Goal: Task Accomplishment & Management: Manage account settings

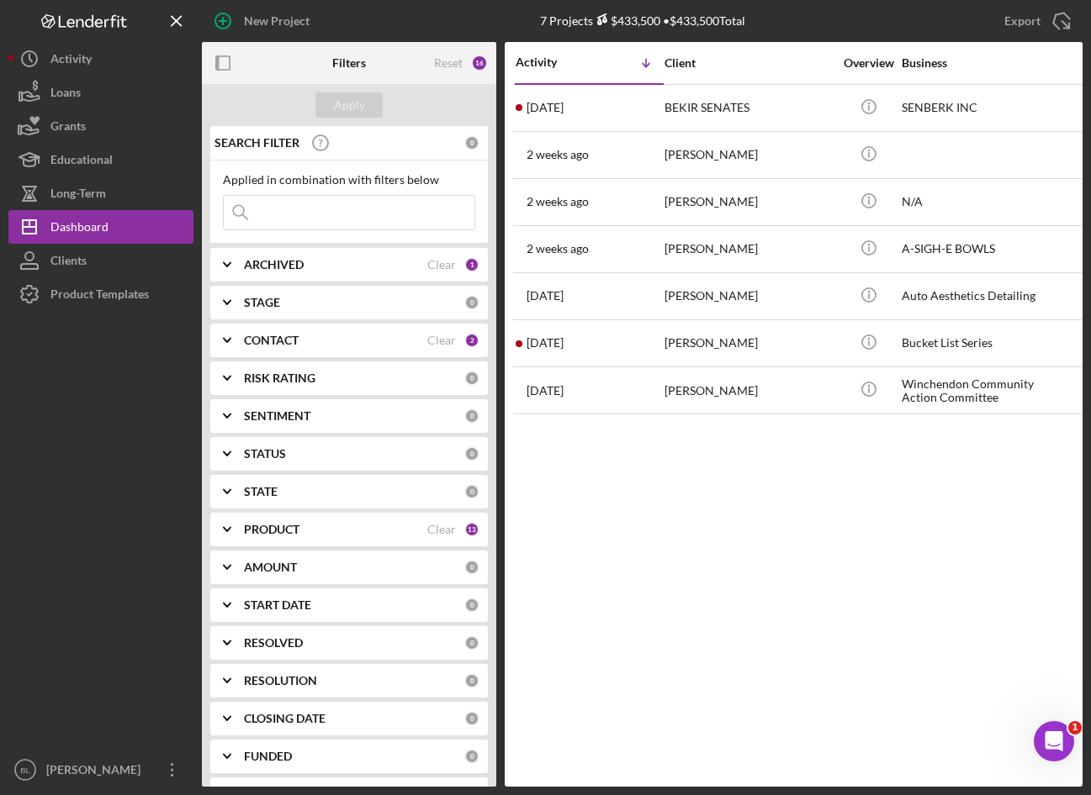
drag, startPoint x: 958, startPoint y: 585, endPoint x: 938, endPoint y: 577, distance: 21.1
click at [953, 580] on div "Activity Icon/Table Sort Arrow Client Overview Business Contact Product Categor…" at bounding box center [794, 414] width 578 height 745
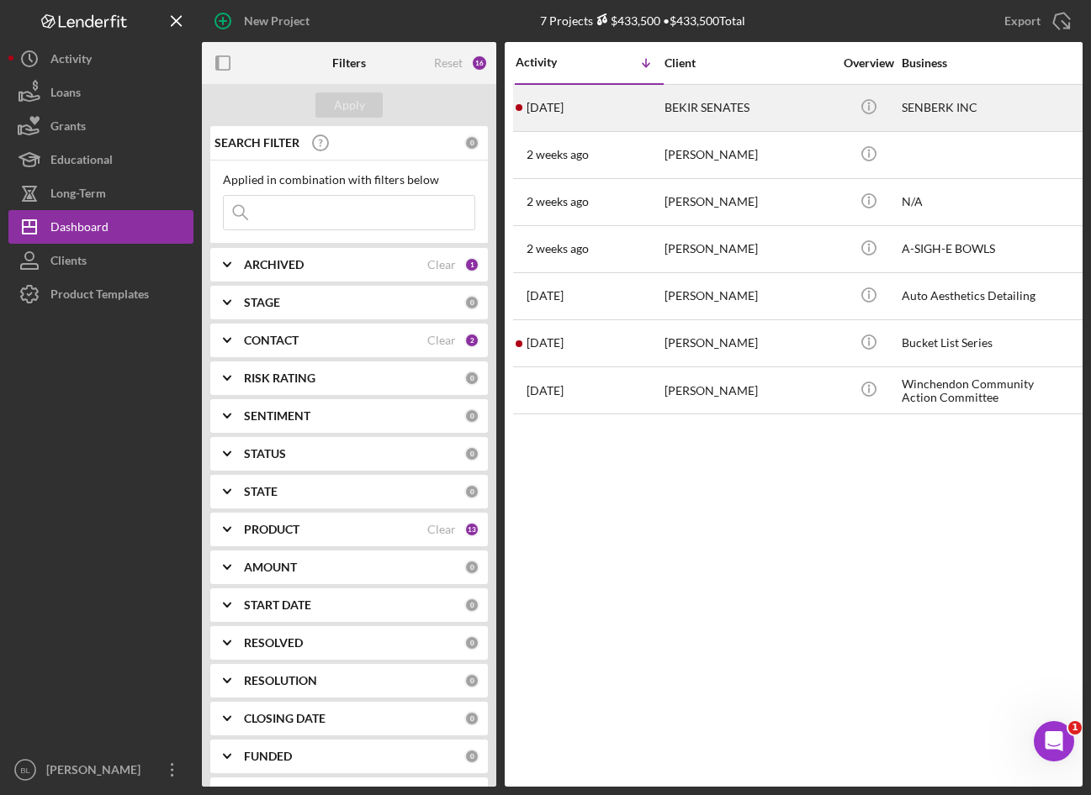
click at [700, 123] on div "BEKIR SENATES" at bounding box center [748, 108] width 168 height 45
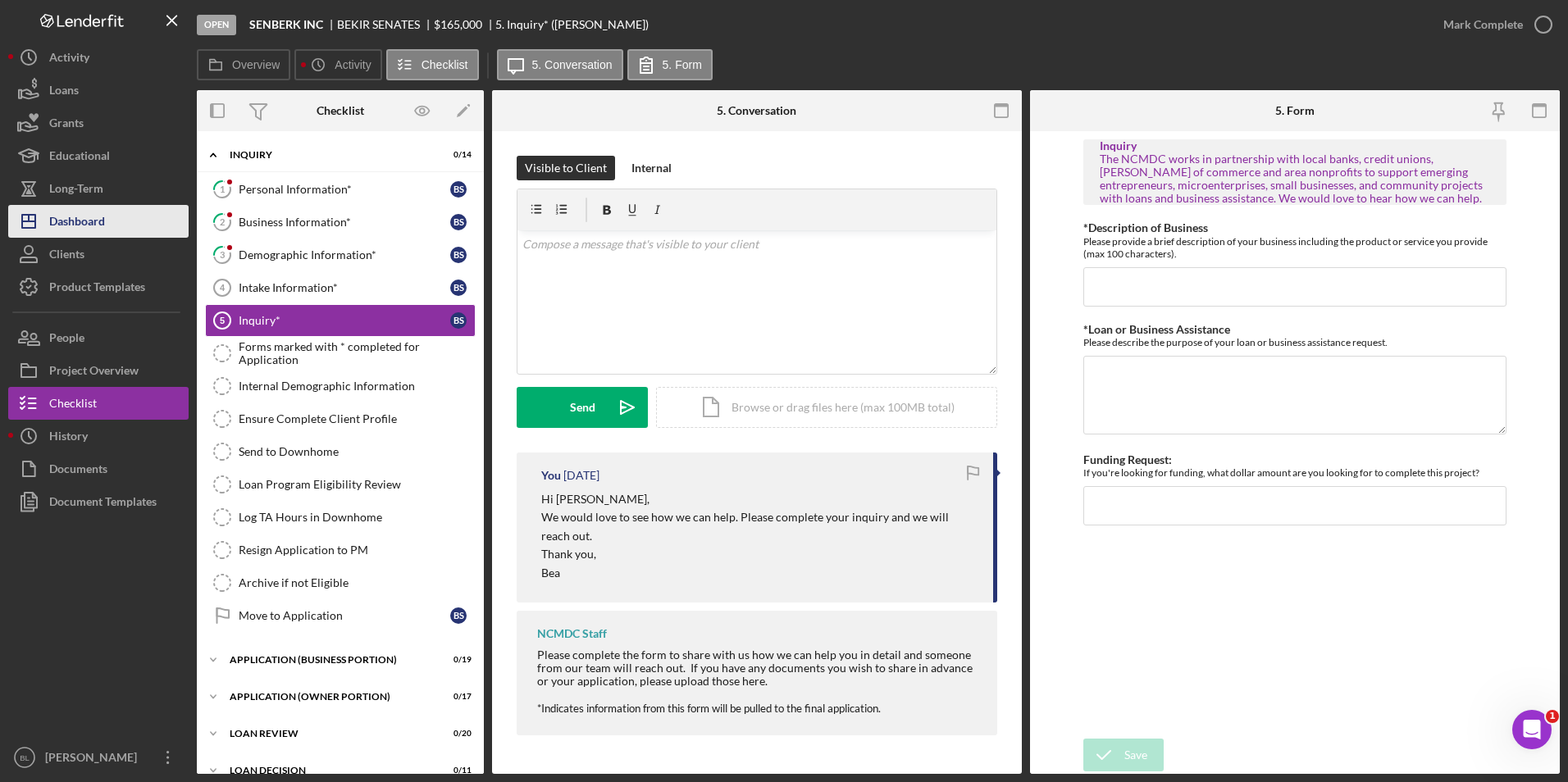
click at [92, 221] on div "Dashboard" at bounding box center [76, 223] width 56 height 37
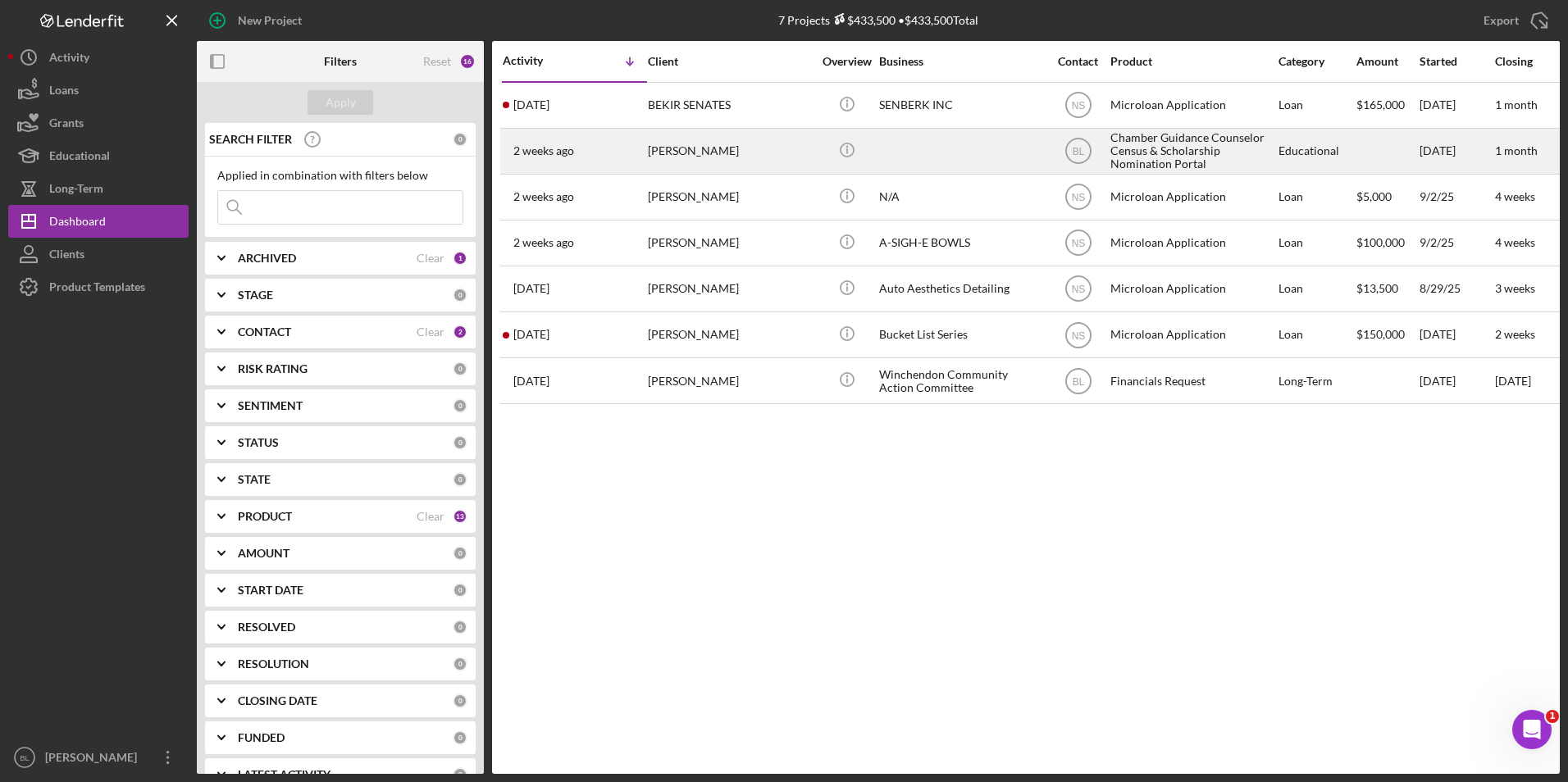
click at [1063, 140] on div "Chamber Guidance Counselor Census & Scholarship Nomination Portal" at bounding box center [1193, 151] width 164 height 44
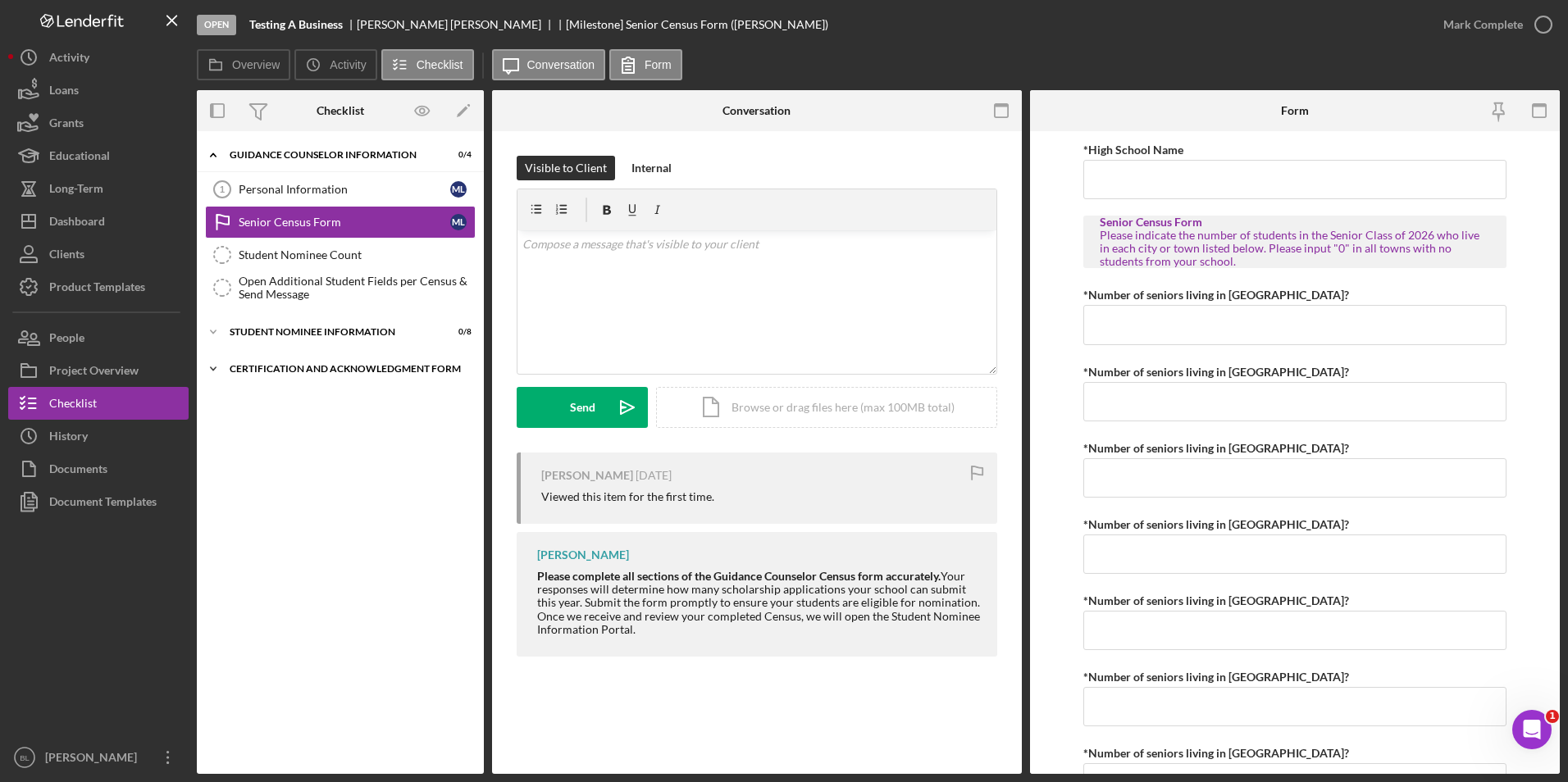
click at [296, 362] on div "Icon/Expander Certification and Acknowledgment Form 0 / 1" at bounding box center [340, 370] width 287 height 33
click at [315, 365] on div "Certification and Acknowledgment Form" at bounding box center [346, 369] width 234 height 10
click at [309, 331] on div "Student Nominee Information" at bounding box center [346, 332] width 234 height 10
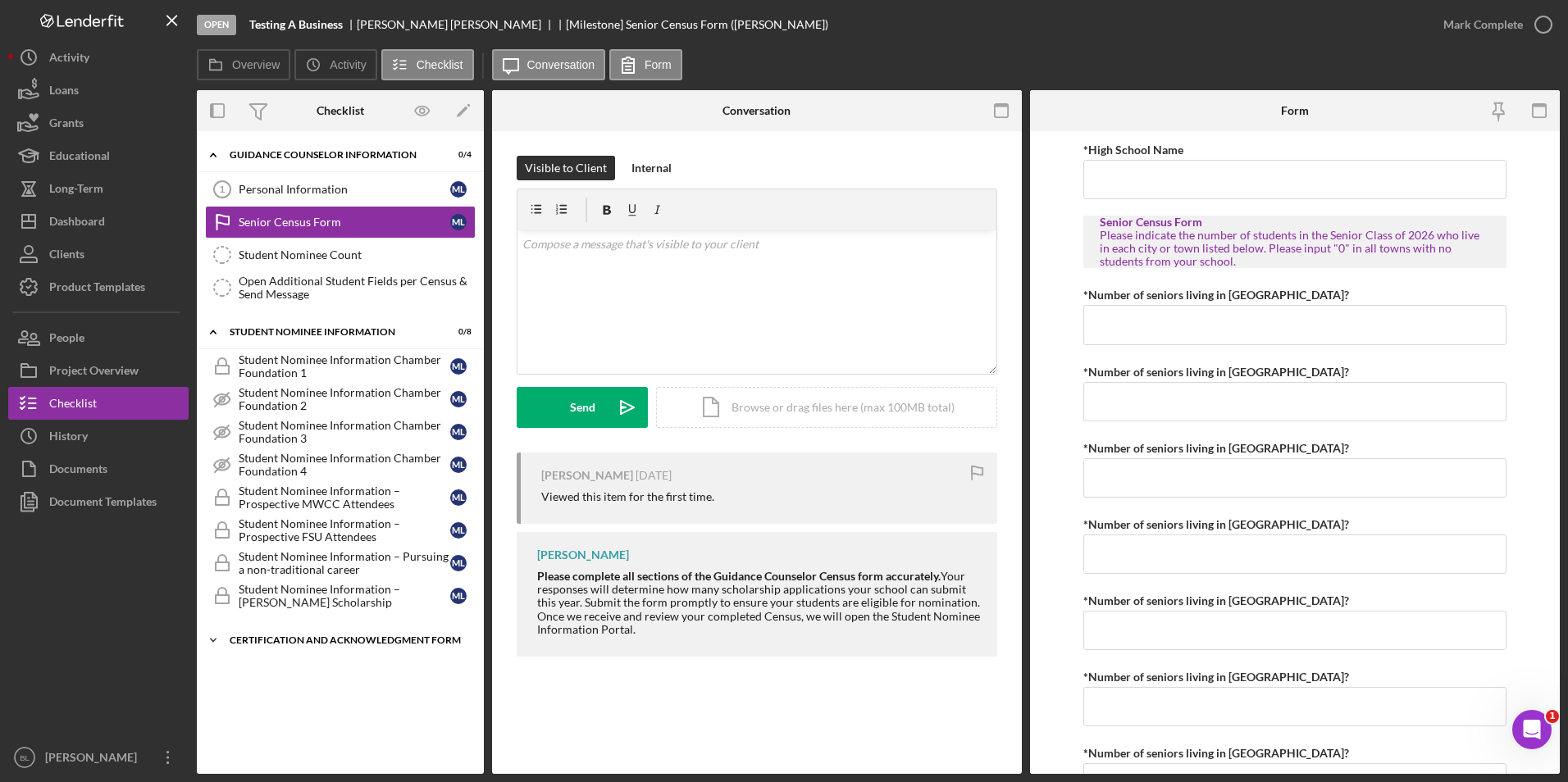
drag, startPoint x: 267, startPoint y: 634, endPoint x: 303, endPoint y: 635, distance: 36.0
click at [266, 634] on div "Icon/Expander Certification and Acknowledgment Form 0 / 1" at bounding box center [340, 641] width 287 height 33
click at [408, 638] on div "Certification and Acknowledgment Form" at bounding box center [346, 641] width 234 height 10
click at [333, 640] on div "Certification and Acknowledgment Form" at bounding box center [346, 641] width 234 height 10
click at [90, 287] on div "Product Templates" at bounding box center [97, 289] width 96 height 37
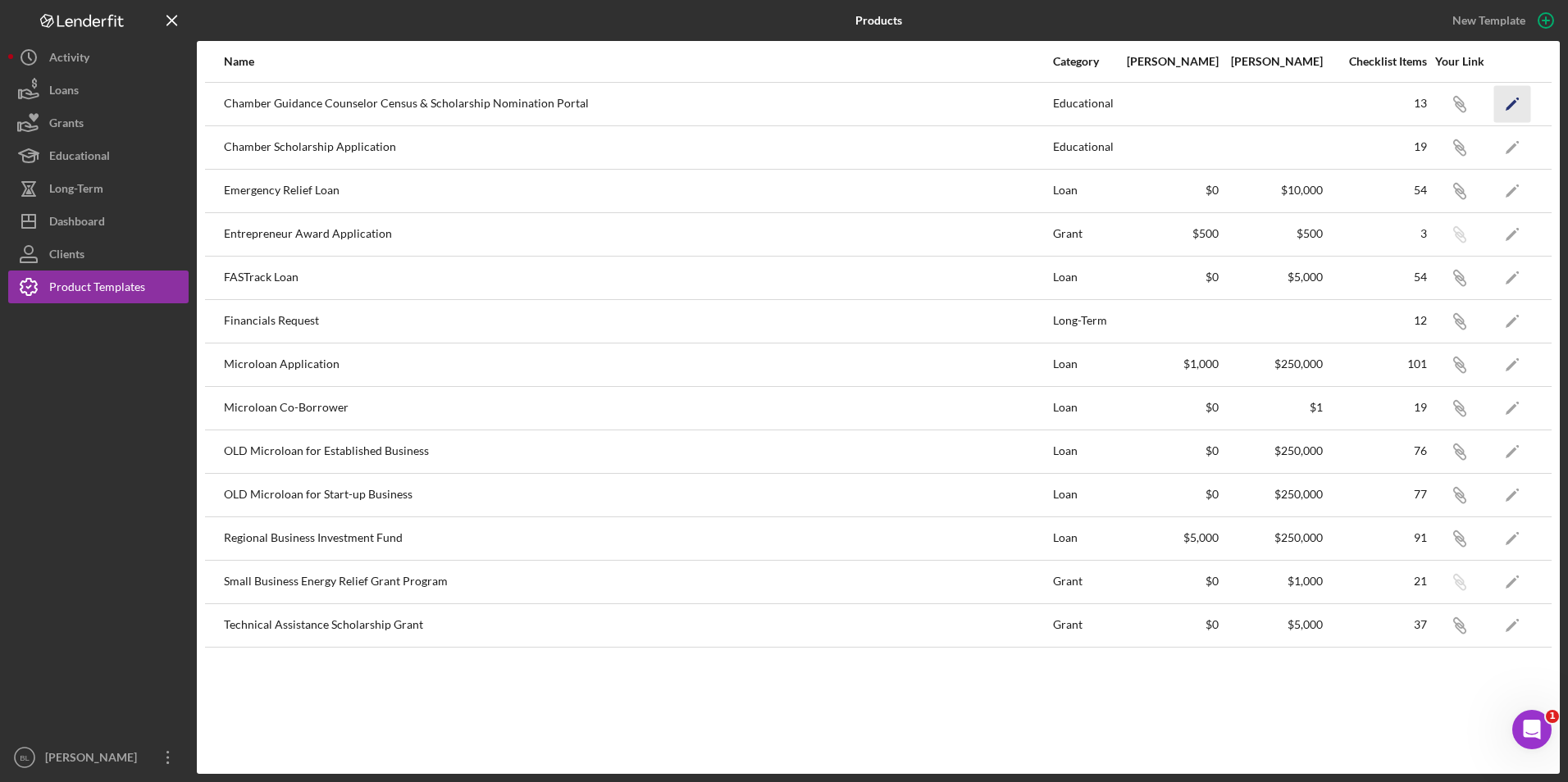
click at [1063, 105] on polygon "button" at bounding box center [1511, 105] width 12 height 12
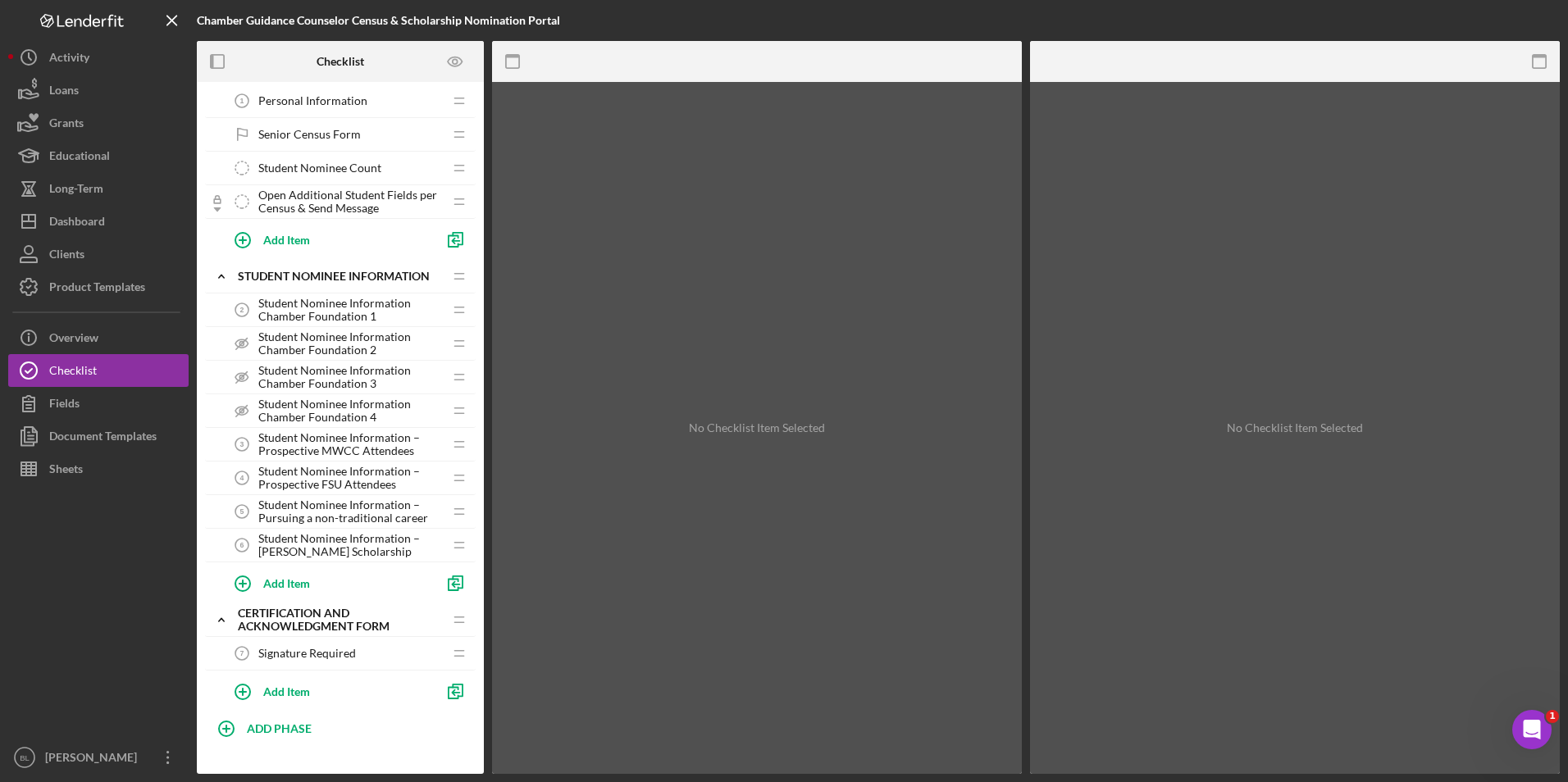
scroll to position [59, 0]
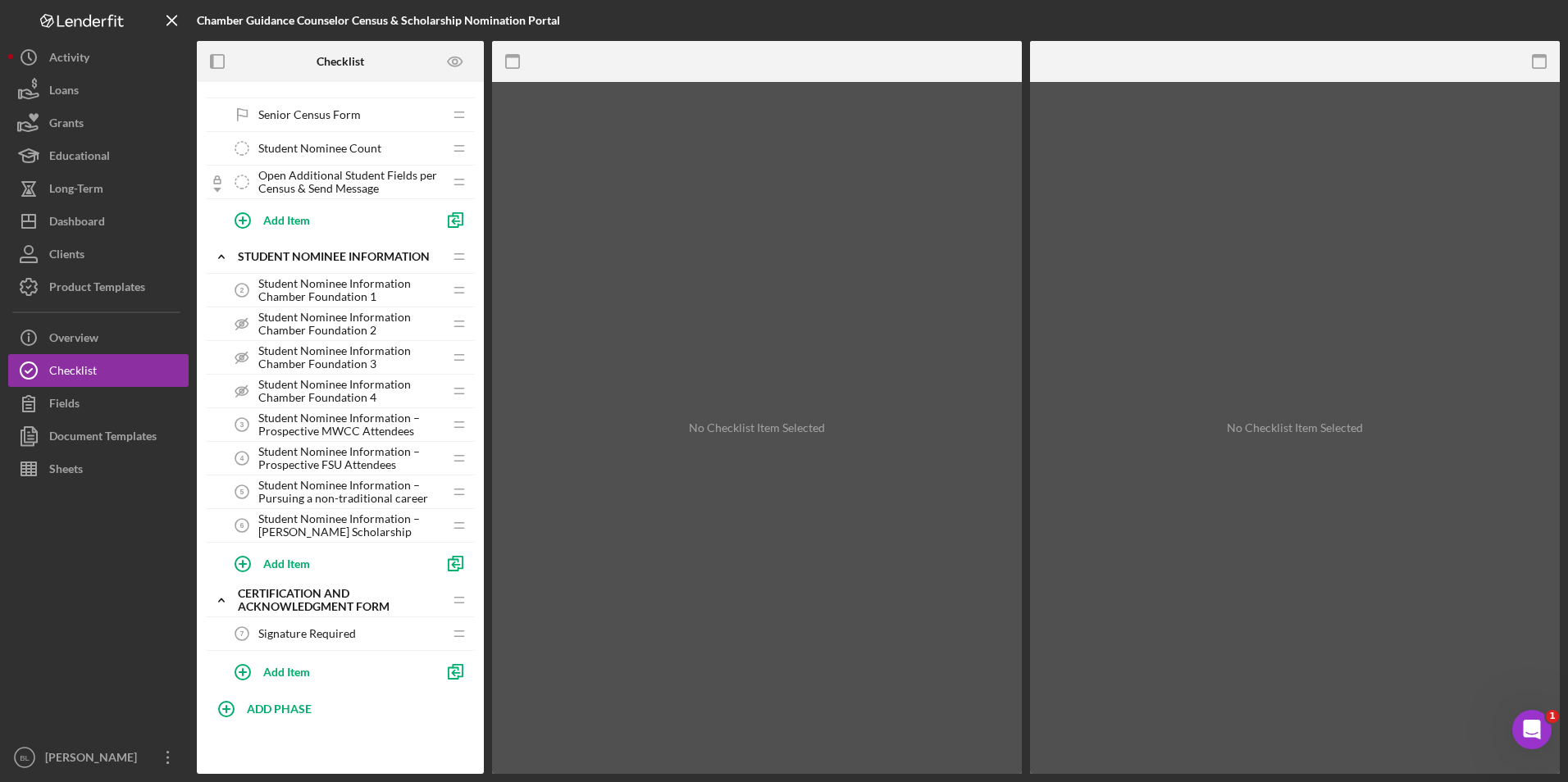
click at [304, 635] on span "Signature Required" at bounding box center [307, 633] width 98 height 13
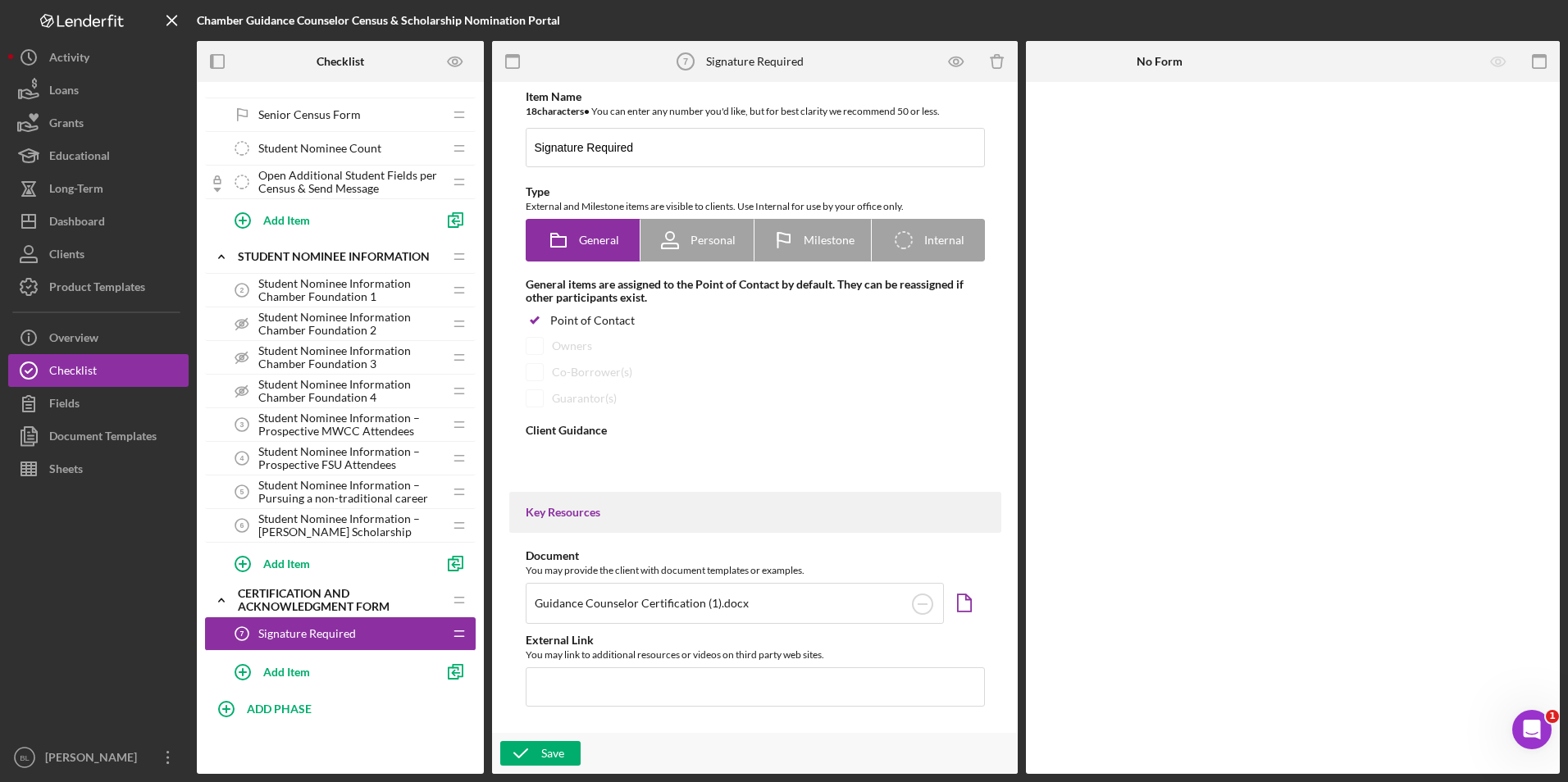
type textarea "<div>Please complete this form to certify that the information provided in the …"
type textarea "<div> <p data-start="101" data-end="246"><strong data-start="101" data-end="170…"
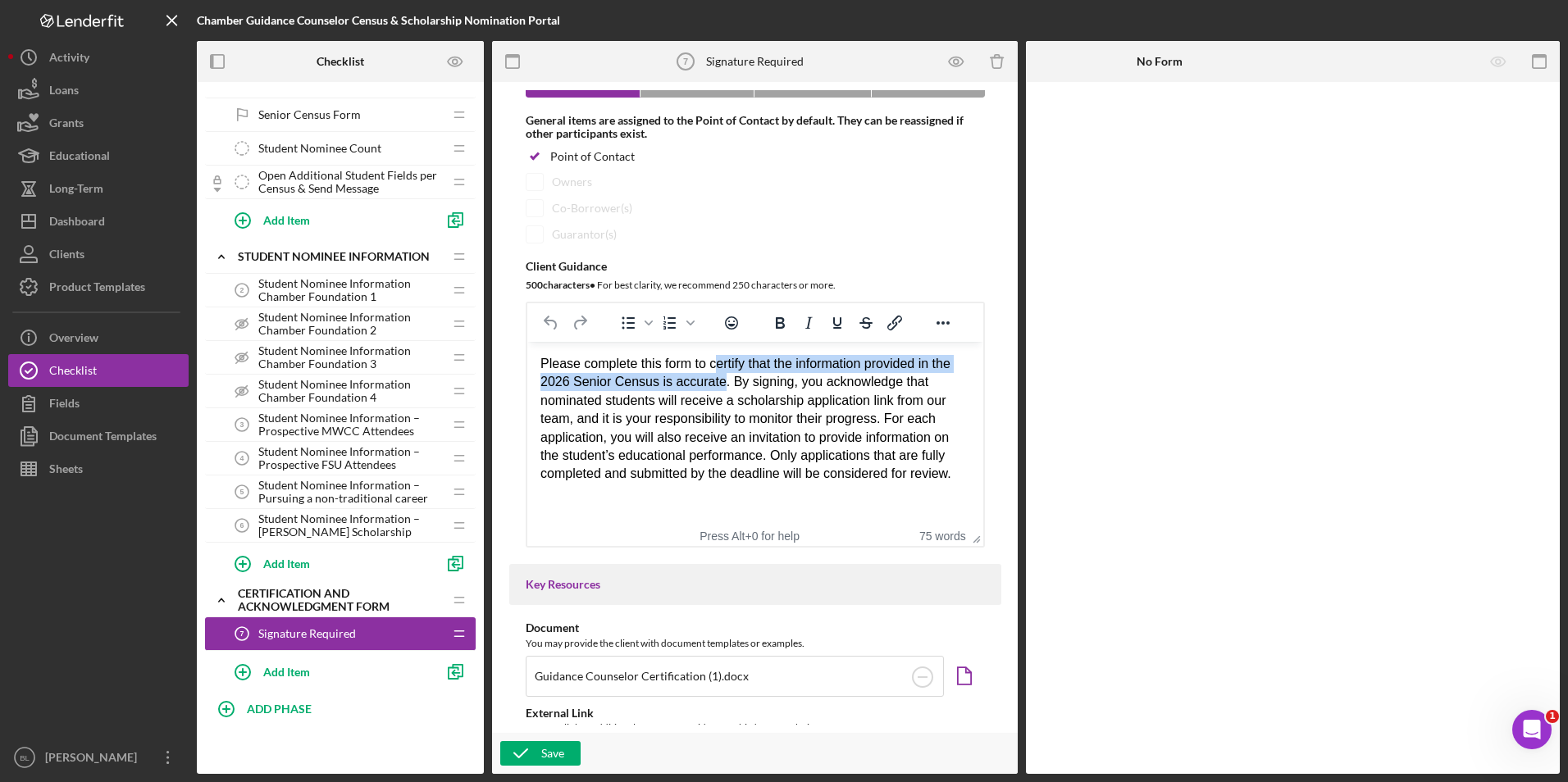
drag, startPoint x: 714, startPoint y: 364, endPoint x: 719, endPoint y: 377, distance: 13.9
click at [719, 377] on div "Please complete this form to certify that the information provided in the 2026 …" at bounding box center [754, 419] width 430 height 129
click at [719, 368] on div "Please complete this form to certify that the information provided in the 2026 …" at bounding box center [754, 419] width 430 height 129
drag, startPoint x: 709, startPoint y: 365, endPoint x: 722, endPoint y: 379, distance: 19.1
click at [722, 379] on div "Please complete this form to certify that the information provided in the 2026 …" at bounding box center [754, 419] width 430 height 129
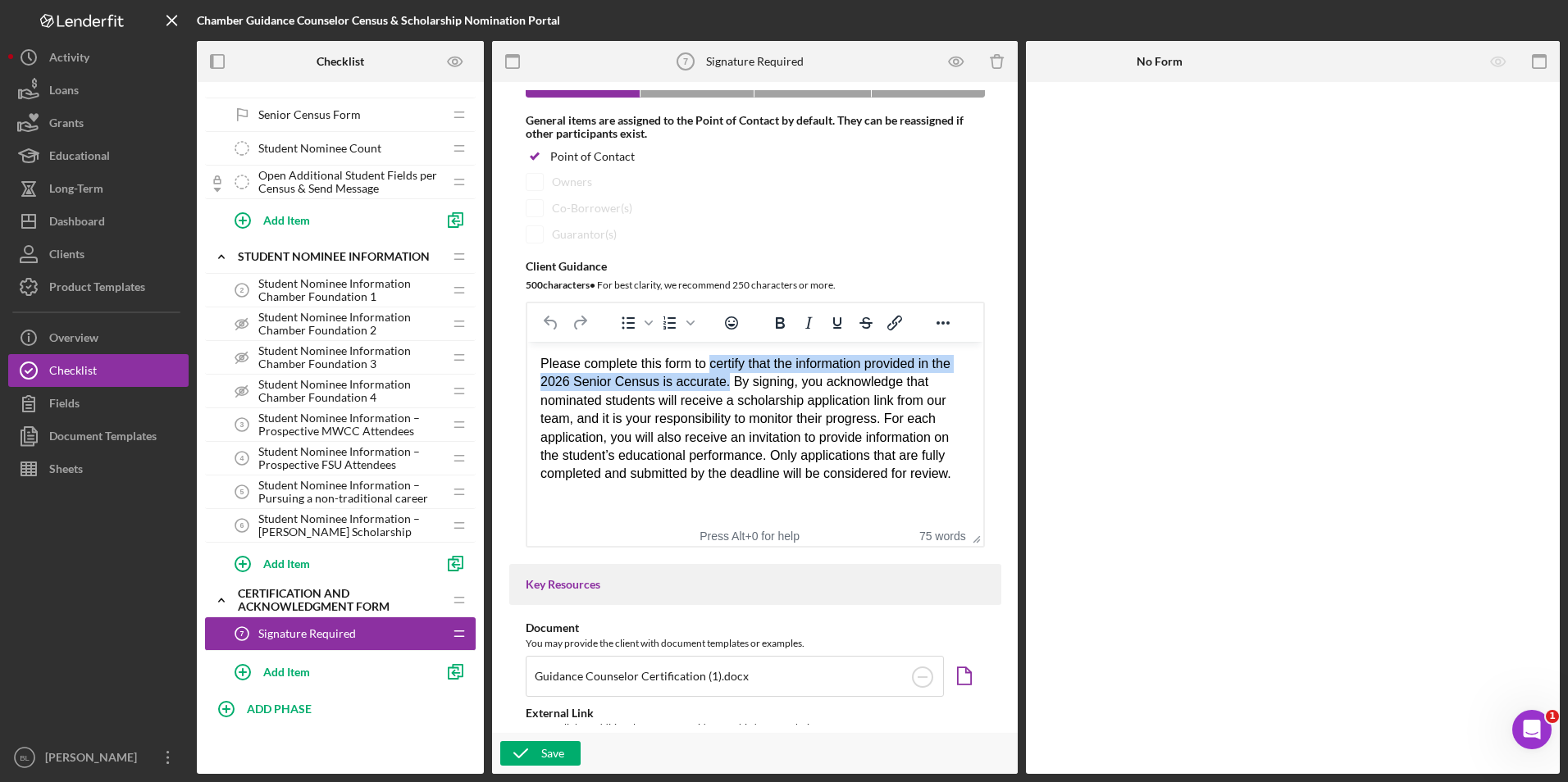
copy div "certify that the information provided in the 2026 Senior Census is accurate."
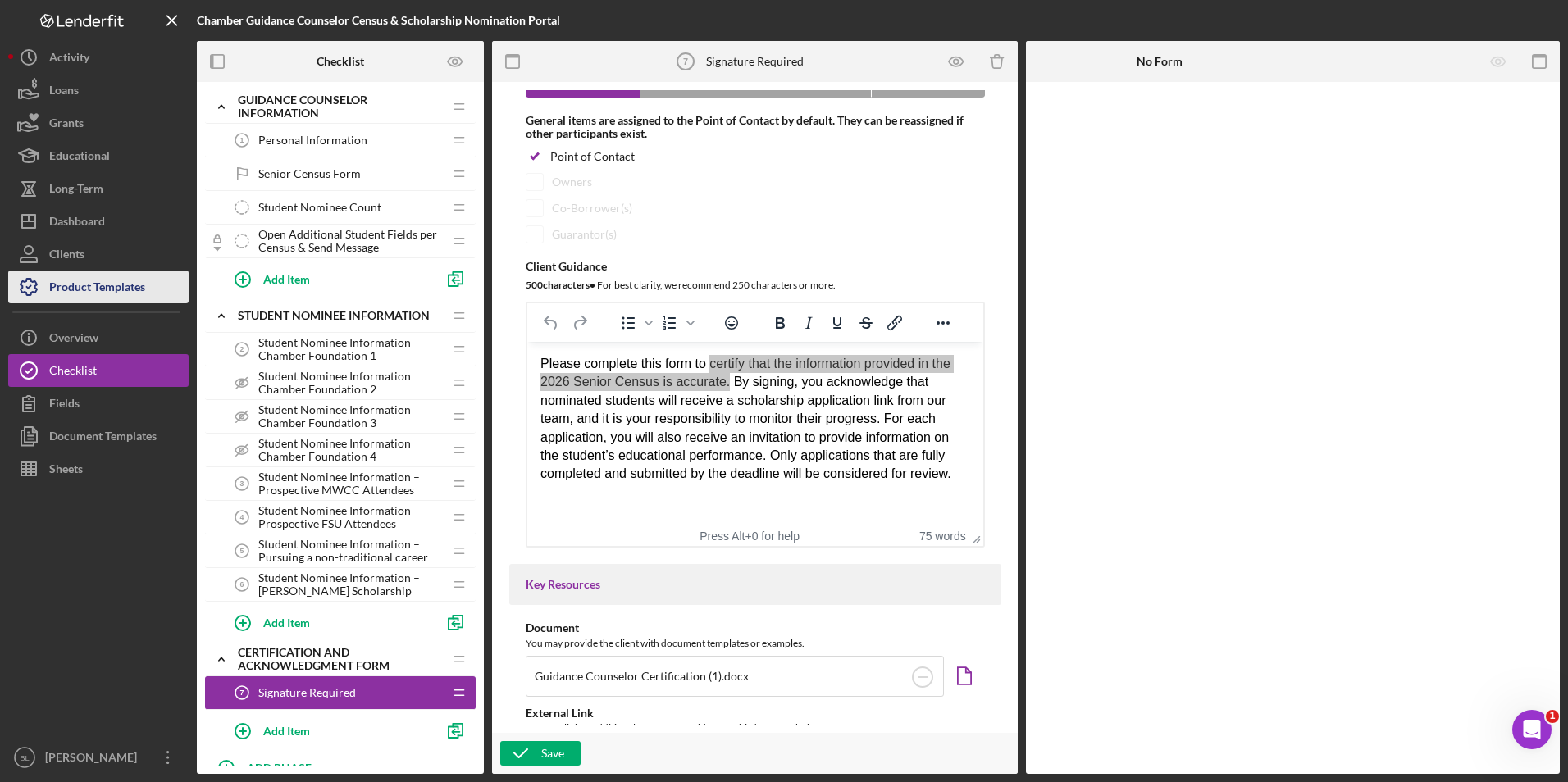
click at [94, 292] on div "Product Templates" at bounding box center [97, 289] width 96 height 37
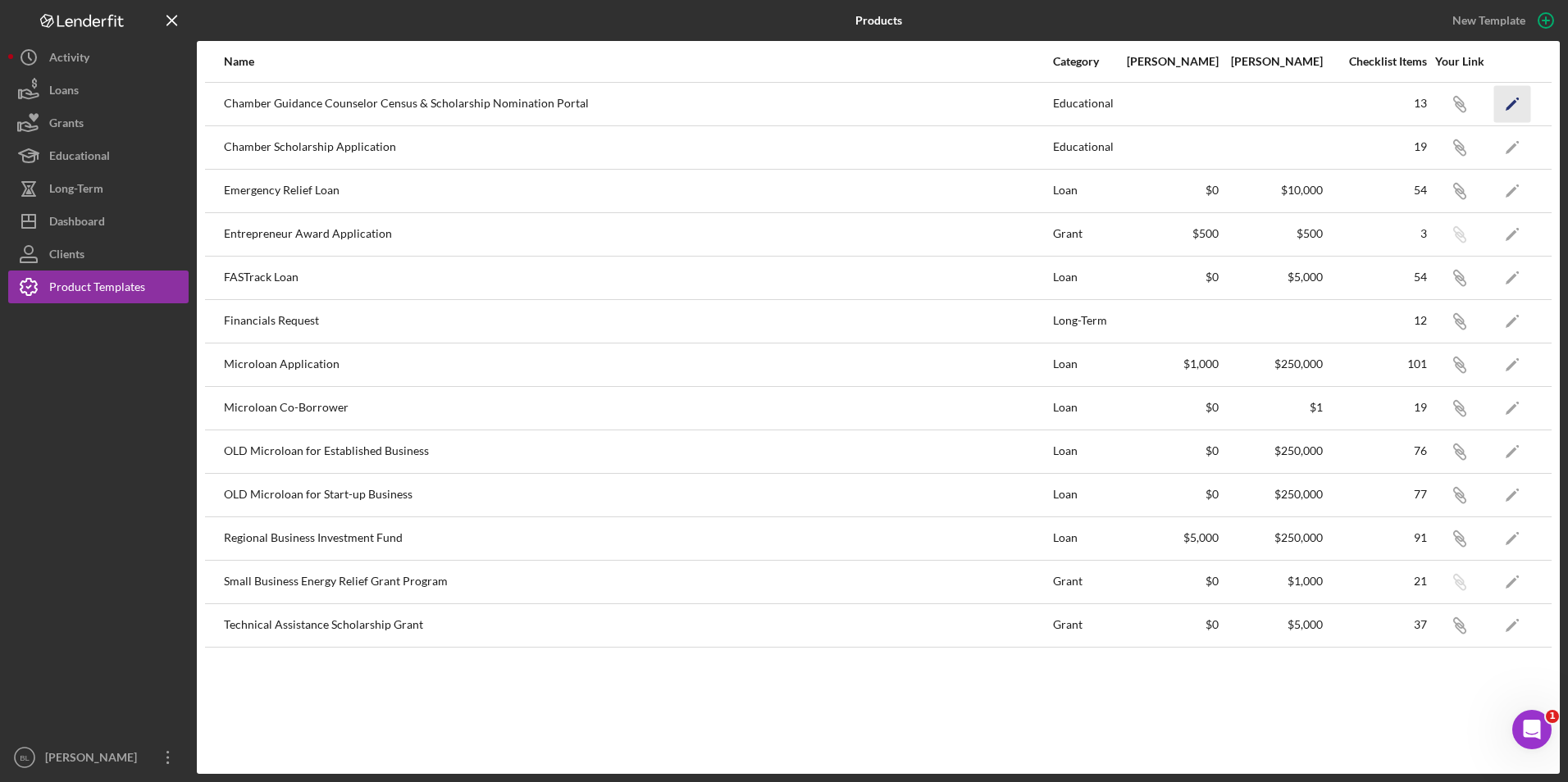
click at [1063, 102] on polygon "button" at bounding box center [1511, 105] width 12 height 12
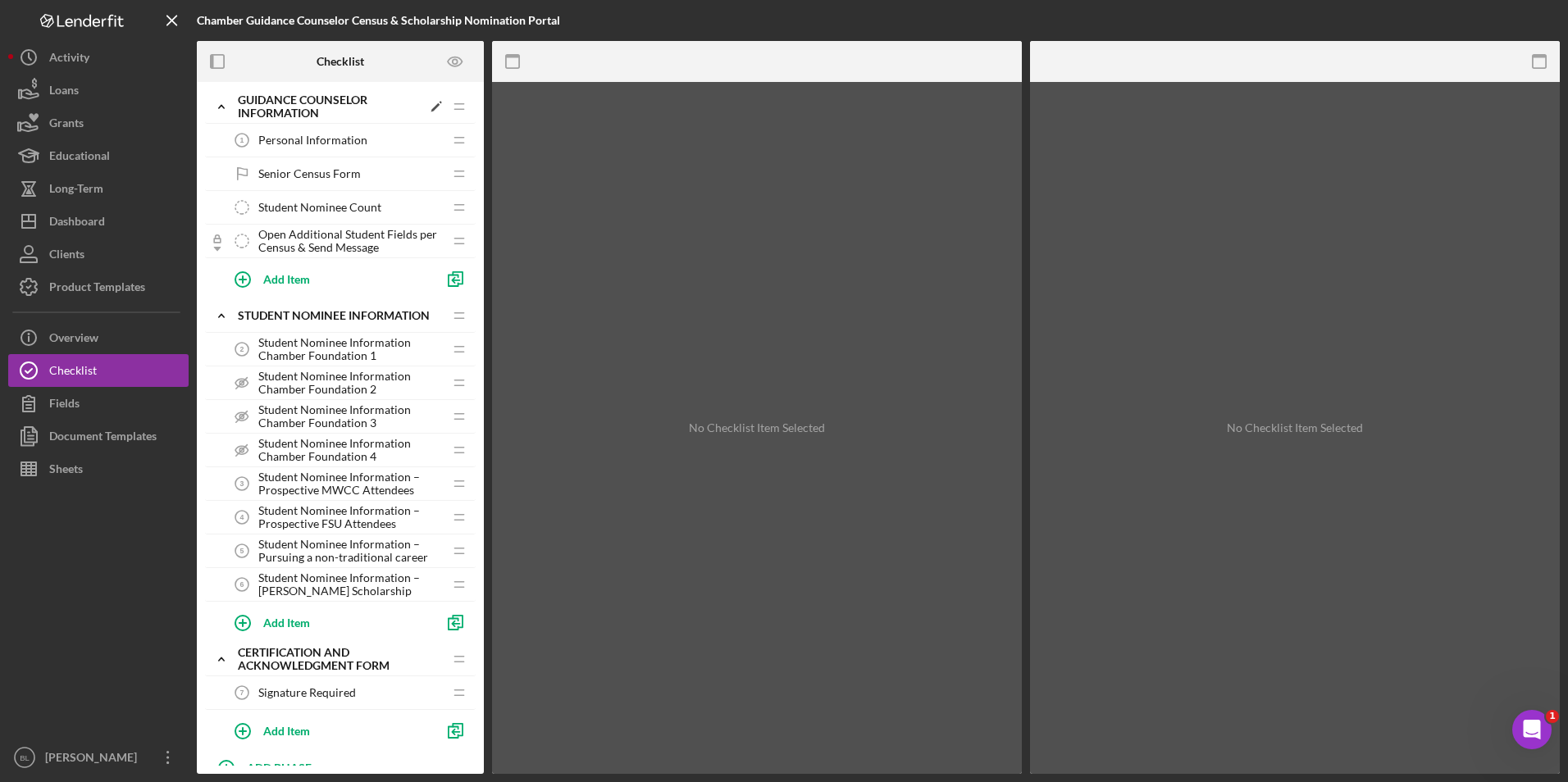
click at [240, 110] on div "Guidance Counselor Information" at bounding box center [330, 106] width 183 height 26
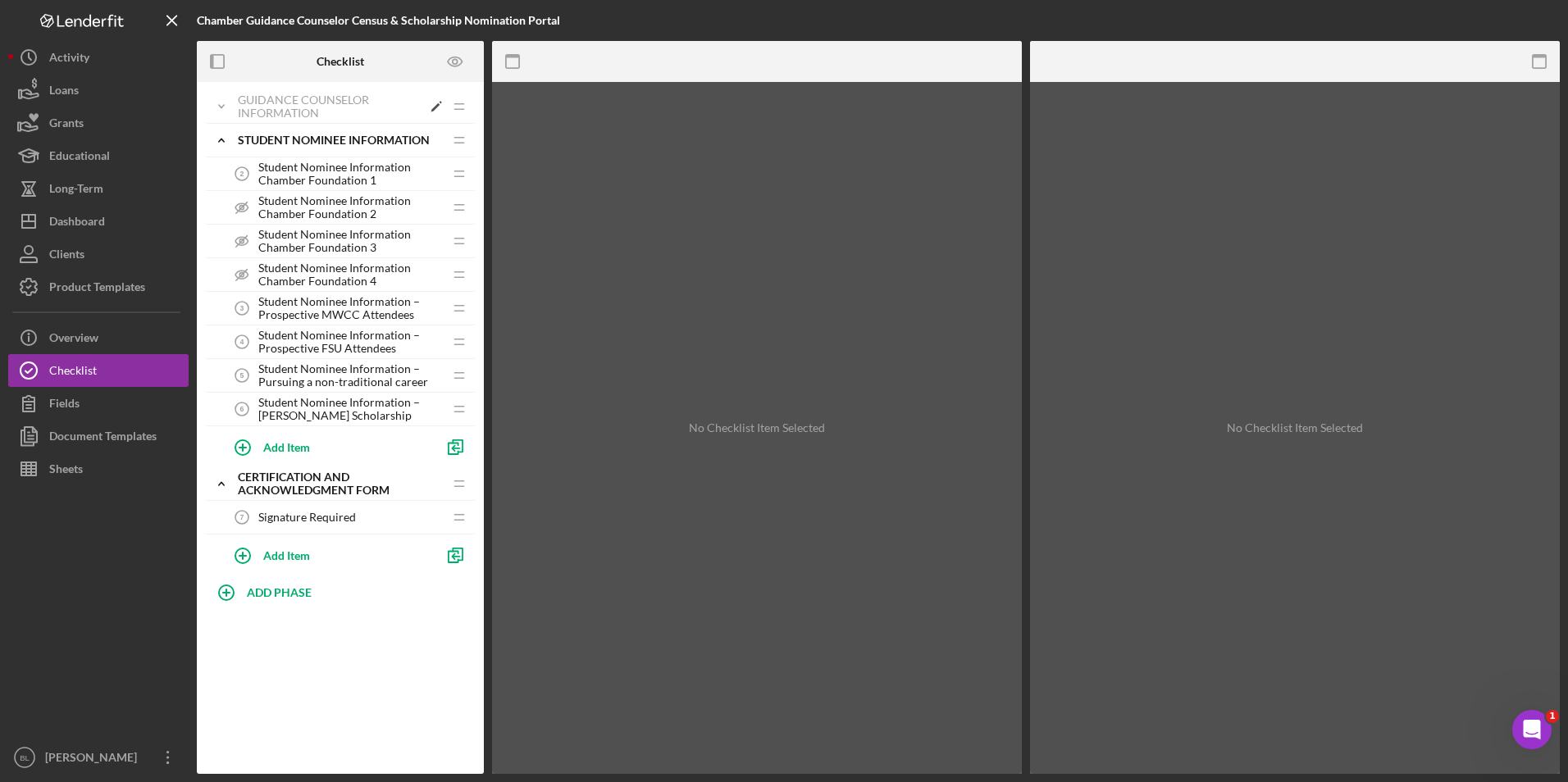
click at [240, 108] on div "Guidance Counselor Information" at bounding box center [330, 106] width 183 height 26
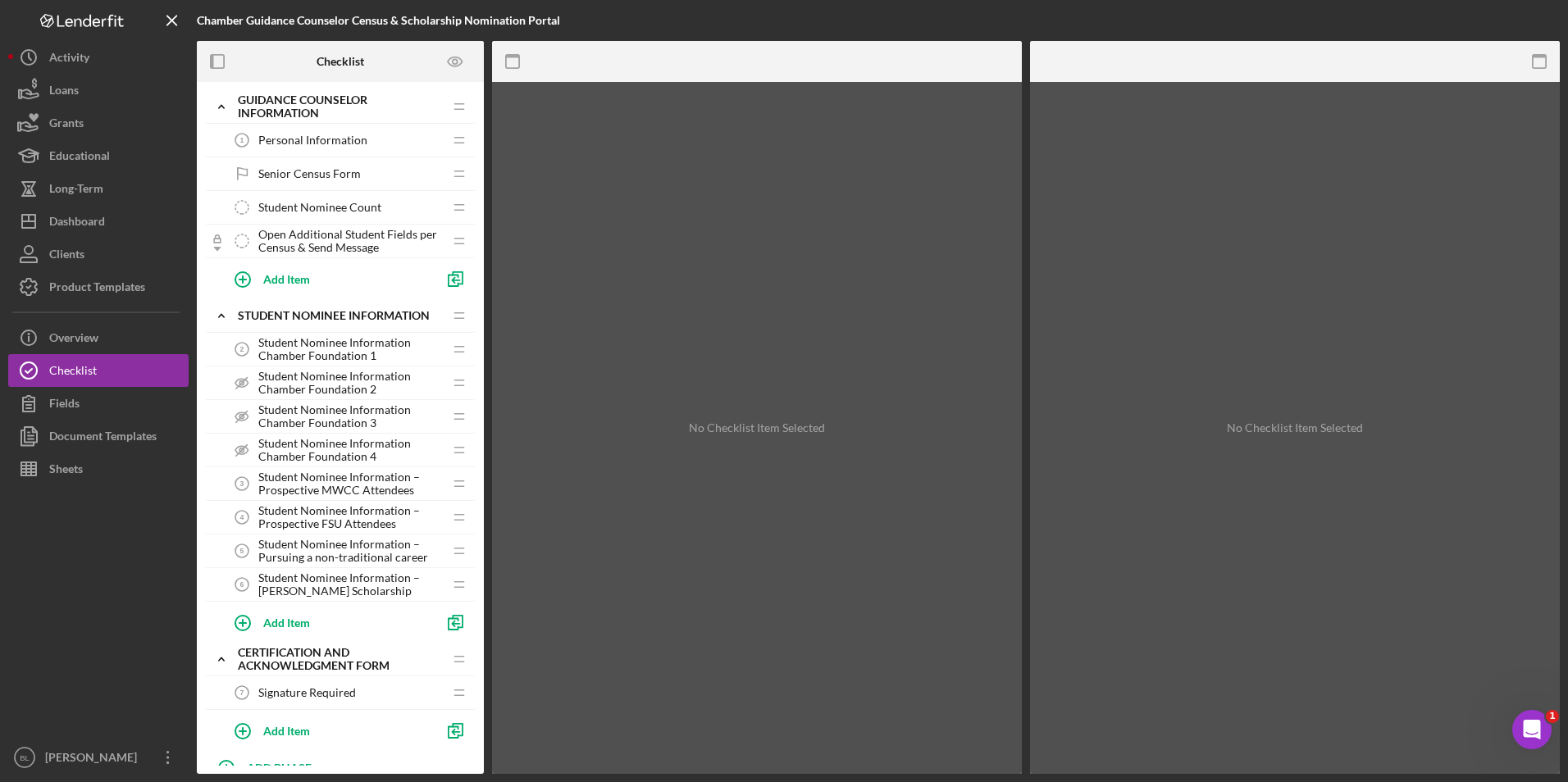
click at [307, 142] on span "Personal Information" at bounding box center [313, 139] width 109 height 13
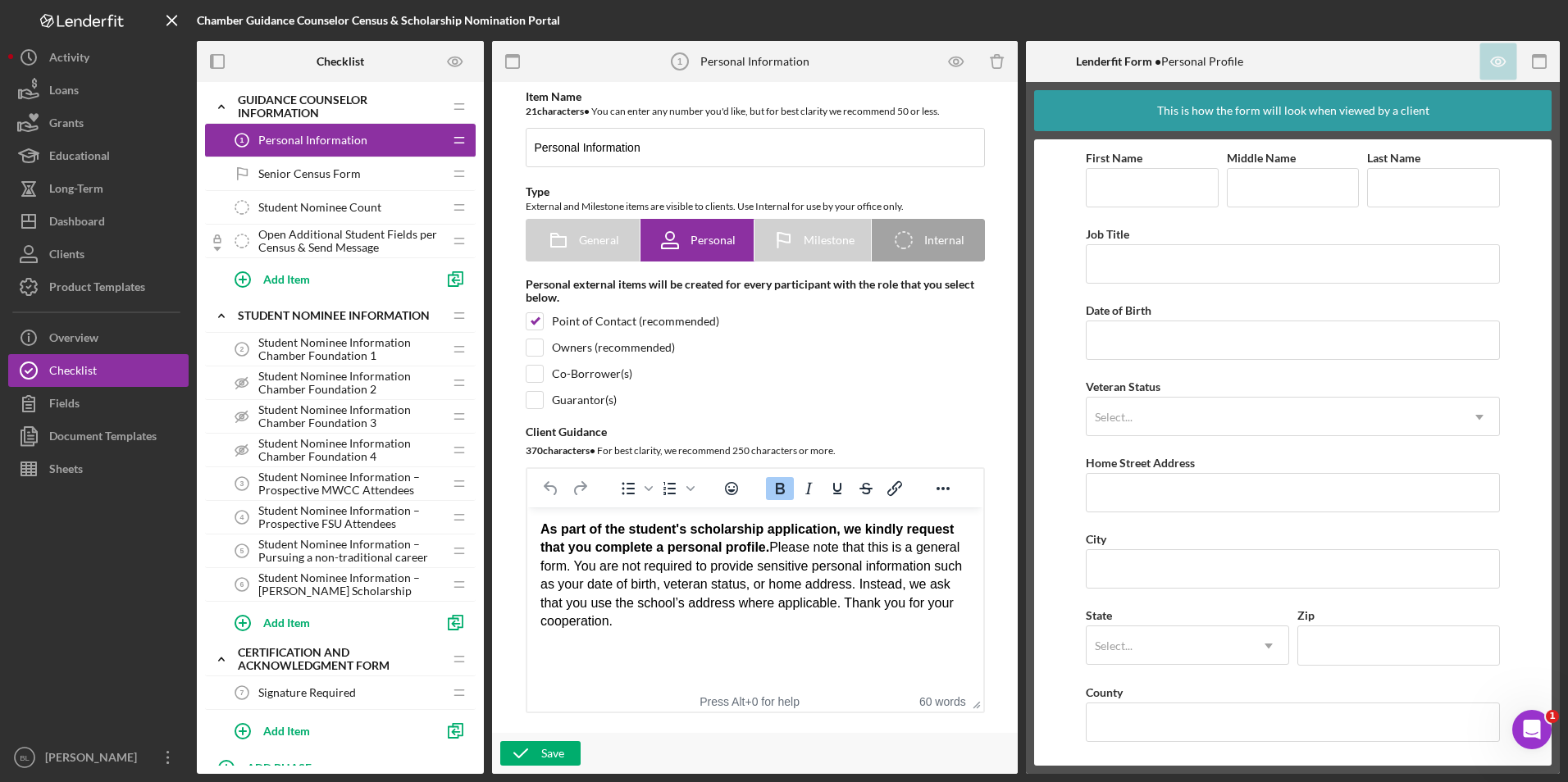
click at [350, 173] on span "Senior Census Form" at bounding box center [309, 174] width 102 height 13
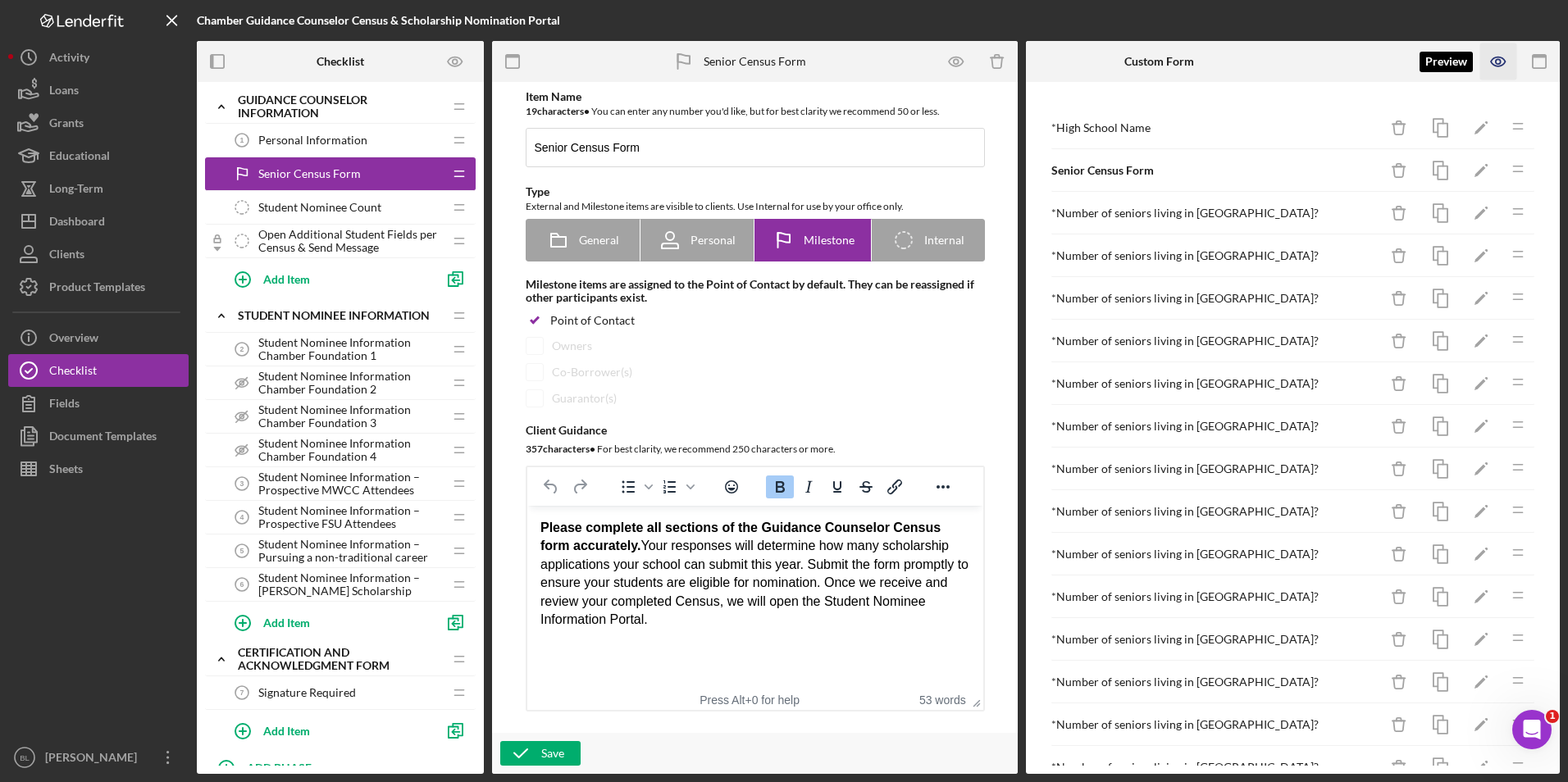
click at [1063, 64] on icon "button" at bounding box center [1498, 61] width 5 height 5
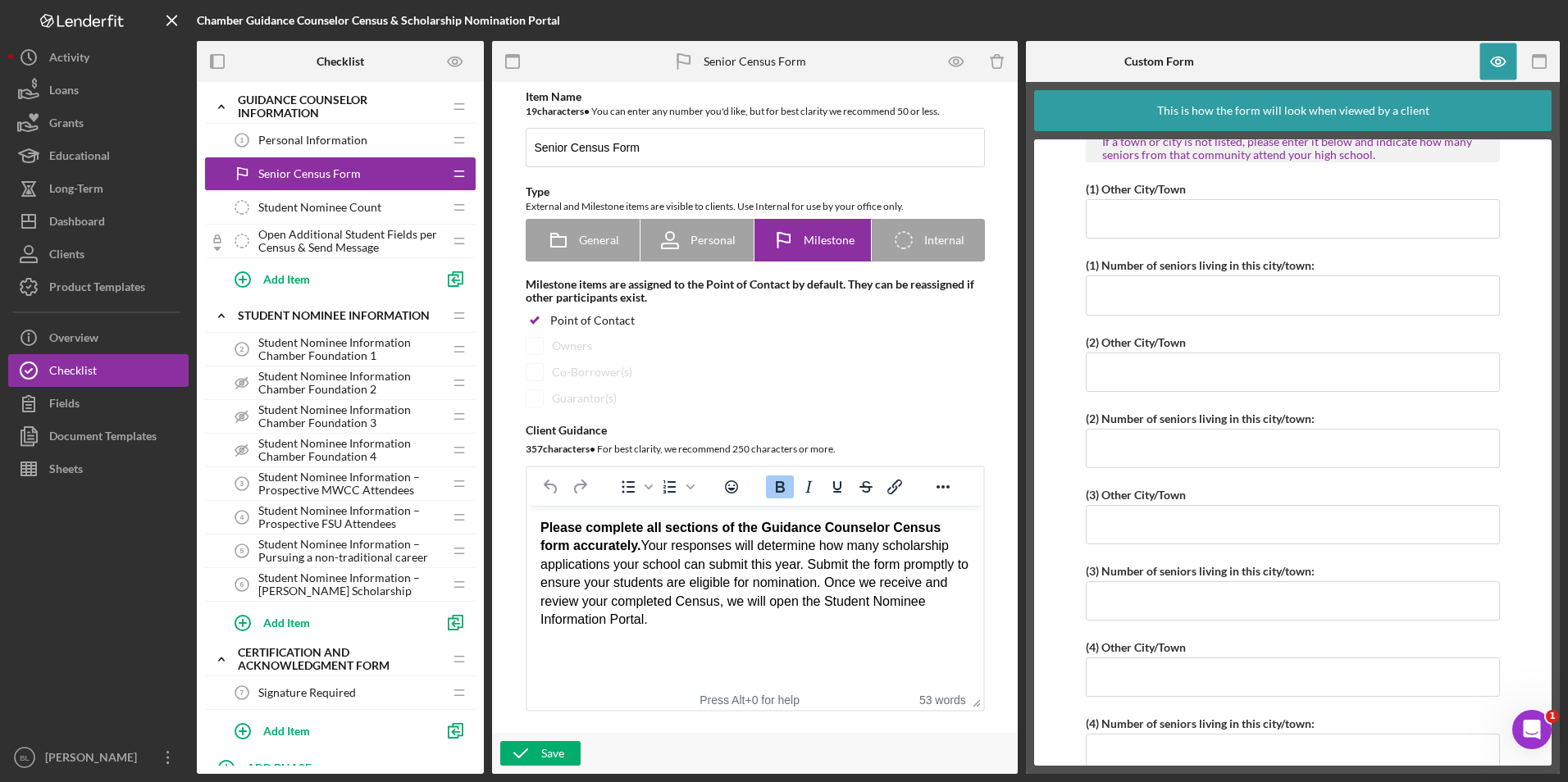
scroll to position [1730, 0]
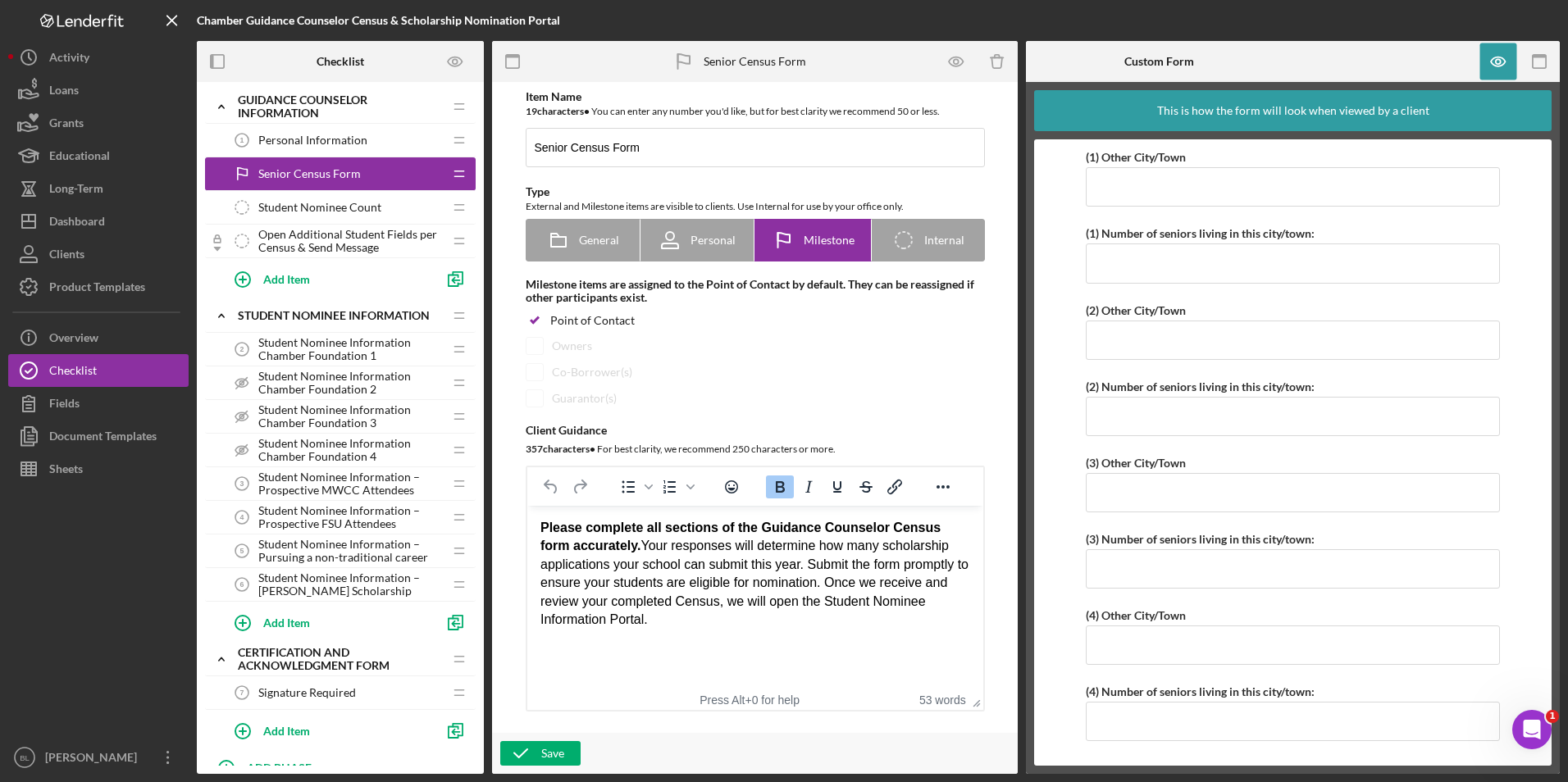
click at [353, 207] on span "Student Nominee Count" at bounding box center [320, 207] width 123 height 13
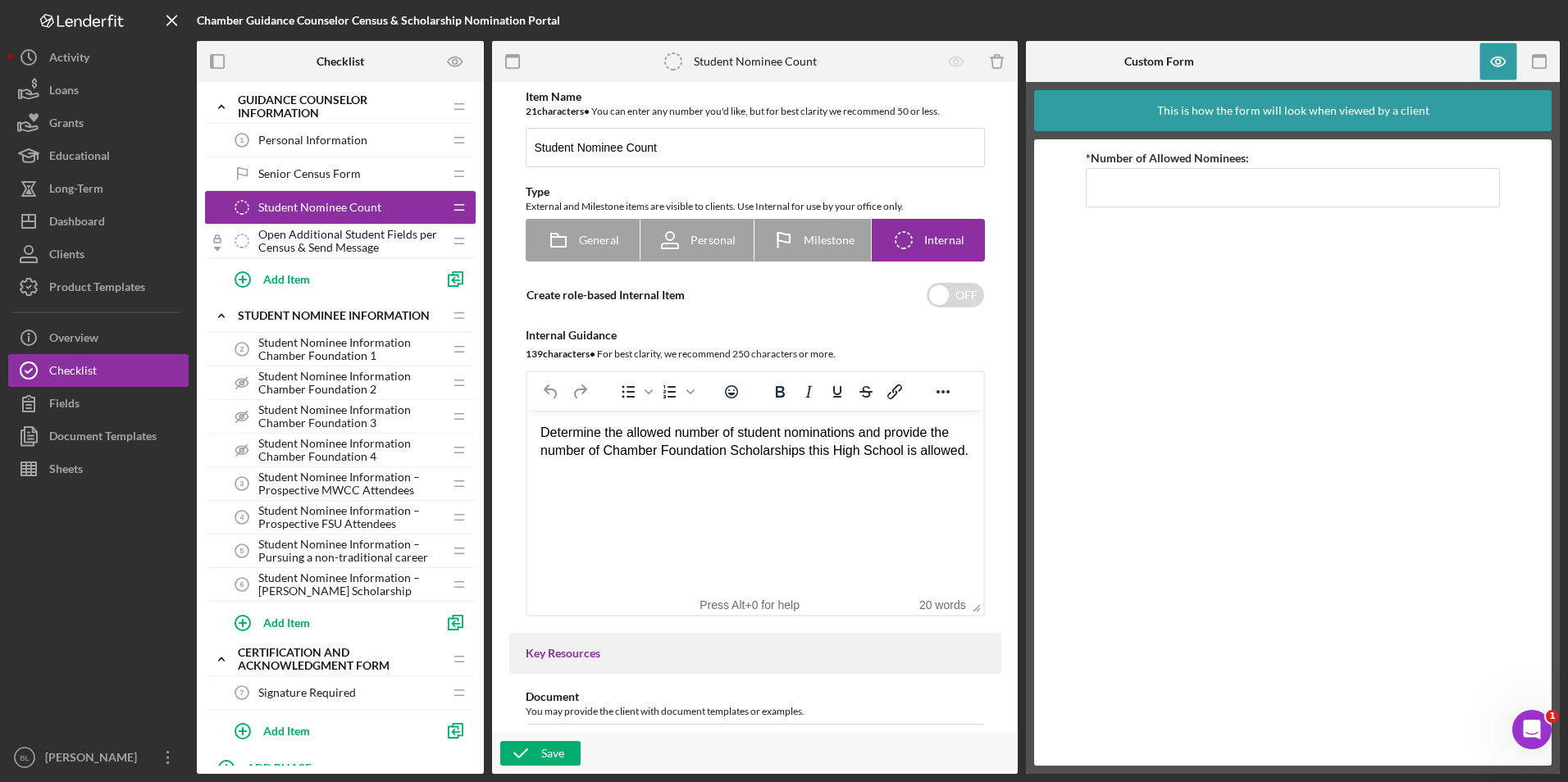
click at [343, 172] on span "Senior Census Form" at bounding box center [309, 174] width 102 height 13
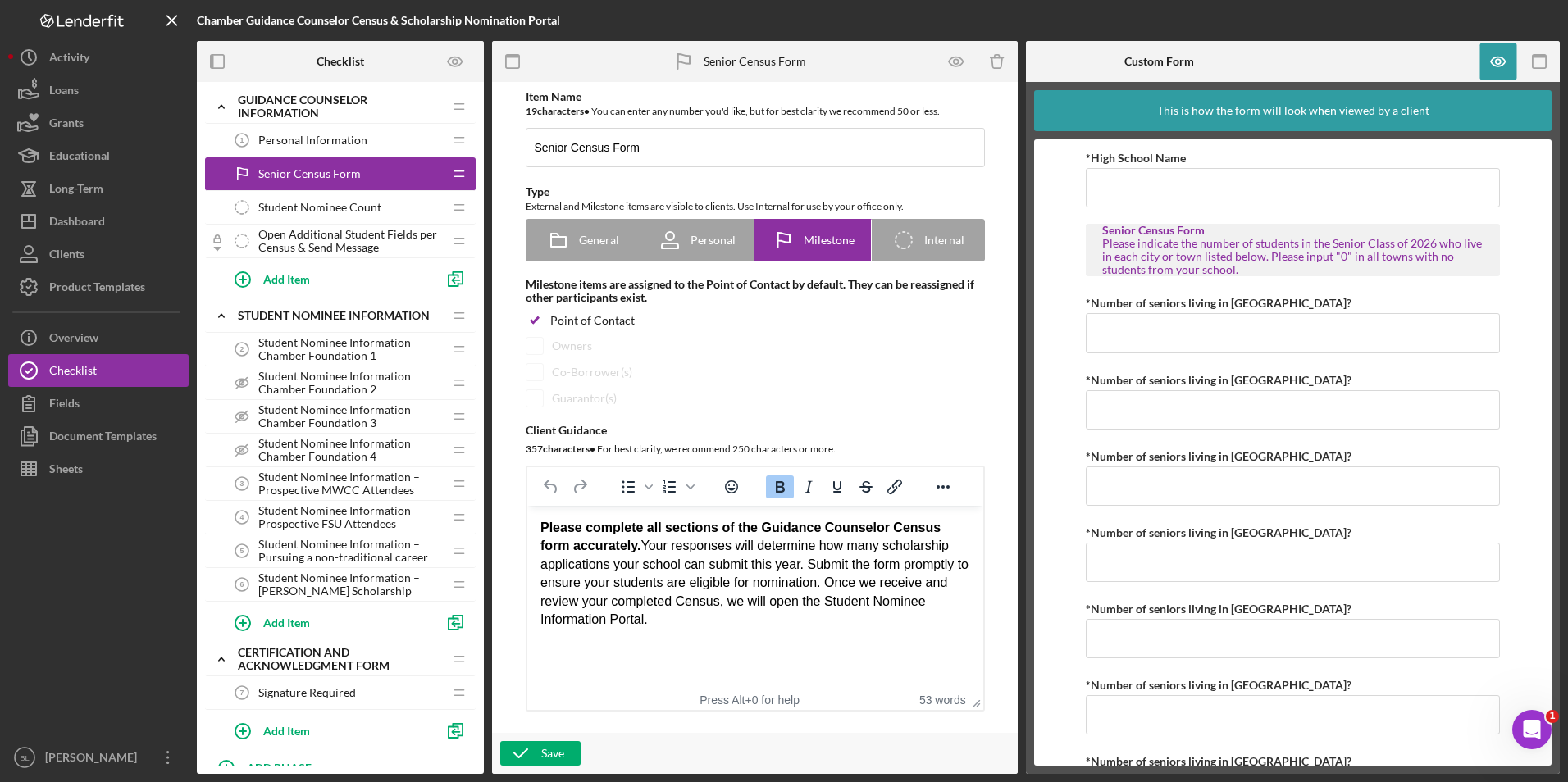
click at [301, 143] on span "Personal Information" at bounding box center [313, 139] width 109 height 13
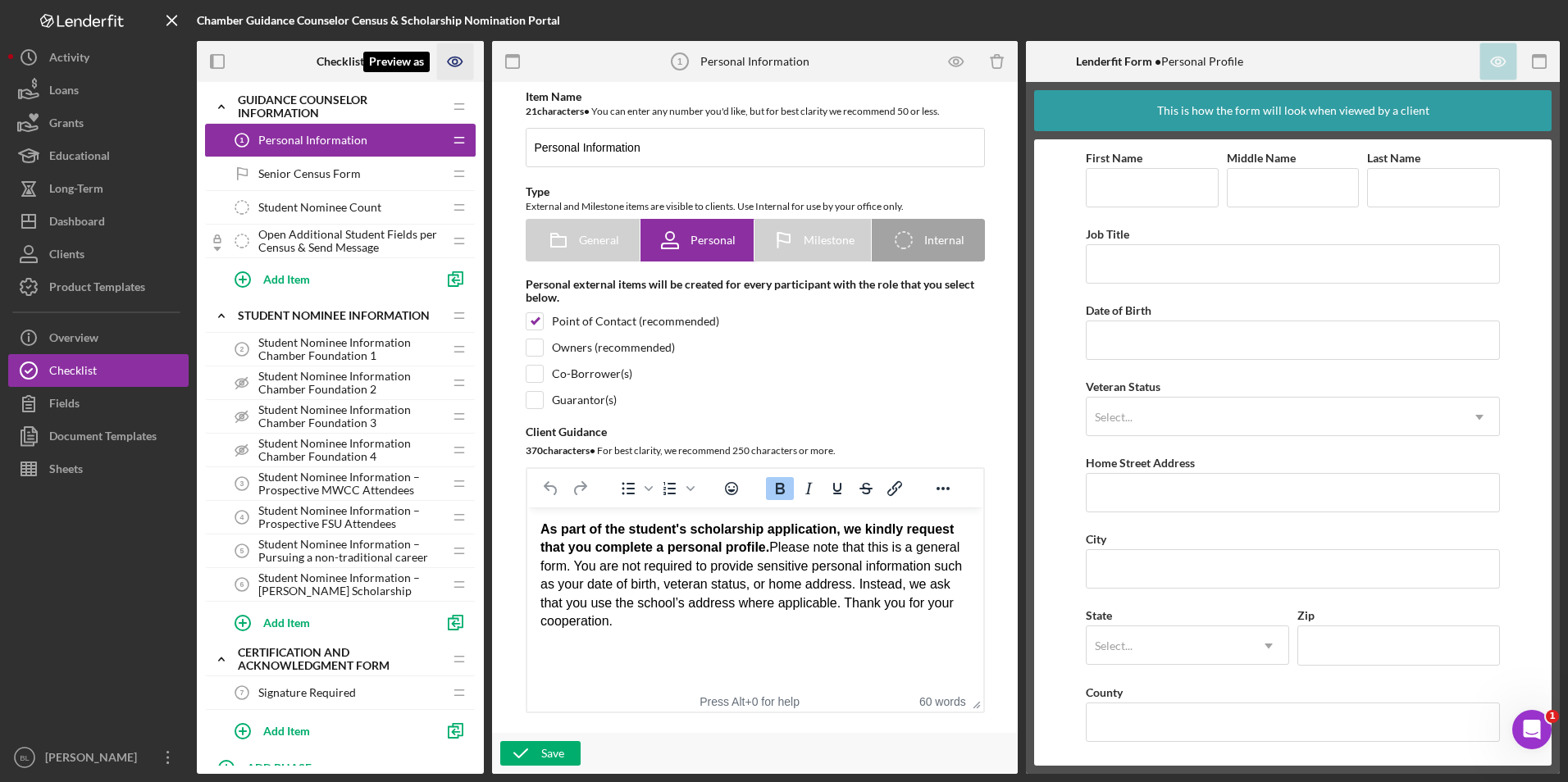
click at [462, 60] on icon "Preview as" at bounding box center [455, 62] width 37 height 37
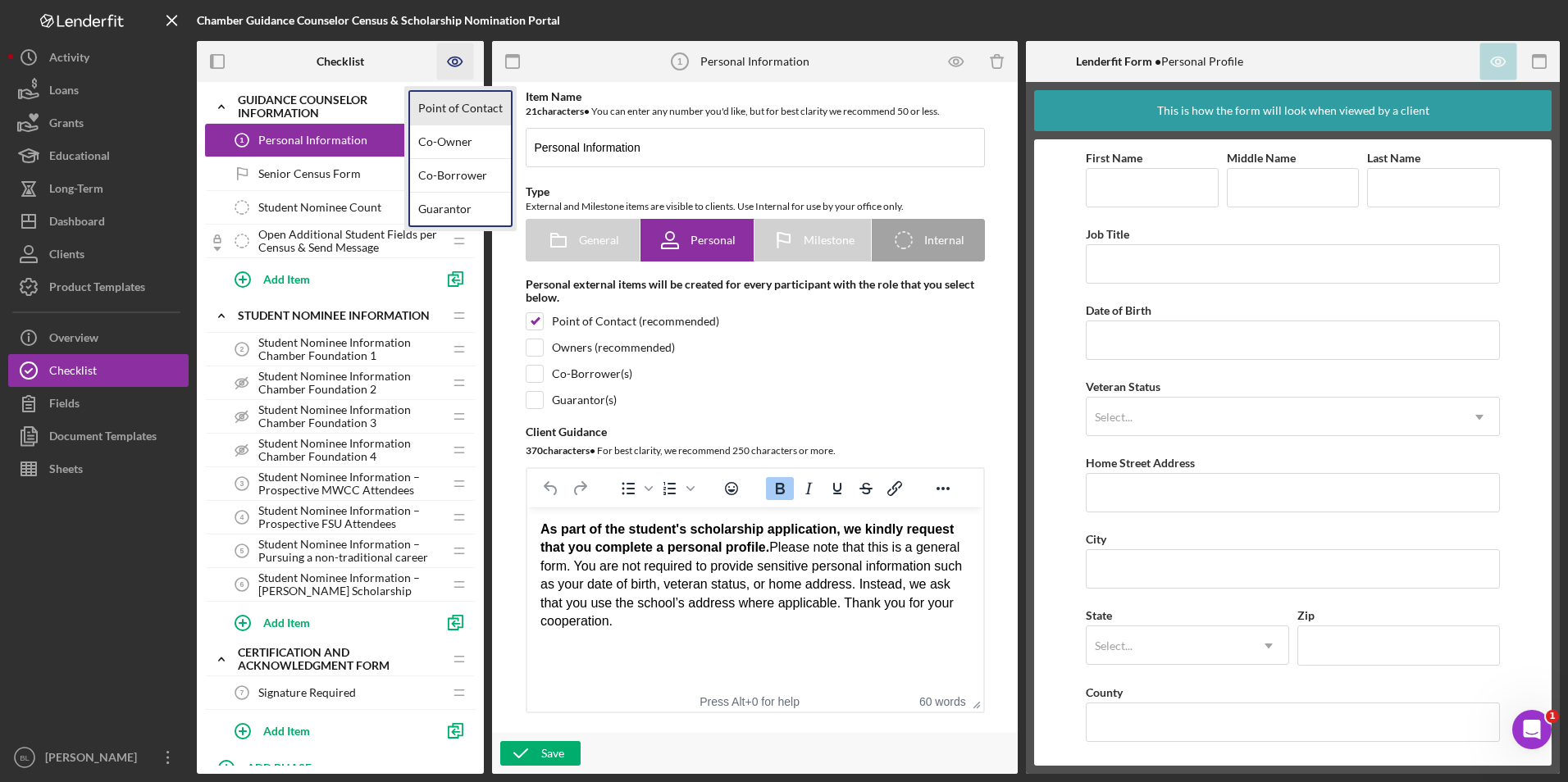
click at [462, 104] on link "Point of Contact" at bounding box center [459, 108] width 100 height 33
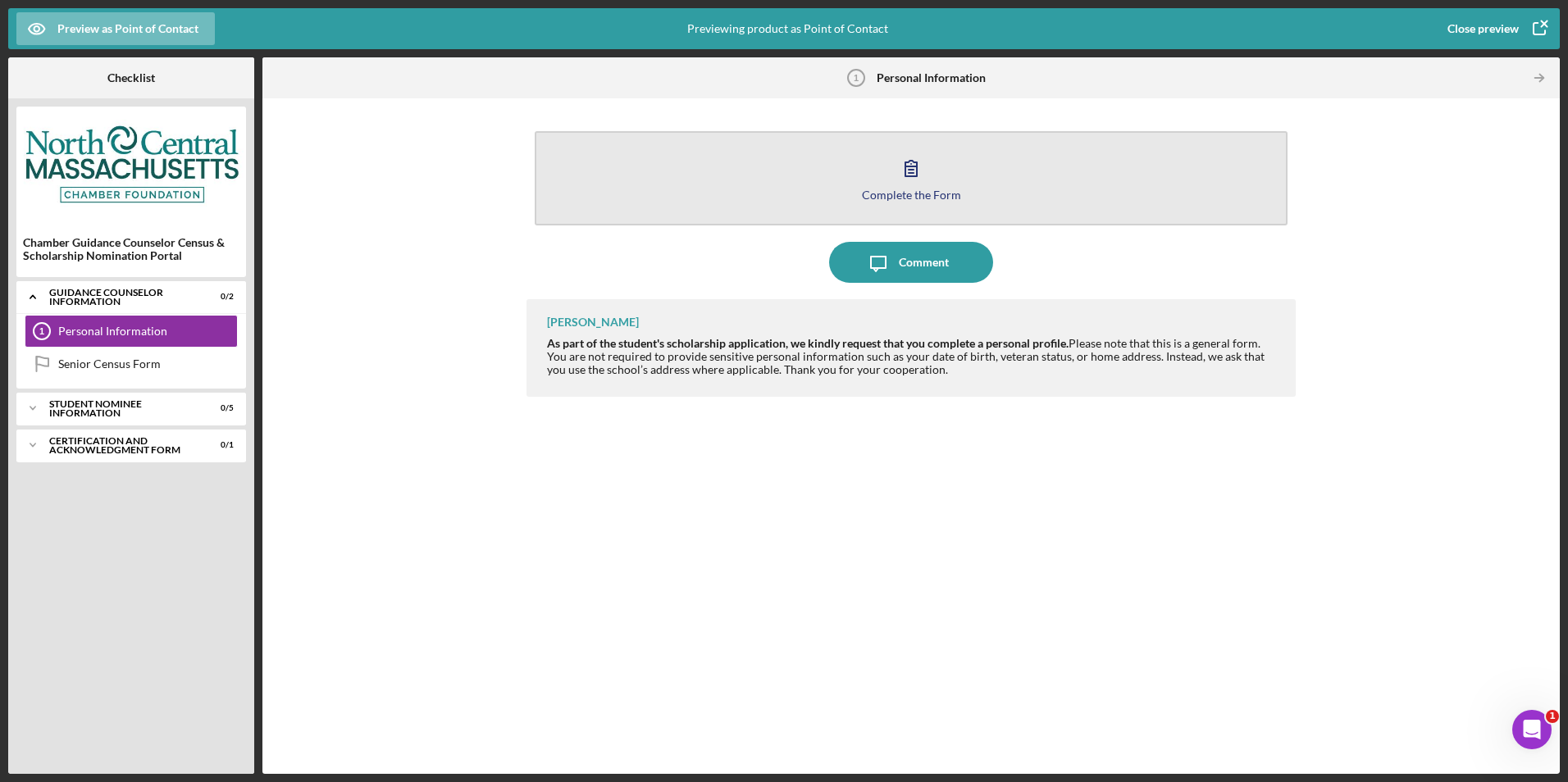
click at [1048, 188] on button "Complete the Form Form" at bounding box center [910, 178] width 752 height 95
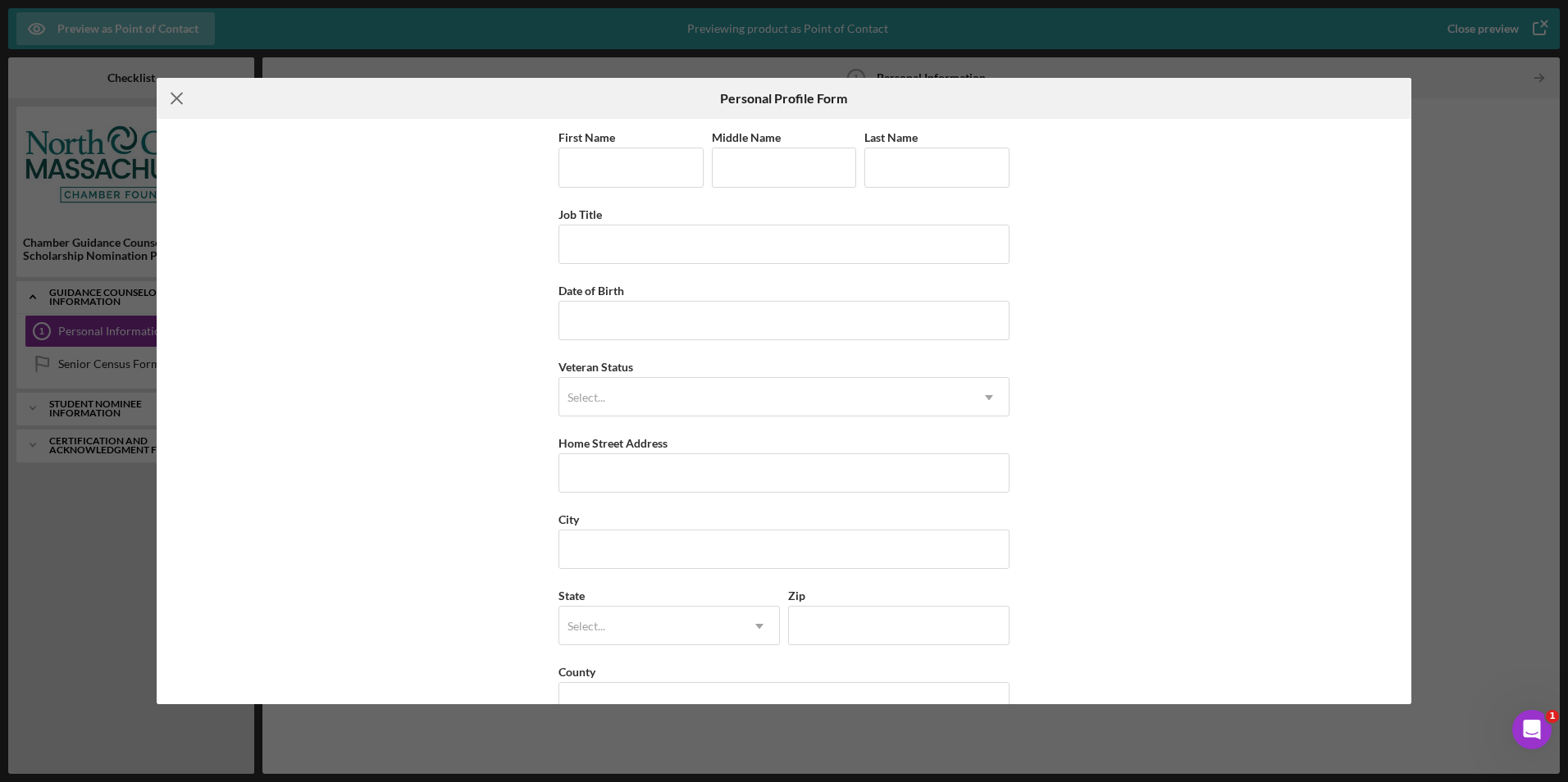
click at [182, 99] on icon "Icon/Menu Close" at bounding box center [177, 98] width 41 height 41
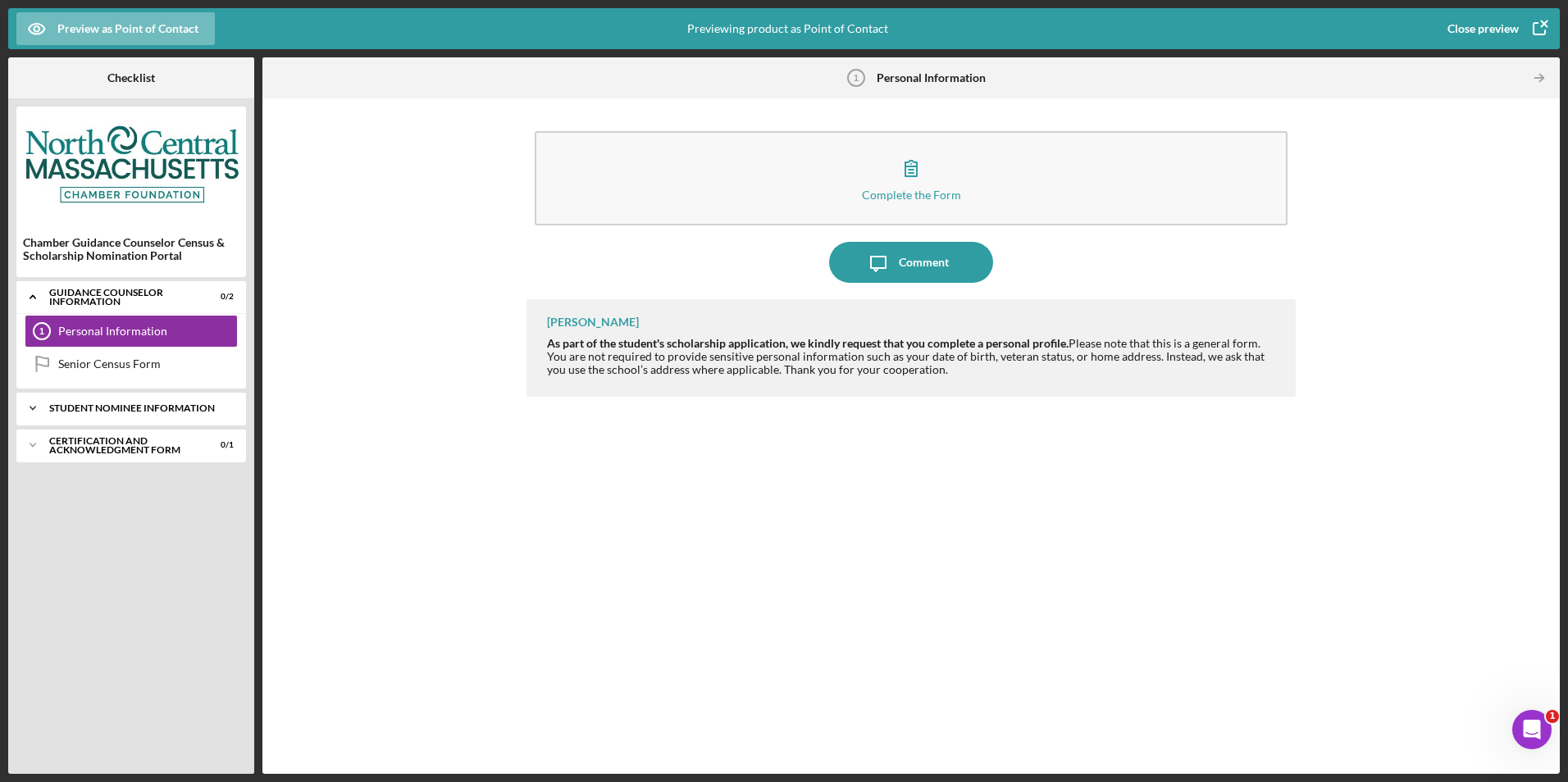
click at [117, 411] on div "Student Nominee Information" at bounding box center [137, 409] width 176 height 10
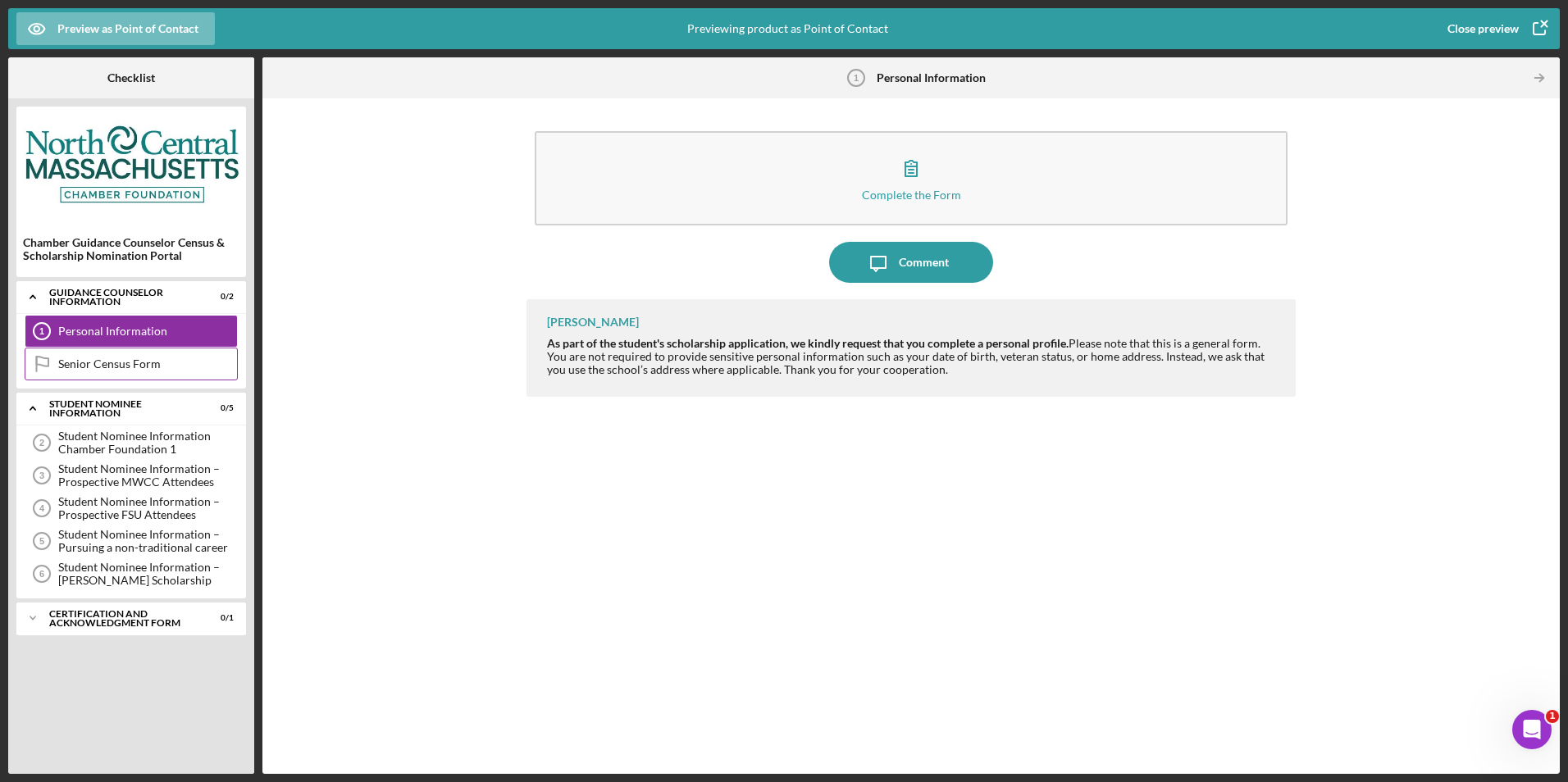
click at [137, 365] on div "Senior Census Form" at bounding box center [147, 364] width 178 height 13
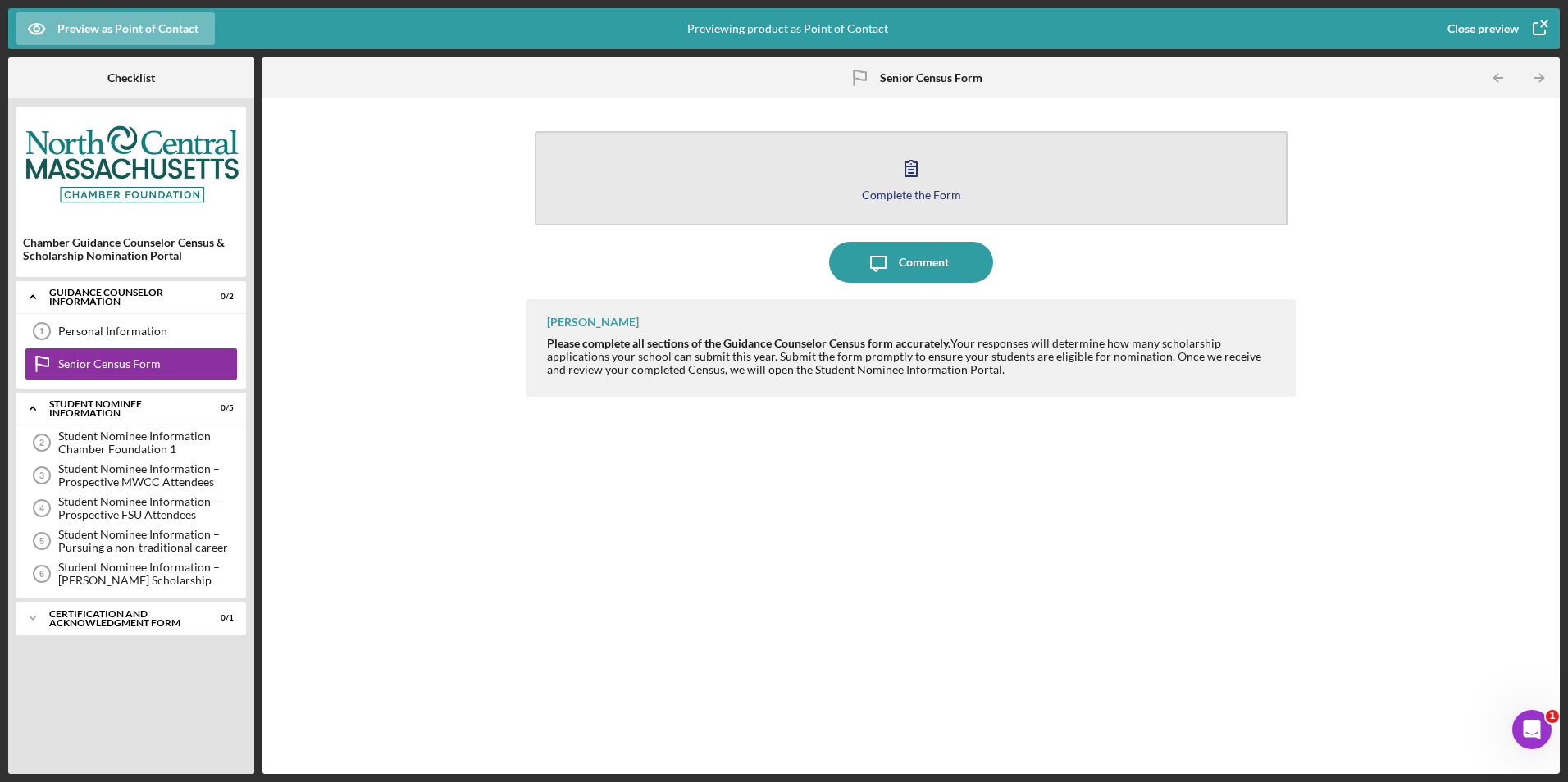
click at [757, 165] on button "Complete the Form Form" at bounding box center [910, 178] width 752 height 95
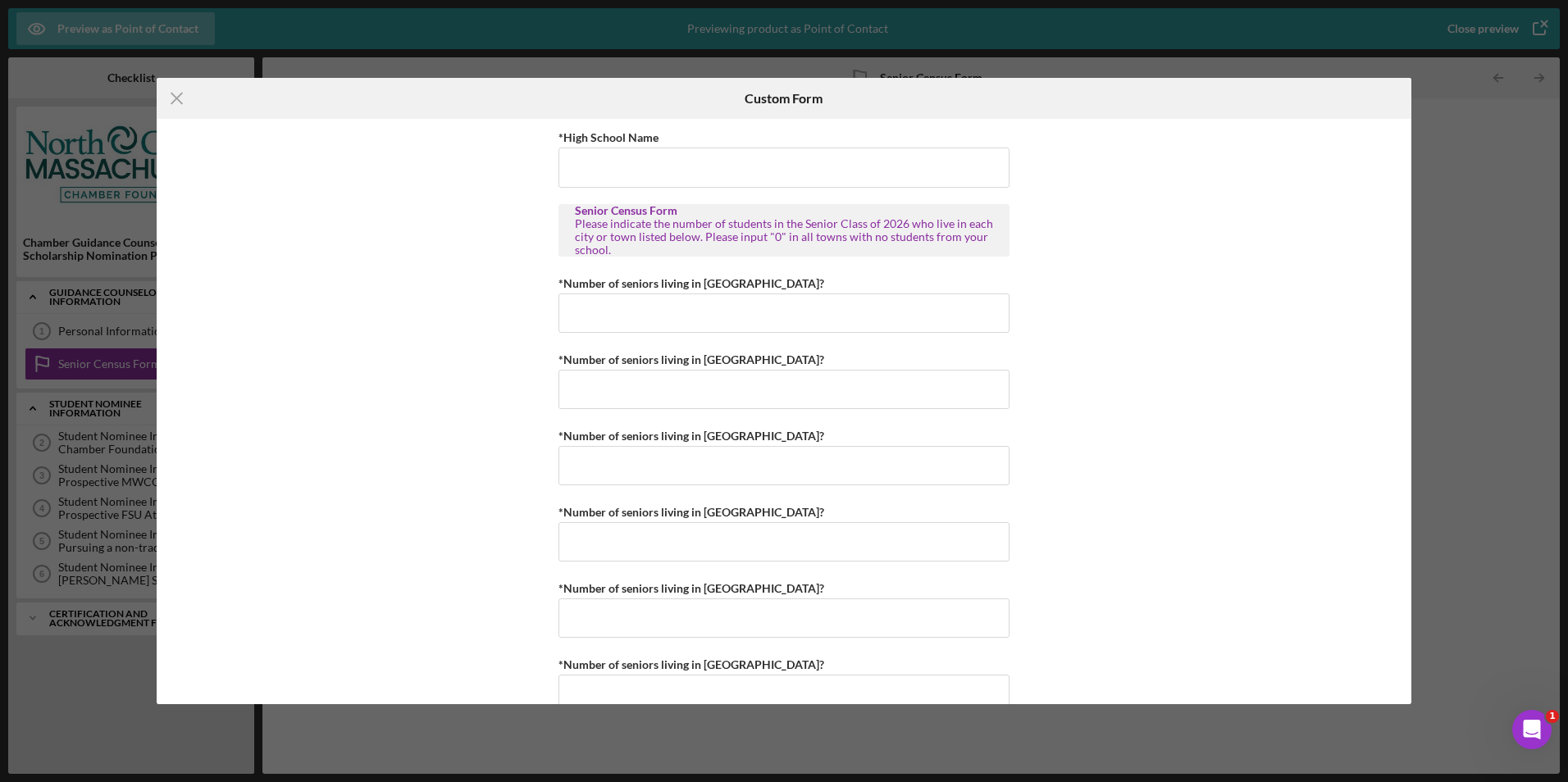
drag, startPoint x: 173, startPoint y: 94, endPoint x: 173, endPoint y: 122, distance: 28.0
click at [173, 96] on line at bounding box center [176, 98] width 11 height 11
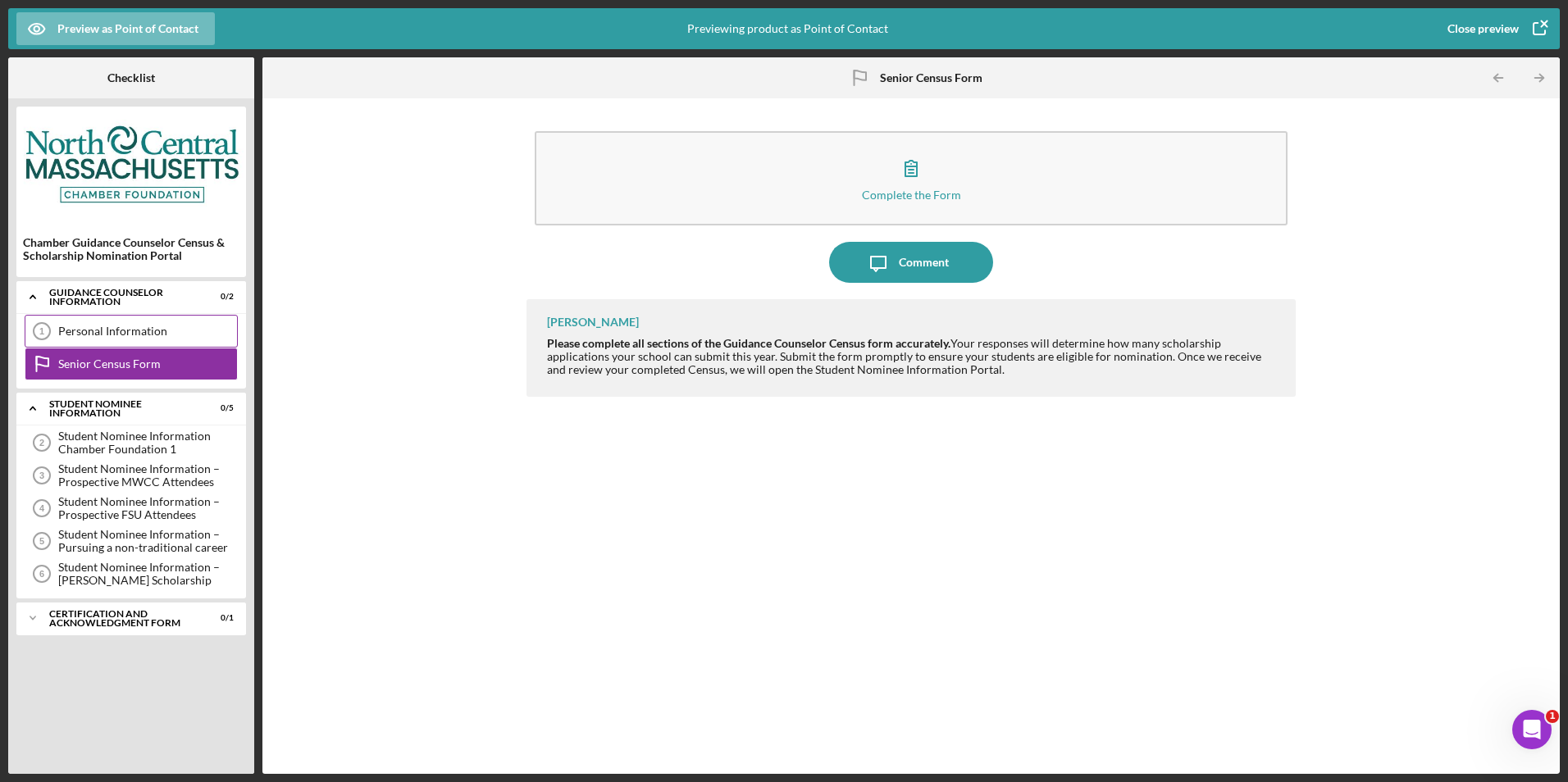
click at [116, 334] on div "Personal Information" at bounding box center [147, 331] width 178 height 13
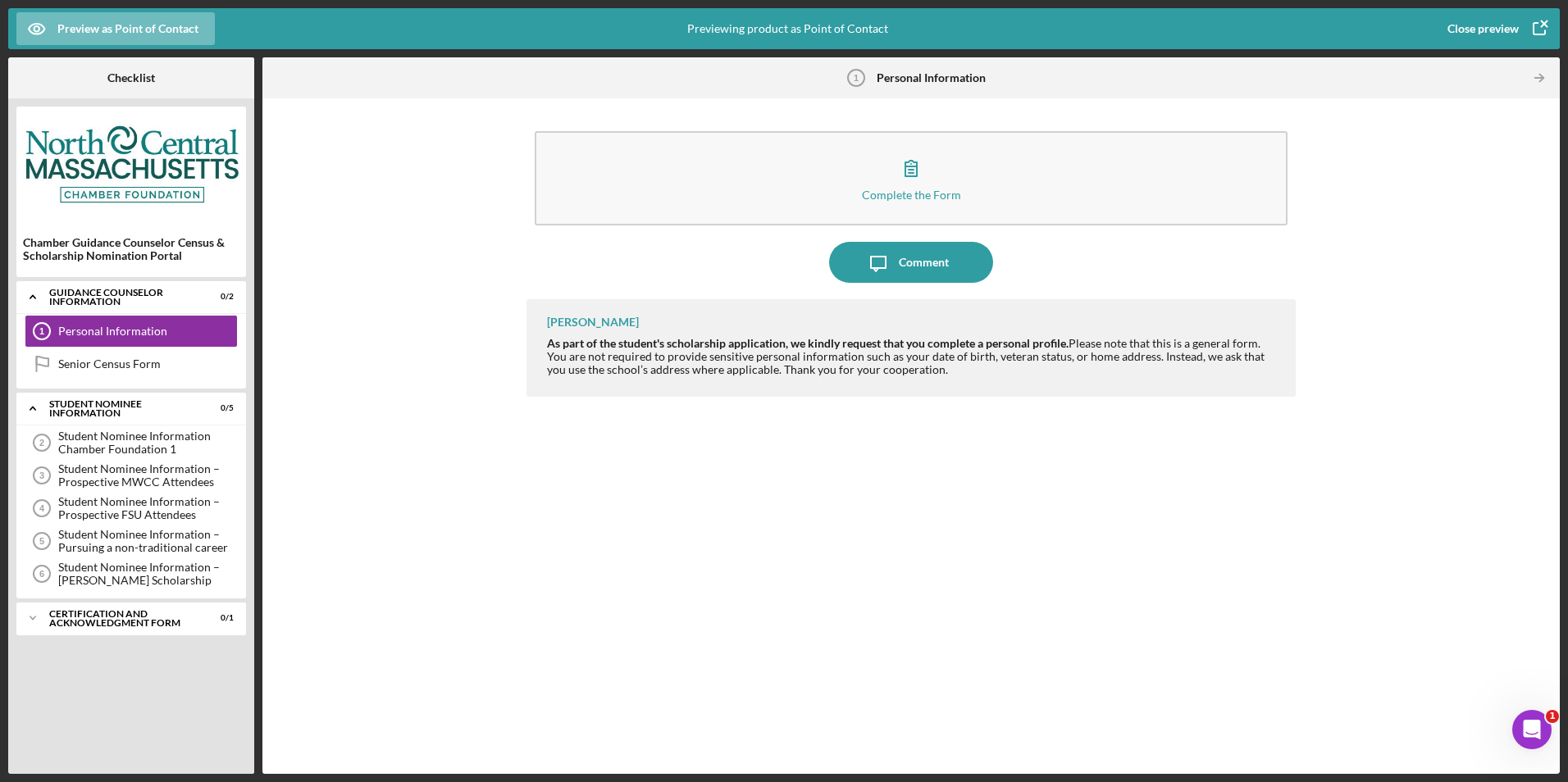
drag, startPoint x: 297, startPoint y: 341, endPoint x: 308, endPoint y: 334, distance: 13.0
click at [297, 341] on div "Complete the Form Form Icon/Message Comment [PERSON_NAME] As part of the studen…" at bounding box center [910, 436] width 1280 height 659
drag, startPoint x: 158, startPoint y: 365, endPoint x: 240, endPoint y: 361, distance: 82.1
click at [157, 365] on div "Senior Census Form" at bounding box center [147, 364] width 178 height 13
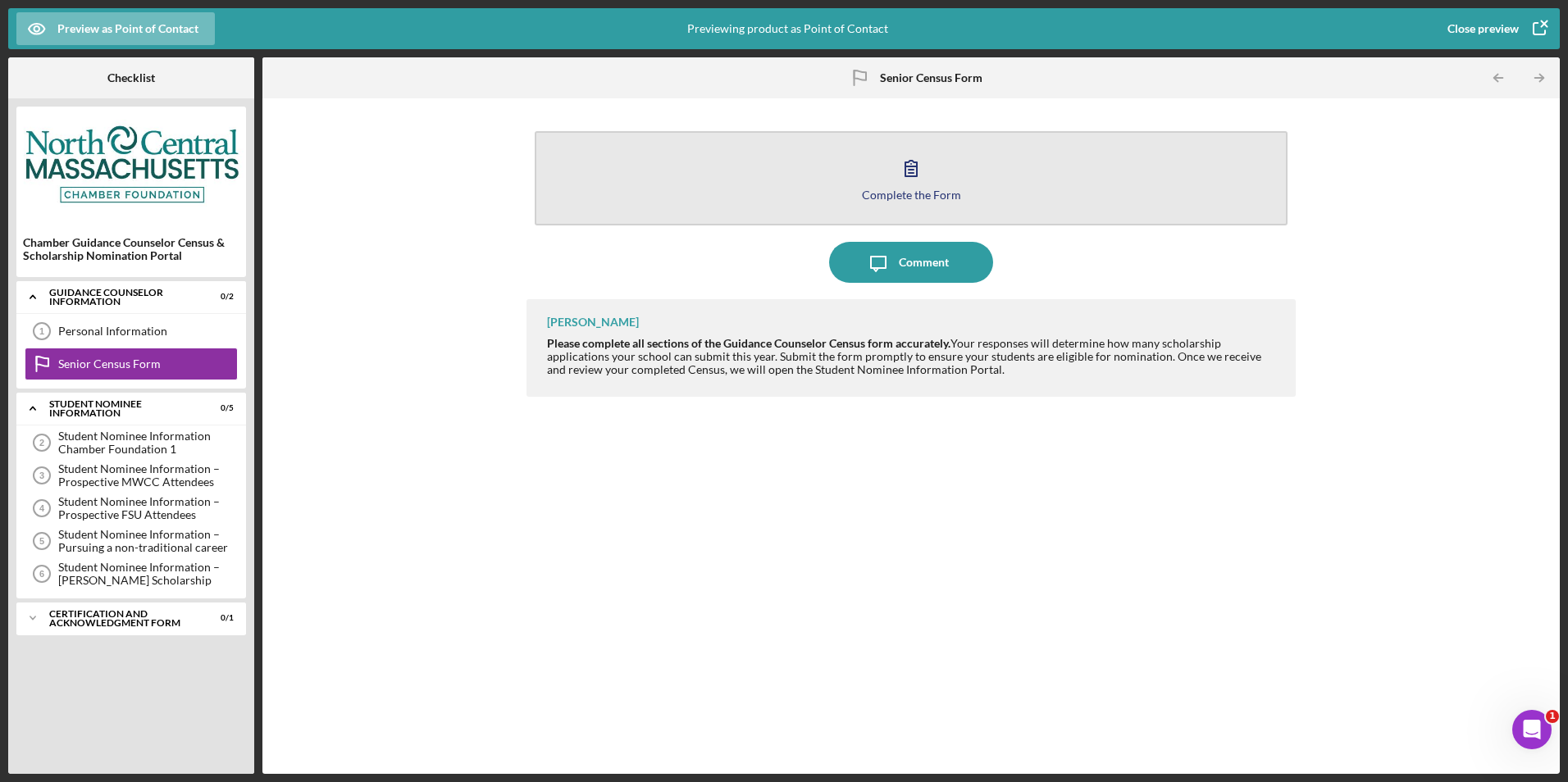
click at [728, 208] on button "Complete the Form Form" at bounding box center [910, 178] width 752 height 95
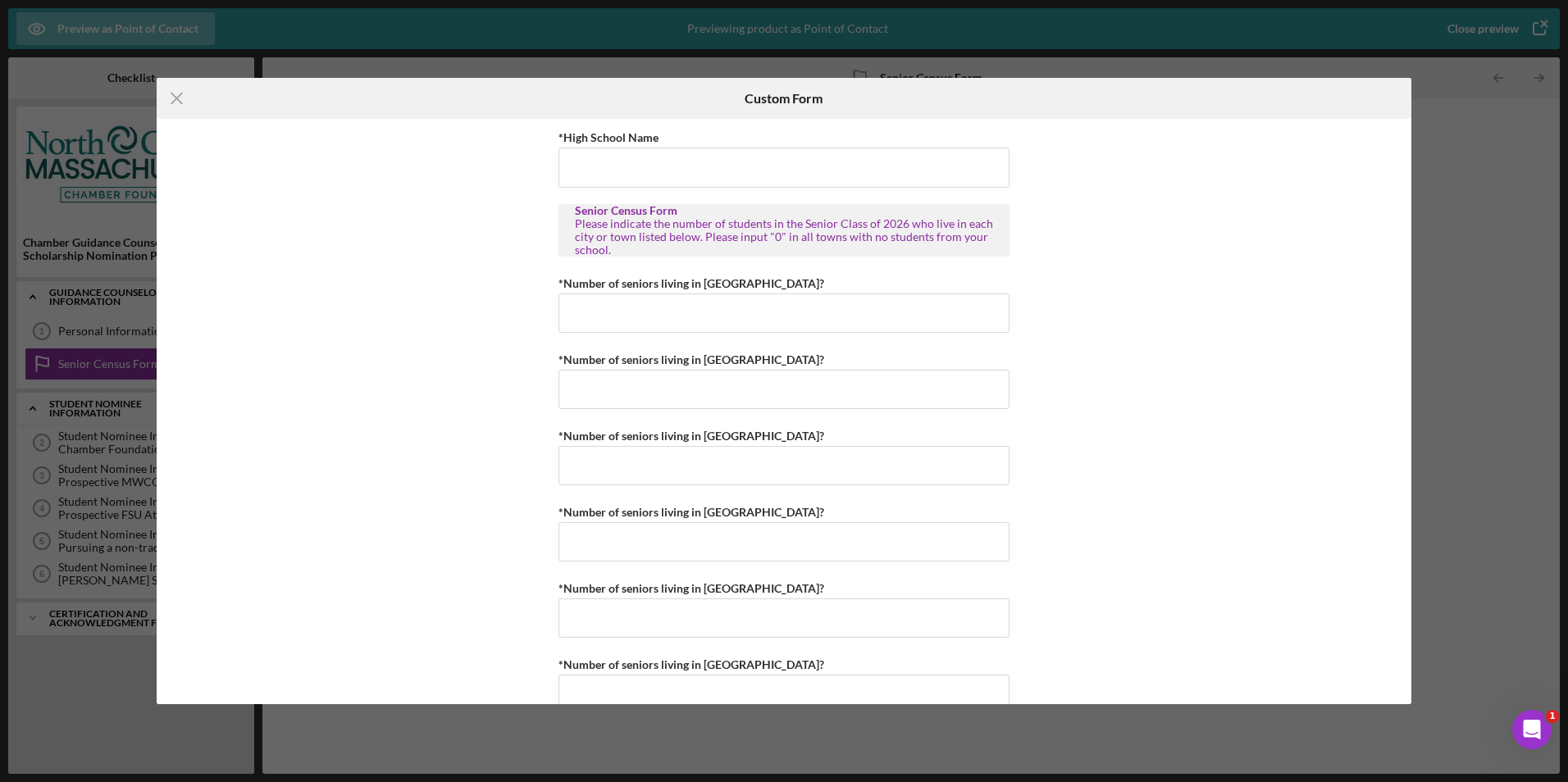
click at [1063, 214] on div "*High School Name Senior Census Form Please indicate the number of students in …" at bounding box center [784, 411] width 1255 height 585
click at [178, 105] on icon "Icon/Menu Close" at bounding box center [177, 98] width 41 height 41
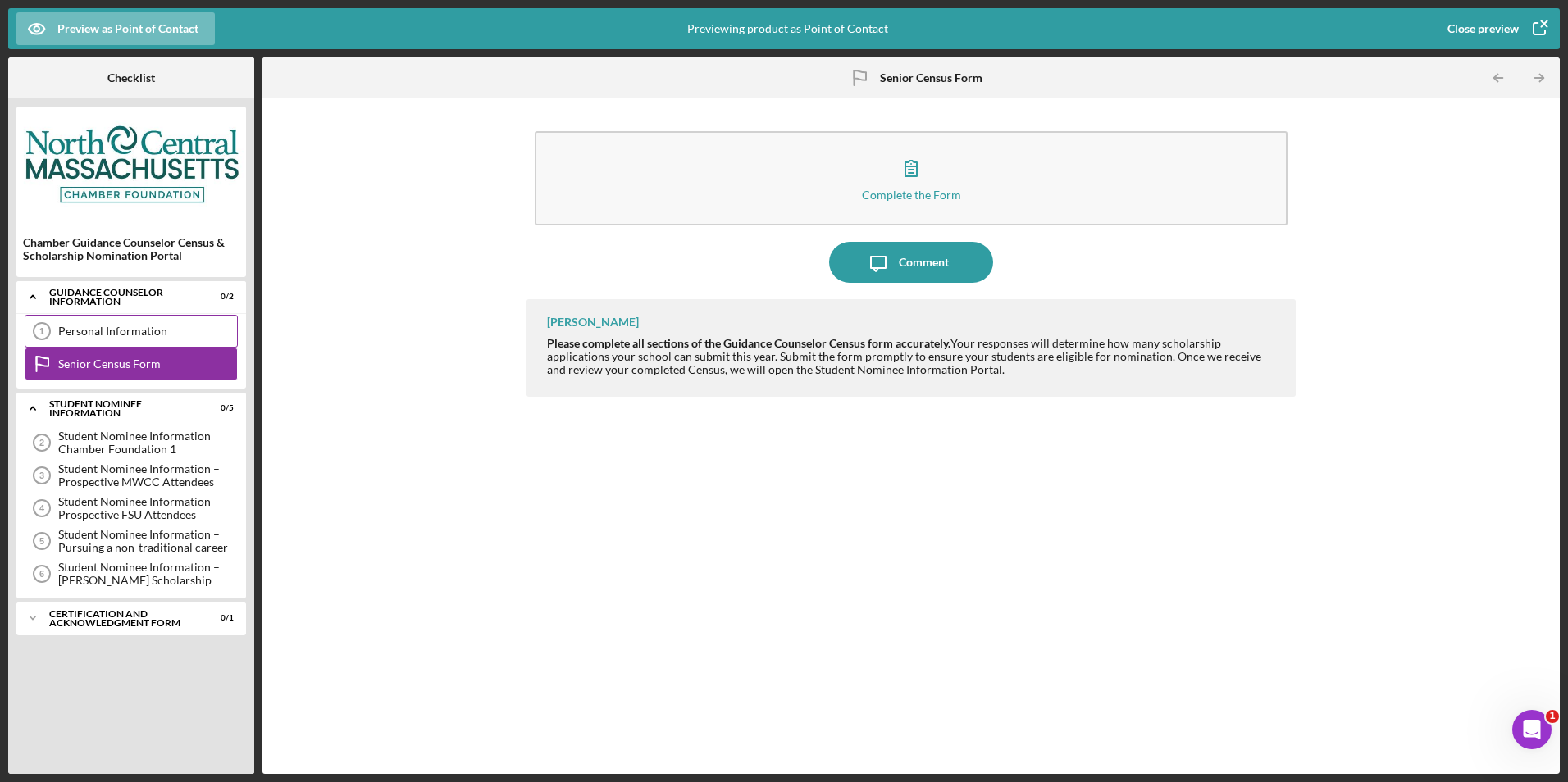
click at [100, 337] on div "Personal Information" at bounding box center [147, 331] width 178 height 13
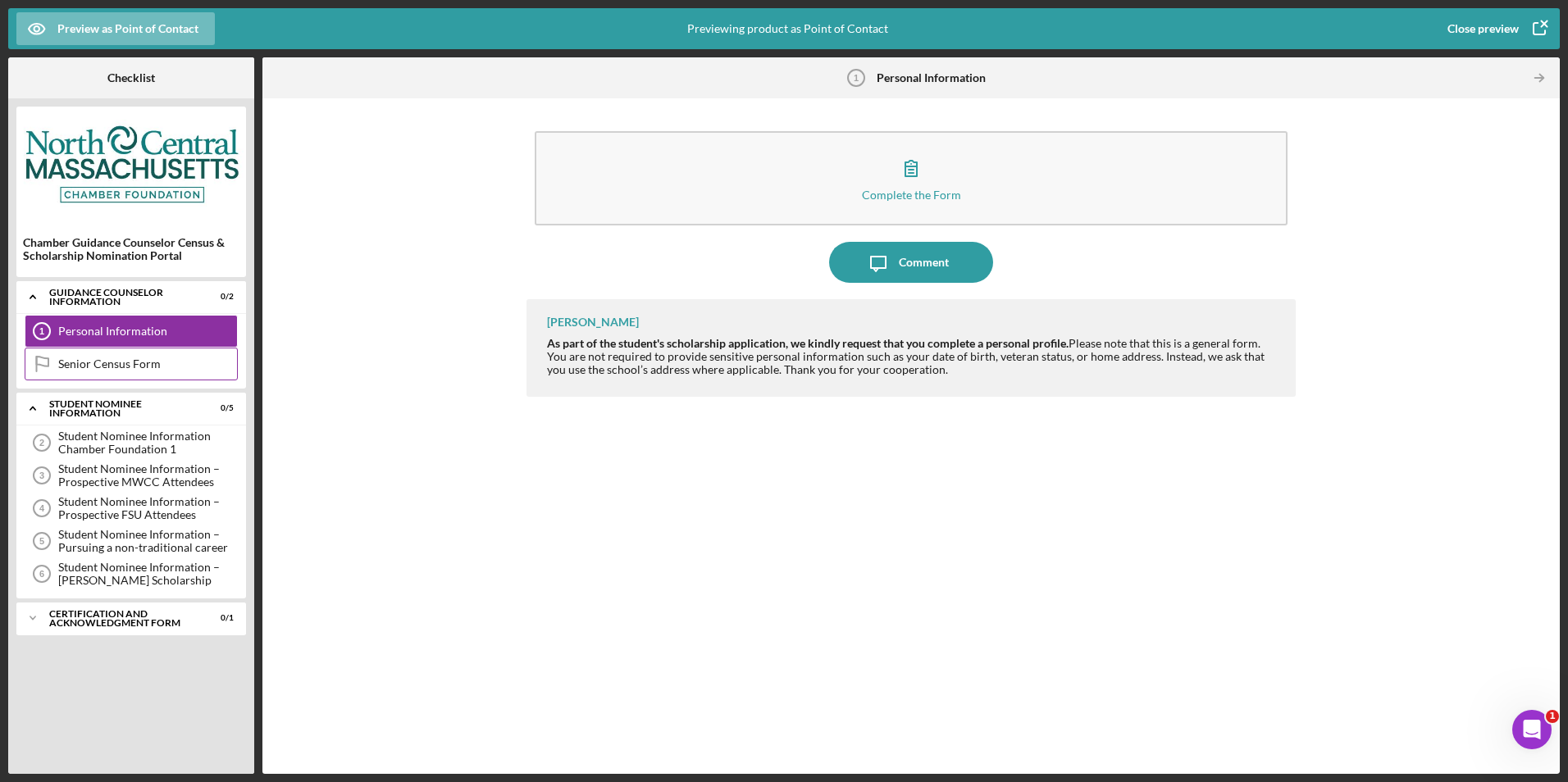
click at [116, 354] on div "Senior Census Form Senior Census Form" at bounding box center [131, 365] width 214 height 33
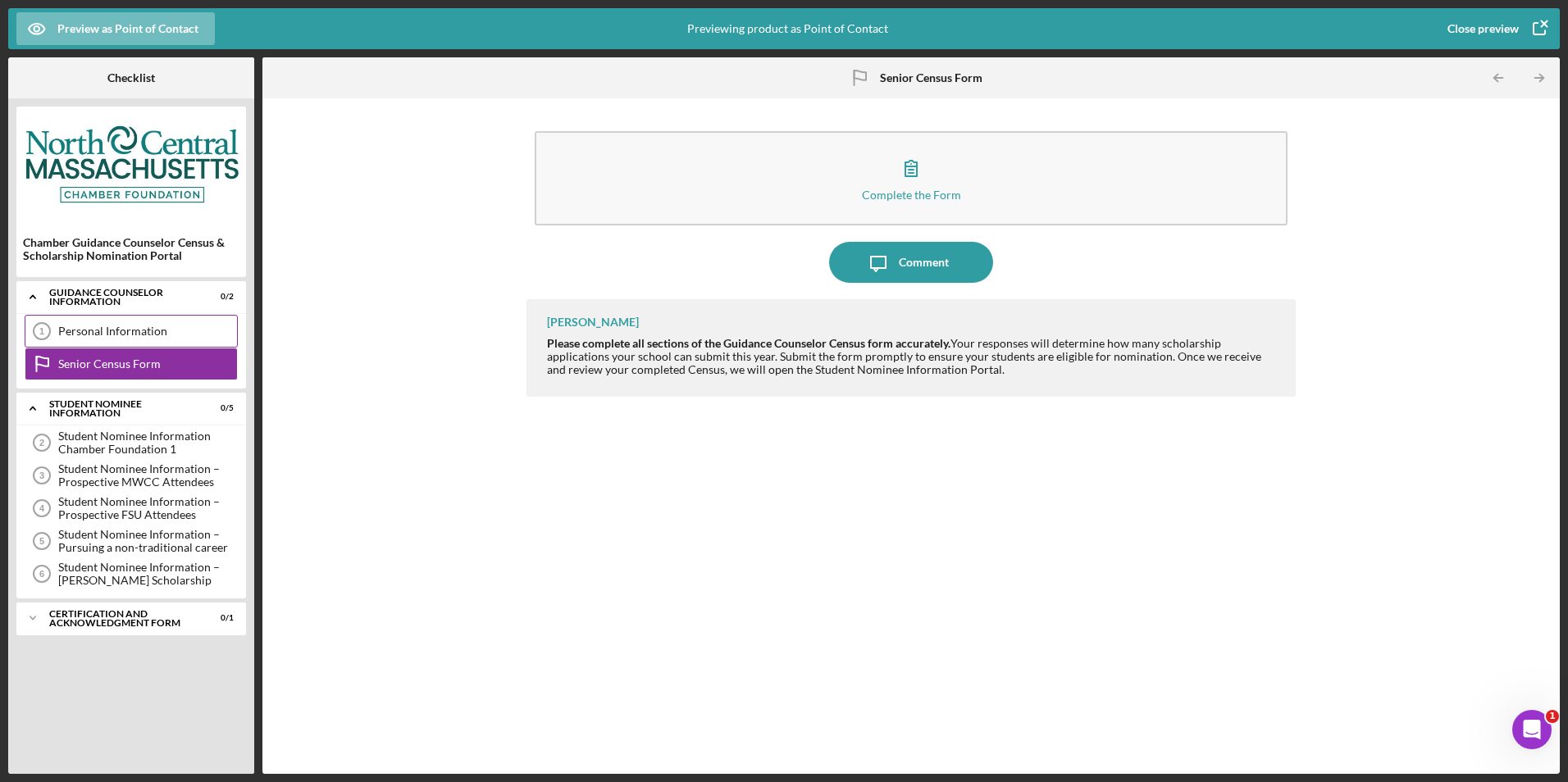
click at [129, 332] on div "Personal Information" at bounding box center [147, 331] width 178 height 13
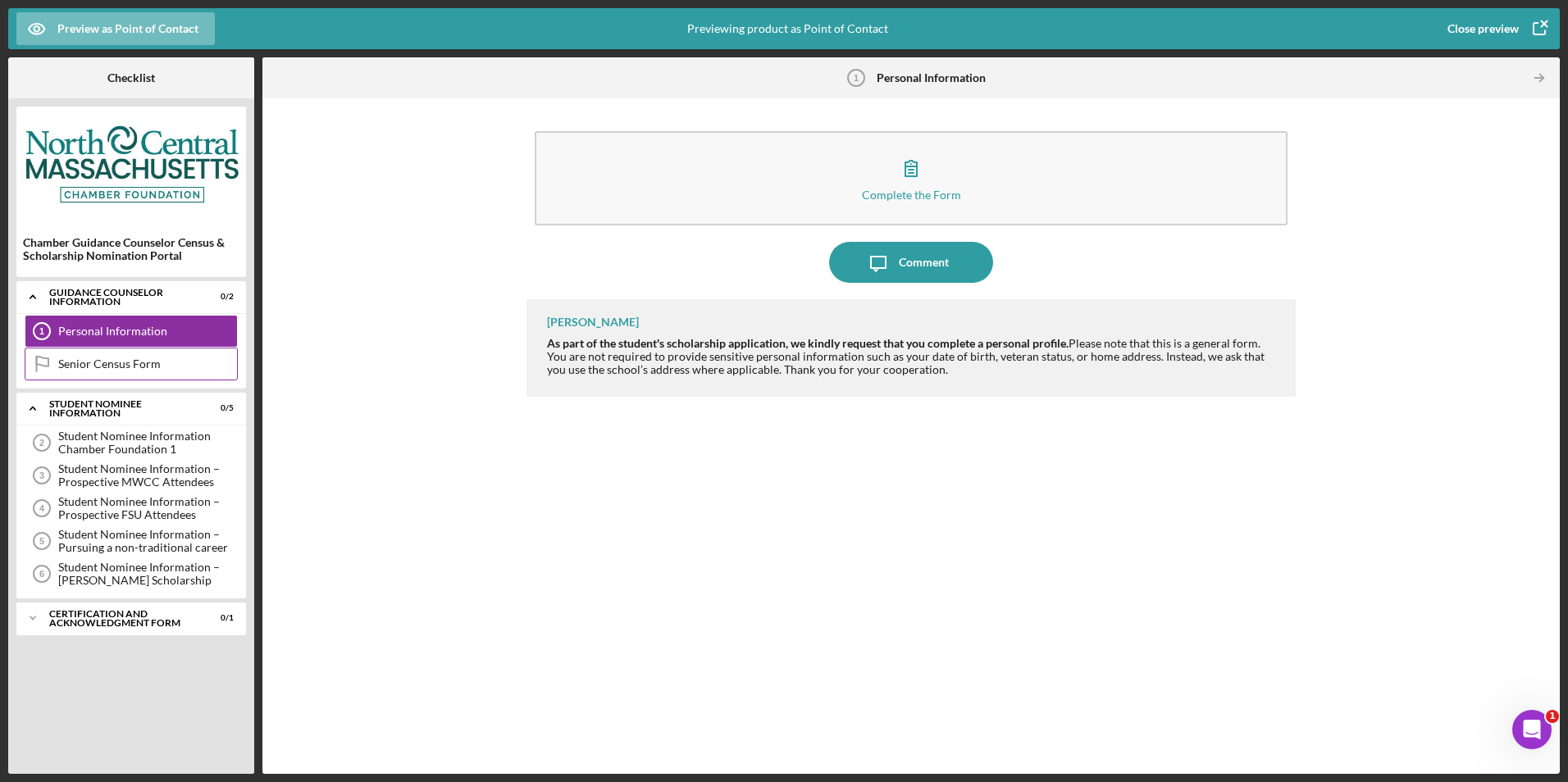
click at [129, 360] on div "Senior Census Form" at bounding box center [147, 364] width 178 height 13
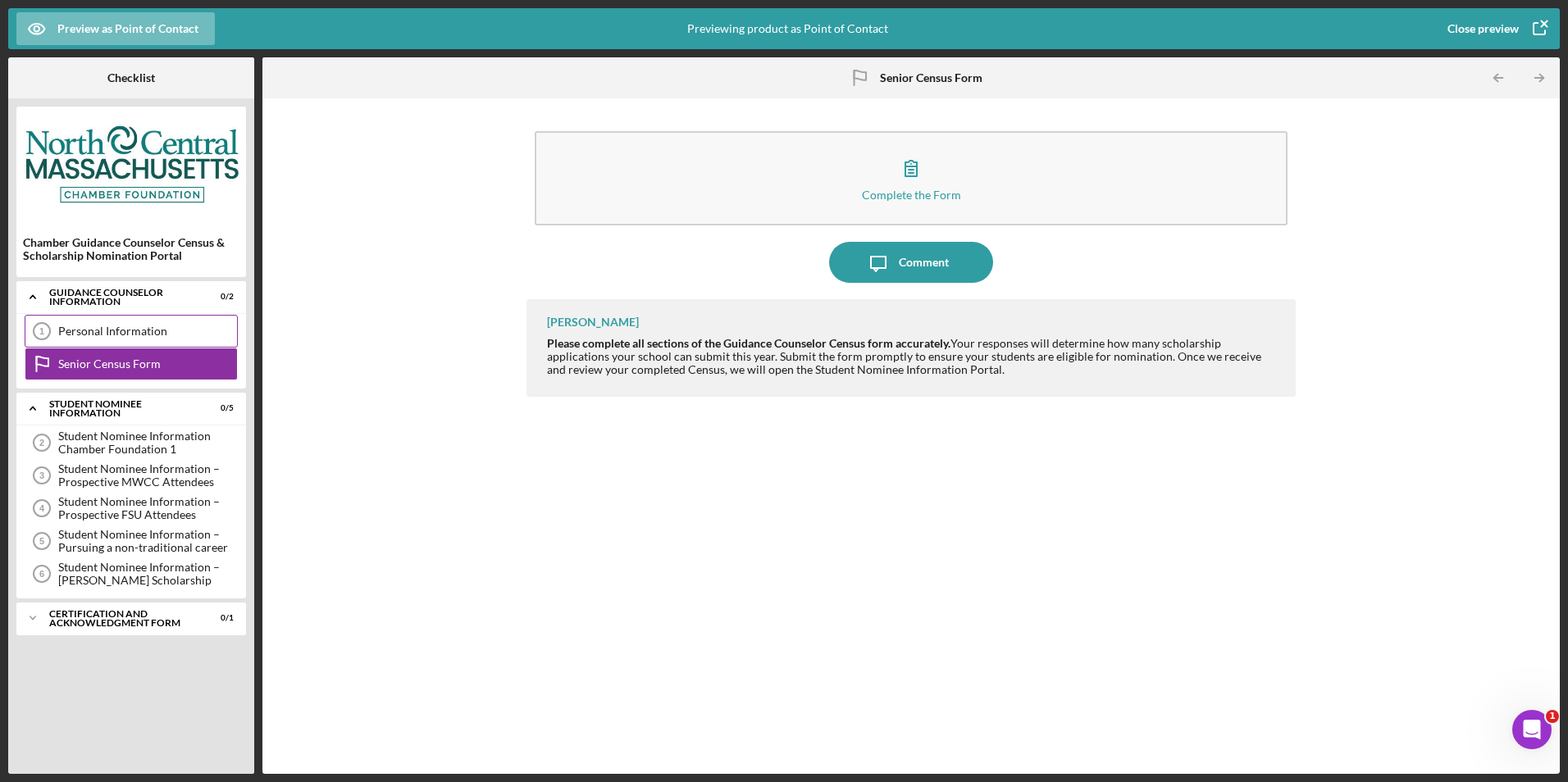
click at [141, 322] on div "Personal Information 1 Personal Information" at bounding box center [131, 332] width 214 height 33
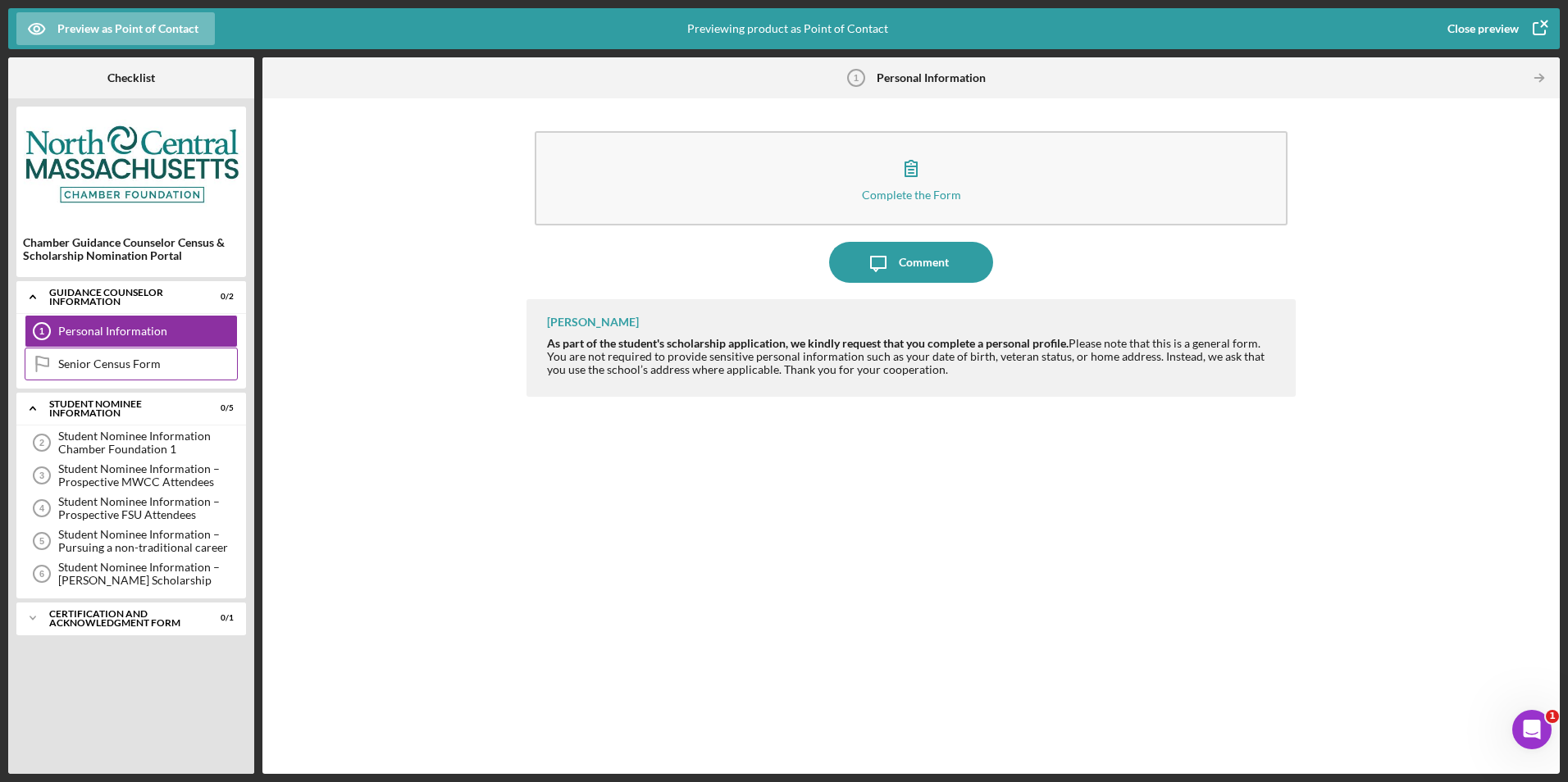
click at [142, 351] on div "Senior Census Form Senior Census Form" at bounding box center [131, 365] width 214 height 33
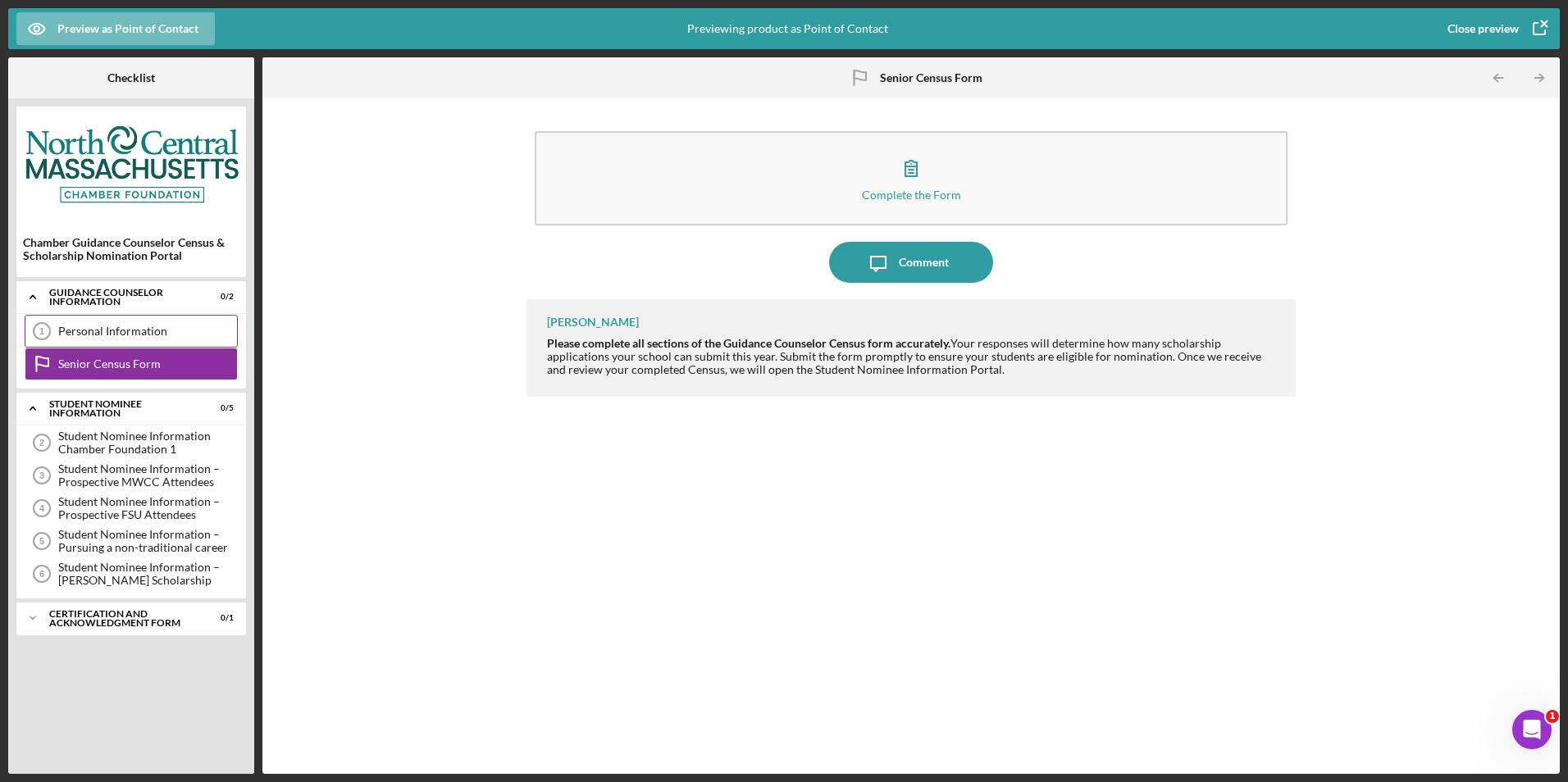
click at [146, 338] on div "Personal Information 1 Personal Information" at bounding box center [131, 332] width 214 height 33
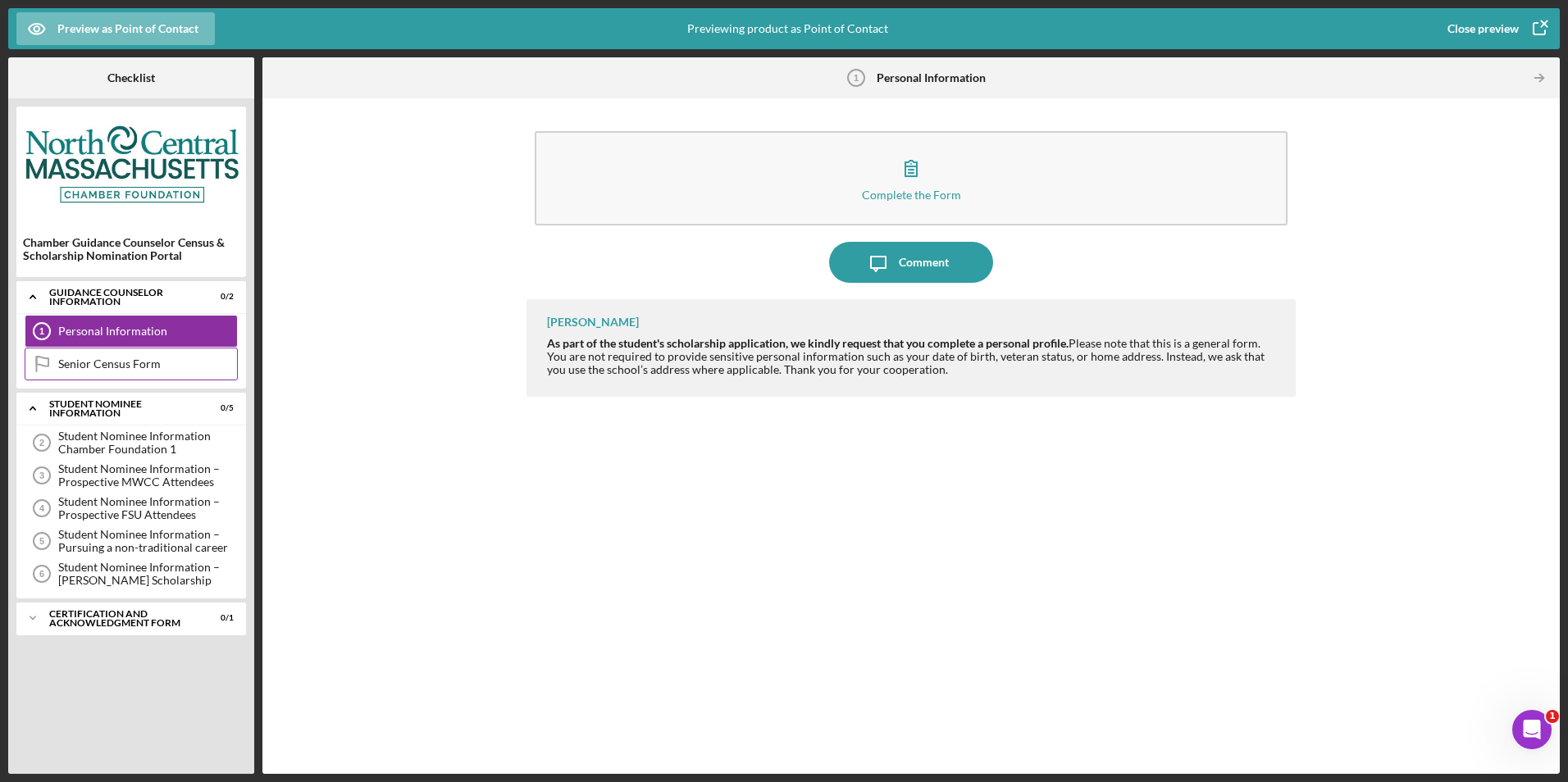
click at [148, 361] on div "Senior Census Form" at bounding box center [147, 364] width 178 height 13
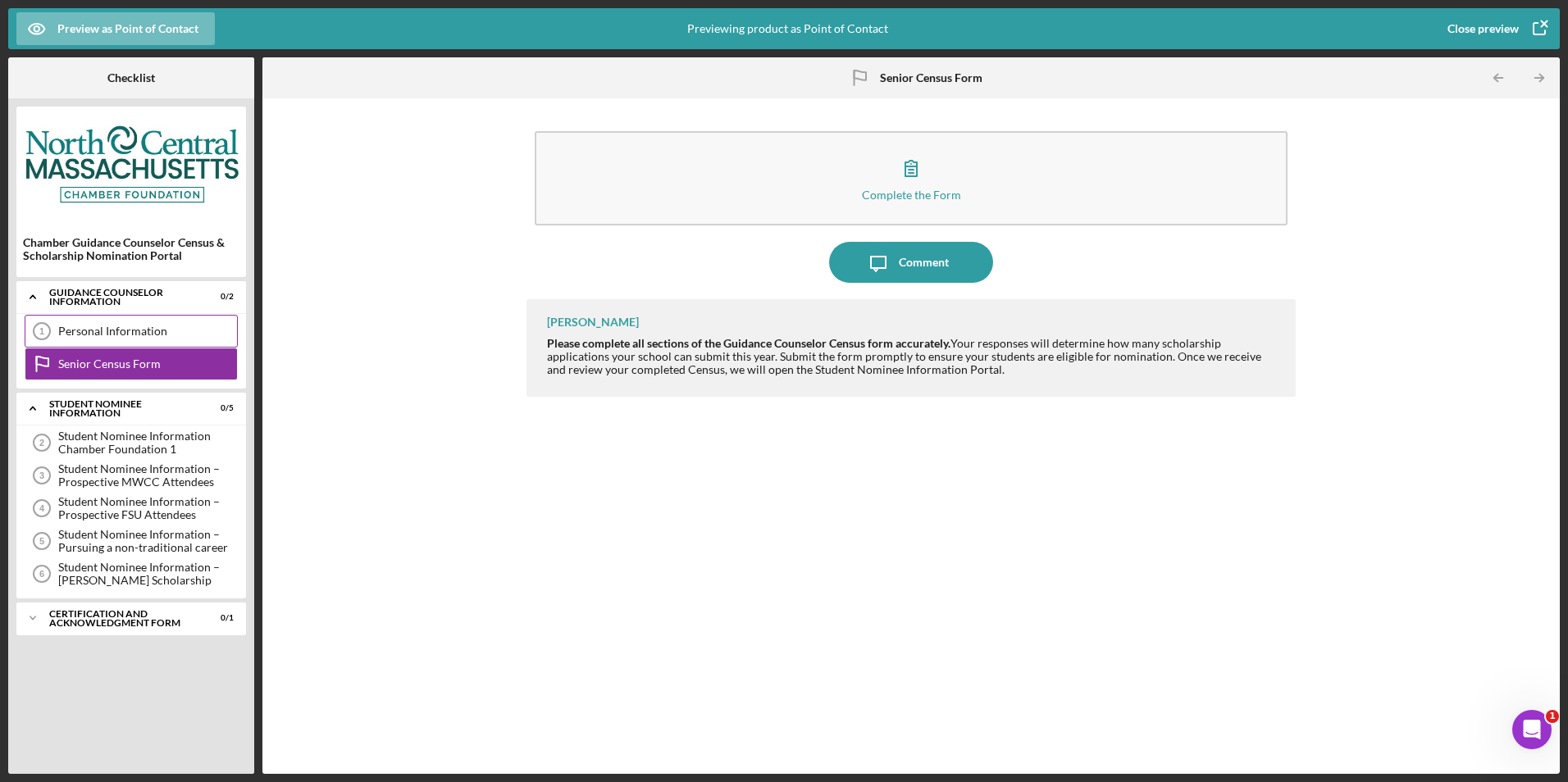
click at [152, 340] on div "Personal Information 1 Personal Information" at bounding box center [131, 332] width 214 height 33
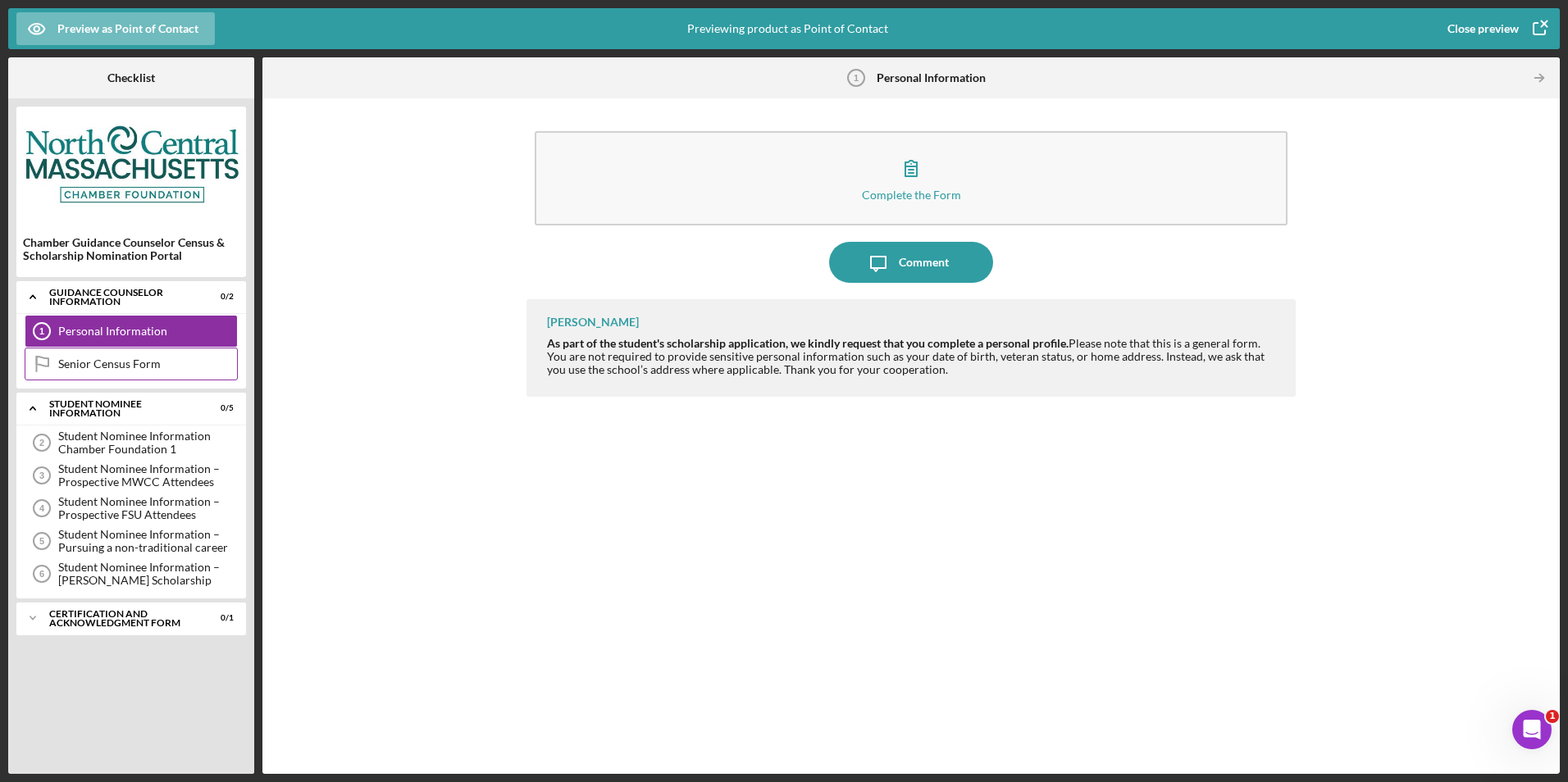
click at [152, 359] on div "Senior Census Form" at bounding box center [147, 364] width 178 height 13
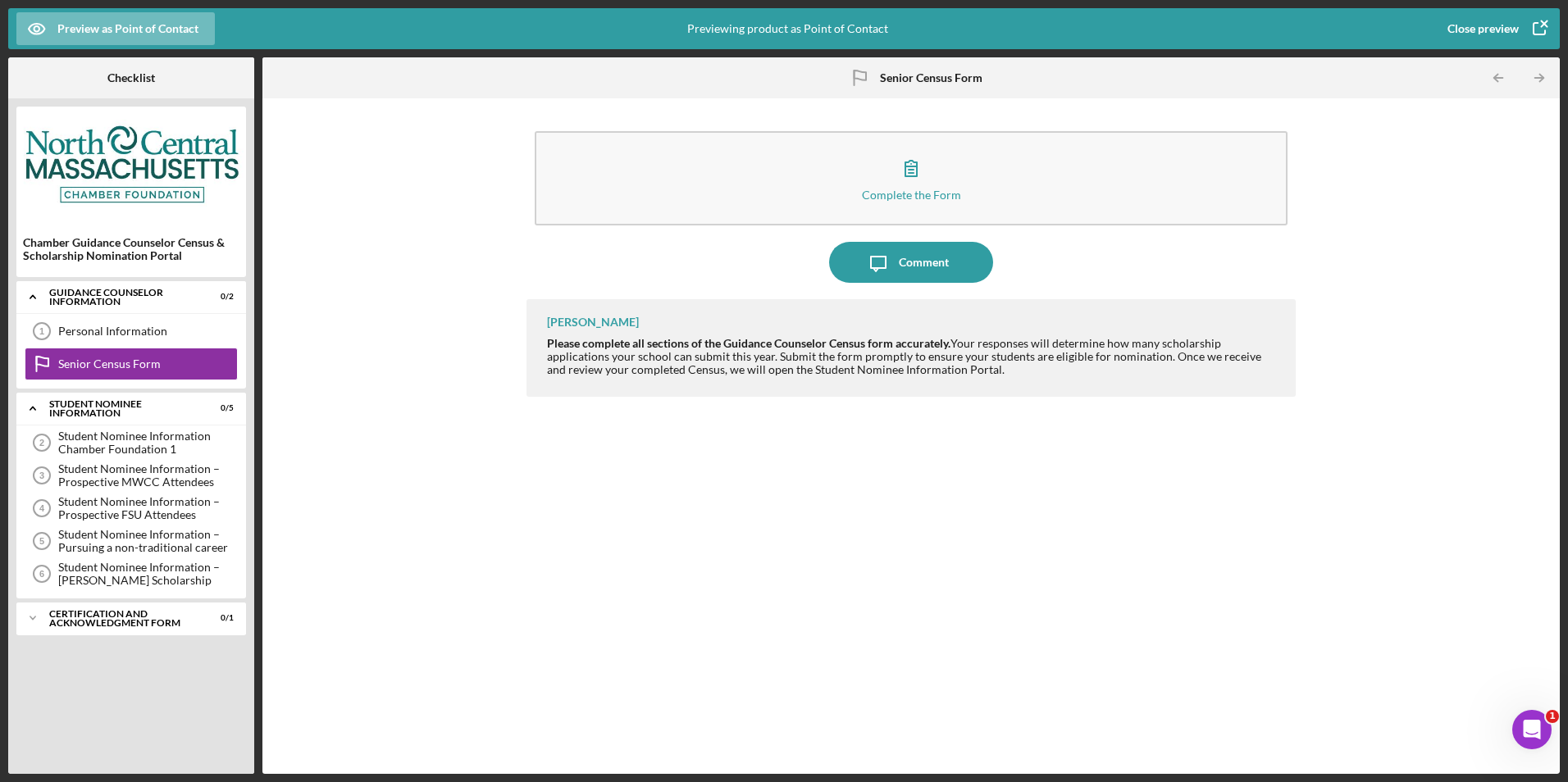
click at [317, 349] on div "Complete the Form Form Icon/Message Comment [PERSON_NAME] Please complete all s…" at bounding box center [910, 436] width 1280 height 659
click at [389, 413] on div "Complete the Form Form Icon/Message Comment [PERSON_NAME] Please complete all s…" at bounding box center [910, 436] width 1280 height 659
click at [653, 596] on div "[PERSON_NAME] Please complete all sections of the Guidance Counselor Census for…" at bounding box center [911, 525] width 768 height 450
click at [1063, 26] on div "Close preview" at bounding box center [1482, 29] width 71 height 33
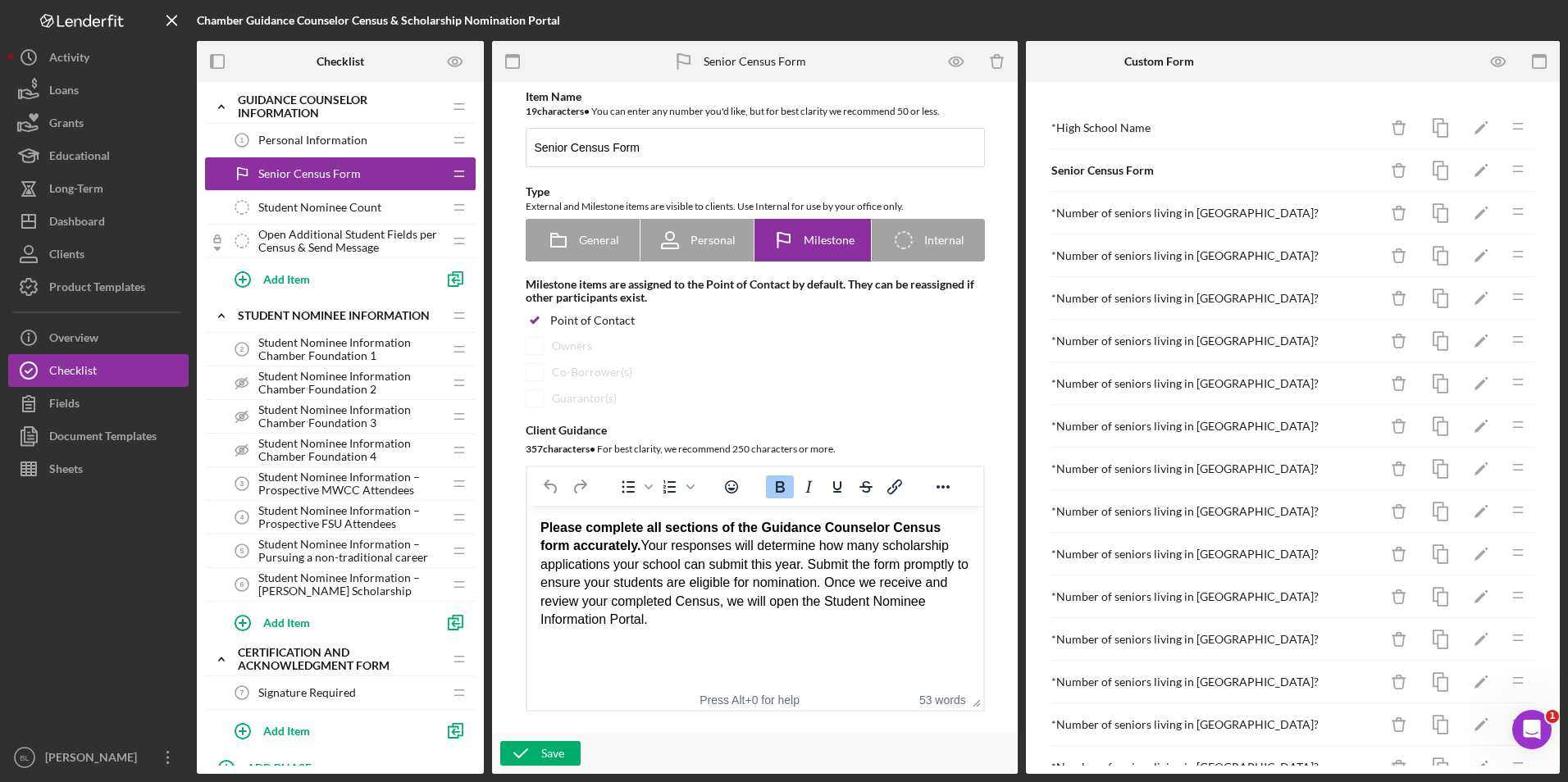
click at [347, 211] on span "Student Nominee Count" at bounding box center [320, 207] width 123 height 13
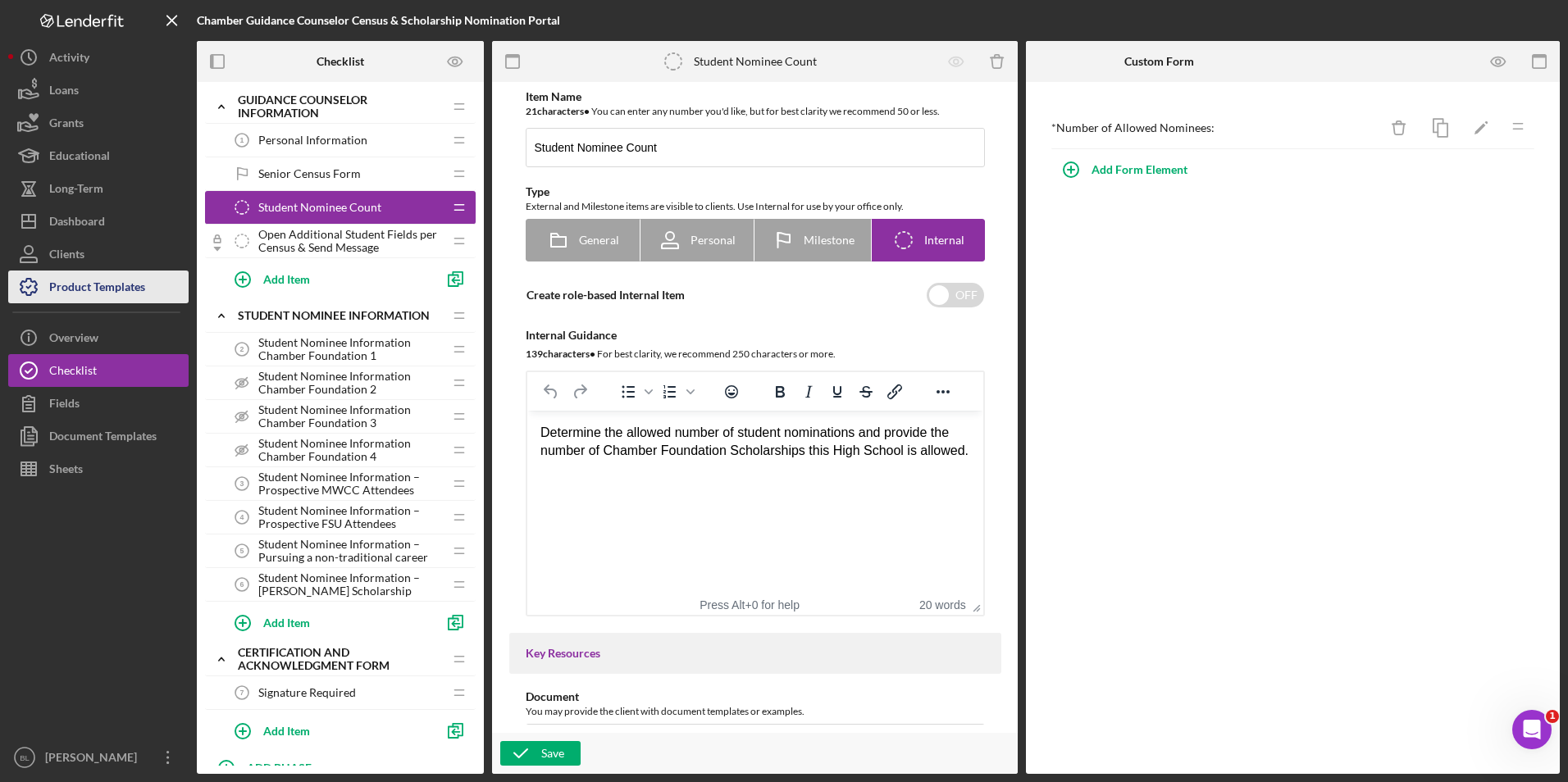
click at [101, 286] on div "Product Templates" at bounding box center [97, 289] width 96 height 37
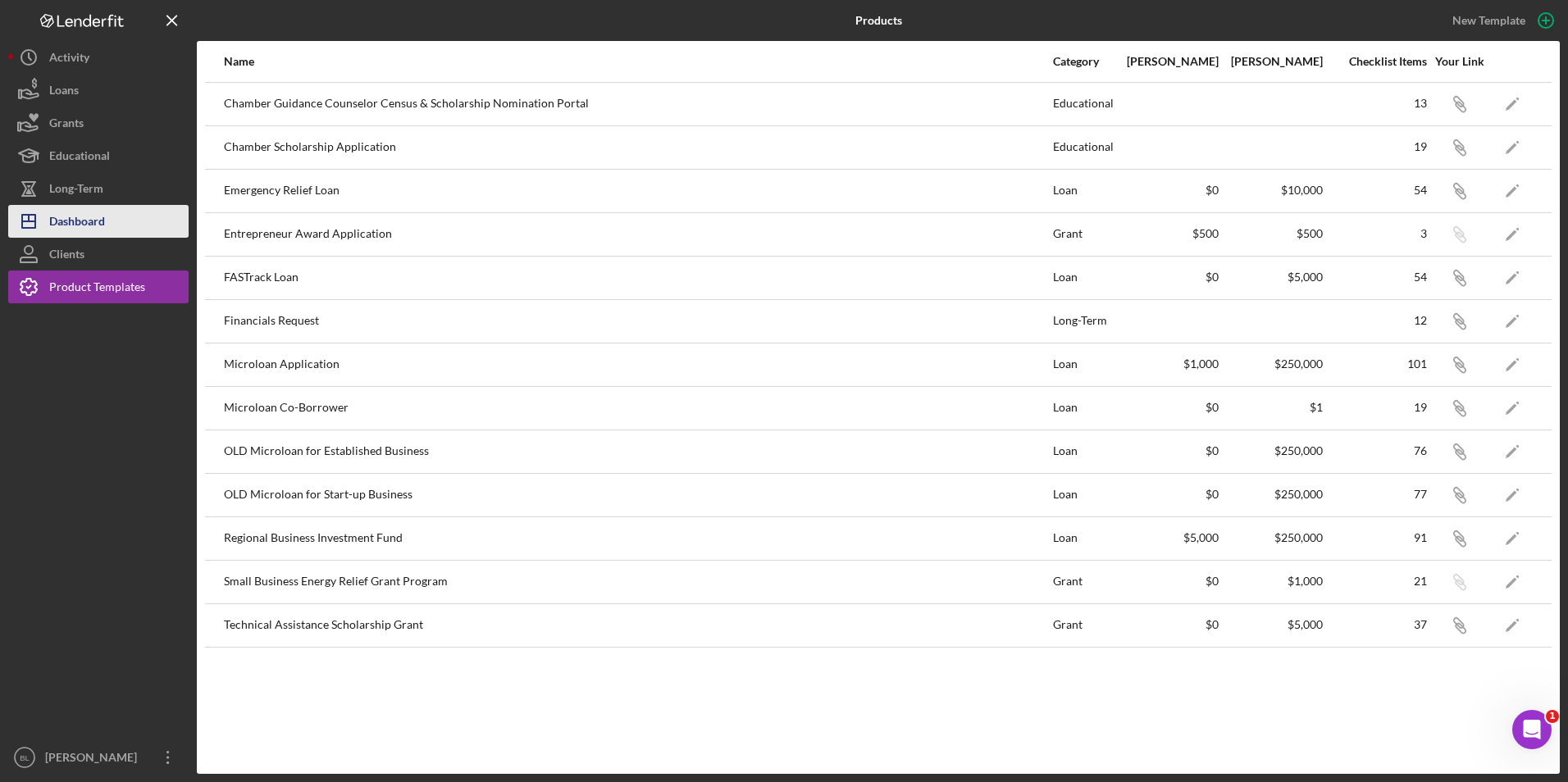
click at [98, 208] on div "Dashboard" at bounding box center [76, 223] width 56 height 37
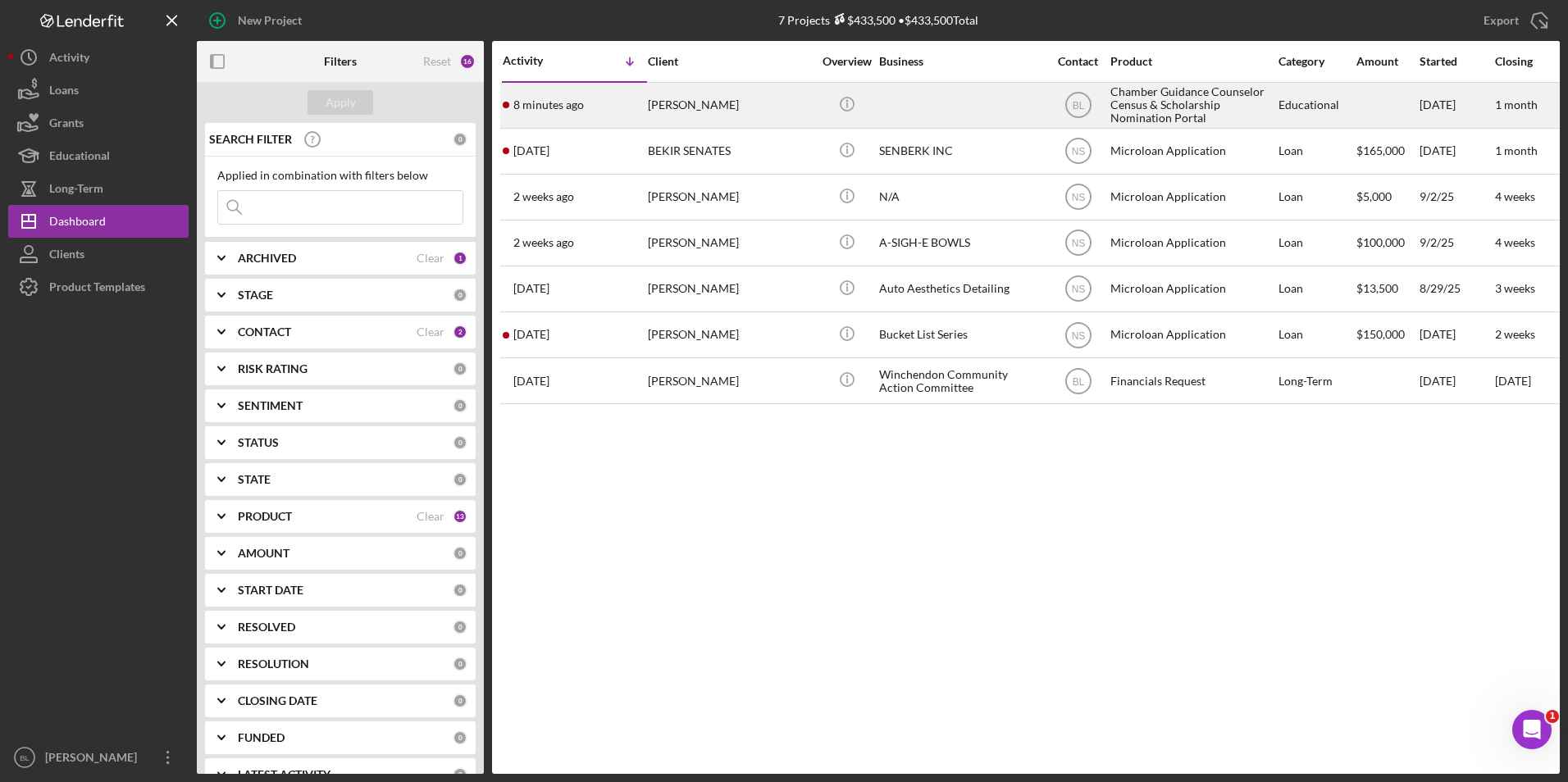
click at [703, 102] on div "[PERSON_NAME]" at bounding box center [729, 105] width 164 height 44
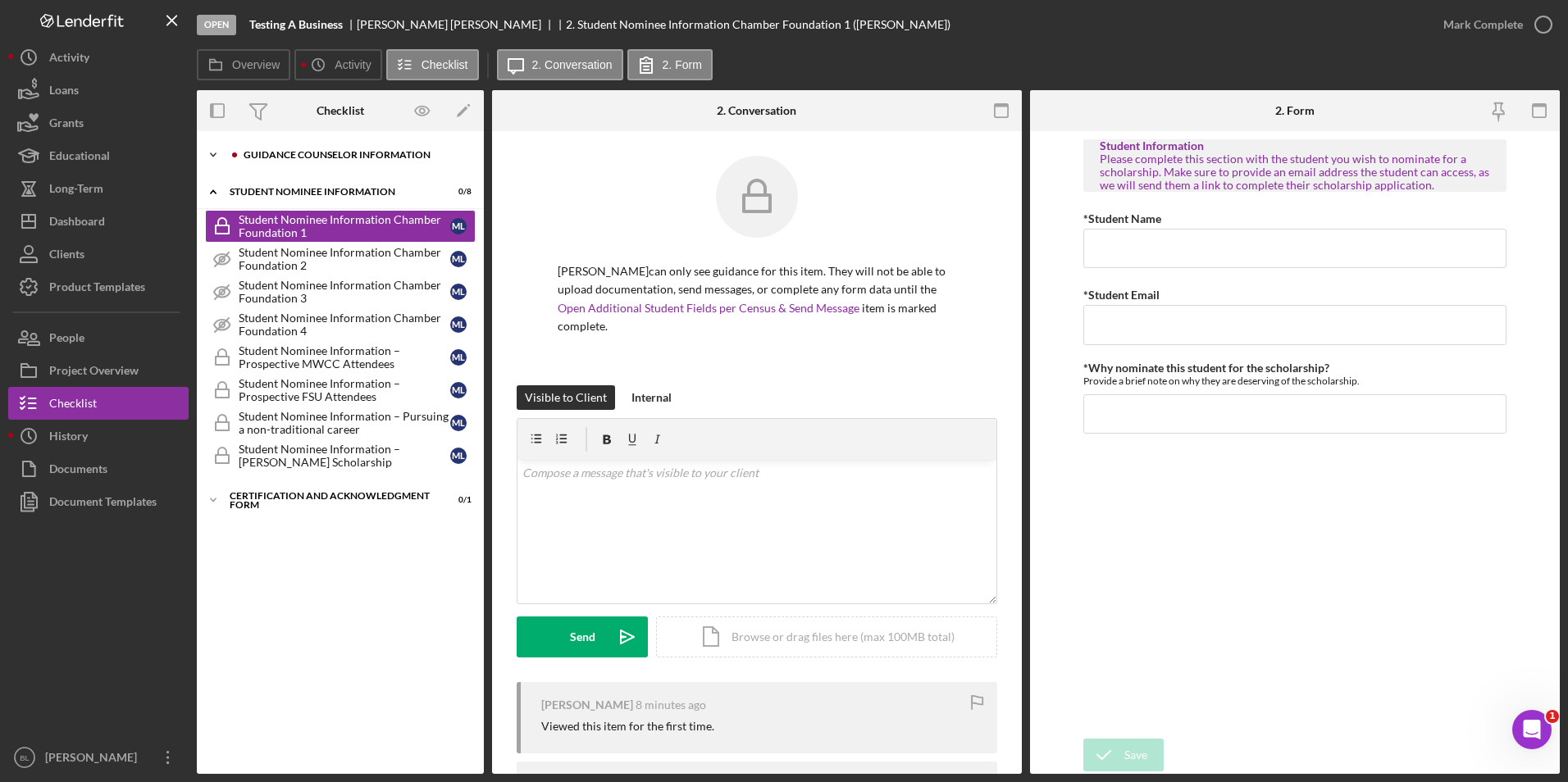
click at [220, 154] on icon "Icon/Expander" at bounding box center [214, 155] width 33 height 33
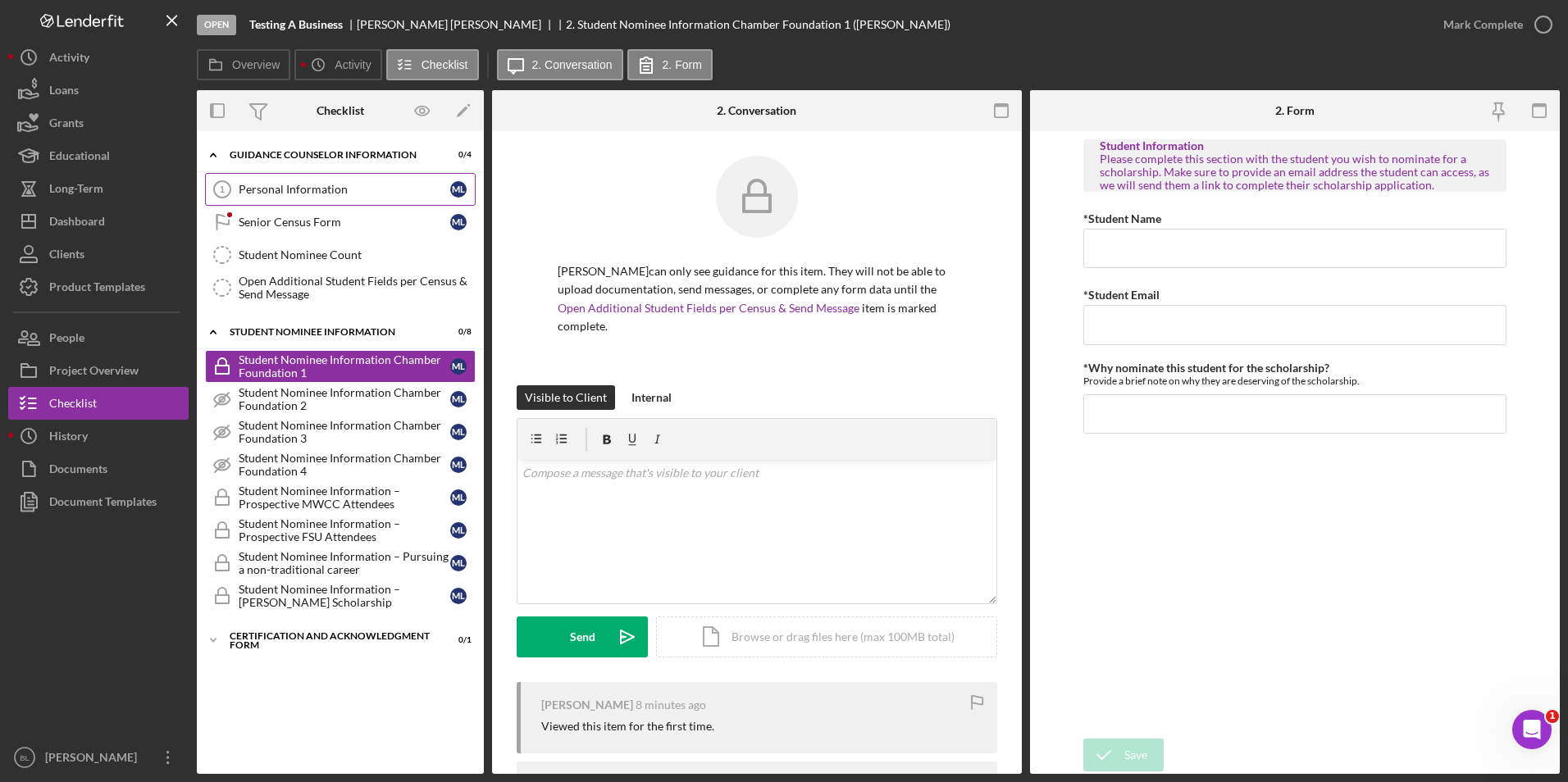
click at [310, 196] on div "Personal Information" at bounding box center [344, 189] width 212 height 13
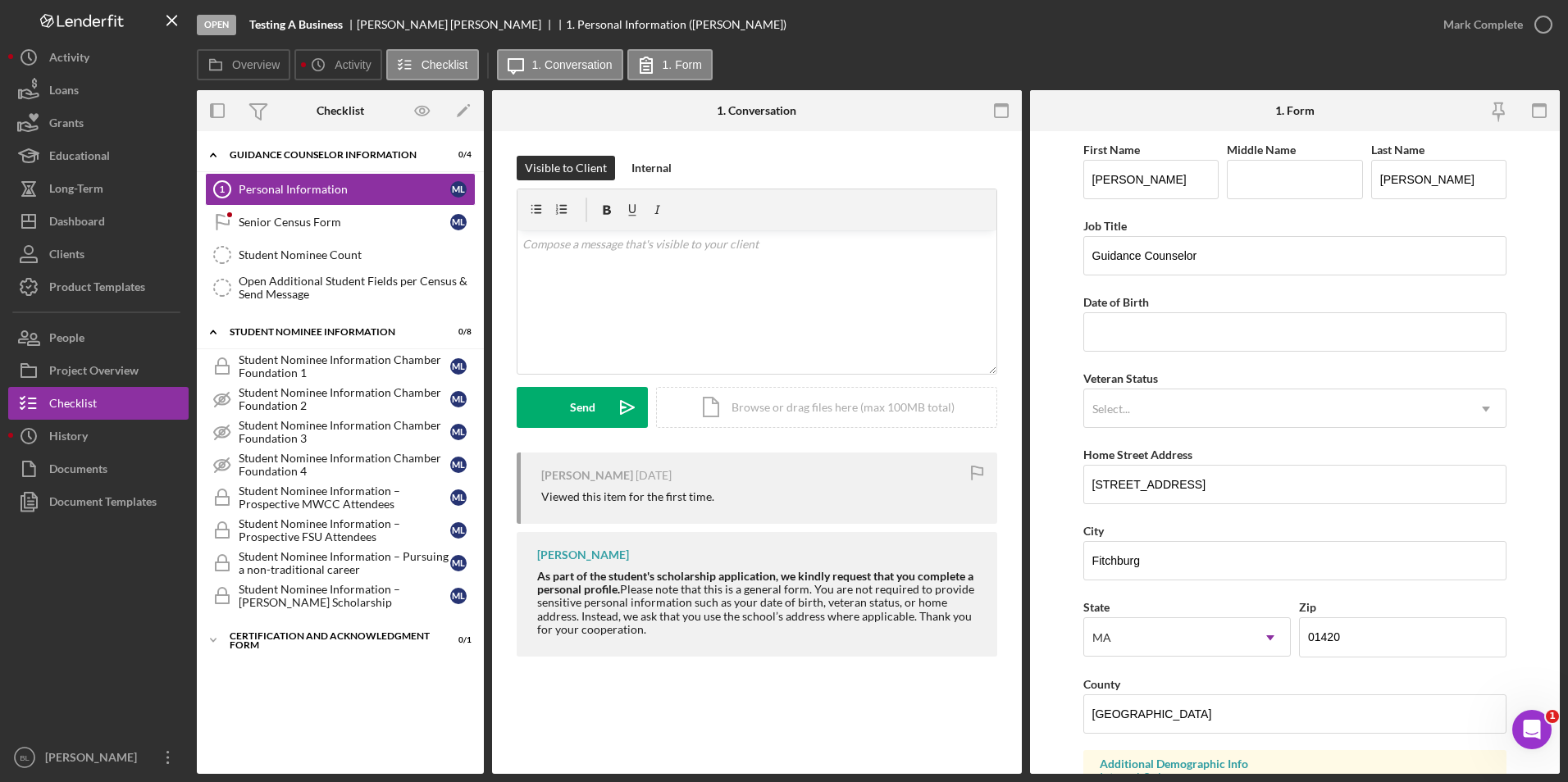
drag, startPoint x: 1548, startPoint y: 30, endPoint x: 1371, endPoint y: 86, distance: 185.6
click at [0, 0] on icon "button" at bounding box center [0, 0] width 0 height 0
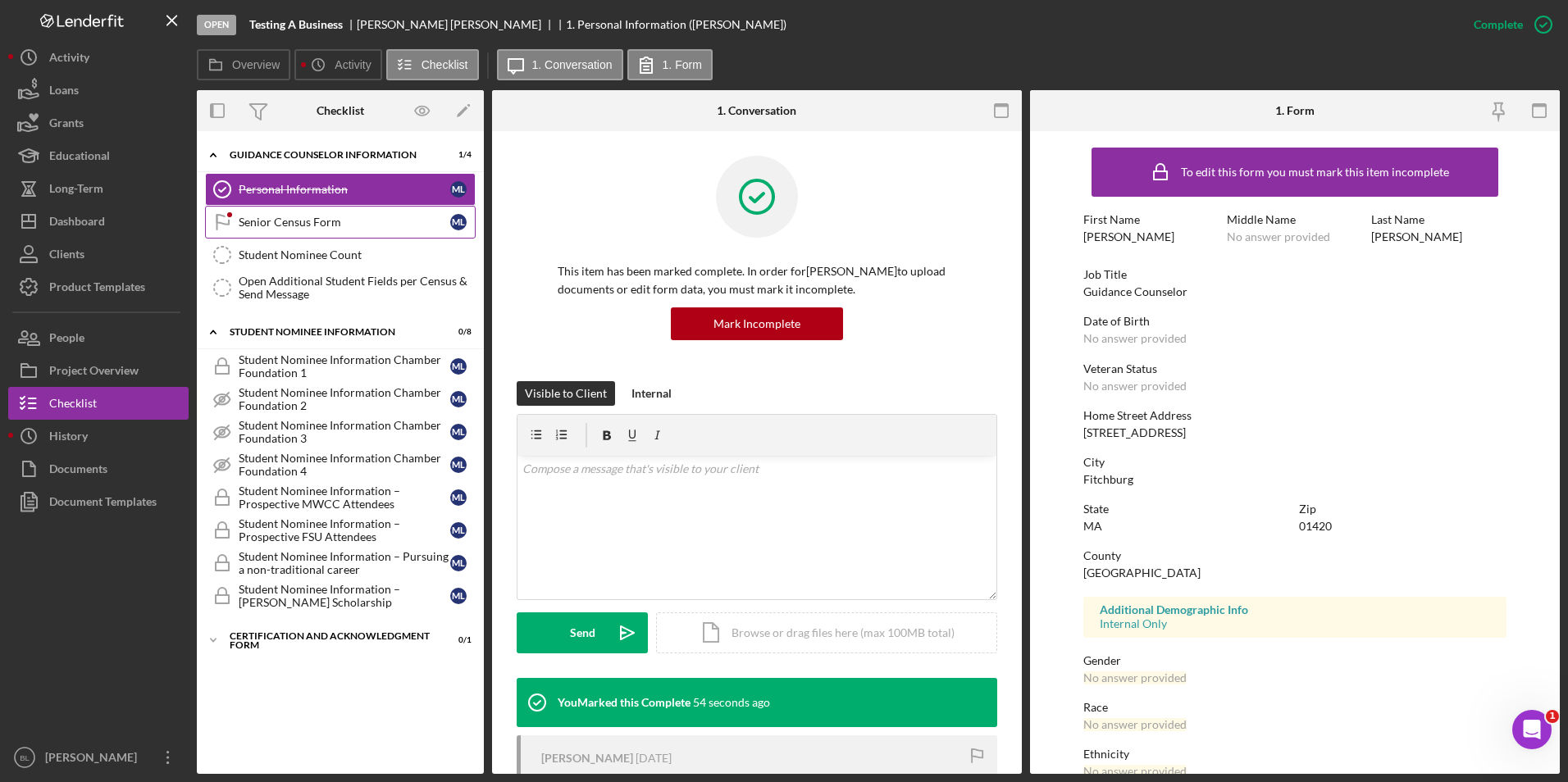
drag, startPoint x: 313, startPoint y: 220, endPoint x: 206, endPoint y: 234, distance: 107.9
click at [313, 220] on div "Senior Census Form" at bounding box center [344, 221] width 212 height 13
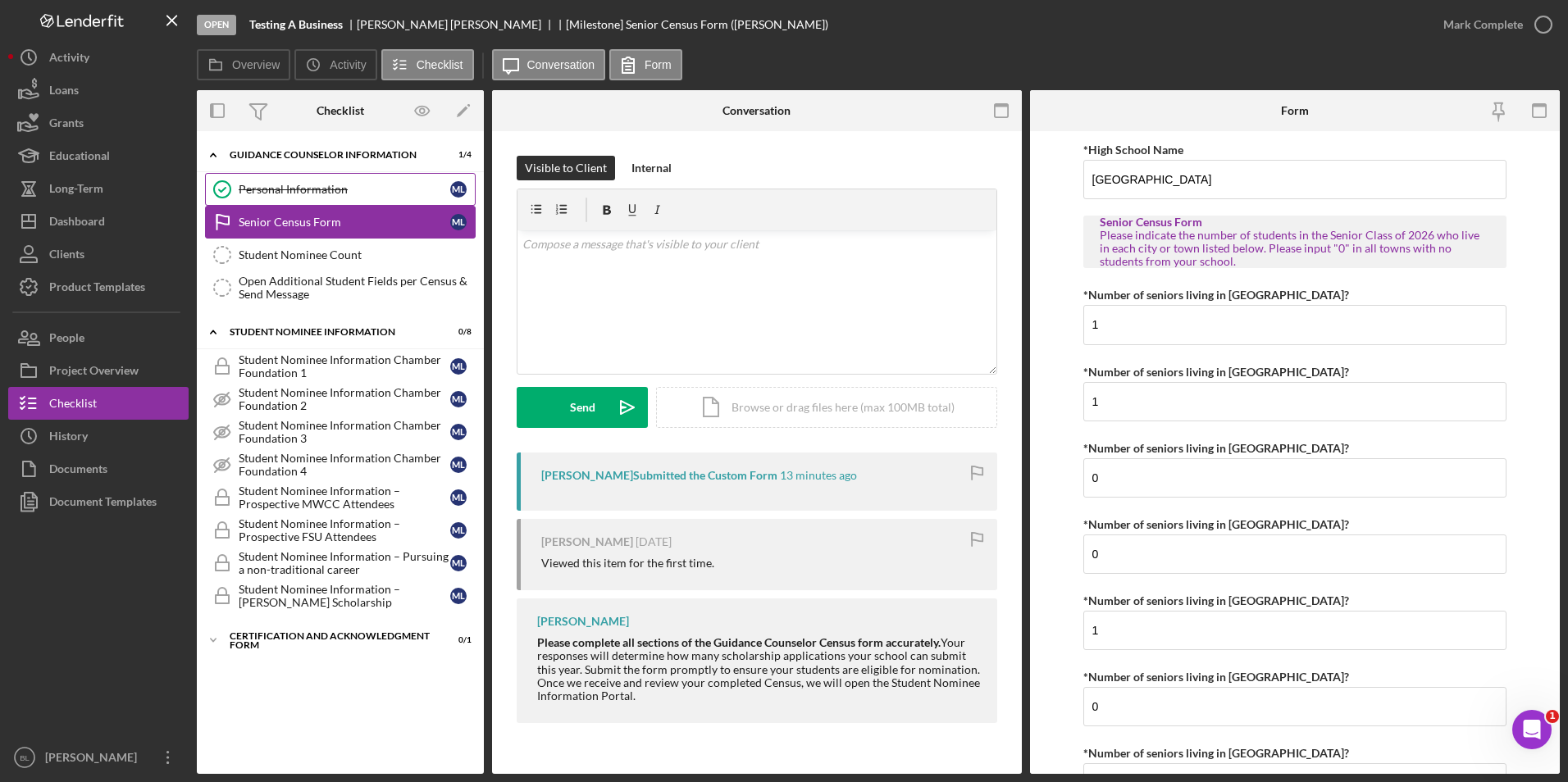
click at [318, 198] on link "Personal Information Personal Information M L" at bounding box center [339, 189] width 270 height 33
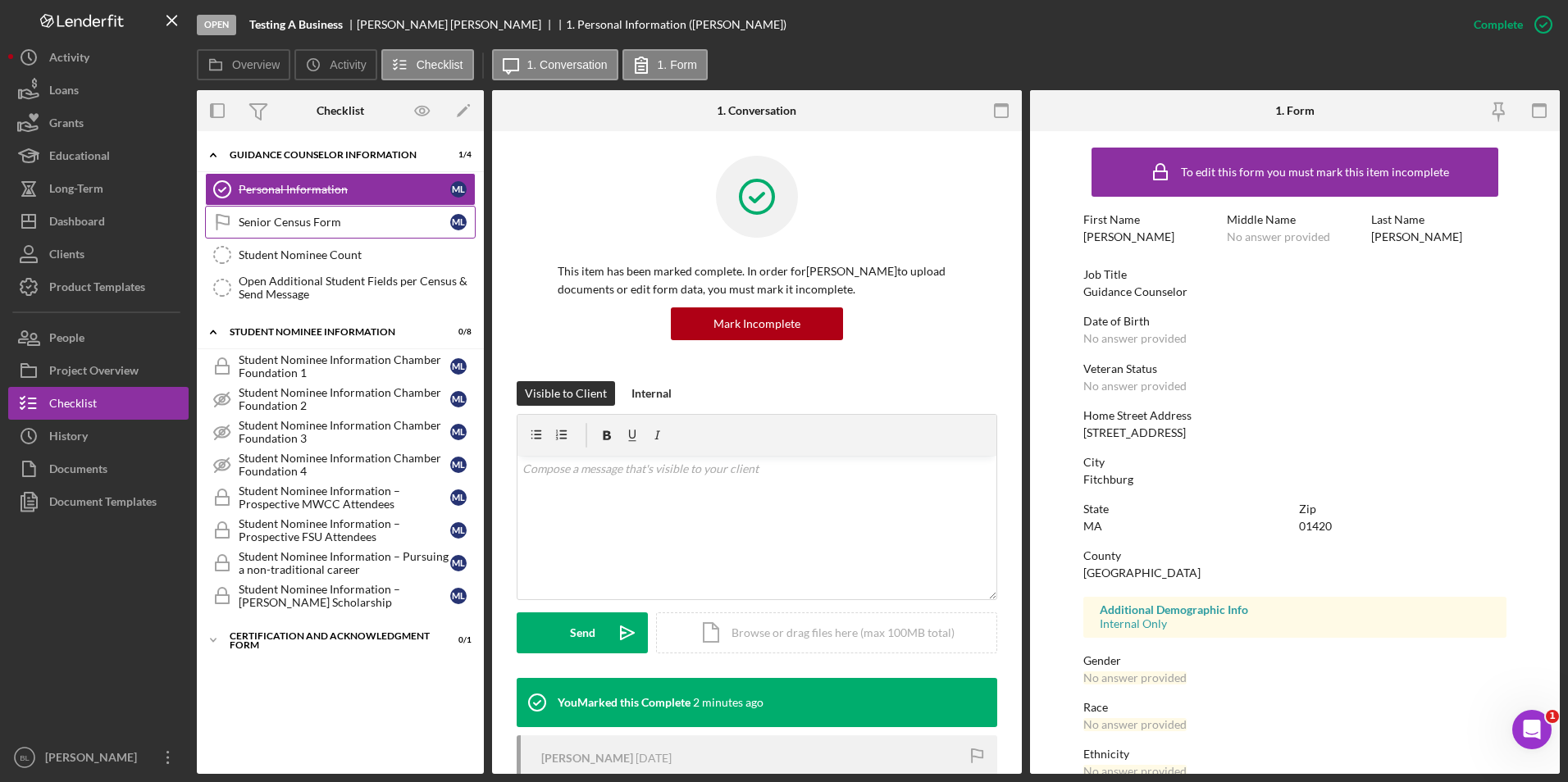
click at [1063, 16] on div "Open Testing A Business [PERSON_NAME] 1. Personal Information ([PERSON_NAME]) C…" at bounding box center [784, 391] width 1568 height 782
click at [1063, 20] on icon "button" at bounding box center [1544, 24] width 41 height 41
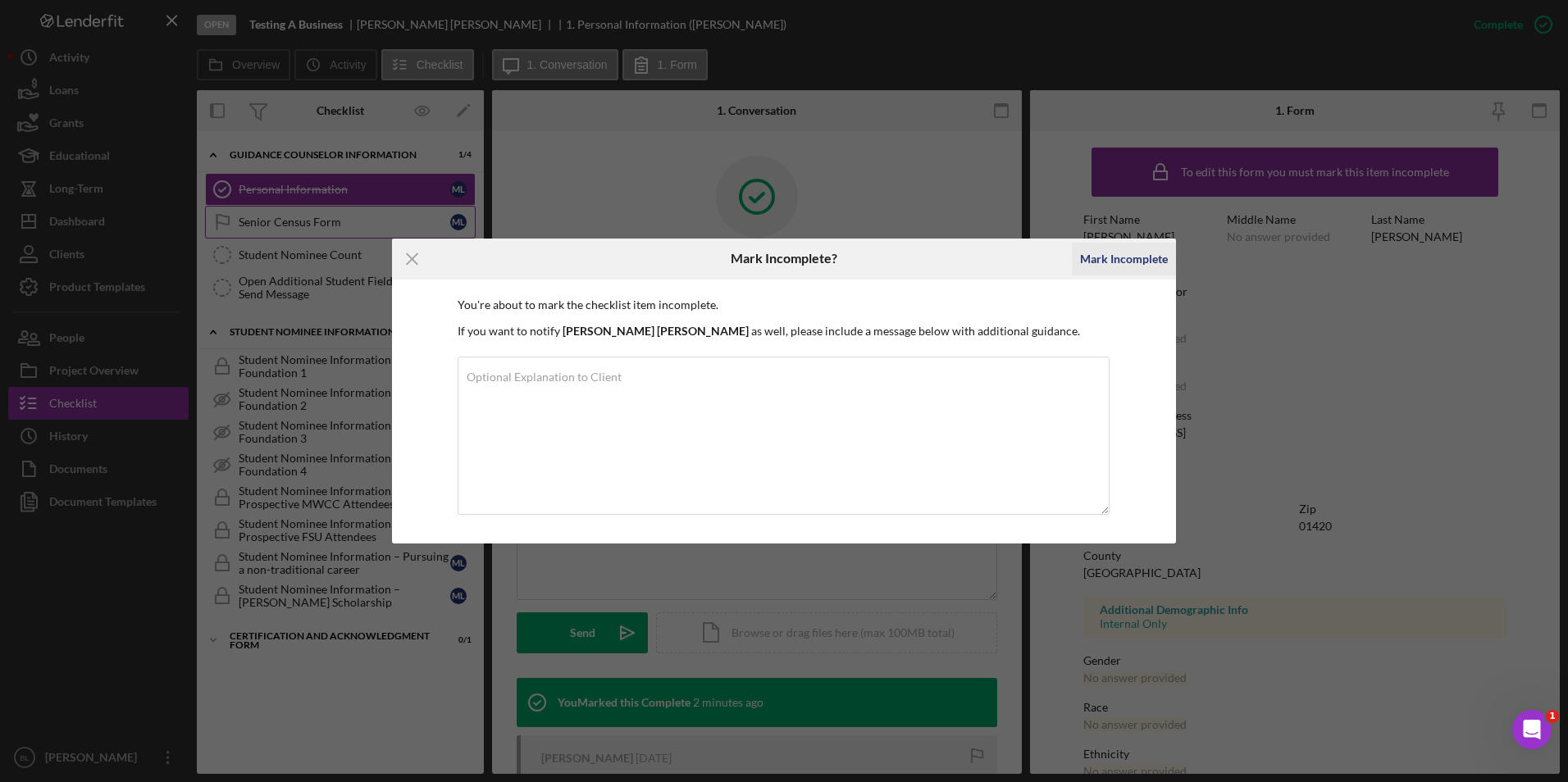
click at [1063, 256] on div "Mark Incomplete" at bounding box center [1123, 259] width 88 height 33
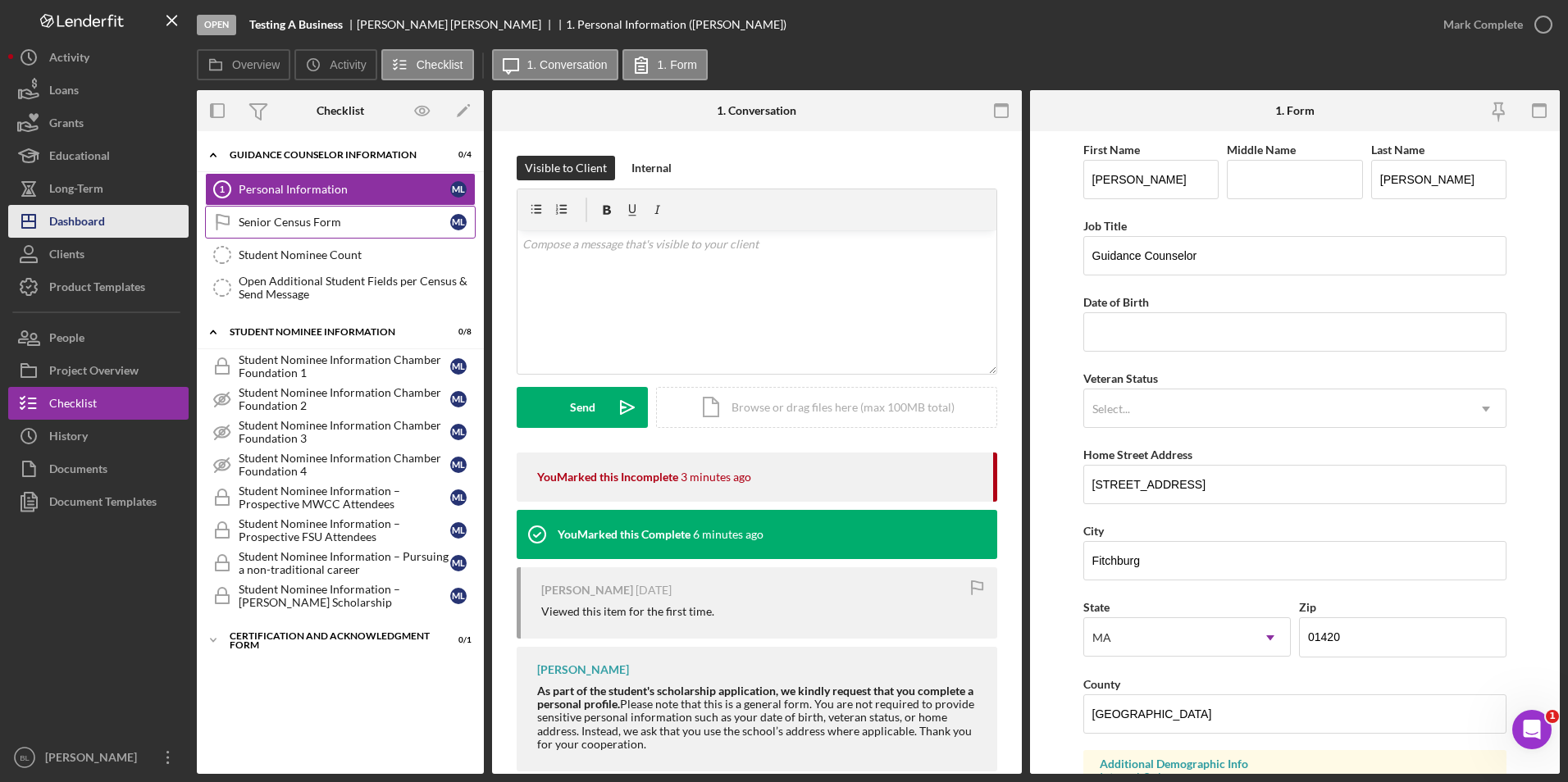
drag, startPoint x: 76, startPoint y: 219, endPoint x: 85, endPoint y: 215, distance: 9.8
click at [76, 219] on div "Dashboard" at bounding box center [76, 223] width 56 height 37
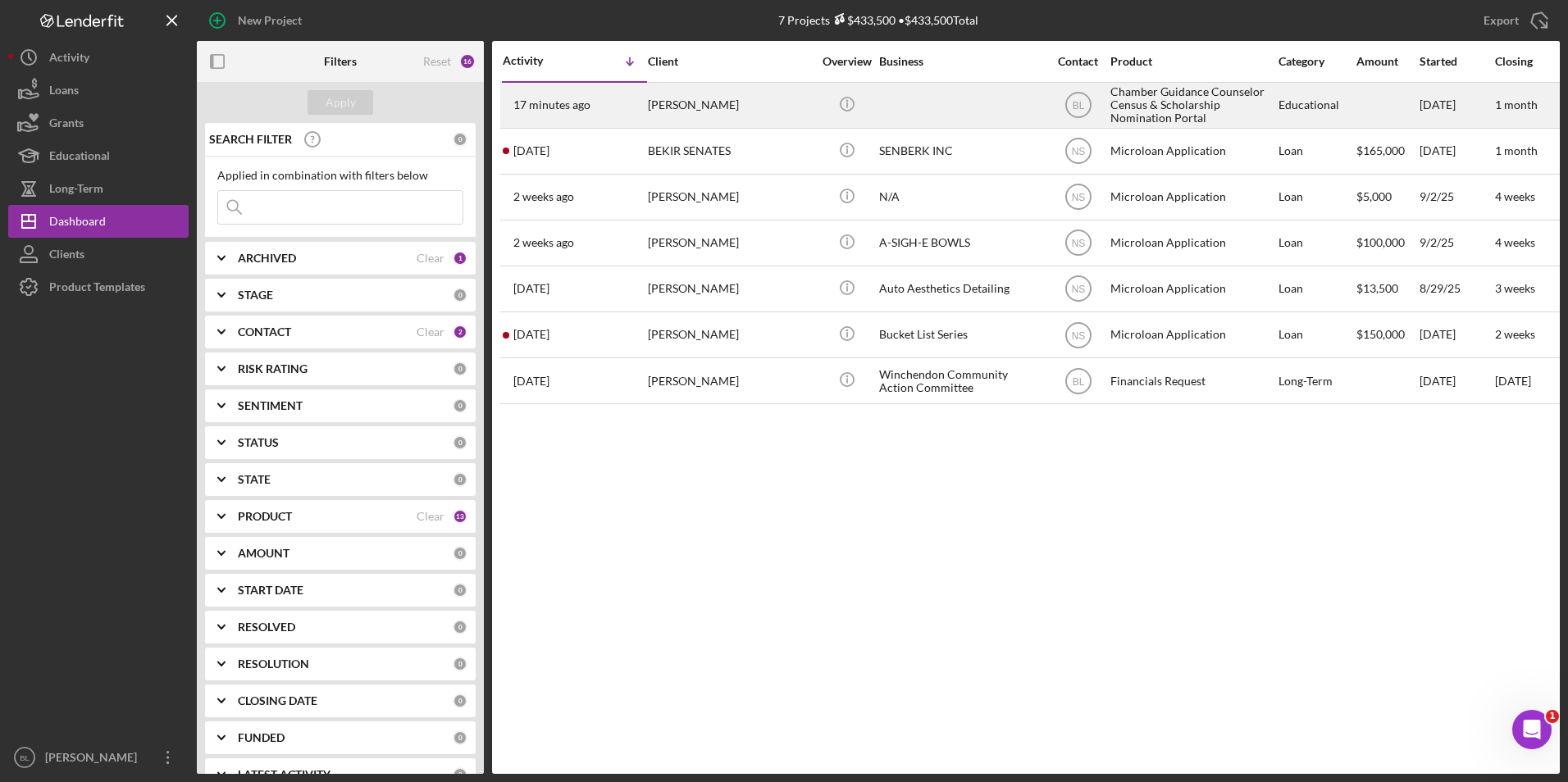
click at [669, 100] on div "[PERSON_NAME]" at bounding box center [729, 105] width 164 height 44
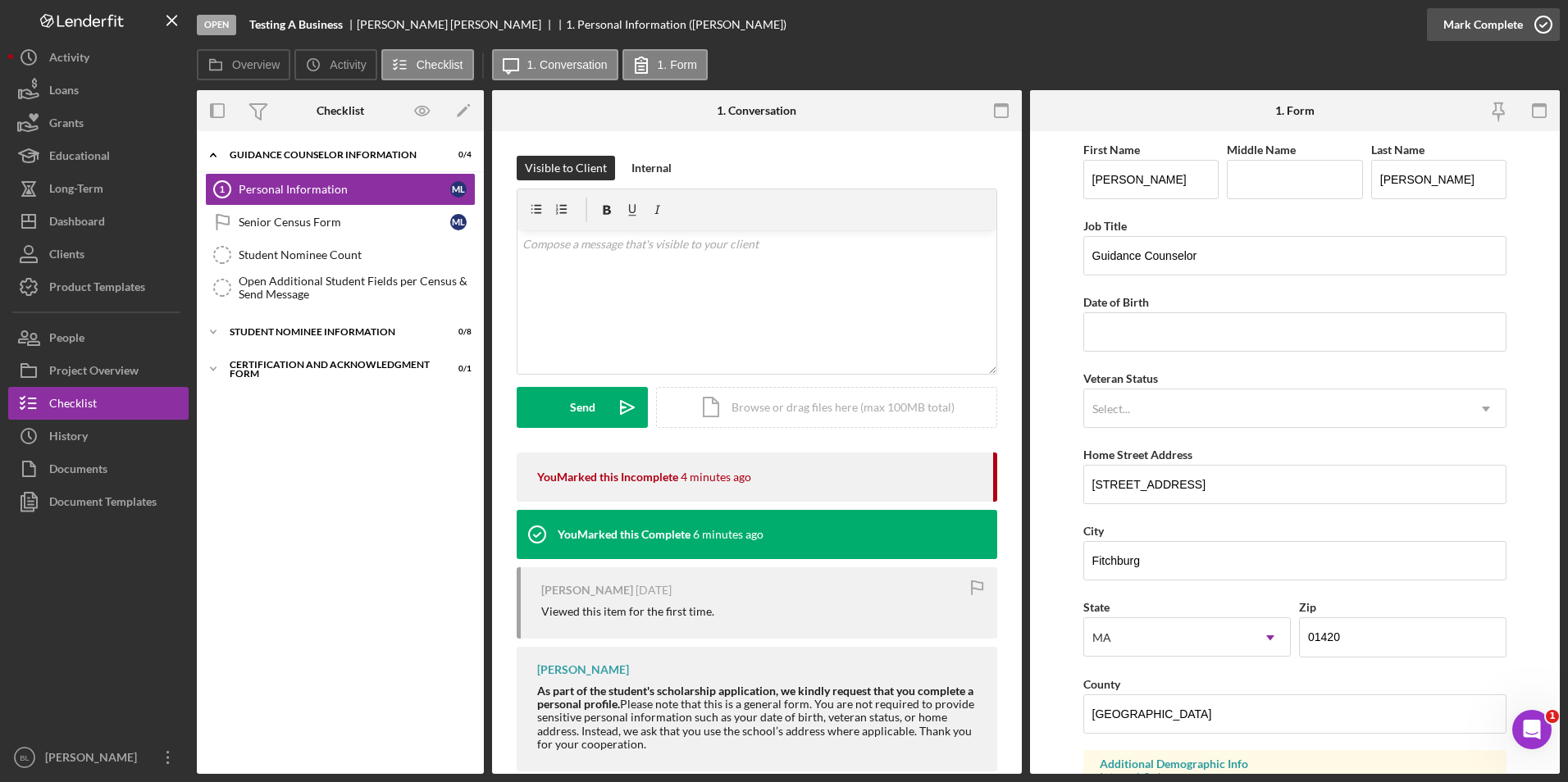
click at [1063, 23] on icon "button" at bounding box center [1544, 24] width 41 height 41
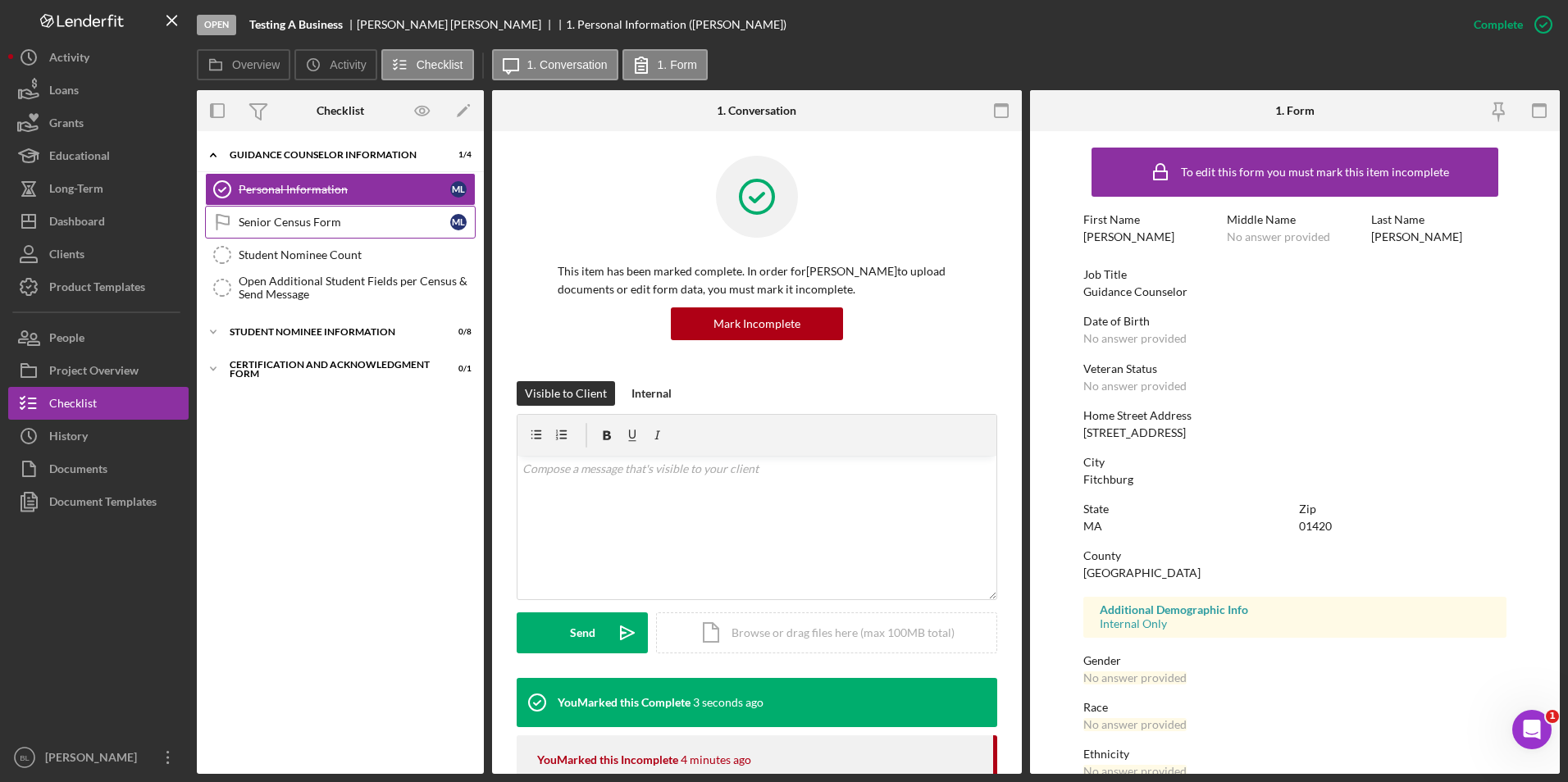
click at [373, 229] on link "Senior Census Form Senior Census Form M L" at bounding box center [339, 222] width 270 height 33
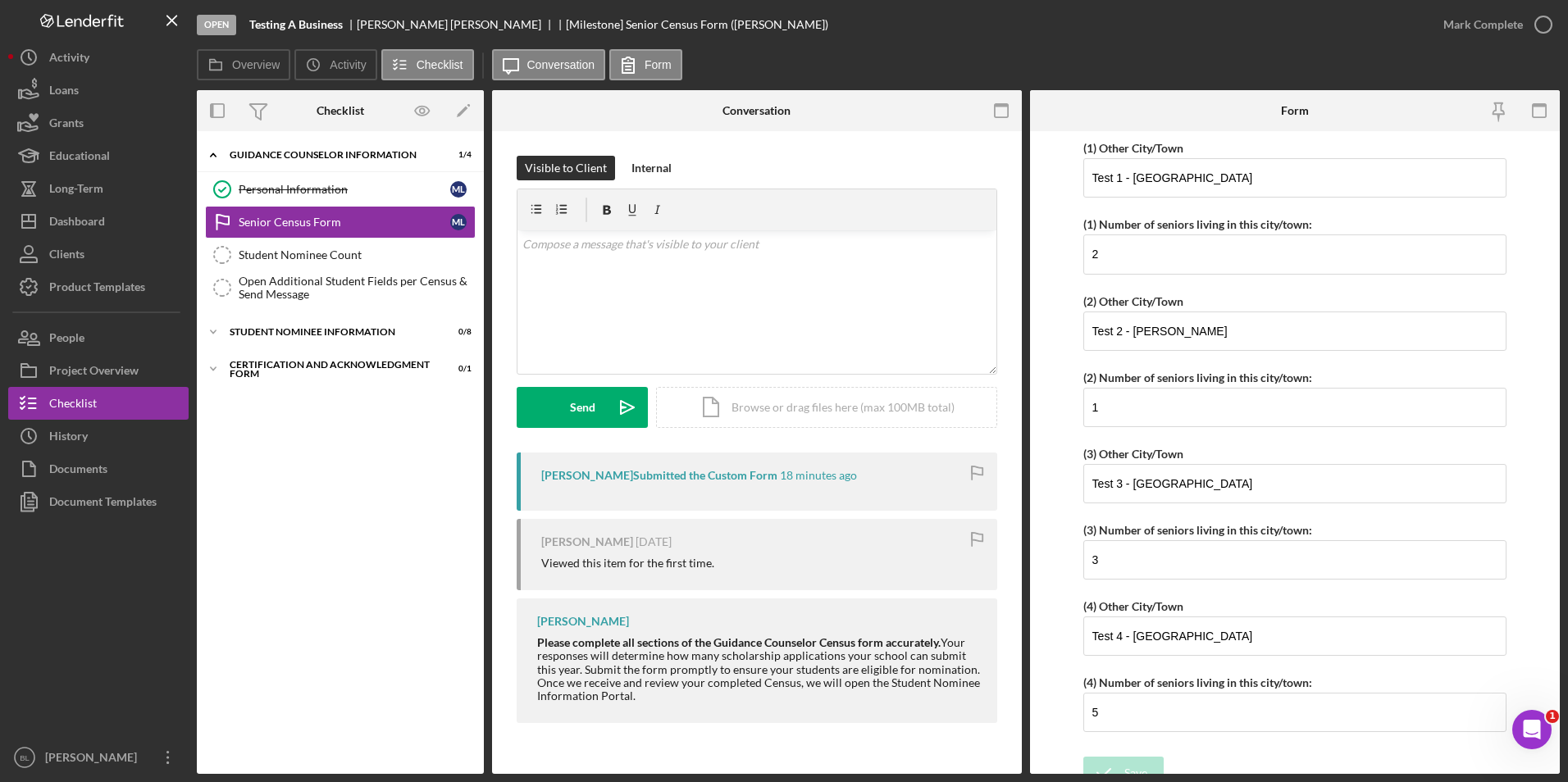
scroll to position [1749, 0]
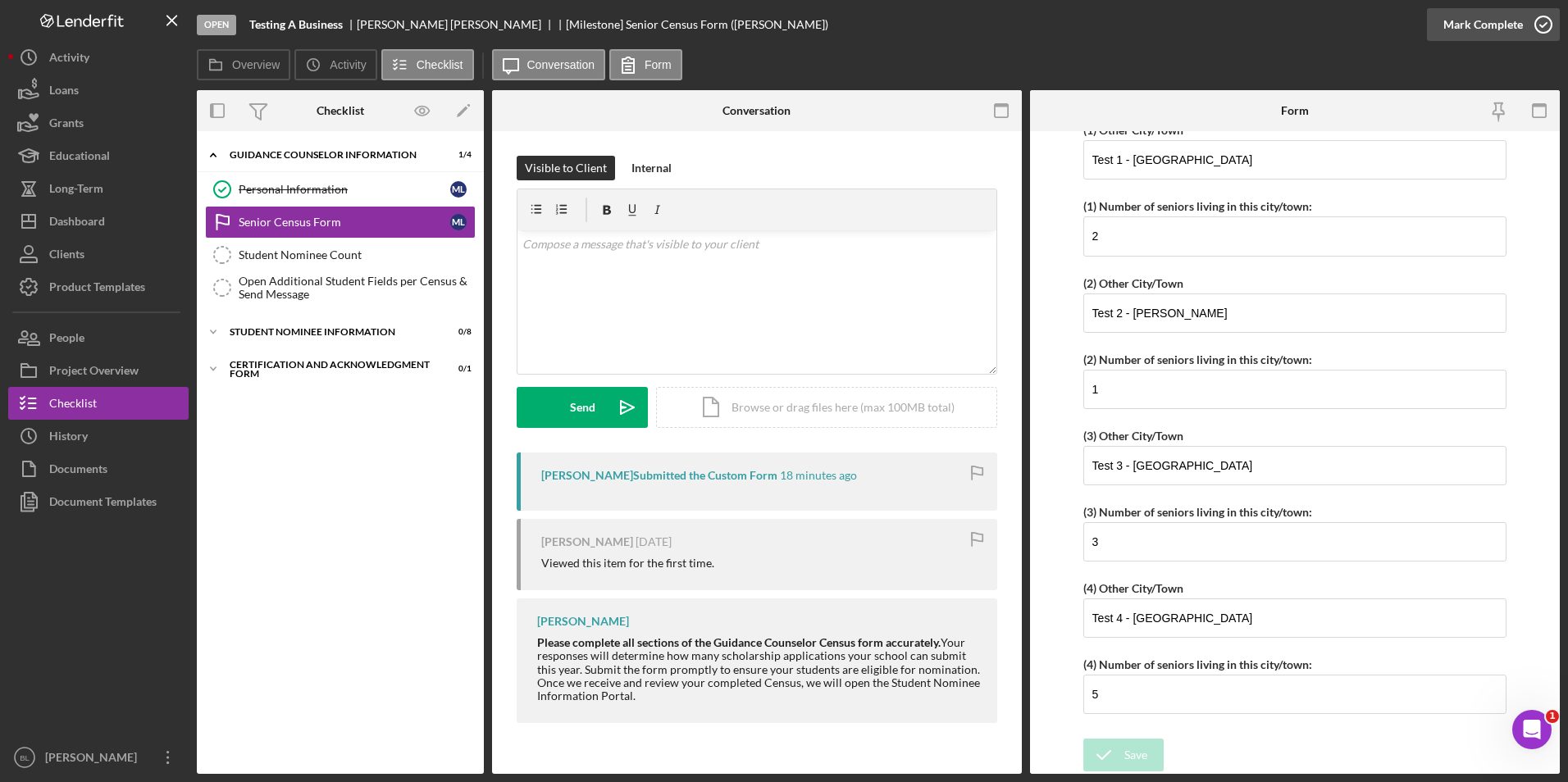
click at [1063, 28] on icon "button" at bounding box center [1544, 24] width 41 height 41
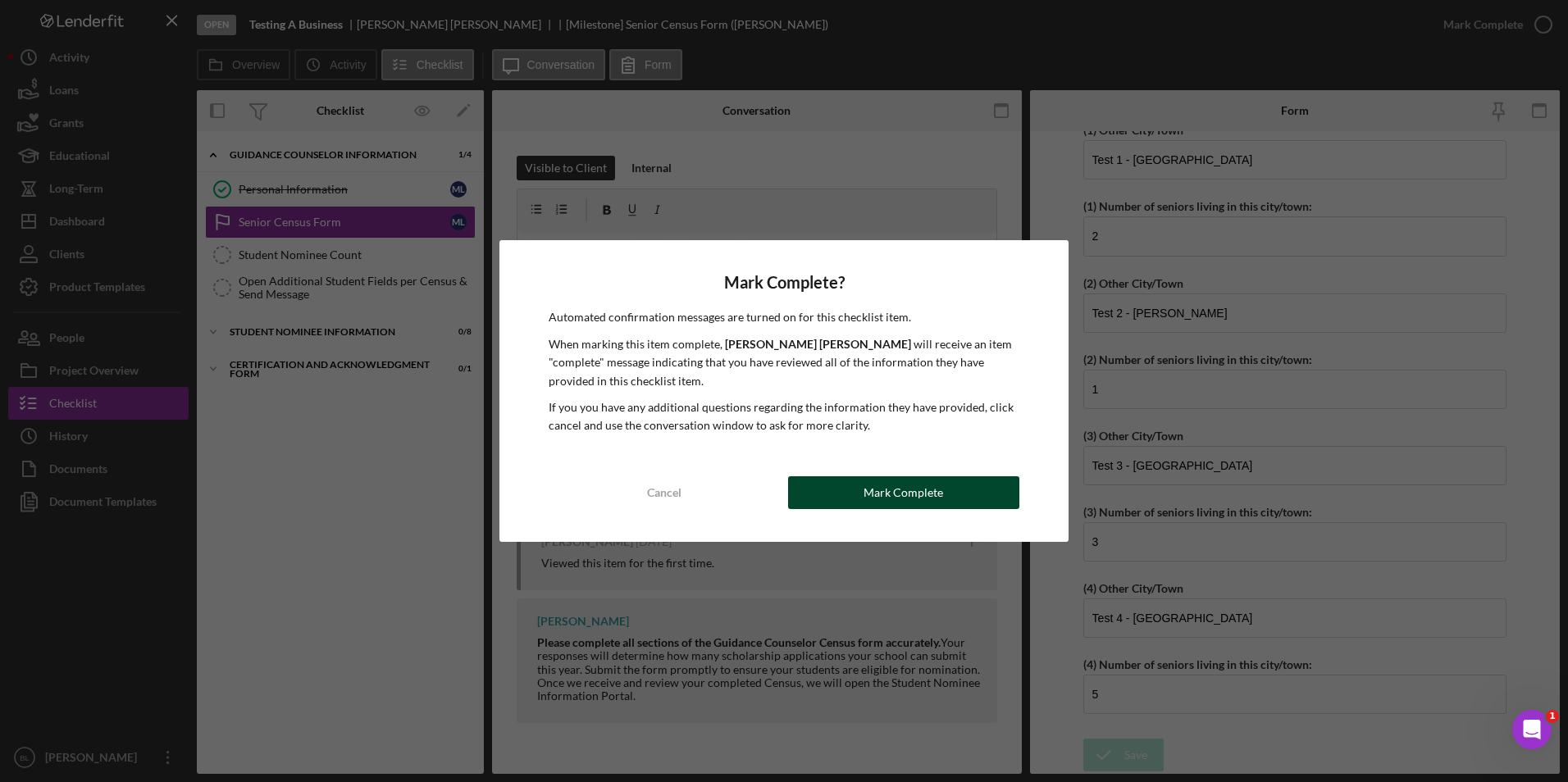
click at [886, 492] on div "Mark Complete" at bounding box center [903, 493] width 80 height 33
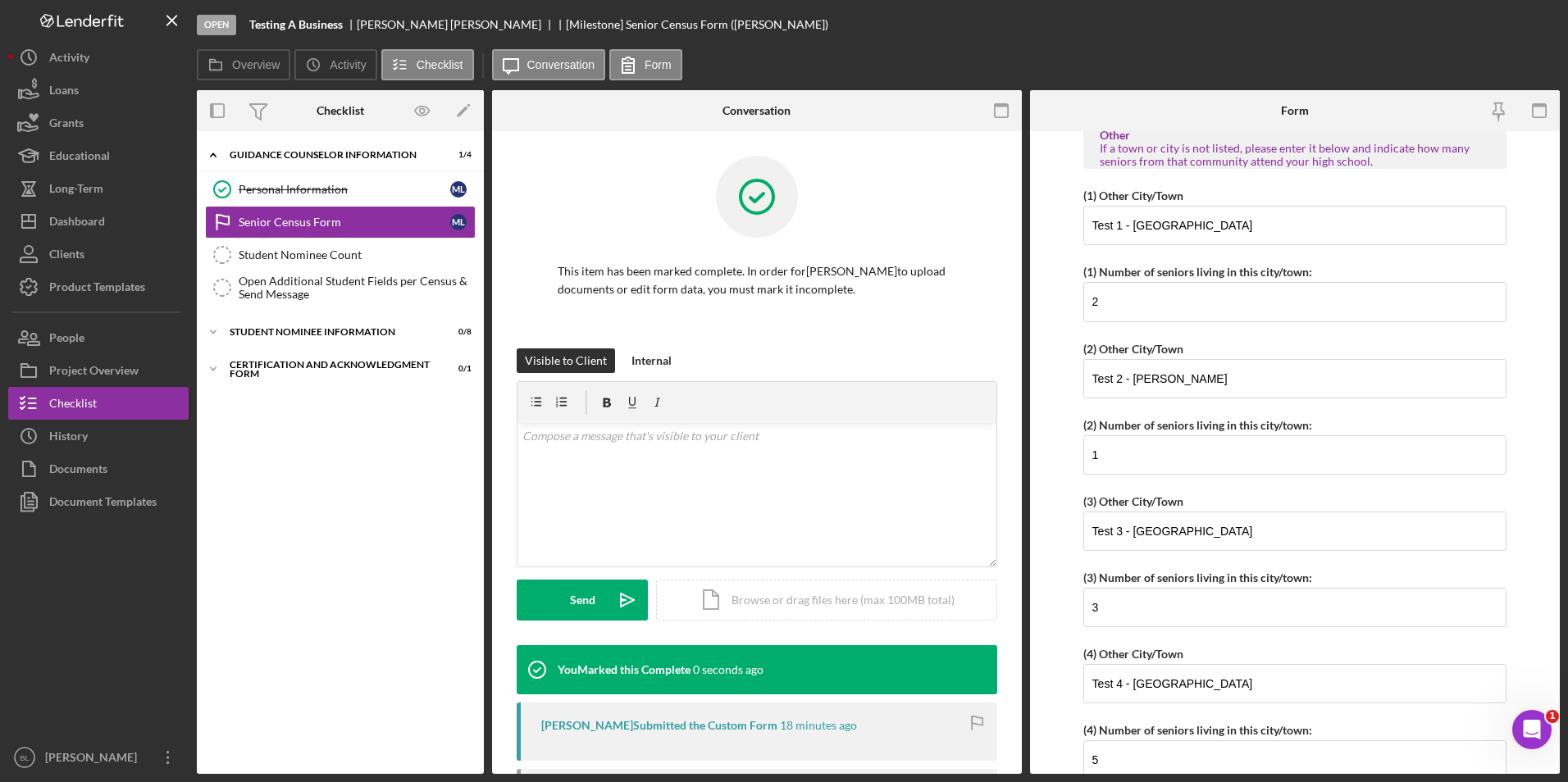
scroll to position [1815, 0]
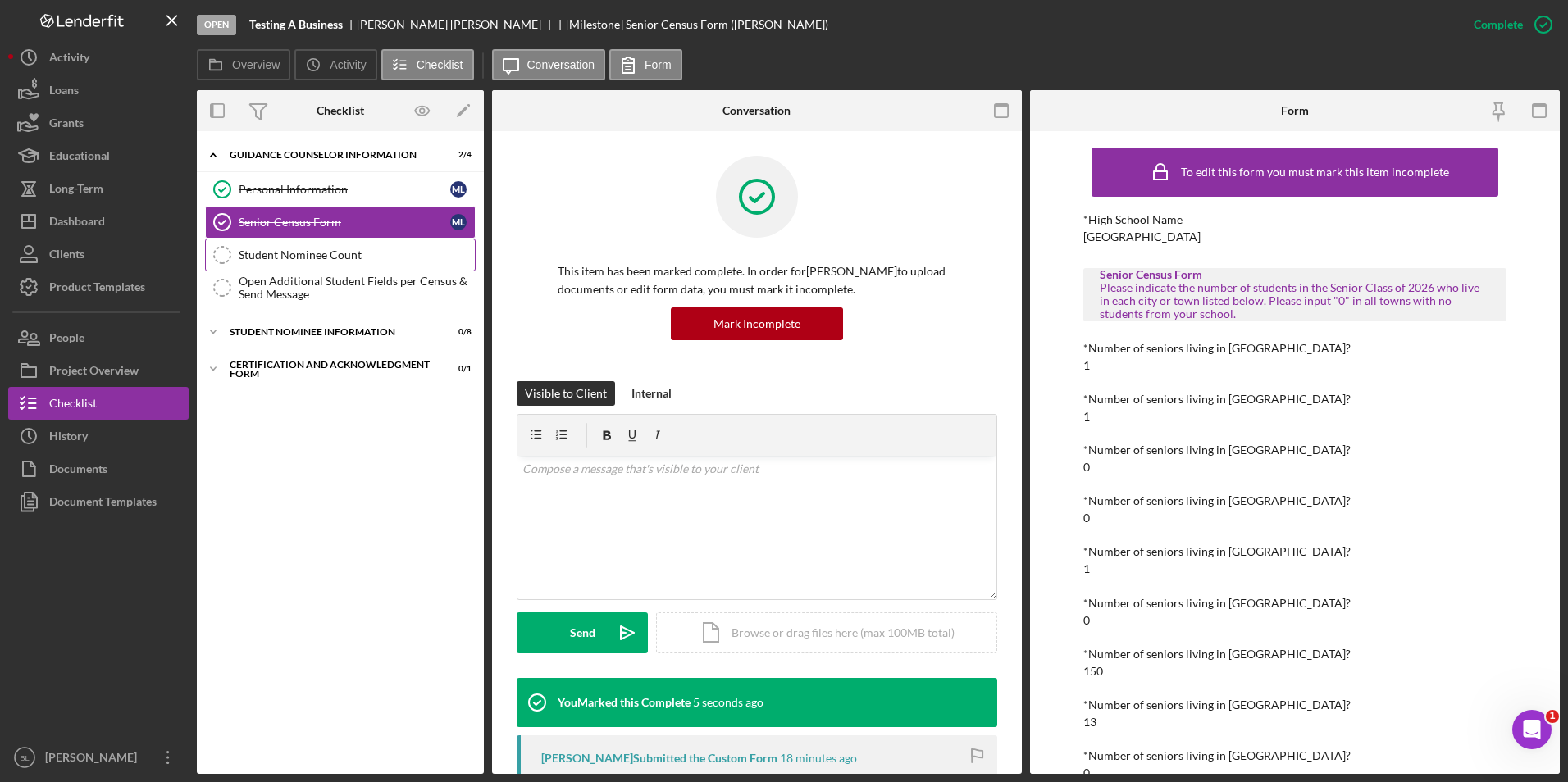
click at [348, 258] on div "Student Nominee Count" at bounding box center [357, 254] width 236 height 13
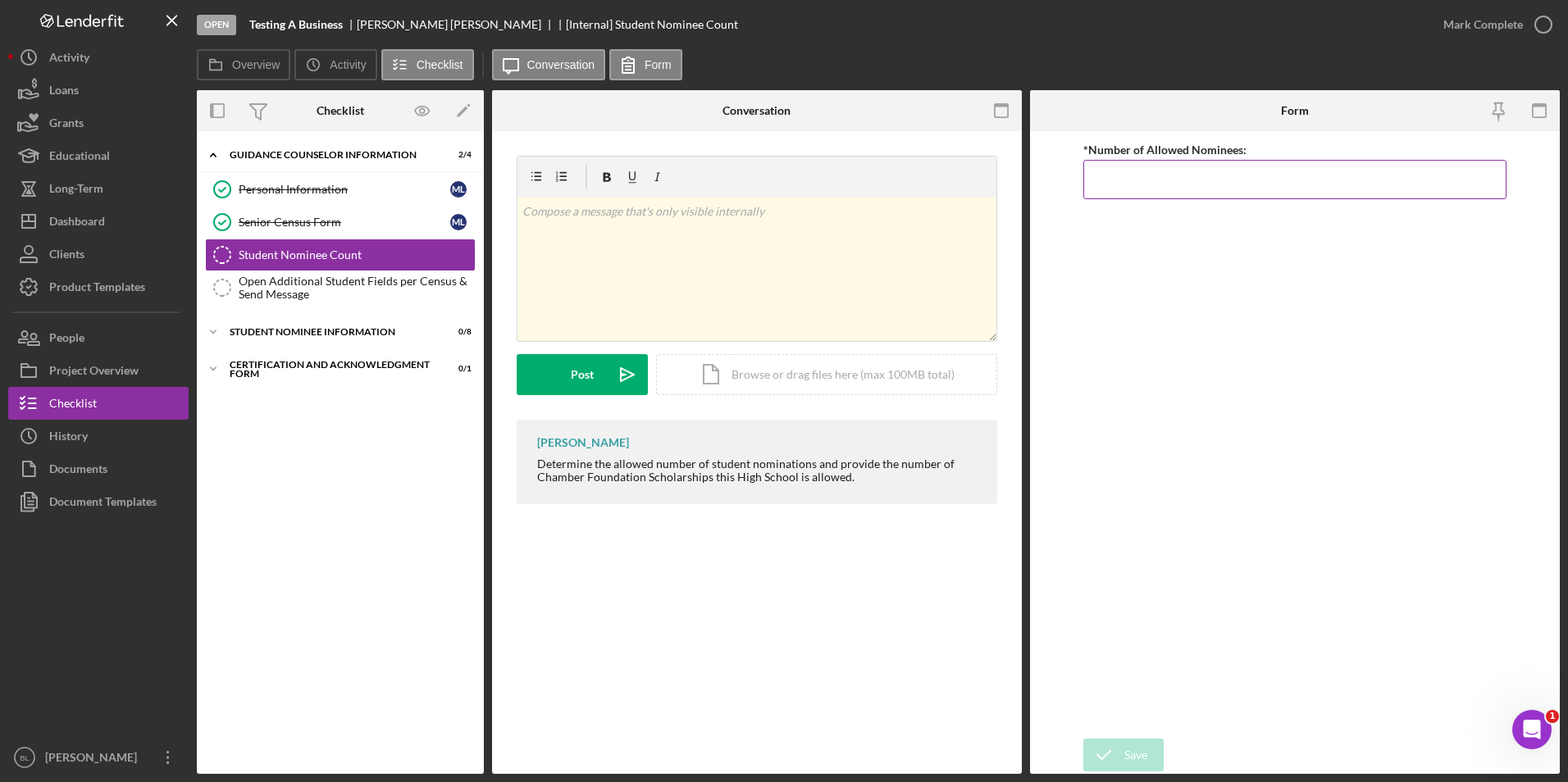
click at [1063, 168] on input "*Number of Allowed Nominees:" at bounding box center [1295, 179] width 424 height 39
type input "12"
click at [1063, 759] on icon "submit" at bounding box center [1104, 755] width 41 height 41
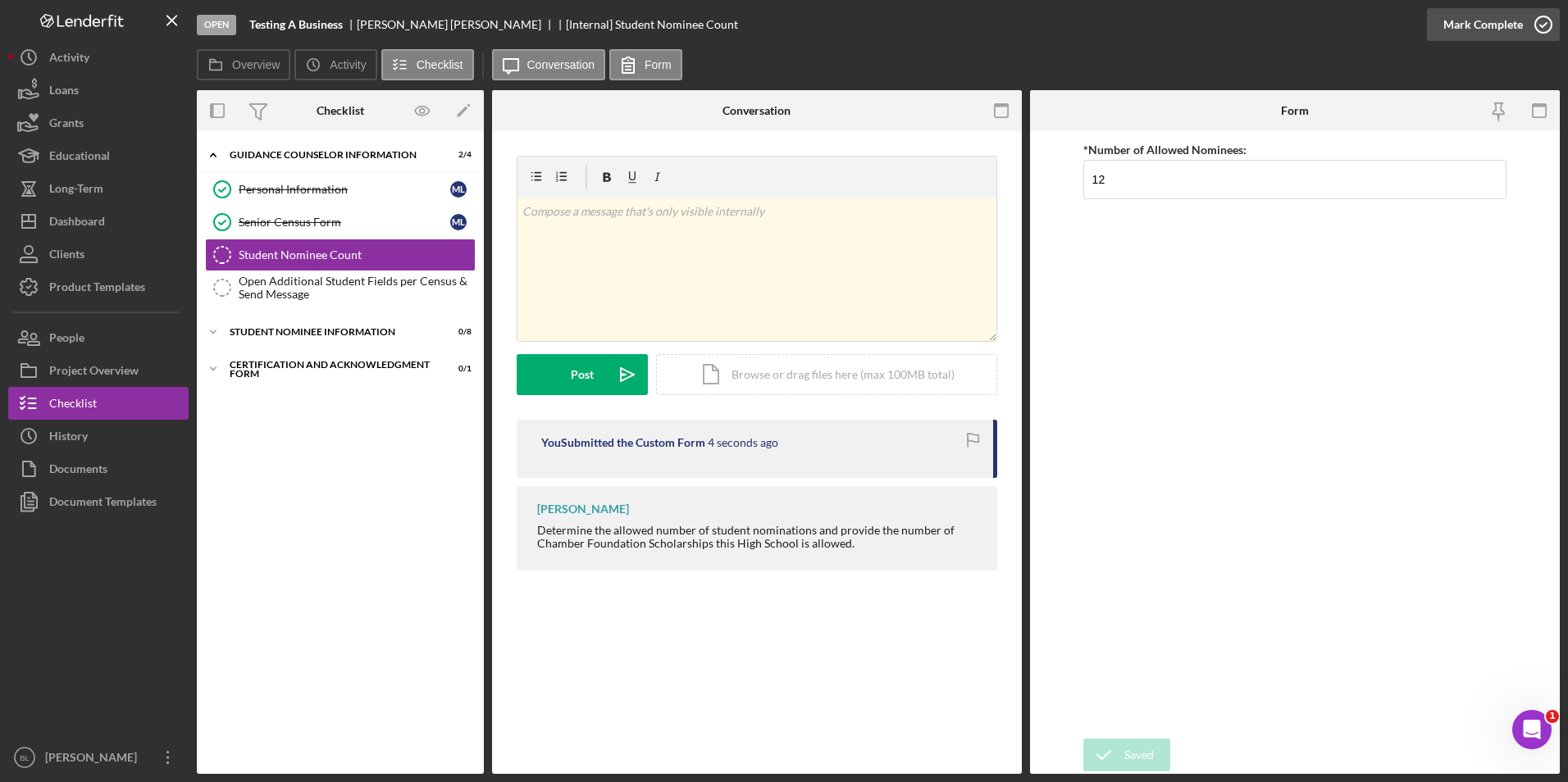
click at [1063, 21] on div "Mark Complete" at bounding box center [1483, 24] width 80 height 33
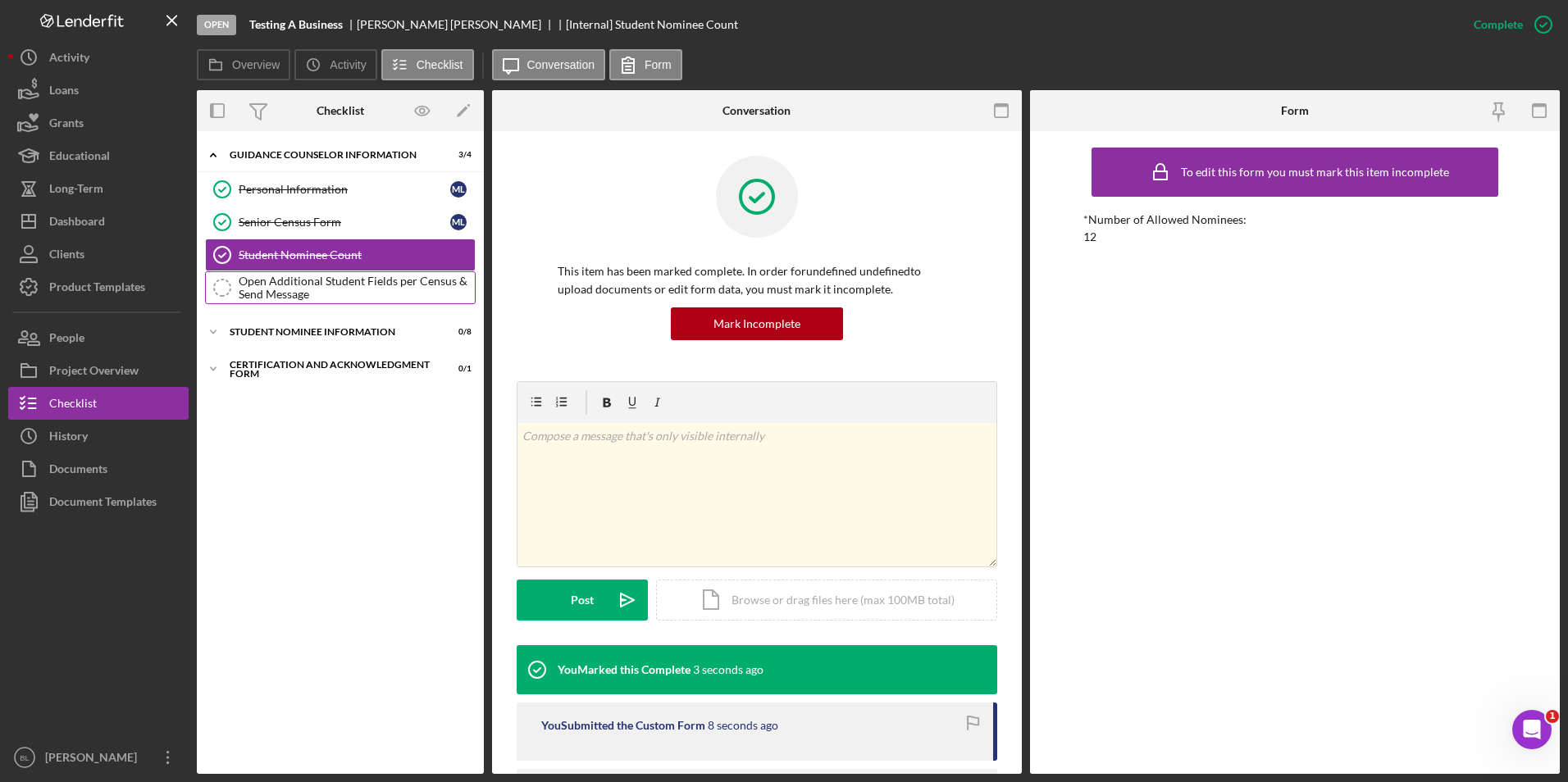
click at [294, 281] on div "Open Additional Student Fields per Census & Send Message" at bounding box center [357, 288] width 236 height 26
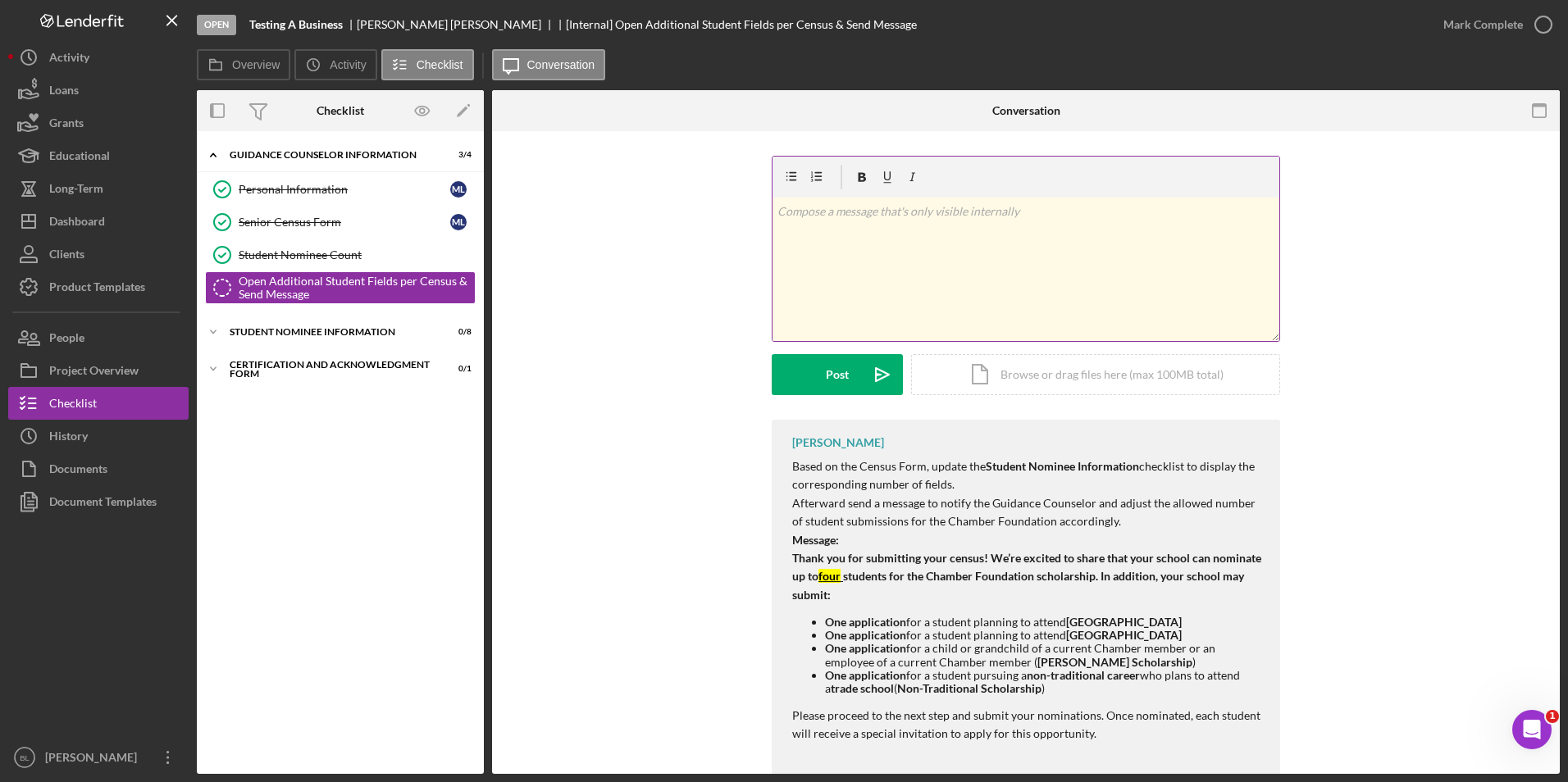
scroll to position [54, 0]
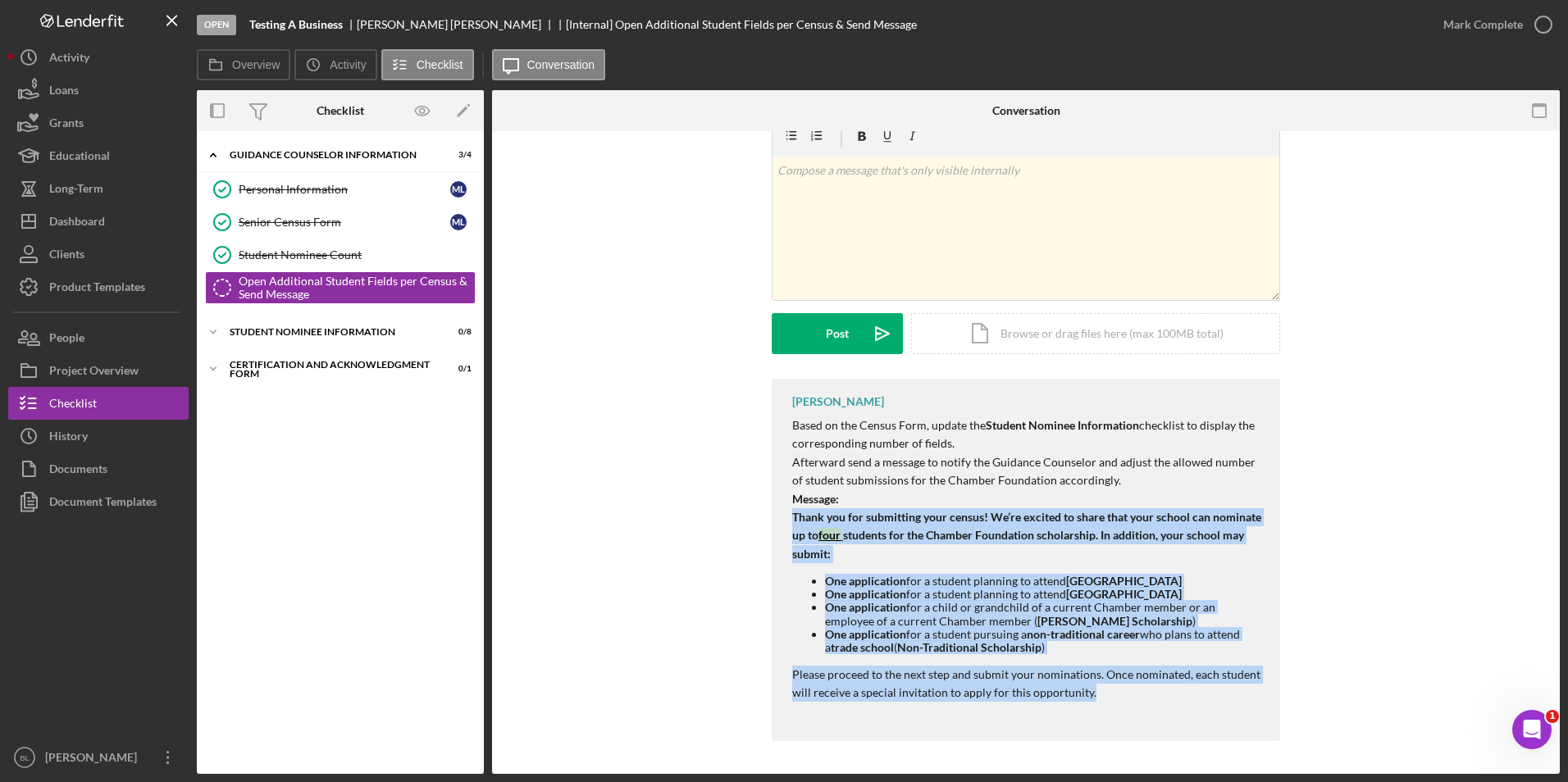
drag, startPoint x: 790, startPoint y: 504, endPoint x: 1234, endPoint y: 689, distance: 481.0
click at [1063, 689] on div "Based on the Census Form, update the Student Nominee Information checklist to d…" at bounding box center [1028, 568] width 472 height 304
copy div "Thank you for submitting your census! We’re excited to share that your school c…"
click at [285, 331] on div "Student Nominee Information" at bounding box center [346, 332] width 234 height 10
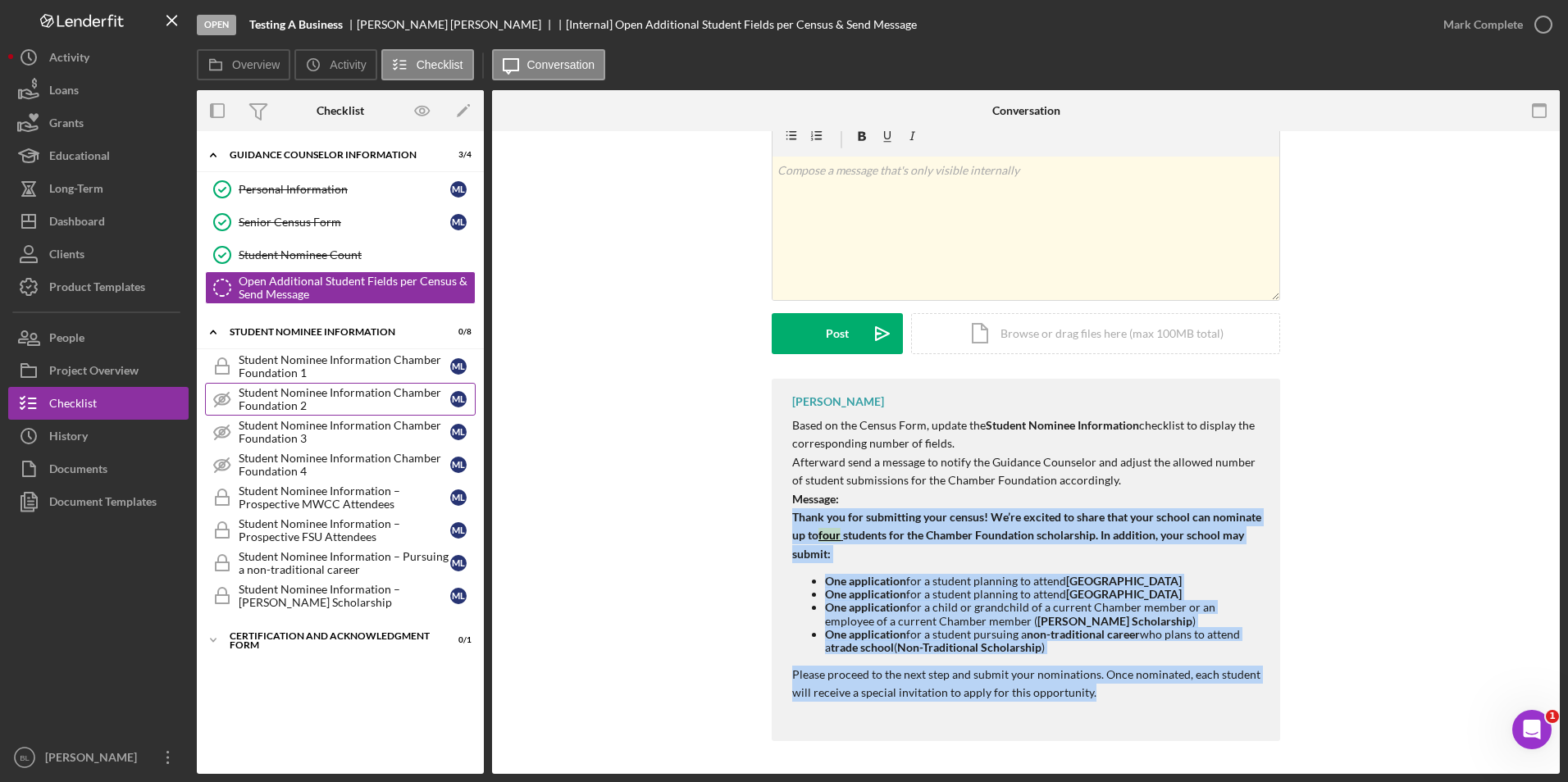
click at [292, 396] on div "Student Nominee Information Chamber Foundation 2" at bounding box center [344, 399] width 212 height 26
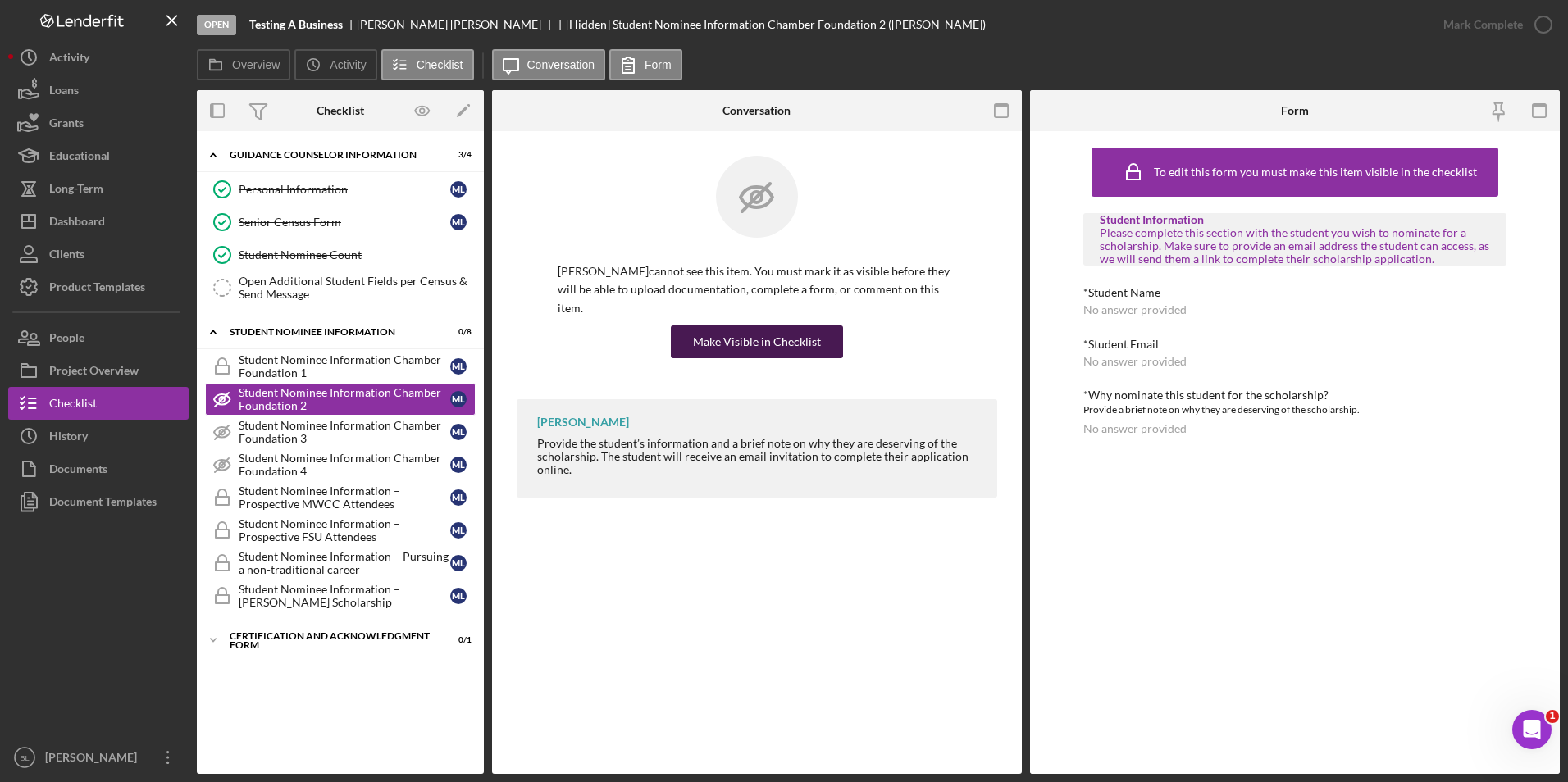
click at [745, 326] on div "Make Visible in Checklist" at bounding box center [757, 342] width 128 height 33
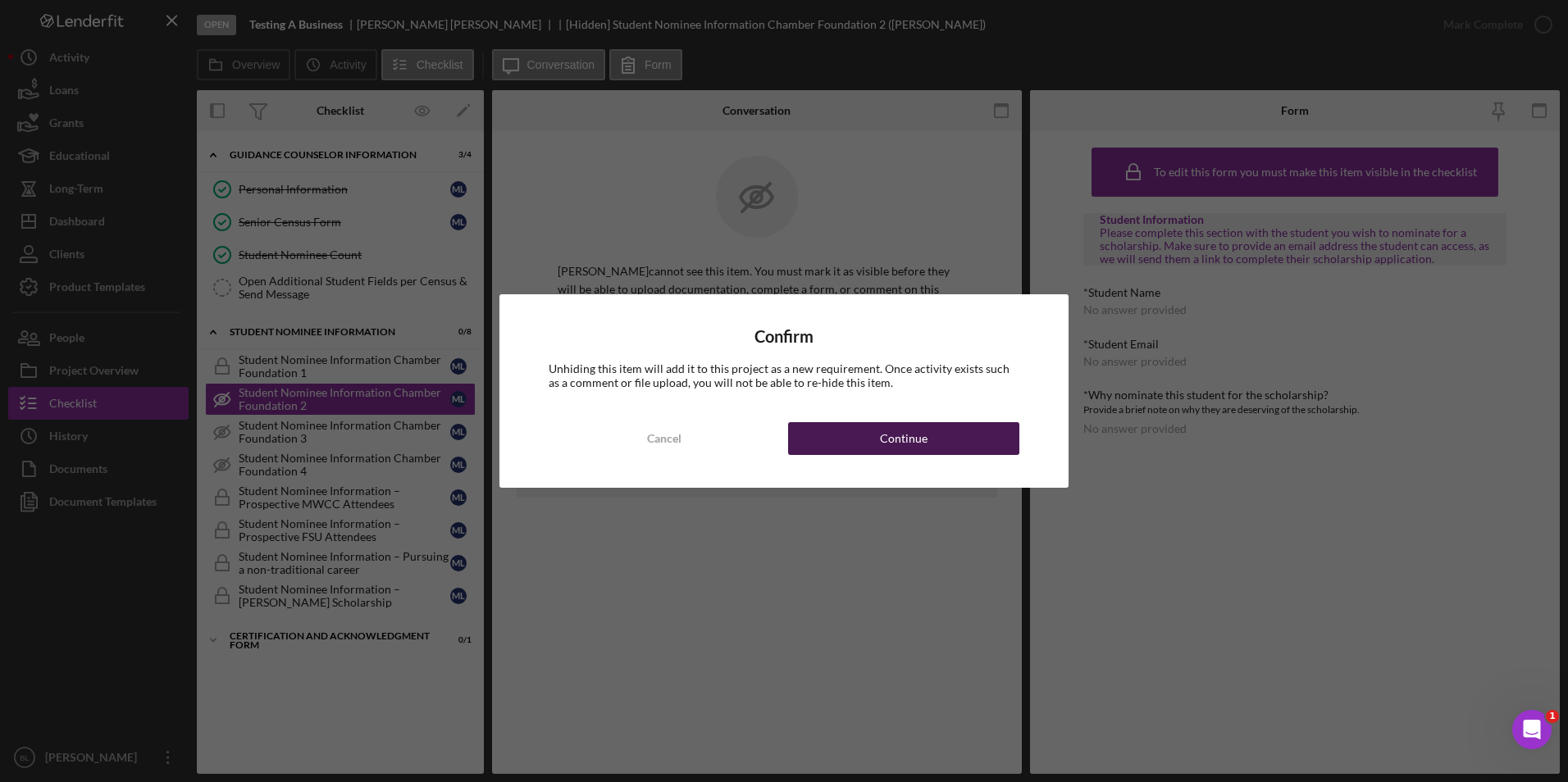
click at [902, 436] on div "Continue" at bounding box center [903, 439] width 48 height 33
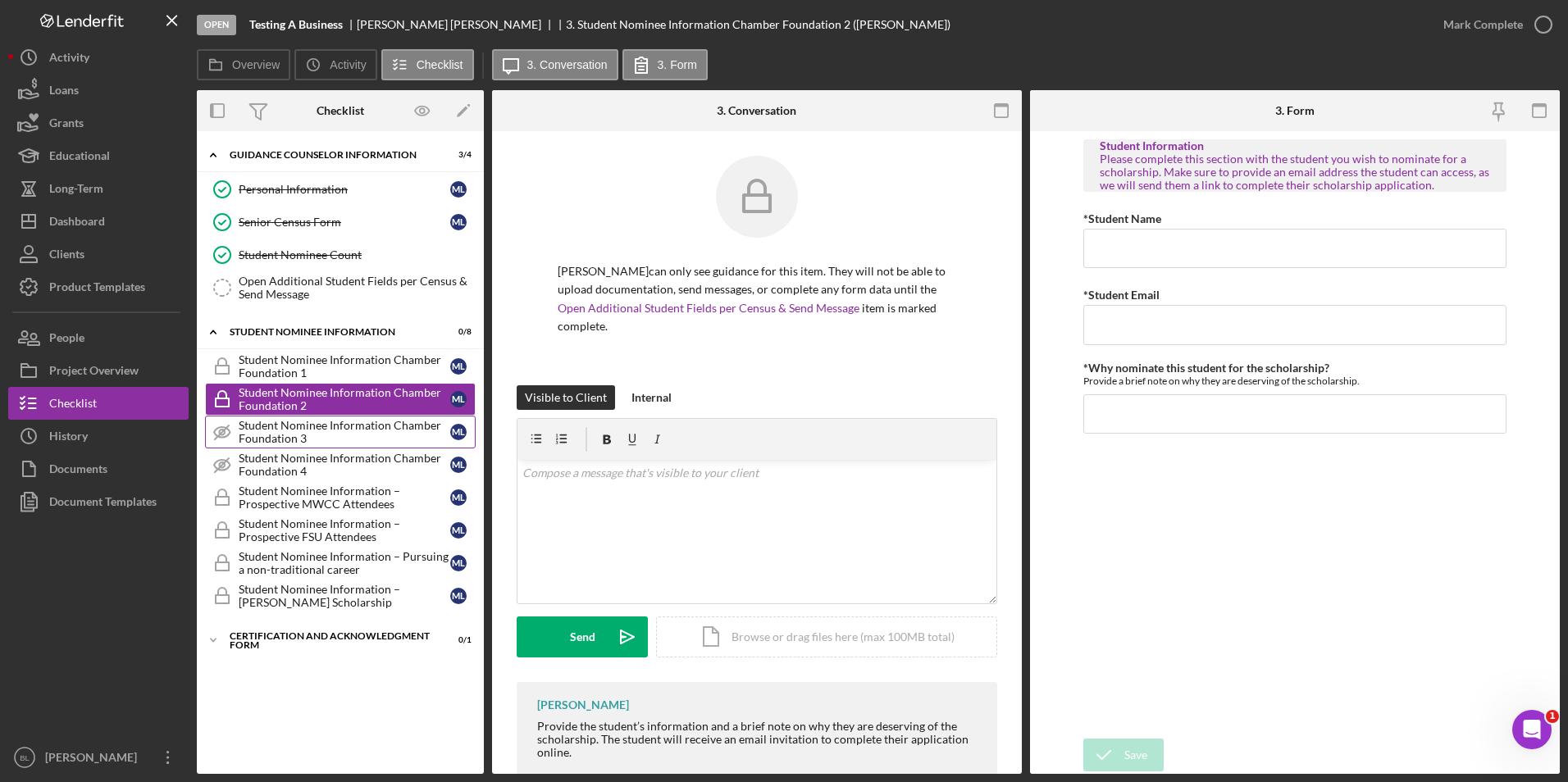
click at [306, 432] on div "Student Nominee Information Chamber Foundation 3" at bounding box center [344, 432] width 212 height 26
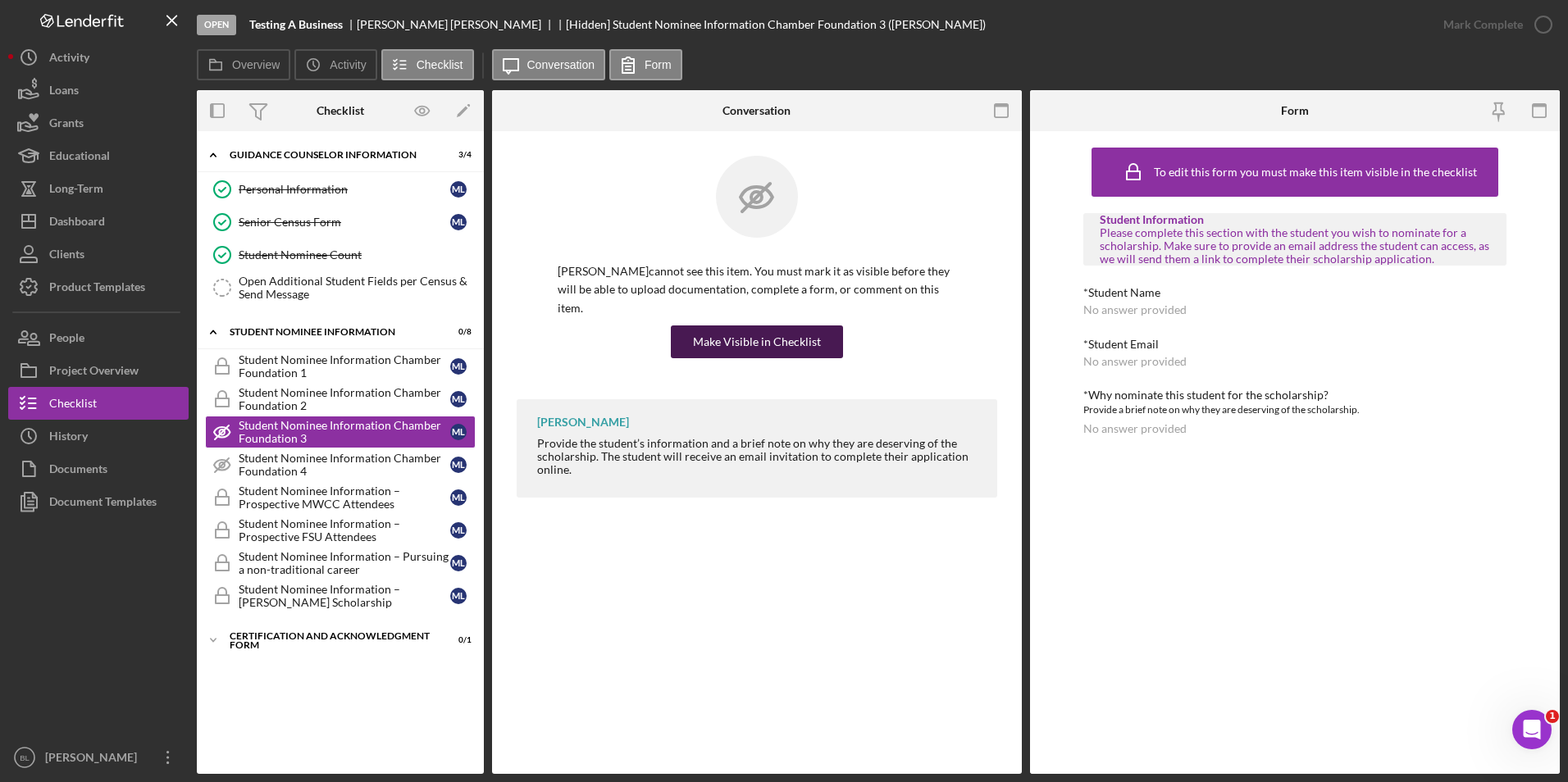
click at [763, 327] on div "Make Visible in Checklist" at bounding box center [757, 342] width 128 height 33
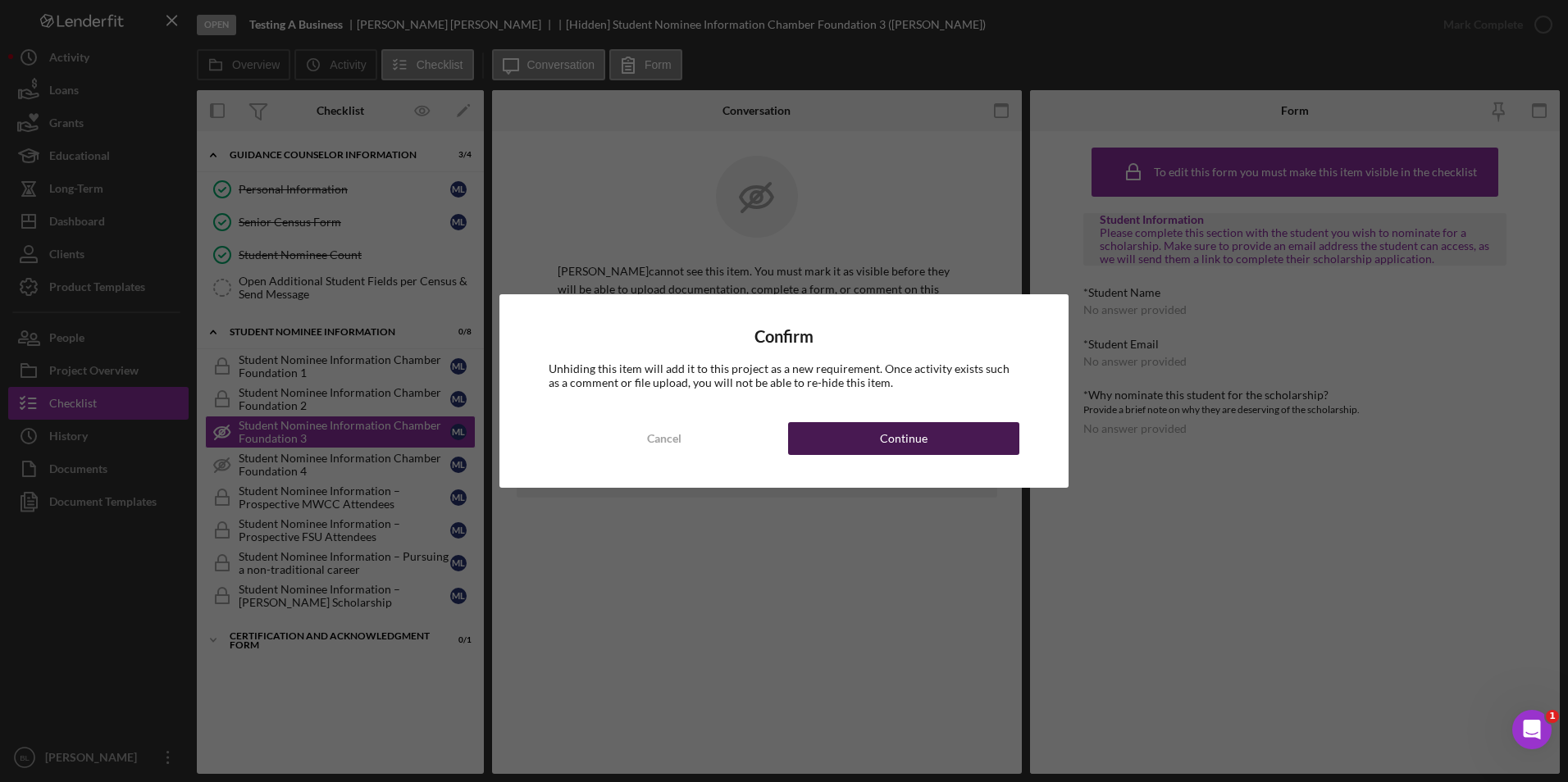
click at [879, 430] on button "Continue" at bounding box center [903, 439] width 231 height 33
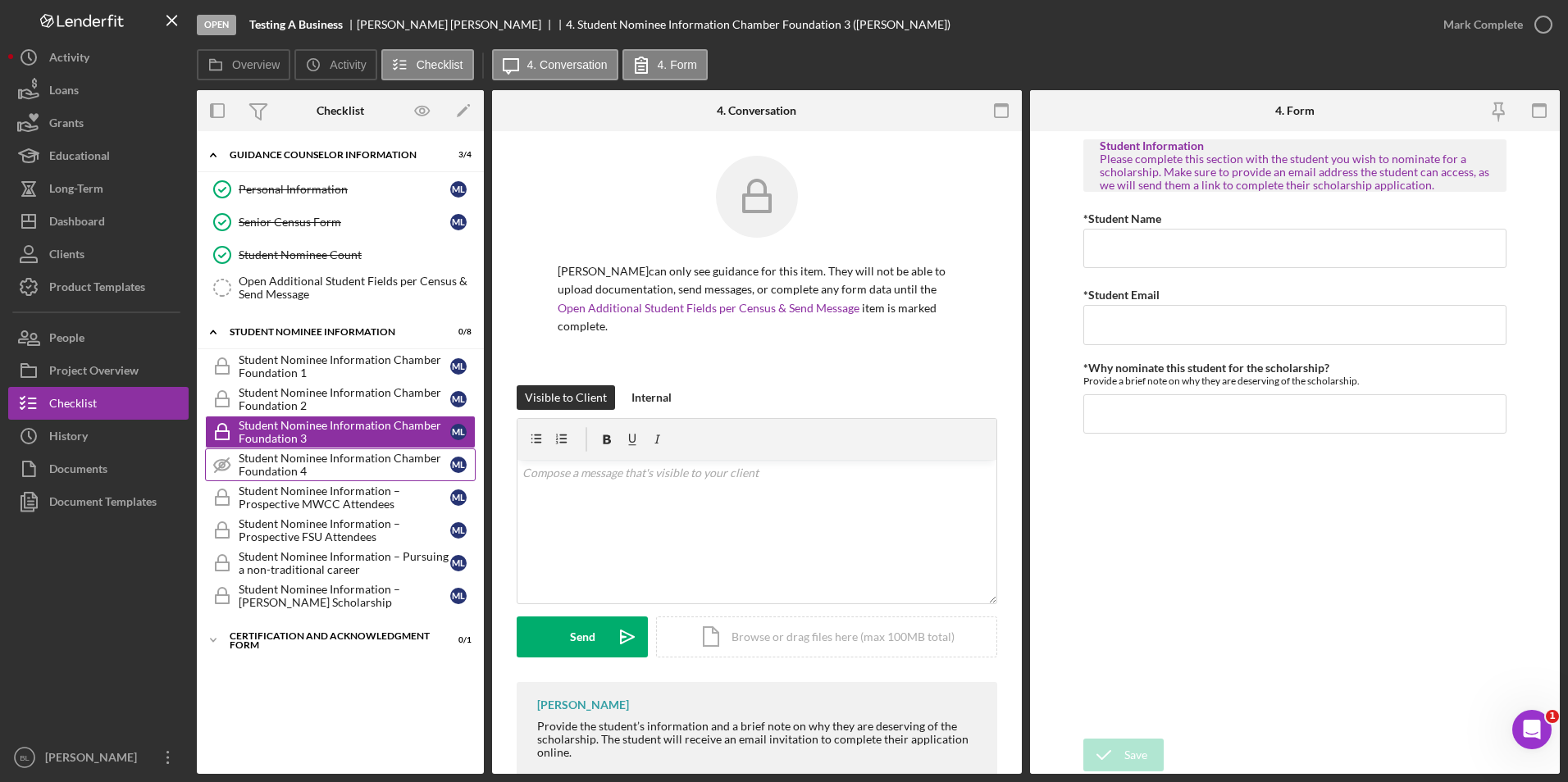
click at [322, 463] on div "Student Nominee Information Chamber Foundation 4" at bounding box center [344, 464] width 212 height 26
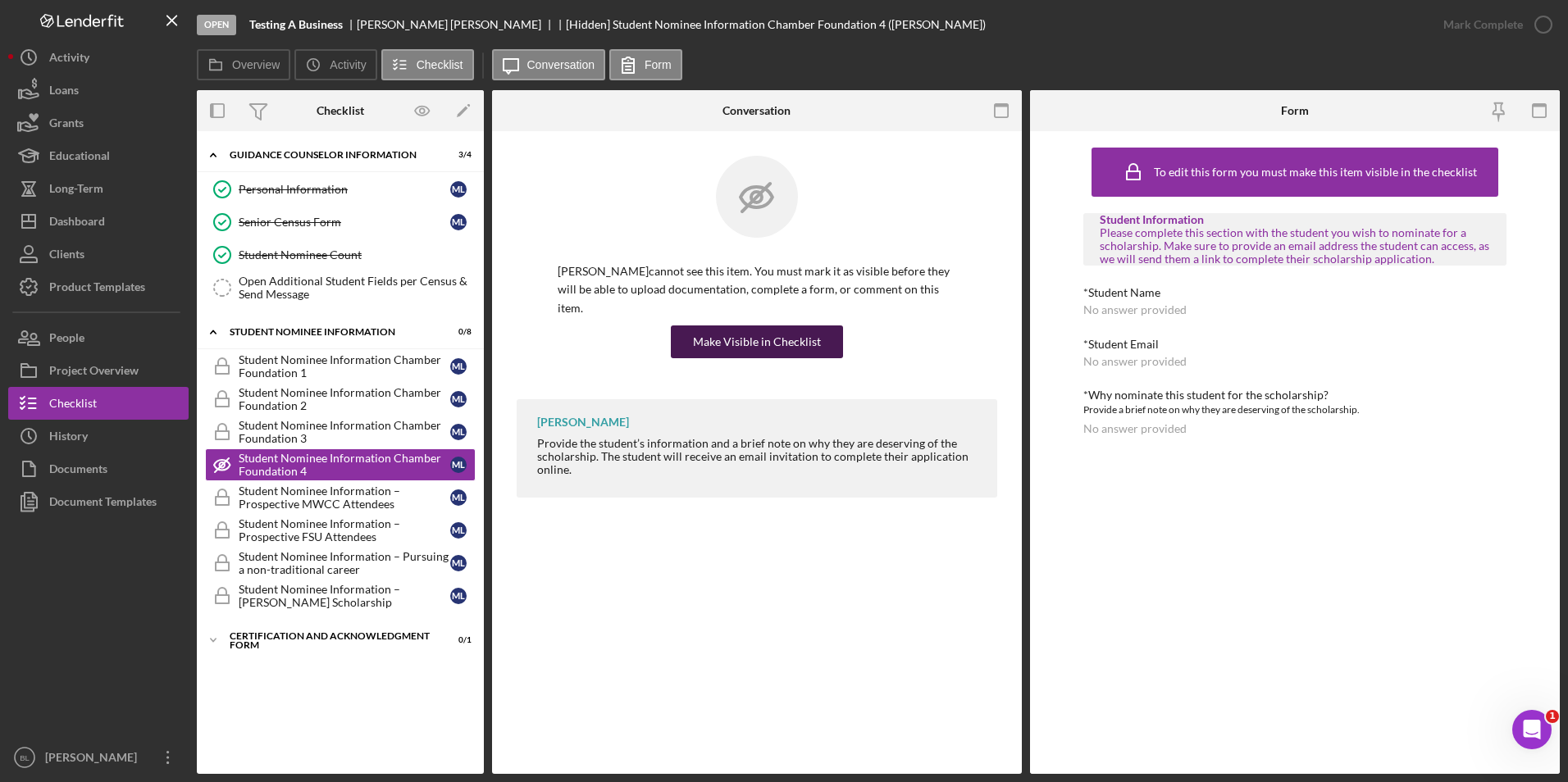
click at [803, 326] on div "Make Visible in Checklist" at bounding box center [757, 342] width 128 height 33
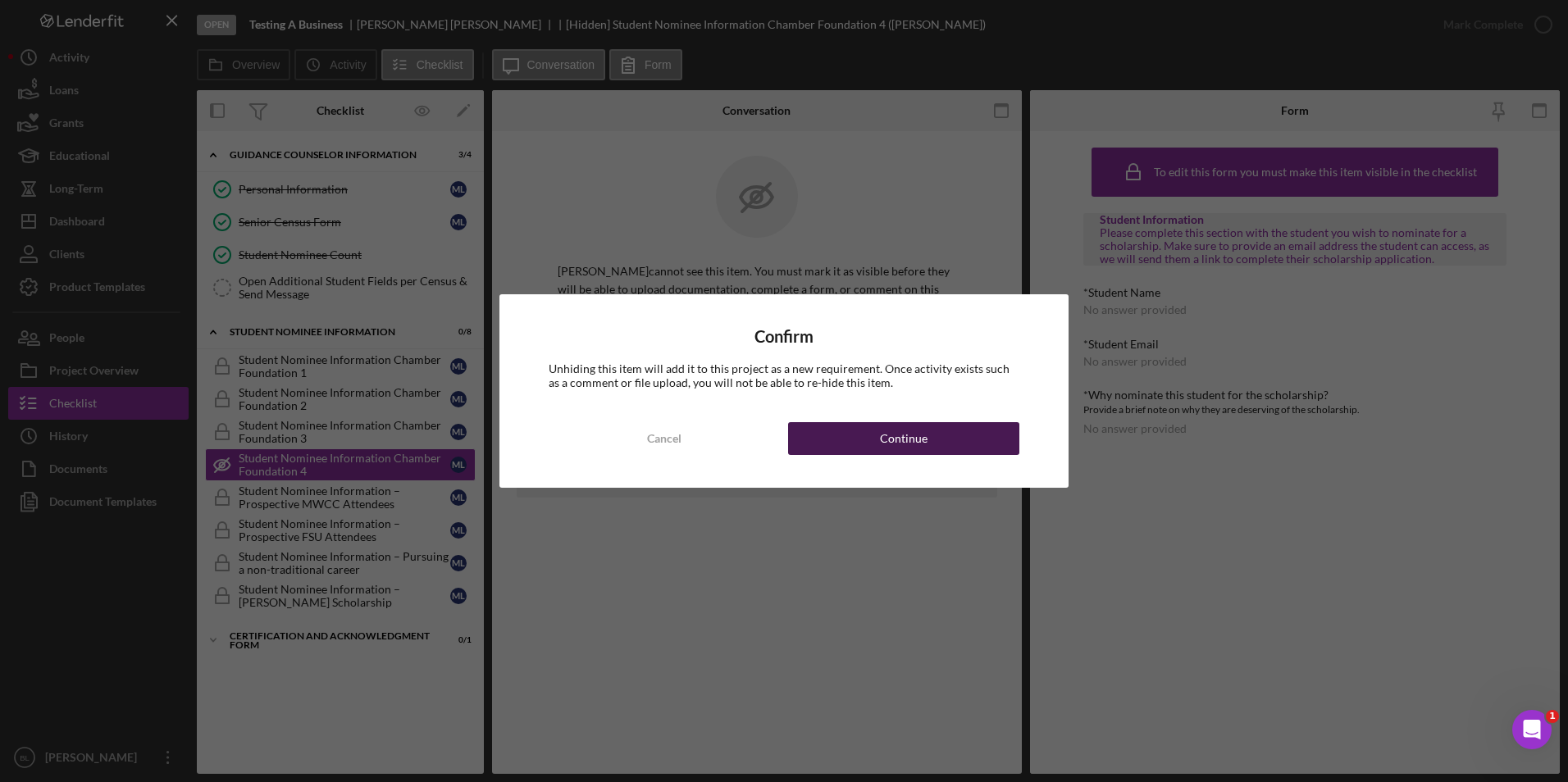
click at [843, 430] on button "Continue" at bounding box center [903, 439] width 231 height 33
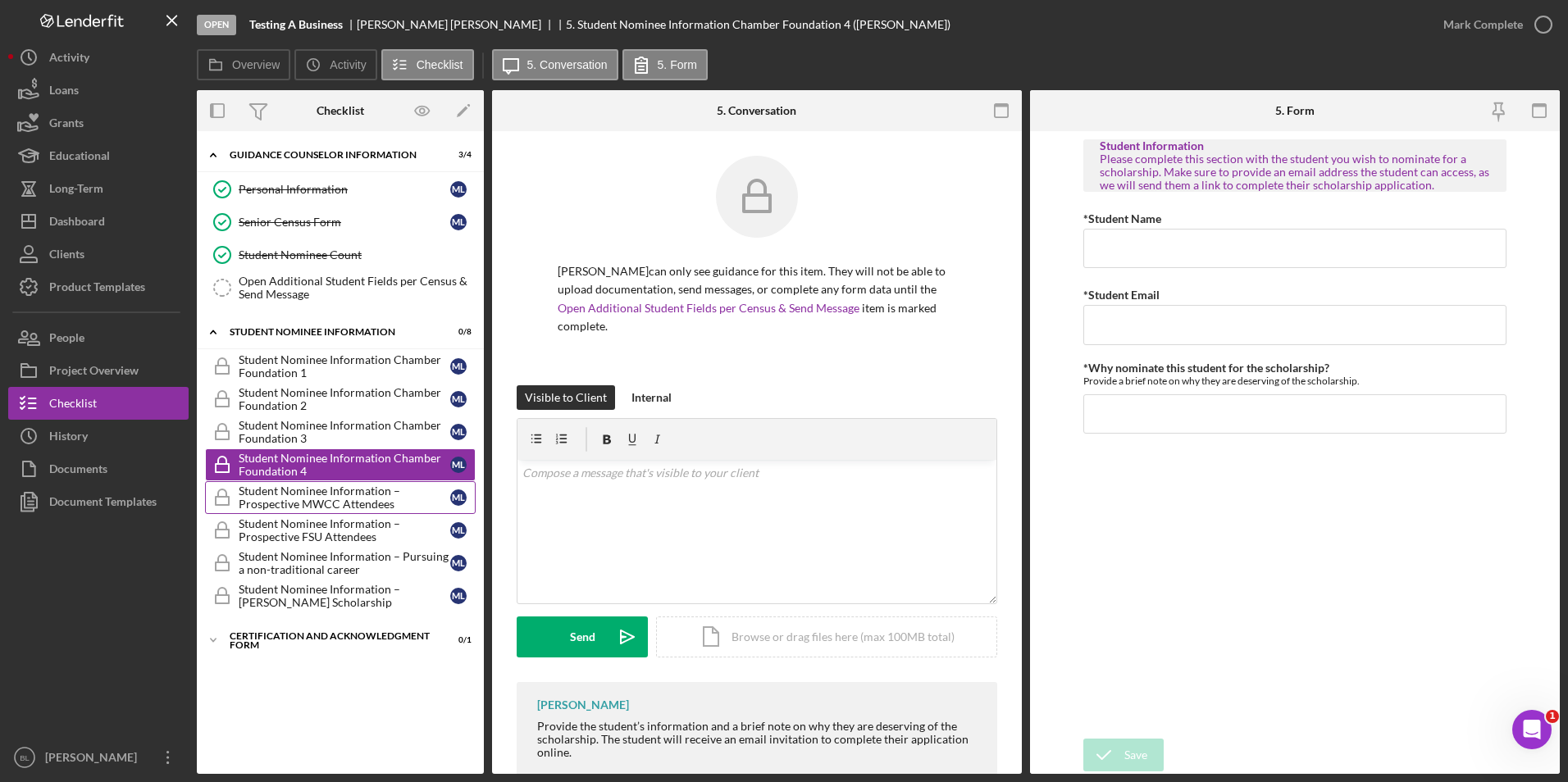
click at [281, 494] on div "Student Nominee Information – Prospective MWCC Attendees" at bounding box center [344, 497] width 212 height 26
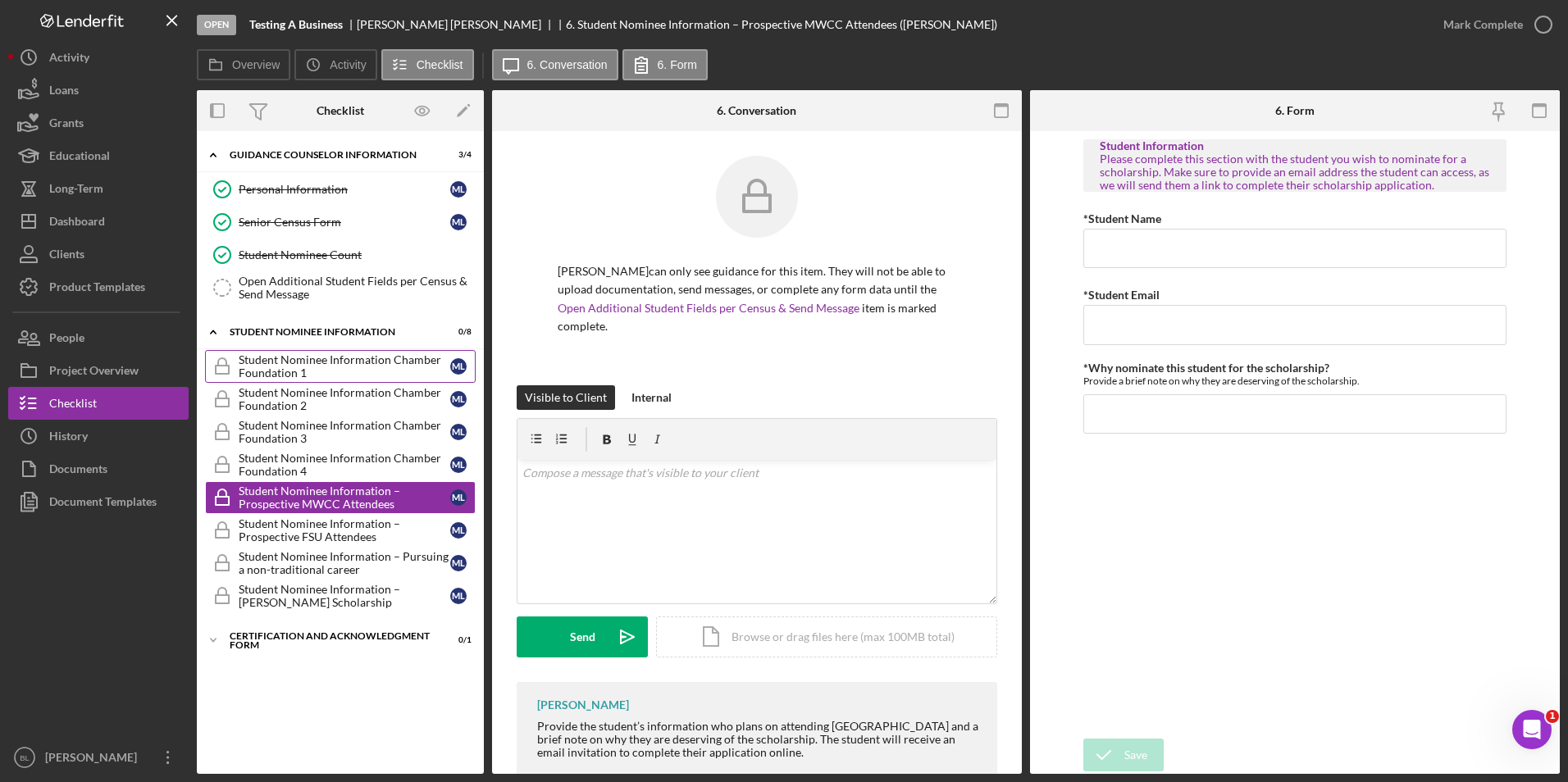
click at [265, 377] on div "Student Nominee Information Chamber Foundation 1" at bounding box center [344, 366] width 212 height 26
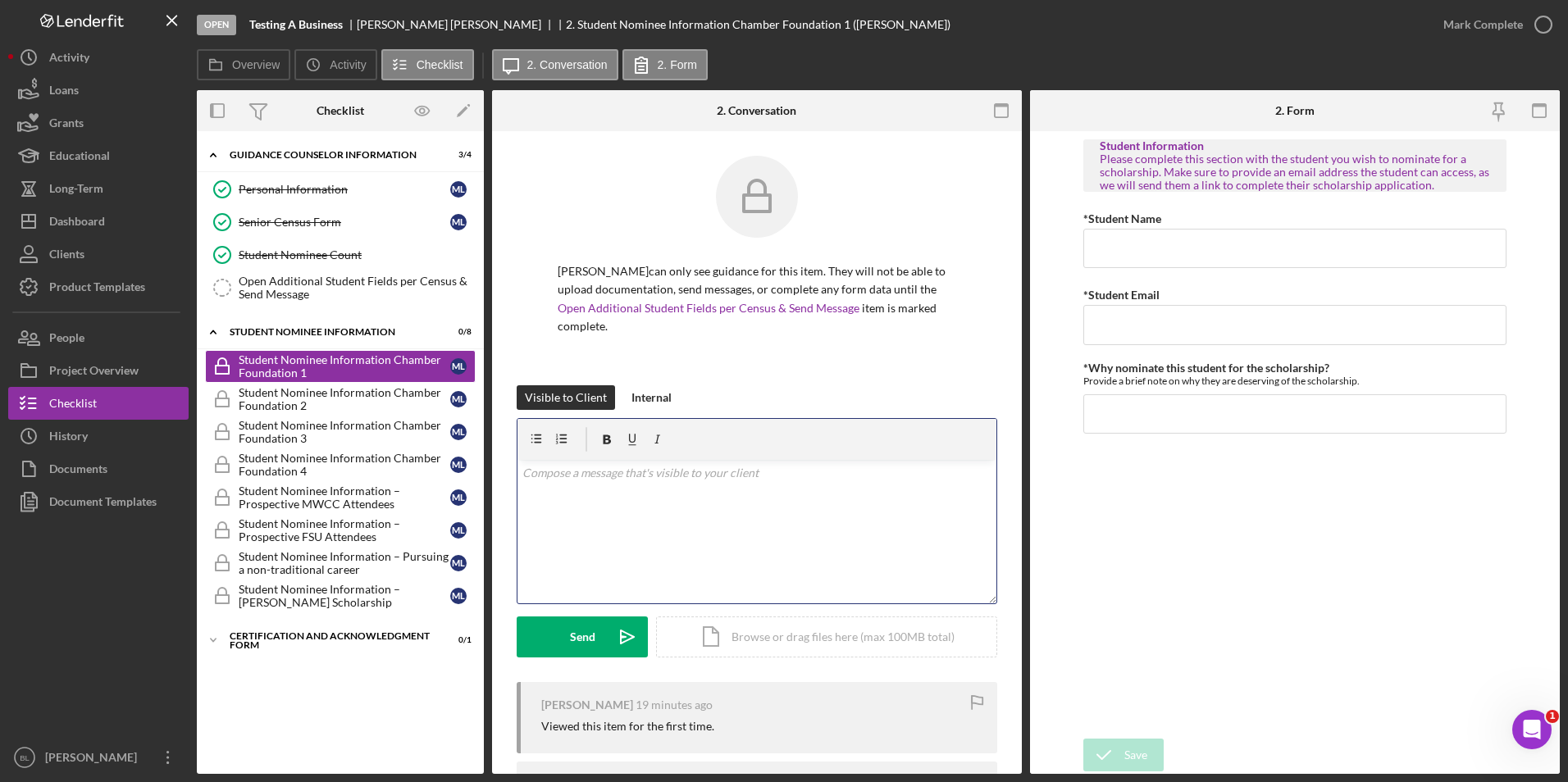
click at [705, 500] on div "v Color teal Color pink Remove color Add row above Add row below Add column bef…" at bounding box center [757, 531] width 479 height 143
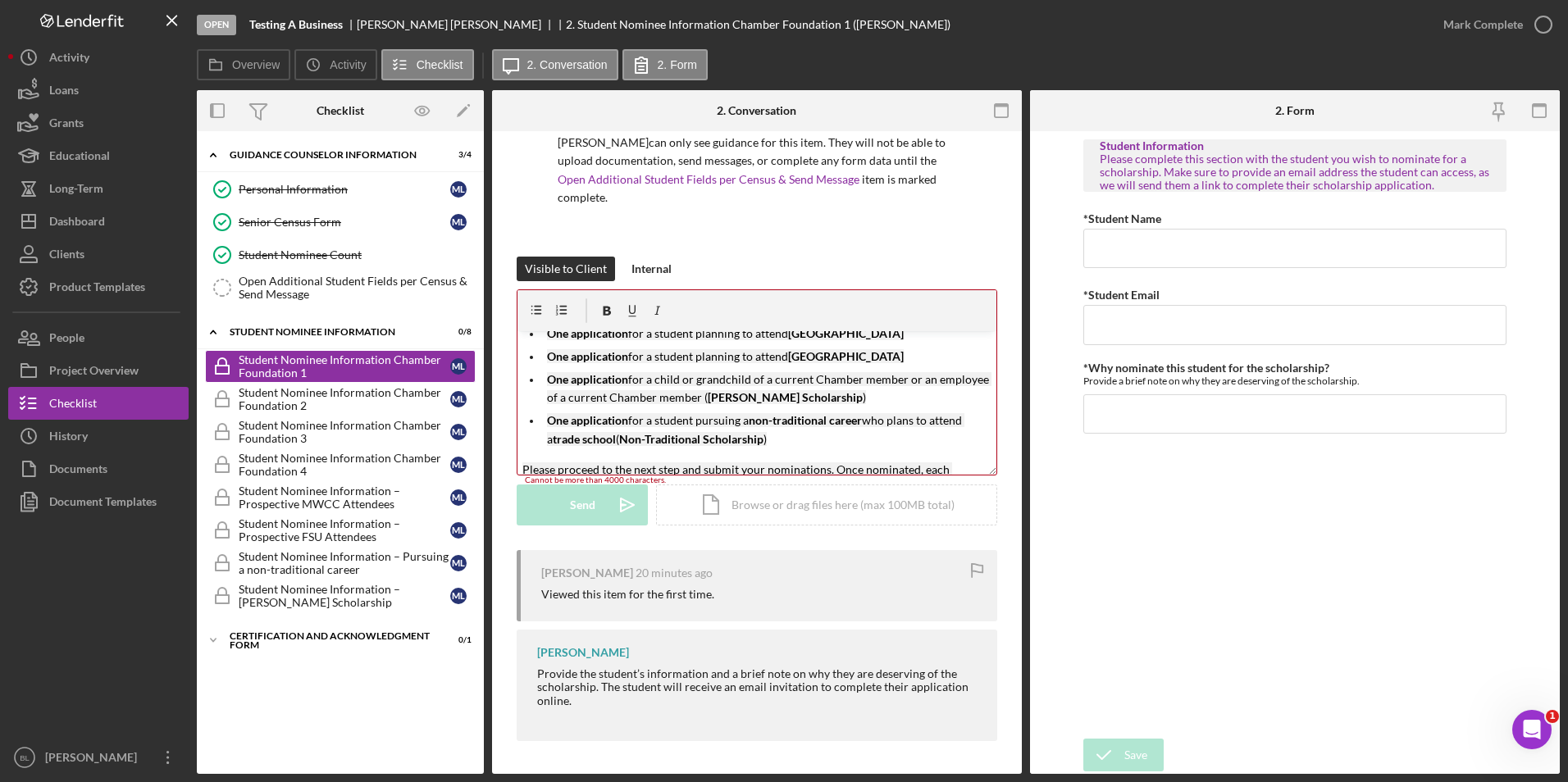
scroll to position [82, 0]
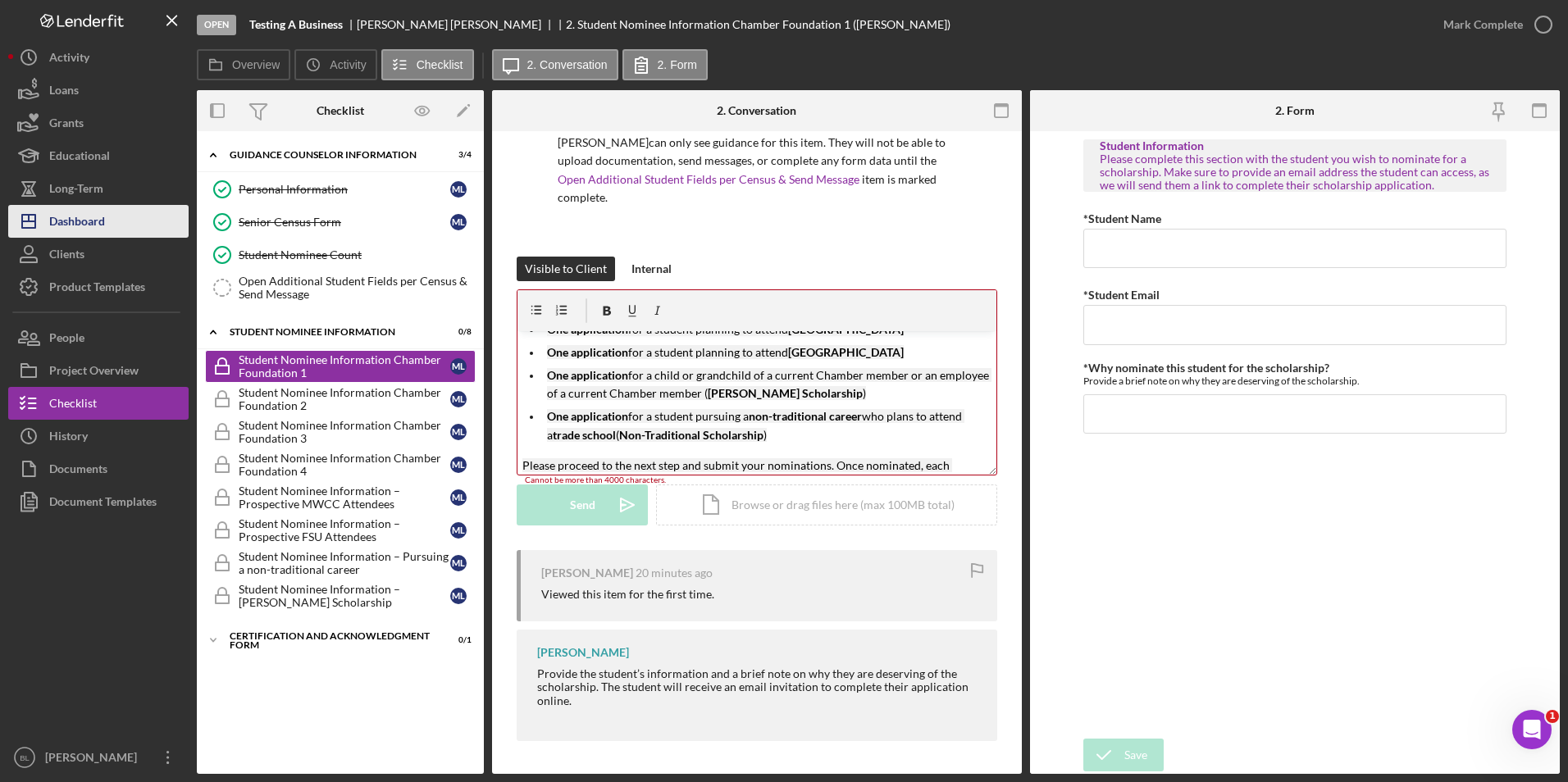
click at [106, 217] on button "Icon/Dashboard Dashboard" at bounding box center [98, 221] width 180 height 33
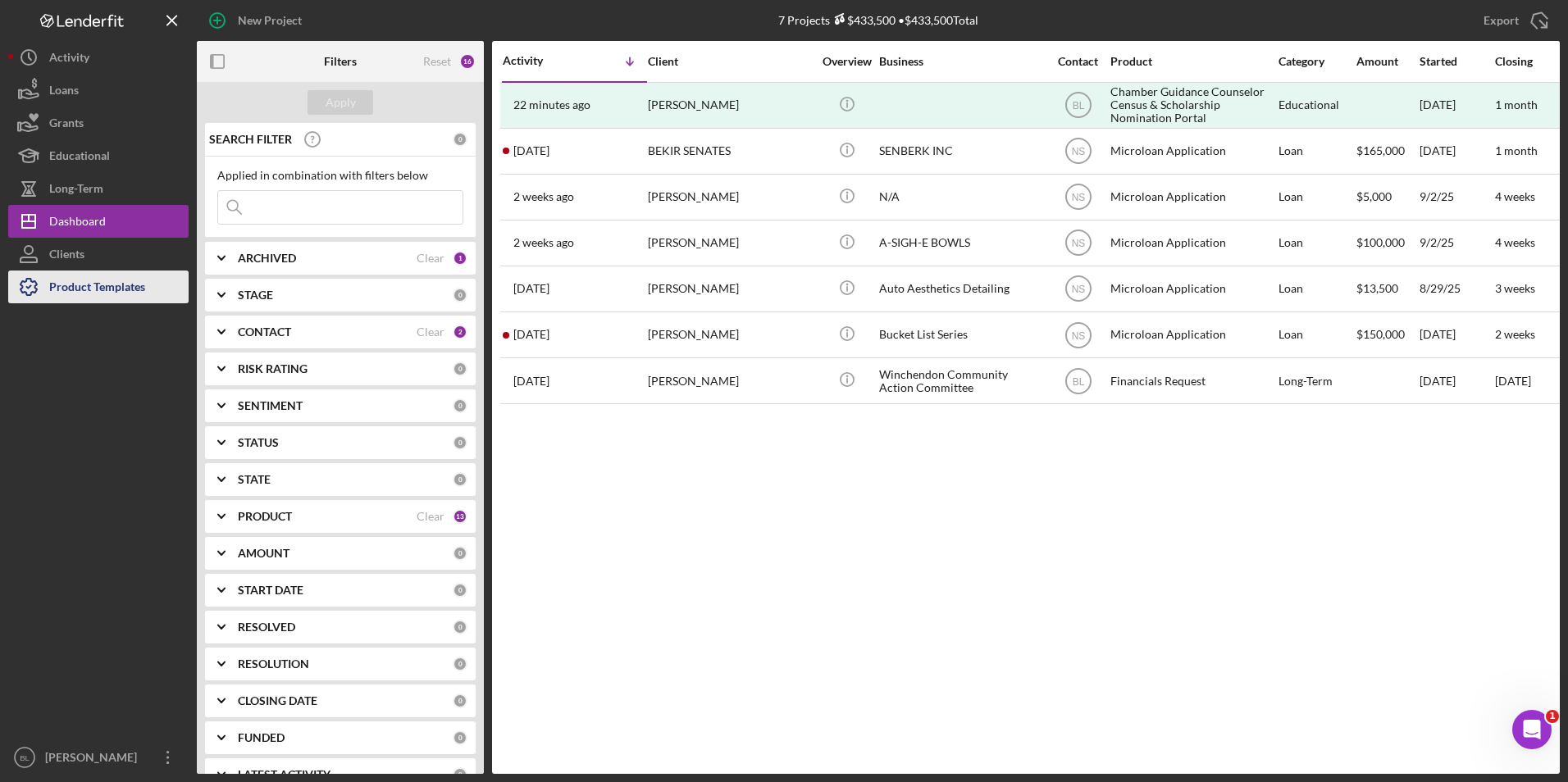
click at [97, 286] on div "Product Templates" at bounding box center [97, 289] width 96 height 37
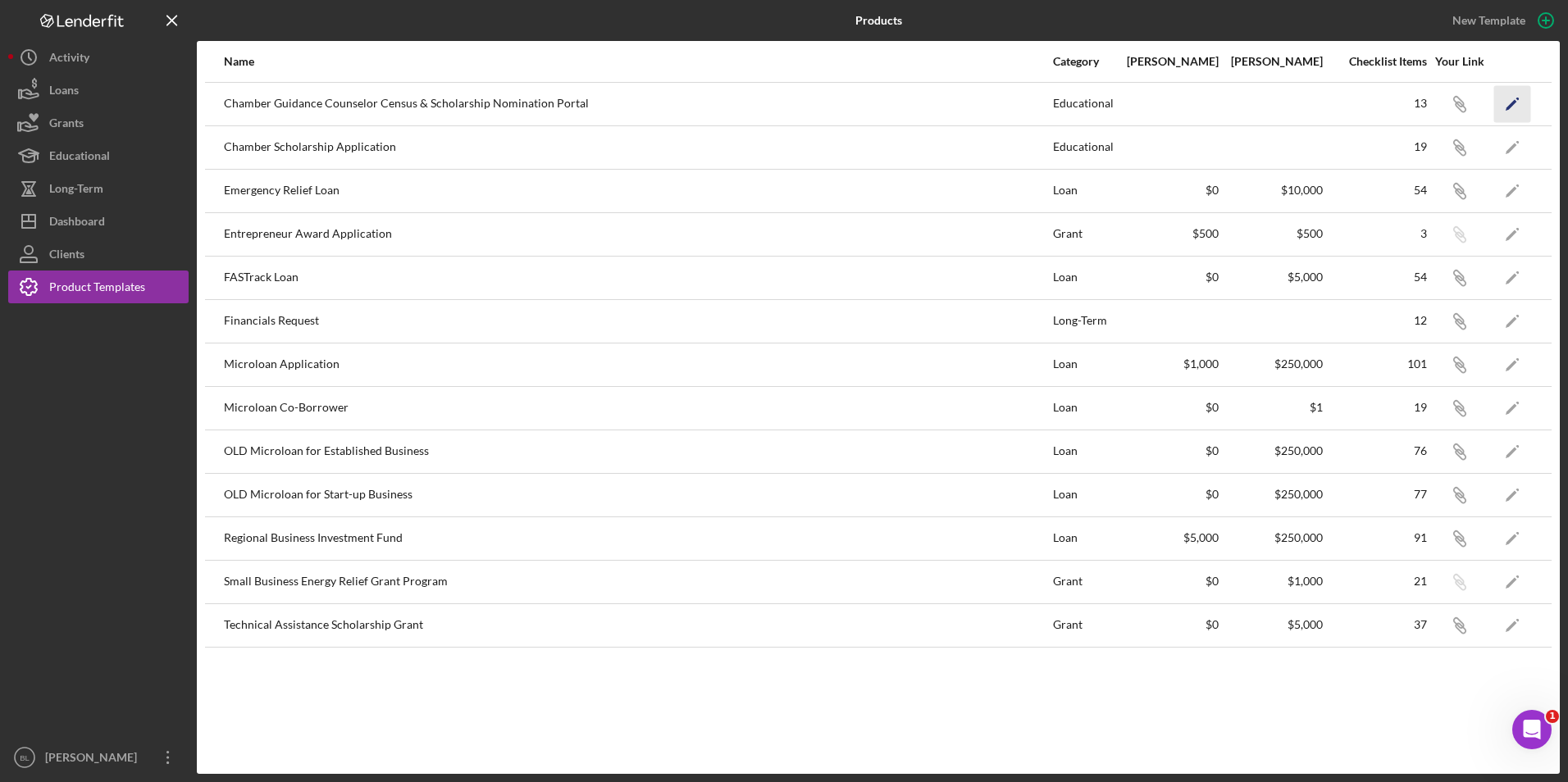
click at [1063, 108] on icon "Icon/Edit" at bounding box center [1512, 103] width 37 height 37
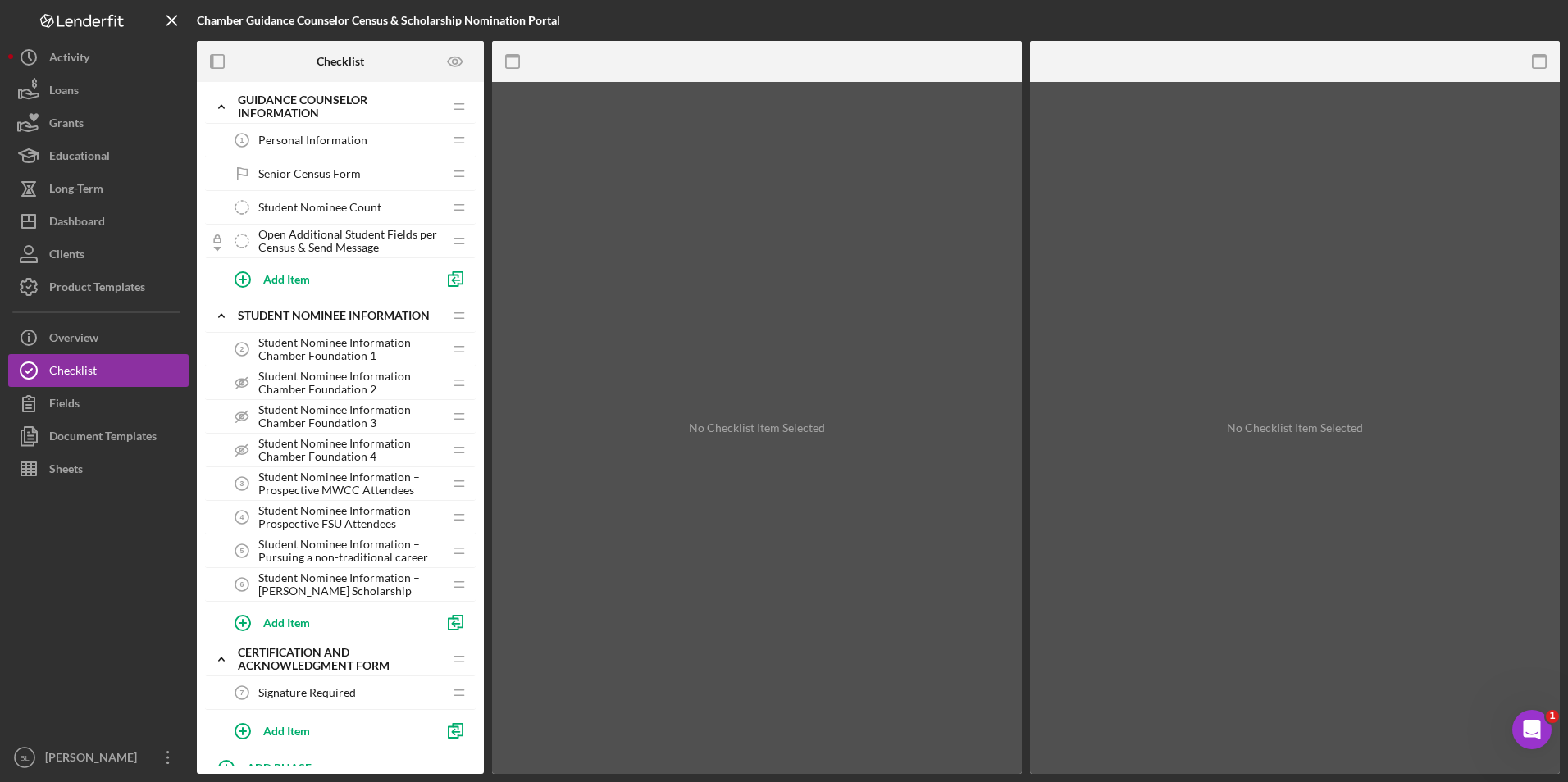
click at [340, 211] on span "Student Nominee Count" at bounding box center [320, 207] width 123 height 13
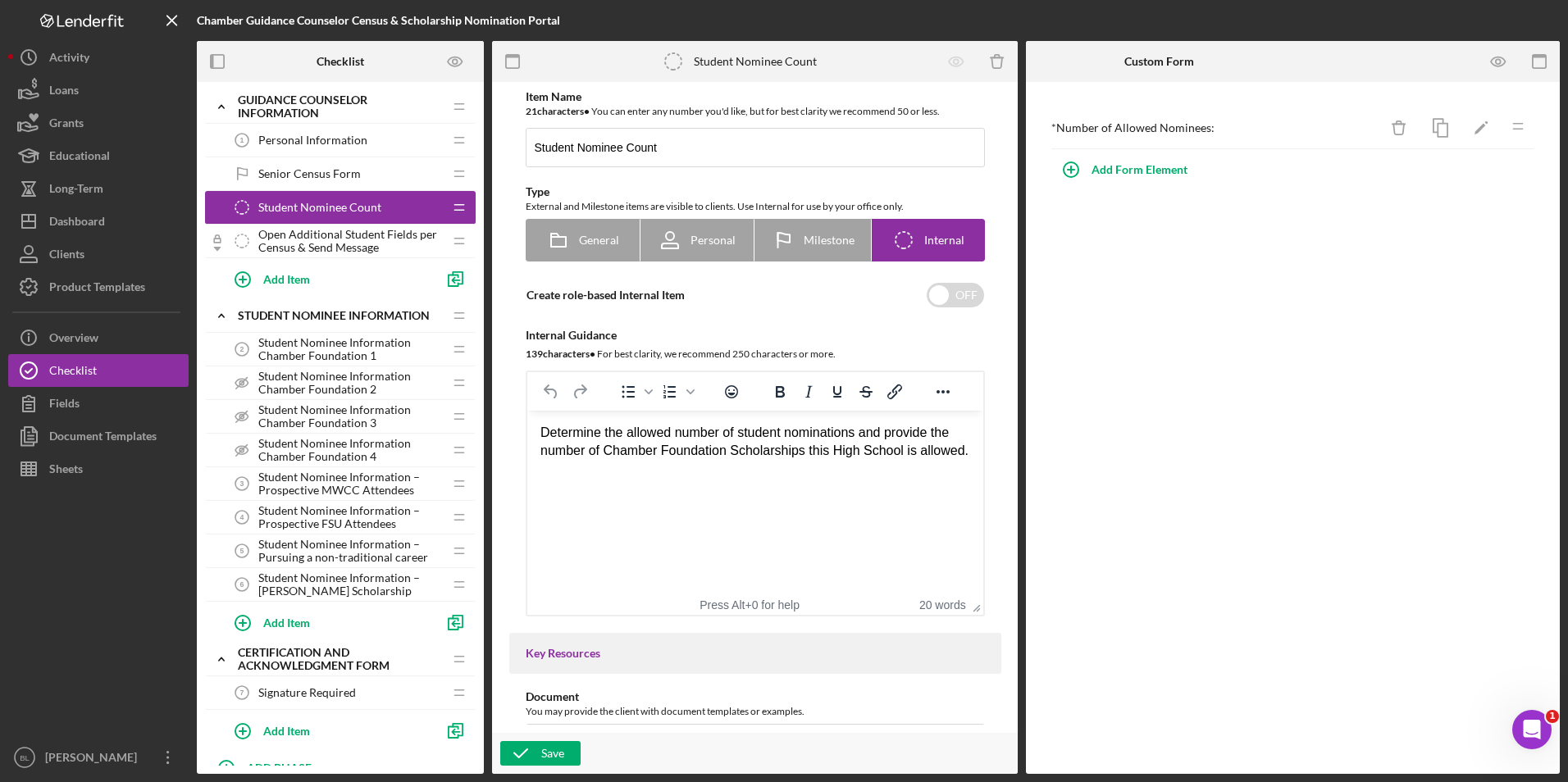
click at [339, 237] on span "Open Additional Student Fields per Census & Send Message" at bounding box center [350, 241] width 184 height 26
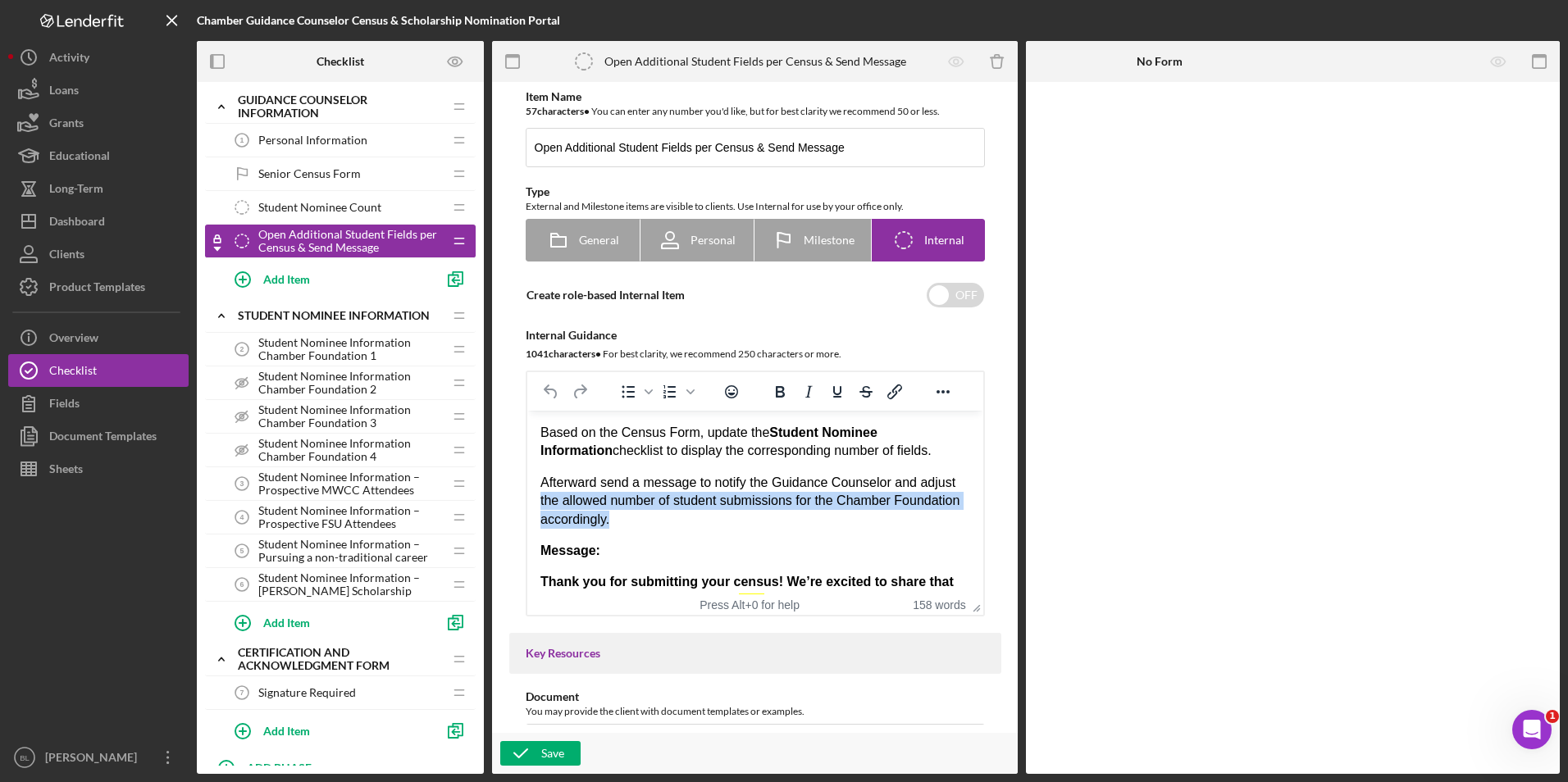
drag, startPoint x: 537, startPoint y: 496, endPoint x: 813, endPoint y: 512, distance: 276.5
click at [813, 512] on html "Based on the Census Form, update the Student Nominee Information checklist to d…" at bounding box center [755, 665] width 456 height 509
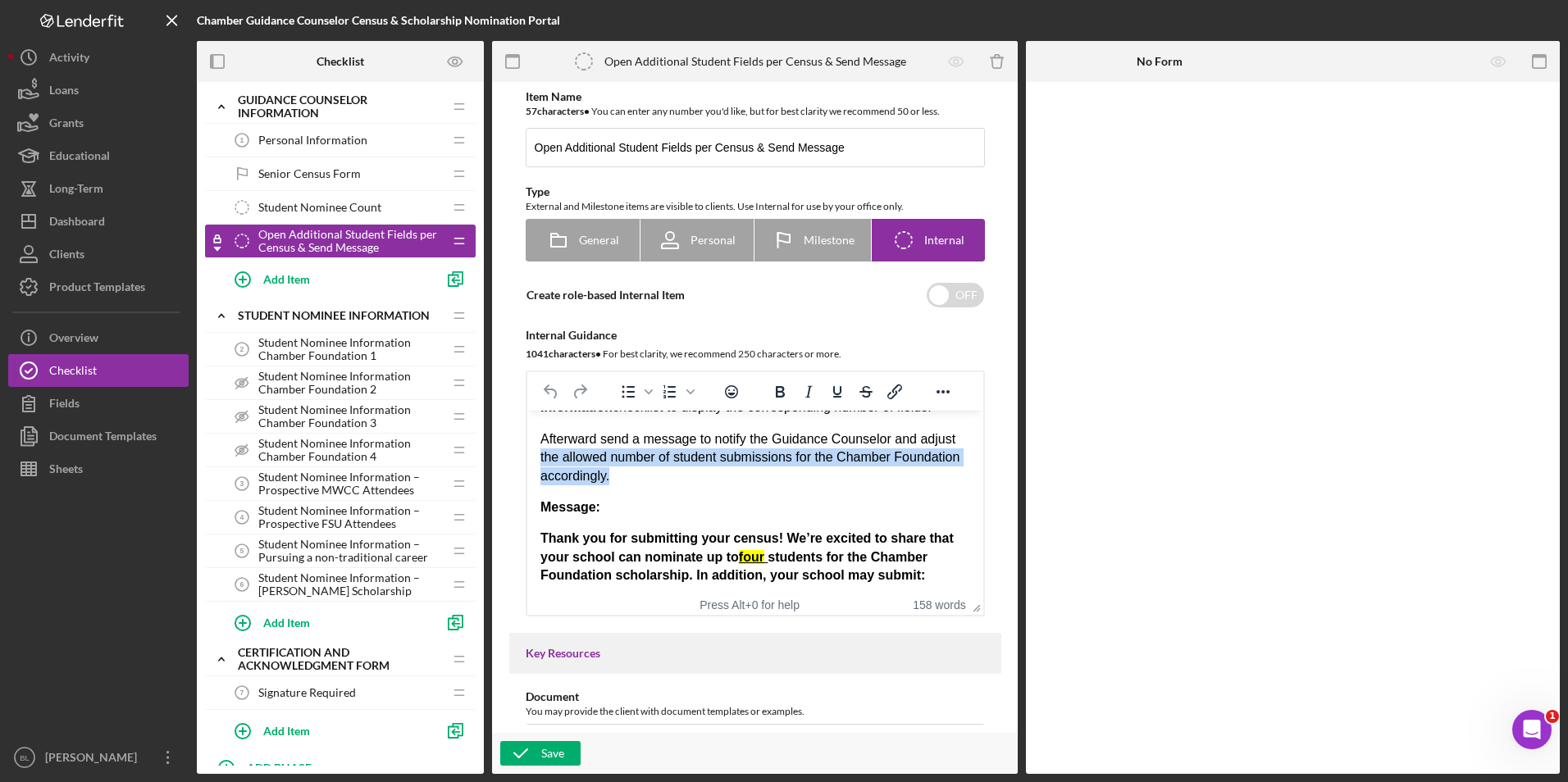
scroll to position [82, 0]
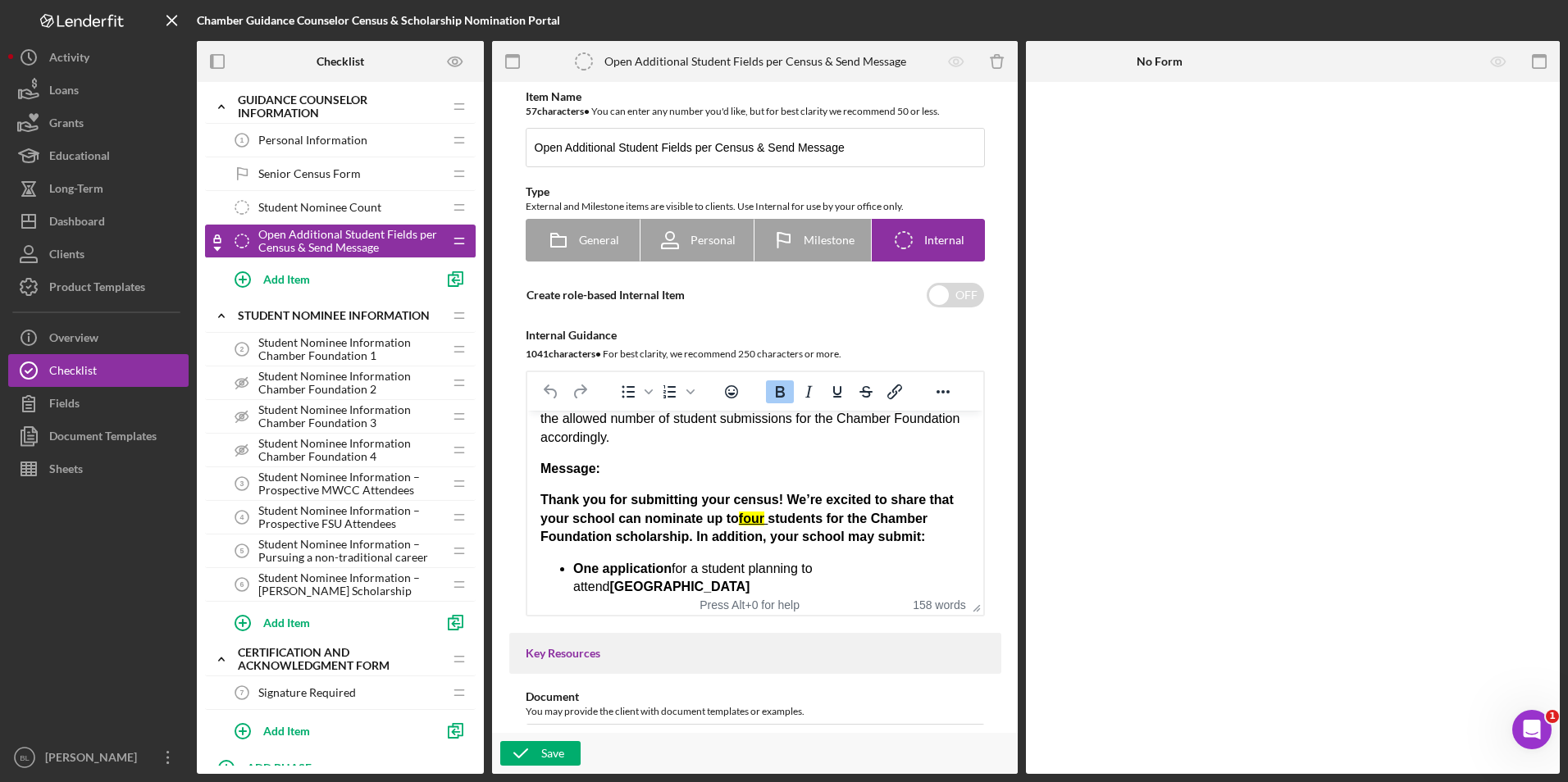
click at [761, 471] on p "Message:" at bounding box center [754, 469] width 430 height 18
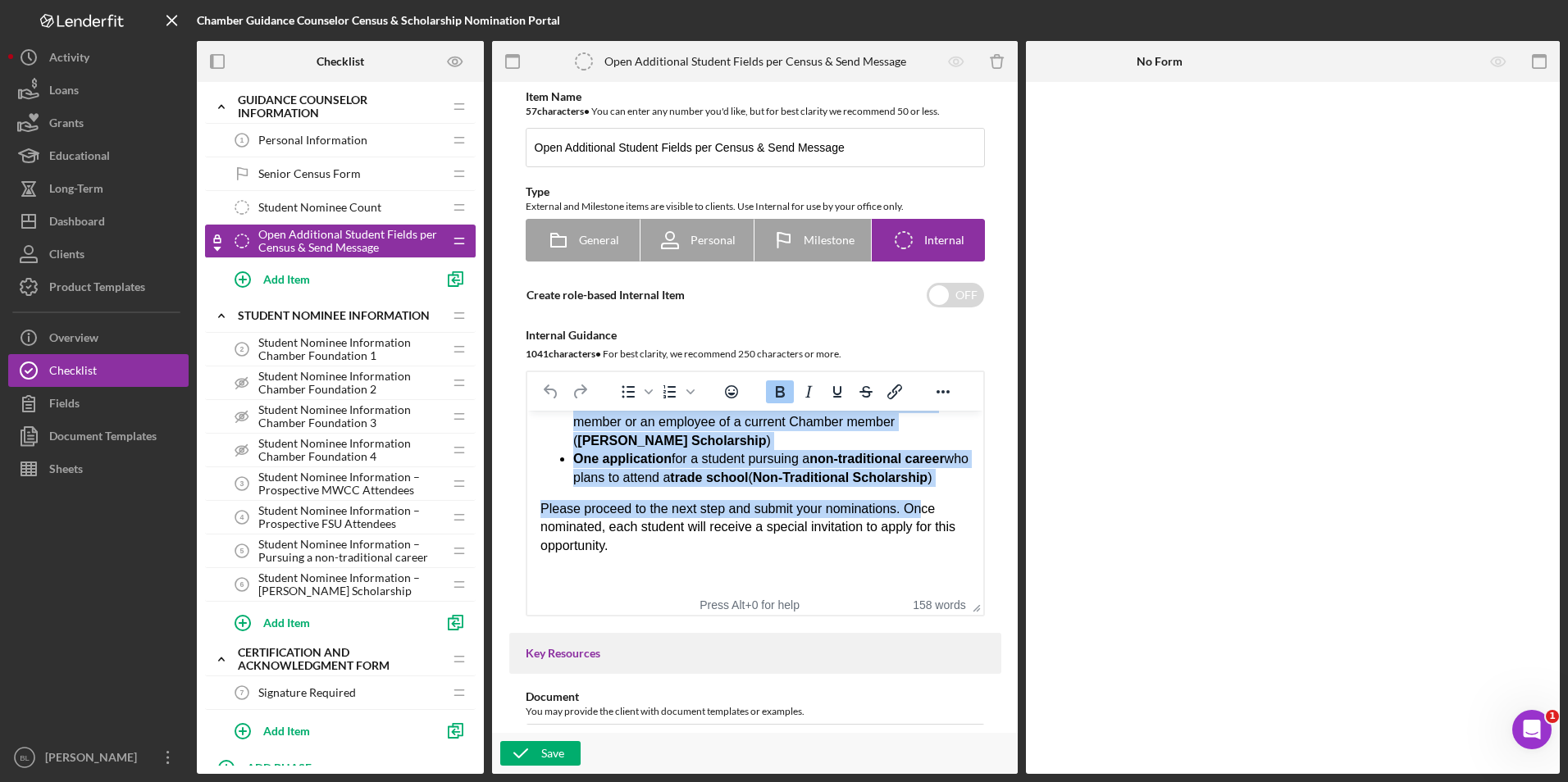
scroll to position [328, 0]
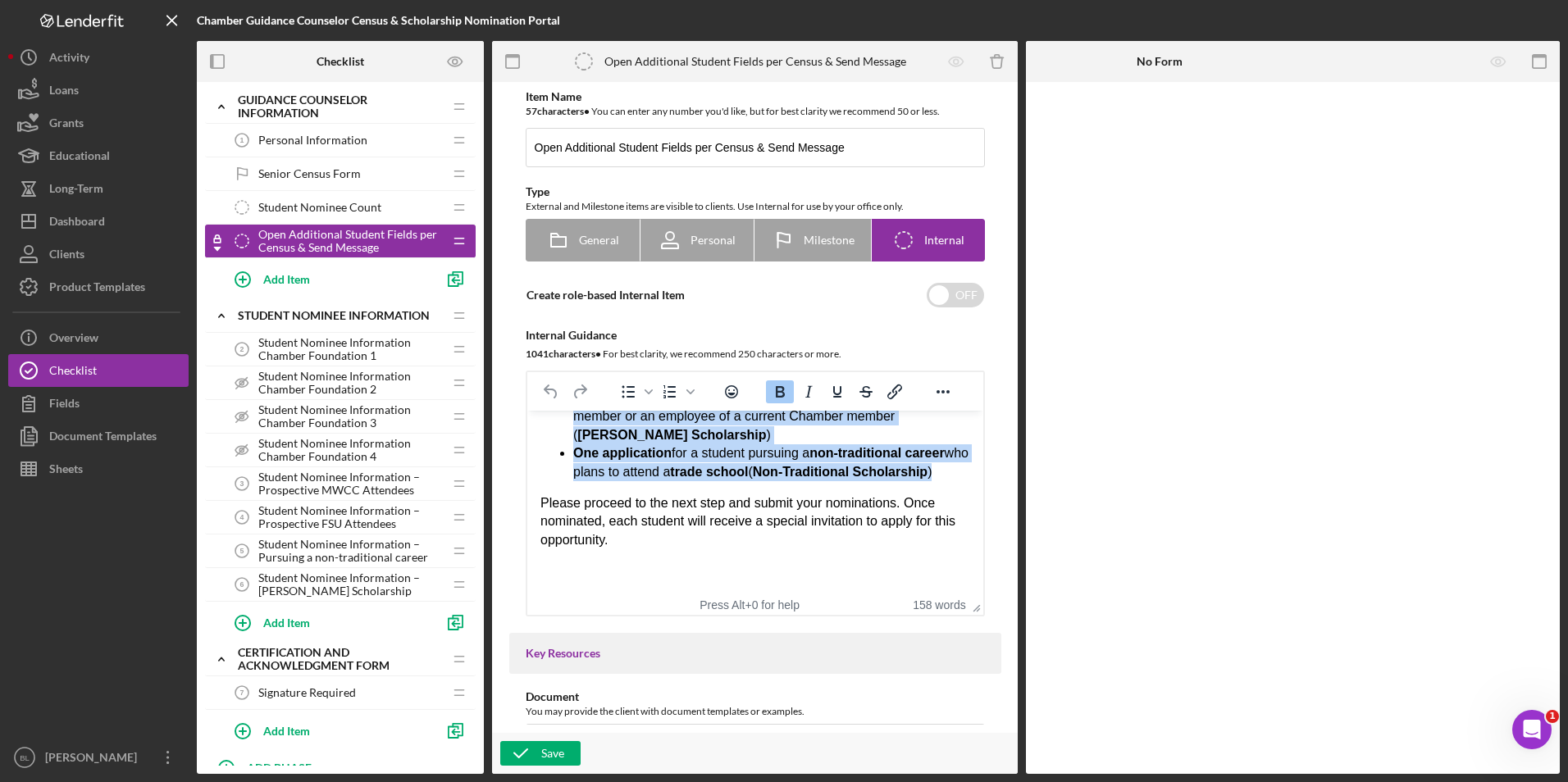
drag, startPoint x: 569, startPoint y: 505, endPoint x: 906, endPoint y: 482, distance: 337.8
click at [906, 482] on div "Based on the Census Form, update the Student Nominee Information checklist to d…" at bounding box center [754, 339] width 430 height 483
paste body "Rich Text Area. Press ALT-0 for help."
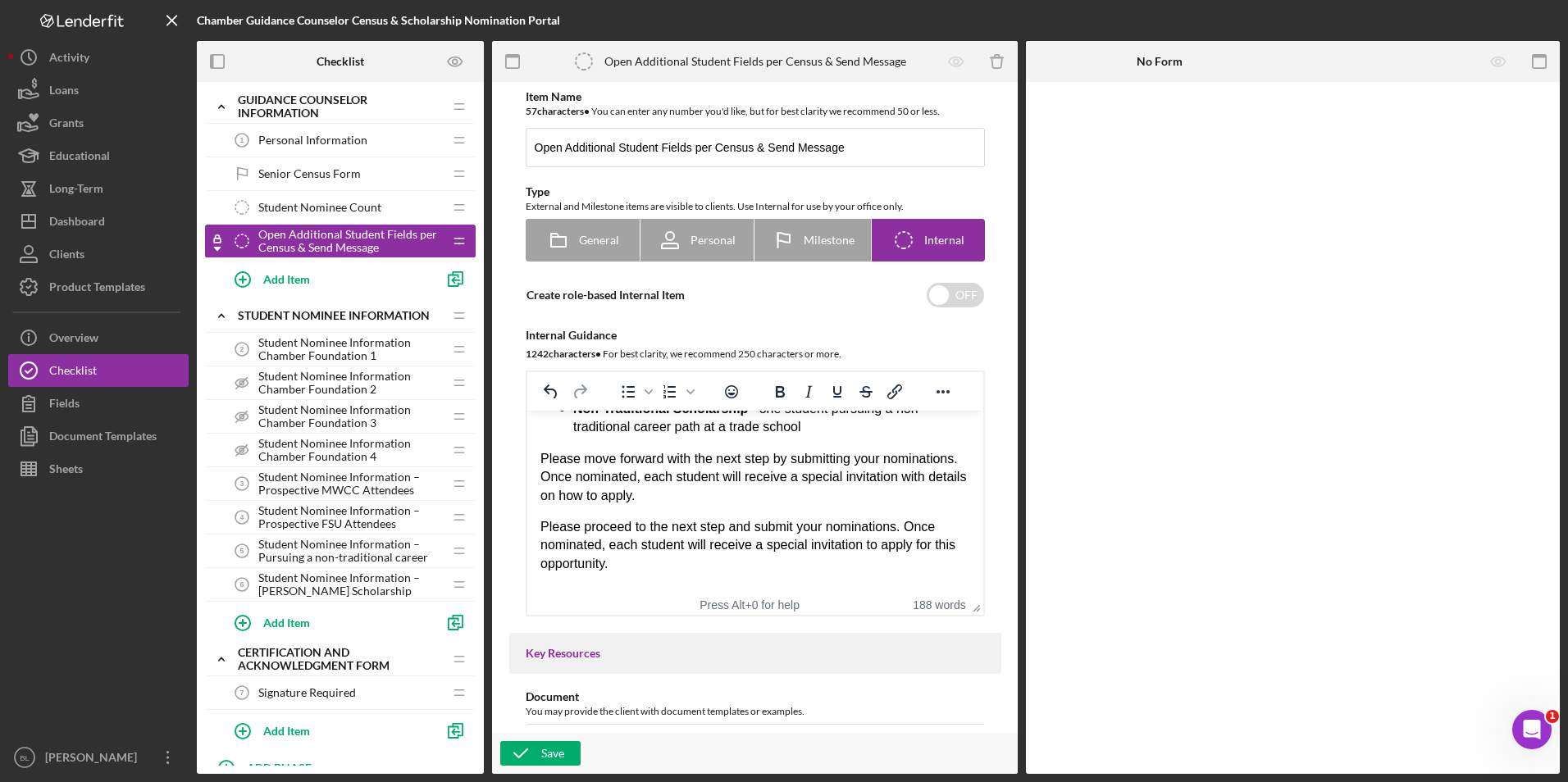
scroll to position [483, 0]
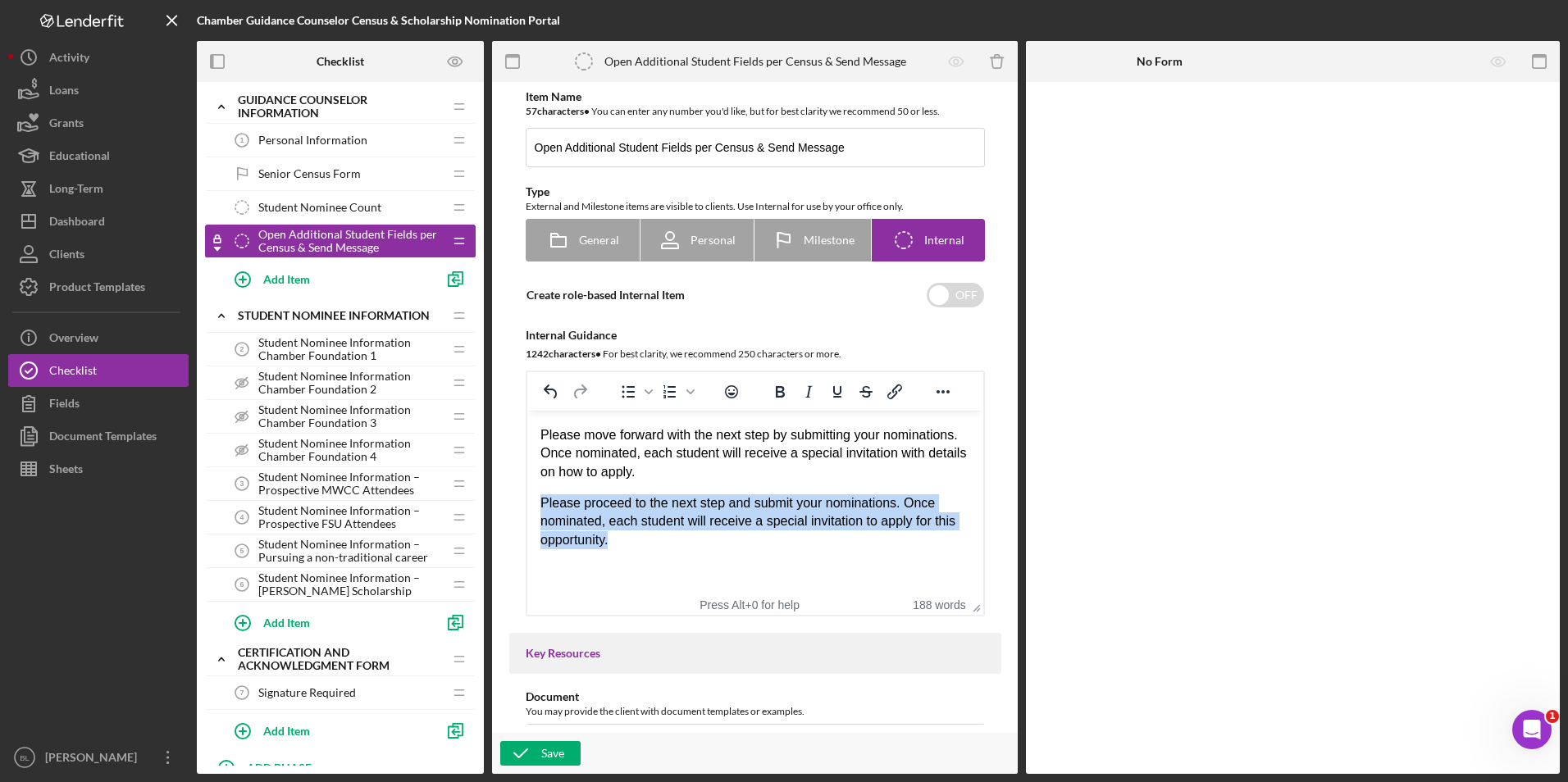
drag, startPoint x: 681, startPoint y: 543, endPoint x: 509, endPoint y: 502, distance: 176.8
click at [527, 502] on html "Based on the Census Form, update the Student Nominee Information checklist to d…" at bounding box center [755, 261] width 456 height 667
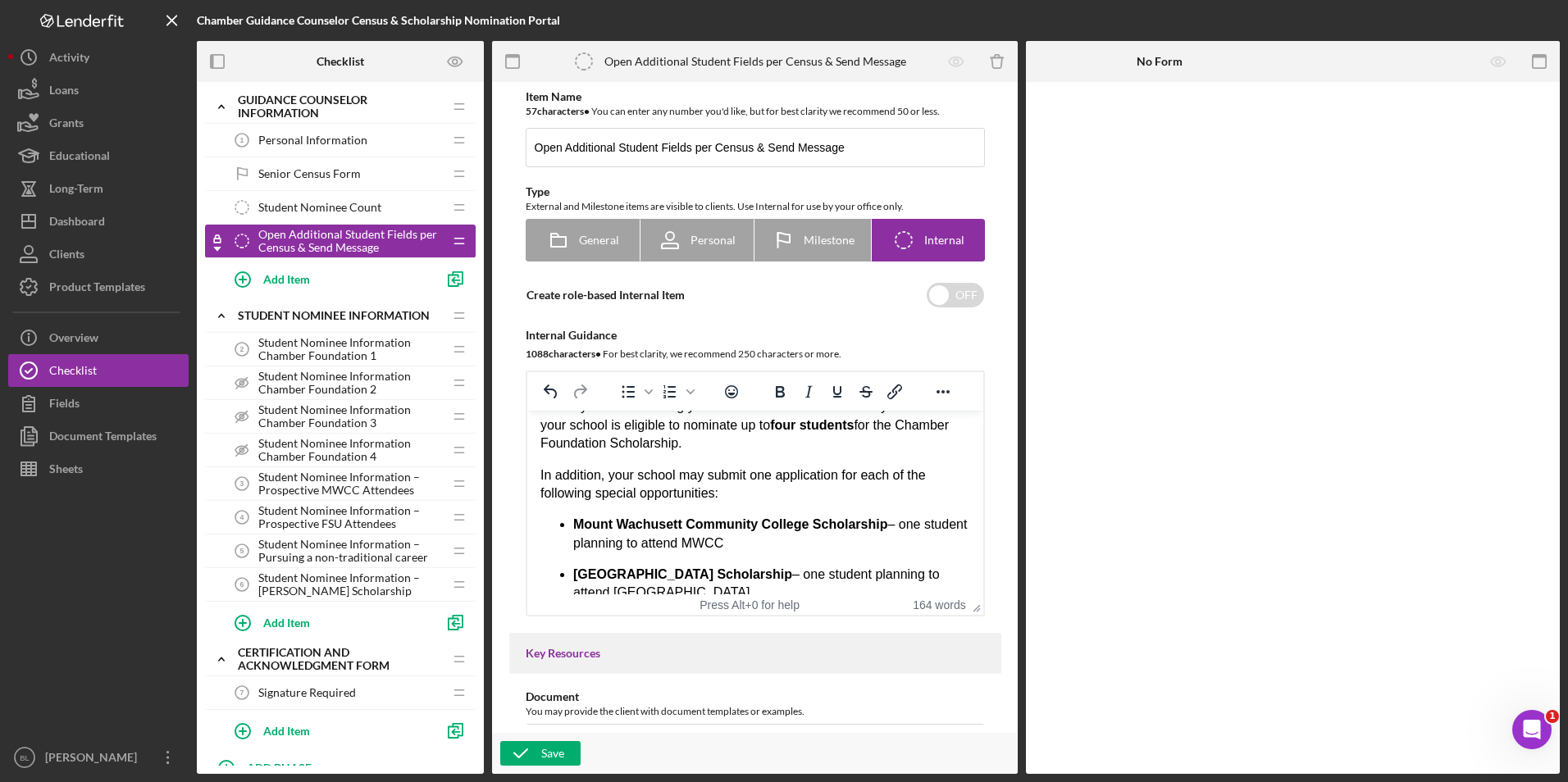
scroll to position [168, 0]
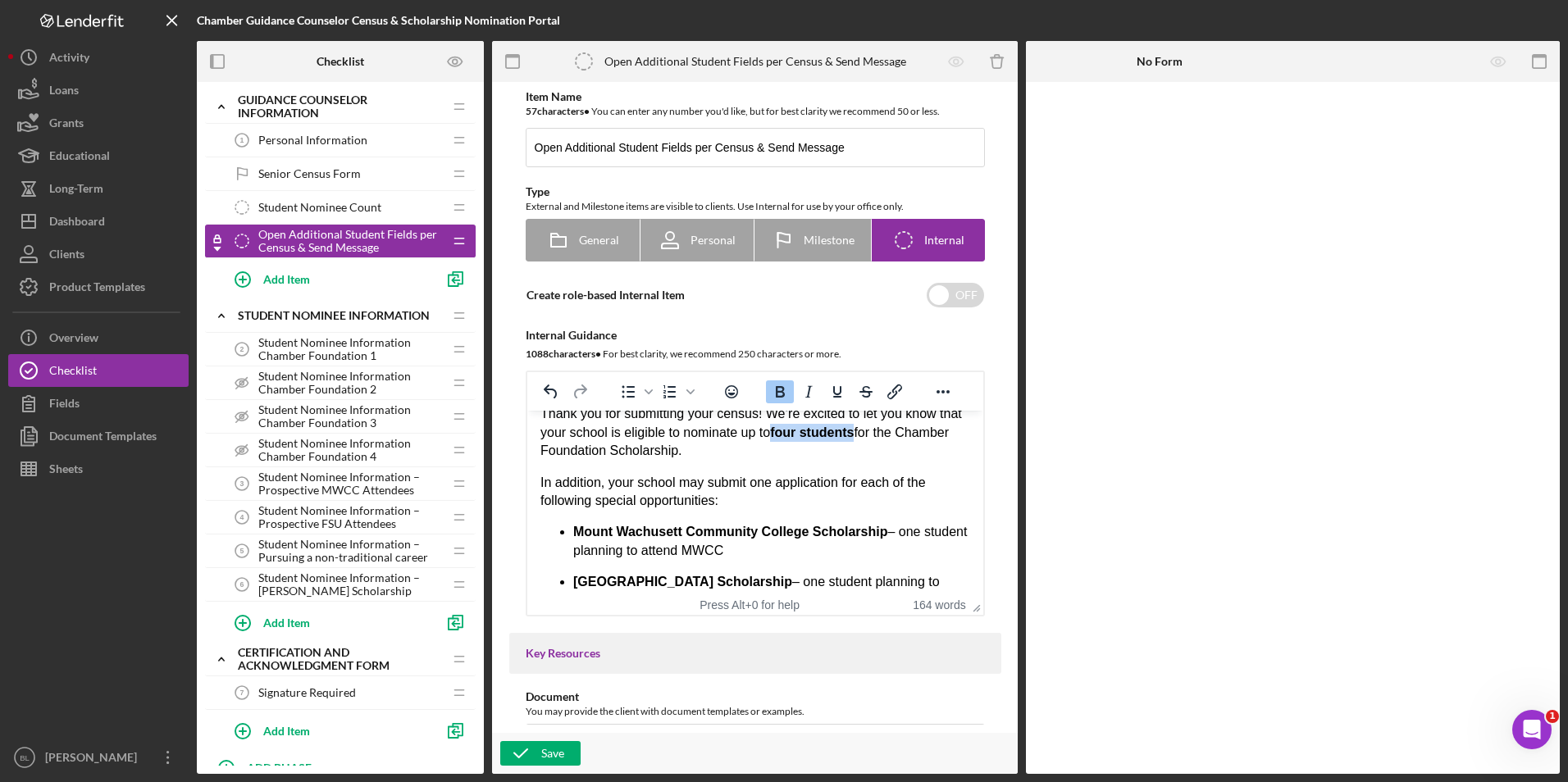
drag, startPoint x: 804, startPoint y: 434, endPoint x: 1377, endPoint y: 814, distance: 687.6
click at [853, 434] on strong "four students" at bounding box center [811, 432] width 84 height 14
click at [830, 388] on icon "Underline" at bounding box center [837, 392] width 20 height 20
click at [858, 460] on body "Based on the Census Form, update the Student Nominee Information checklist to d…" at bounding box center [754, 541] width 430 height 571
click at [822, 436] on strong "four students" at bounding box center [811, 432] width 84 height 14
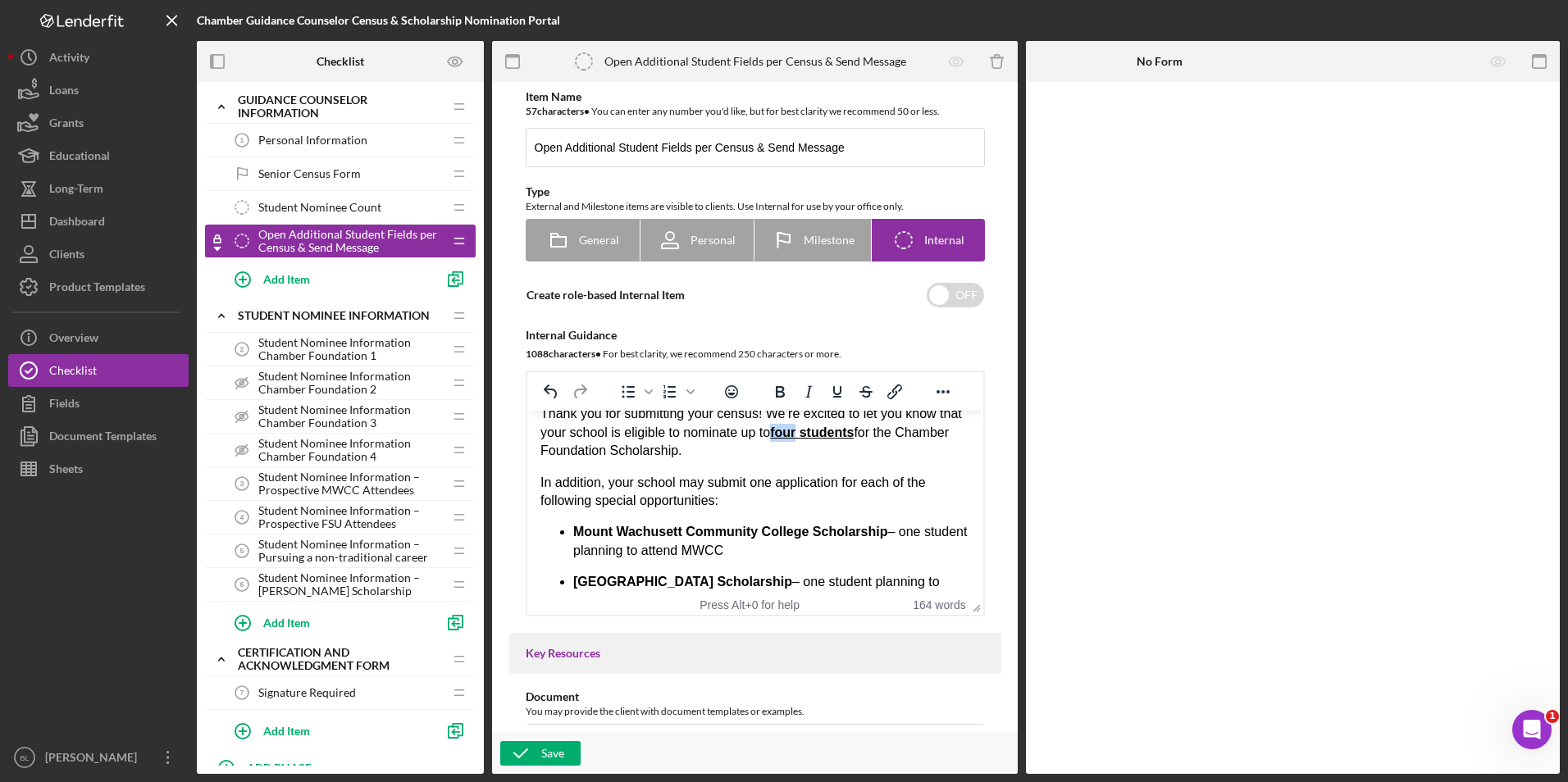
drag, startPoint x: 827, startPoint y: 433, endPoint x: 833, endPoint y: 461, distance: 28.6
click at [798, 431] on p "Thank you for submitting your census! We’re excited to let you know that your s…" at bounding box center [754, 432] width 430 height 55
click at [846, 450] on p "Thank you for submitting your census! We’re excited to let you know that your s…" at bounding box center [754, 432] width 430 height 55
click at [874, 425] on p "Thank you for submitting your census! We’re excited to let you know that your s…" at bounding box center [754, 432] width 430 height 55
click at [869, 468] on body "Based on the Census Form, update the Student Nominee Information checklist to d…" at bounding box center [754, 541] width 430 height 571
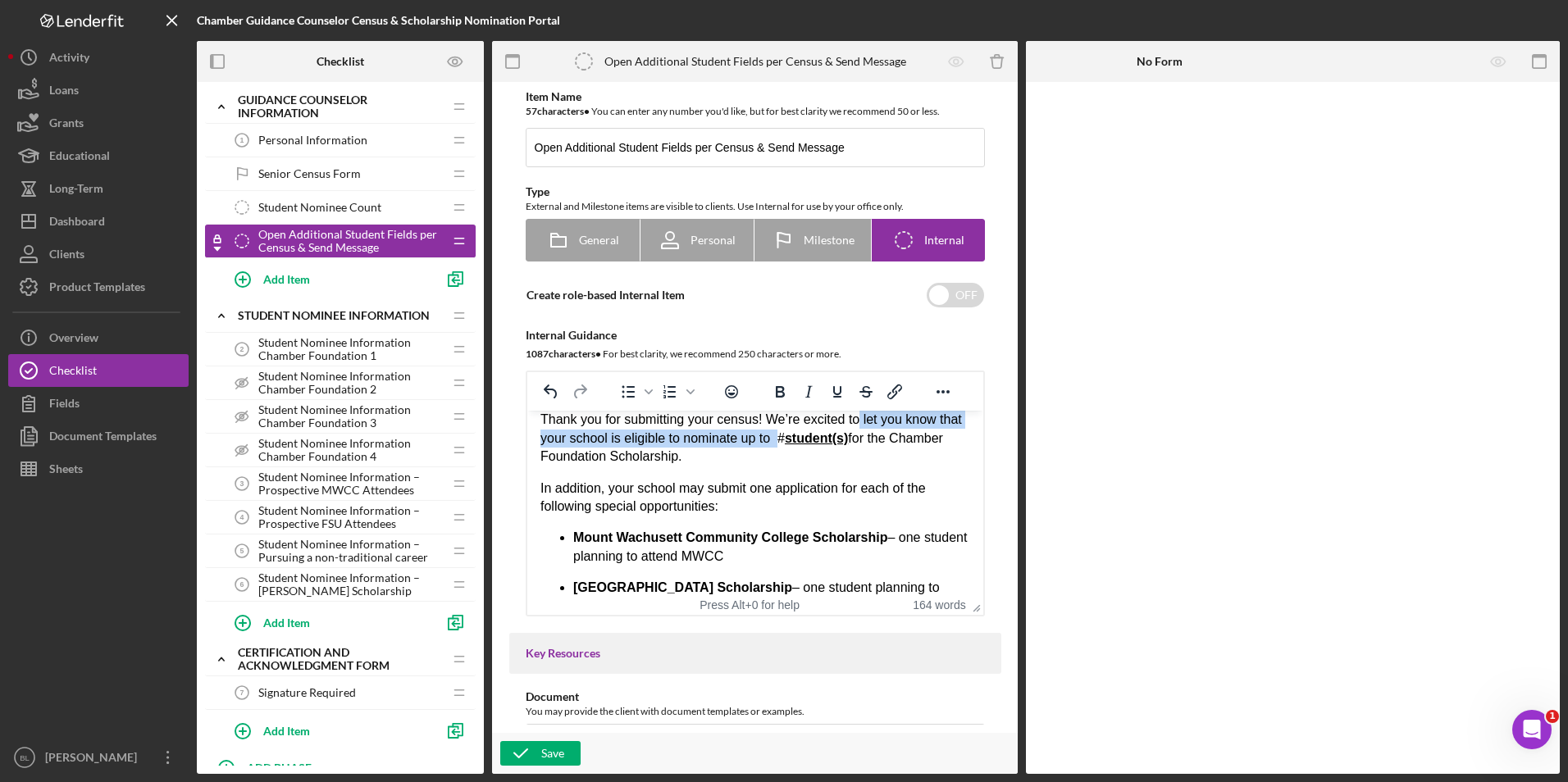
scroll to position [160, 0]
drag, startPoint x: 809, startPoint y: 434, endPoint x: 879, endPoint y: 447, distance: 71.2
click at [879, 447] on p "Thank you for submitting your census! We’re excited to let you know that your s…" at bounding box center [754, 441] width 430 height 55
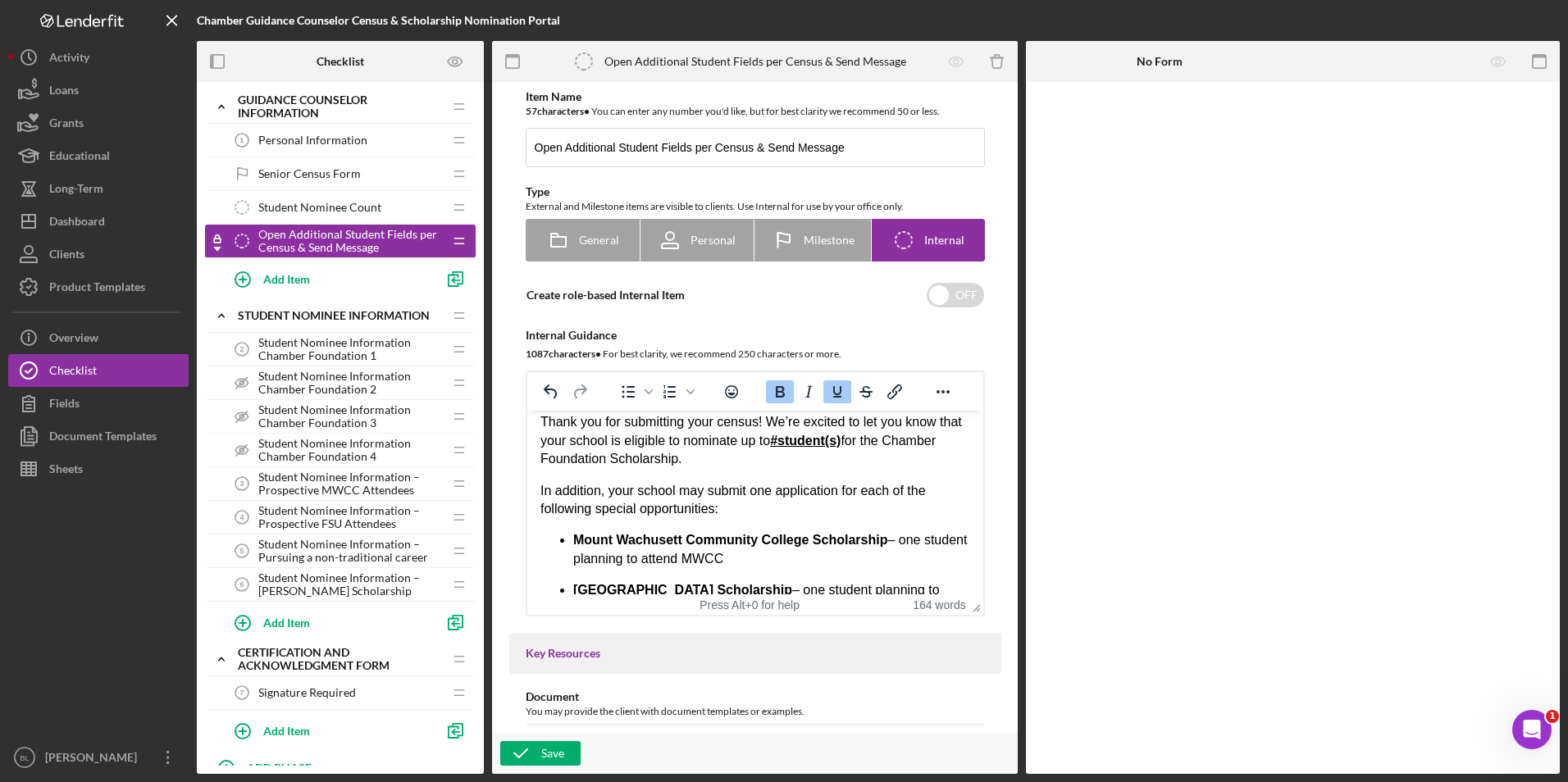
click at [820, 461] on p "Thank you for submitting your census! We’re excited to let you know that your s…" at bounding box center [754, 441] width 430 height 55
click at [783, 465] on p "Thank you for submitting your census! We’re excited to let you know that your s…" at bounding box center [754, 441] width 430 height 55
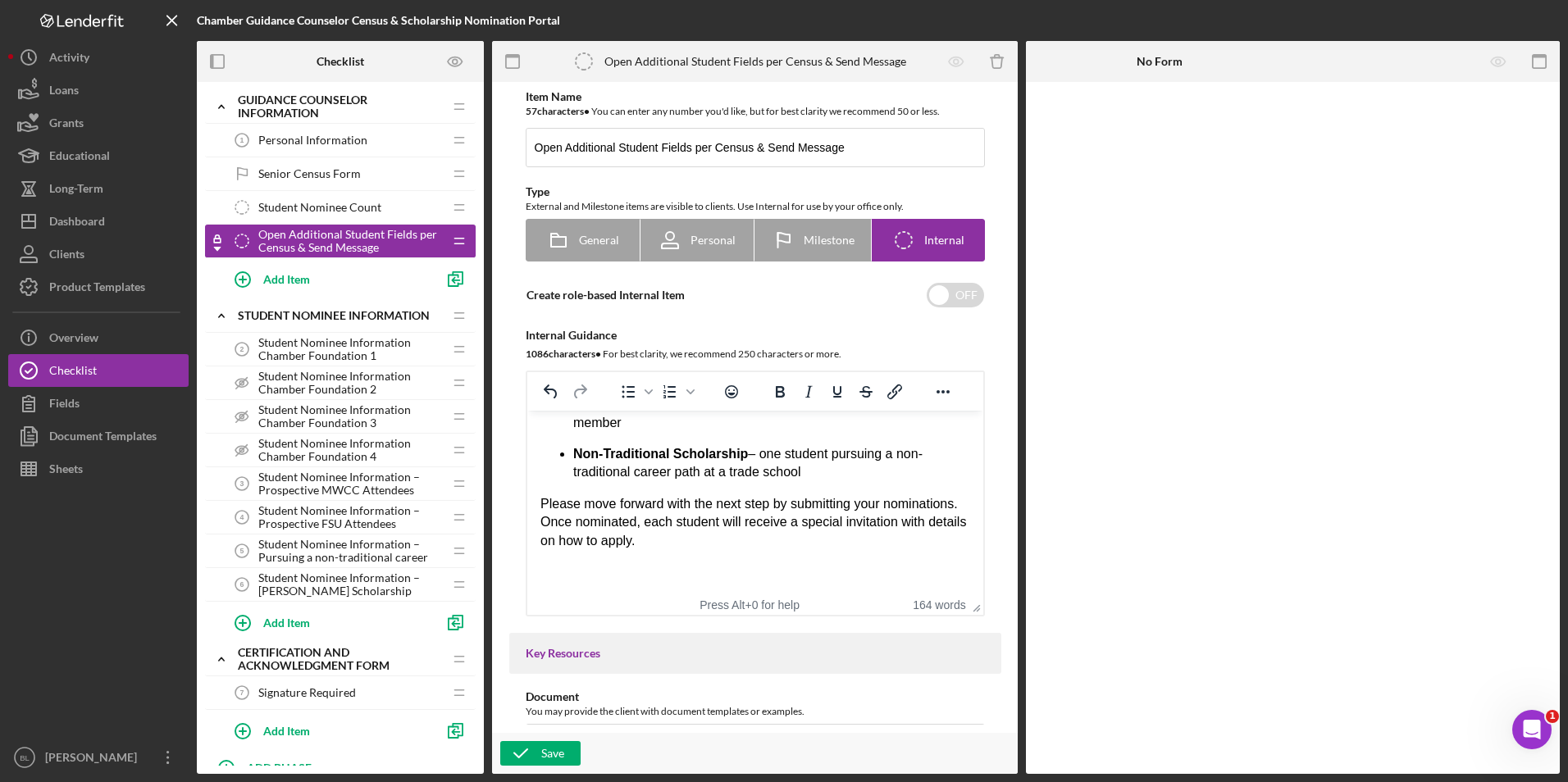
scroll to position [168, 0]
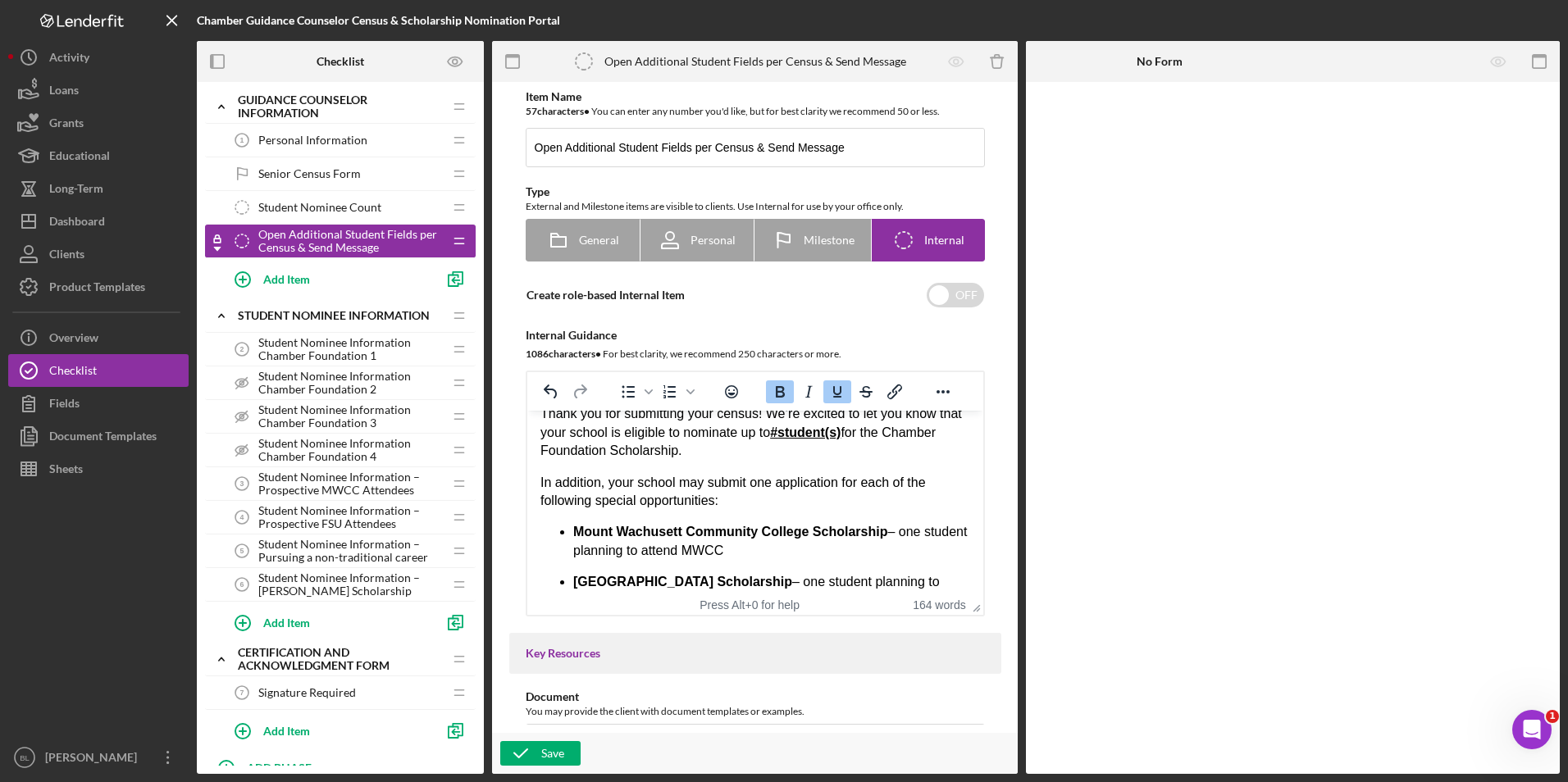
click at [879, 436] on p "Thank you for submitting your census! We’re excited to let you know that your s…" at bounding box center [754, 432] width 430 height 55
click at [833, 388] on icon "Underline" at bounding box center [837, 392] width 20 height 20
click at [777, 393] on icon "Bold" at bounding box center [779, 392] width 9 height 12
click at [913, 471] on body "Based on the Census Form, update the Student Nominee Information checklist to d…" at bounding box center [754, 541] width 430 height 571
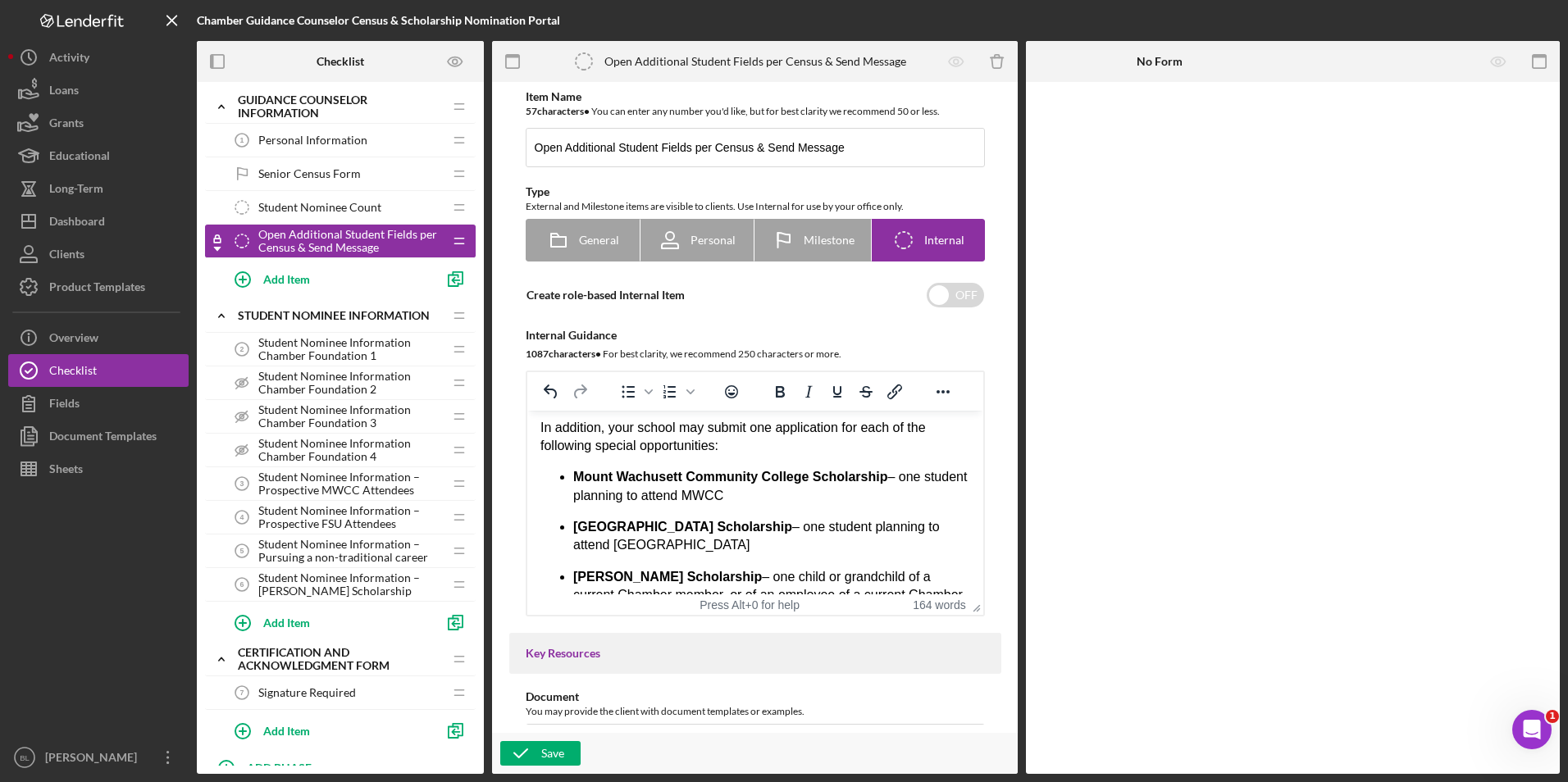
scroll to position [414, 0]
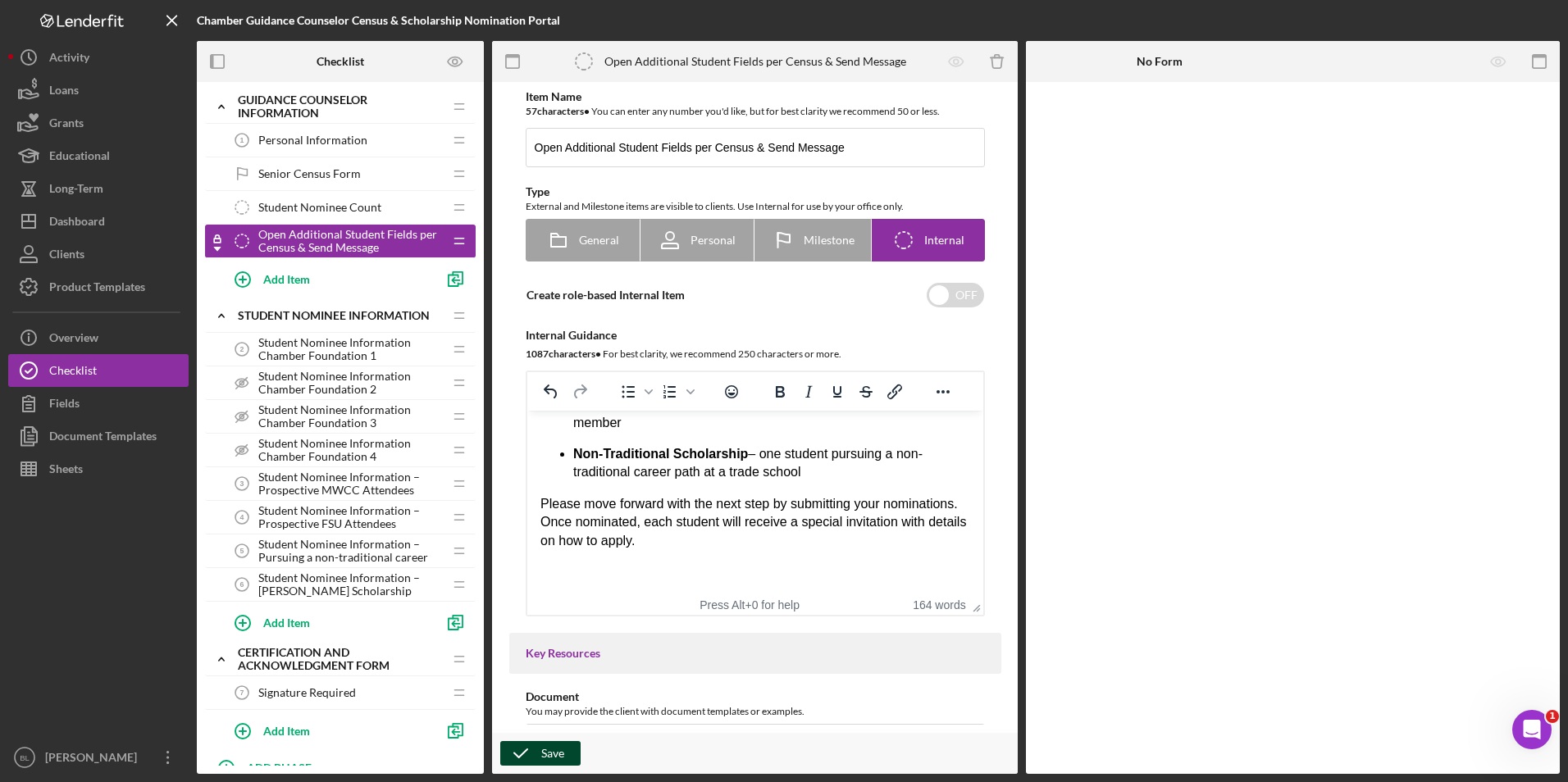
click at [550, 752] on div "Save" at bounding box center [553, 753] width 23 height 24
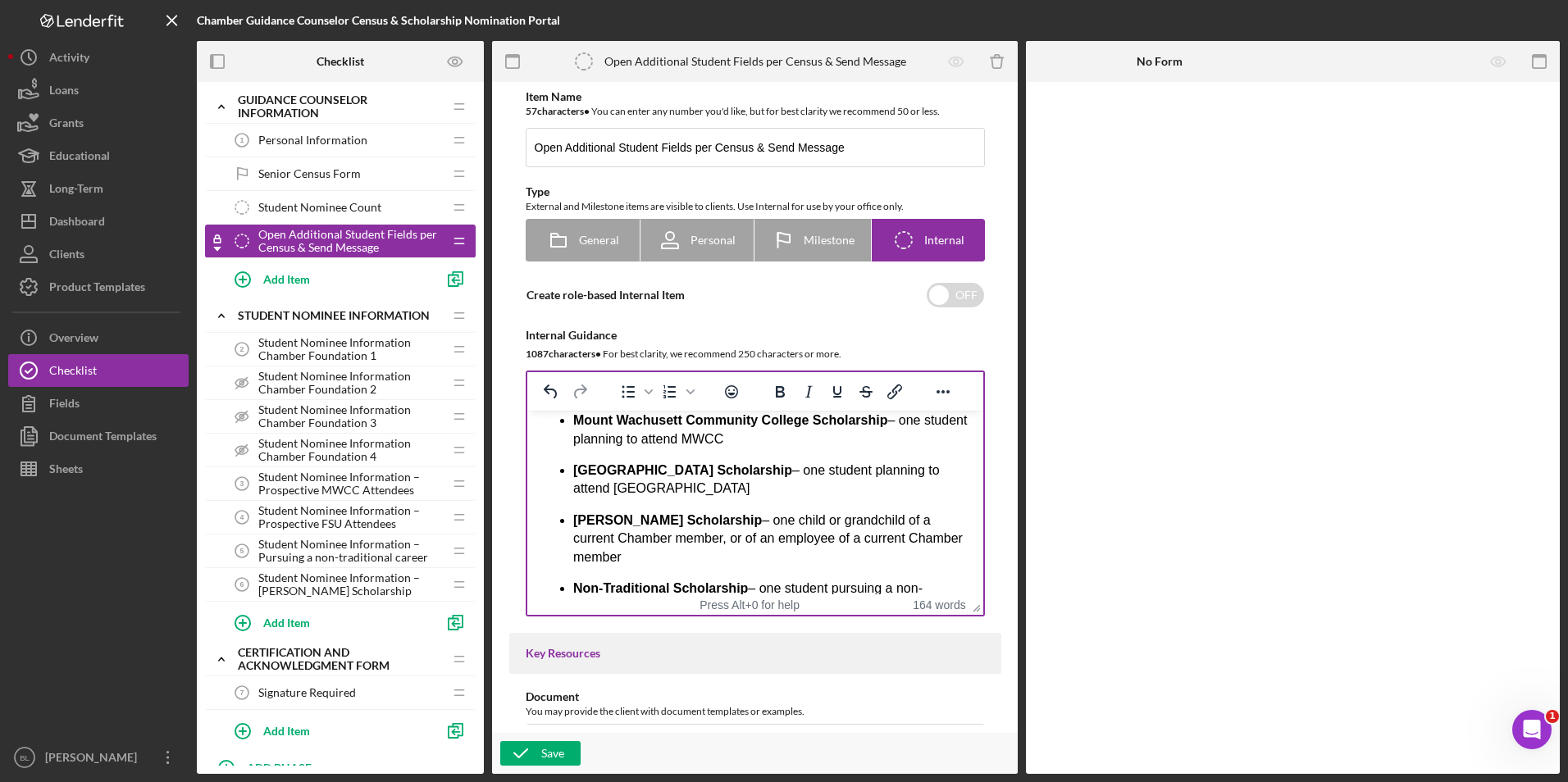
scroll to position [0, 0]
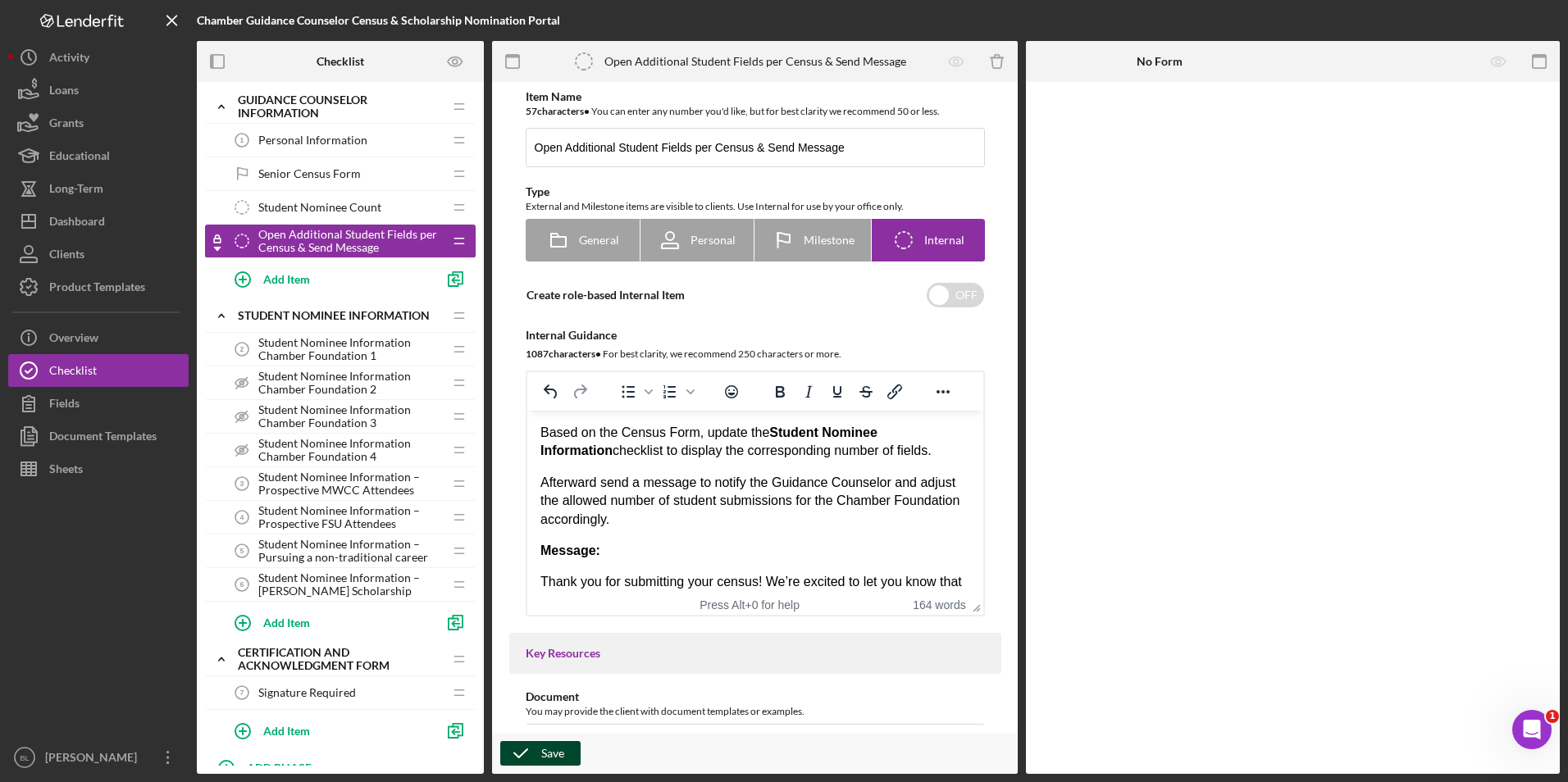
click at [560, 752] on div "Save" at bounding box center [553, 753] width 23 height 24
drag, startPoint x: 296, startPoint y: 198, endPoint x: 259, endPoint y: 200, distance: 37.1
click at [296, 198] on div "Student Nominee Count Student Nominee Count" at bounding box center [333, 208] width 217 height 33
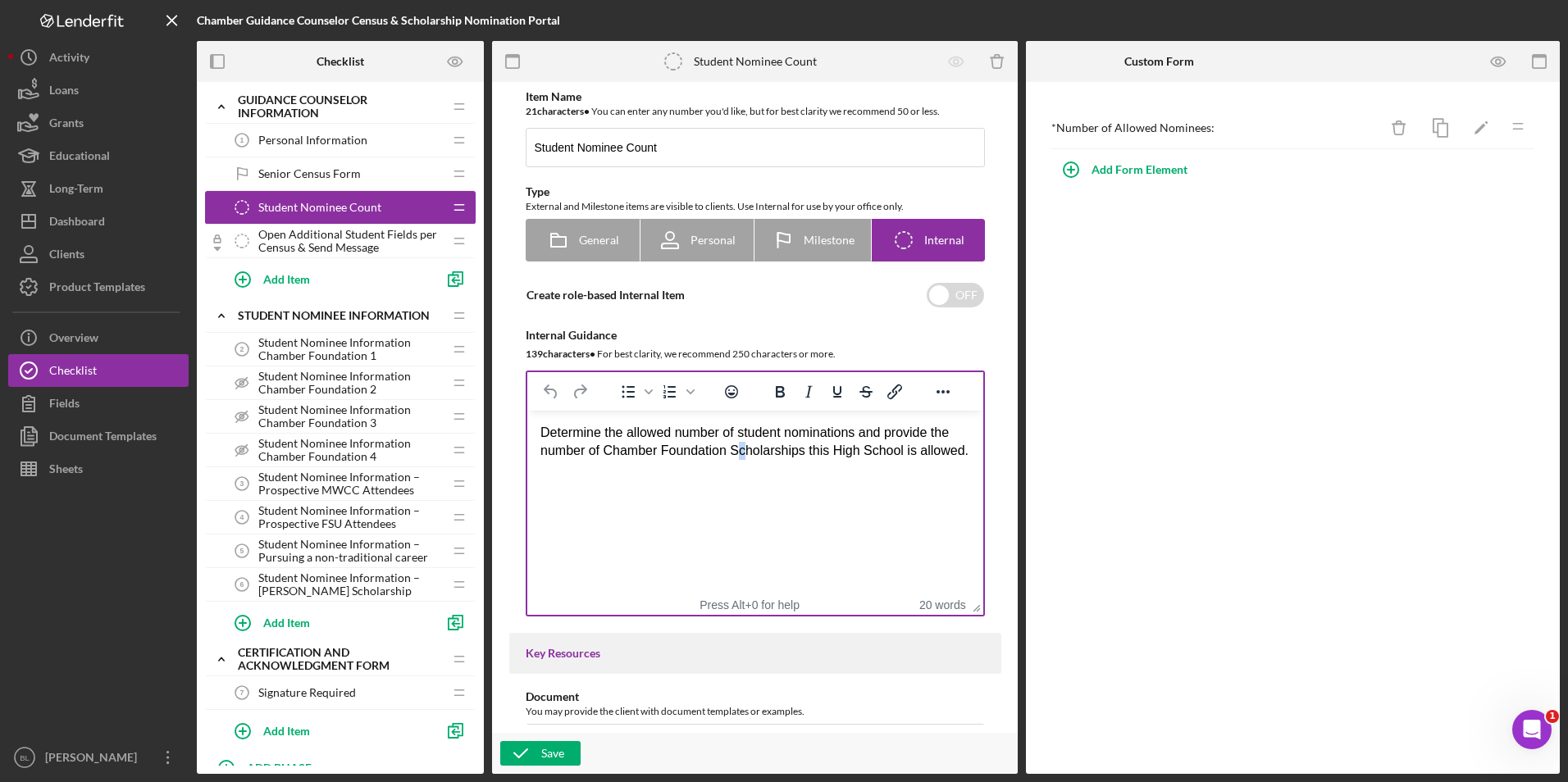
drag, startPoint x: 739, startPoint y: 489, endPoint x: 601, endPoint y: 444, distance: 145.2
click at [737, 474] on html "Determine the allowed number of student nominations and provide the number of C…" at bounding box center [755, 442] width 456 height 63
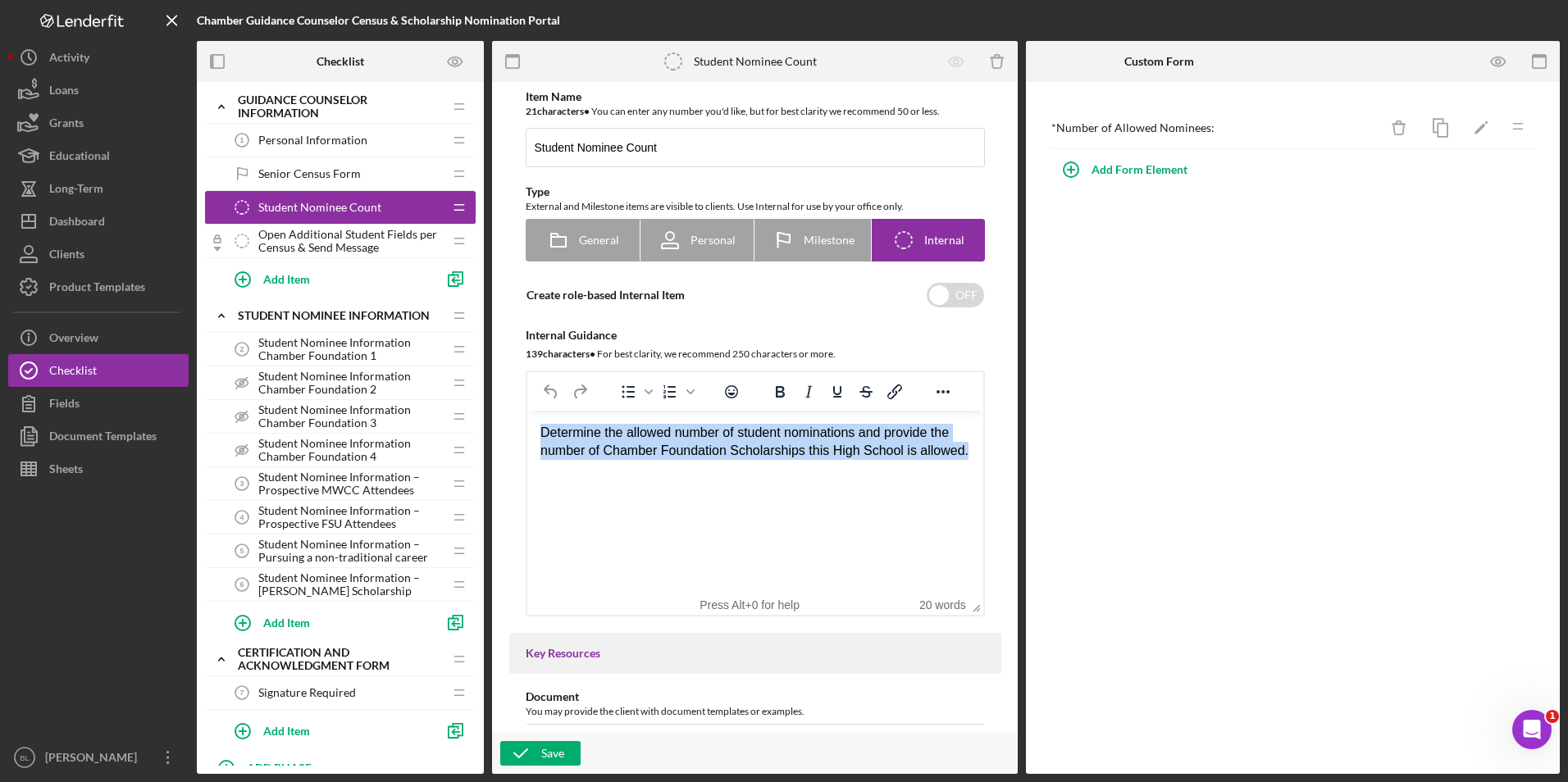
drag, startPoint x: 541, startPoint y: 427, endPoint x: 961, endPoint y: 449, distance: 420.6
click at [961, 449] on div "Determine the allowed number of student nominations and provide the number of C…" at bounding box center [754, 443] width 430 height 37
copy div "Determine the allowed number of student nominations and provide the number of C…"
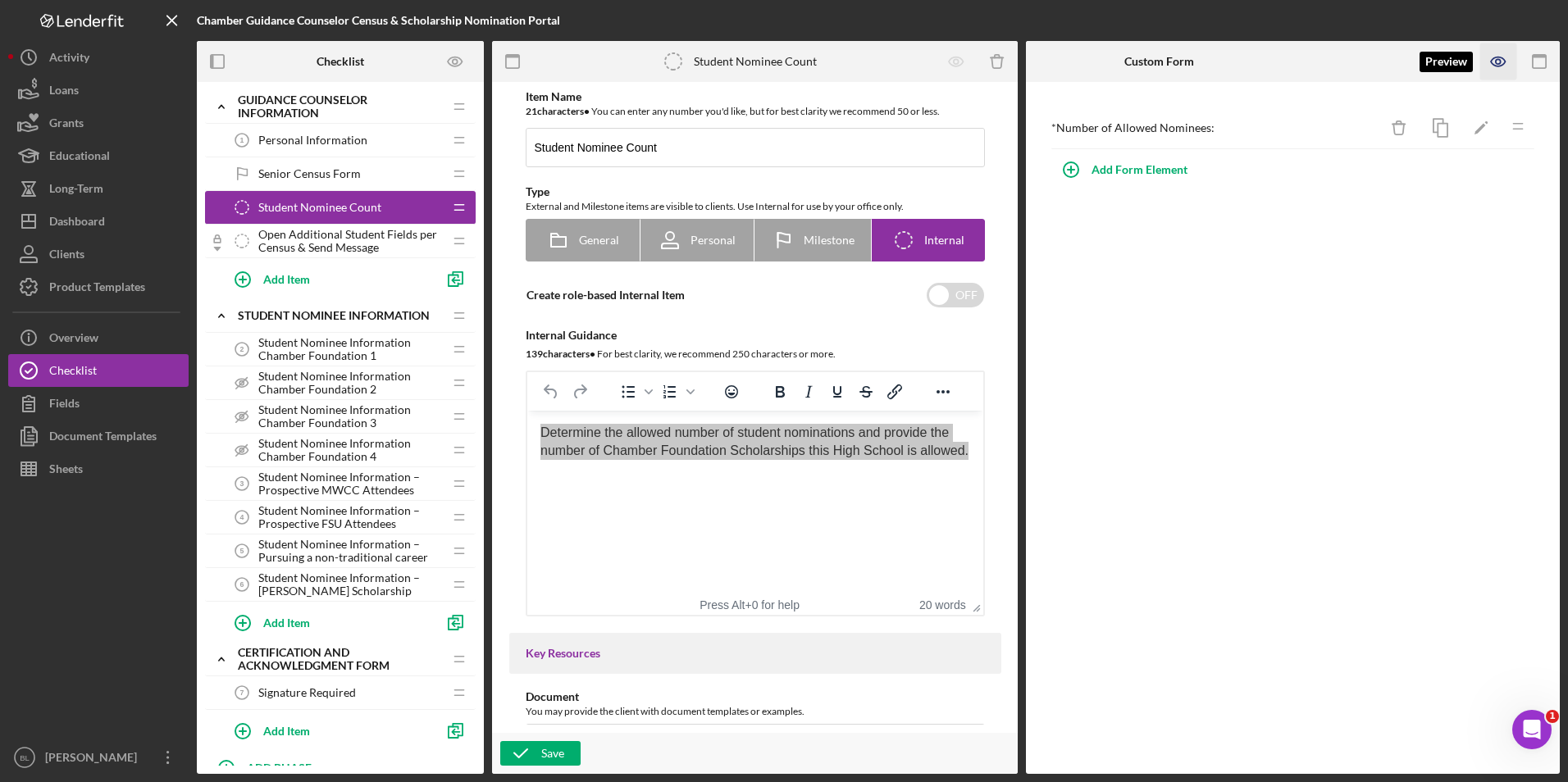
click at [1063, 66] on icon "button" at bounding box center [1499, 62] width 37 height 37
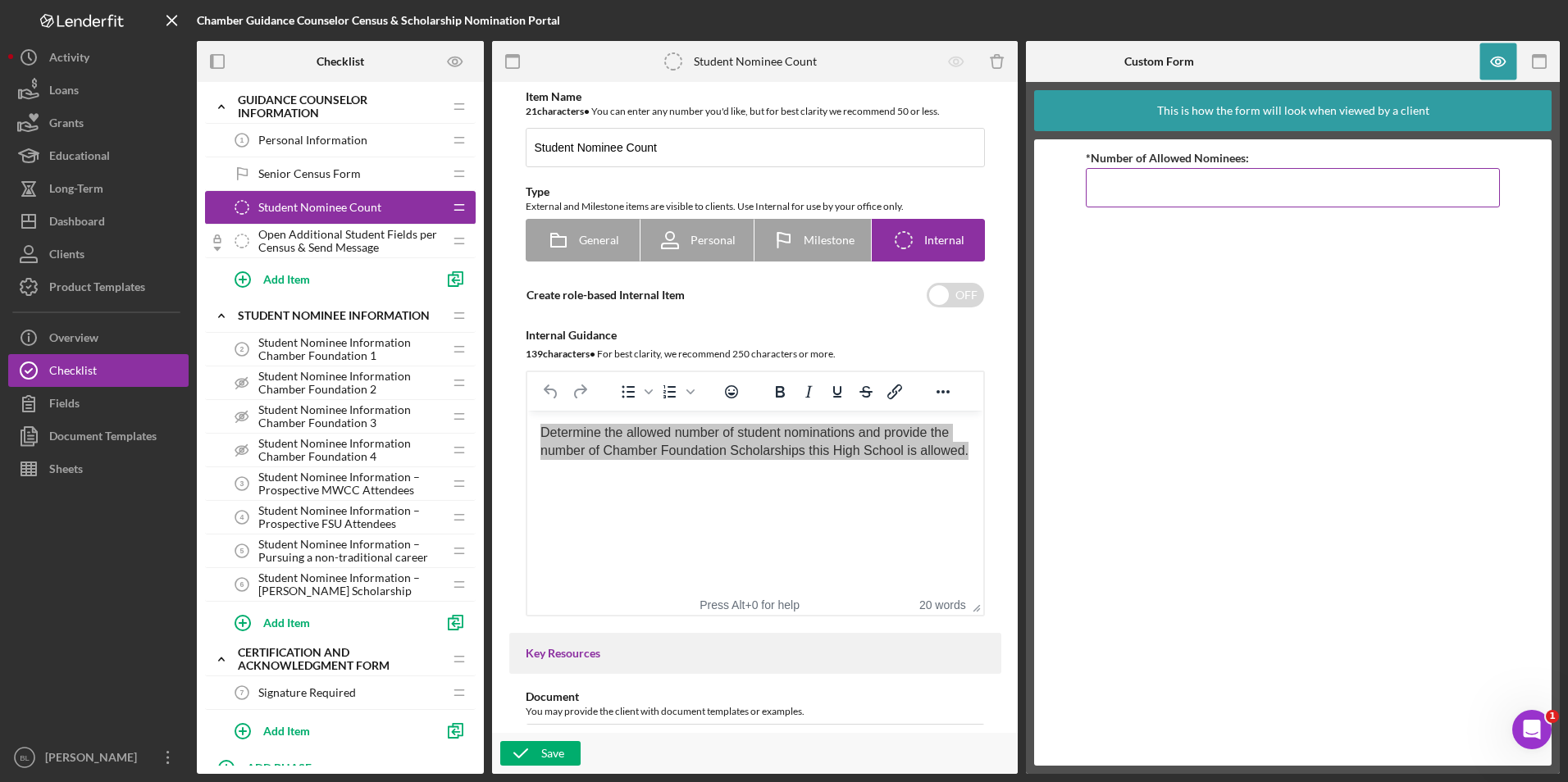
click at [1063, 191] on input "*Number of Allowed Nominees:" at bounding box center [1292, 187] width 414 height 39
type input "4"
drag, startPoint x: 1267, startPoint y: 343, endPoint x: 1371, endPoint y: 183, distance: 190.8
click at [1063, 341] on div "*Number of Allowed Nominees: 4" at bounding box center [1292, 452] width 414 height 610
drag, startPoint x: 1167, startPoint y: 188, endPoint x: 946, endPoint y: 201, distance: 221.4
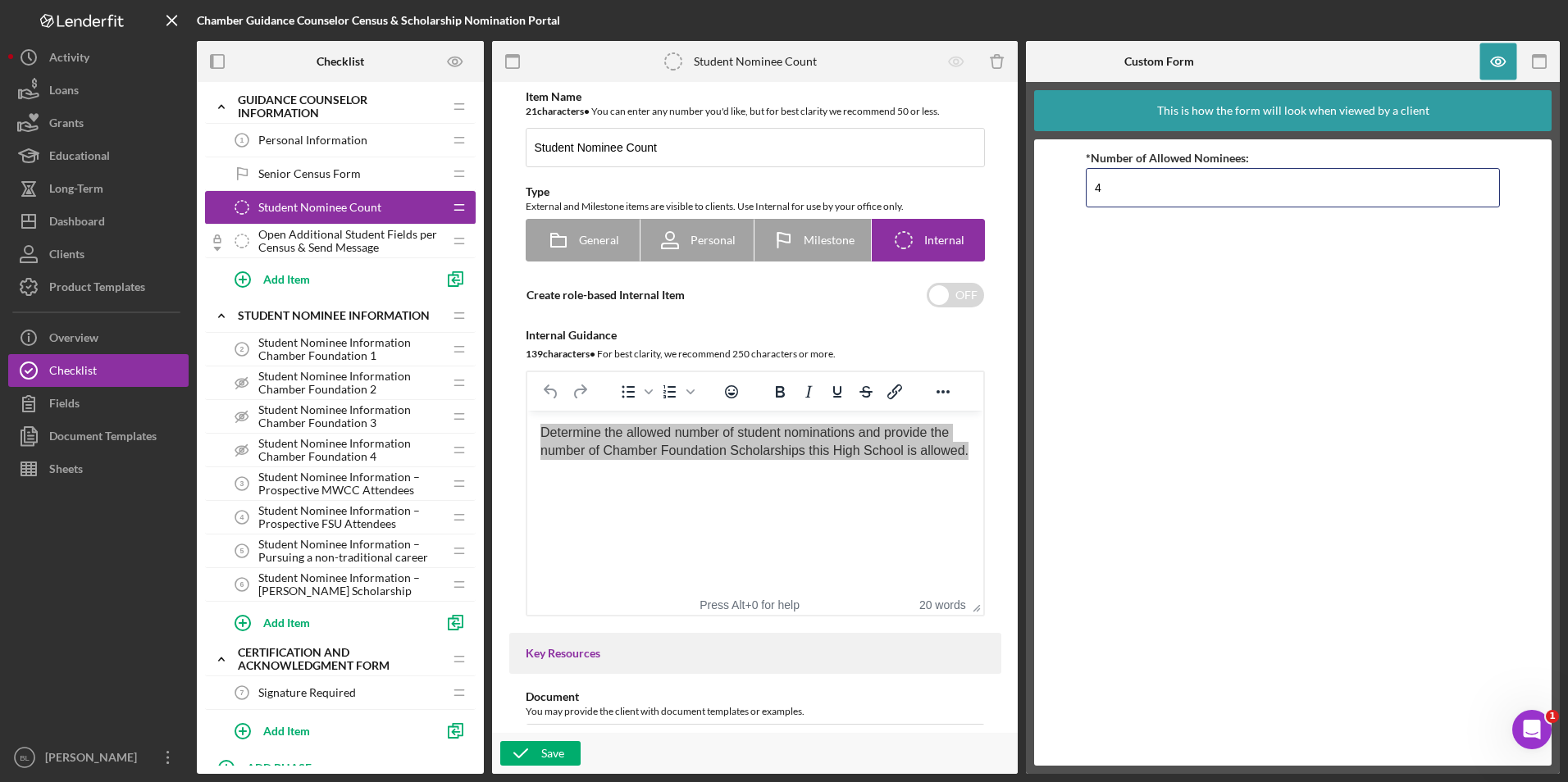
click at [967, 188] on div "Checklist Icon/Expander Guidance Counselor Information Icon/Edit Icon/Drag Pers…" at bounding box center [879, 408] width 1363 height 733
click at [312, 241] on span "Open Additional Student Fields per Census & Send Message" at bounding box center [350, 241] width 184 height 26
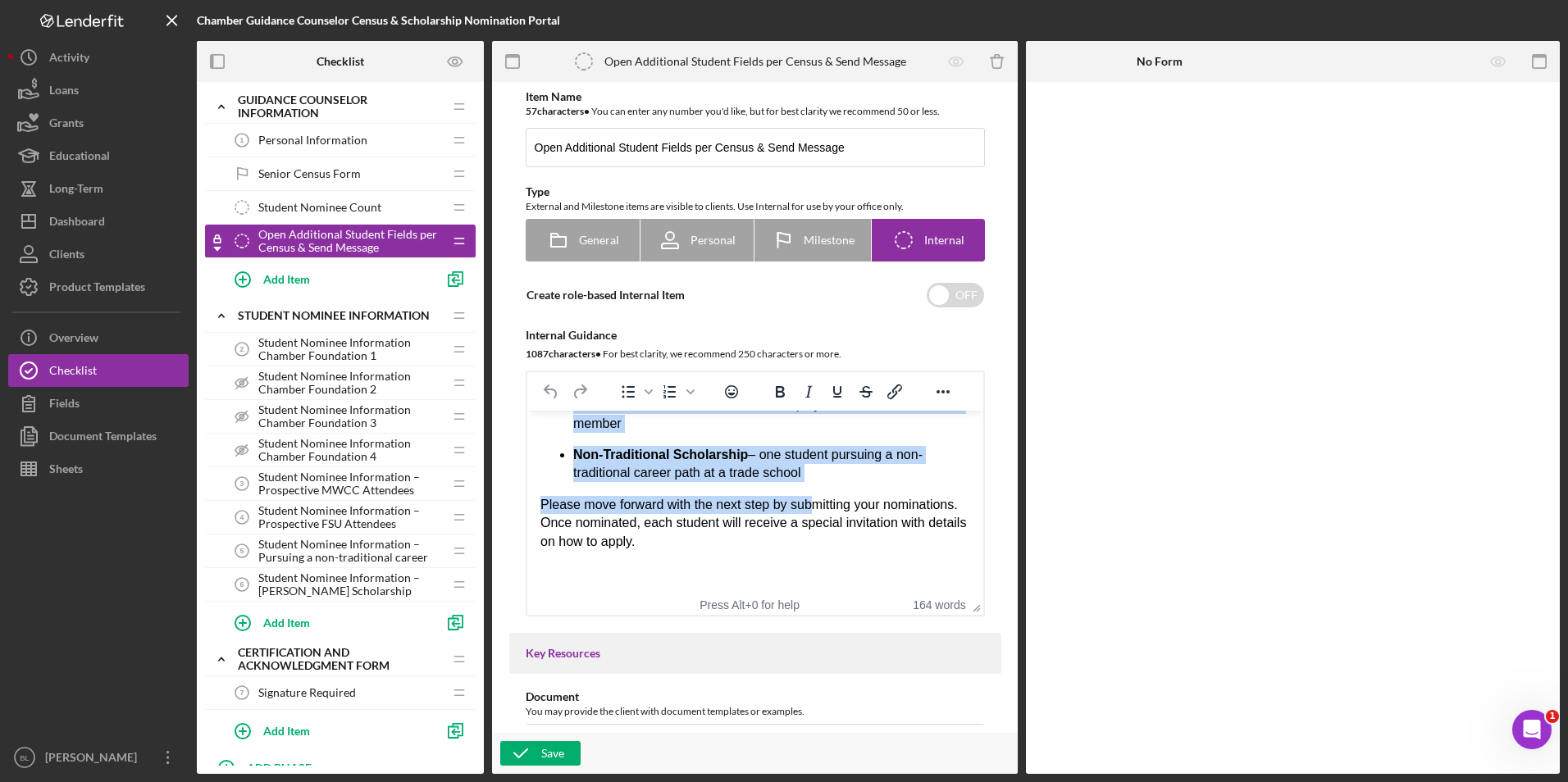
scroll to position [414, 0]
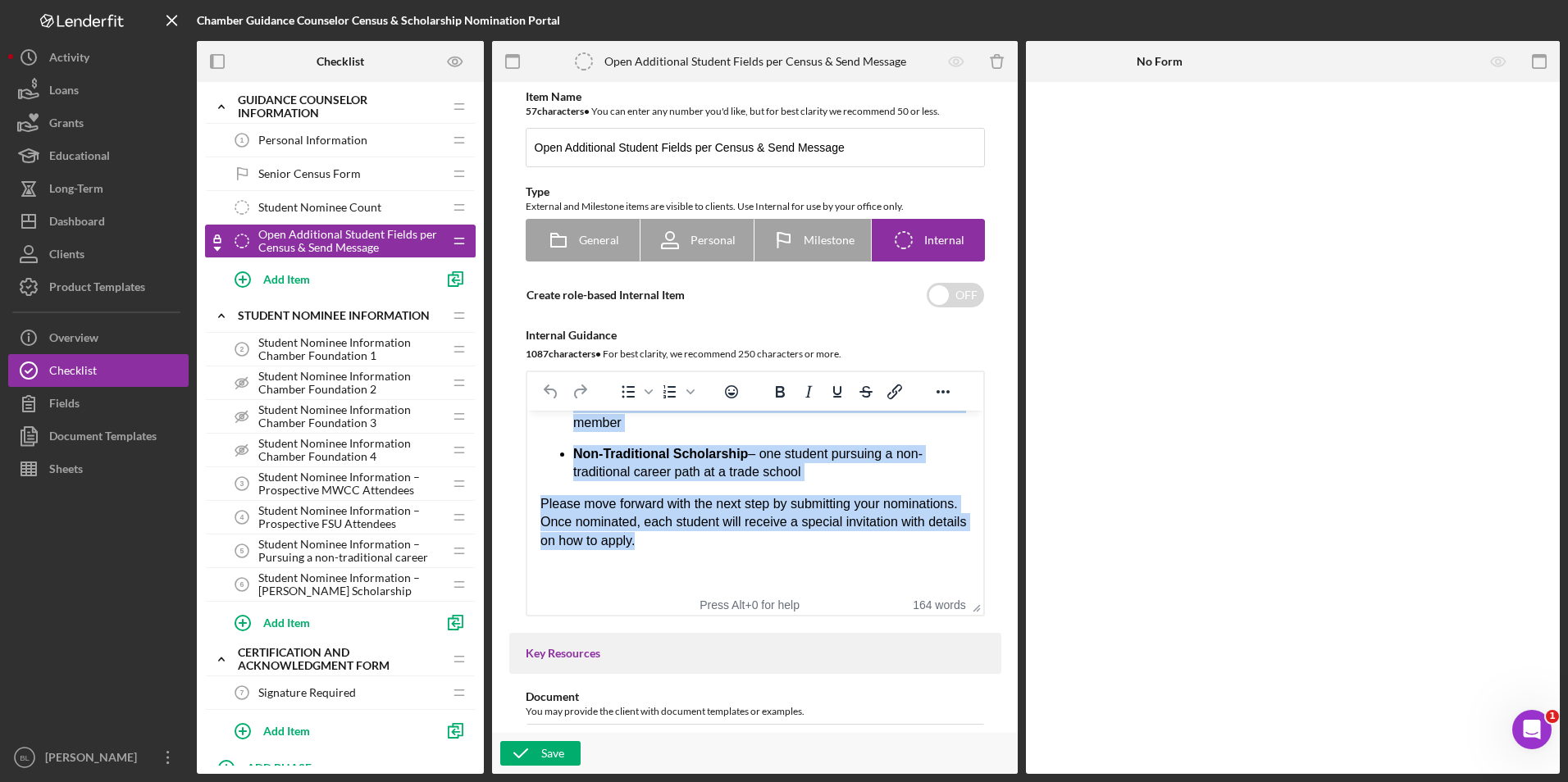
drag, startPoint x: 539, startPoint y: 432, endPoint x: 807, endPoint y: 535, distance: 287.1
click at [807, 535] on div "Based on the Census Form, update the Student Nominee Information checklist to d…" at bounding box center [754, 295] width 430 height 571
copy div "Lorem ip dol Sitame Cons, adipis eli Seddoei Tempori Utlaboreetd magnaaliq en a…"
click at [739, 544] on p "Please move forward with the next step by submitting your nominations. Once nom…" at bounding box center [754, 523] width 430 height 55
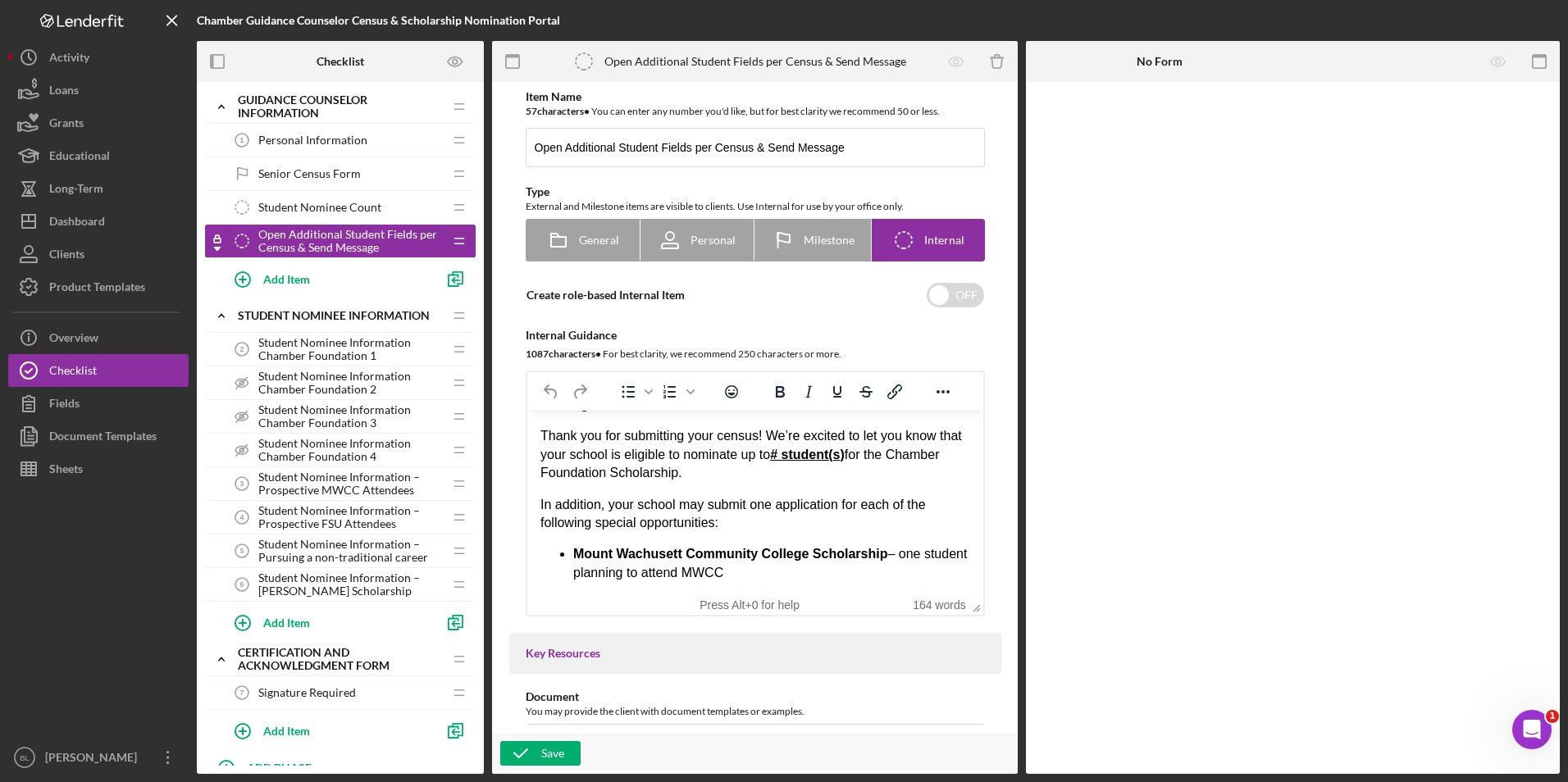
scroll to position [4, 0]
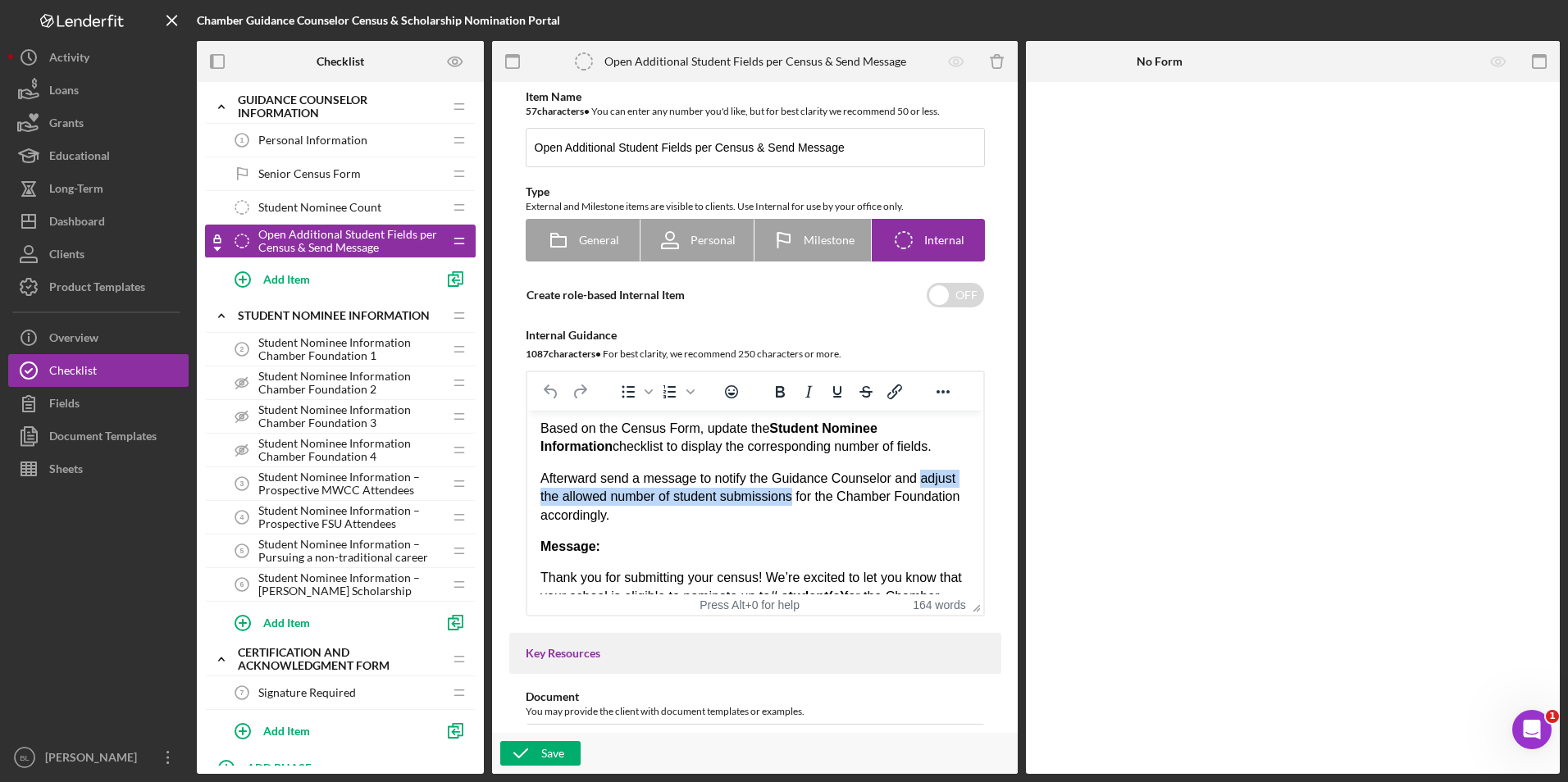
drag, startPoint x: 917, startPoint y: 478, endPoint x: 791, endPoint y: 497, distance: 127.4
click at [791, 497] on p "Afterward send a message to notify the Guidance Counselor and adjust the allowe…" at bounding box center [754, 497] width 430 height 55
click at [781, 394] on icon "Bold" at bounding box center [779, 392] width 9 height 12
click at [838, 394] on icon "Underline" at bounding box center [837, 392] width 8 height 12
click at [879, 518] on p "Afterward send a message to notify the Guidance Counselor and adjust the allowe…" at bounding box center [754, 497] width 430 height 55
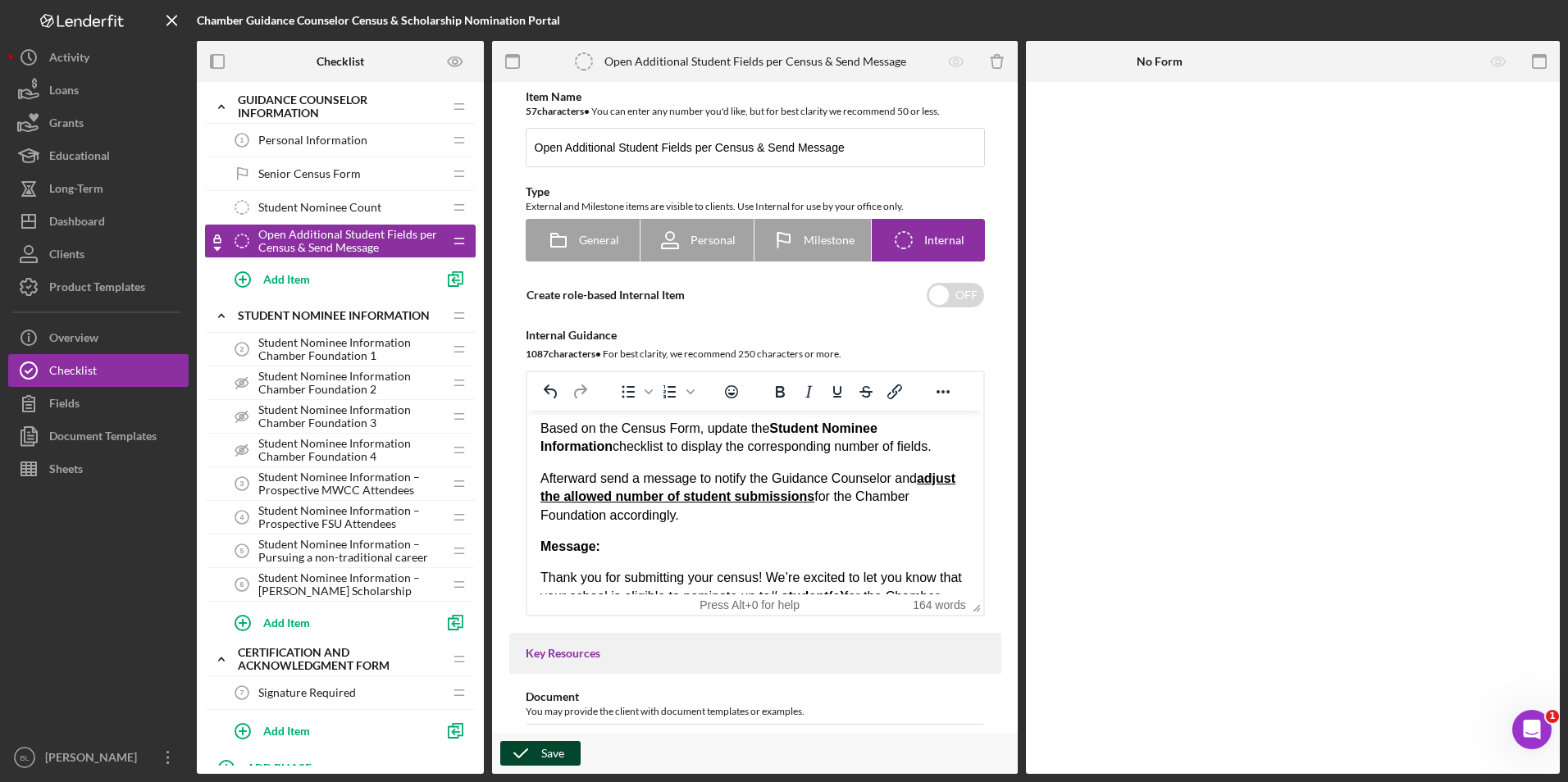
click at [508, 751] on icon "button" at bounding box center [521, 754] width 41 height 41
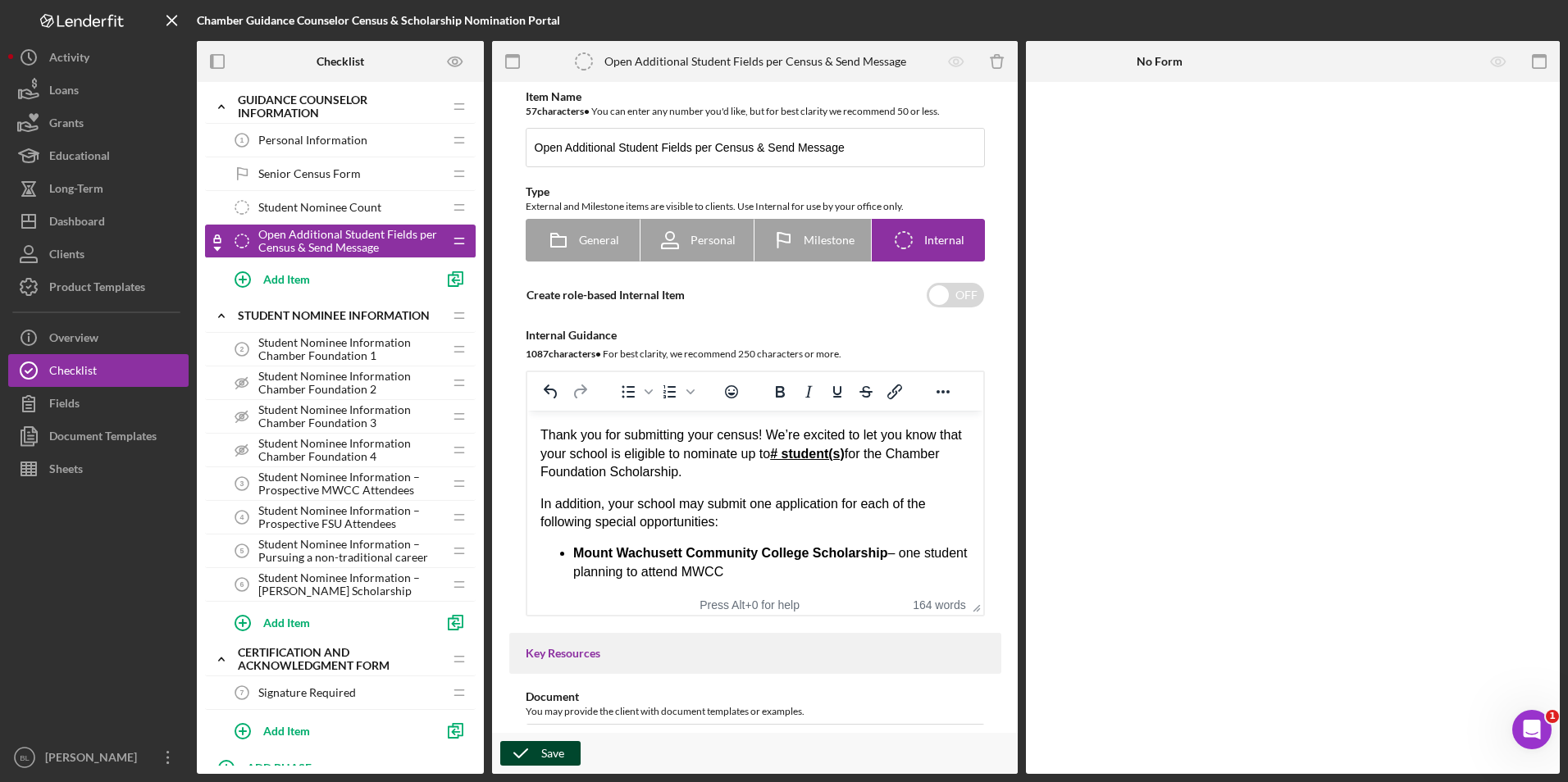
scroll to position [164, 0]
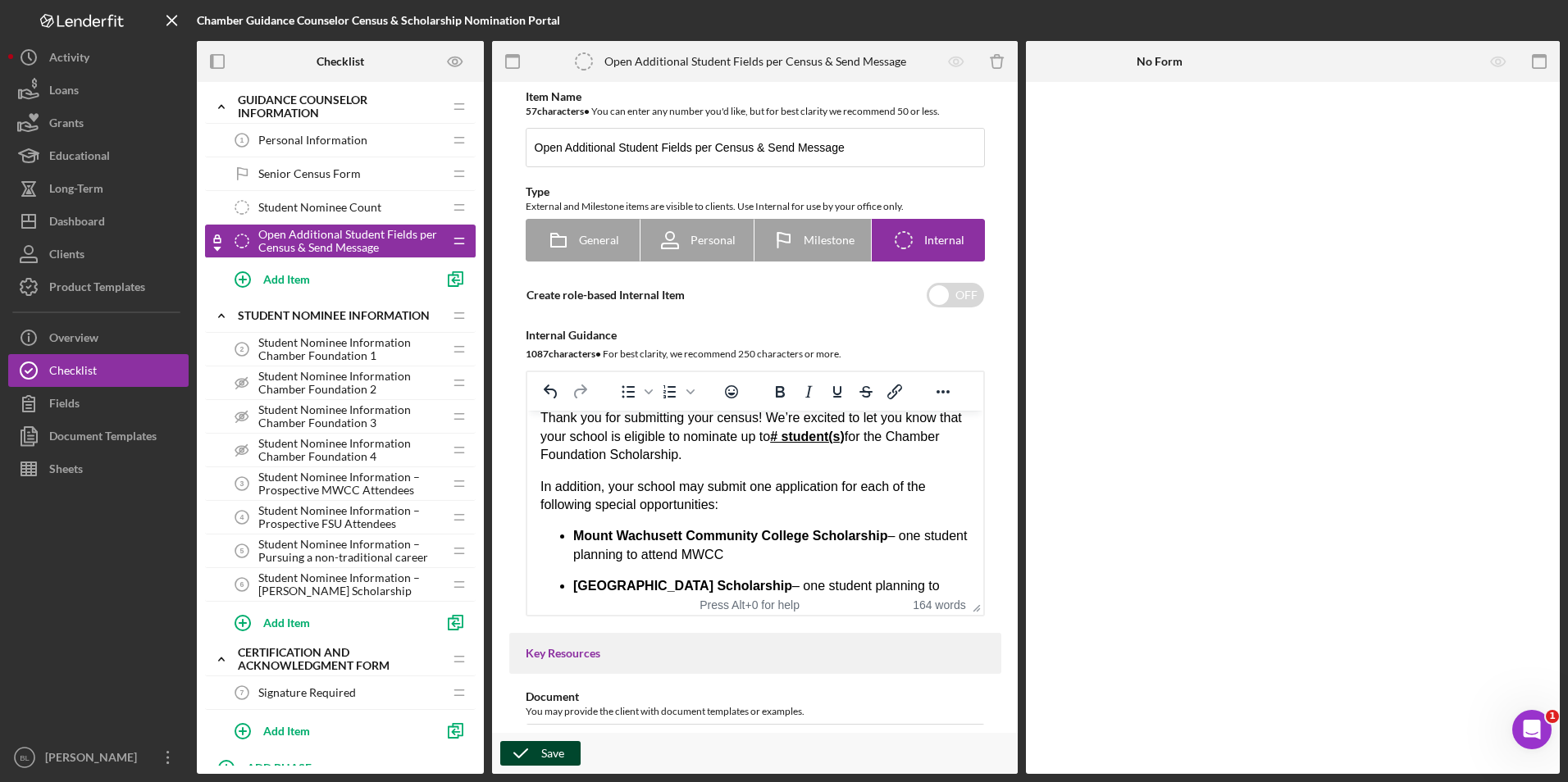
click at [321, 587] on span "Student Nominee Information – [PERSON_NAME] Scholarship" at bounding box center [350, 584] width 184 height 26
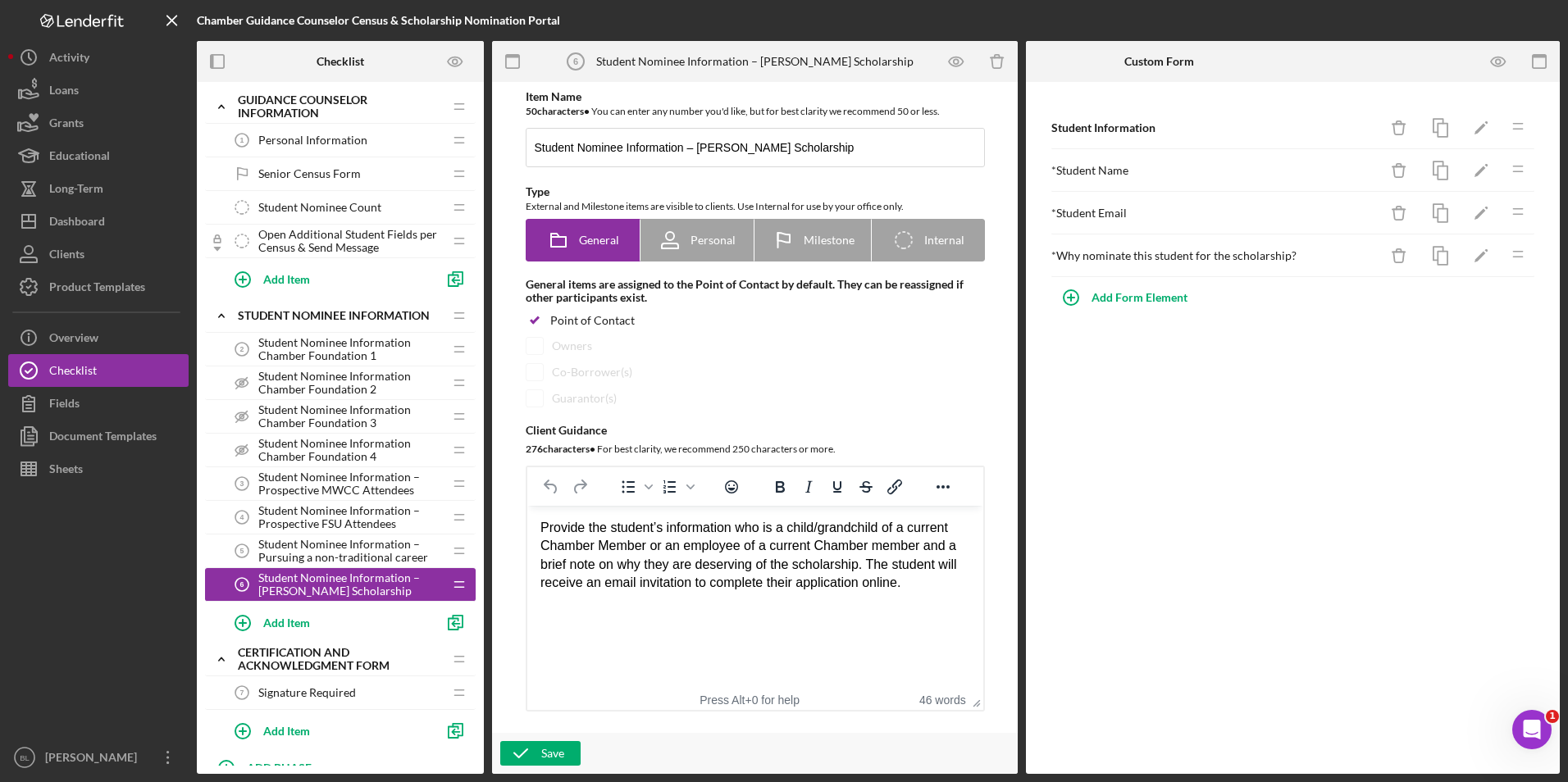
click at [341, 356] on span "Student Nominee Information Chamber Foundation 1" at bounding box center [350, 349] width 184 height 26
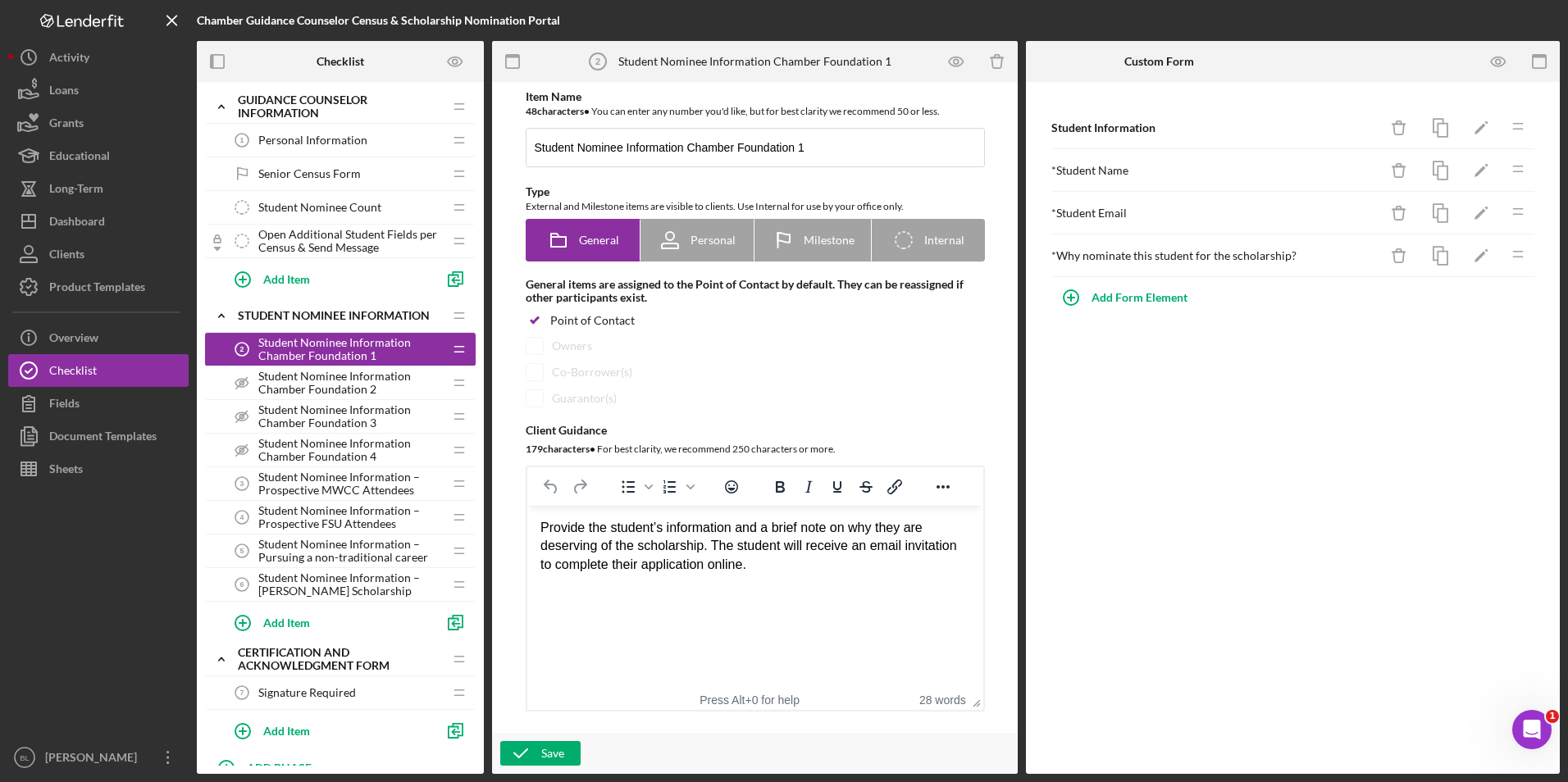
click at [341, 368] on div "Student Nominee Information Chamber Foundation 2 Student Nominee Information Ch…" at bounding box center [333, 383] width 217 height 33
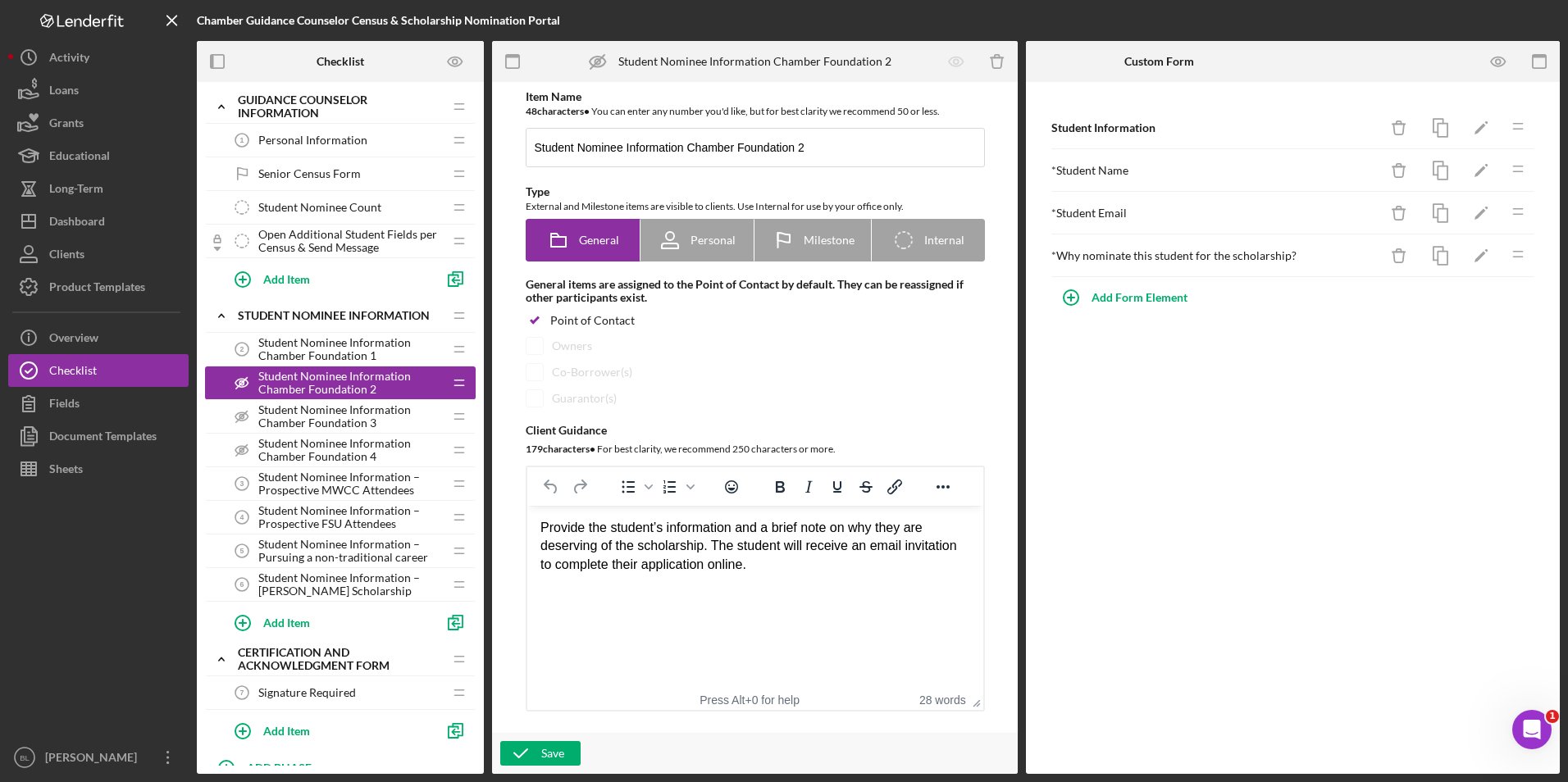
click at [326, 418] on span "Student Nominee Information Chamber Foundation 3" at bounding box center [350, 416] width 184 height 26
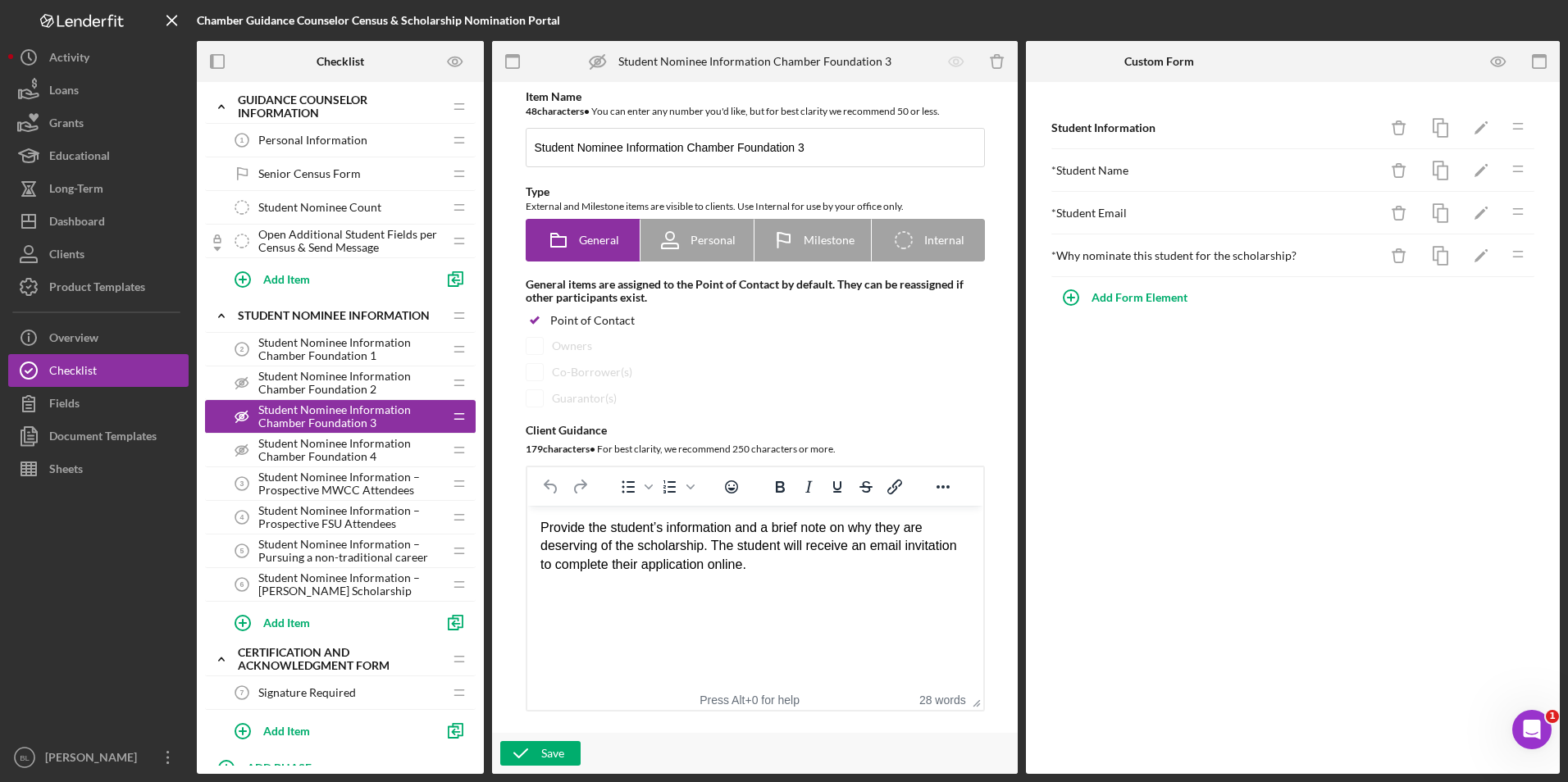
click at [333, 445] on span "Student Nominee Information Chamber Foundation 4" at bounding box center [350, 450] width 184 height 26
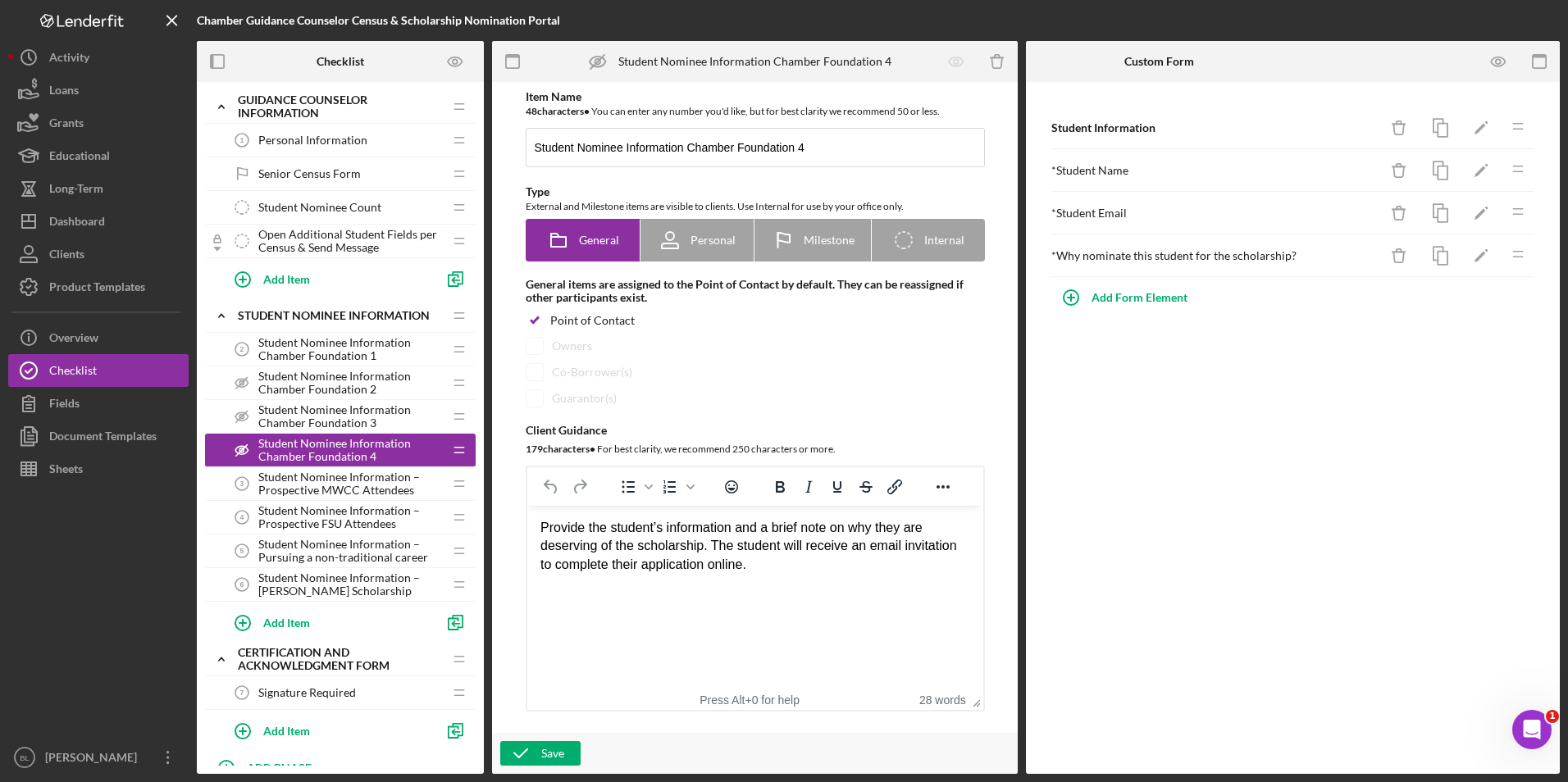
click at [330, 475] on span "Student Nominee Information – Prospective MWCC Attendees" at bounding box center [350, 484] width 184 height 26
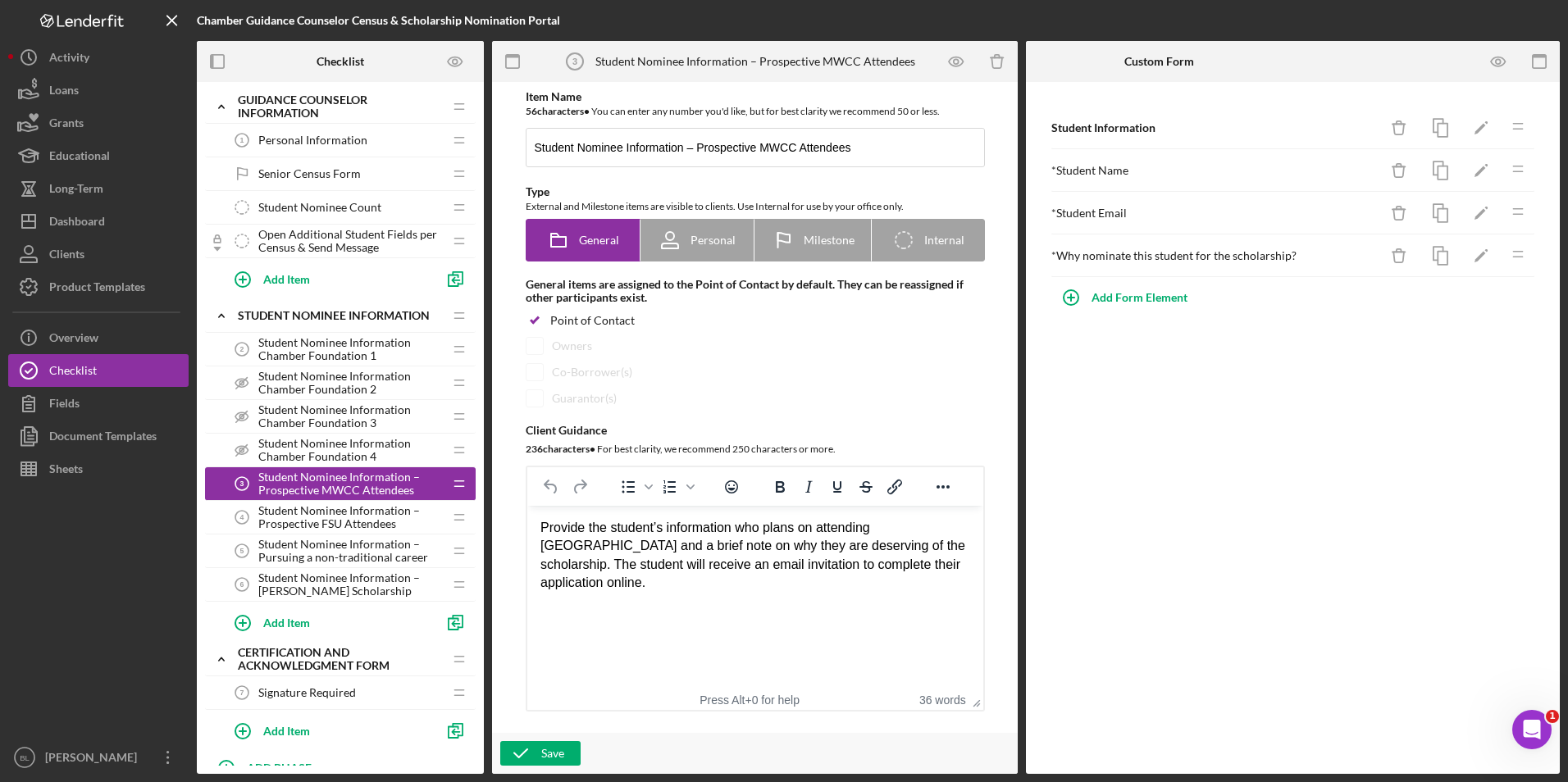
click at [333, 510] on span "Student Nominee Information – Prospective FSU Attendees" at bounding box center [350, 517] width 184 height 26
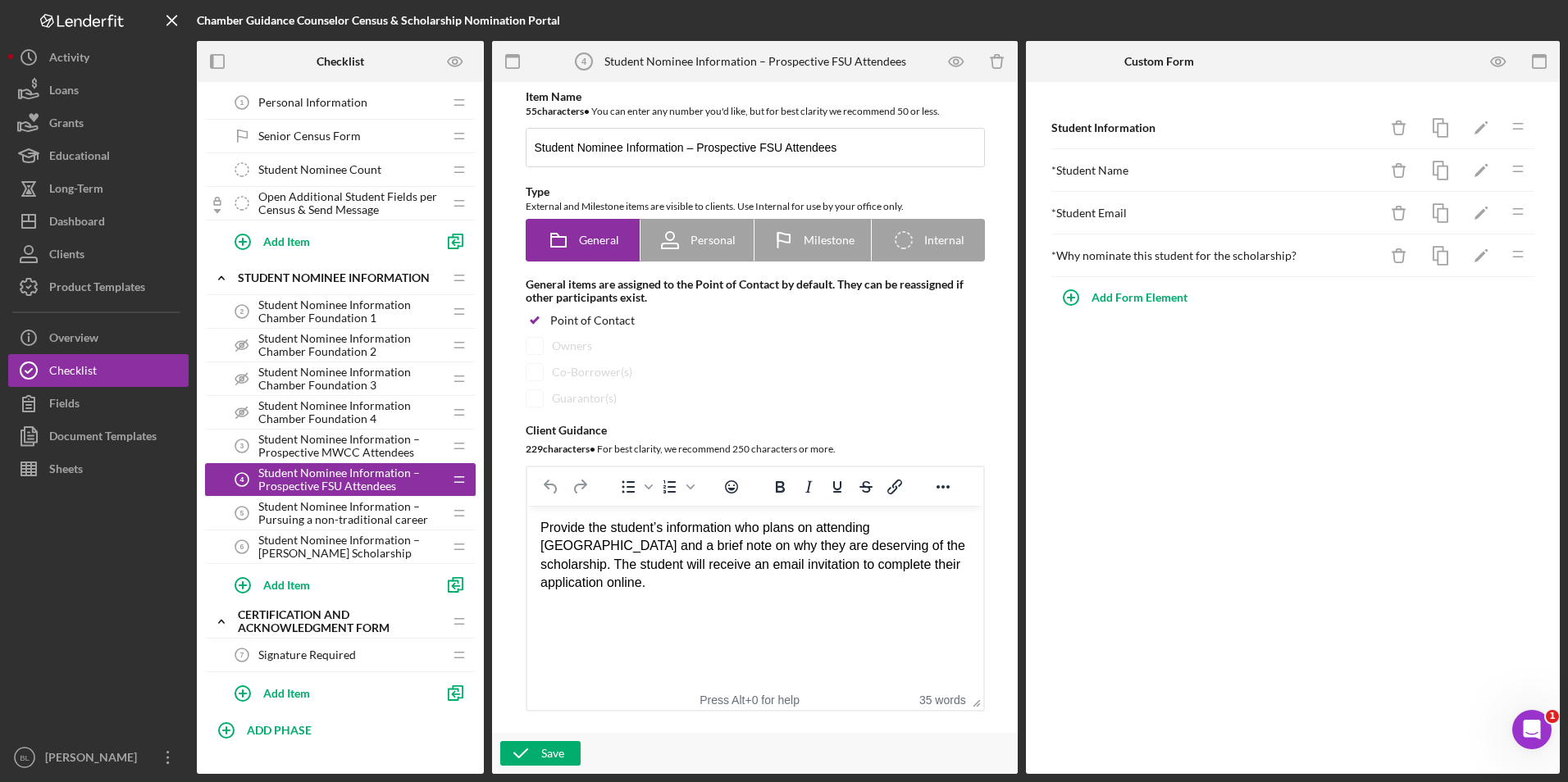
scroll to position [59, 0]
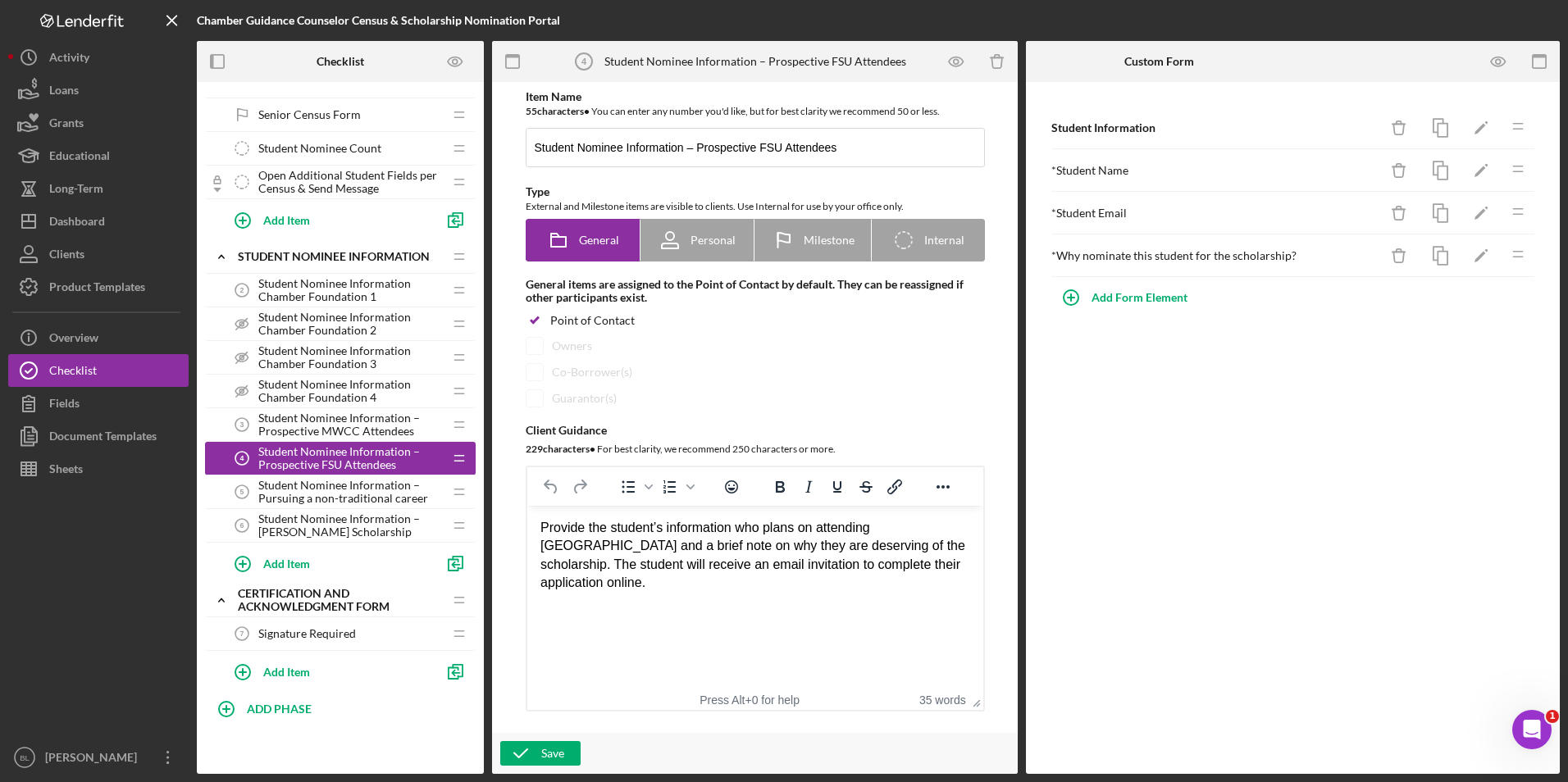
click at [303, 635] on span "Signature Required" at bounding box center [307, 633] width 98 height 13
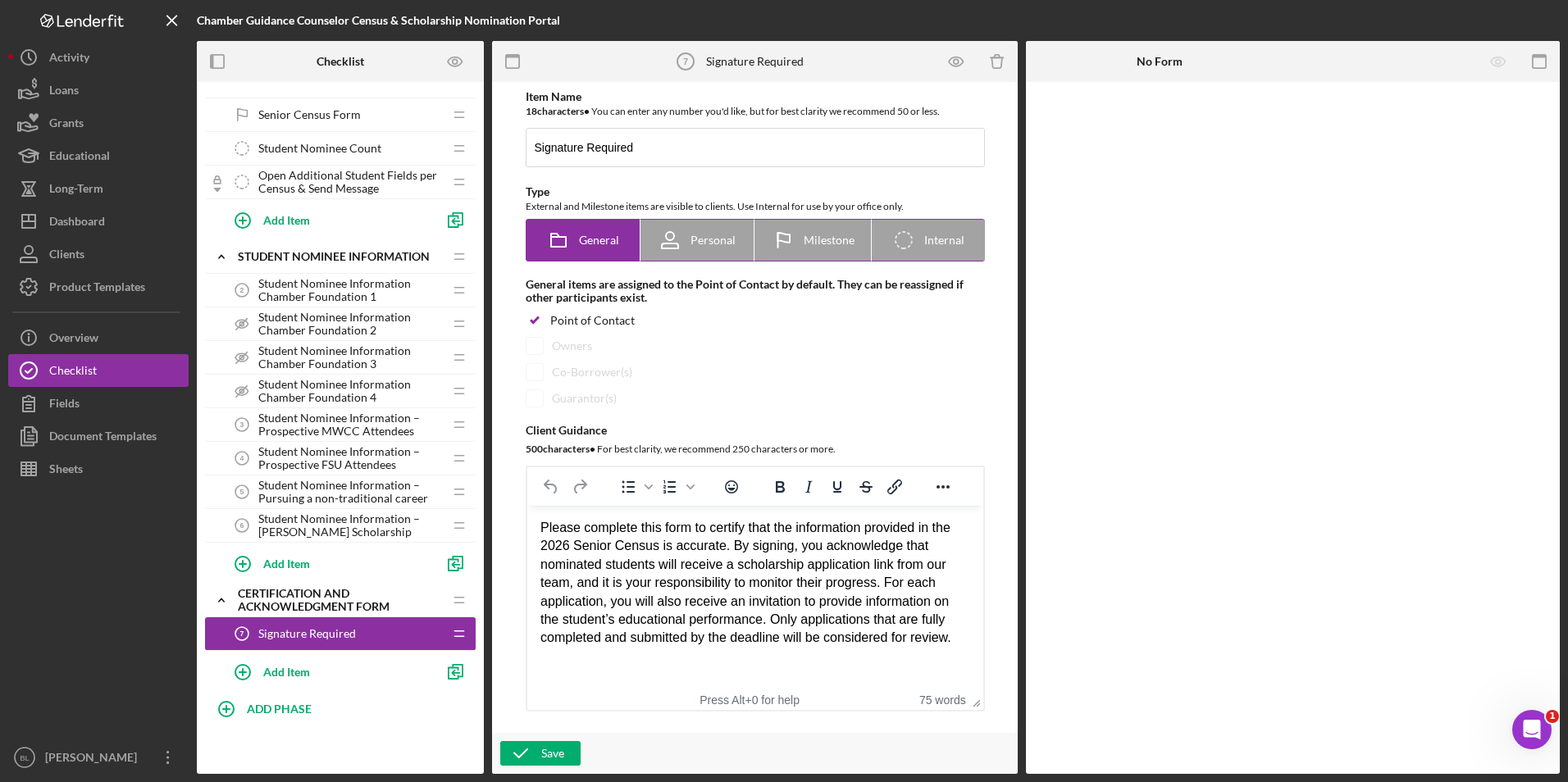
click at [811, 244] on span "Milestone" at bounding box center [829, 240] width 51 height 13
radio input "false"
radio input "true"
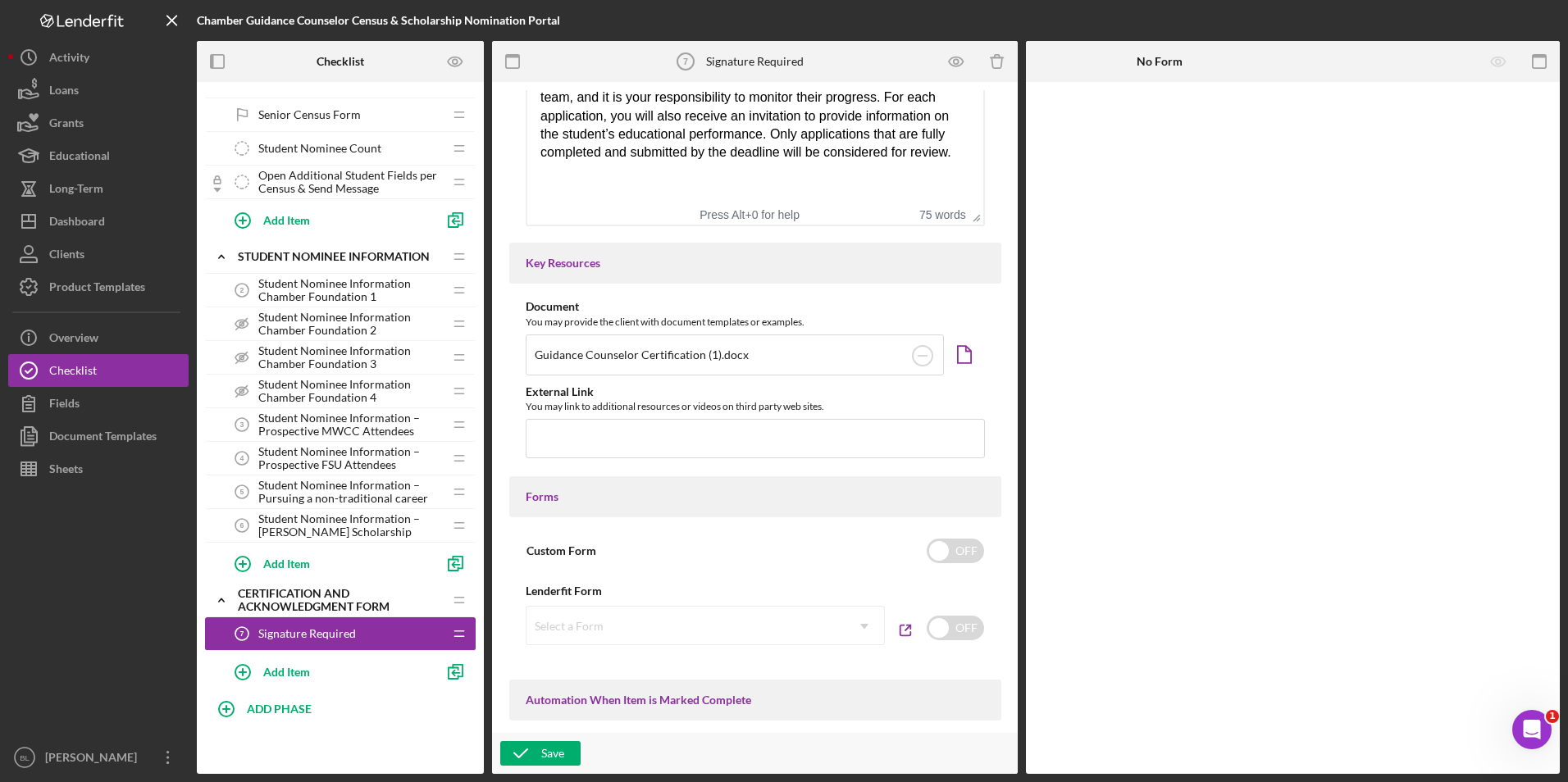
scroll to position [492, 0]
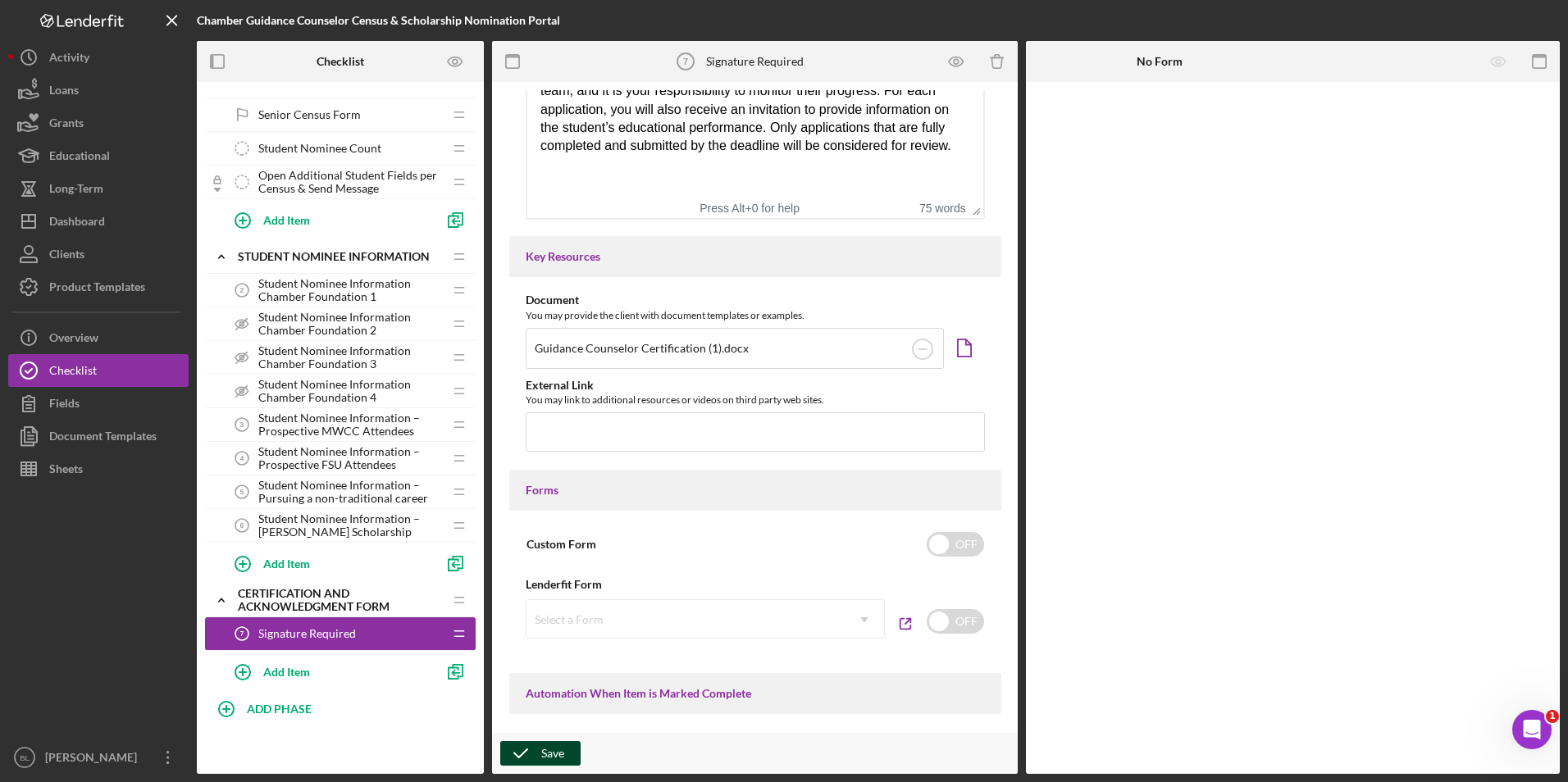
click at [520, 755] on icon "button" at bounding box center [521, 754] width 41 height 41
click at [270, 670] on div "Add Item" at bounding box center [287, 672] width 47 height 31
type input "Save Document Template to File"
click at [241, 709] on div "Add" at bounding box center [240, 712] width 21 height 24
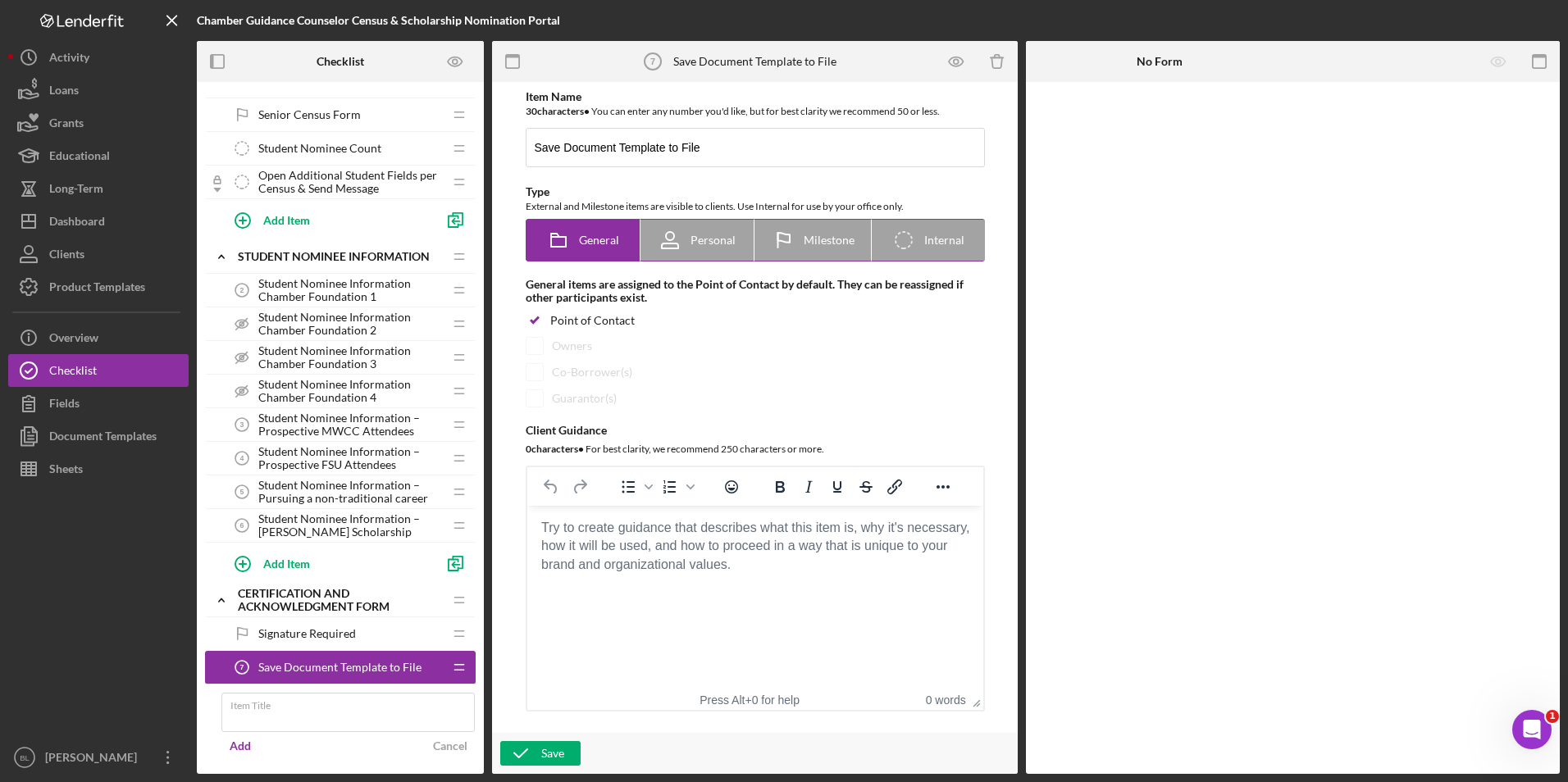
click at [910, 234] on icon "Icon/Checklist Item Internal" at bounding box center [904, 240] width 41 height 41
radio input "false"
radio input "true"
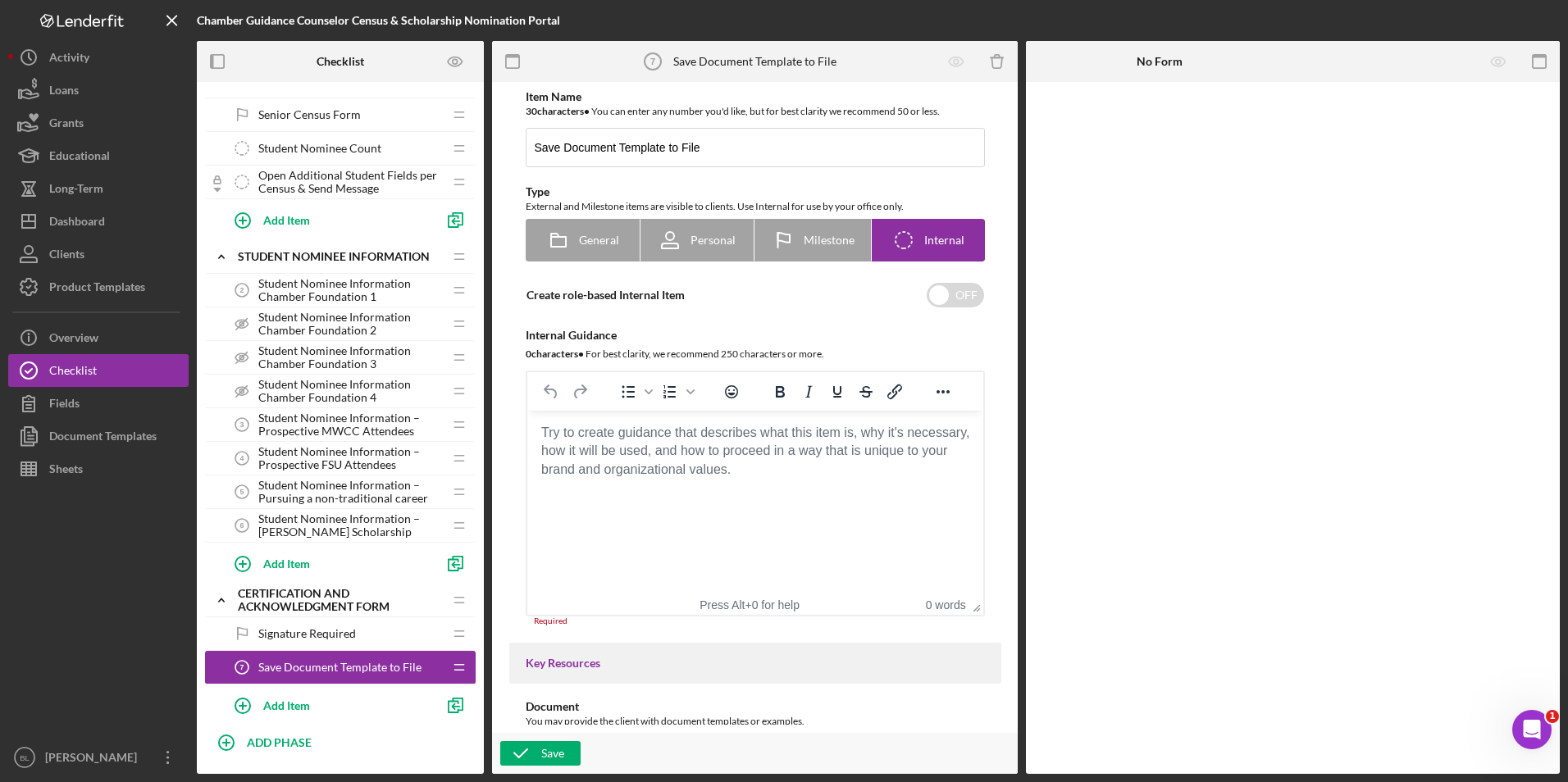
click at [848, 442] on body "Rich Text Area. Press ALT-0 for help." at bounding box center [754, 433] width 430 height 18
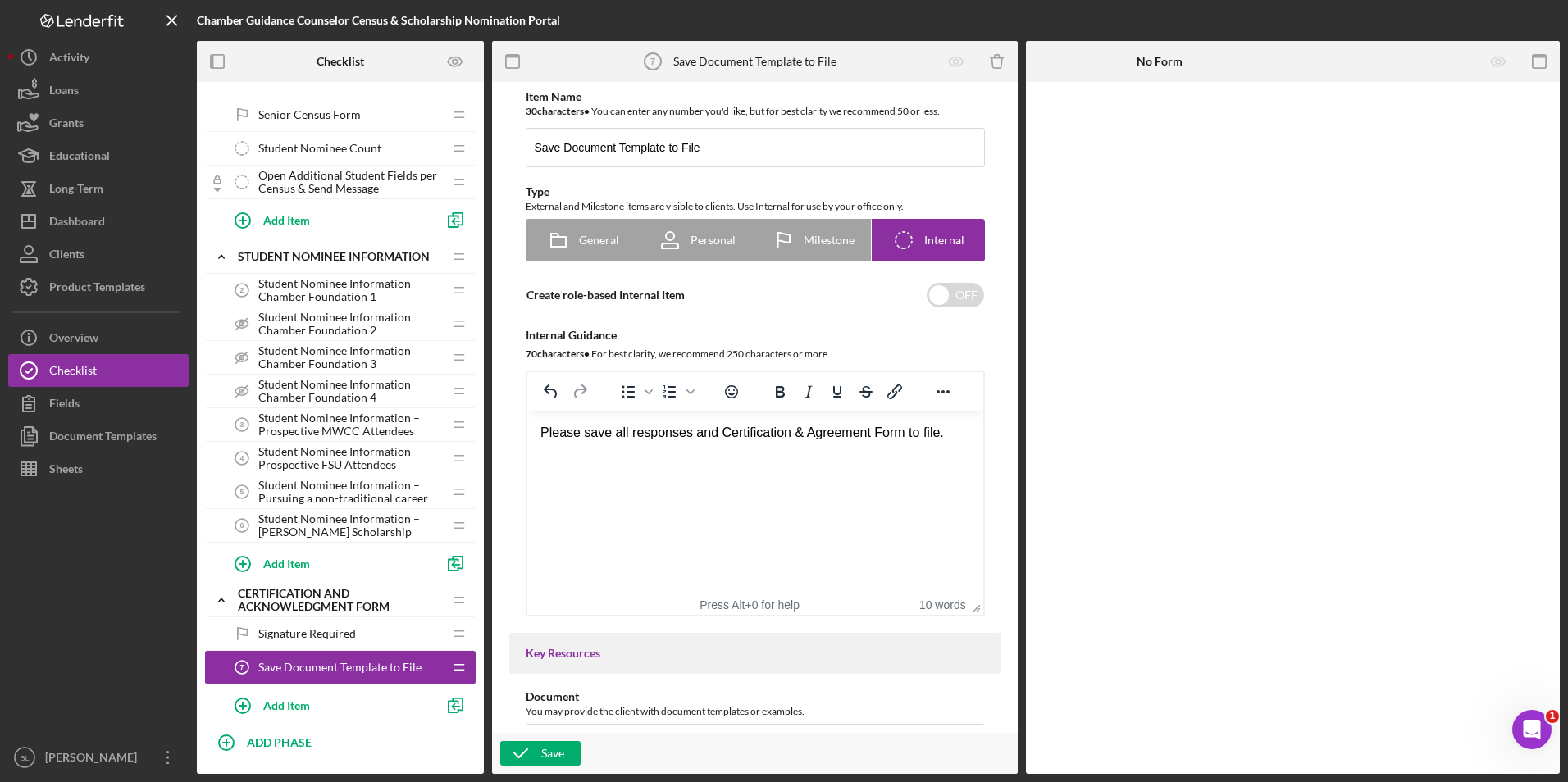
click at [660, 432] on div "Please save all responses and Certification & Agreement Form to file." at bounding box center [754, 433] width 430 height 18
click at [961, 435] on div "Please Document Template and Certification & Agreement Form to file." at bounding box center [754, 433] width 430 height 18
drag, startPoint x: 913, startPoint y: 466, endPoint x: 528, endPoint y: 438, distance: 386.0
click at [528, 438] on html "Please Document Template and Certification & Agreement Form to file by going to…" at bounding box center [755, 450] width 456 height 81
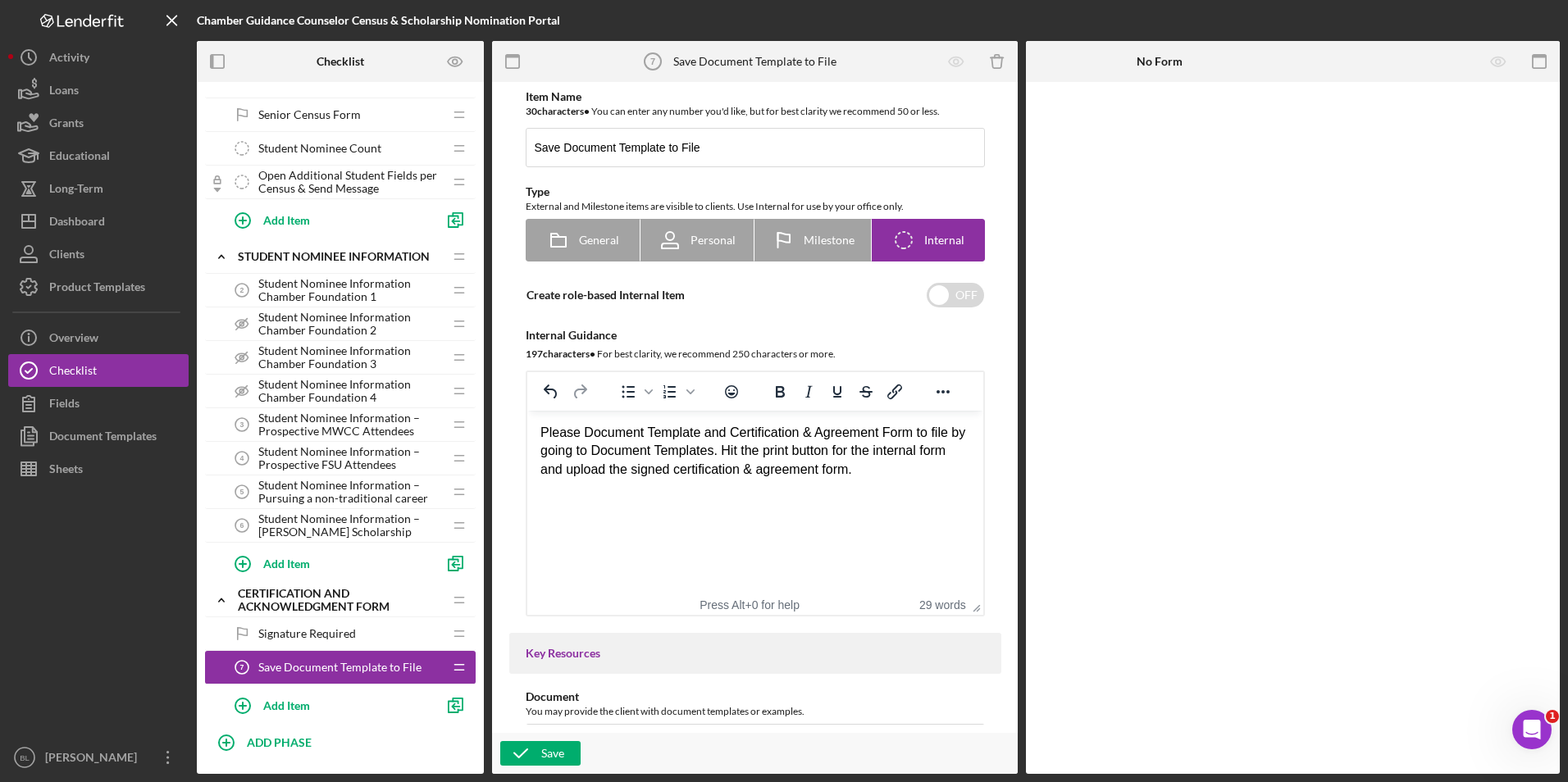
copy div "Please Document Template and Certification & Agreement Form to file by going to…"
click at [676, 492] on html "Please Document Template and Certification & Agreement Form to file by going to…" at bounding box center [755, 450] width 456 height 81
drag, startPoint x: 893, startPoint y: 471, endPoint x: 452, endPoint y: 430, distance: 442.9
click at [527, 430] on html "Please Document Template and Certification & Agreement Form to file by going to…" at bounding box center [755, 450] width 456 height 81
click at [735, 492] on html "Please complete filing by navigating to “Document Templates.” Print and save th…" at bounding box center [755, 450] width 456 height 81
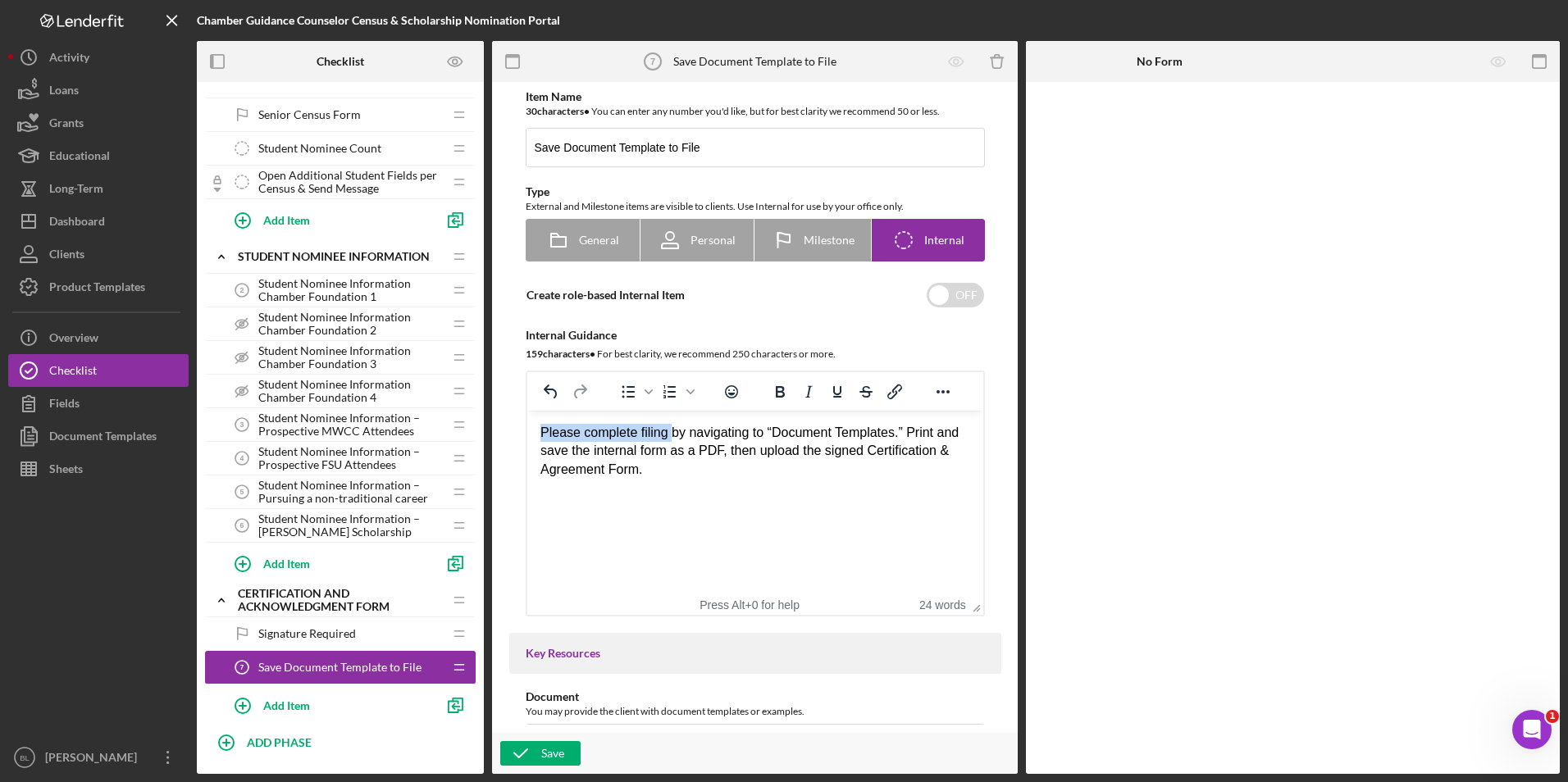
drag, startPoint x: 539, startPoint y: 432, endPoint x: 668, endPoint y: 437, distance: 129.1
click at [668, 437] on div "Please complete filing by navigating to “Document Templates.” Print and save th…" at bounding box center [754, 451] width 430 height 55
click at [751, 492] on html "Please complete filing by navigating to “Document Templates.” Print and save th…" at bounding box center [755, 450] width 456 height 81
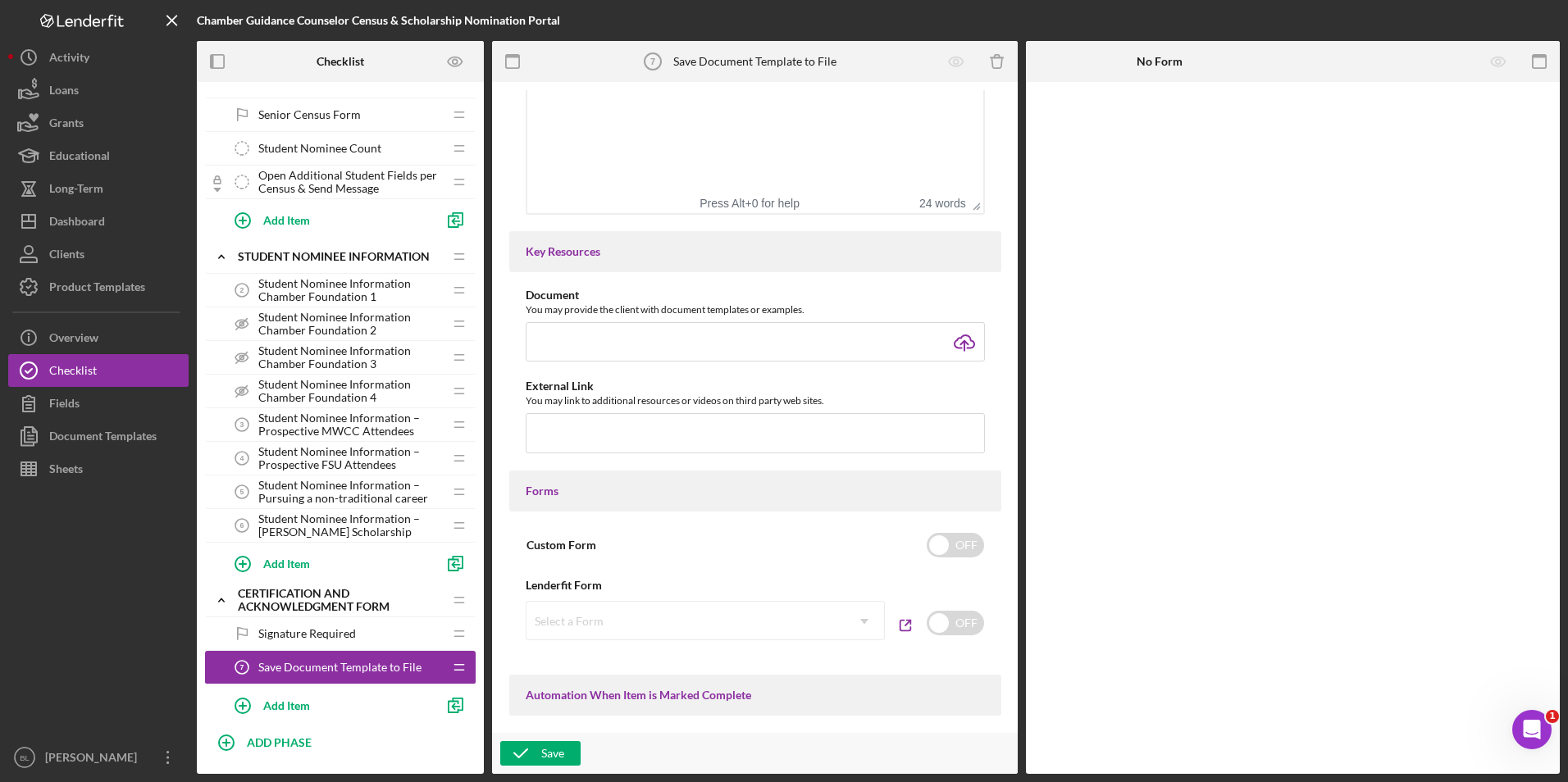
scroll to position [492, 0]
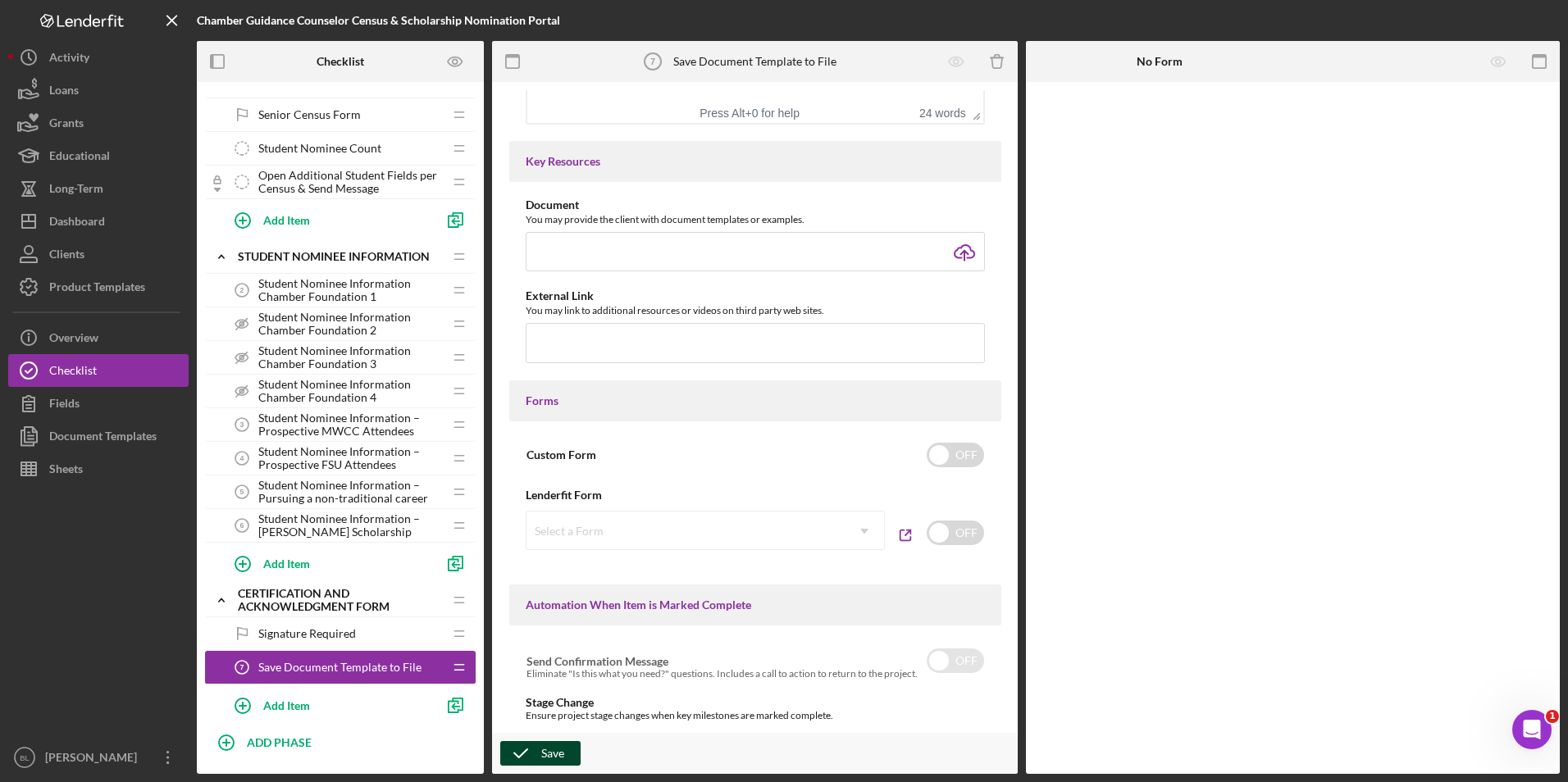
click at [544, 758] on div "Save" at bounding box center [553, 753] width 23 height 24
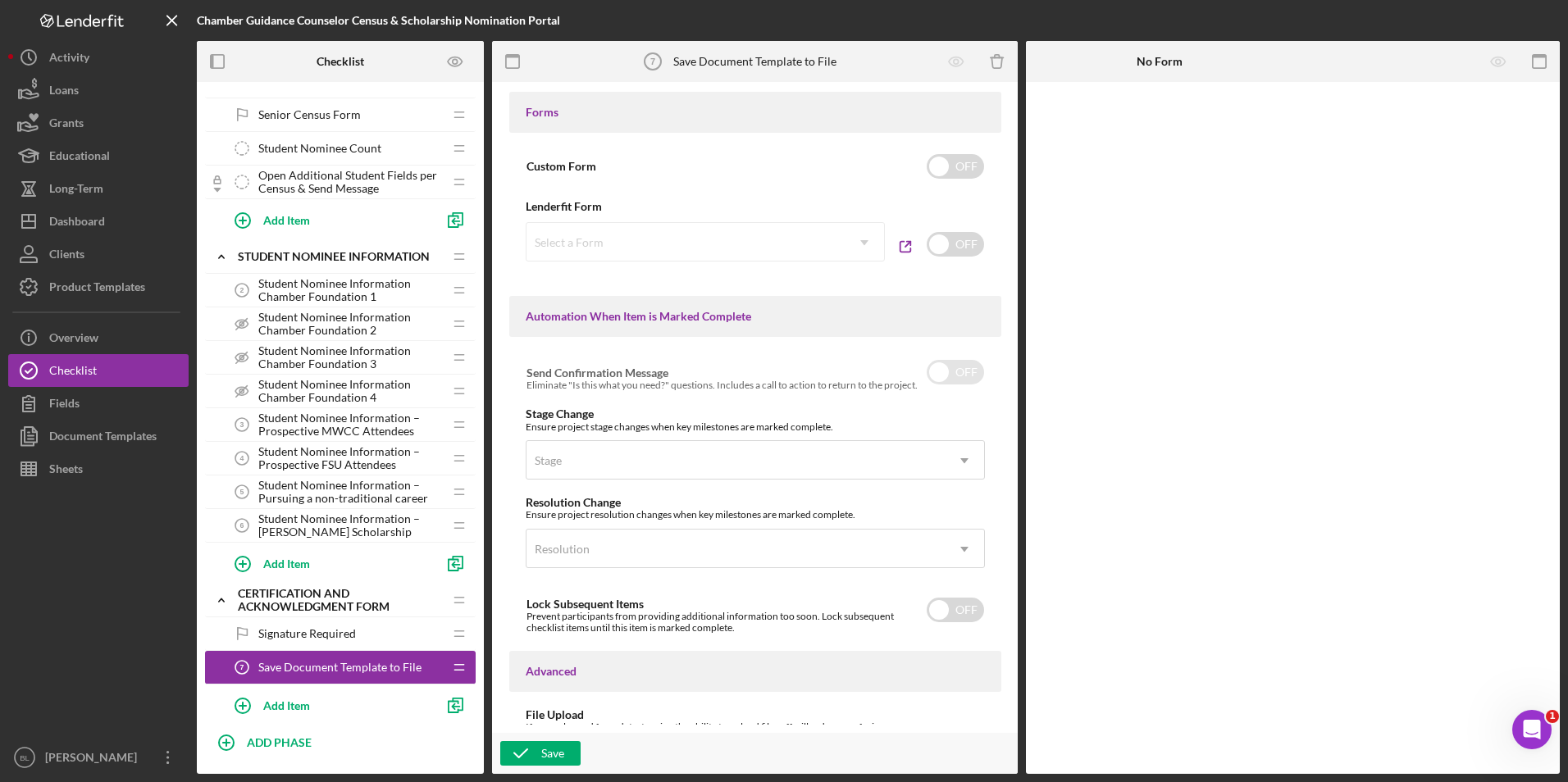
scroll to position [894, 0]
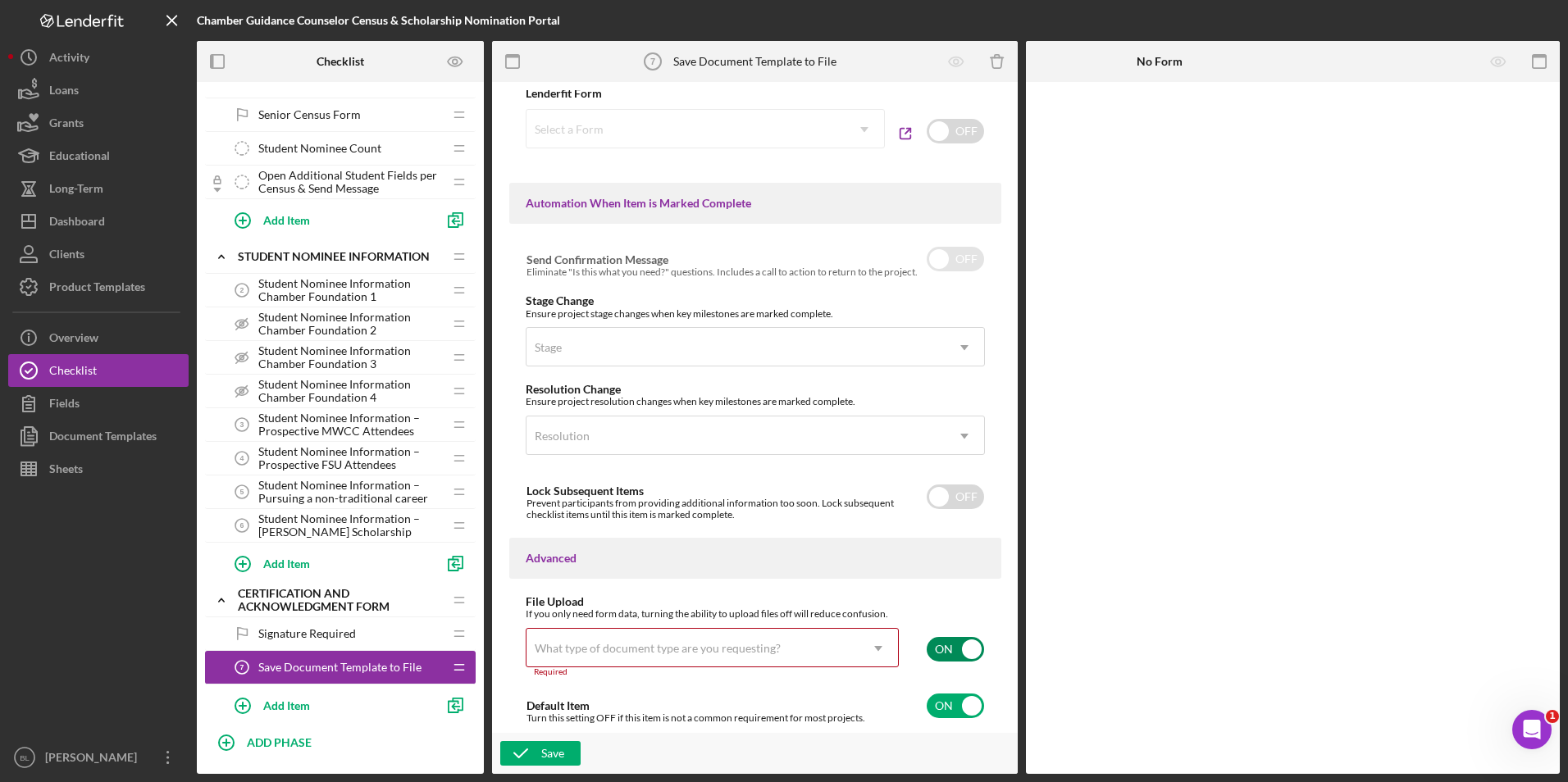
drag, startPoint x: 938, startPoint y: 626, endPoint x: 935, endPoint y: 641, distance: 15.3
click at [935, 641] on div "If you only need form data, turning the ability to upload files off will reduce…" at bounding box center [755, 647] width 459 height 78
drag, startPoint x: 935, startPoint y: 641, endPoint x: 942, endPoint y: 657, distance: 17.5
click at [937, 655] on input "checkbox" at bounding box center [955, 648] width 58 height 24
checkbox input "false"
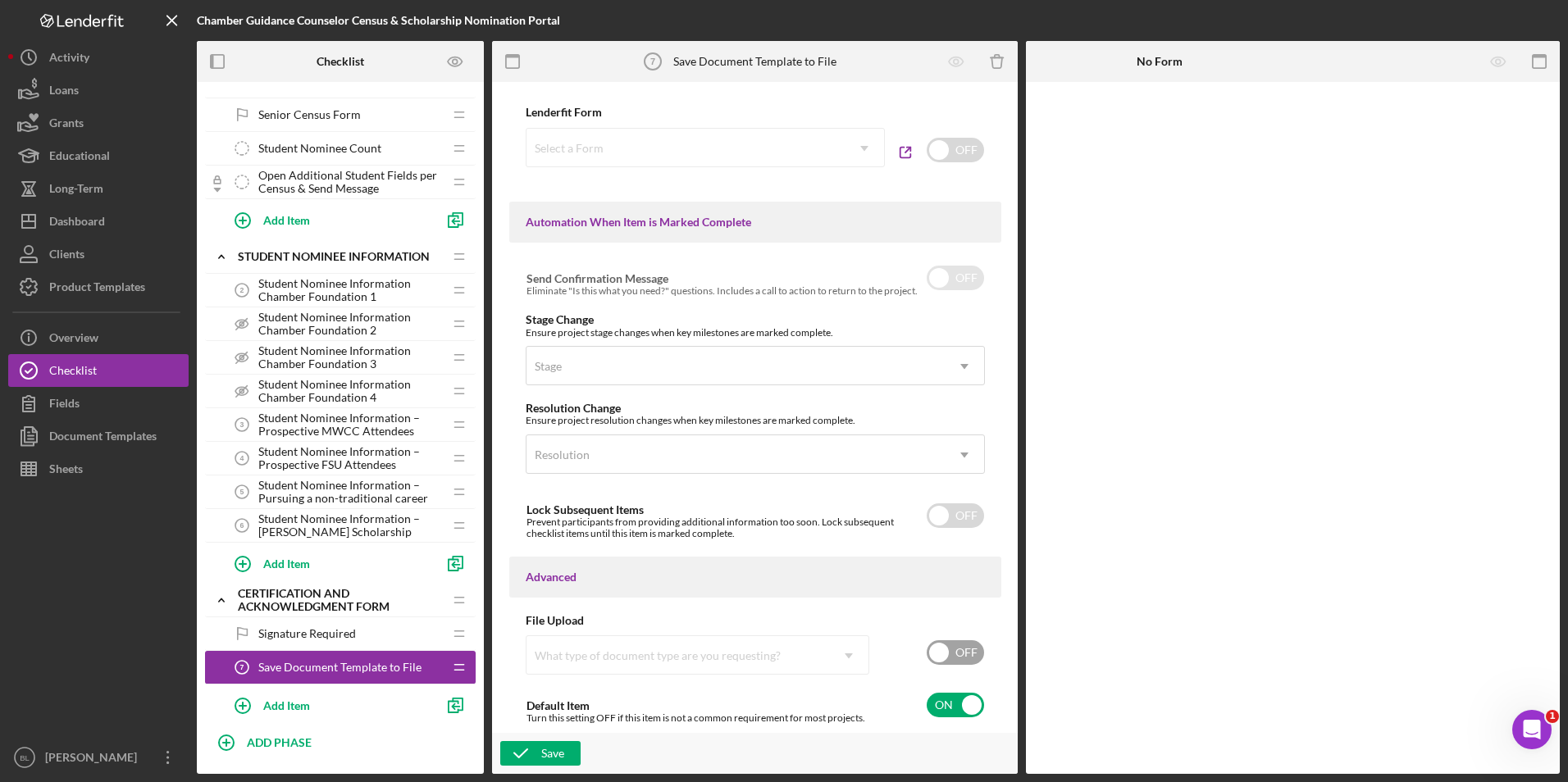
scroll to position [875, 0]
click at [511, 745] on icon "button" at bounding box center [521, 754] width 41 height 41
click at [98, 428] on div "Document Templates" at bounding box center [102, 439] width 107 height 37
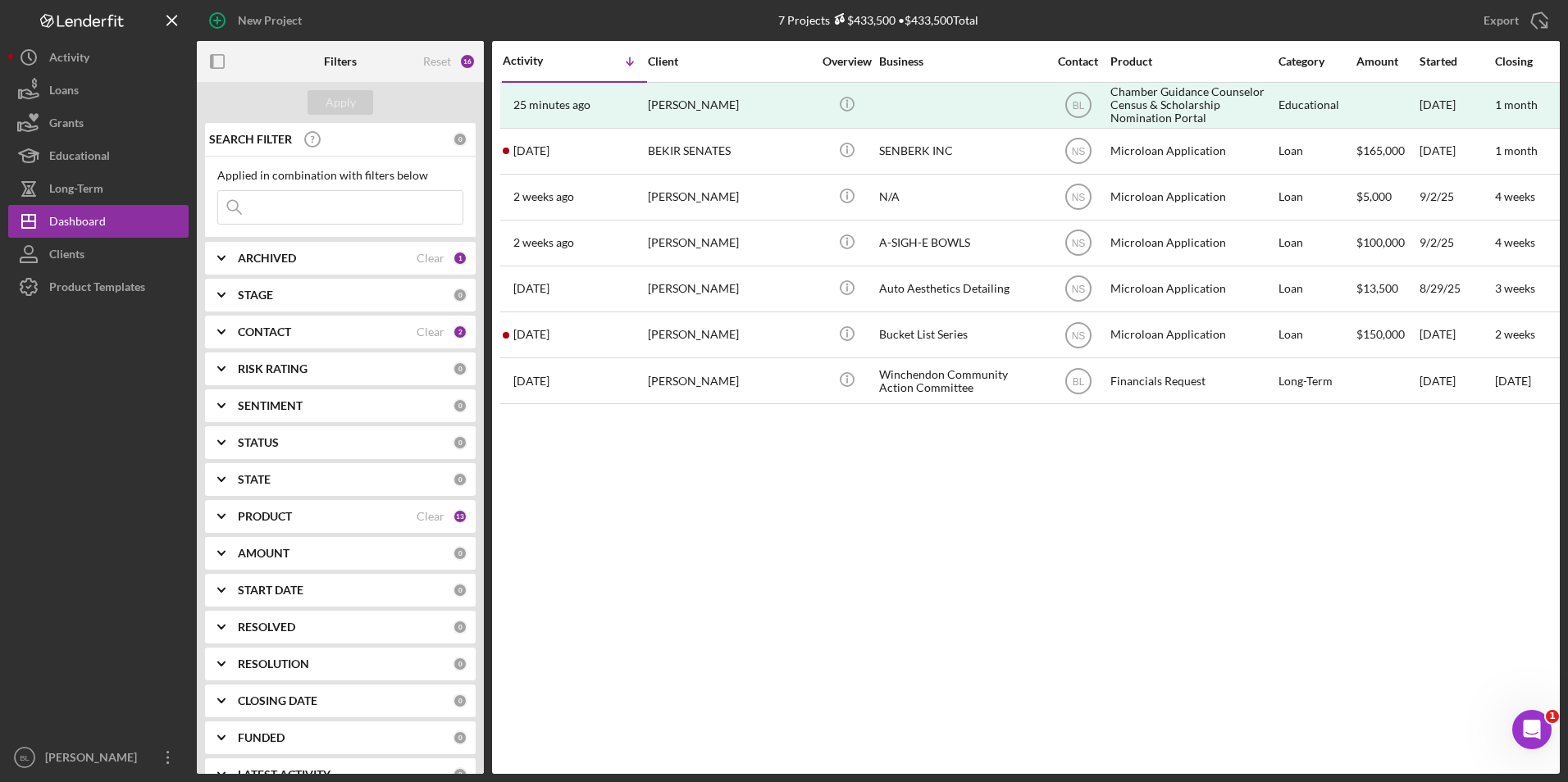
drag, startPoint x: 155, startPoint y: 43, endPoint x: 764, endPoint y: 435, distance: 724.3
click at [748, 538] on div "Activity Icon/Table Sort Arrow Client Overview Business Contact Product Categor…" at bounding box center [1026, 408] width 1068 height 733
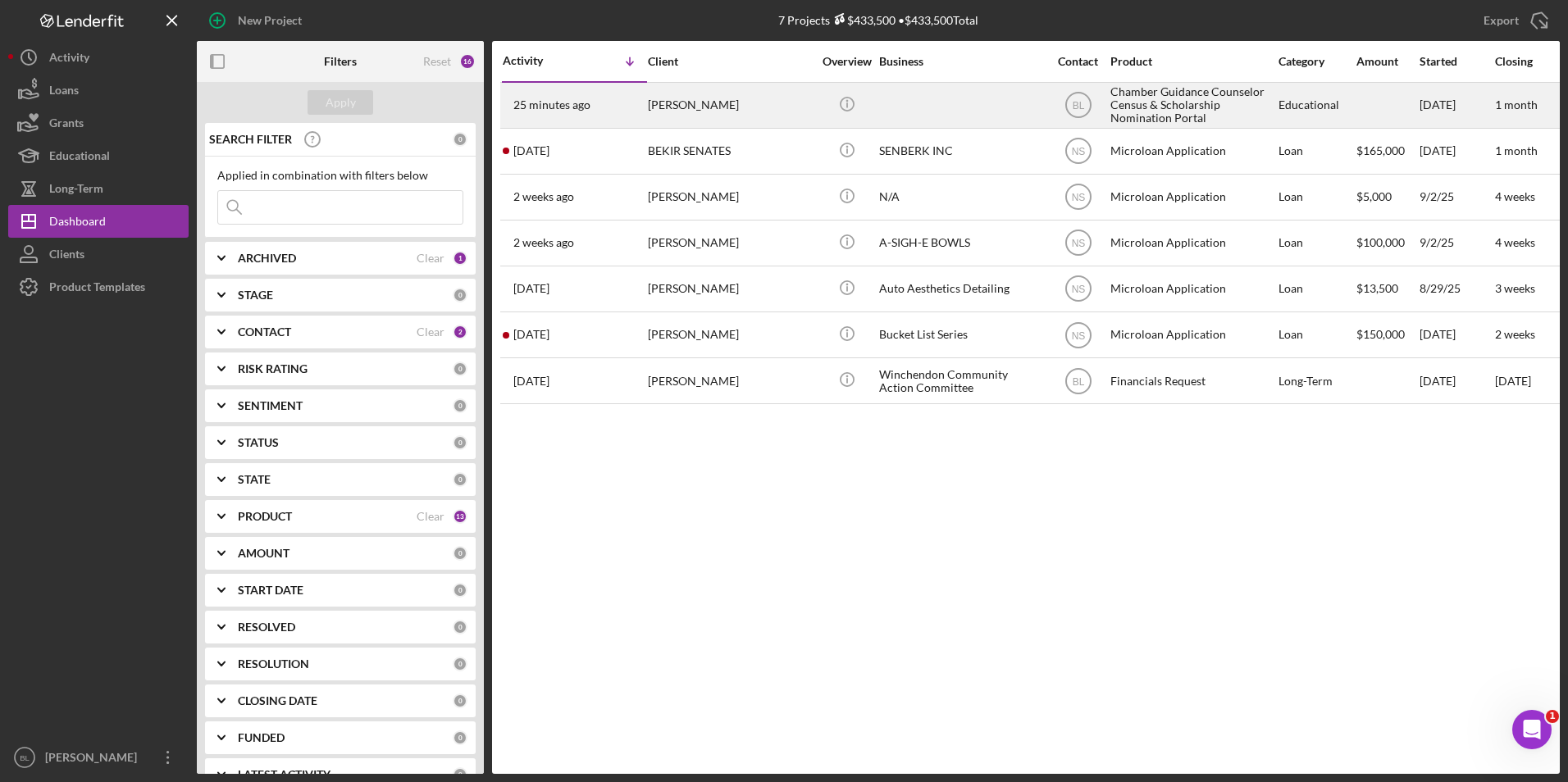
click at [585, 112] on div "25 minutes ago Mary Lee" at bounding box center [573, 105] width 143 height 44
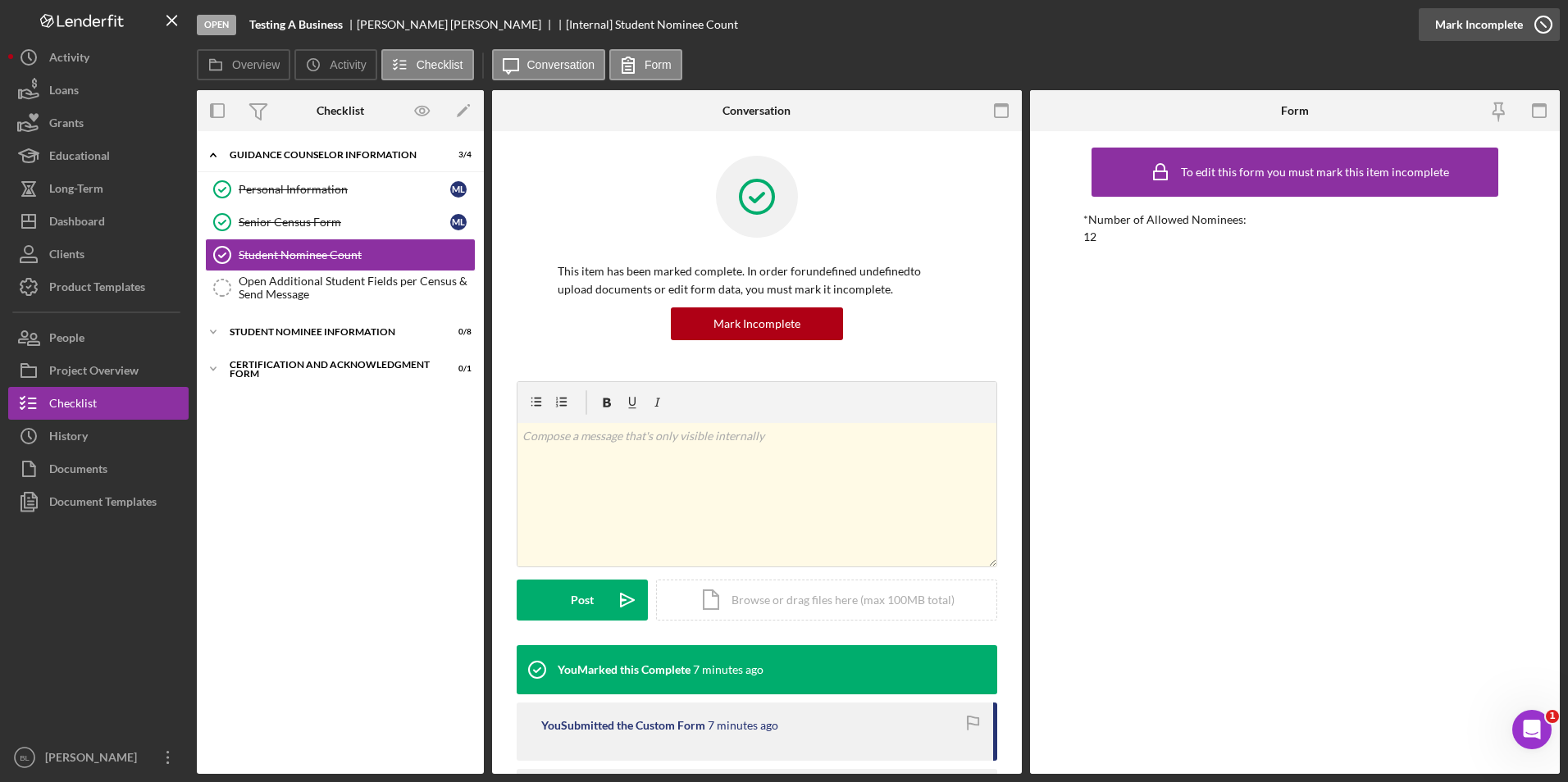
click at [1544, 28] on icon "button" at bounding box center [1544, 24] width 41 height 41
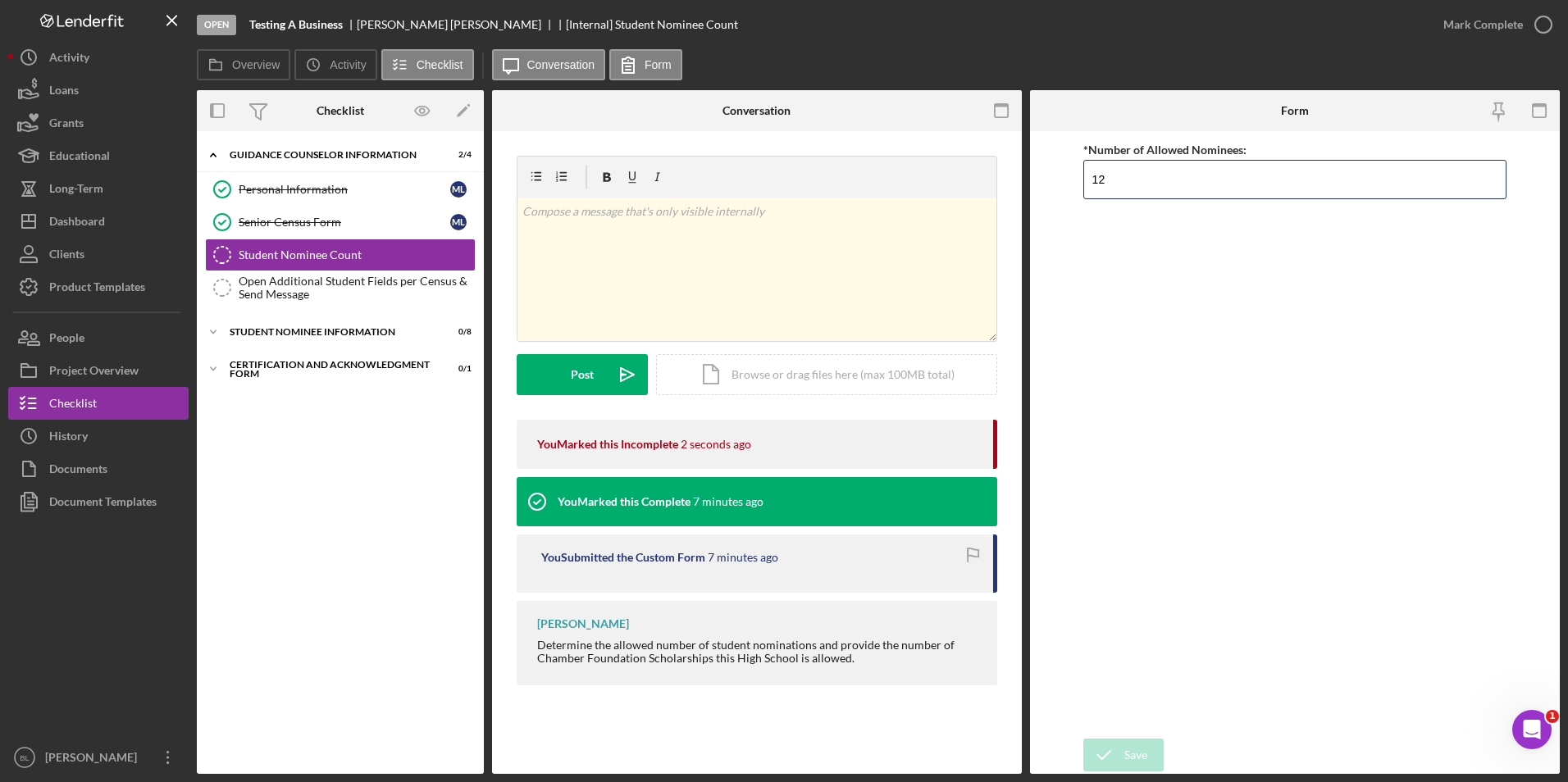
drag, startPoint x: 1156, startPoint y: 177, endPoint x: 1000, endPoint y: 191, distance: 156.6
click at [1002, 190] on div "Overview Internal Workflow Stage Open Icon/Dropdown Arrow Archive (can unarchiv…" at bounding box center [879, 431] width 1363 height 684
drag, startPoint x: 1113, startPoint y: 187, endPoint x: 1094, endPoint y: 181, distance: 19.9
click at [1095, 183] on input "4" at bounding box center [1295, 179] width 424 height 39
type input "4"
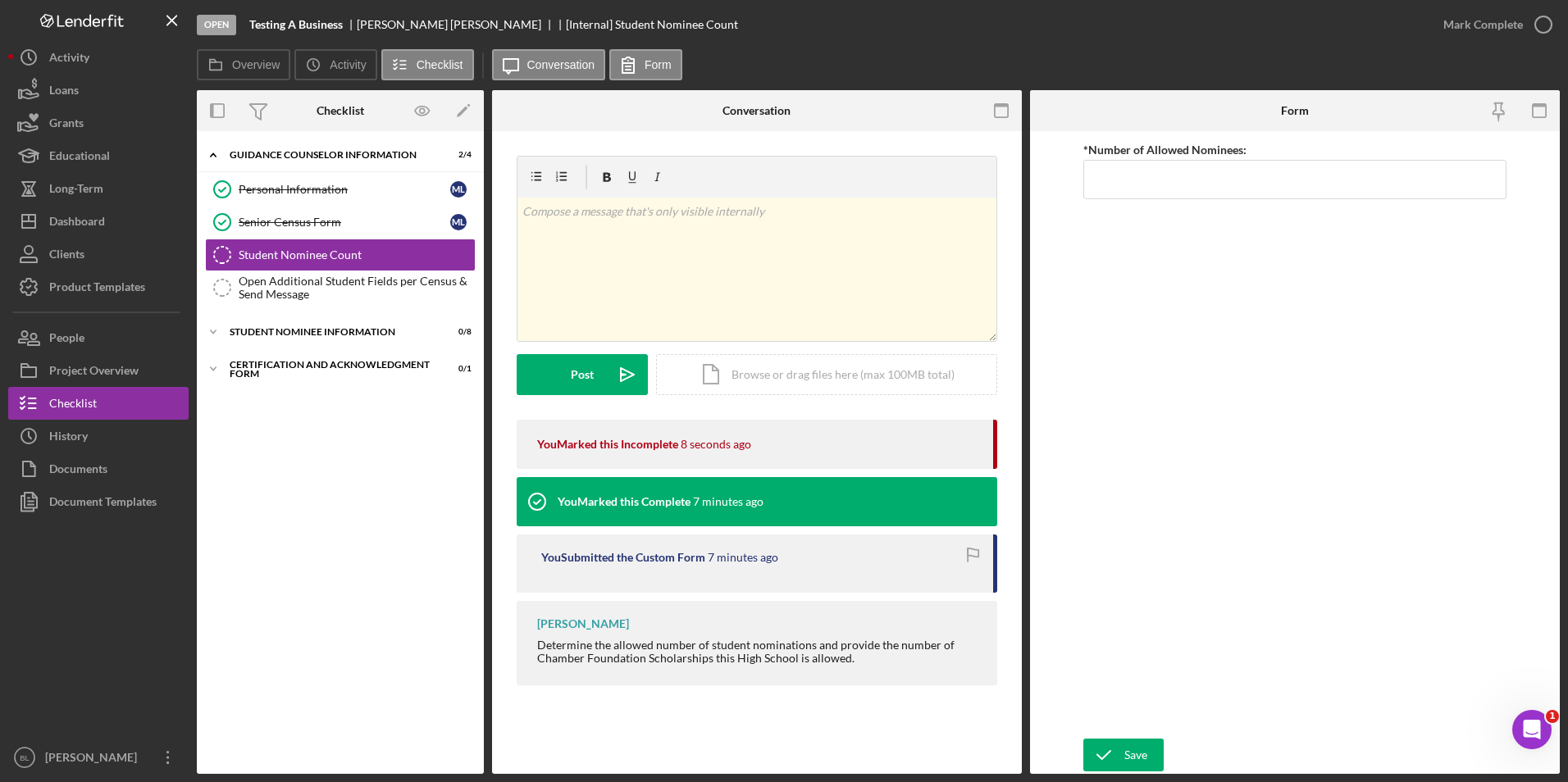
click at [1193, 340] on div "*Number of Allowed Nominees: Required" at bounding box center [1295, 435] width 424 height 591
drag, startPoint x: 1230, startPoint y: 387, endPoint x: 1183, endPoint y: 305, distance: 94.5
click at [1231, 384] on div "*Number of Allowed Nominees: Required" at bounding box center [1295, 435] width 424 height 591
click at [1211, 369] on div "*Number of Allowed Nominees: Required" at bounding box center [1295, 435] width 424 height 591
click at [1134, 176] on input "*Number of Allowed Nominees:" at bounding box center [1295, 179] width 424 height 39
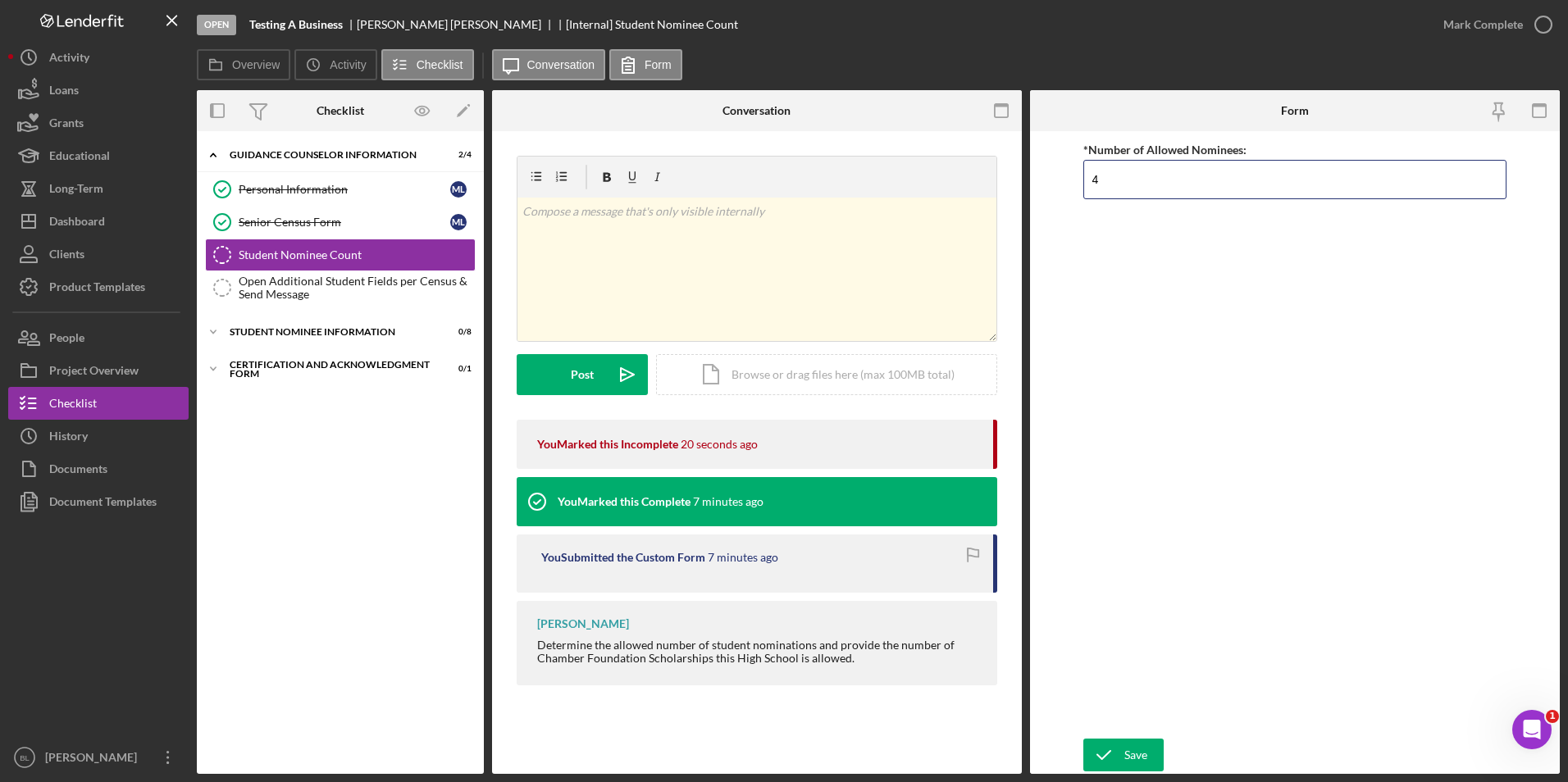
type input "4"
drag, startPoint x: 1208, startPoint y: 364, endPoint x: 1149, endPoint y: 616, distance: 258.8
click at [1208, 365] on div "*Number of Allowed Nominees: 4" at bounding box center [1295, 435] width 424 height 591
click at [1109, 750] on icon "submit" at bounding box center [1104, 755] width 41 height 41
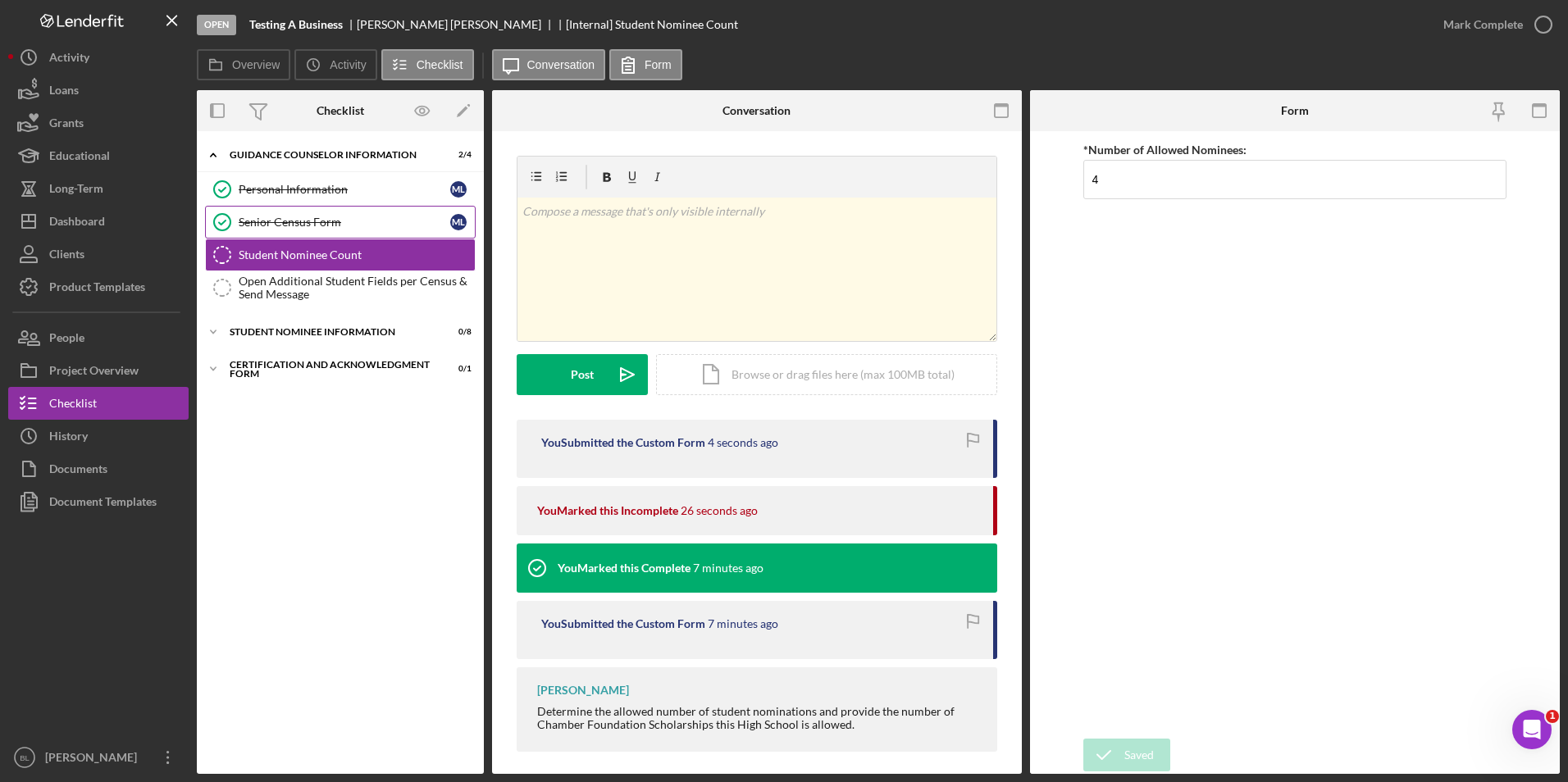
click at [366, 214] on link "Senior Census Form Senior Census Form M L" at bounding box center [339, 222] width 270 height 33
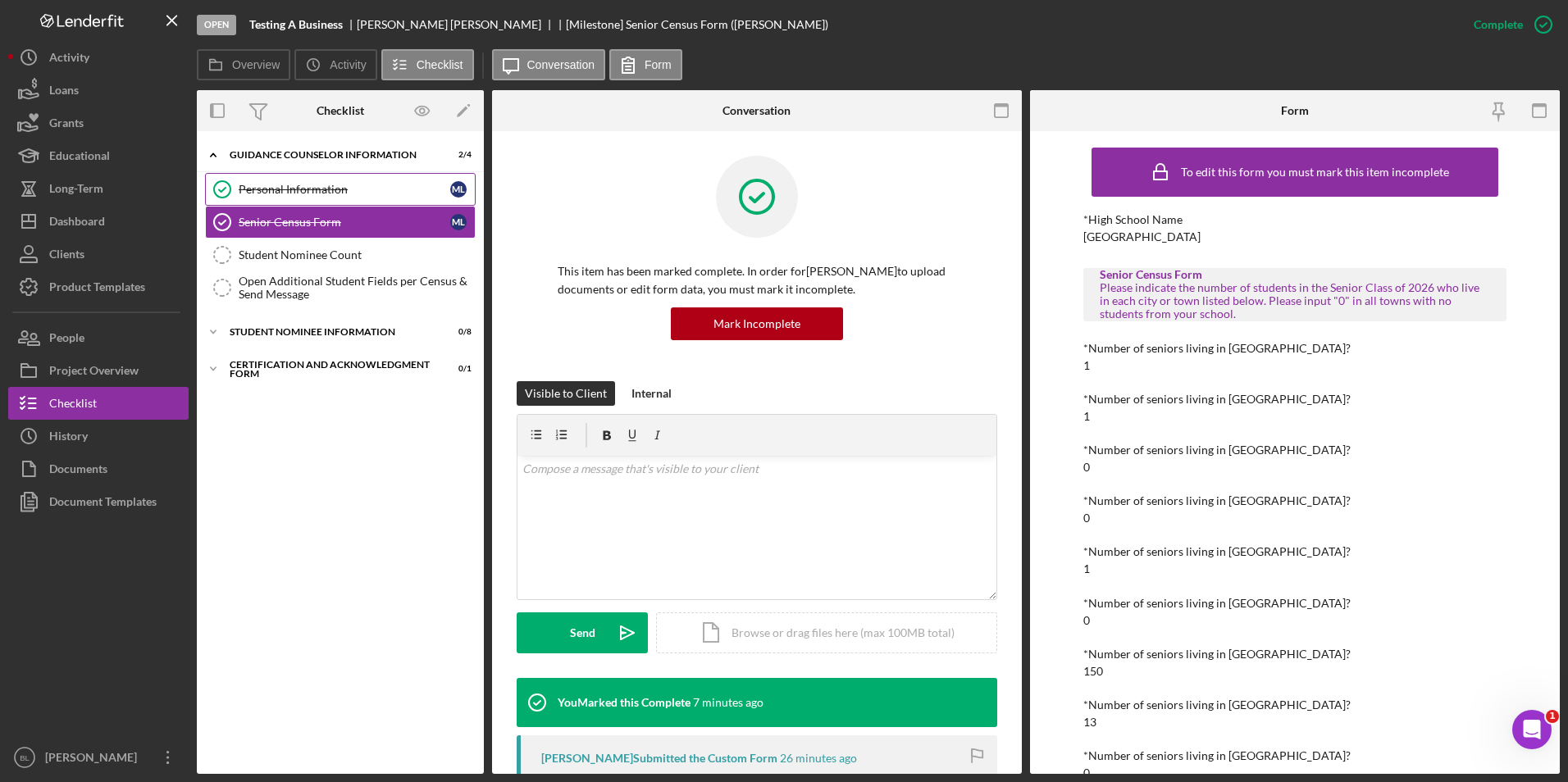
click at [365, 192] on div "Personal Information" at bounding box center [344, 189] width 212 height 13
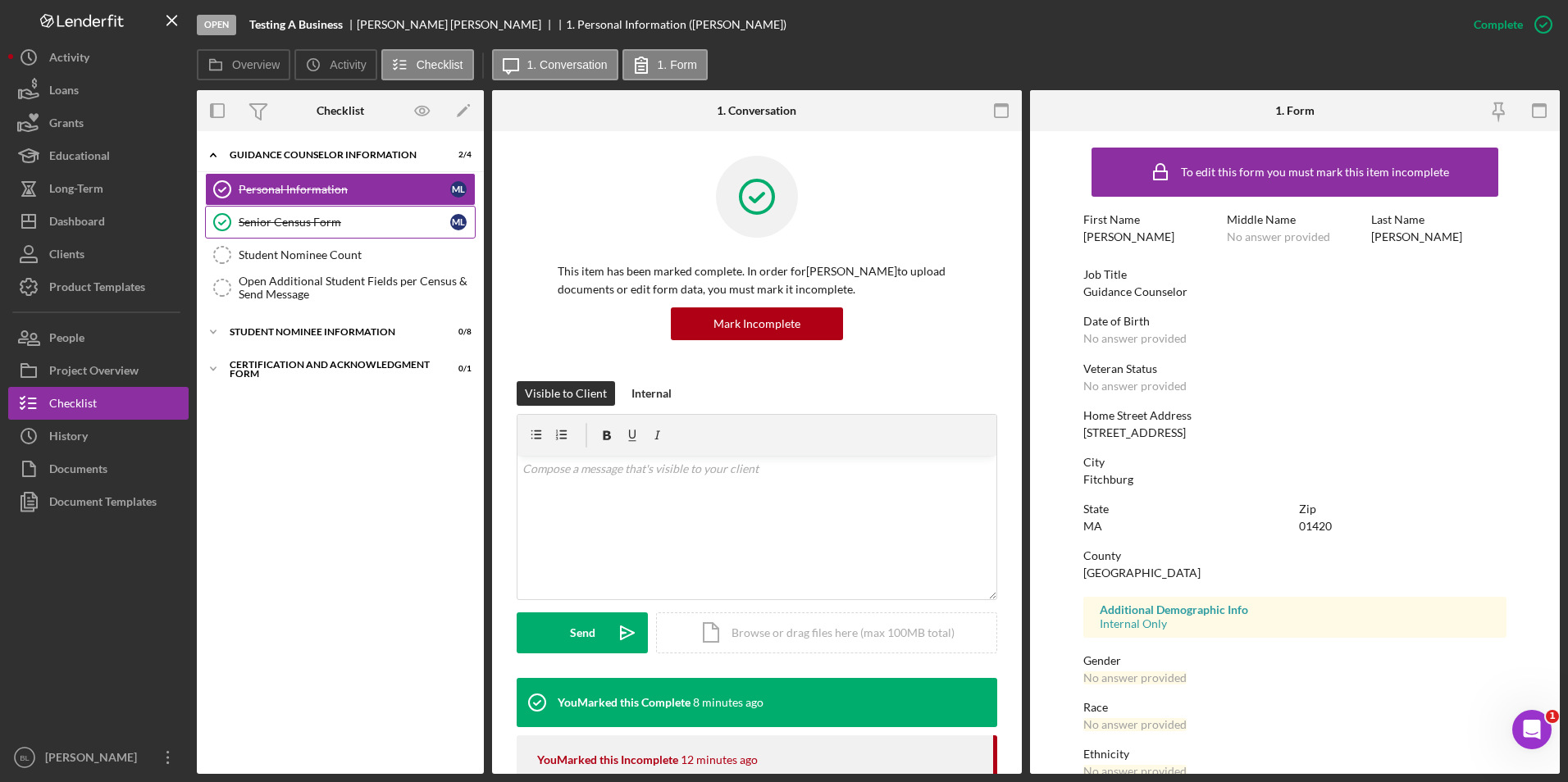
click at [356, 228] on div "Senior Census Form" at bounding box center [344, 221] width 212 height 13
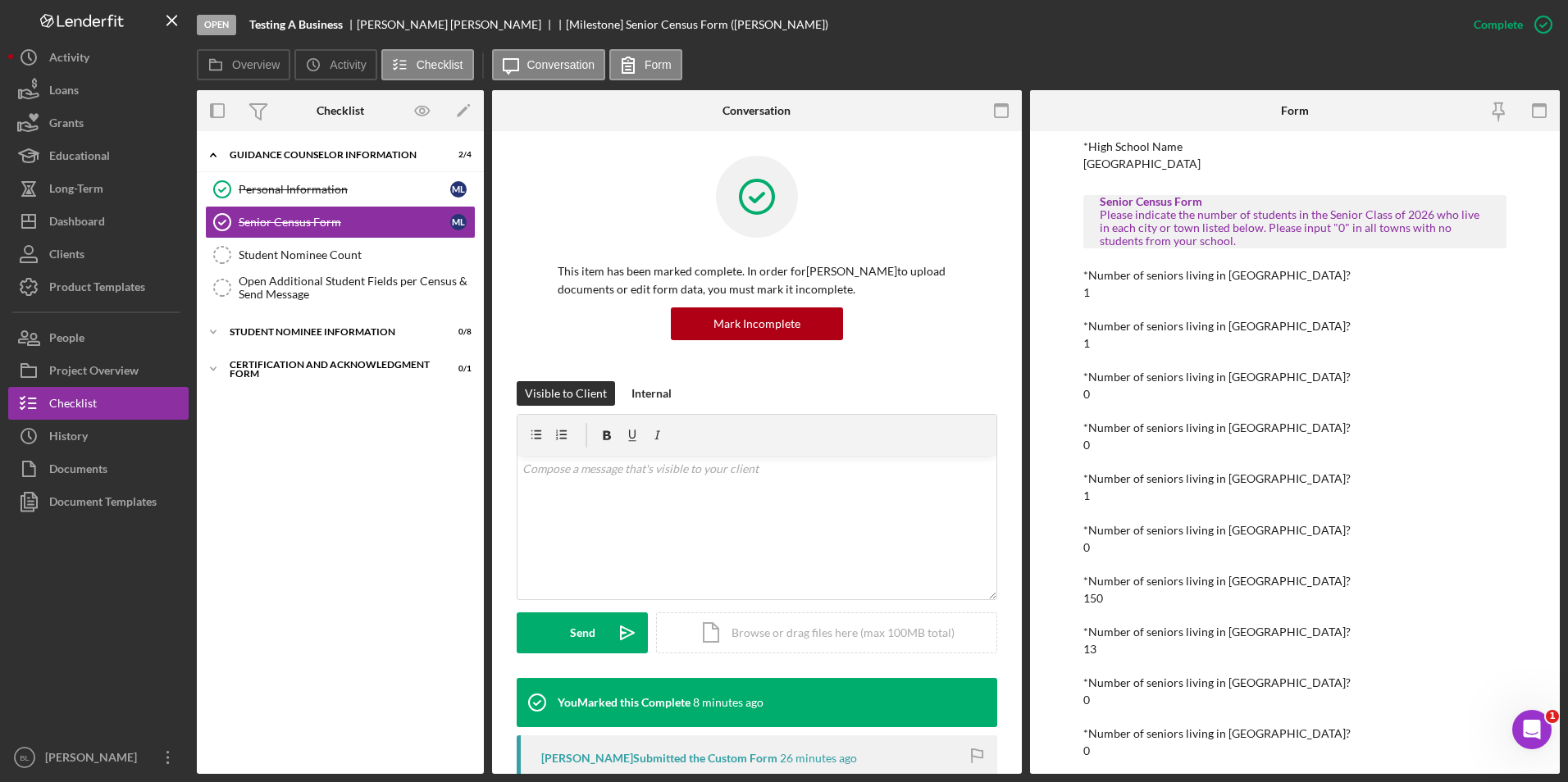
scroll to position [82, 0]
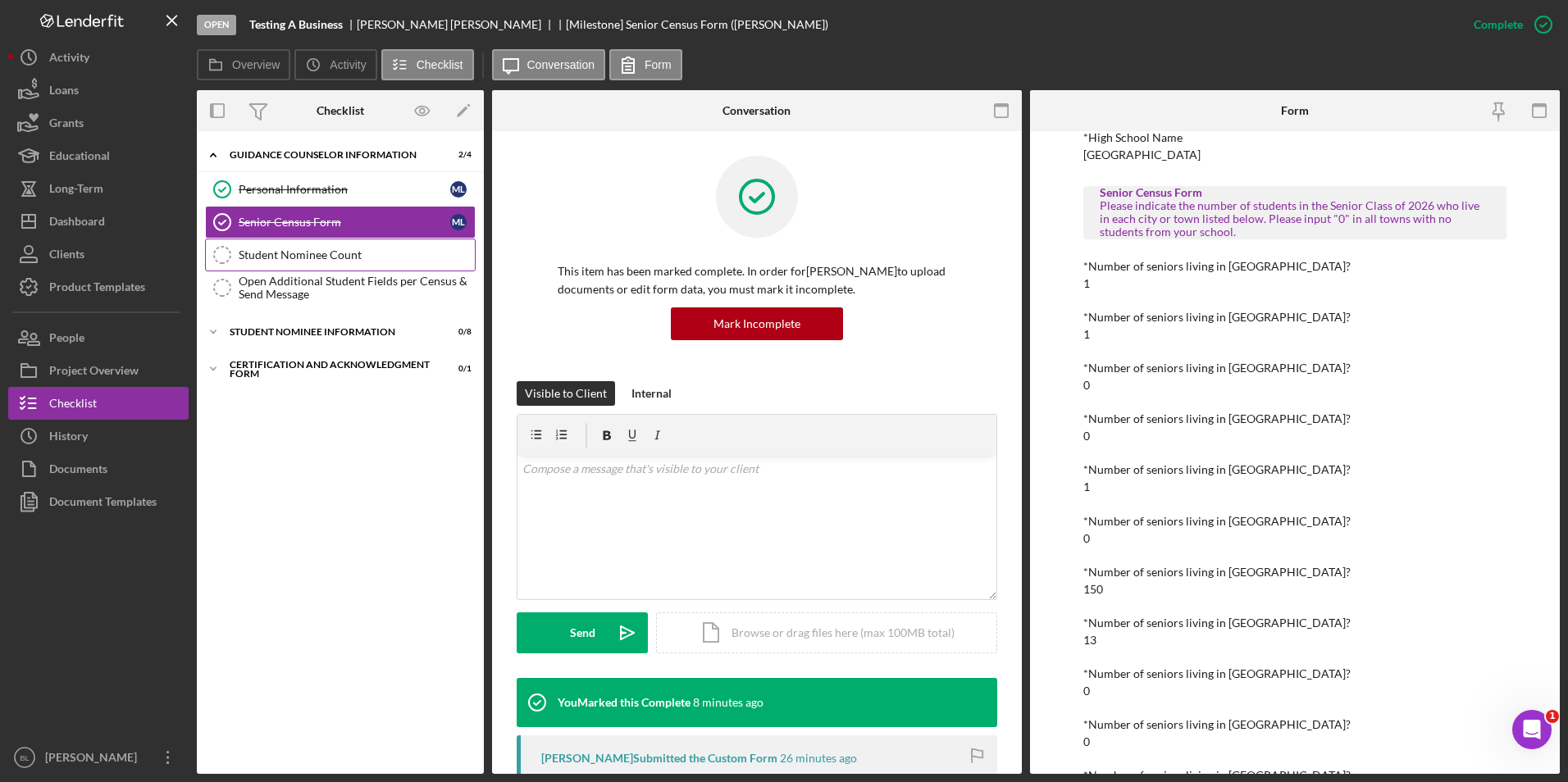
click at [390, 267] on link "Student Nominee Count Student Nominee Count" at bounding box center [339, 255] width 270 height 33
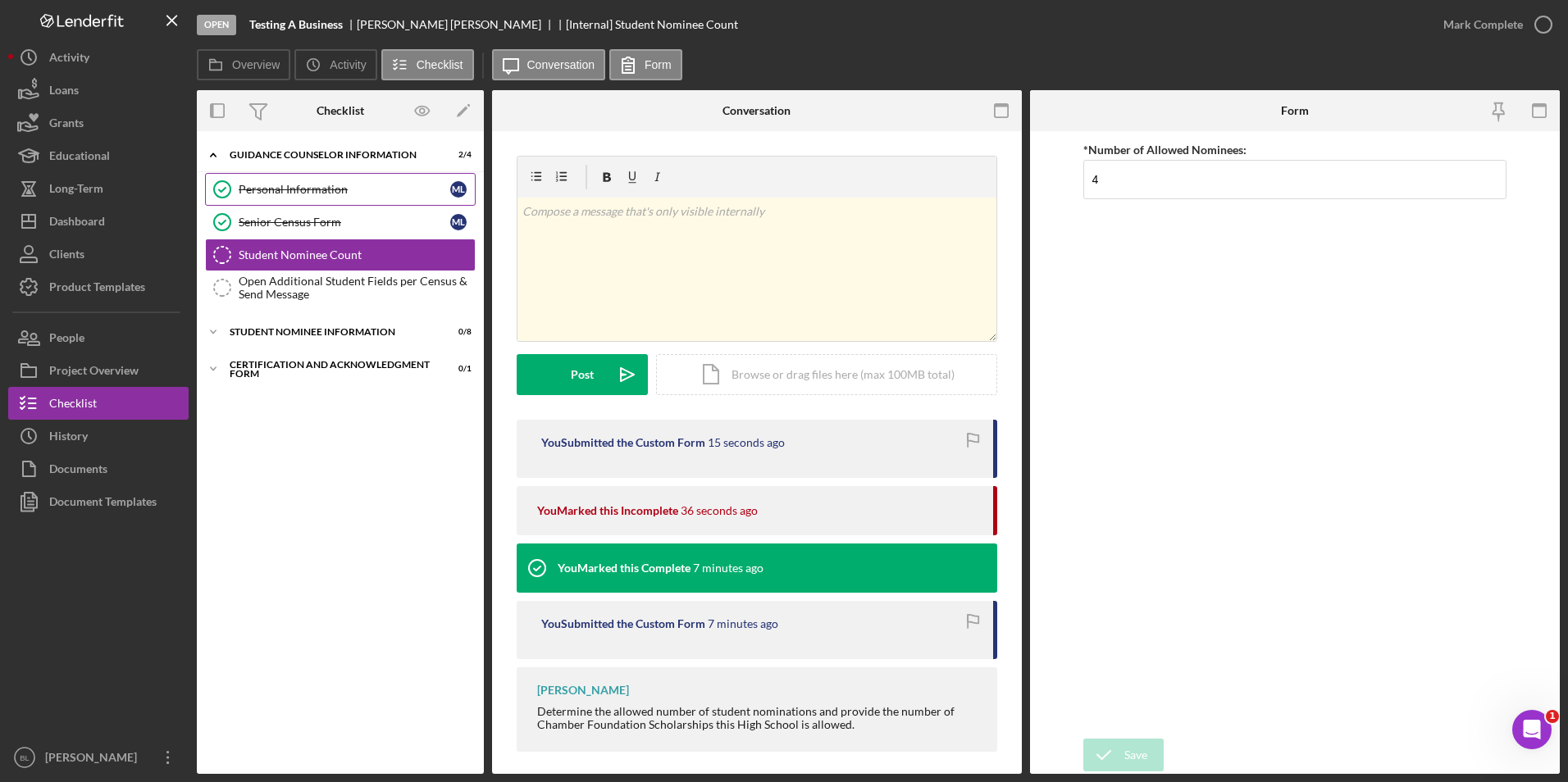
click at [384, 176] on link "Personal Information Personal Information M L" at bounding box center [339, 189] width 270 height 33
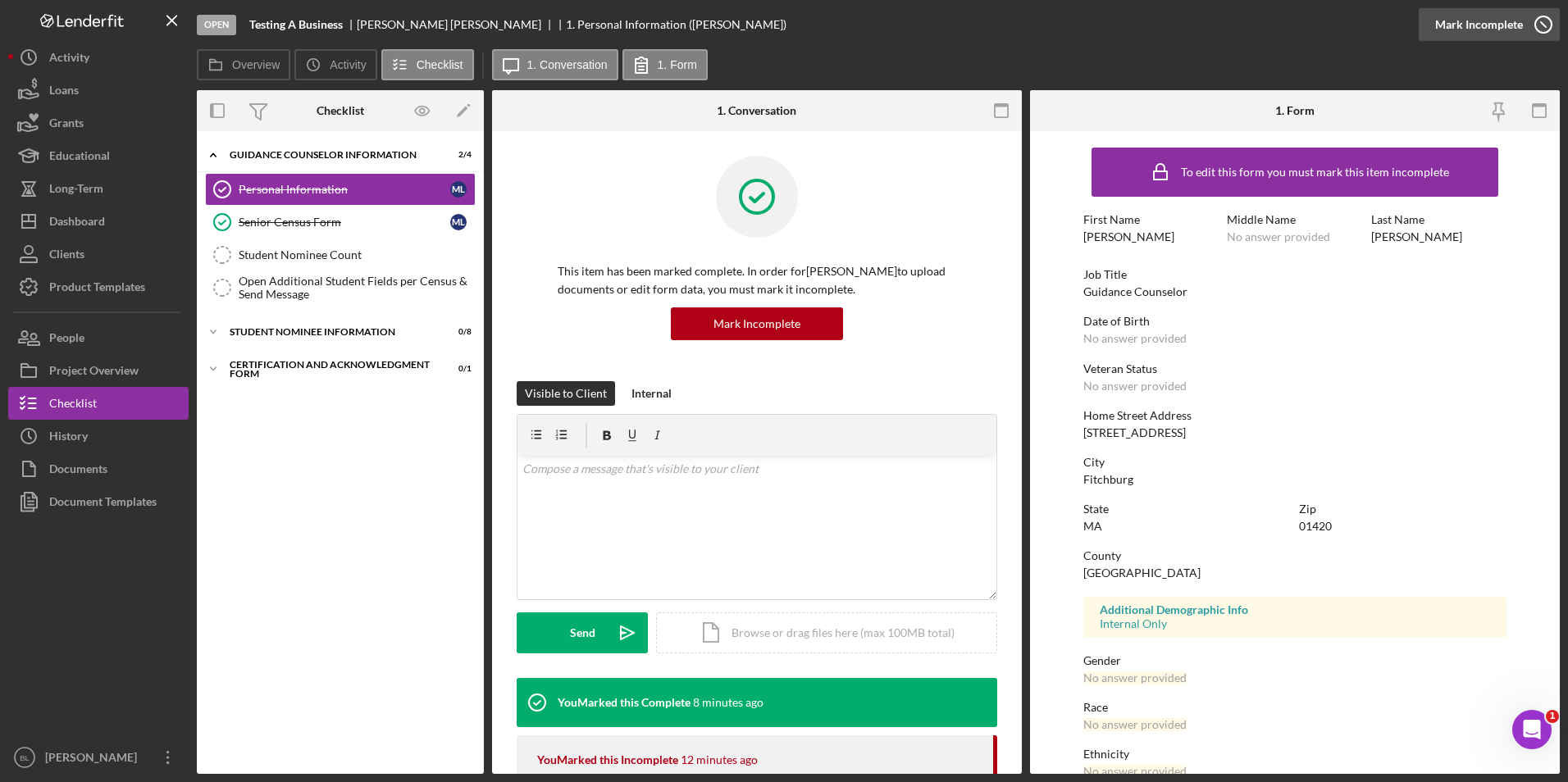
click at [1544, 20] on icon "button" at bounding box center [1544, 24] width 41 height 41
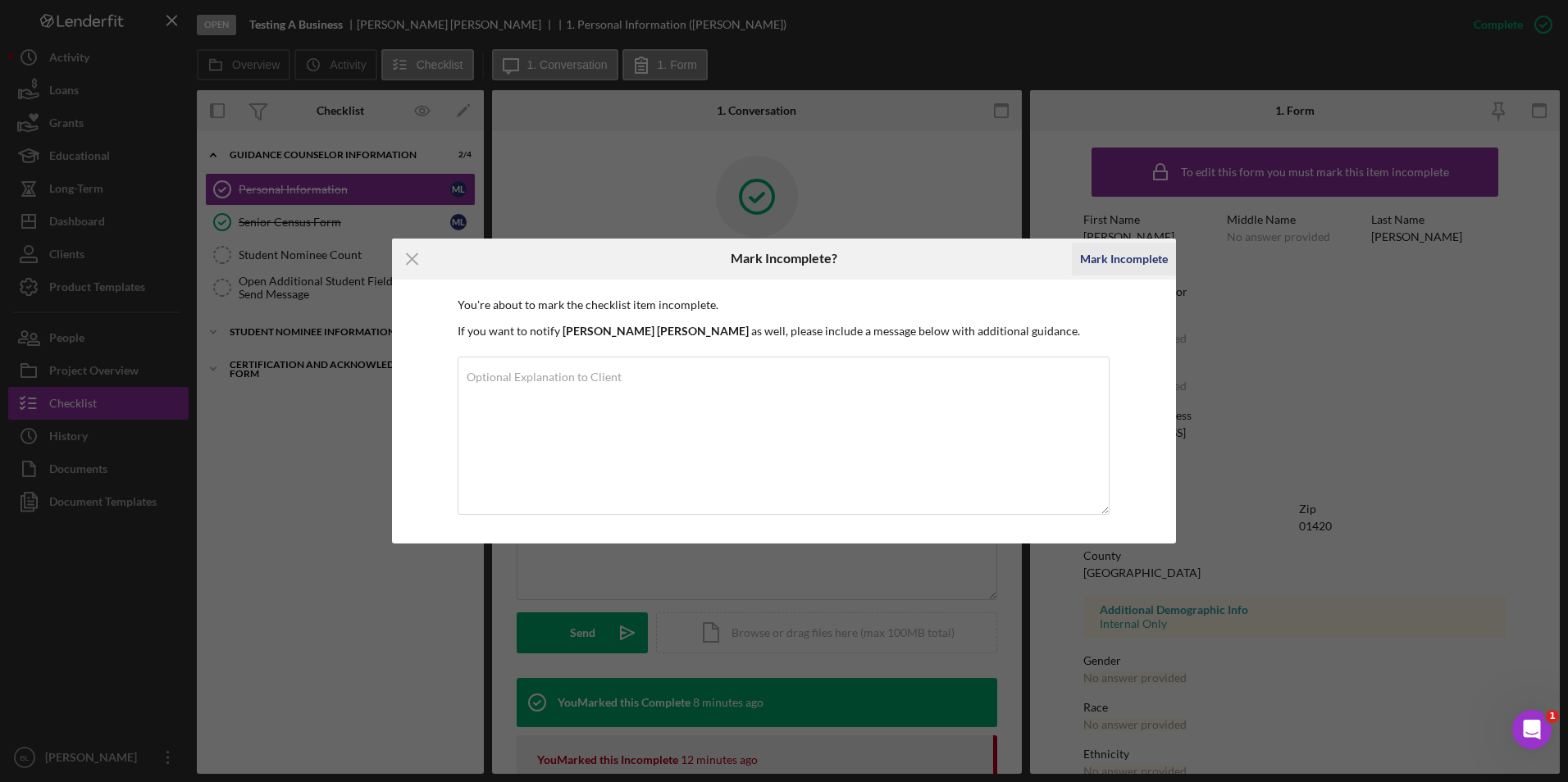
click at [1147, 265] on div "Mark Incomplete" at bounding box center [1123, 259] width 88 height 33
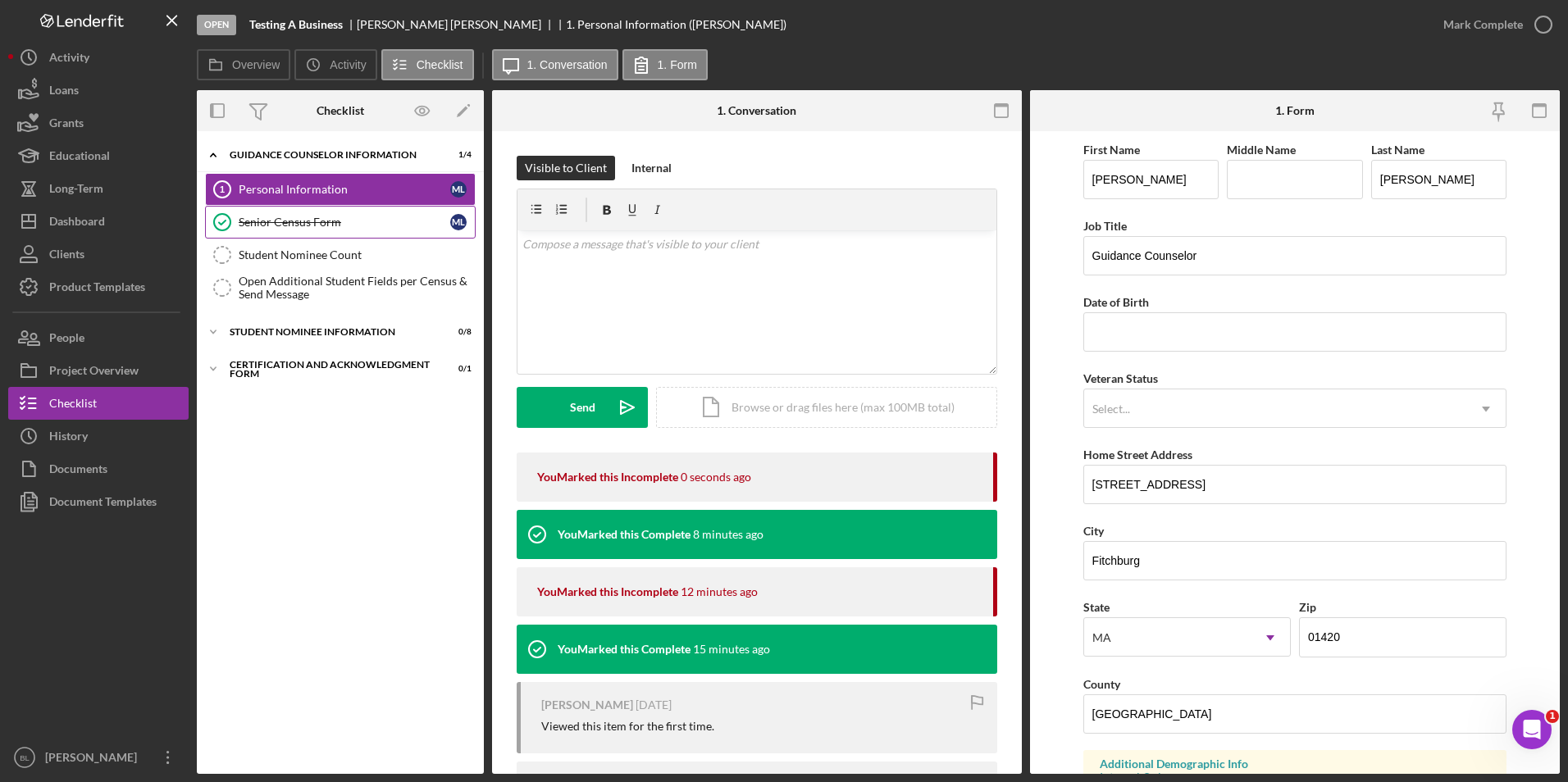
click at [387, 227] on div "Senior Census Form" at bounding box center [344, 221] width 212 height 13
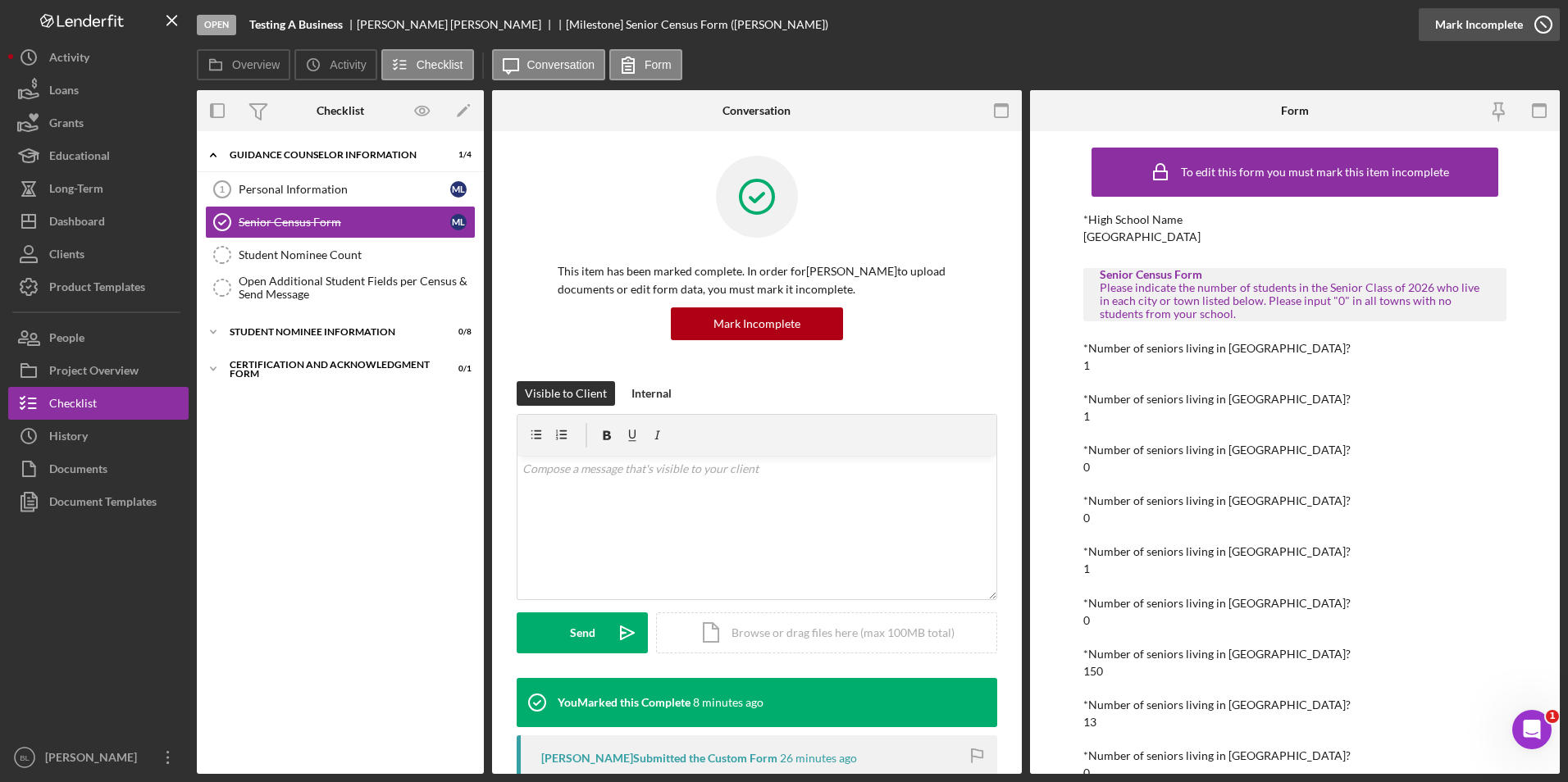
click at [1541, 23] on line "button" at bounding box center [1543, 24] width 5 height 5
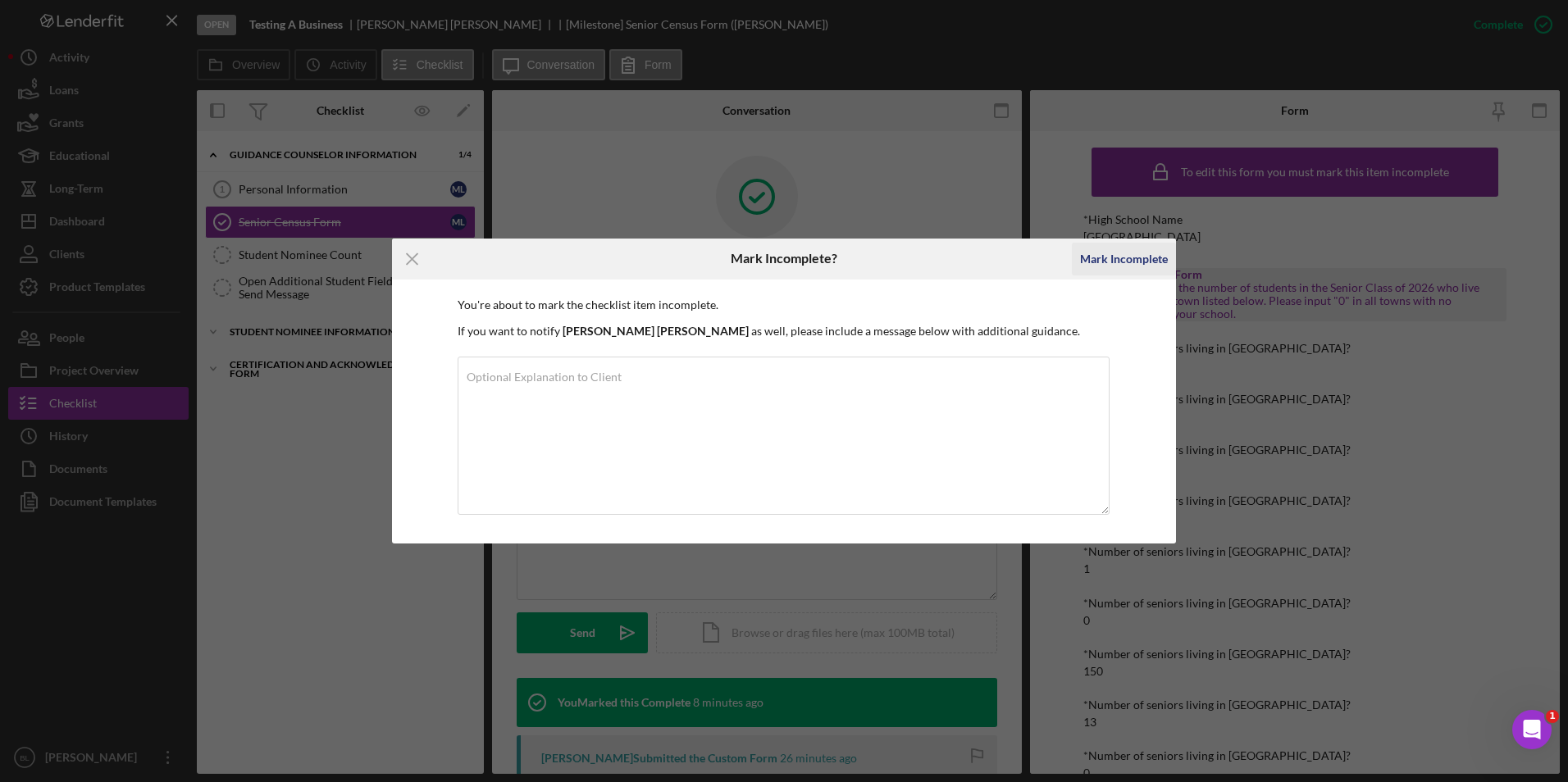
click at [1106, 269] on div "Mark Incomplete" at bounding box center [1123, 259] width 88 height 33
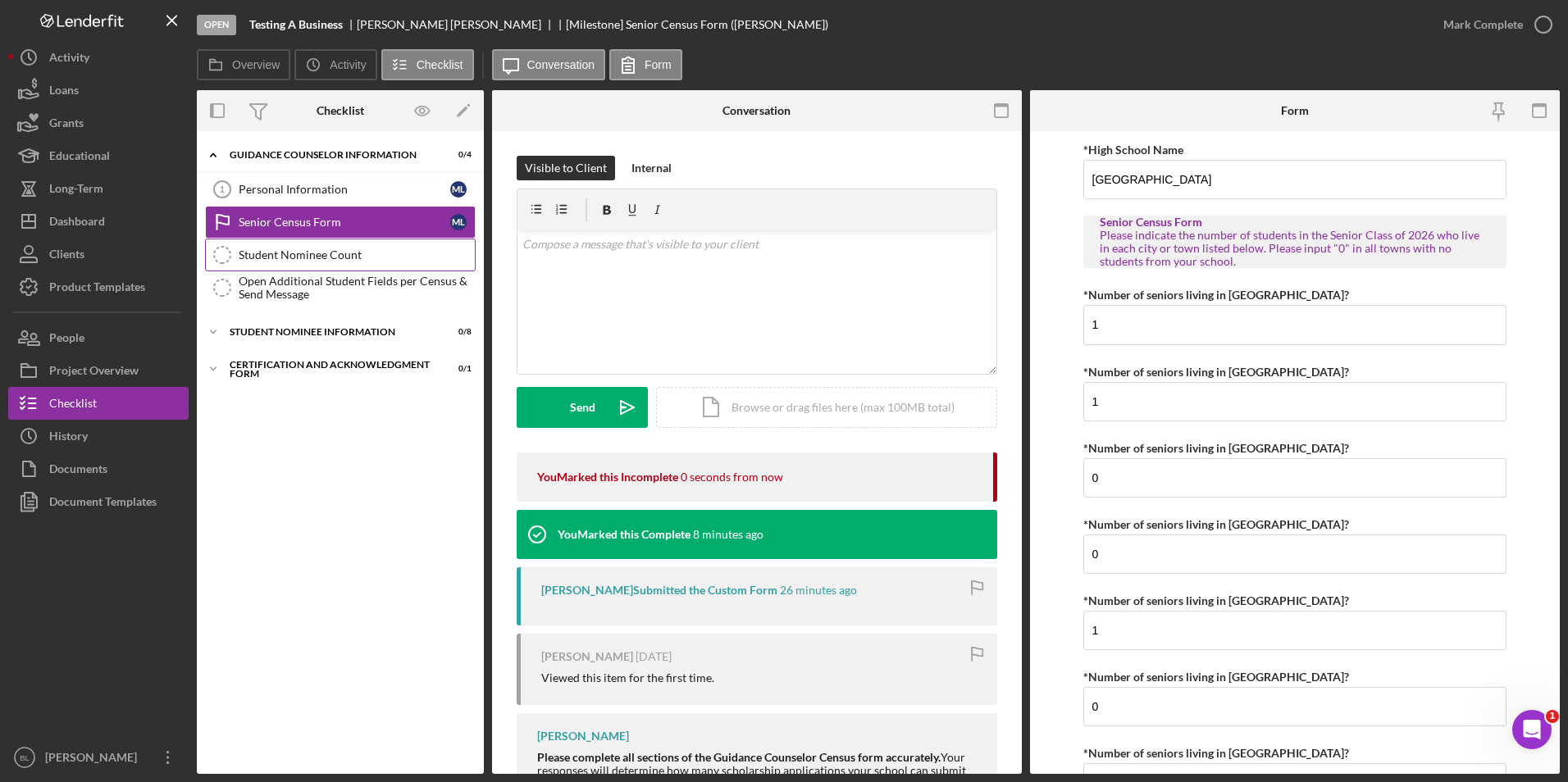
click at [361, 254] on div "Student Nominee Count" at bounding box center [357, 254] width 236 height 13
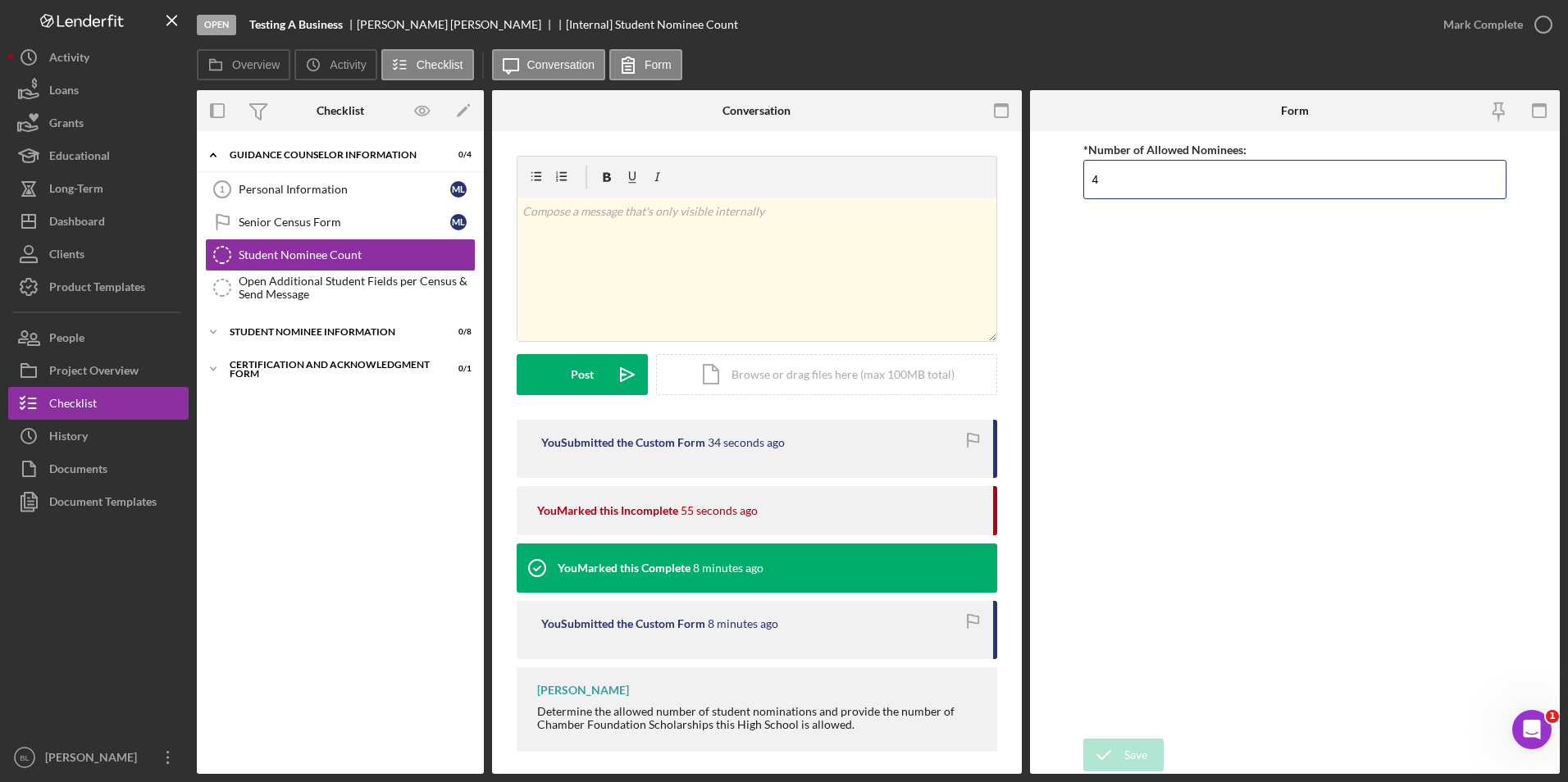
drag, startPoint x: 1130, startPoint y: 180, endPoint x: 1051, endPoint y: 176, distance: 79.1
click at [1051, 176] on form "*Number of Allowed Nominees: 4 Save Save" at bounding box center [1294, 452] width 529 height 643
click at [1111, 765] on icon "submit" at bounding box center [1104, 755] width 41 height 41
click at [367, 275] on div "Open Additional Student Fields per Census & Send Message" at bounding box center [357, 288] width 236 height 26
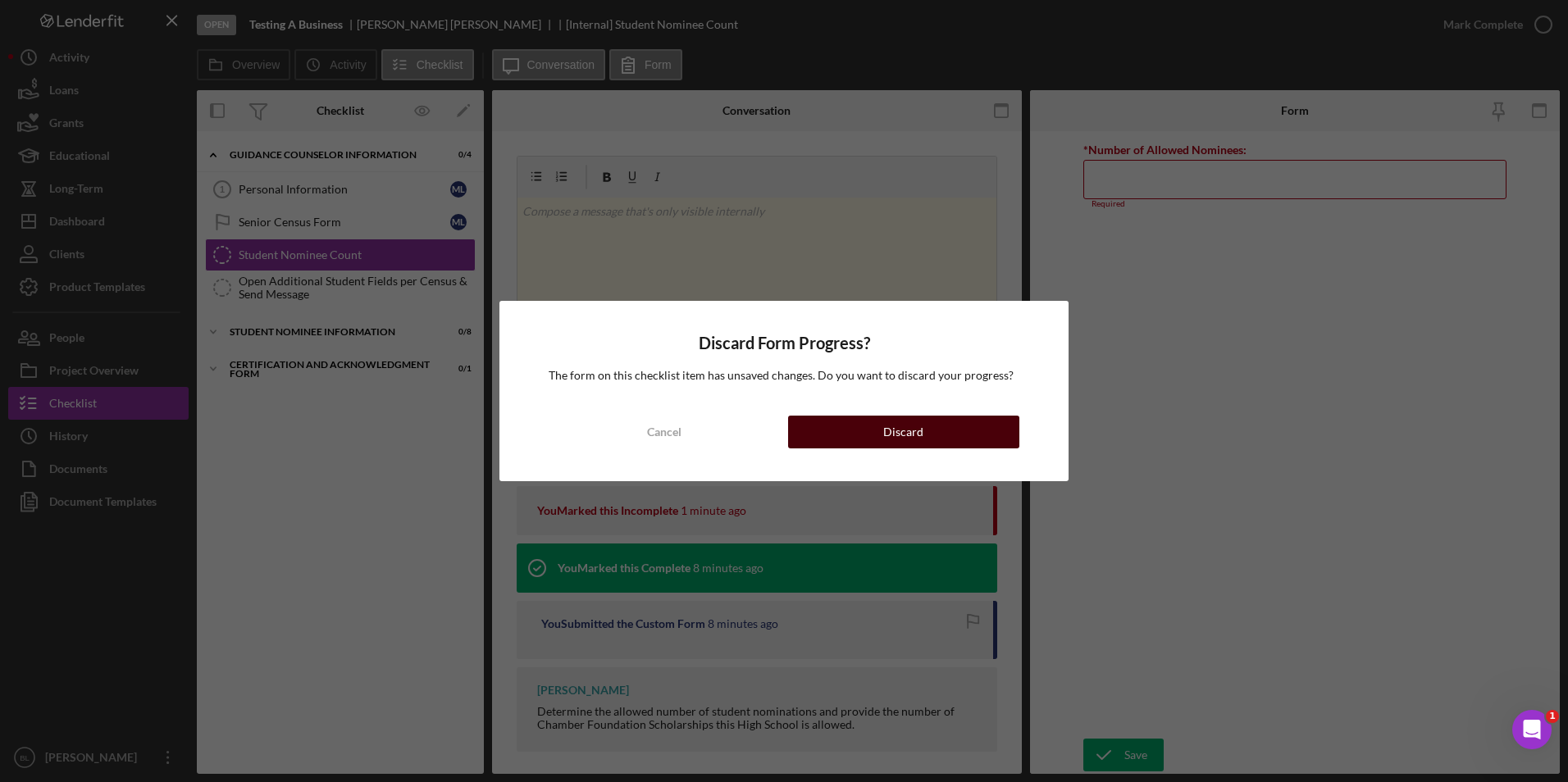
click at [910, 425] on div "Discard" at bounding box center [903, 432] width 40 height 33
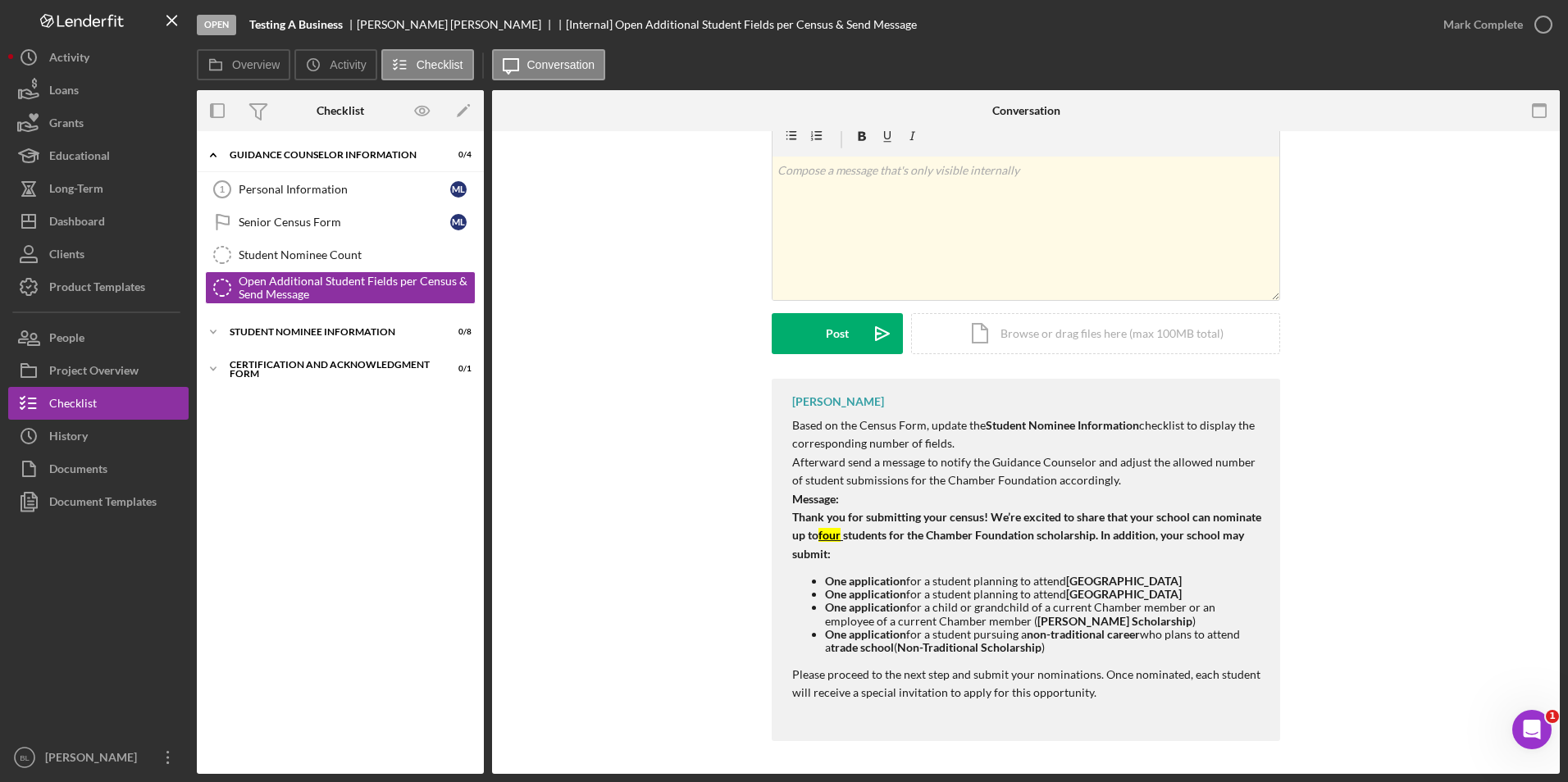
scroll to position [54, 0]
click at [255, 152] on div "Guidance Counselor Information" at bounding box center [346, 155] width 234 height 10
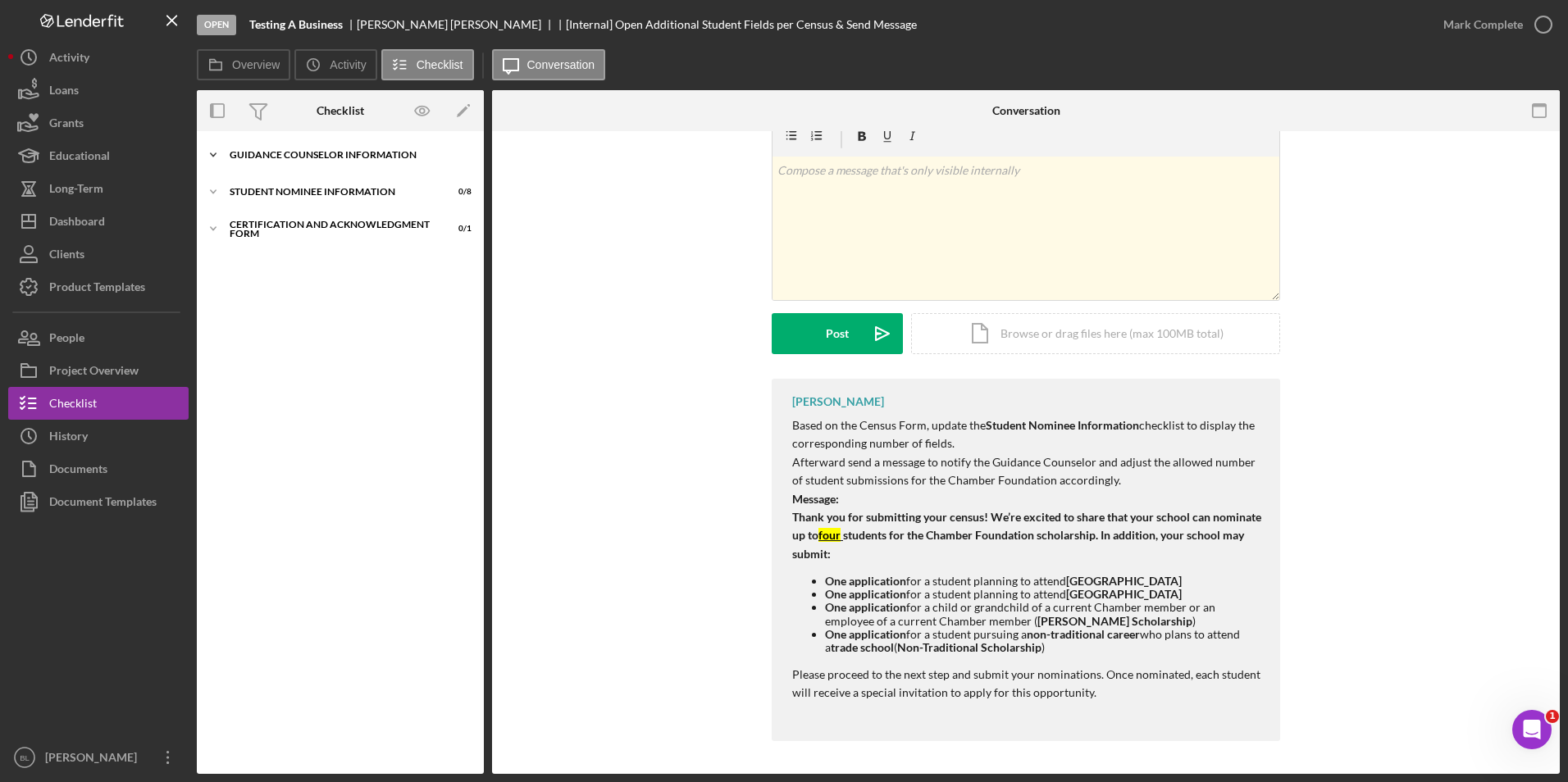
click at [295, 152] on div "Guidance Counselor Information" at bounding box center [346, 155] width 234 height 10
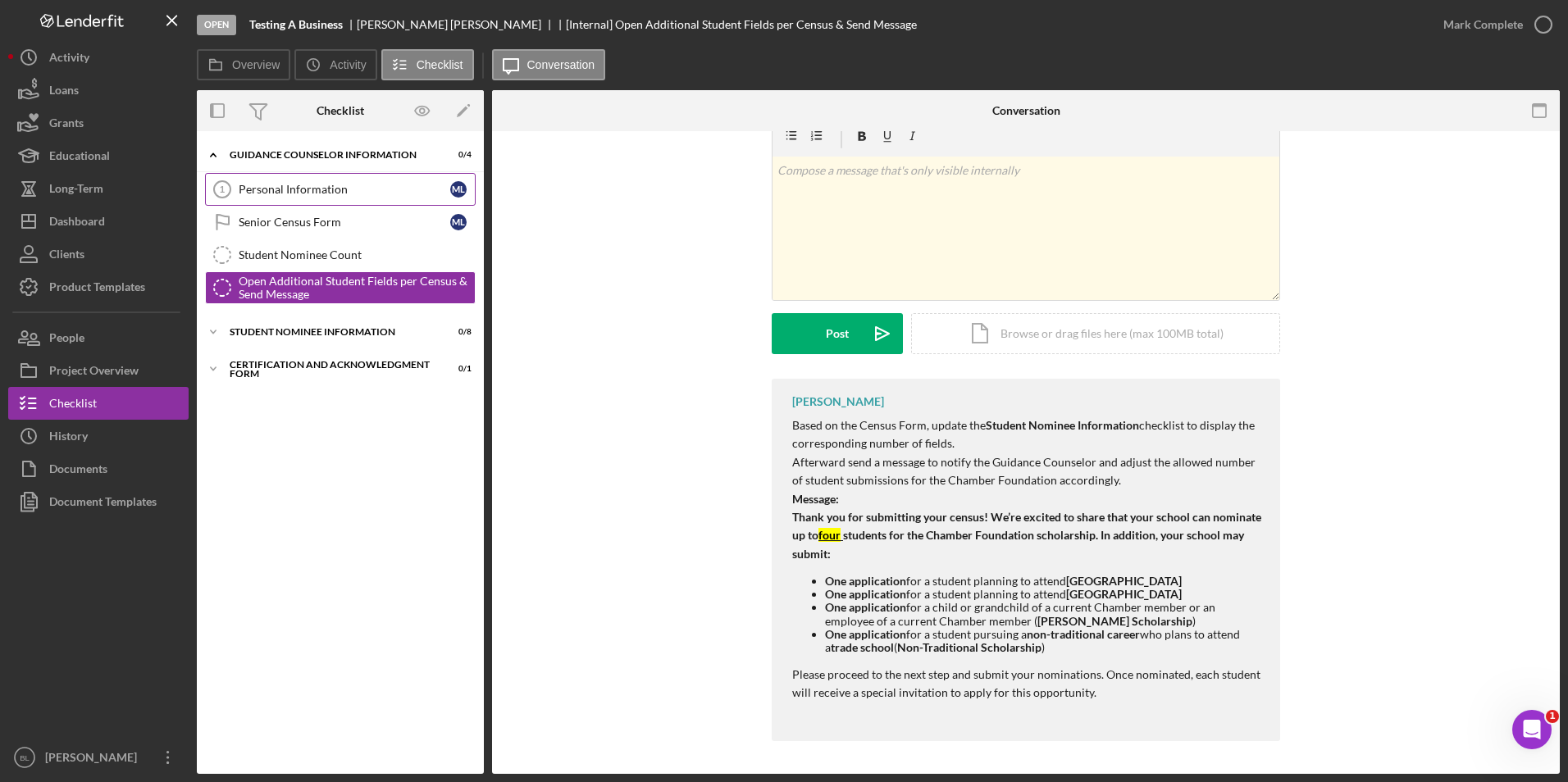
click at [296, 184] on div "Personal Information" at bounding box center [344, 189] width 212 height 13
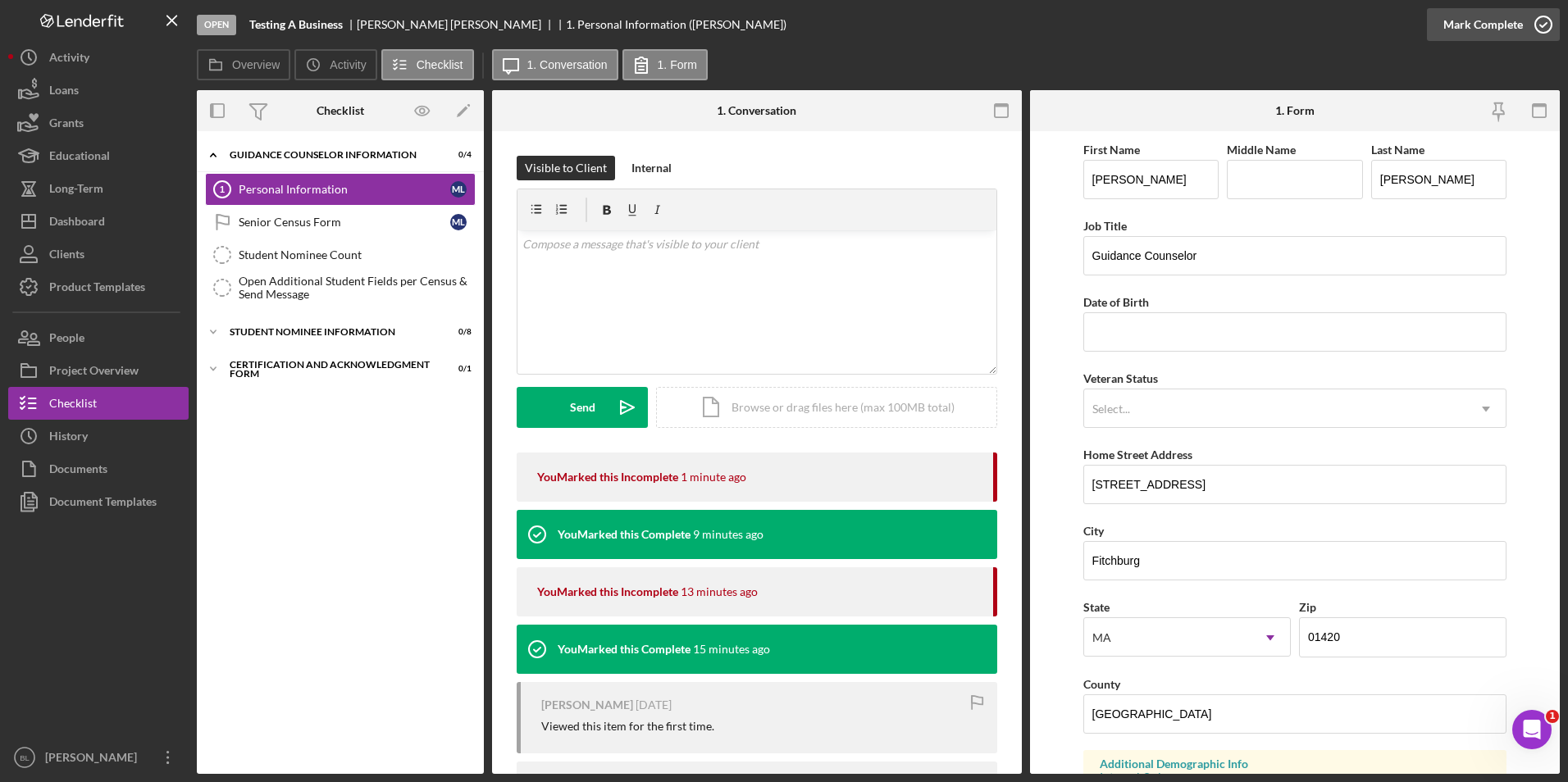
click at [1554, 19] on icon "button" at bounding box center [1544, 24] width 41 height 41
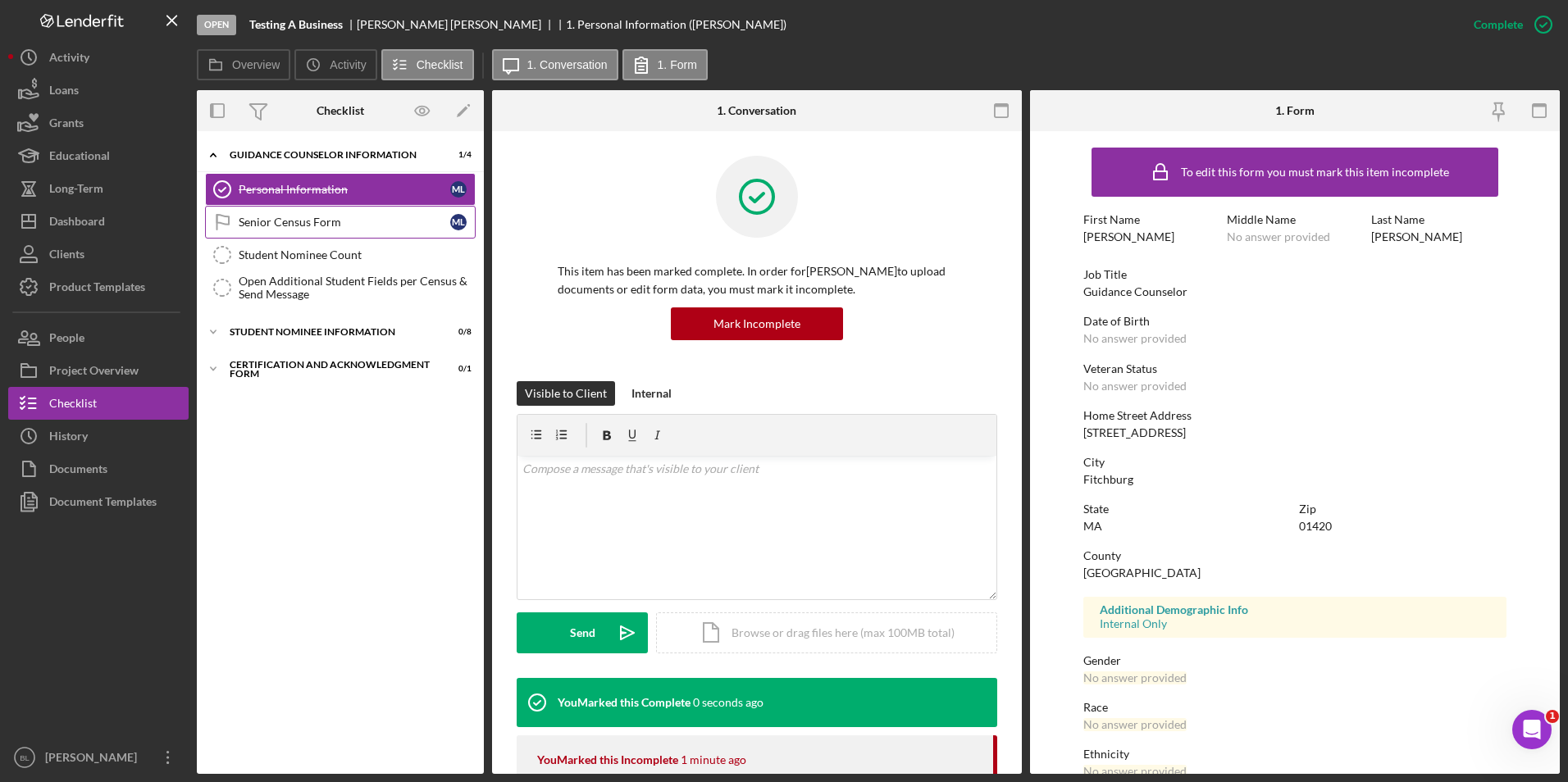
click at [342, 226] on div "Senior Census Form" at bounding box center [344, 221] width 212 height 13
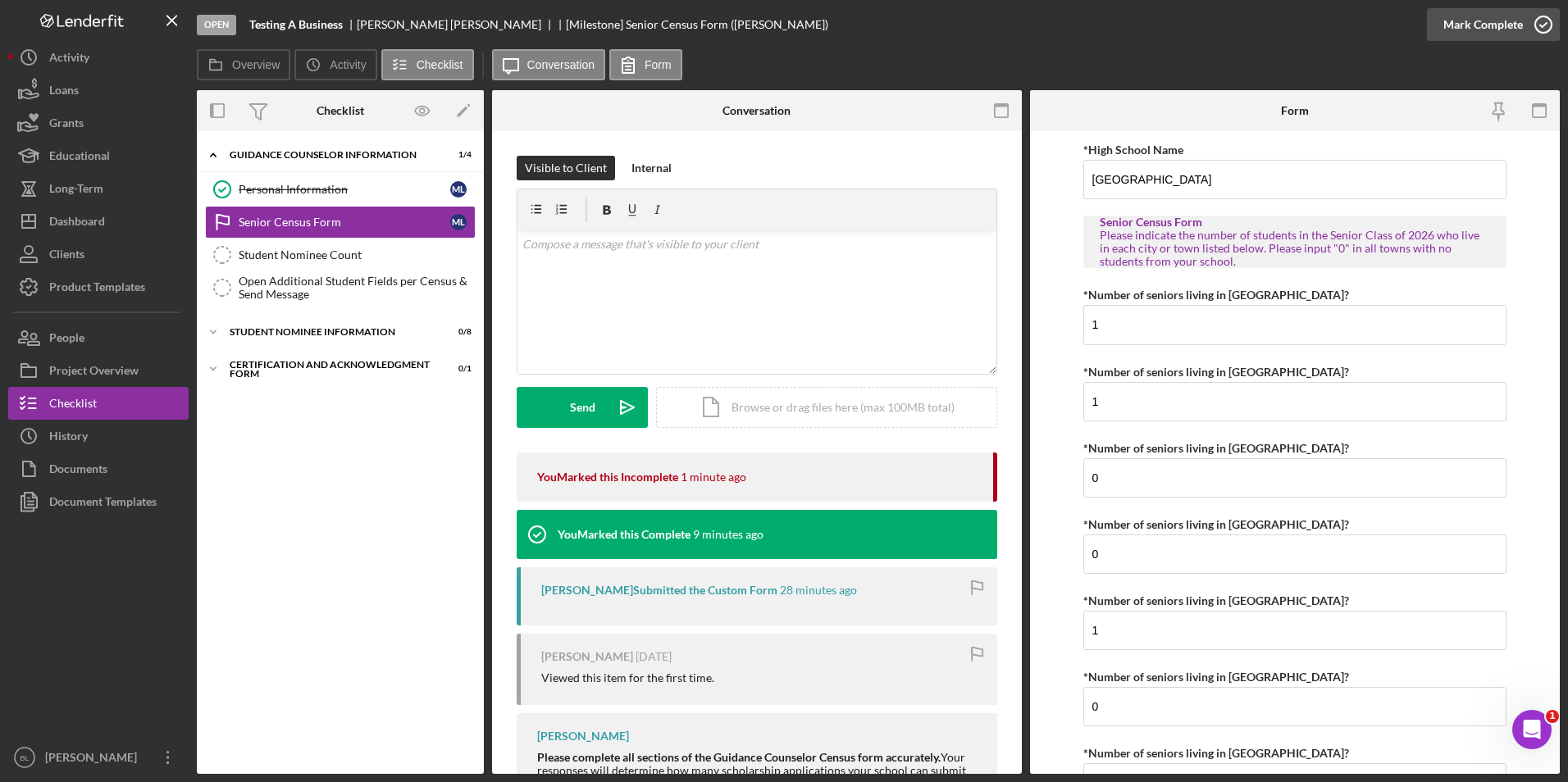
click at [1537, 30] on icon "button" at bounding box center [1544, 24] width 41 height 41
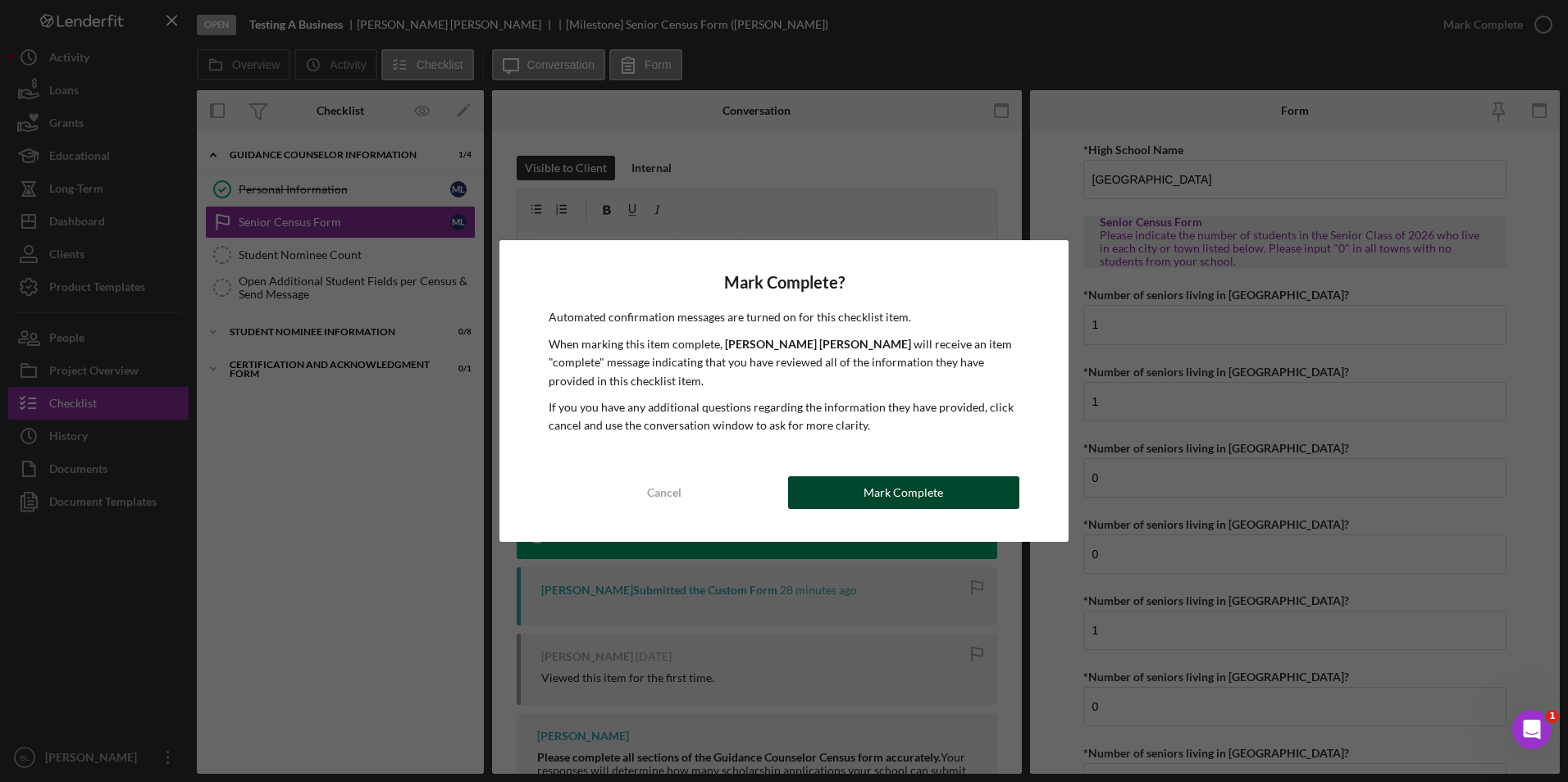
click at [869, 506] on div "Mark Complete" at bounding box center [903, 493] width 80 height 33
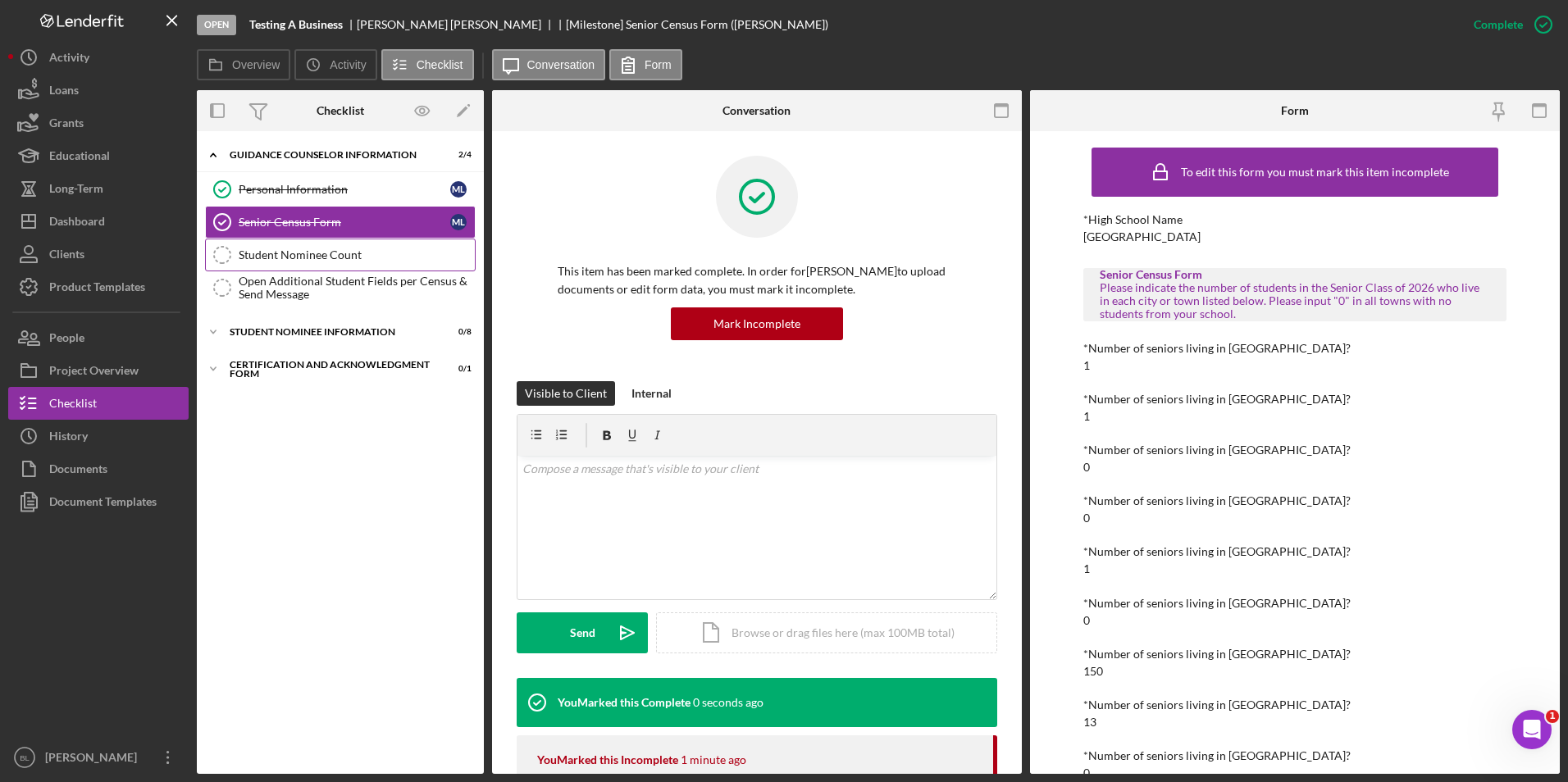
click at [334, 258] on div "Student Nominee Count" at bounding box center [357, 254] width 236 height 13
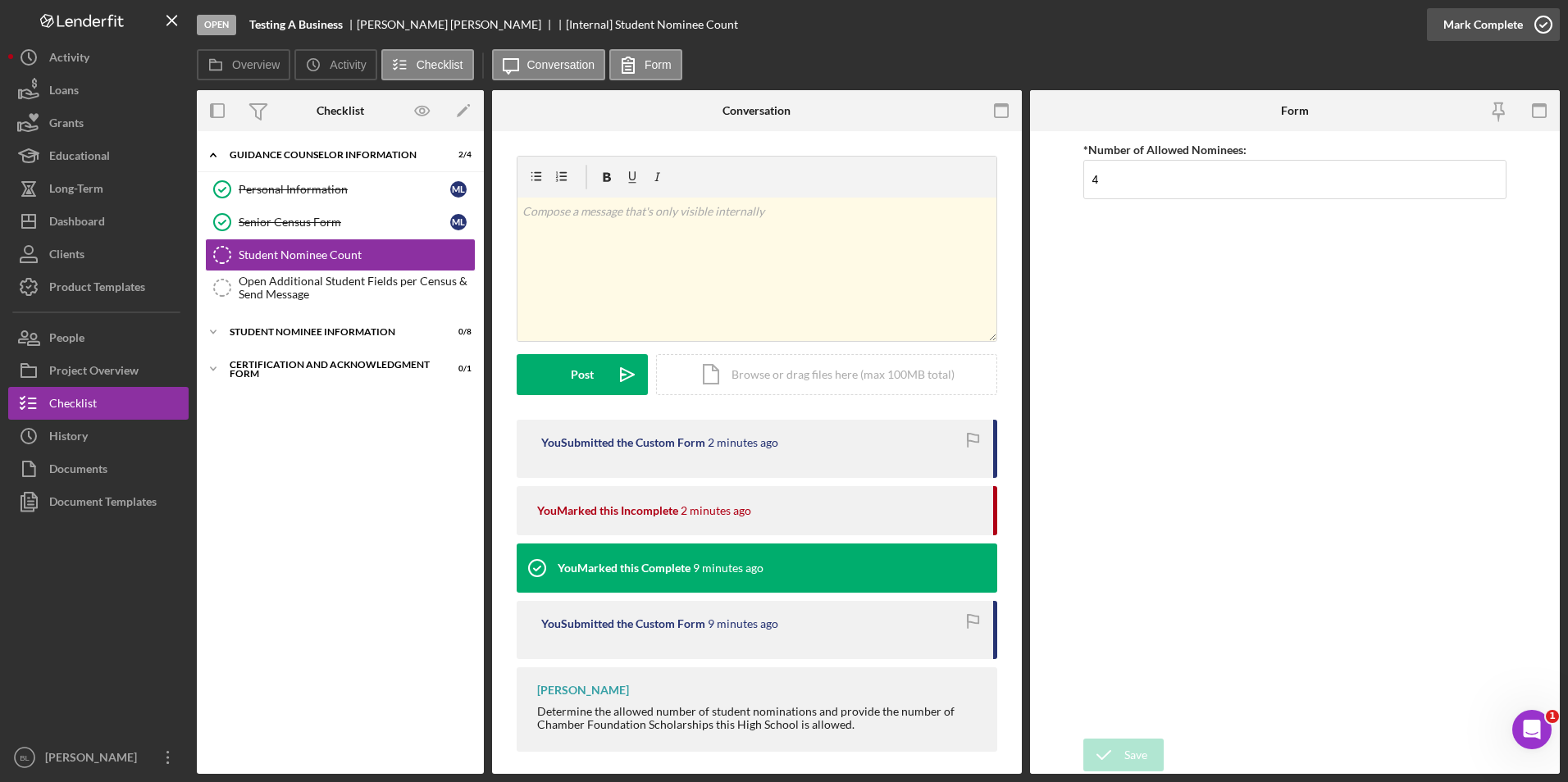
click at [1535, 31] on icon "button" at bounding box center [1544, 24] width 41 height 41
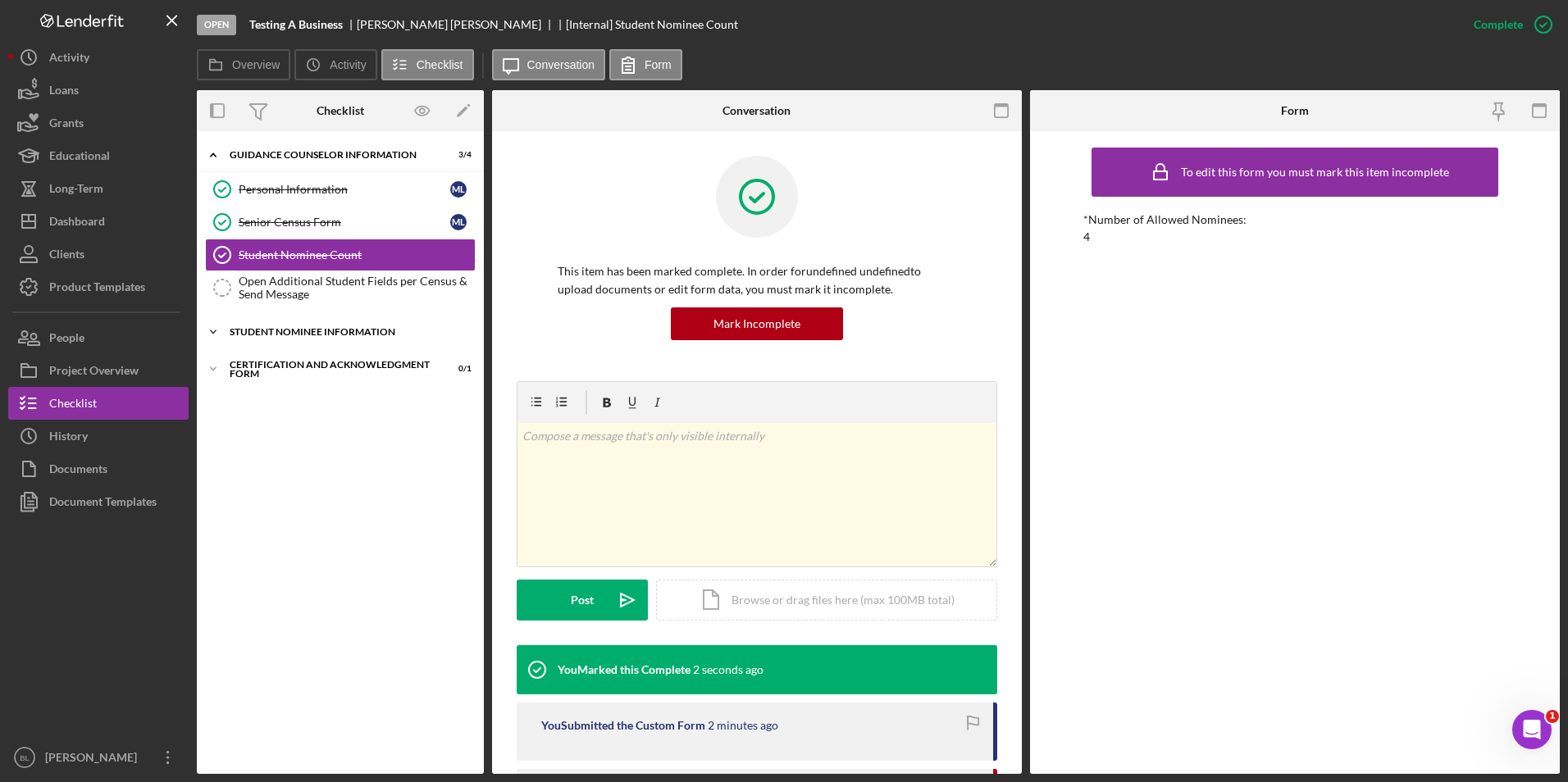
drag, startPoint x: 297, startPoint y: 281, endPoint x: 461, endPoint y: 325, distance: 169.8
click at [298, 281] on div "Open Additional Student Fields per Census & Send Message" at bounding box center [357, 288] width 236 height 26
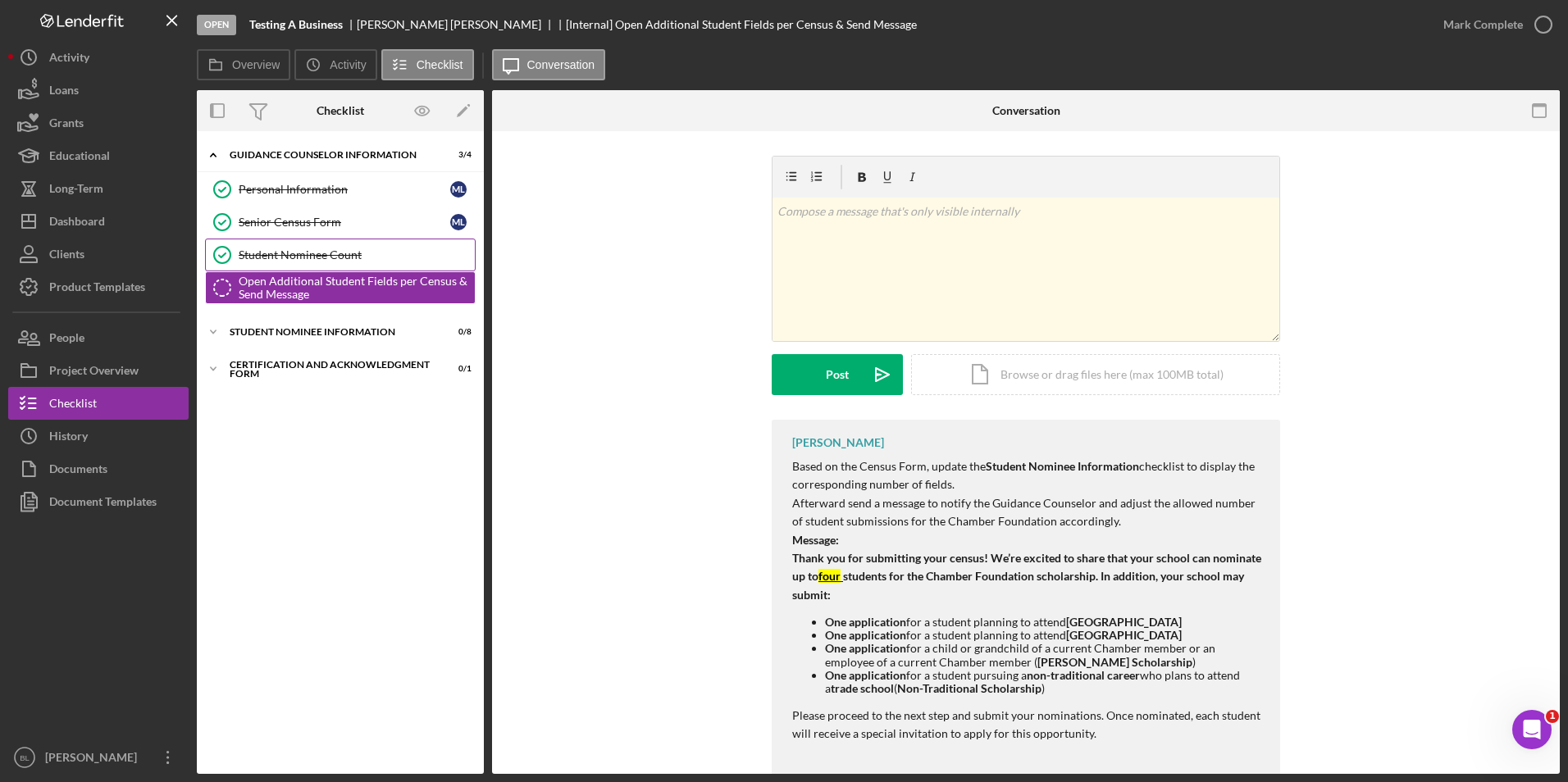
click at [337, 259] on div "Student Nominee Count" at bounding box center [357, 254] width 236 height 13
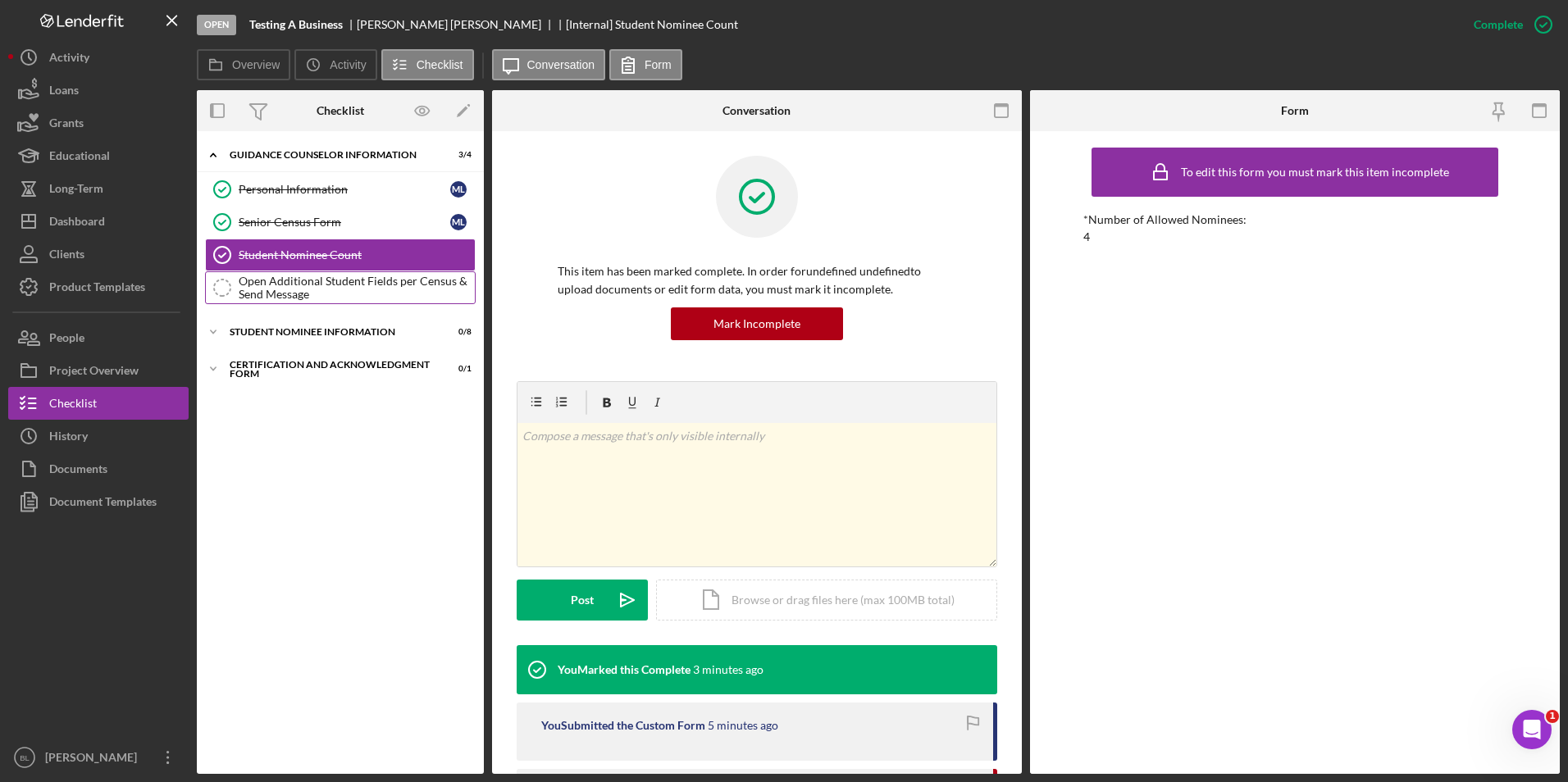
click at [337, 285] on div "Open Additional Student Fields per Census & Send Message" at bounding box center [357, 288] width 236 height 26
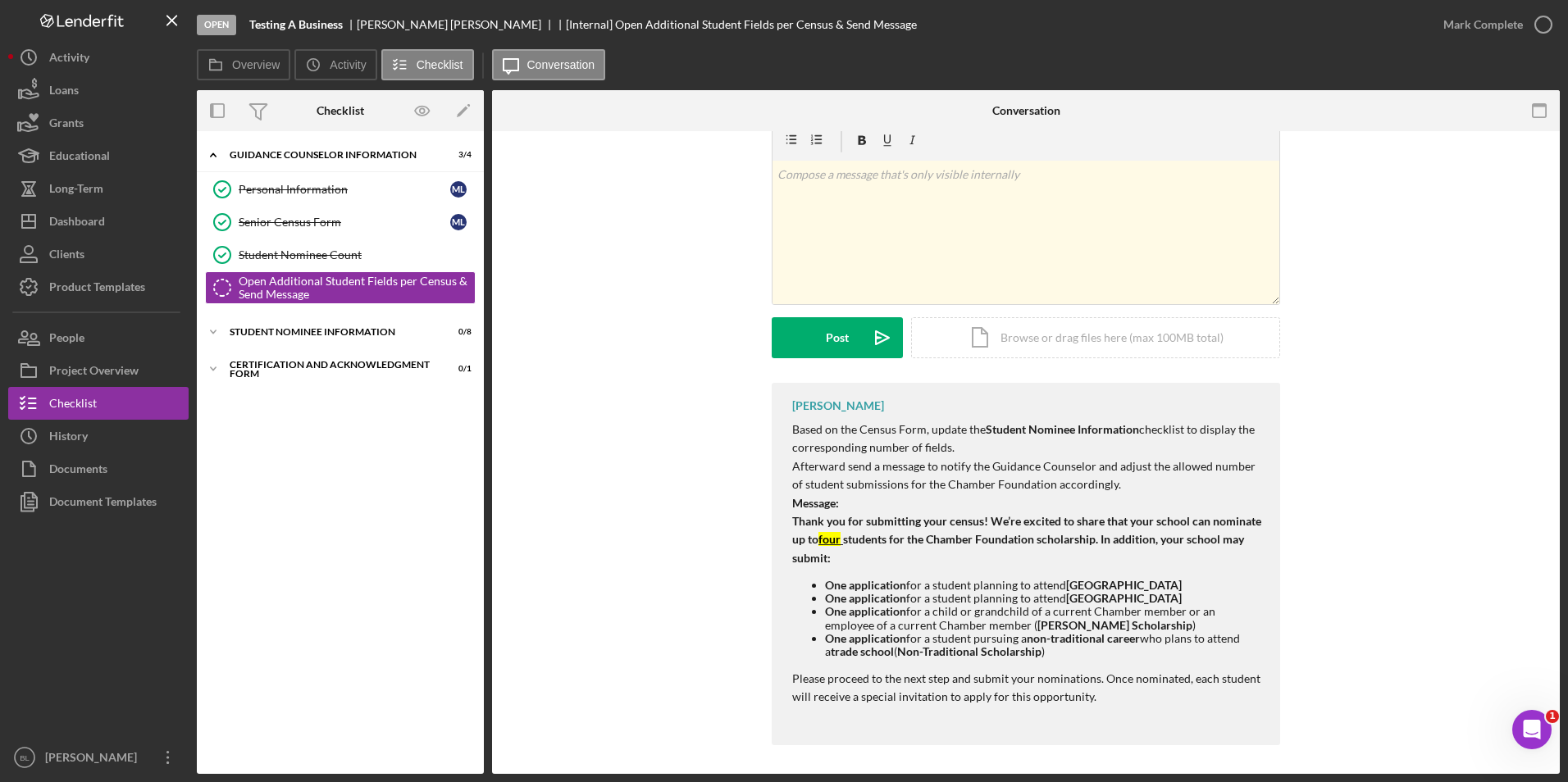
scroll to position [54, 0]
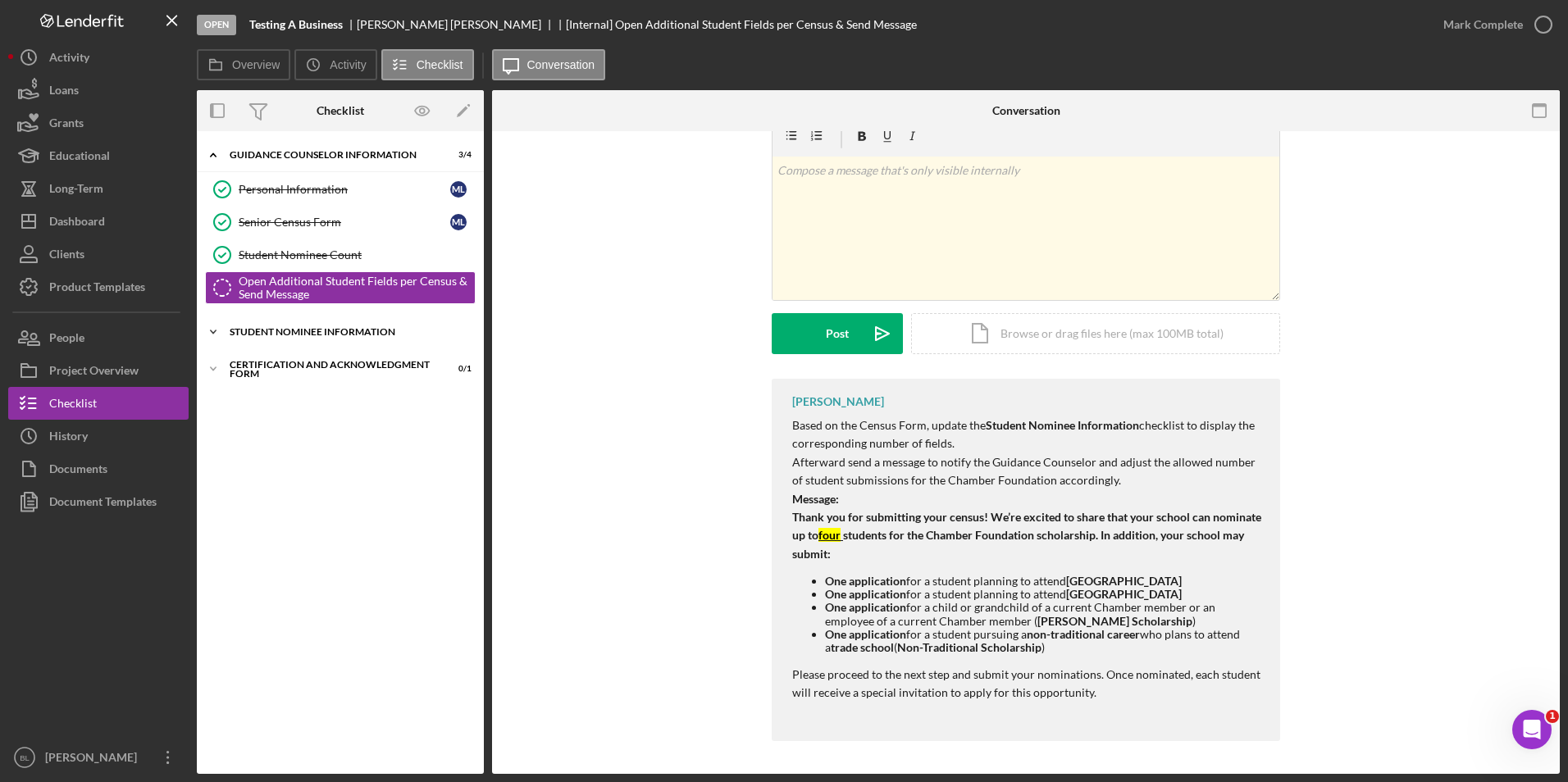
click at [322, 335] on div "Student Nominee Information" at bounding box center [346, 332] width 234 height 10
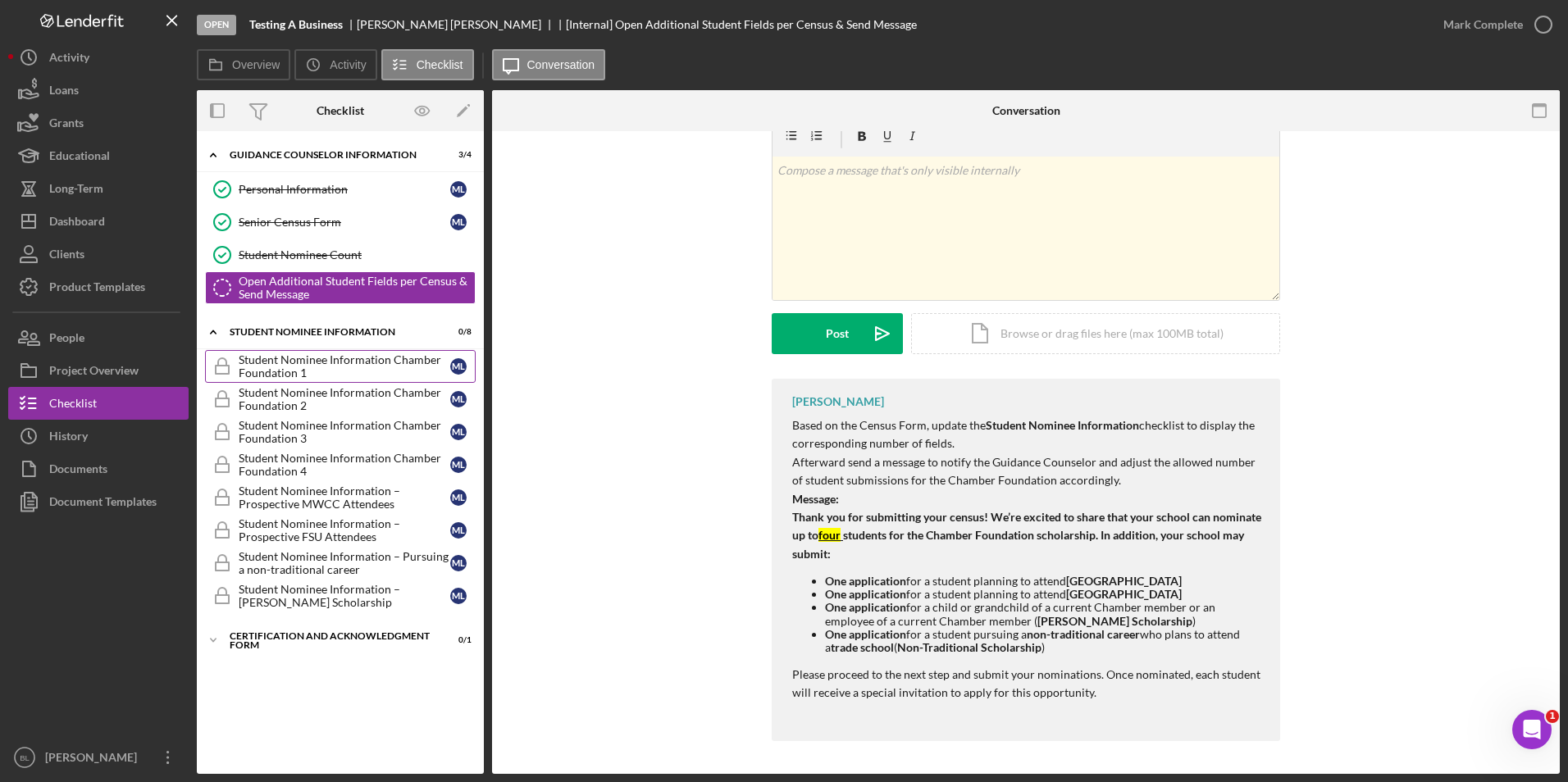
click at [254, 365] on div "Student Nominee Information Chamber Foundation 1" at bounding box center [344, 366] width 212 height 26
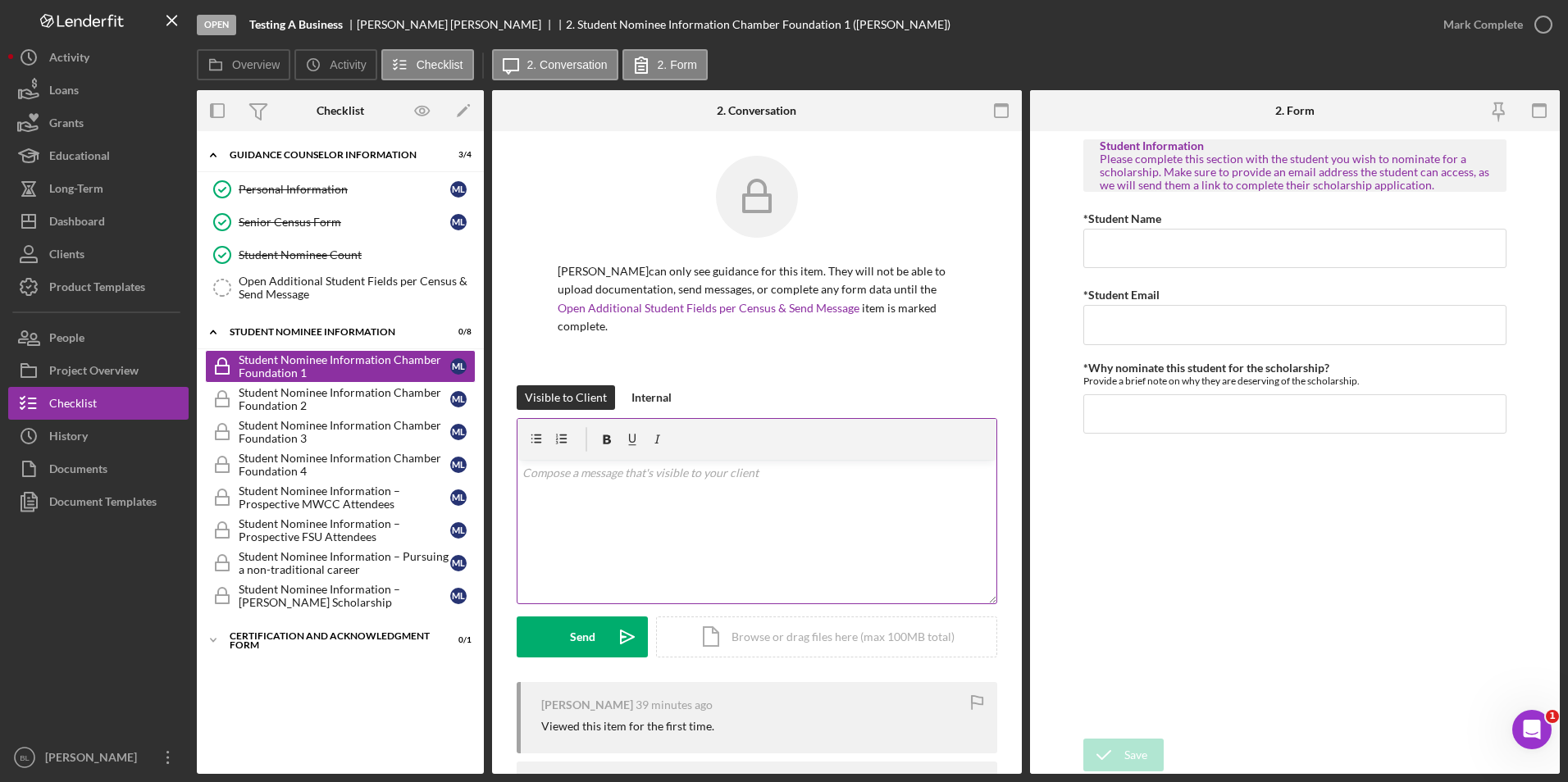
click at [678, 506] on div "v Color teal Color pink Remove color Add row above Add row below Add column bef…" at bounding box center [757, 531] width 479 height 143
click at [624, 487] on div "v Color teal Color pink Remove color Add row above Add row below Add column bef…" at bounding box center [757, 531] width 479 height 143
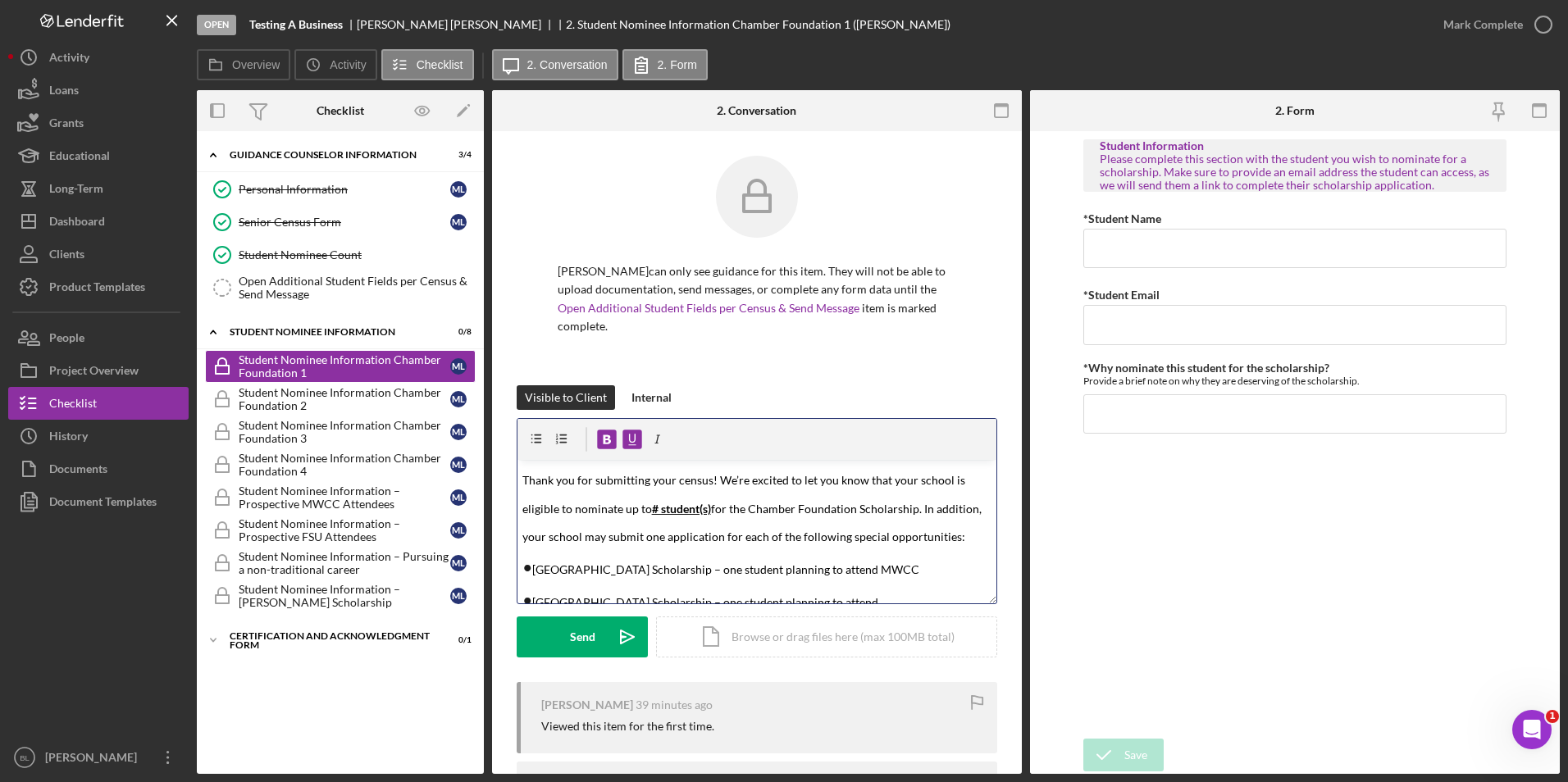
drag, startPoint x: 657, startPoint y: 511, endPoint x: 681, endPoint y: 542, distance: 39.2
click at [657, 512] on span "# student(s)" at bounding box center [682, 509] width 59 height 14
click at [693, 523] on p "Thank you for submitting your census! We’re excited to let you know that your s…" at bounding box center [758, 506] width 470 height 85
click at [722, 533] on span "for the Chamber Foundation Scholarship. In addition, your school may submit one…" at bounding box center [753, 523] width 461 height 42
click at [524, 512] on span "Thank you for submitting your census! We’re excited to let you know that your s…" at bounding box center [745, 493] width 446 height 42
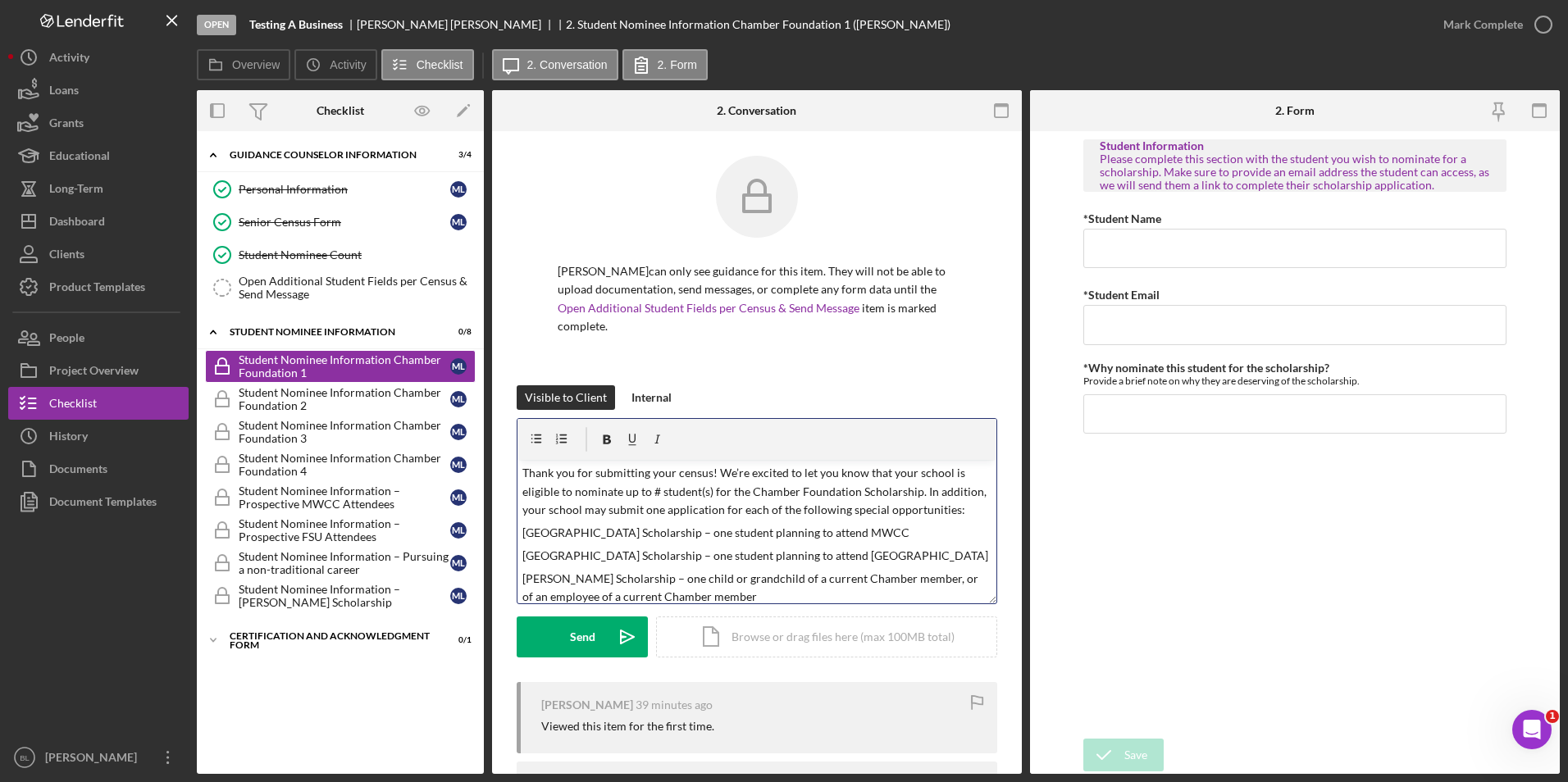
click at [651, 491] on p "Thank you for submitting your census! We’re excited to let you know that your s…" at bounding box center [758, 491] width 470 height 55
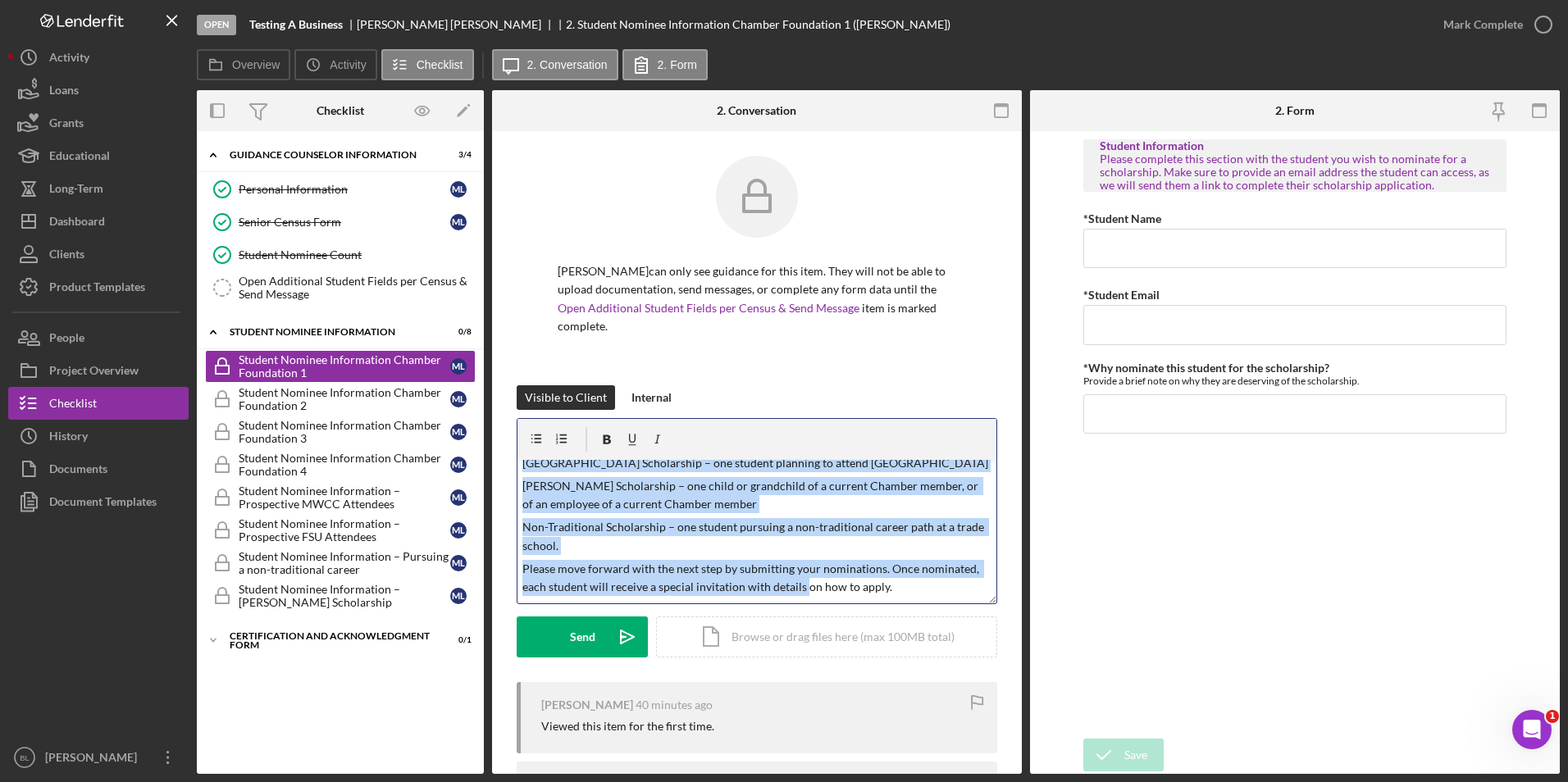
scroll to position [96, 0]
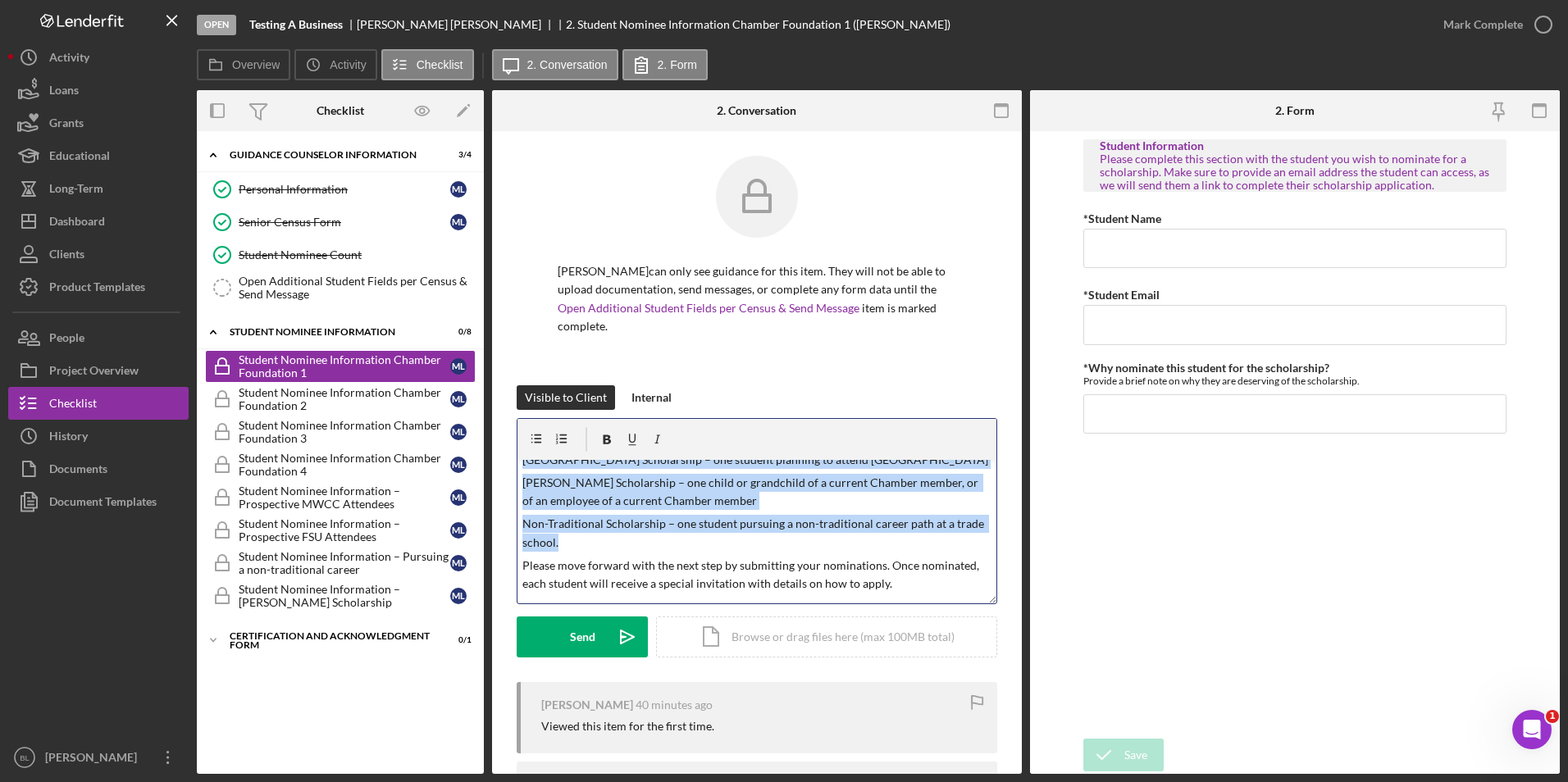
drag, startPoint x: 522, startPoint y: 531, endPoint x: 773, endPoint y: 541, distance: 251.2
click at [773, 541] on div "v Color teal Color pink Remove color Add row above Add row below Add column bef…" at bounding box center [757, 531] width 479 height 143
click at [539, 437] on icon "button" at bounding box center [536, 439] width 37 height 37
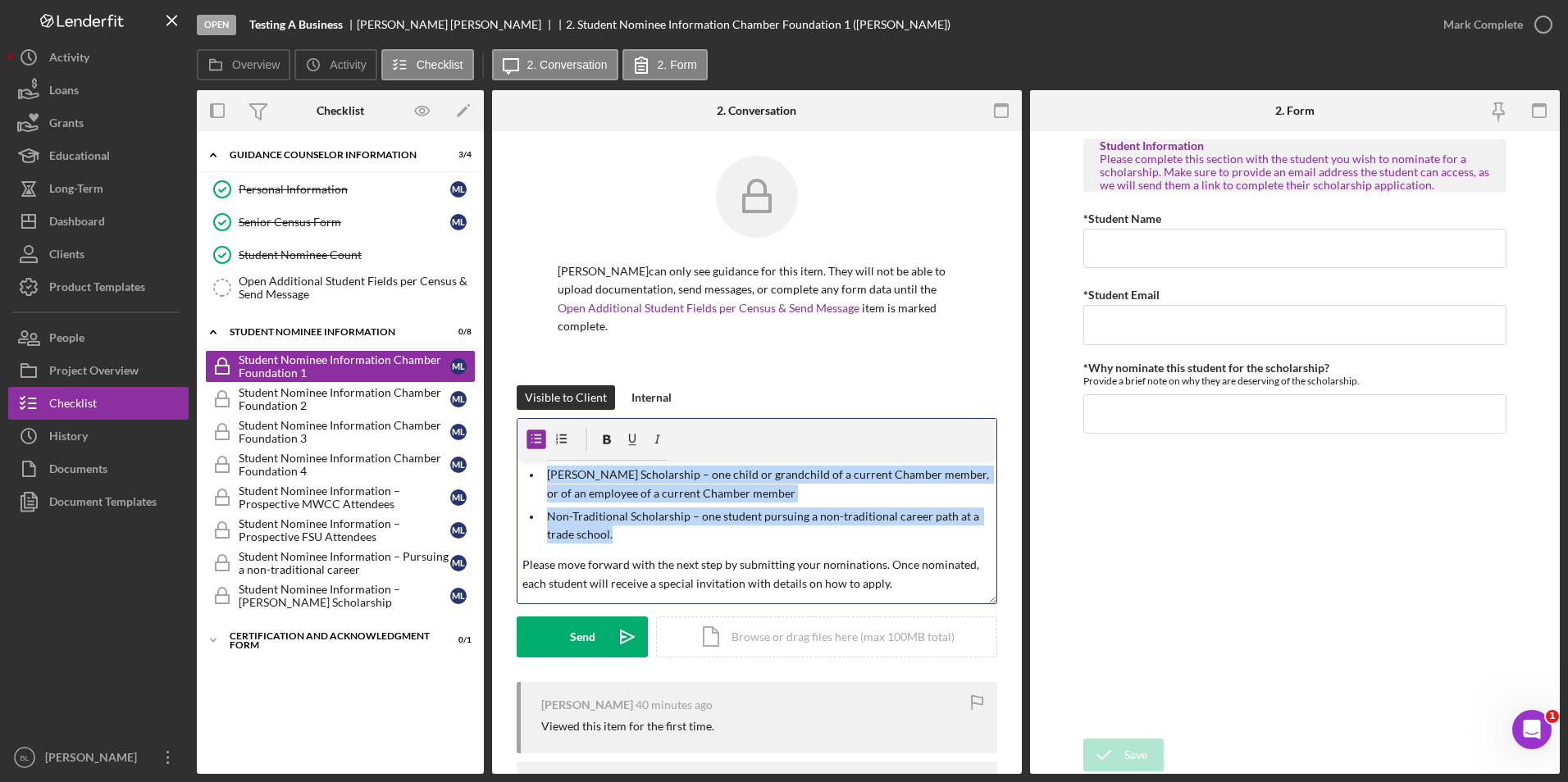
click at [654, 543] on p "Non-Traditional Scholarship – one student pursuing a non-traditional career pat…" at bounding box center [769, 527] width 446 height 37
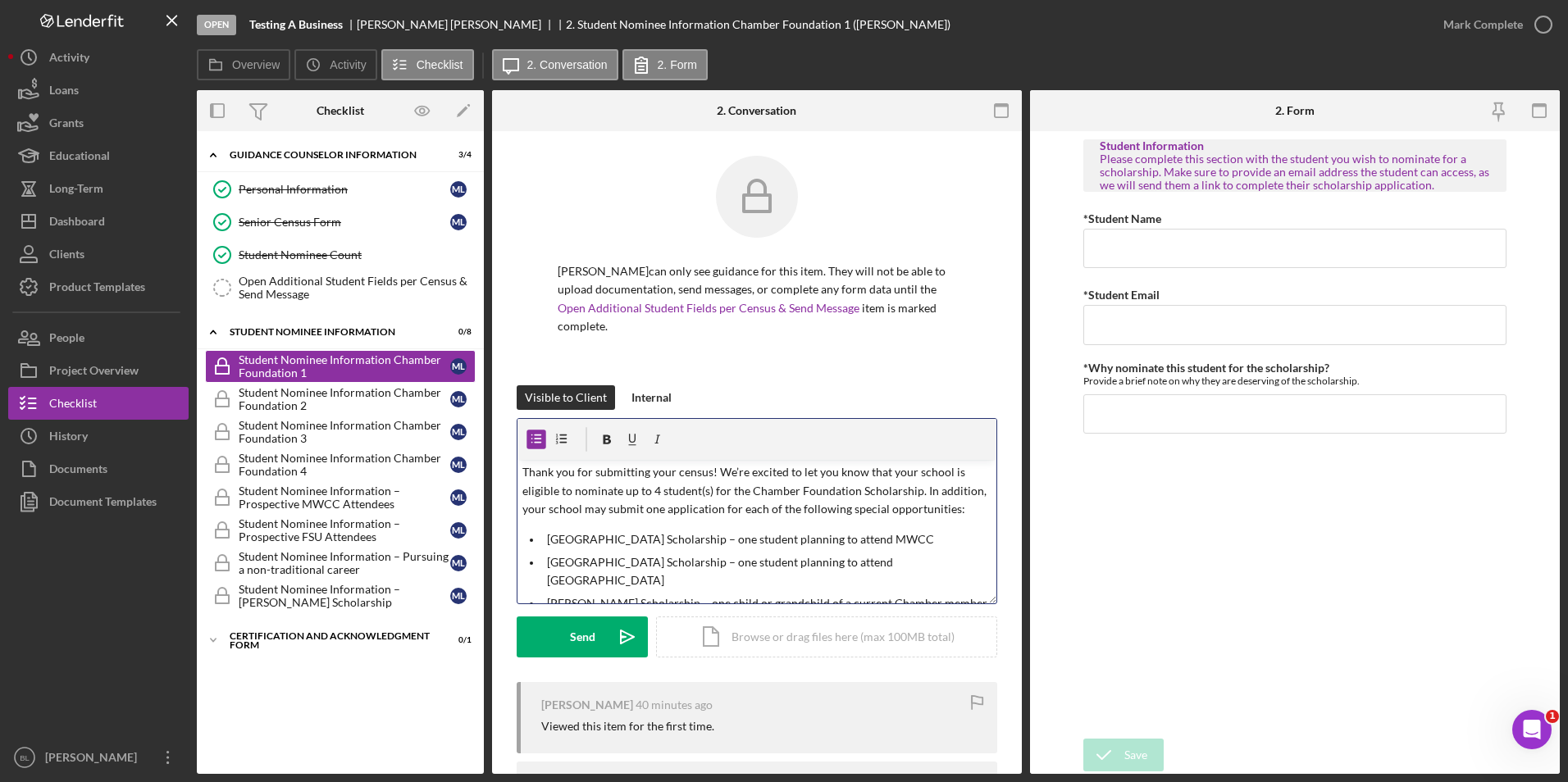
scroll to position [0, 0]
click at [580, 637] on div "Send" at bounding box center [582, 637] width 25 height 41
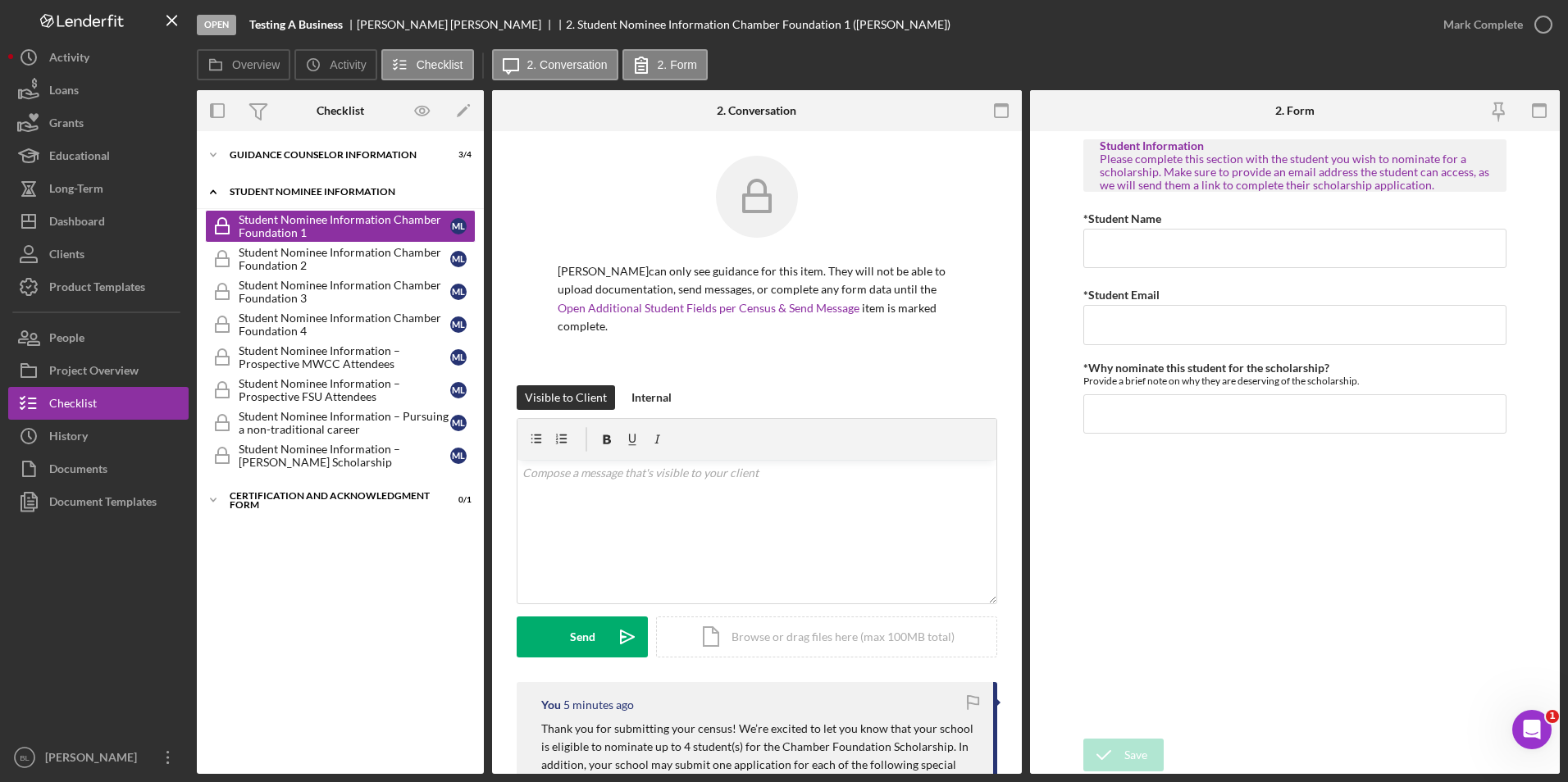
click at [270, 195] on div "Student Nominee Information" at bounding box center [346, 192] width 234 height 10
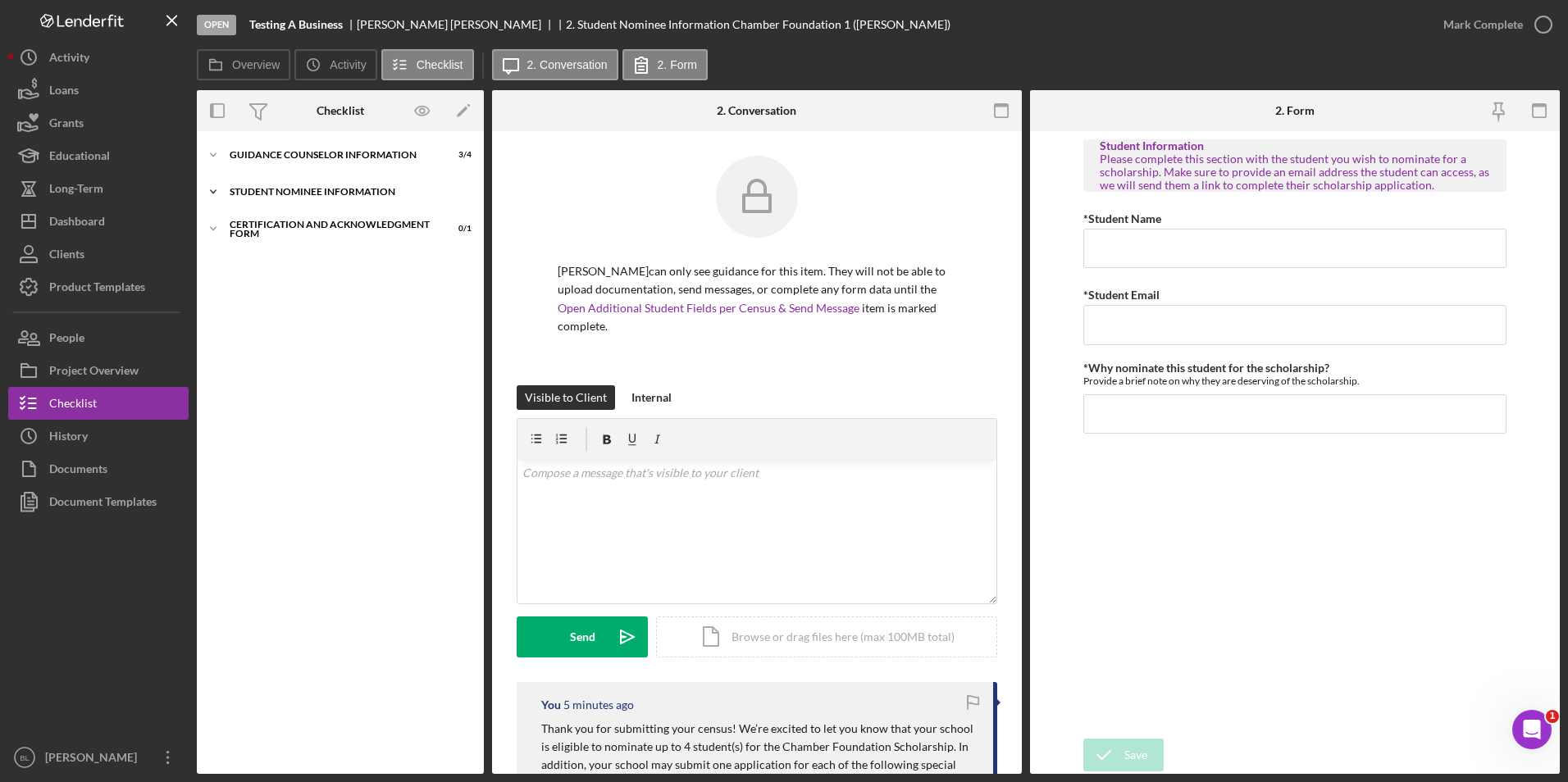
click at [270, 195] on div "Student Nominee Information" at bounding box center [346, 192] width 234 height 10
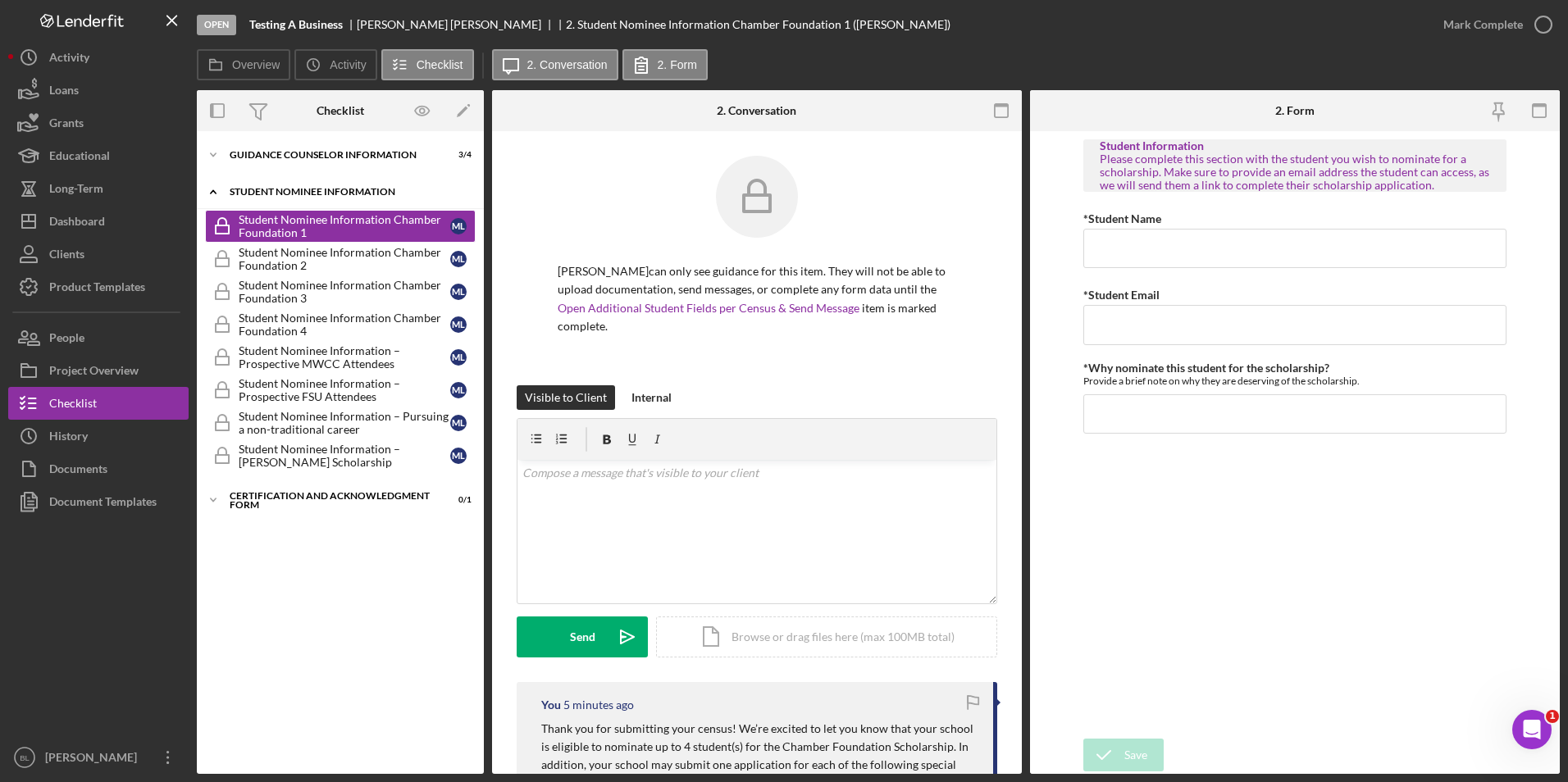
click at [270, 195] on div "Student Nominee Information" at bounding box center [346, 192] width 234 height 10
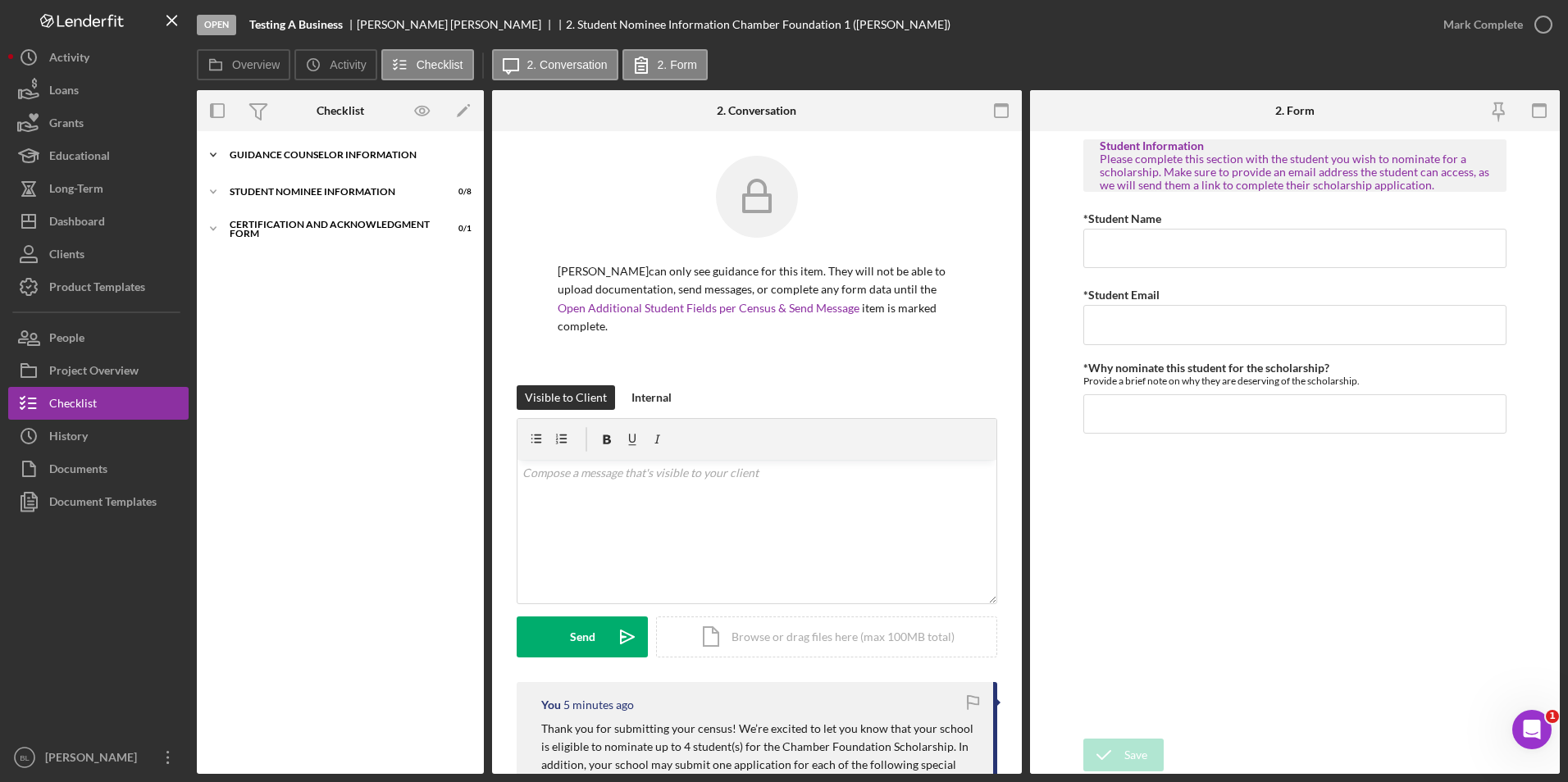
click at [262, 156] on div "Guidance Counselor Information" at bounding box center [346, 155] width 234 height 10
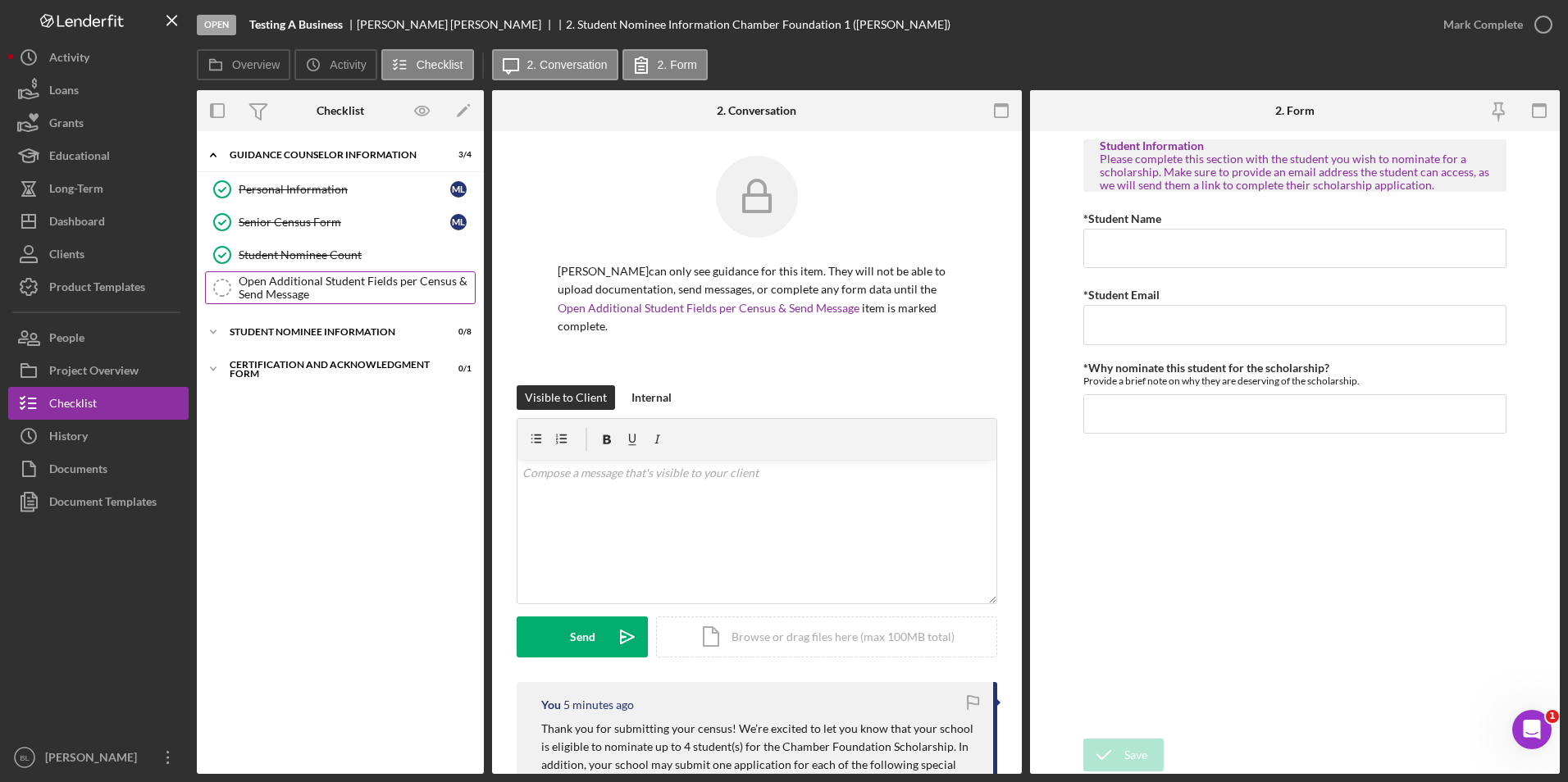
click at [313, 290] on div "Open Additional Student Fields per Census & Send Message" at bounding box center [357, 288] width 236 height 26
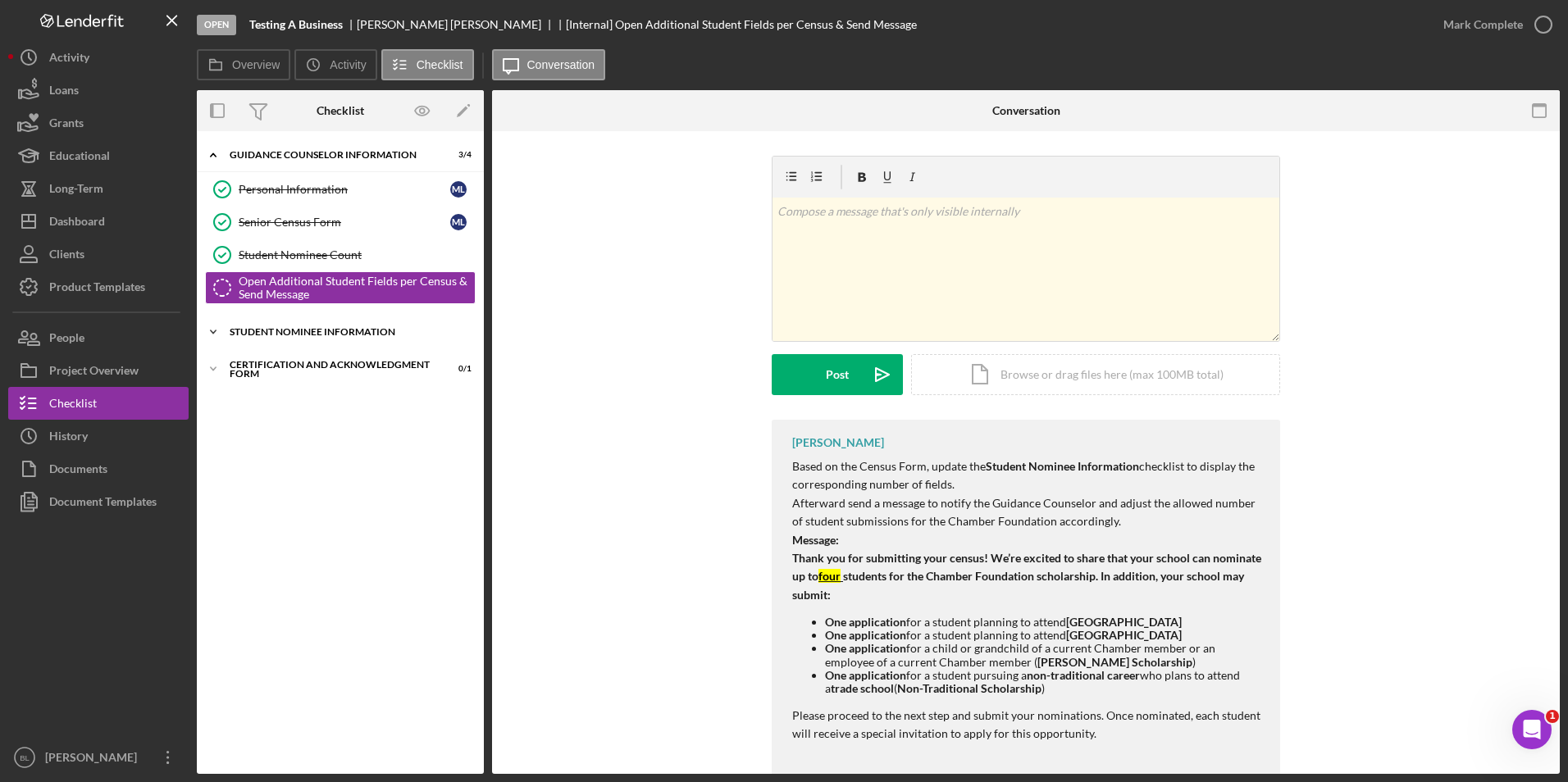
click at [314, 337] on div "Icon/Expander Student Nominee Information 0 / 8" at bounding box center [340, 332] width 287 height 33
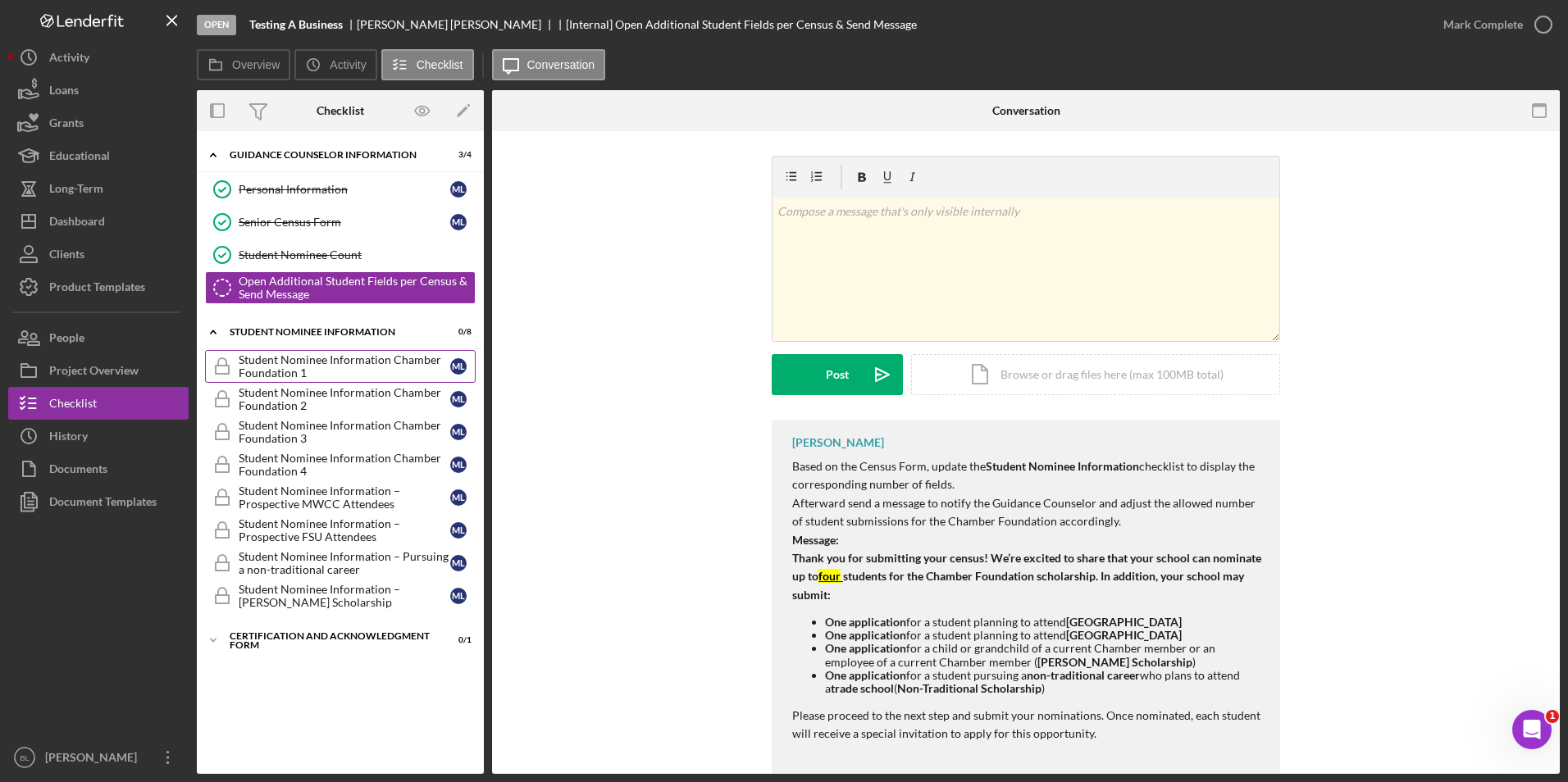
click at [327, 374] on div "Student Nominee Information Chamber Foundation 1" at bounding box center [344, 366] width 212 height 26
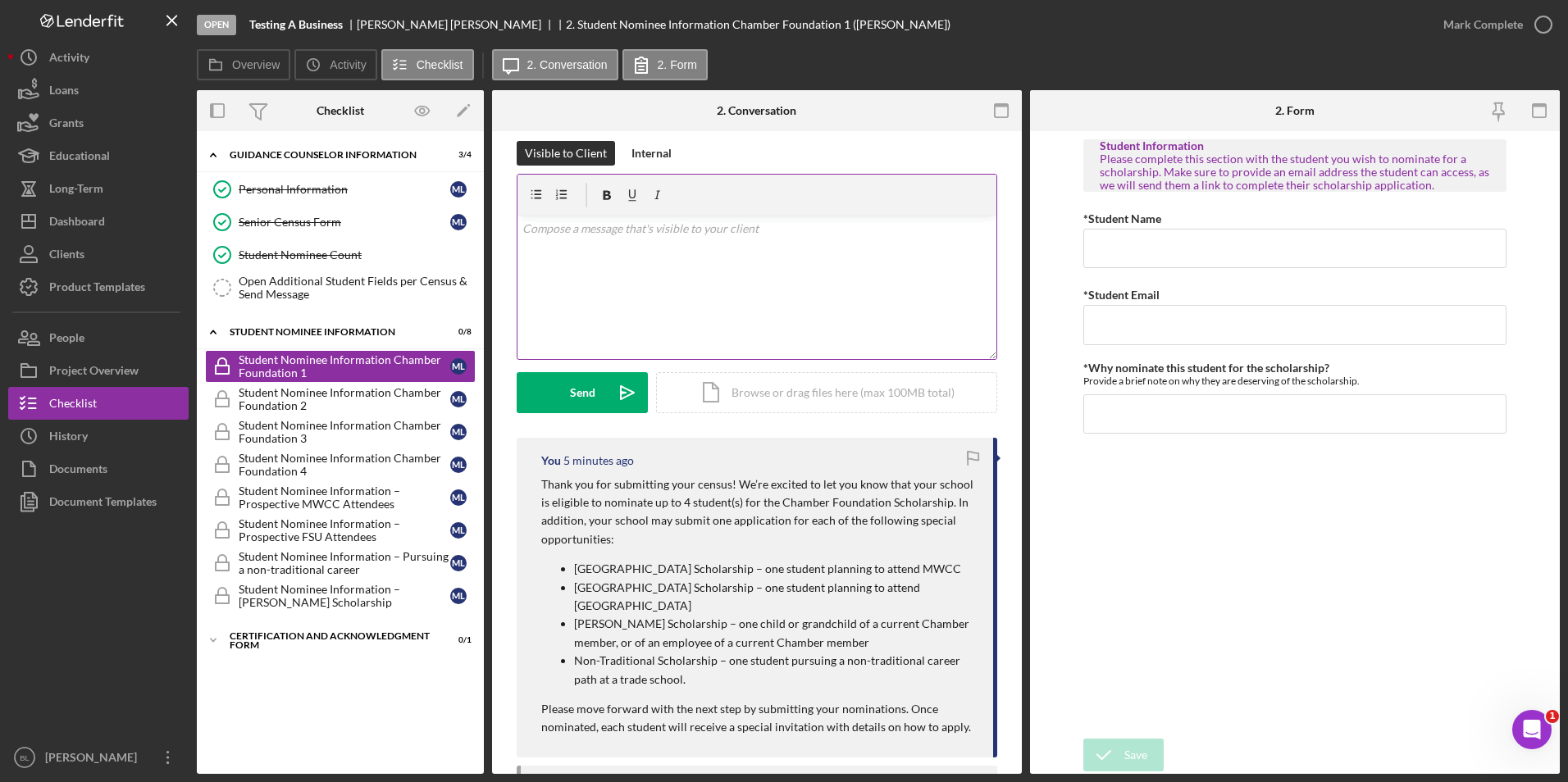
scroll to position [246, 0]
click at [281, 289] on div "Open Additional Student Fields per Census & Send Message" at bounding box center [357, 288] width 236 height 26
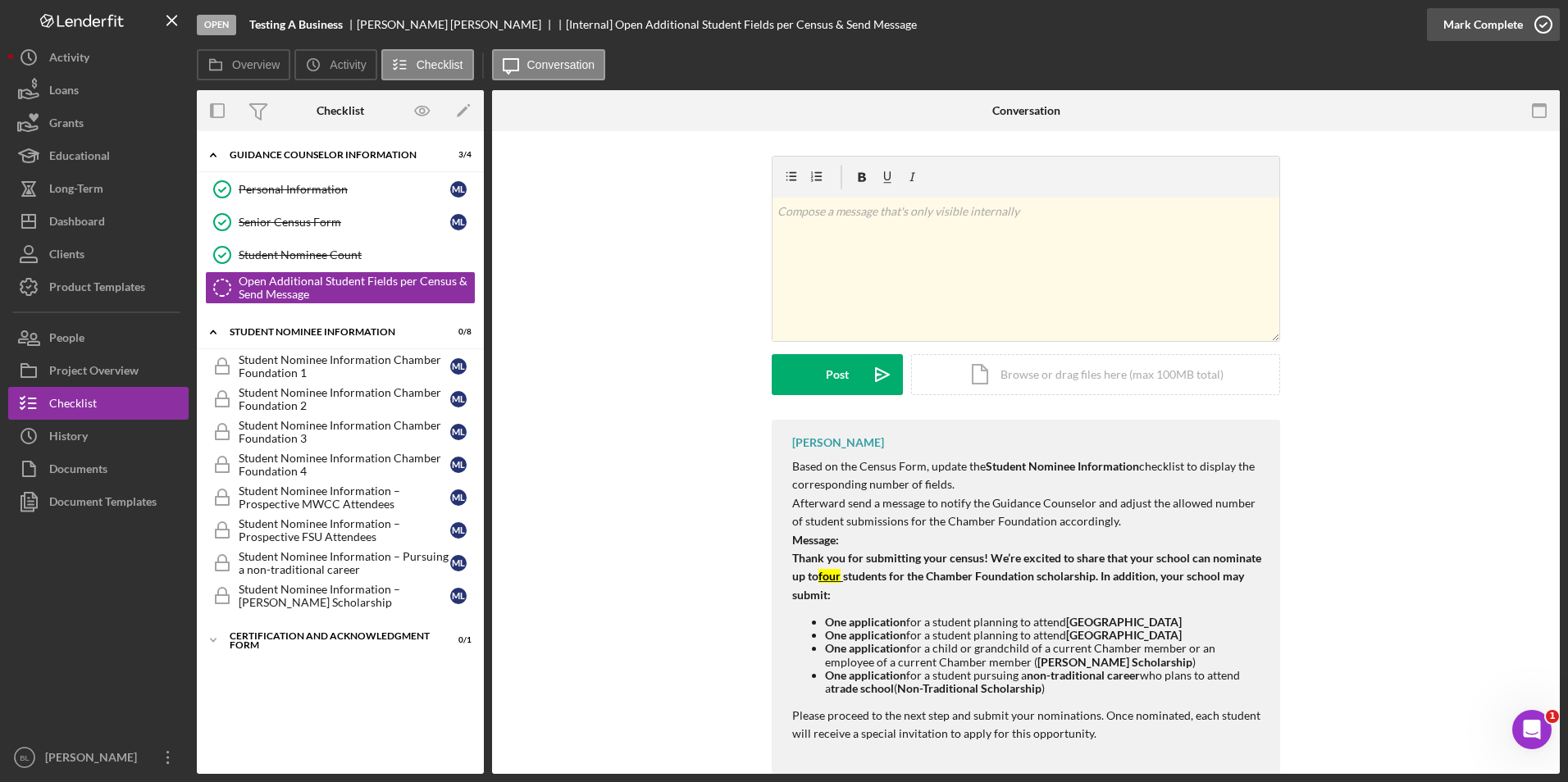
click at [1489, 32] on div "Mark Complete" at bounding box center [1483, 24] width 80 height 33
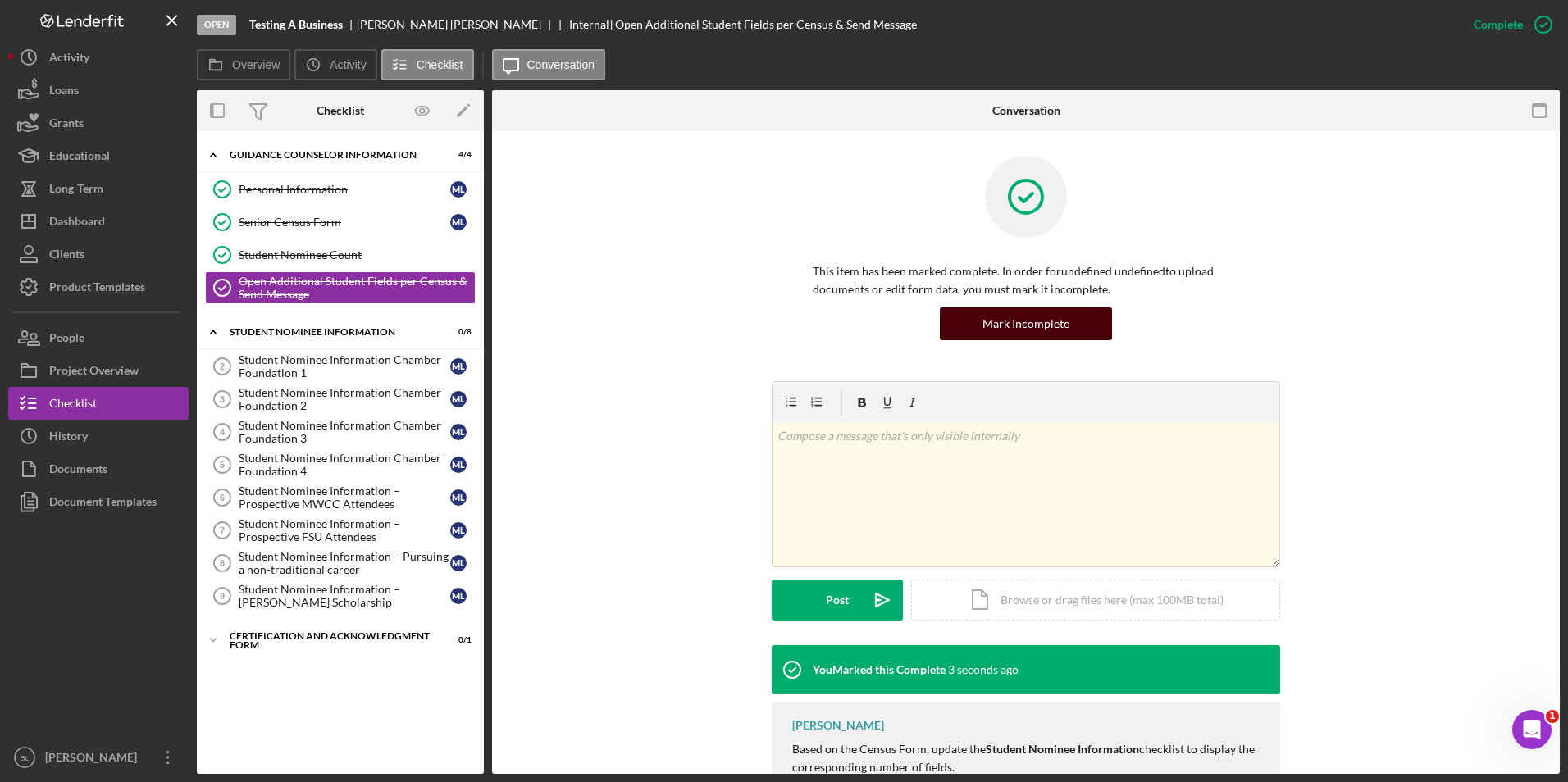
click at [1009, 328] on div "Mark Incomplete" at bounding box center [1025, 324] width 87 height 33
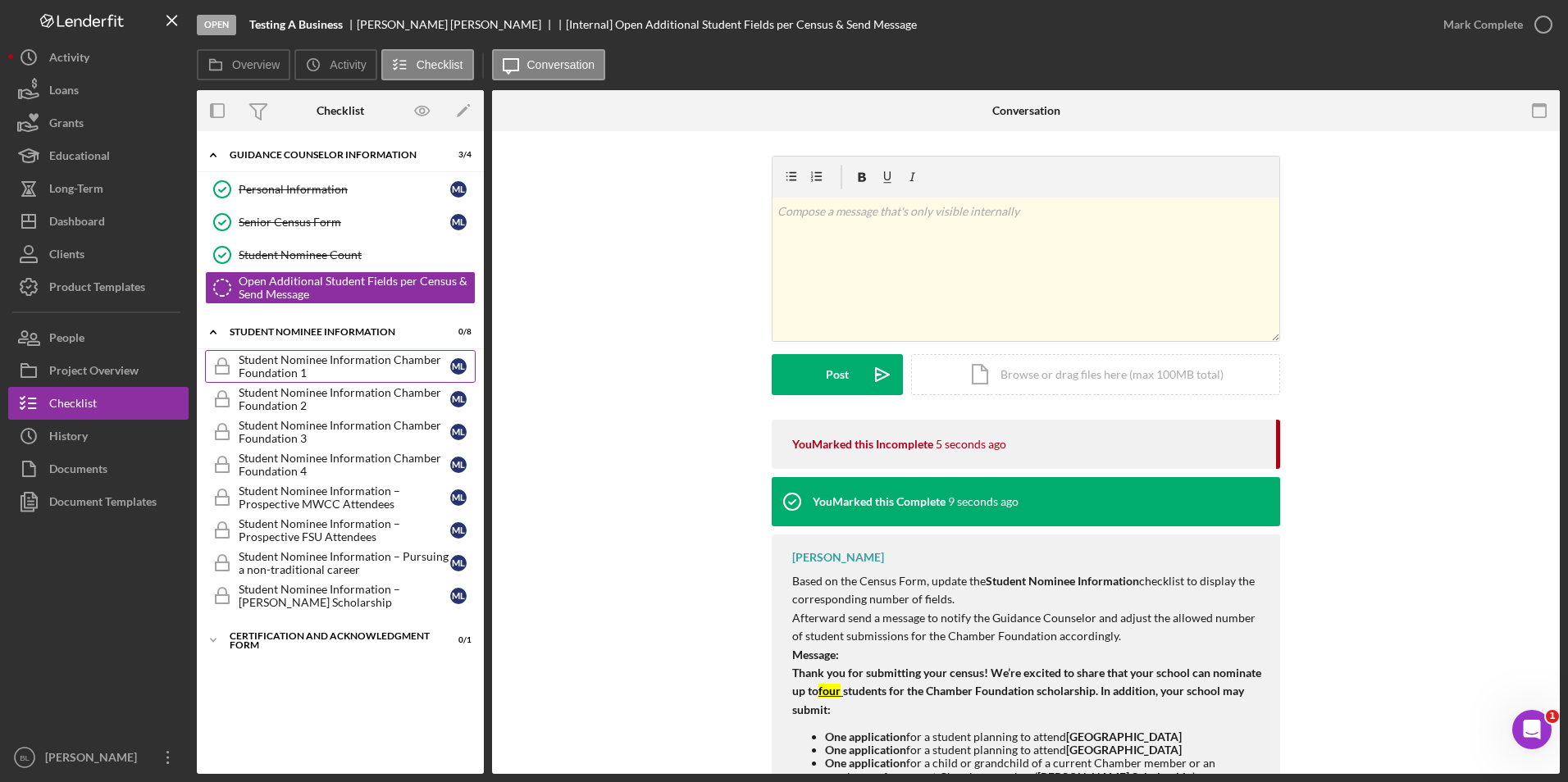
click at [343, 372] on div "Student Nominee Information Chamber Foundation 1" at bounding box center [344, 366] width 212 height 26
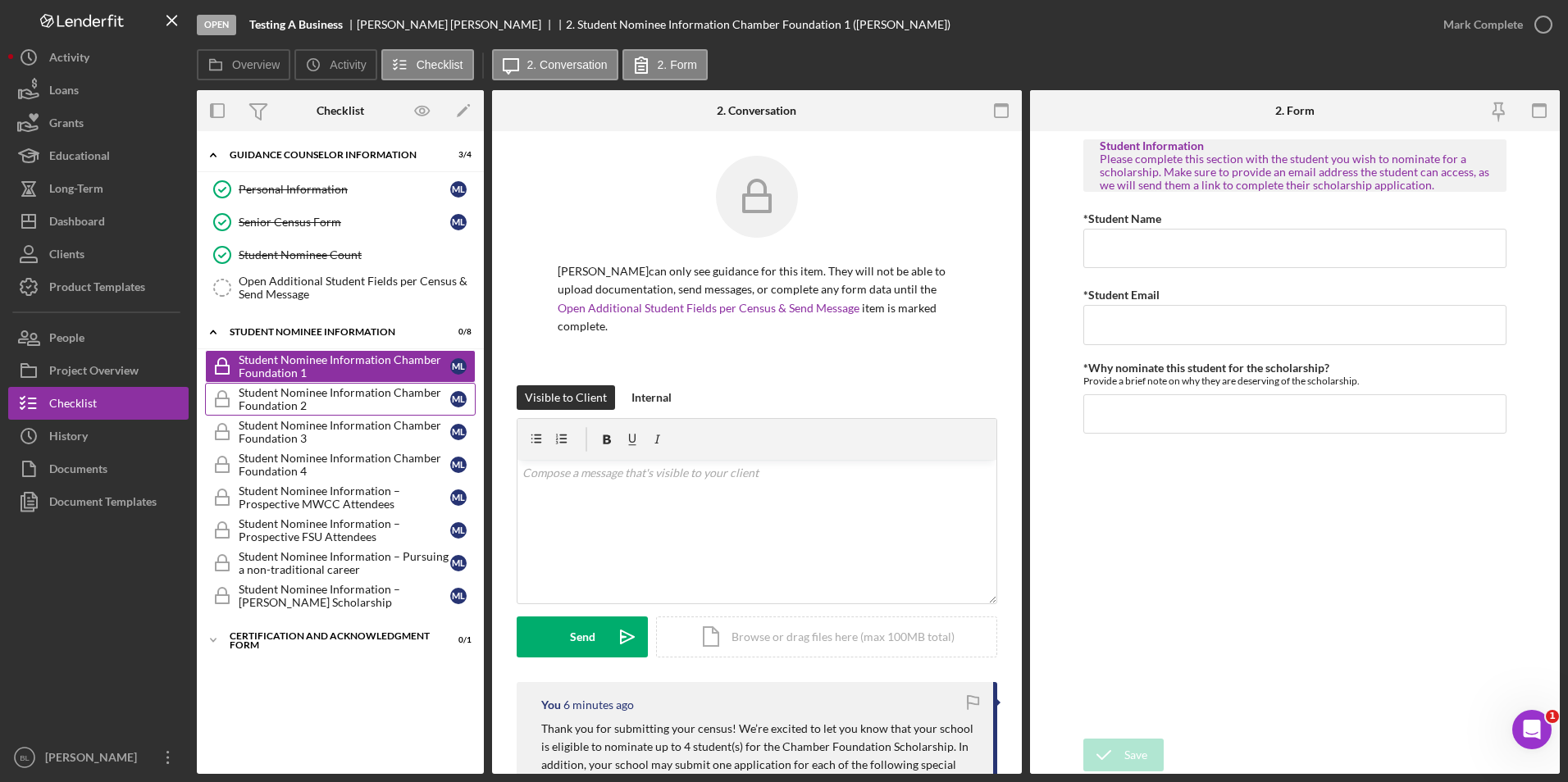
click at [312, 400] on div "Student Nominee Information Chamber Foundation 2" at bounding box center [344, 399] width 212 height 26
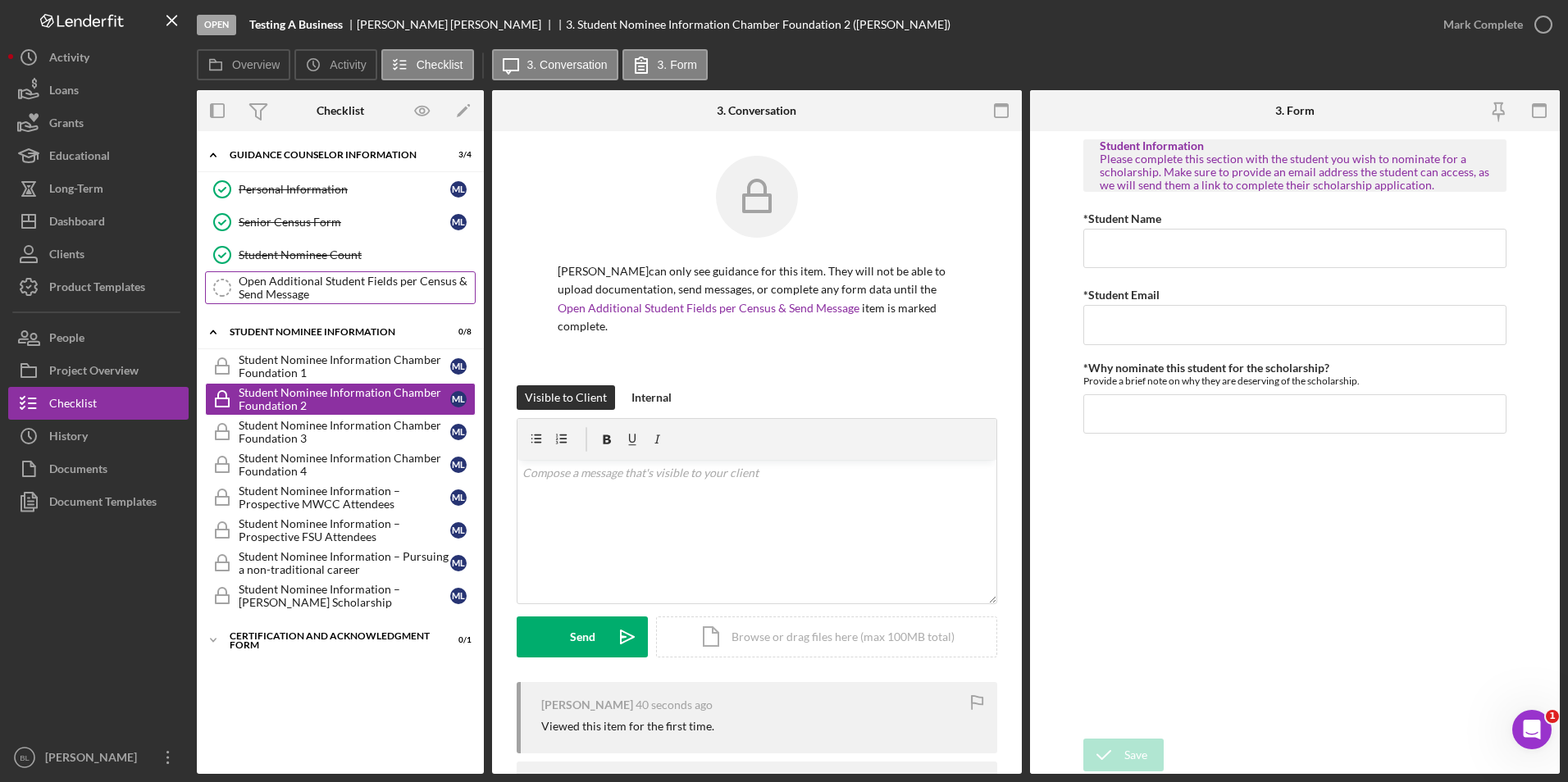
click at [327, 292] on div "Open Additional Student Fields per Census & Send Message" at bounding box center [357, 288] width 236 height 26
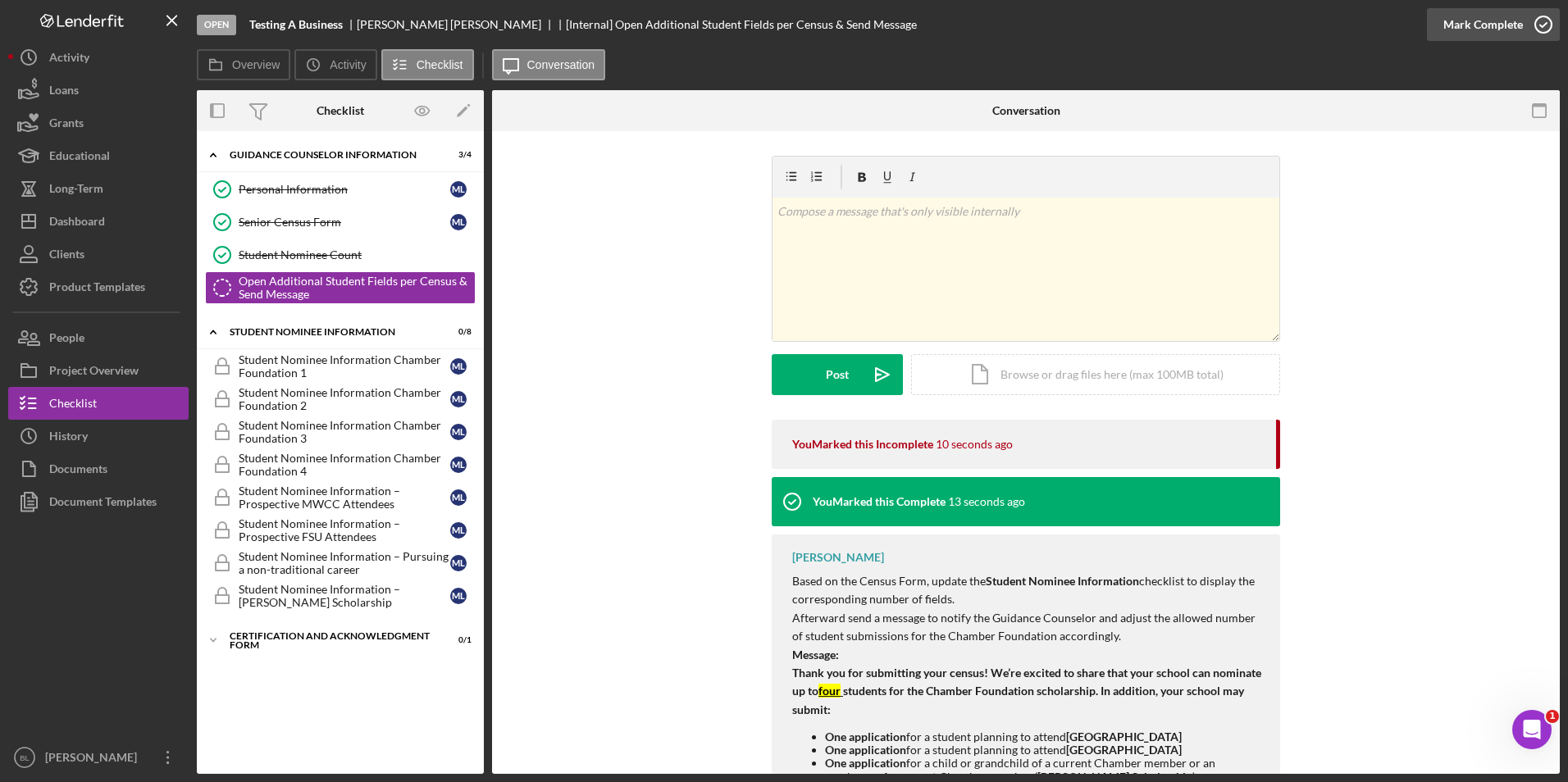
click at [1522, 27] on button "Mark Complete" at bounding box center [1493, 24] width 133 height 33
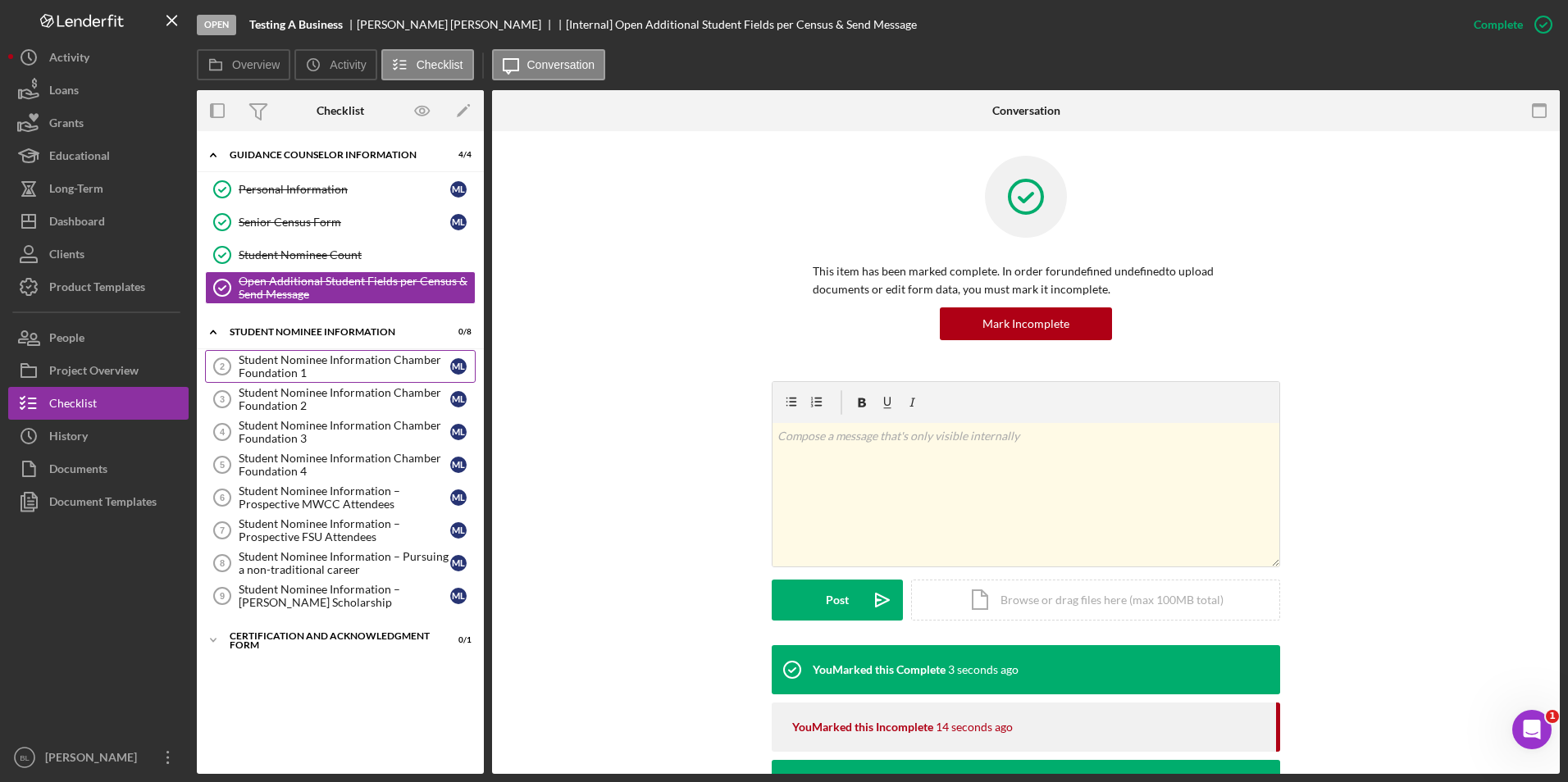
click at [362, 356] on div "Student Nominee Information Chamber Foundation 1" at bounding box center [344, 366] width 212 height 26
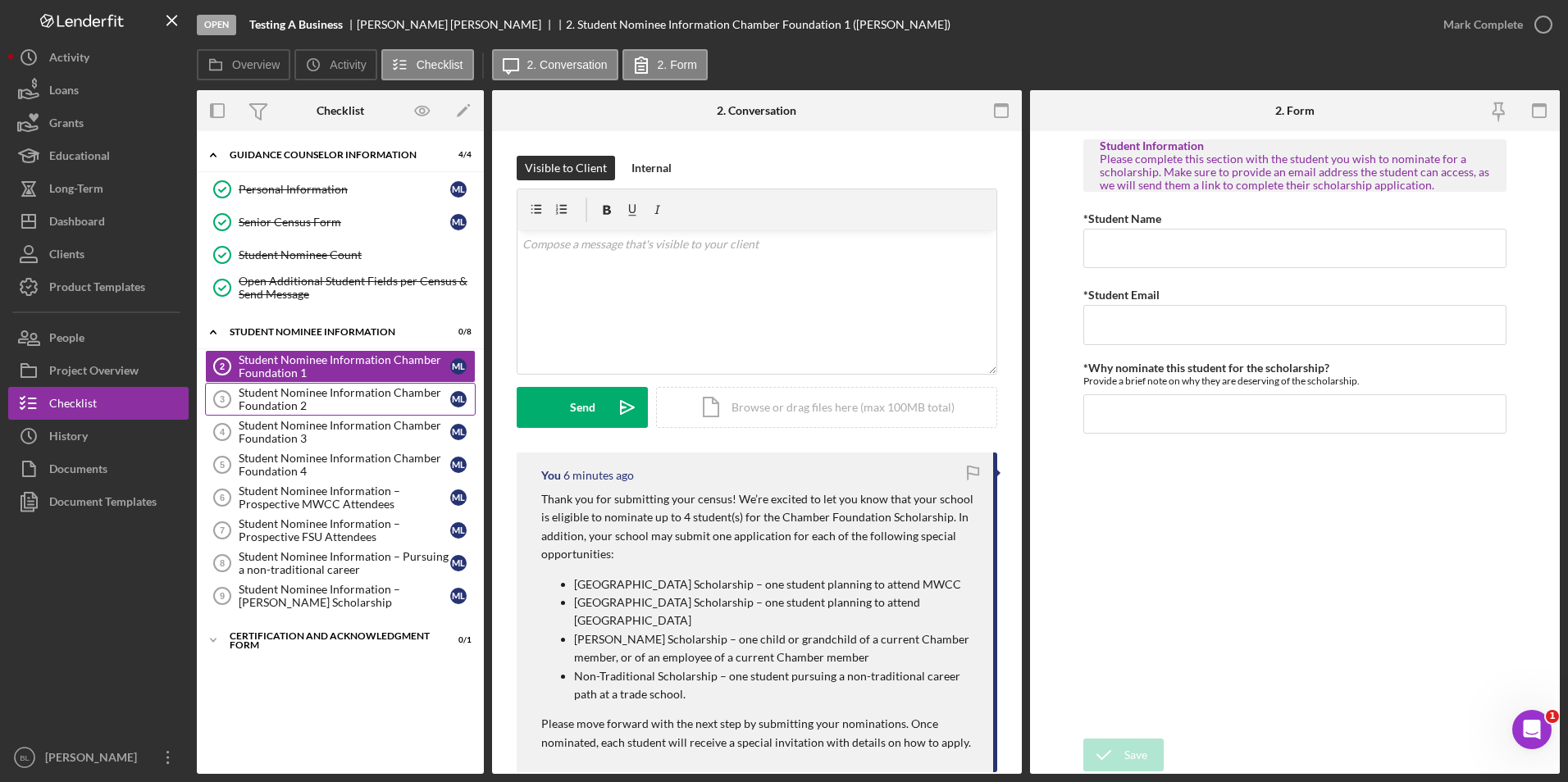
click at [333, 407] on div "Student Nominee Information Chamber Foundation 2" at bounding box center [344, 399] width 212 height 26
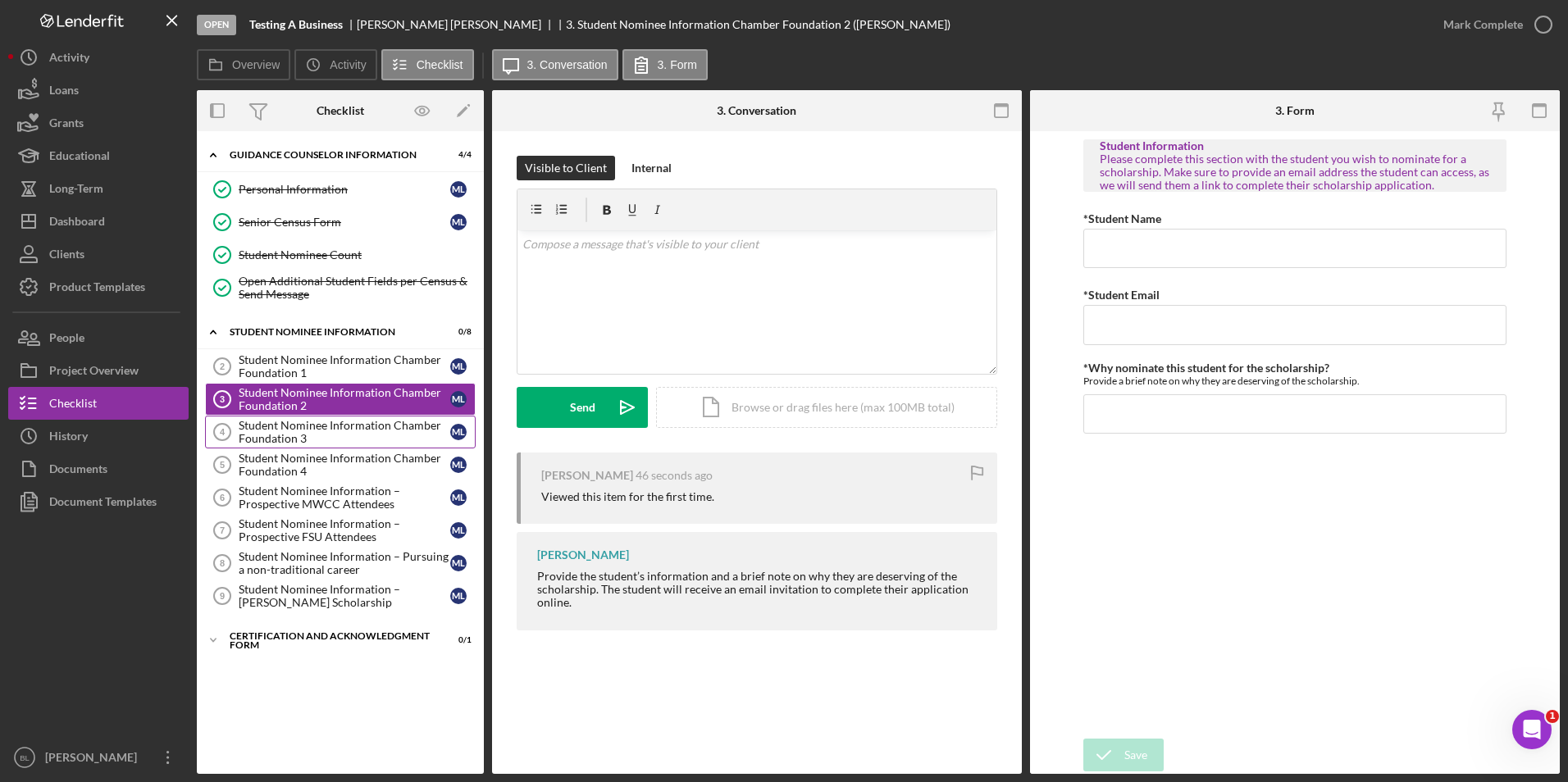
click at [331, 432] on div "Student Nominee Information Chamber Foundation 3" at bounding box center [344, 432] width 212 height 26
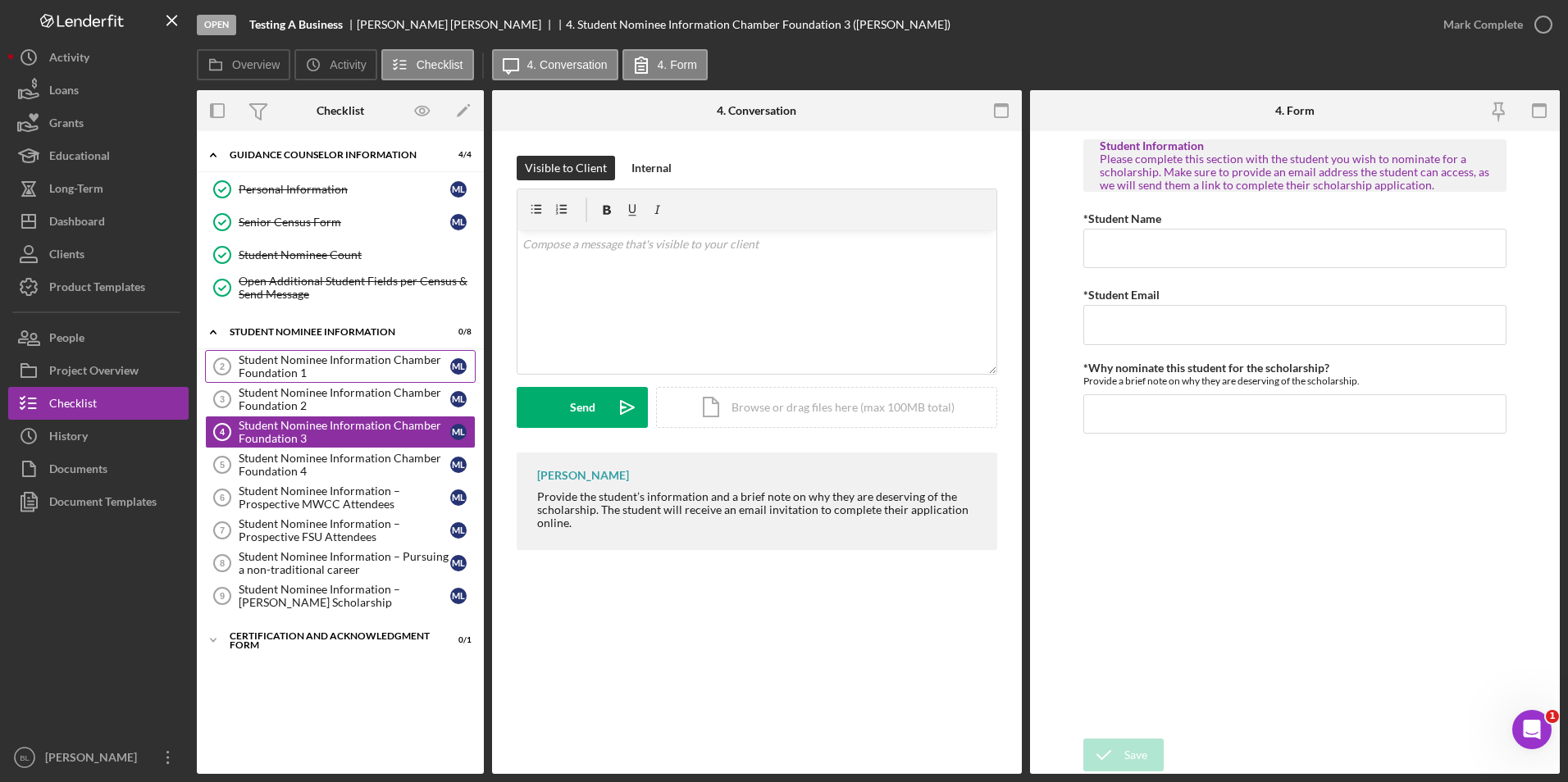
click at [335, 360] on div "Student Nominee Information Chamber Foundation 1" at bounding box center [344, 366] width 212 height 26
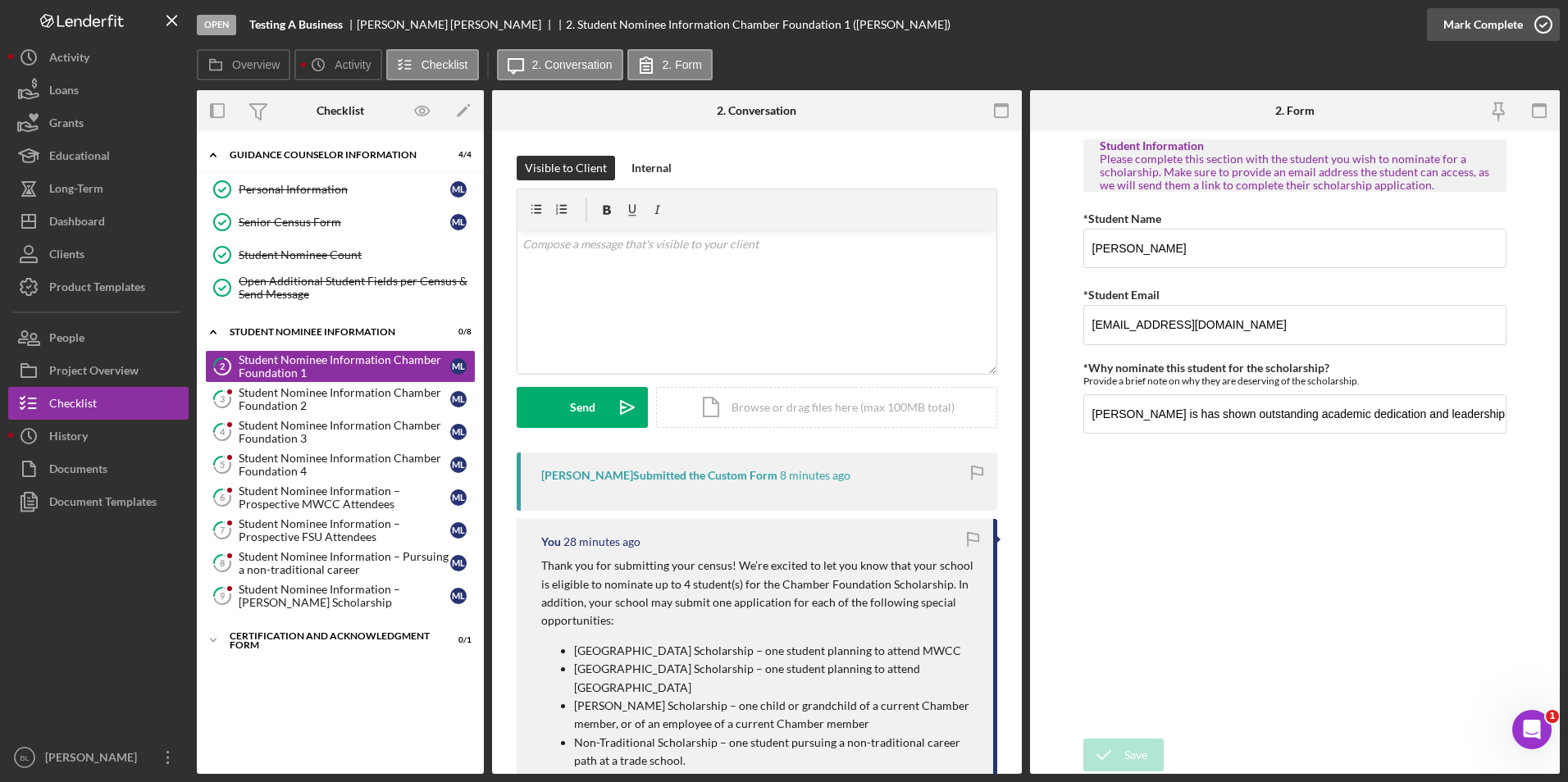
click at [1523, 28] on icon "button" at bounding box center [1544, 24] width 41 height 41
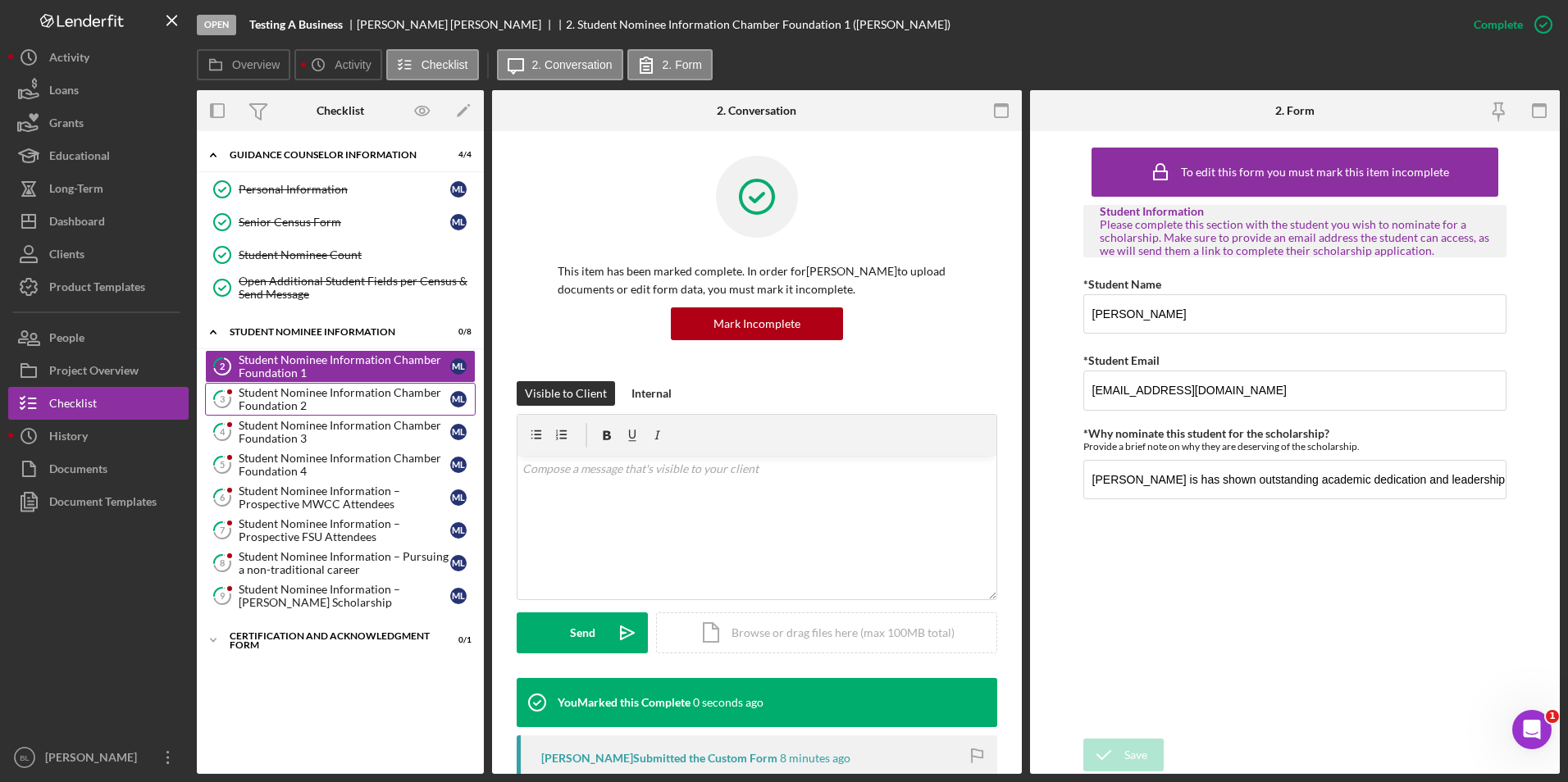
click at [345, 398] on div "Student Nominee Information Chamber Foundation 2" at bounding box center [344, 399] width 212 height 26
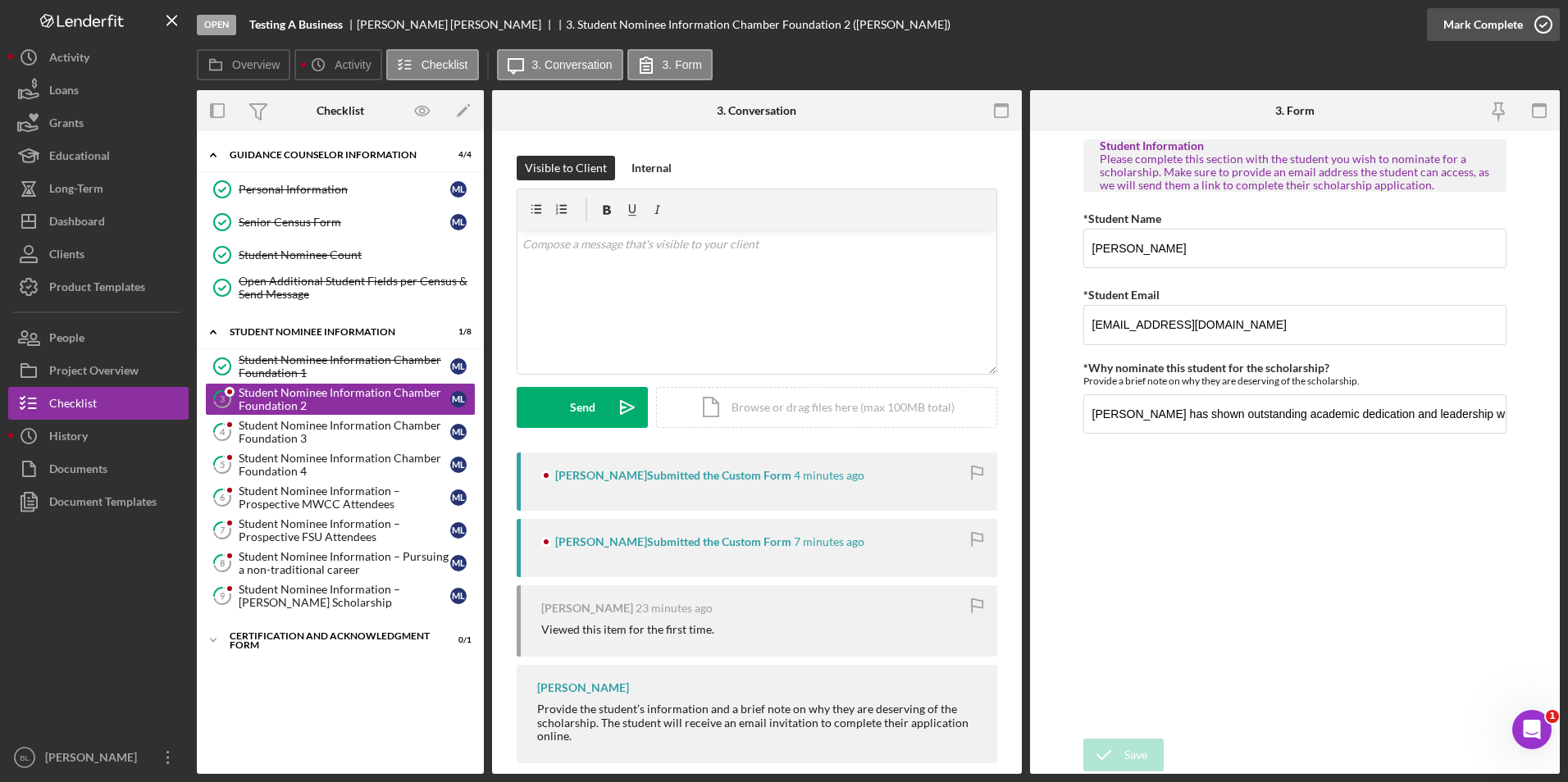
click at [1533, 28] on icon "button" at bounding box center [1544, 24] width 41 height 41
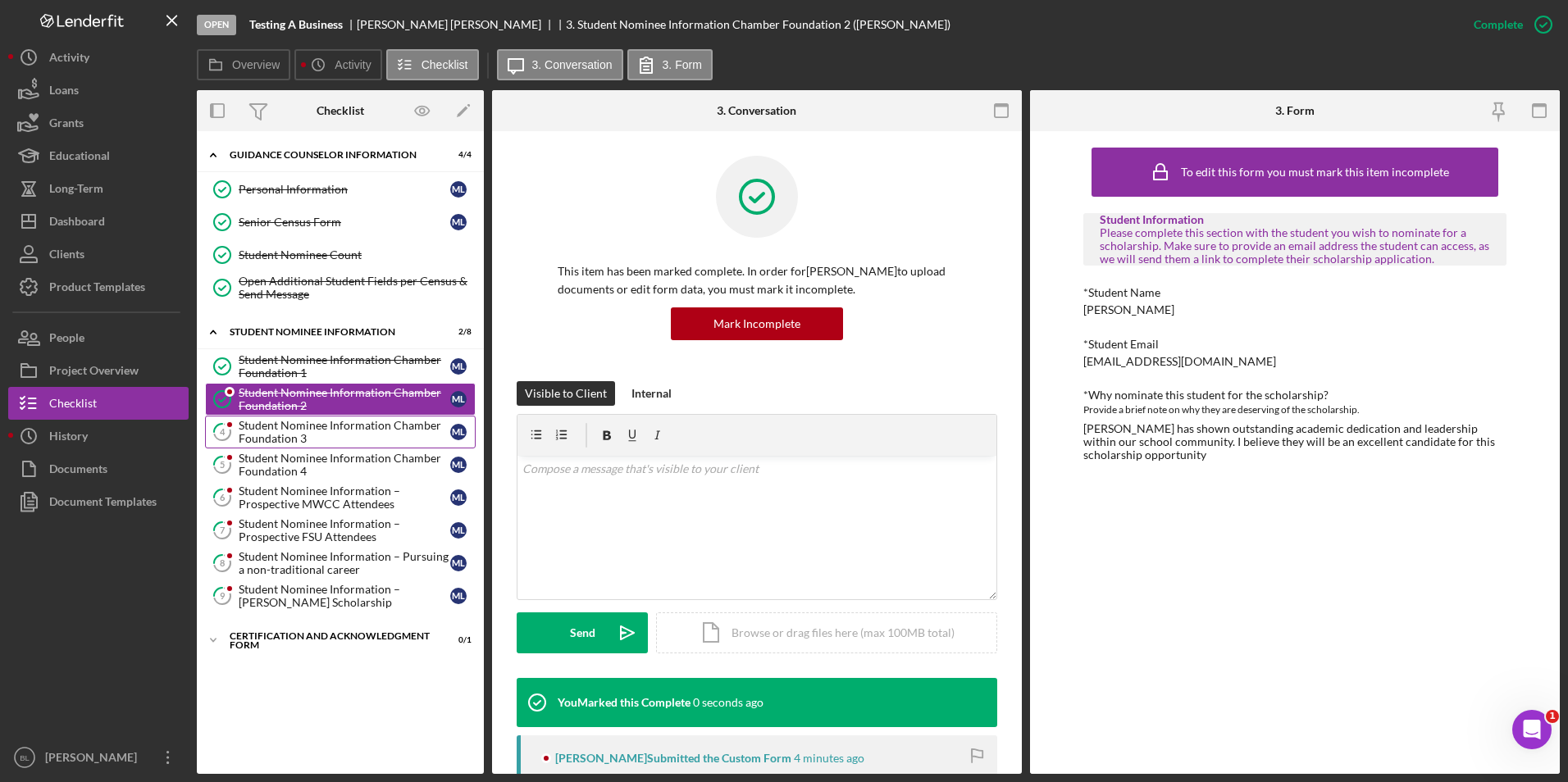
click at [354, 441] on div "Student Nominee Information Chamber Foundation 3" at bounding box center [344, 432] width 212 height 26
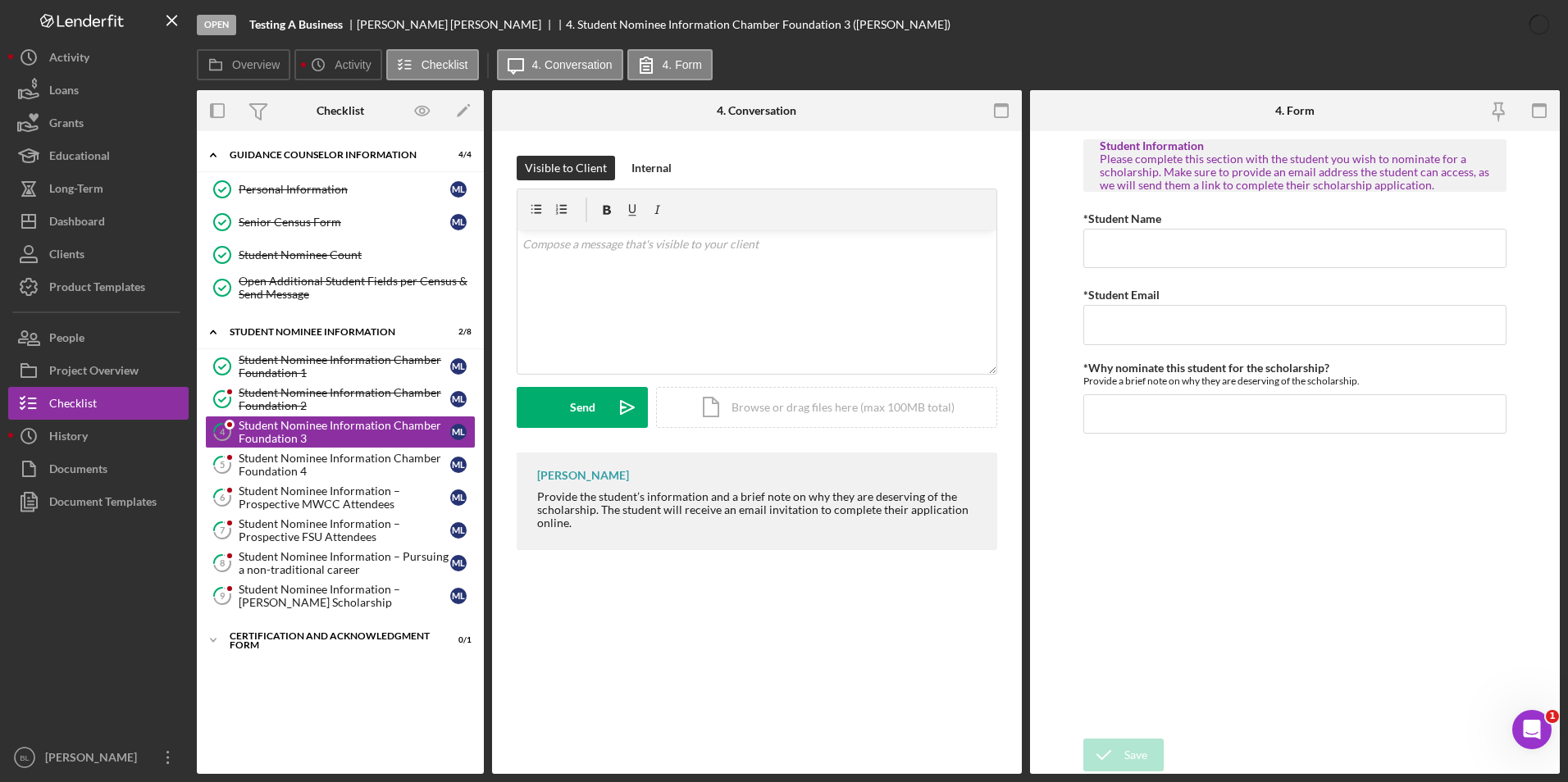
type input "Tyler Hanson"
type input "thanson@gmail.com"
type input "Tyler has shown outstanding academic dedication and leadership within our schoo…"
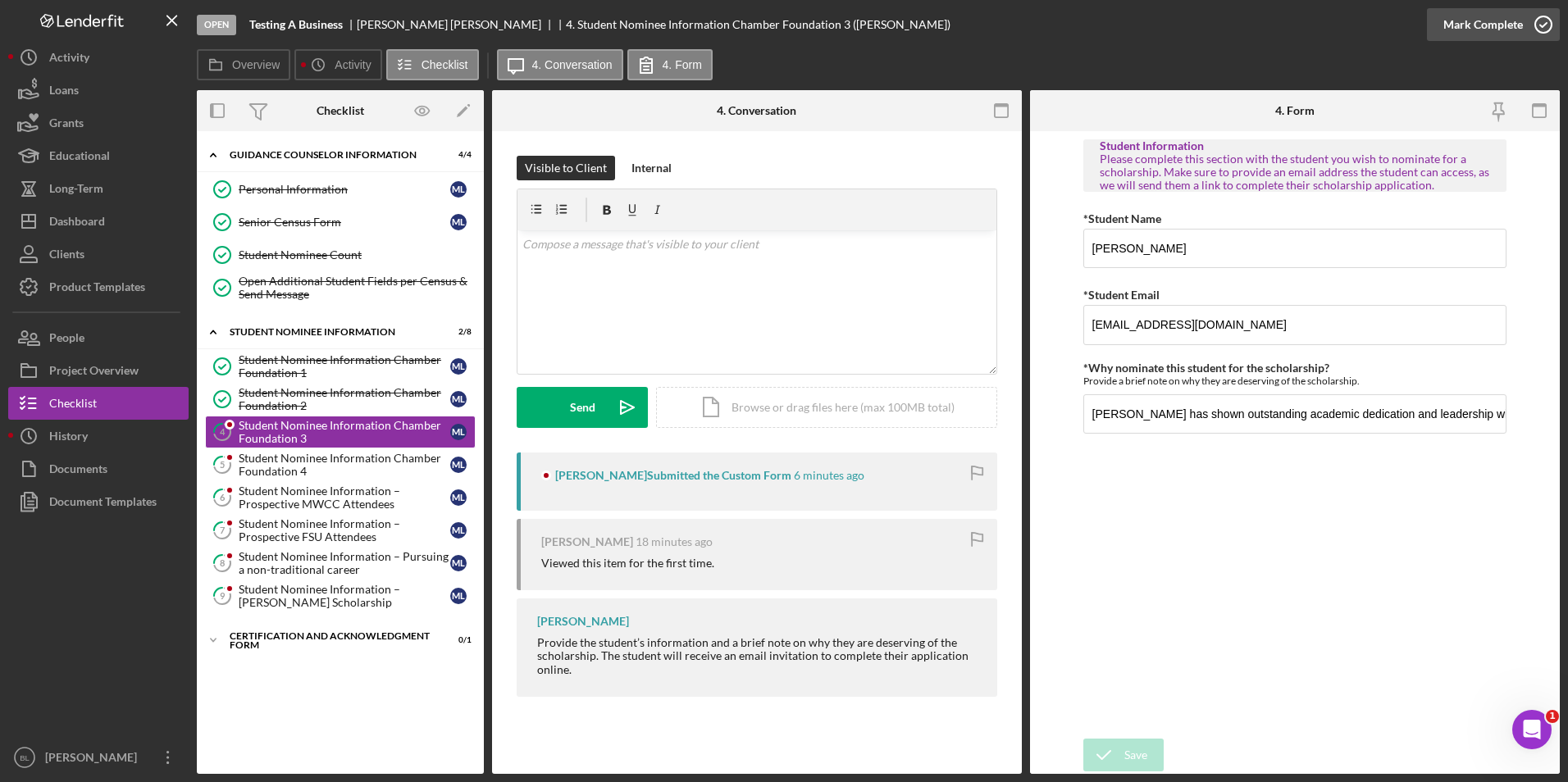
click at [1527, 32] on icon "button" at bounding box center [1544, 24] width 41 height 41
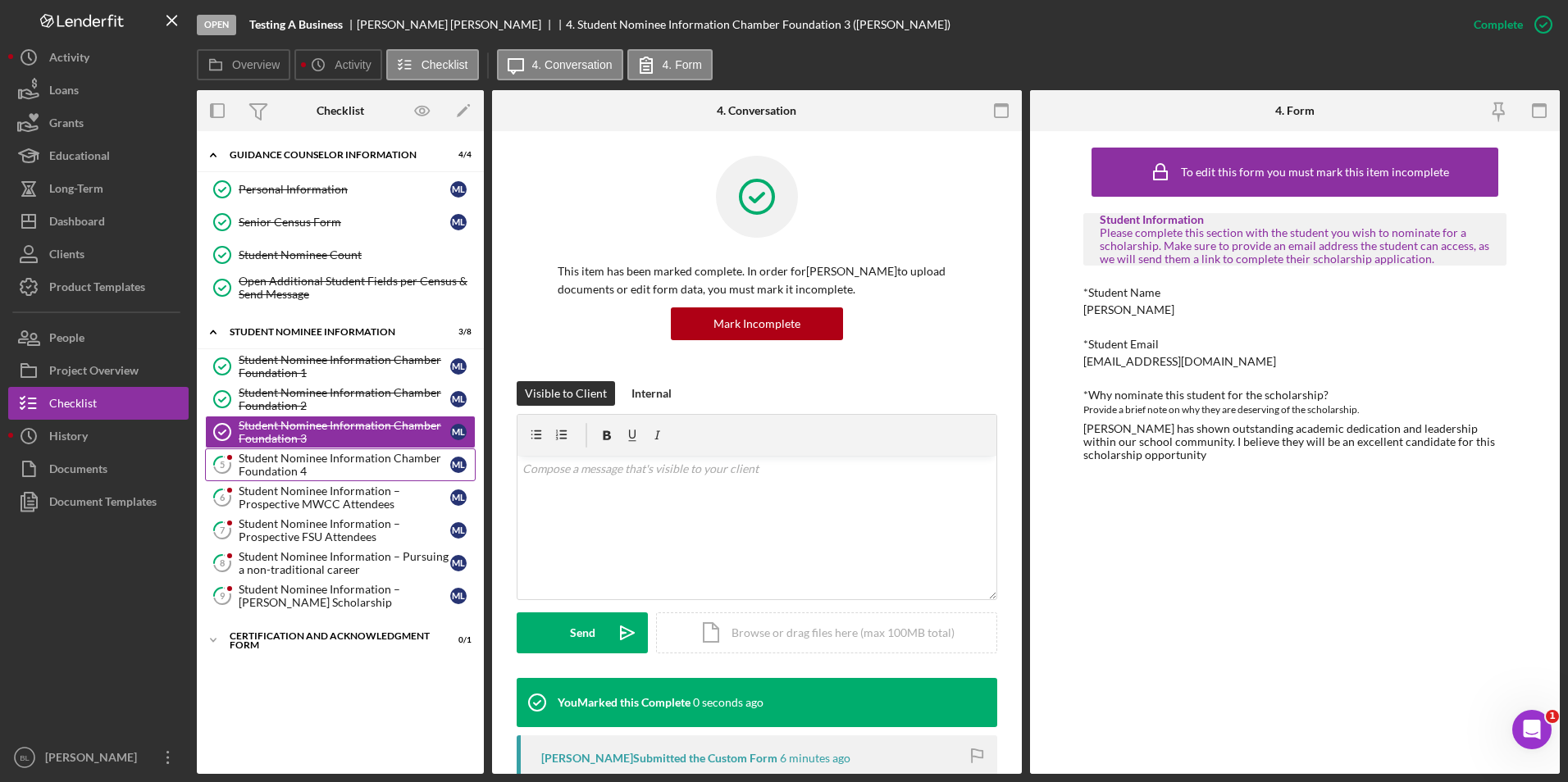
click at [310, 469] on div "Student Nominee Information Chamber Foundation 4" at bounding box center [344, 464] width 212 height 26
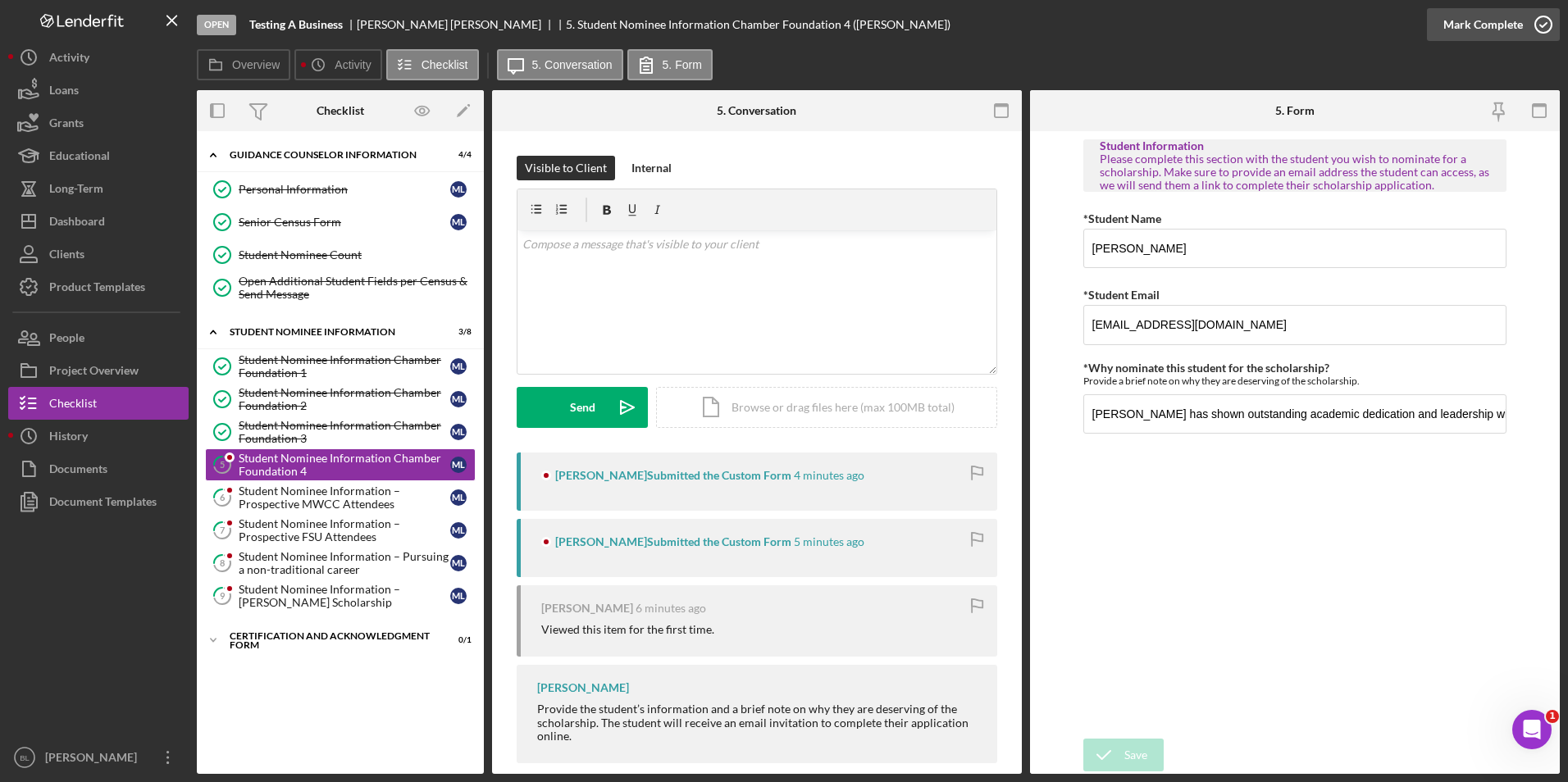
click at [1530, 24] on icon "button" at bounding box center [1544, 24] width 41 height 41
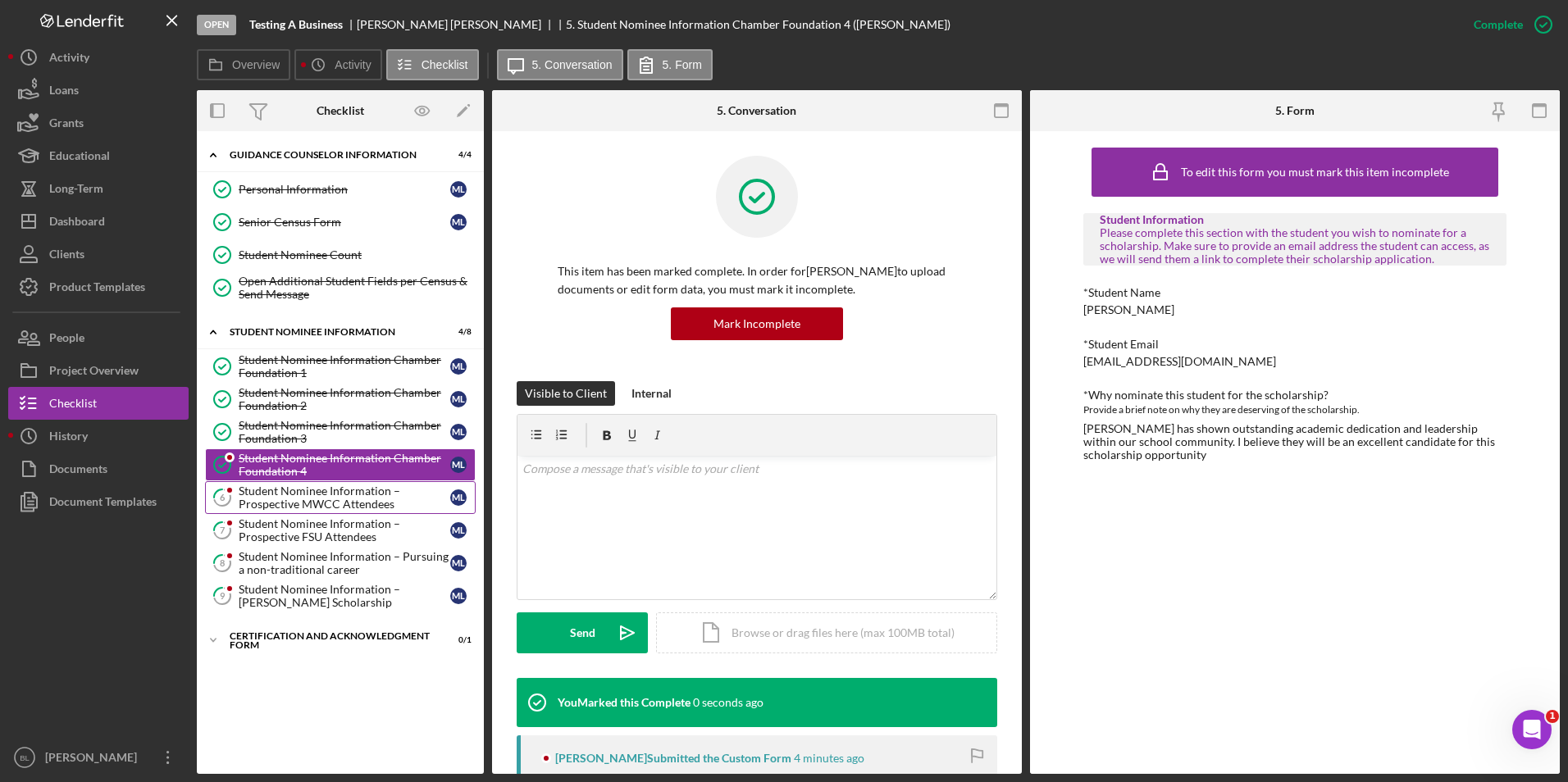
click at [309, 492] on div "Student Nominee Information – Prospective MWCC Attendees" at bounding box center [344, 497] width 212 height 26
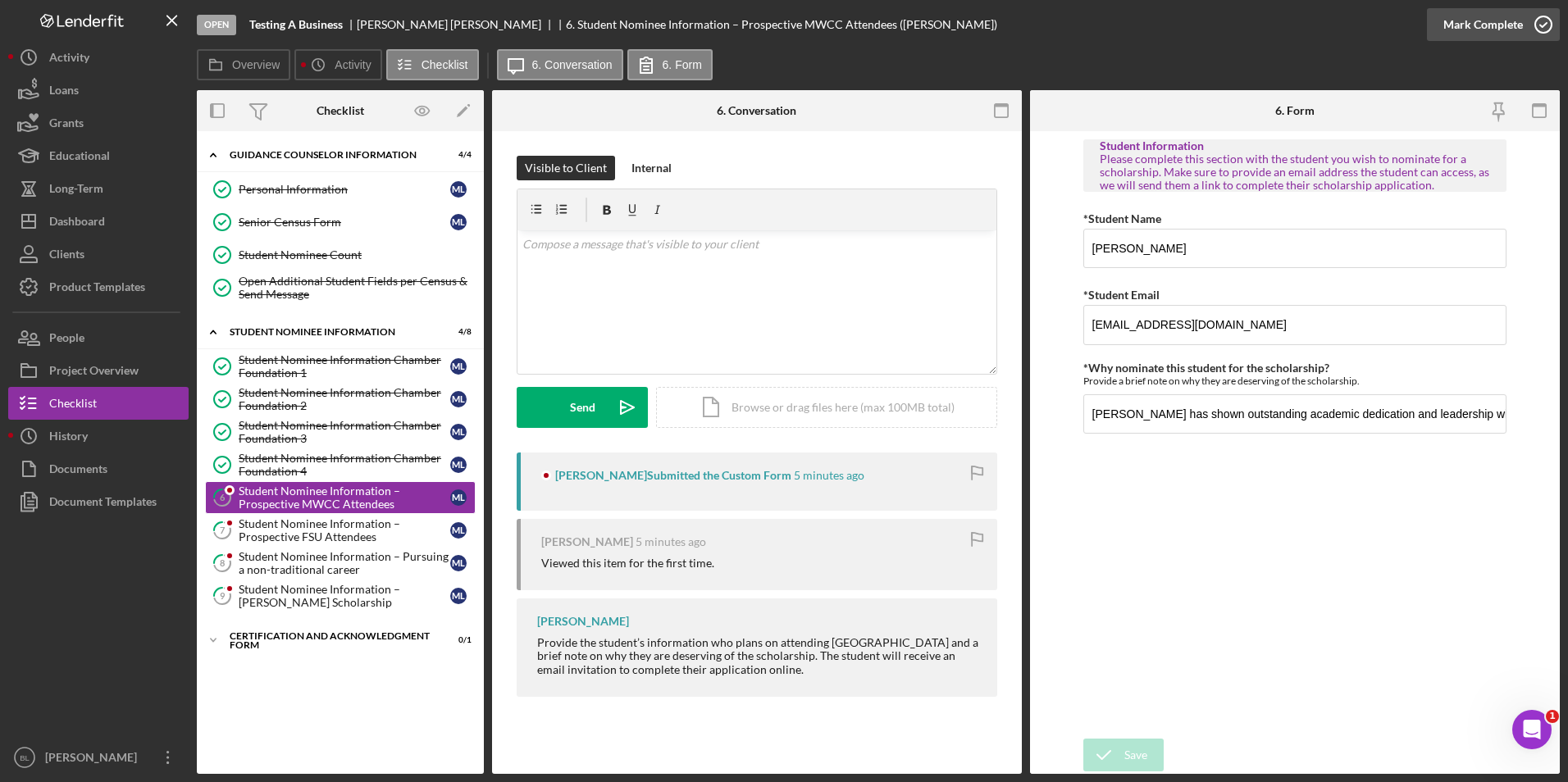
click at [1539, 23] on icon "button" at bounding box center [1544, 24] width 41 height 41
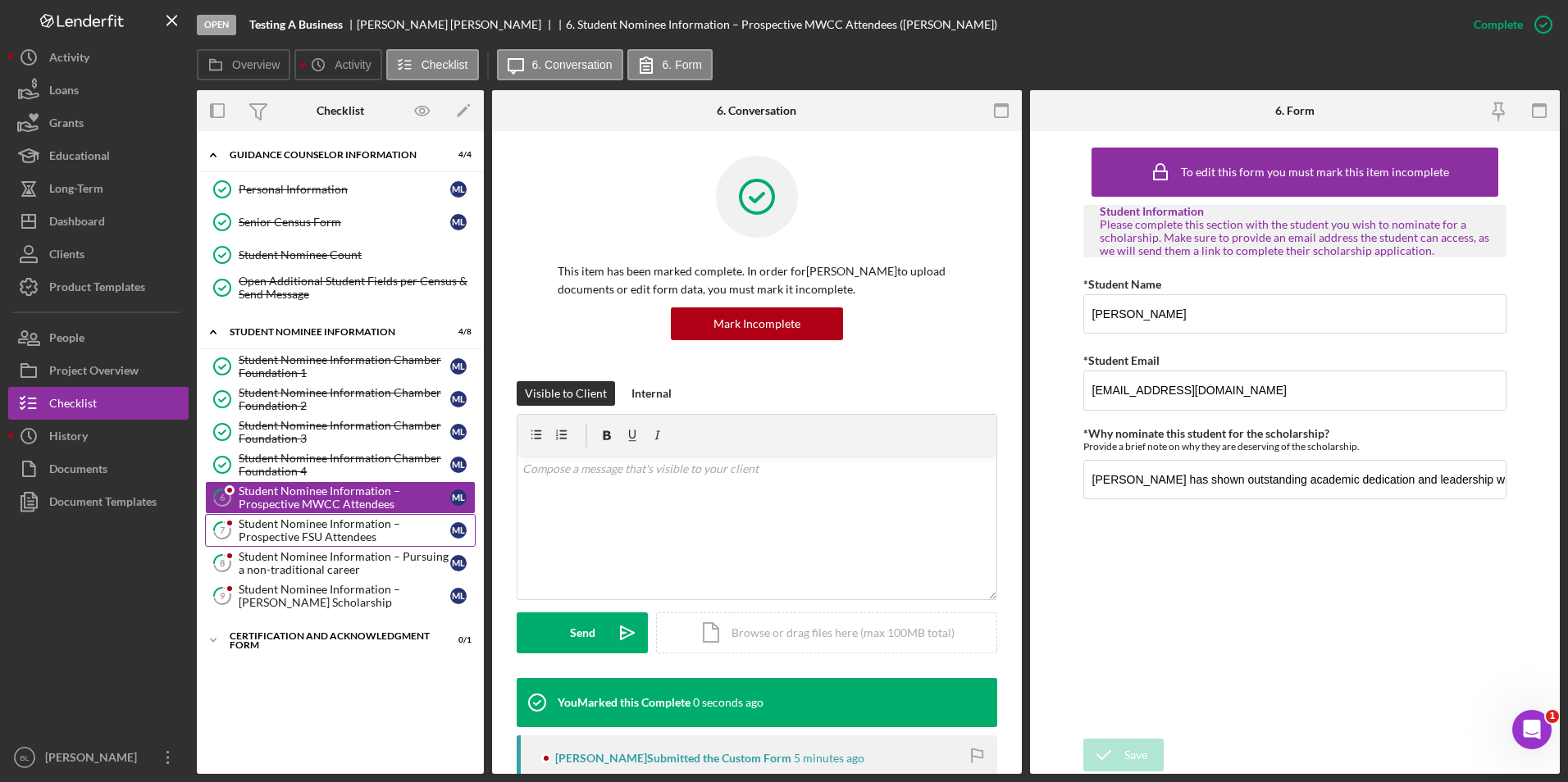
click at [374, 539] on div "Student Nominee Information – Prospective FSU Attendees" at bounding box center [344, 530] width 212 height 26
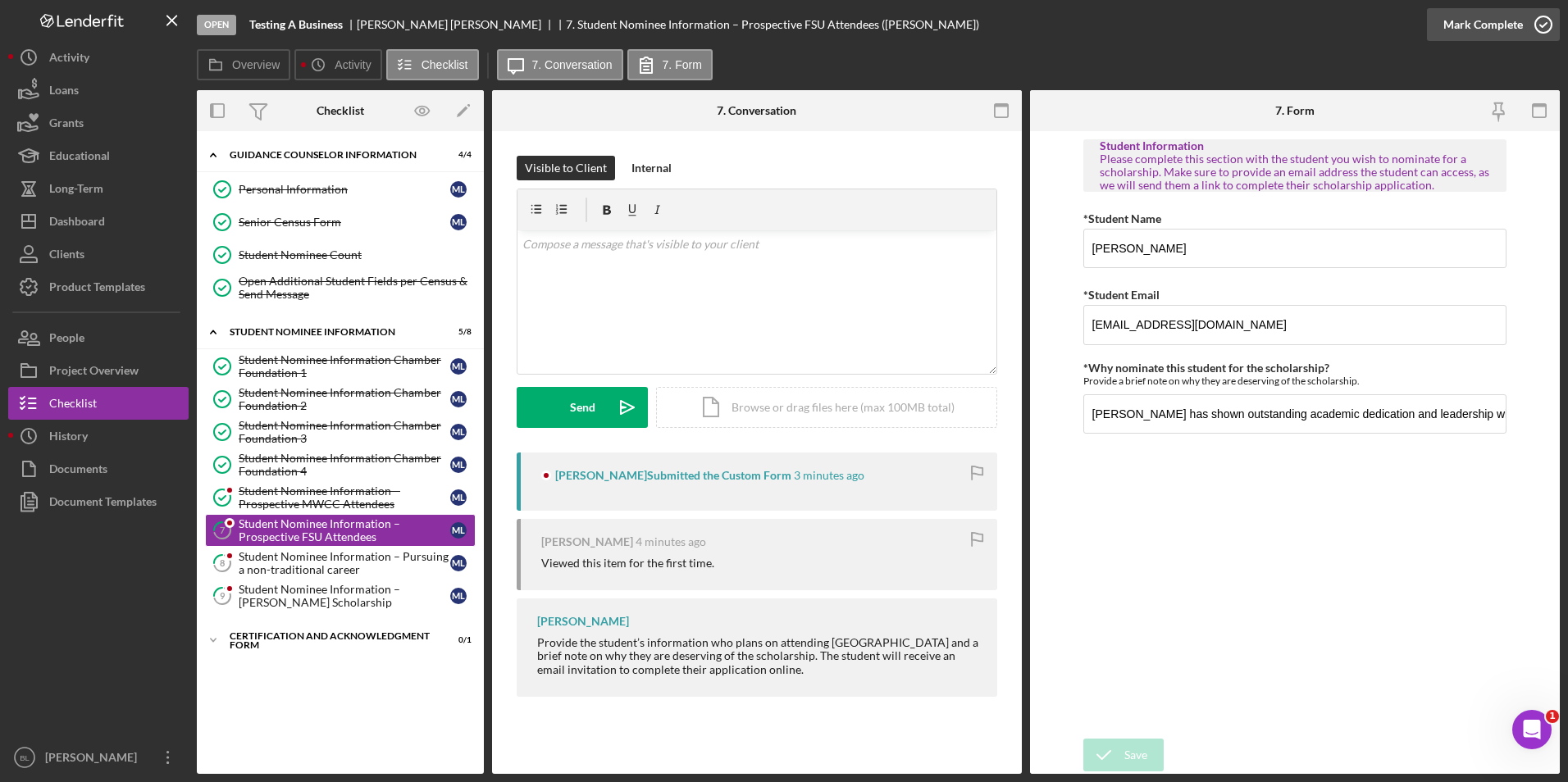
click at [1526, 25] on icon "button" at bounding box center [1544, 24] width 41 height 41
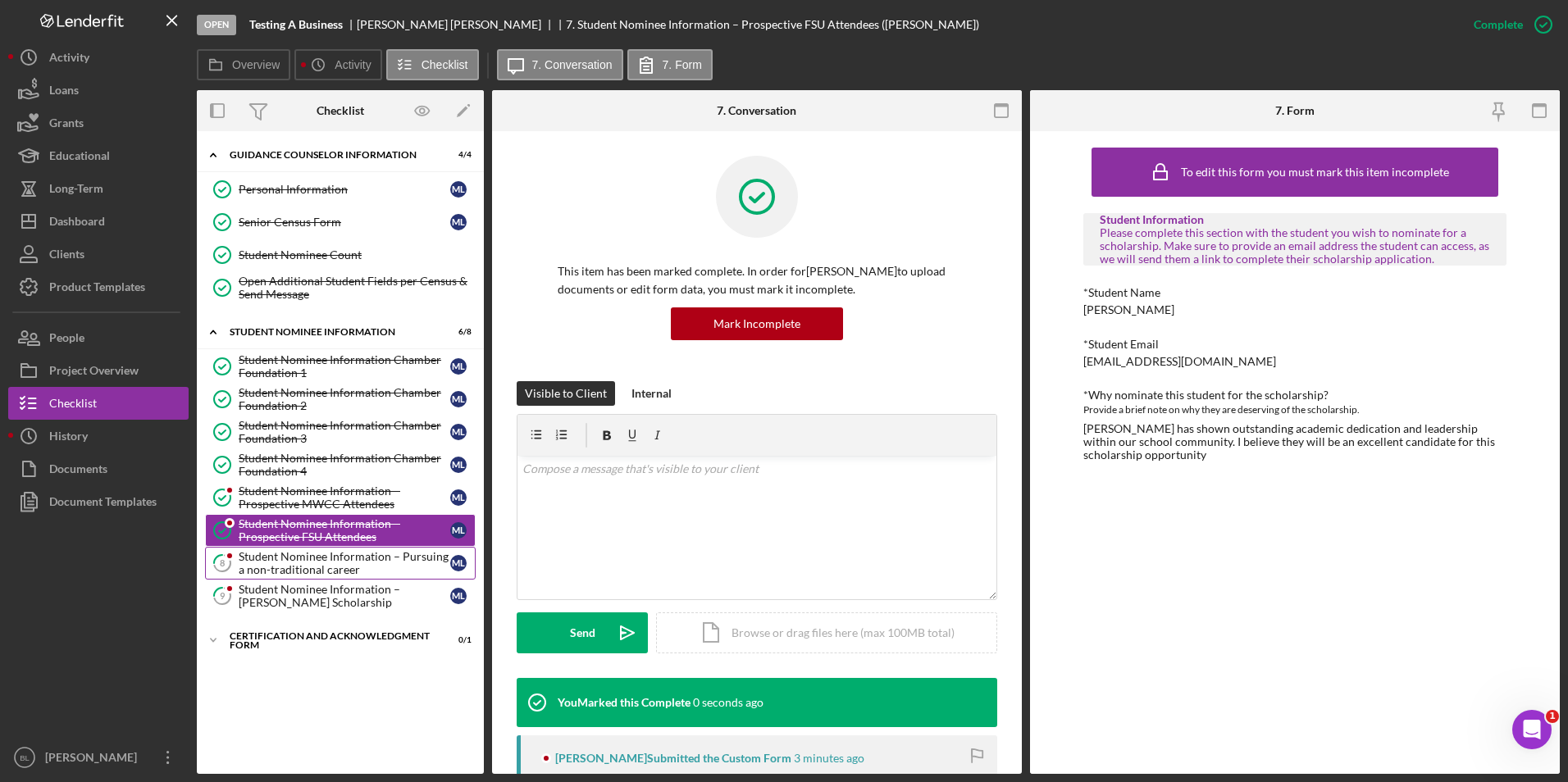
click at [368, 565] on div "Student Nominee Information – Pursuing a non-traditional career" at bounding box center [344, 563] width 212 height 26
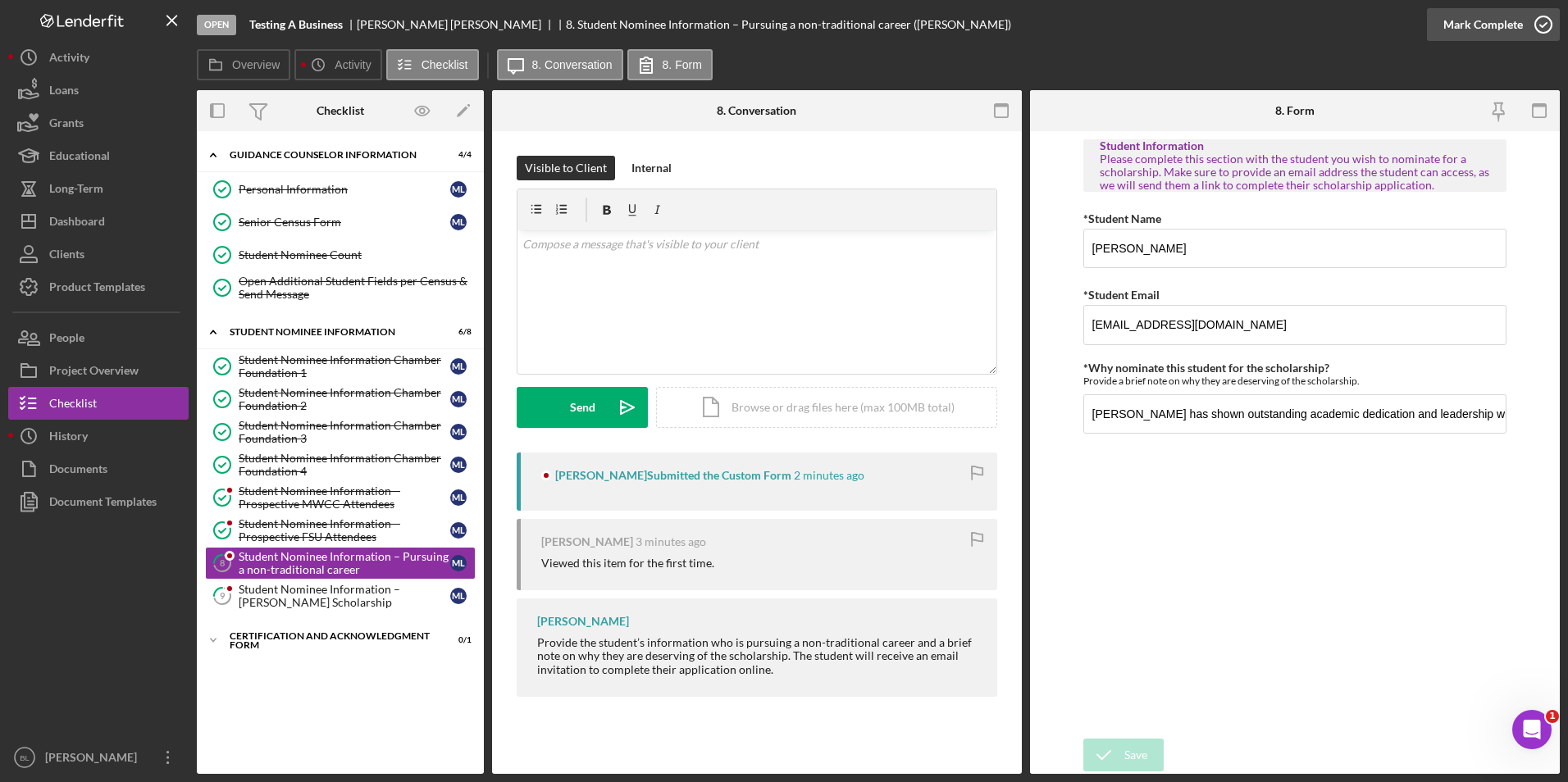
click at [1542, 26] on icon "button" at bounding box center [1544, 24] width 41 height 41
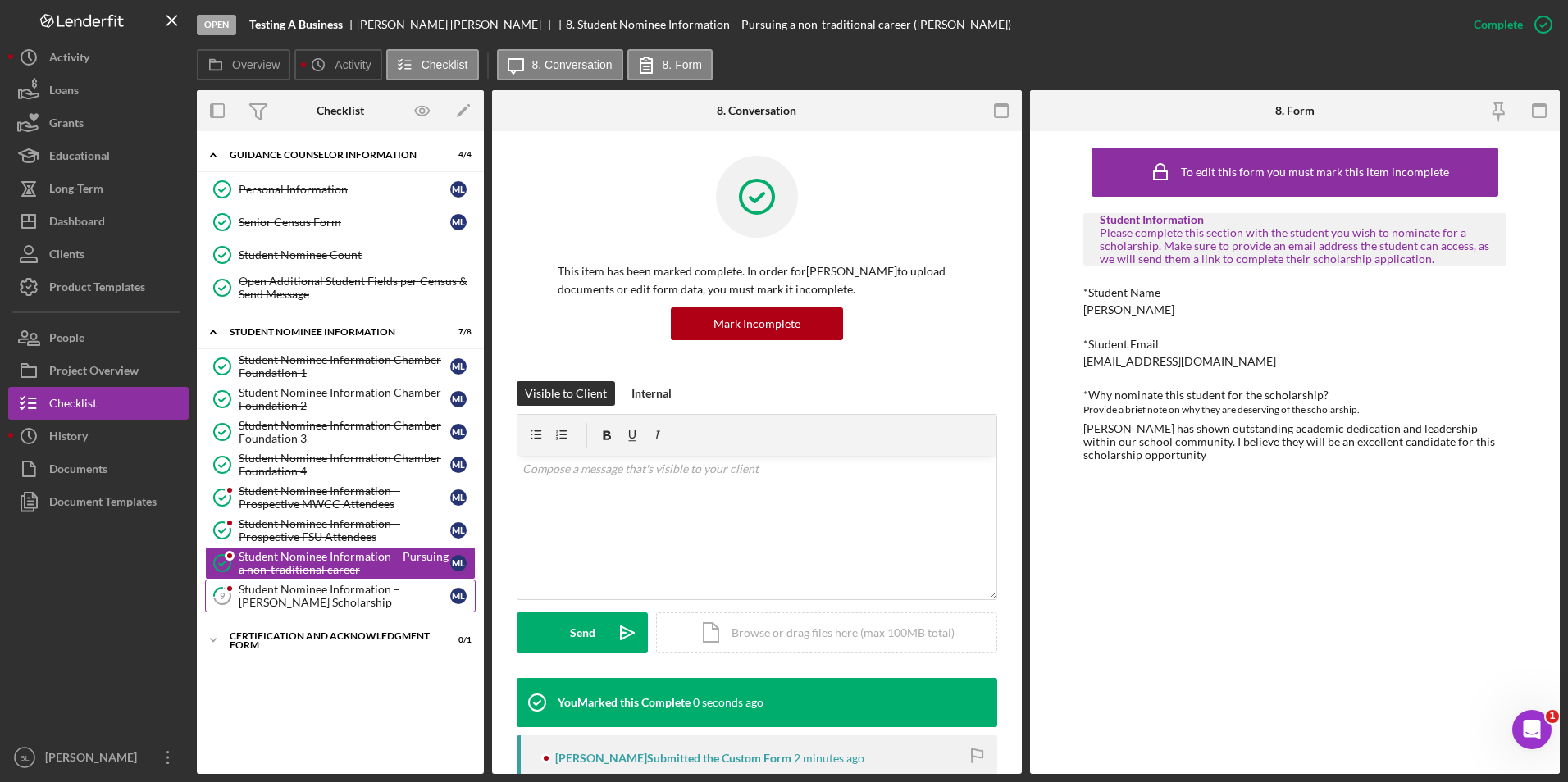
click at [312, 588] on div "Student Nominee Information – [PERSON_NAME] Scholarship" at bounding box center [344, 596] width 212 height 26
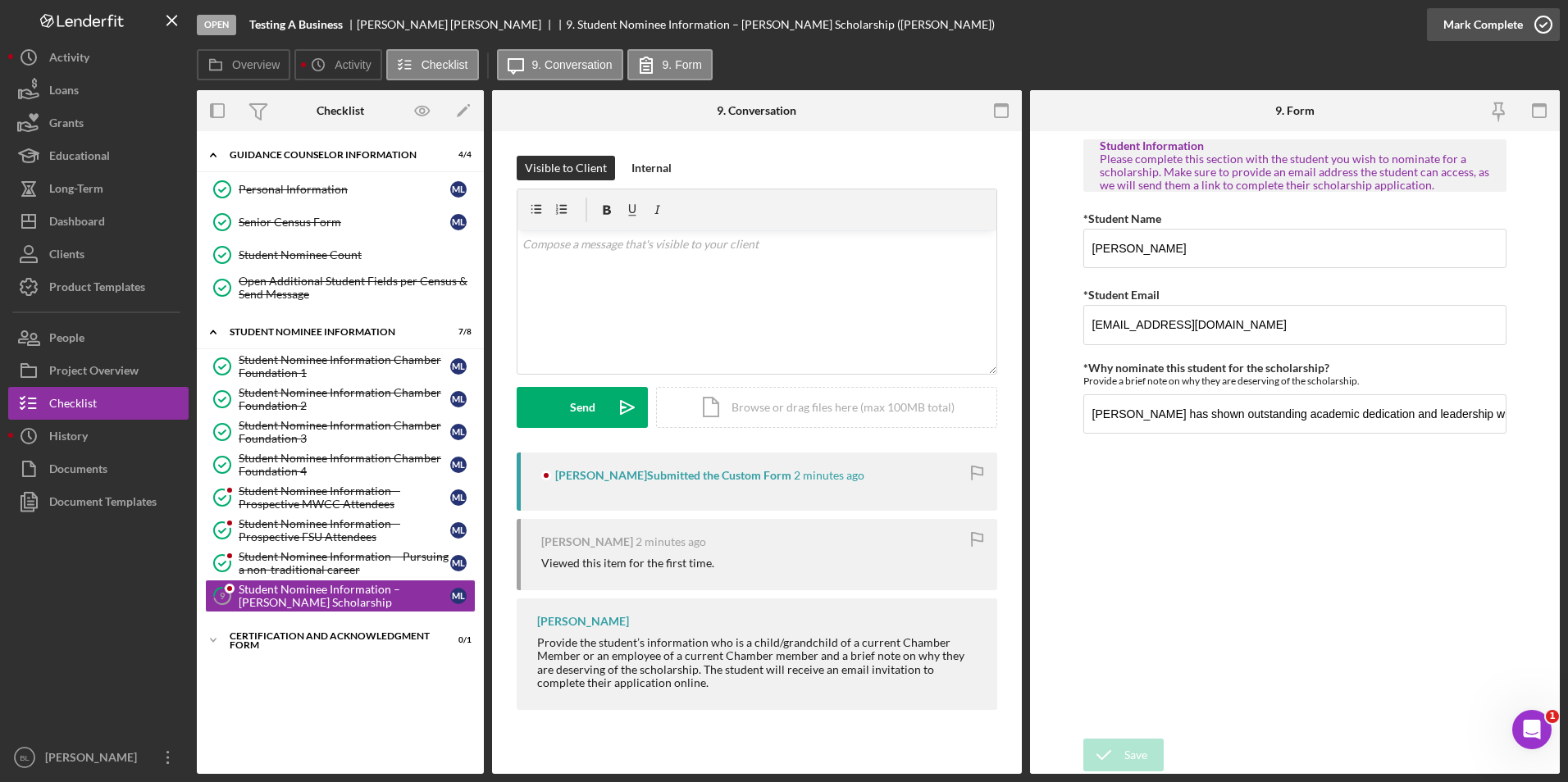
click at [1549, 25] on icon "button" at bounding box center [1544, 24] width 41 height 41
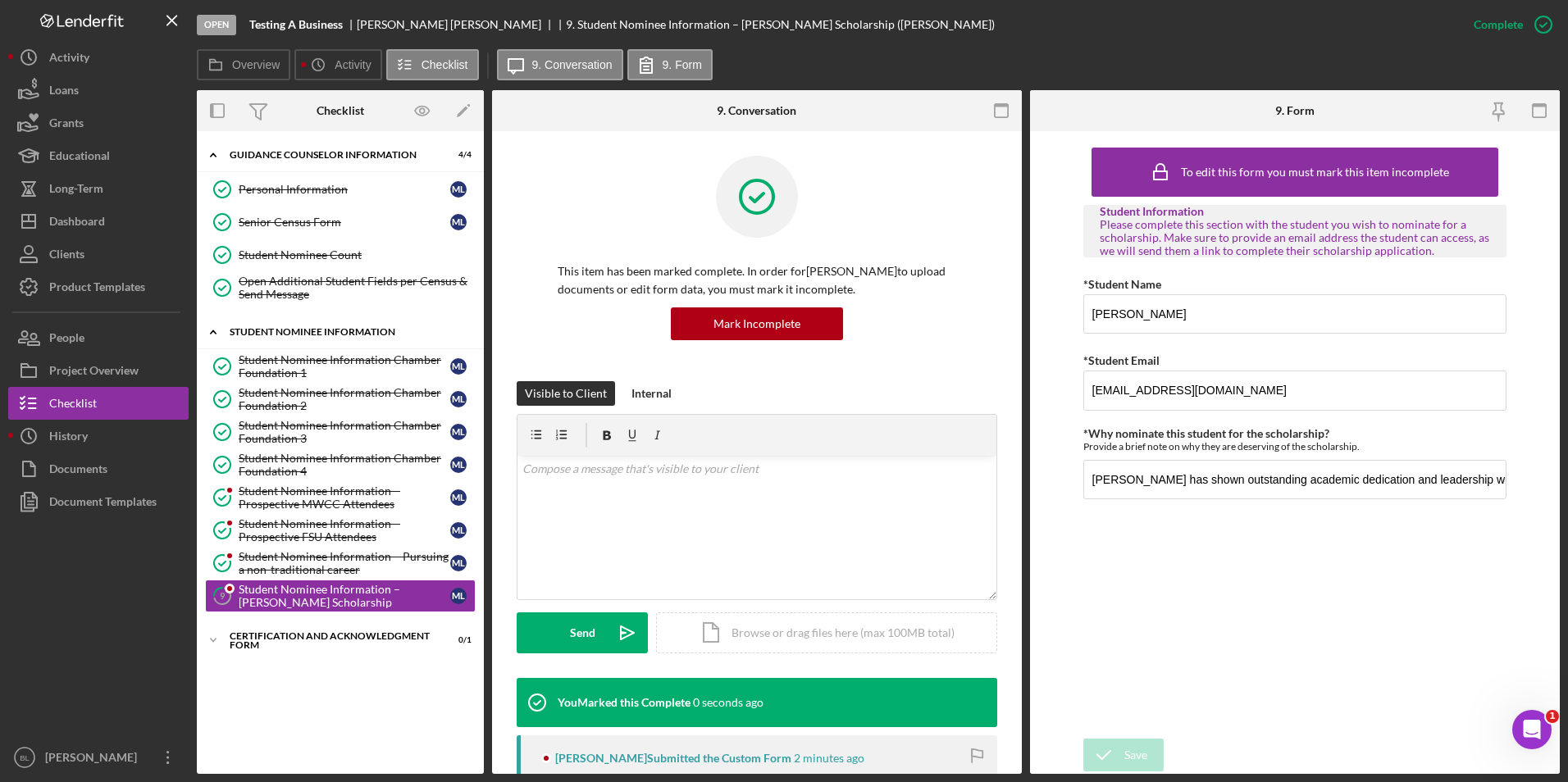
click at [270, 334] on div "Student Nominee Information" at bounding box center [346, 332] width 234 height 10
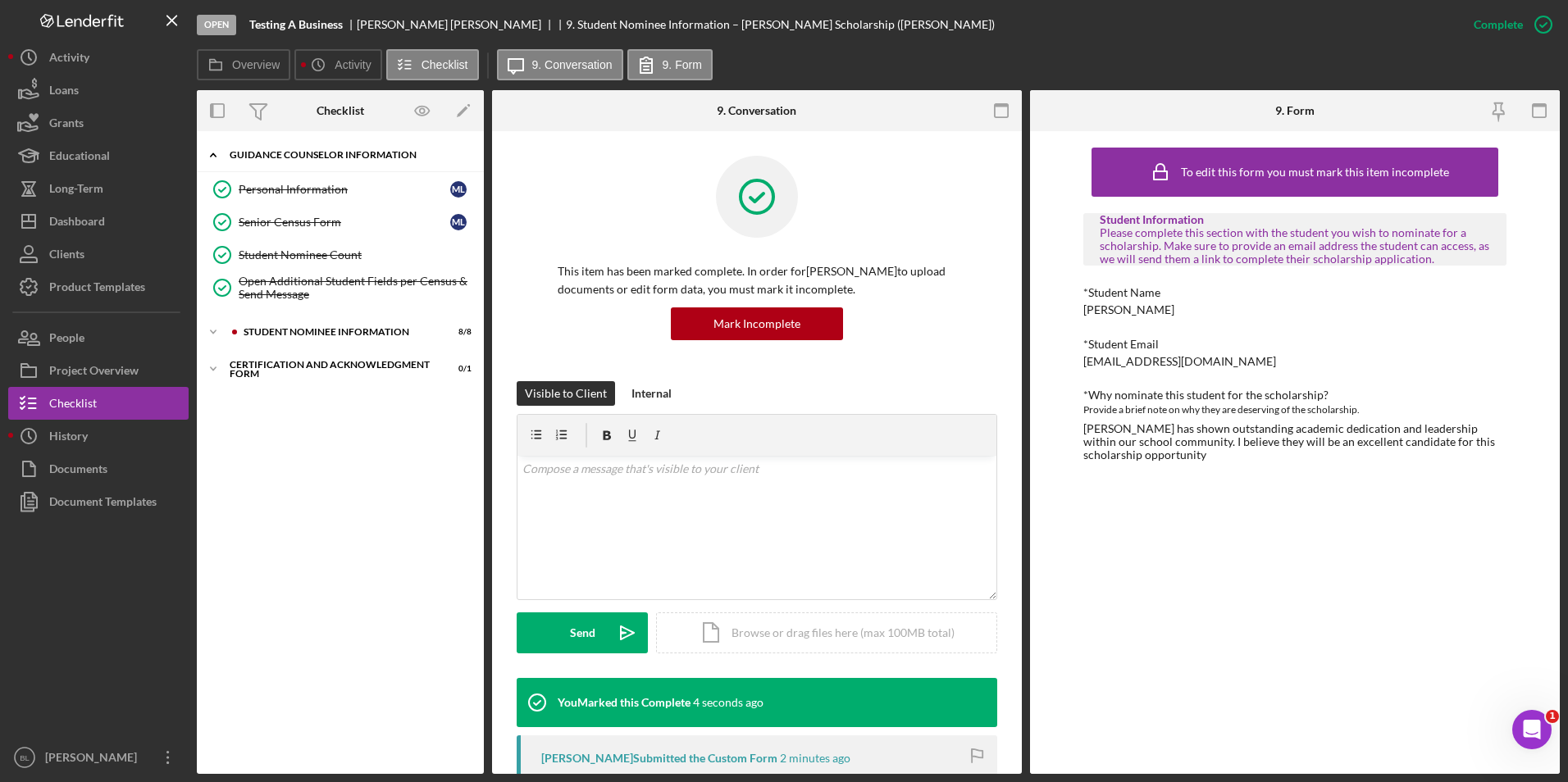
click at [219, 160] on icon "Icon/Expander" at bounding box center [214, 155] width 33 height 33
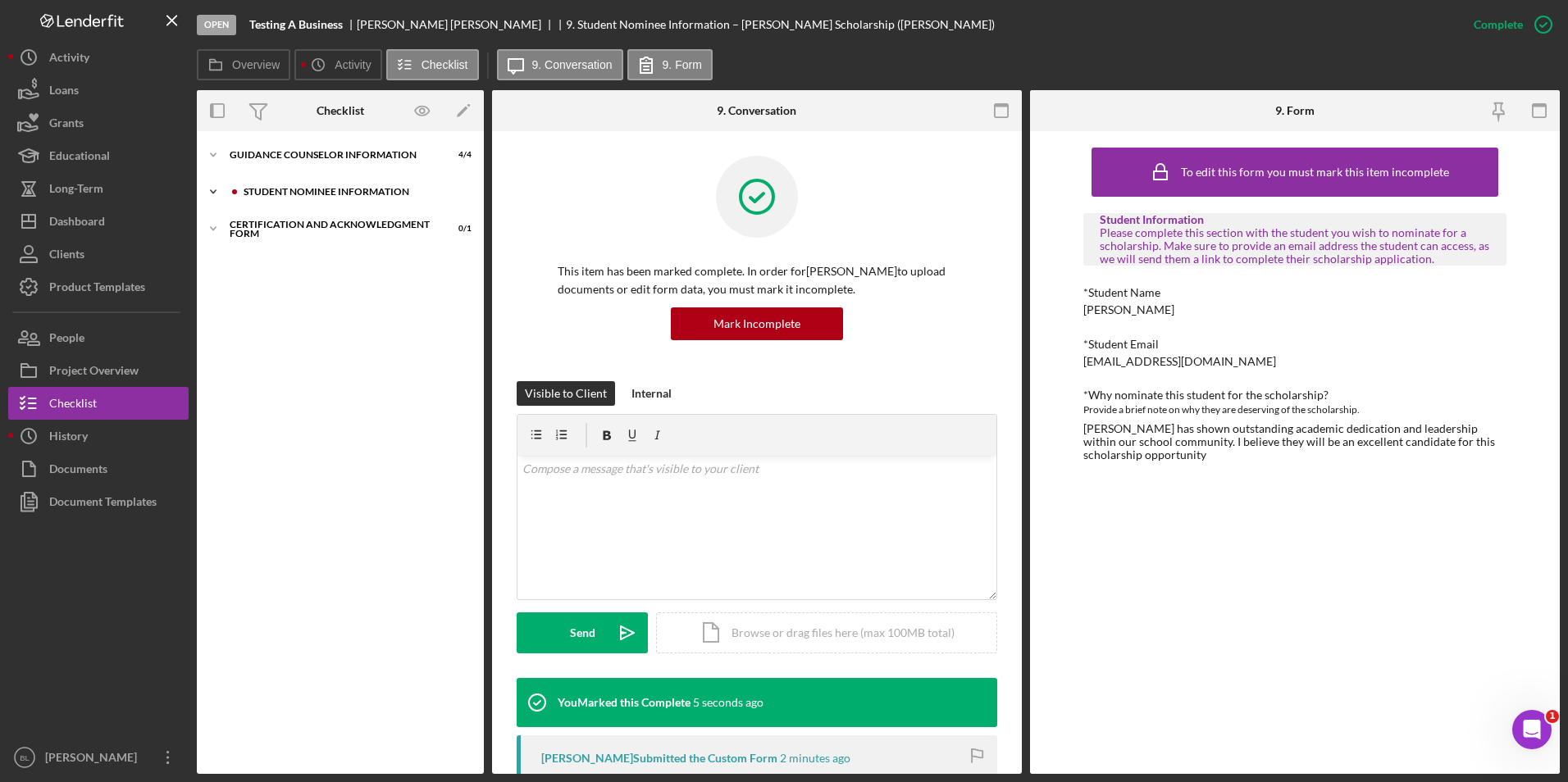
click at [363, 189] on div "Student Nominee Information" at bounding box center [353, 192] width 219 height 10
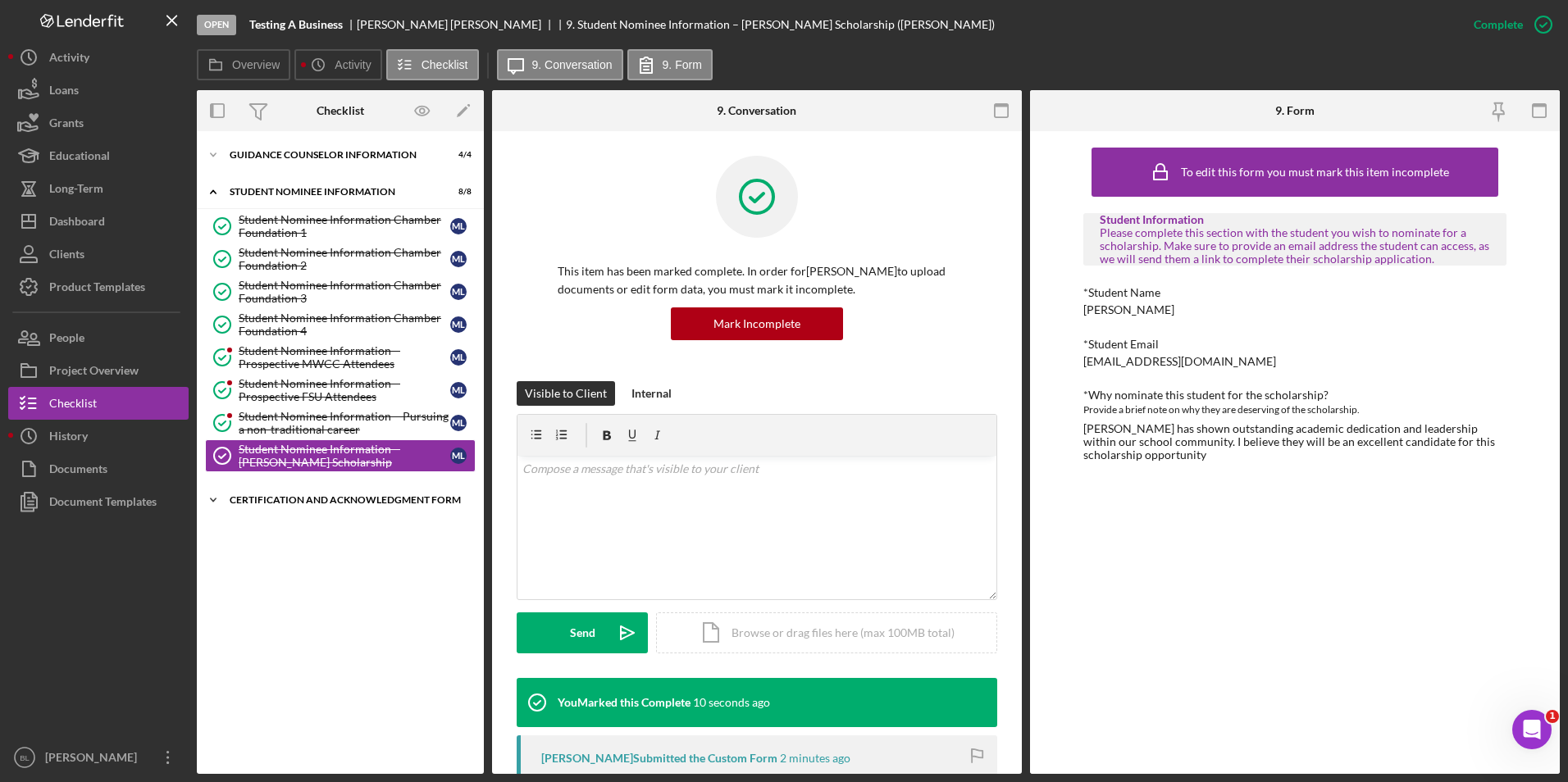
click at [341, 500] on div "Certification and Acknowledgment Form" at bounding box center [346, 500] width 234 height 10
click at [327, 537] on div "Signature Required" at bounding box center [344, 534] width 212 height 13
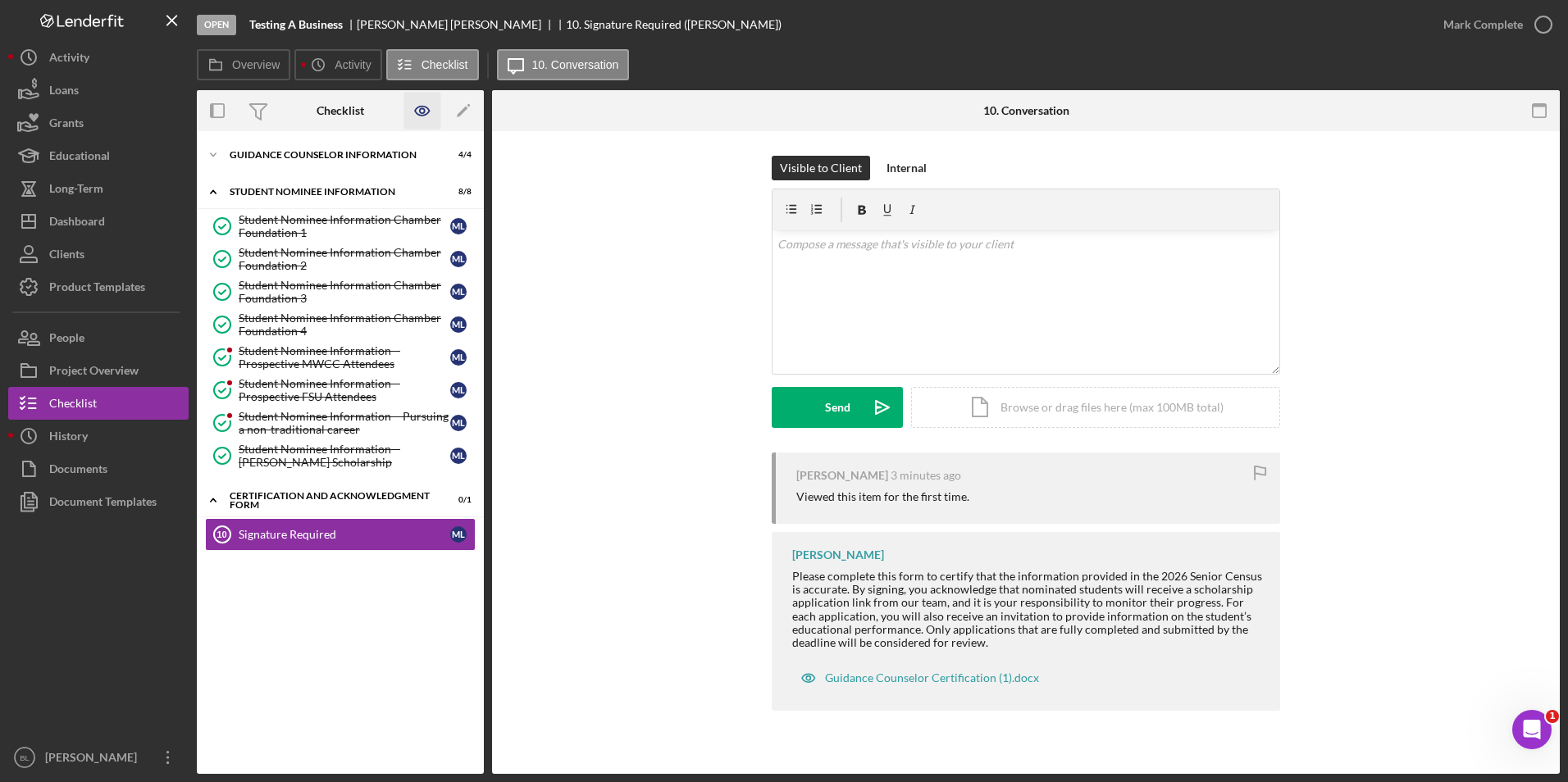
click at [417, 112] on icon "button" at bounding box center [423, 111] width 37 height 37
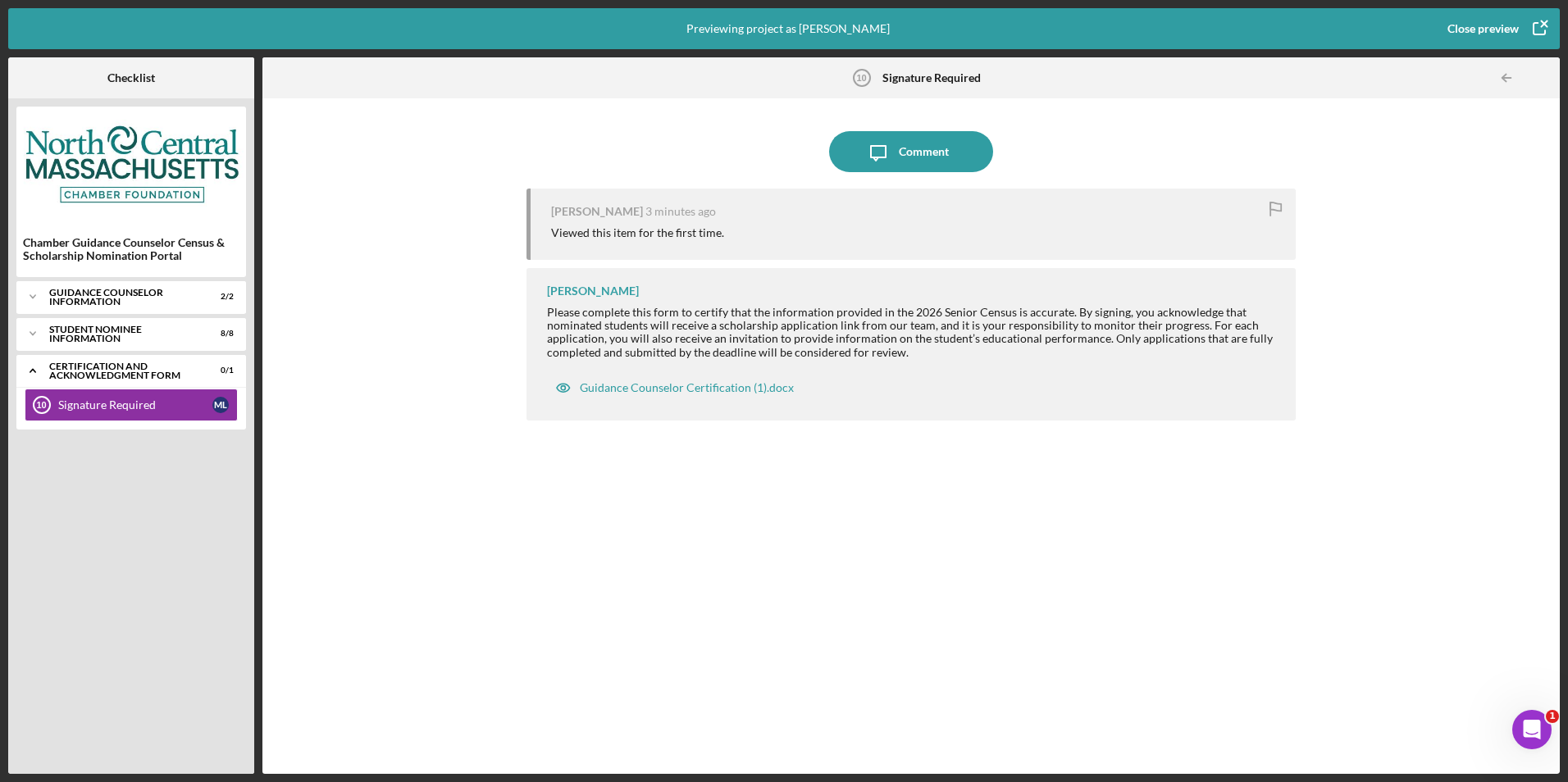
drag, startPoint x: 1343, startPoint y: 162, endPoint x: 1191, endPoint y: 334, distance: 229.5
click at [1343, 162] on div "Icon/Message Comment Mary Lee 3 minutes ago Viewed this item for the first time…" at bounding box center [910, 436] width 1280 height 659
click at [742, 390] on div "Guidance Counselor Certification (1).docx" at bounding box center [686, 387] width 214 height 13
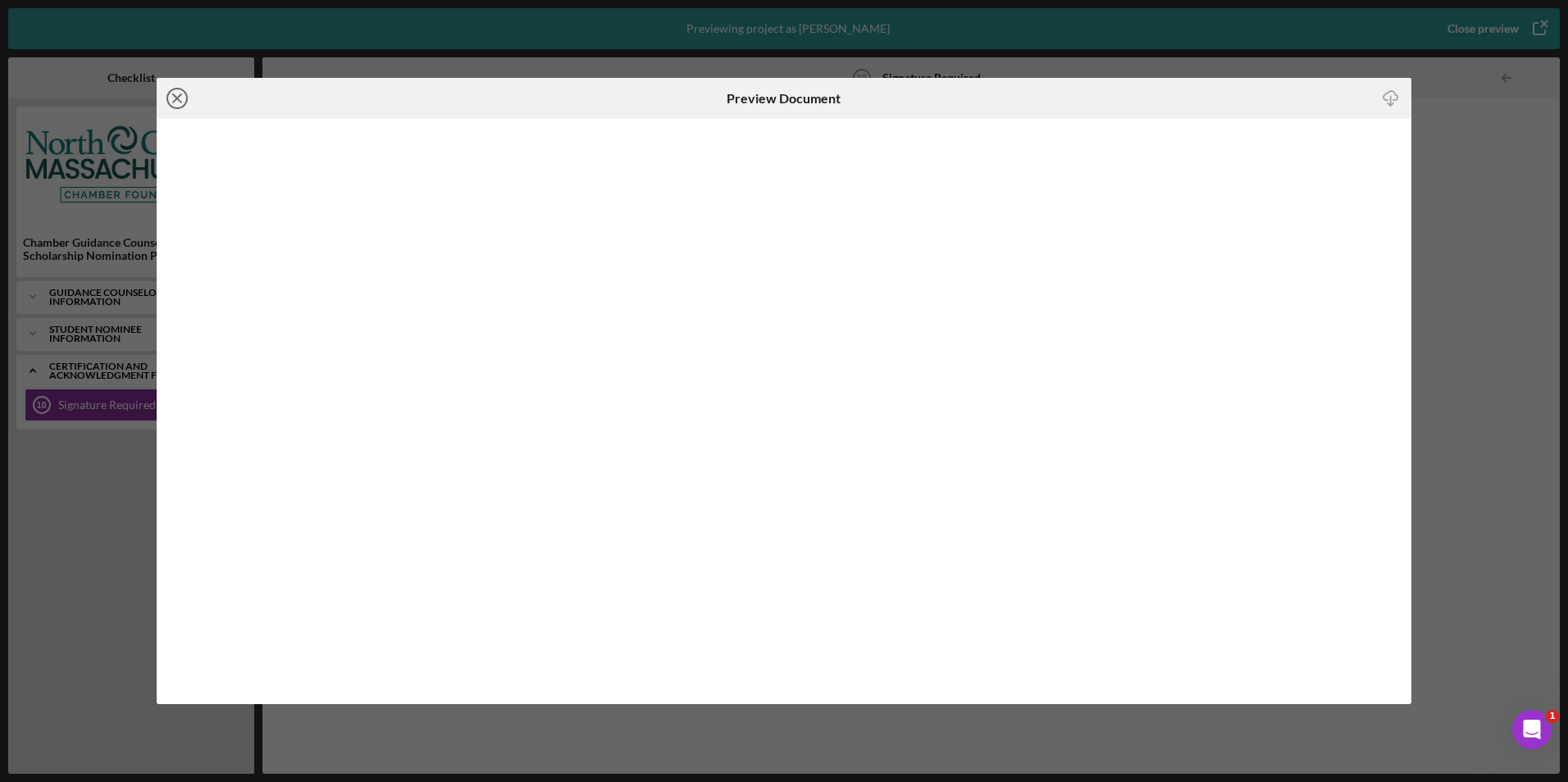
click at [185, 99] on icon "Icon/Close" at bounding box center [177, 98] width 41 height 41
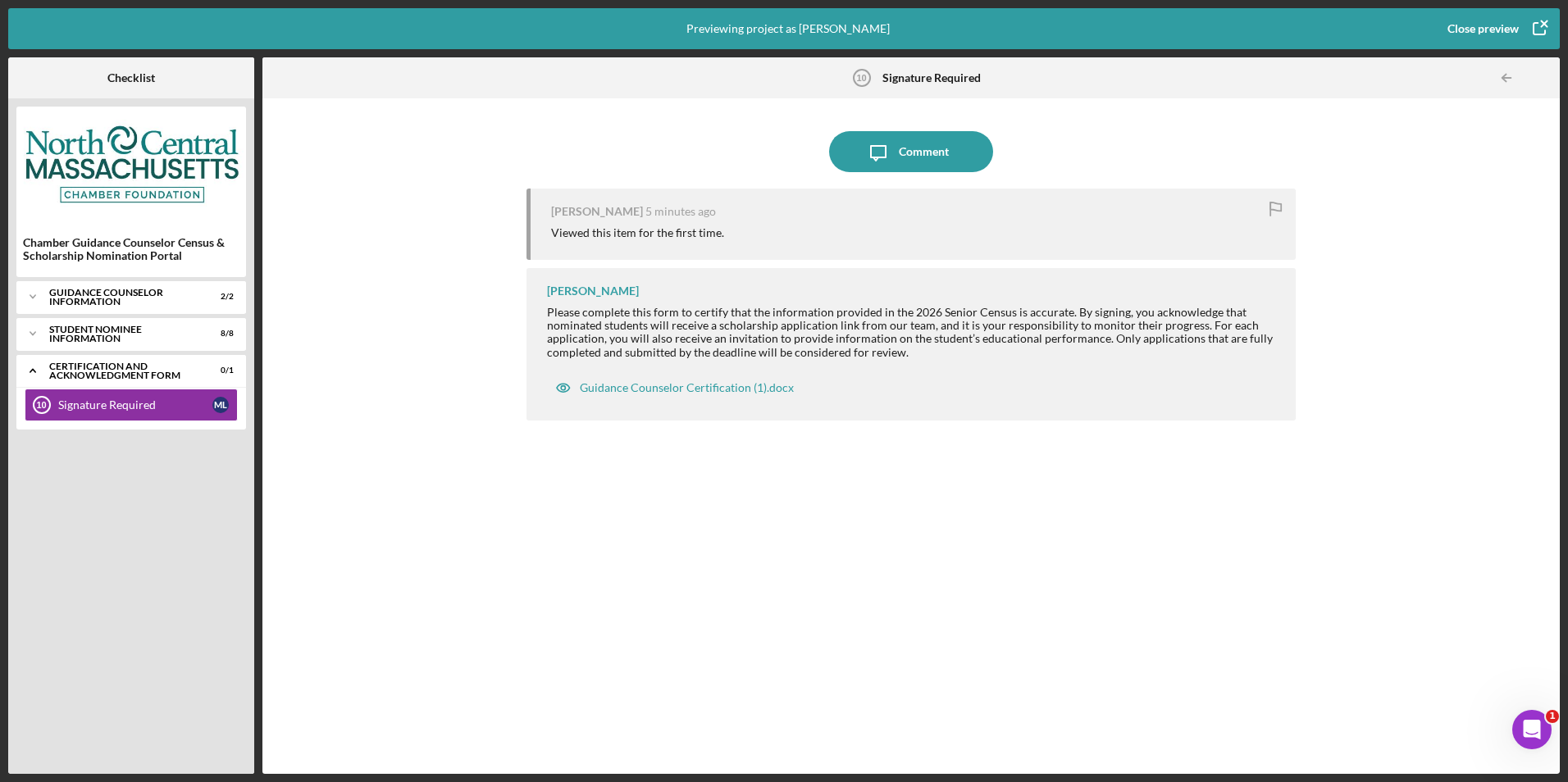
click at [1489, 21] on div "Close preview" at bounding box center [1482, 29] width 71 height 33
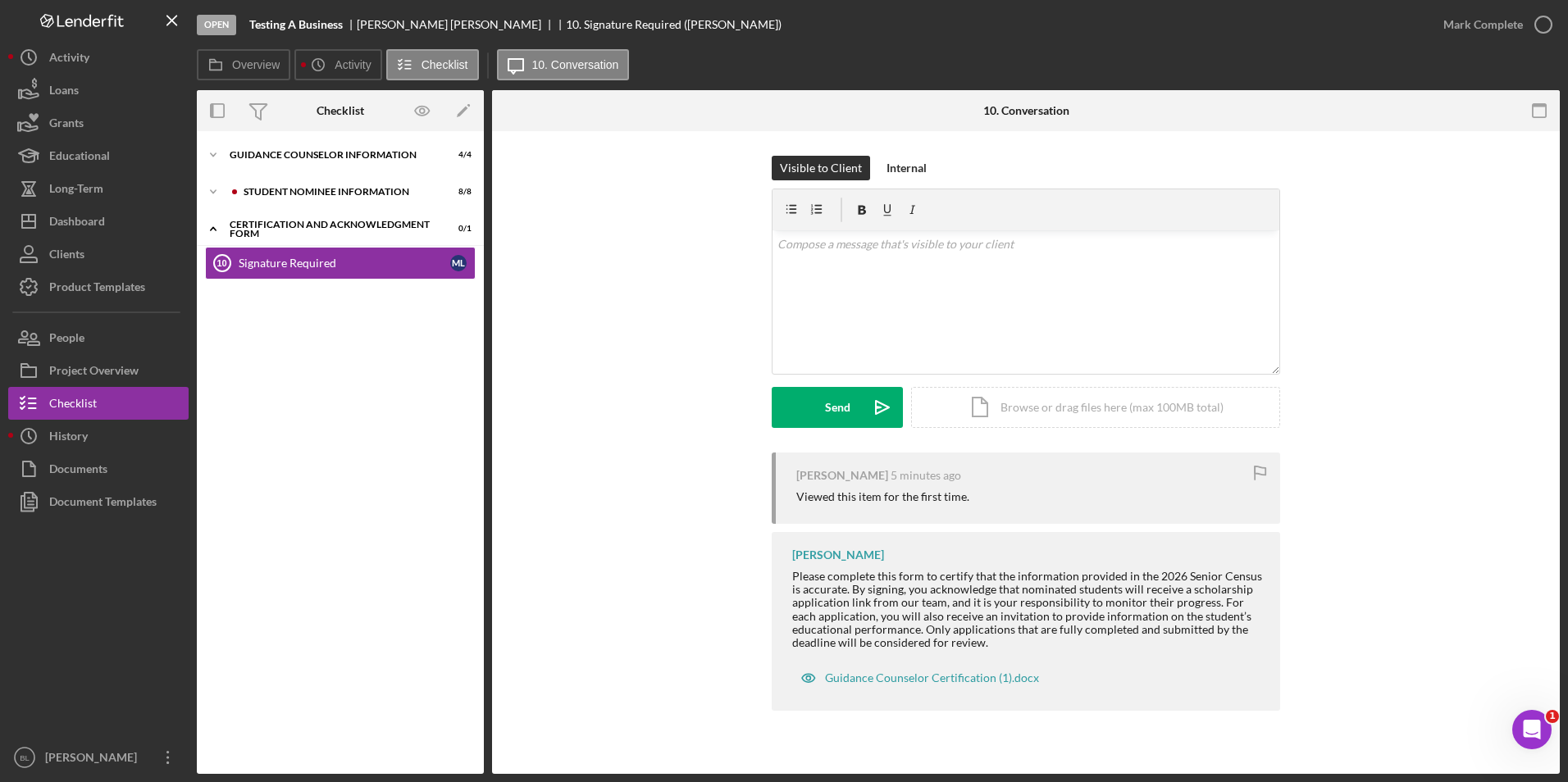
drag, startPoint x: 360, startPoint y: 432, endPoint x: 386, endPoint y: 137, distance: 296.1
click at [360, 431] on div "Icon/Expander Guidance Counselor Information 4 / 4 Icon/Expander Student Nomine…" at bounding box center [340, 452] width 287 height 626
click at [369, 429] on div "Icon/Expander Guidance Counselor Information 4 / 4 Icon/Expander Student Nomine…" at bounding box center [340, 452] width 287 height 626
click at [80, 509] on div "Document Templates" at bounding box center [102, 504] width 107 height 37
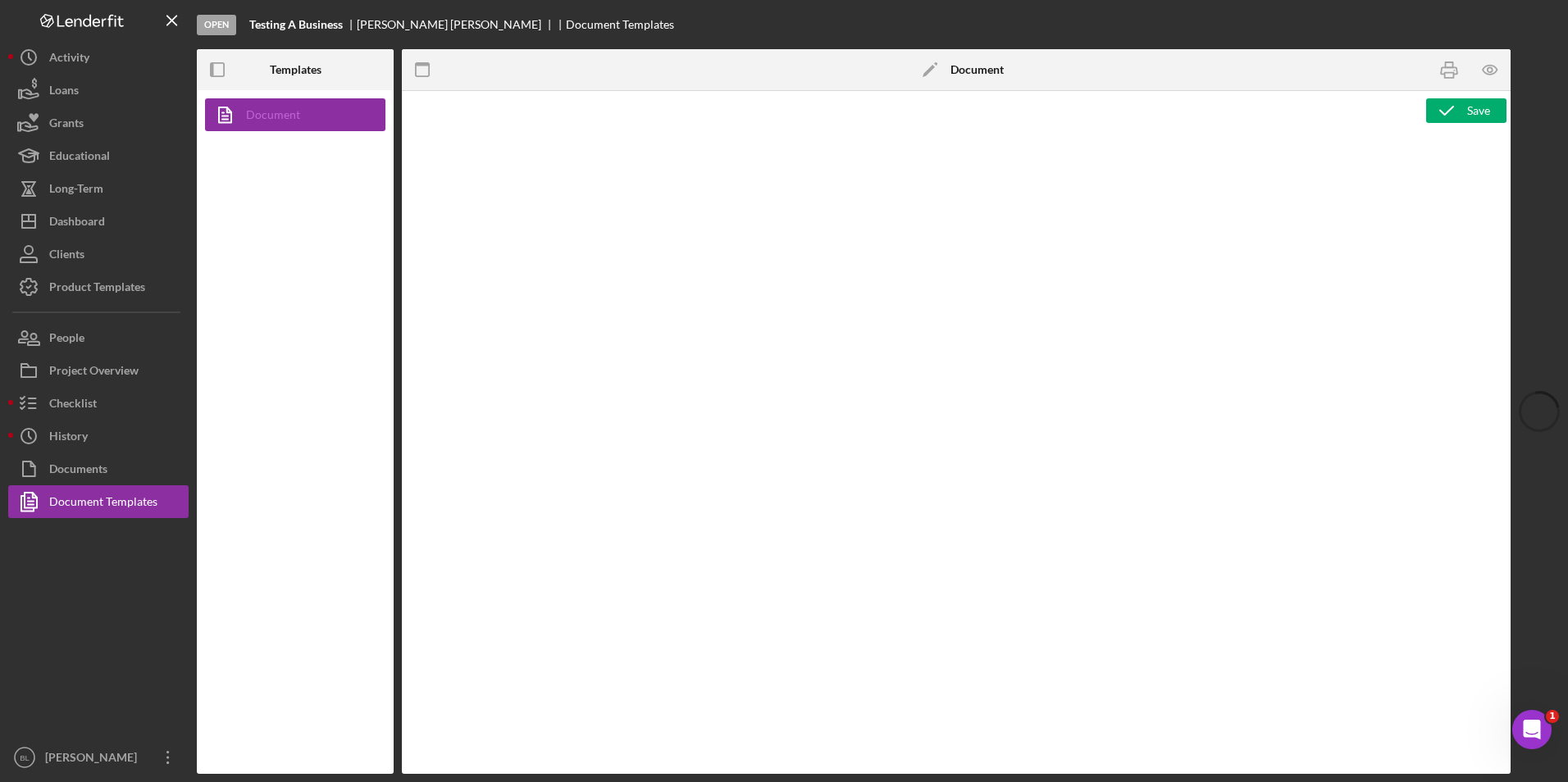
type textarea "<h1 style="text-align: center;"><span style="color: rgb(0, 0, 0); font-size: 24…"
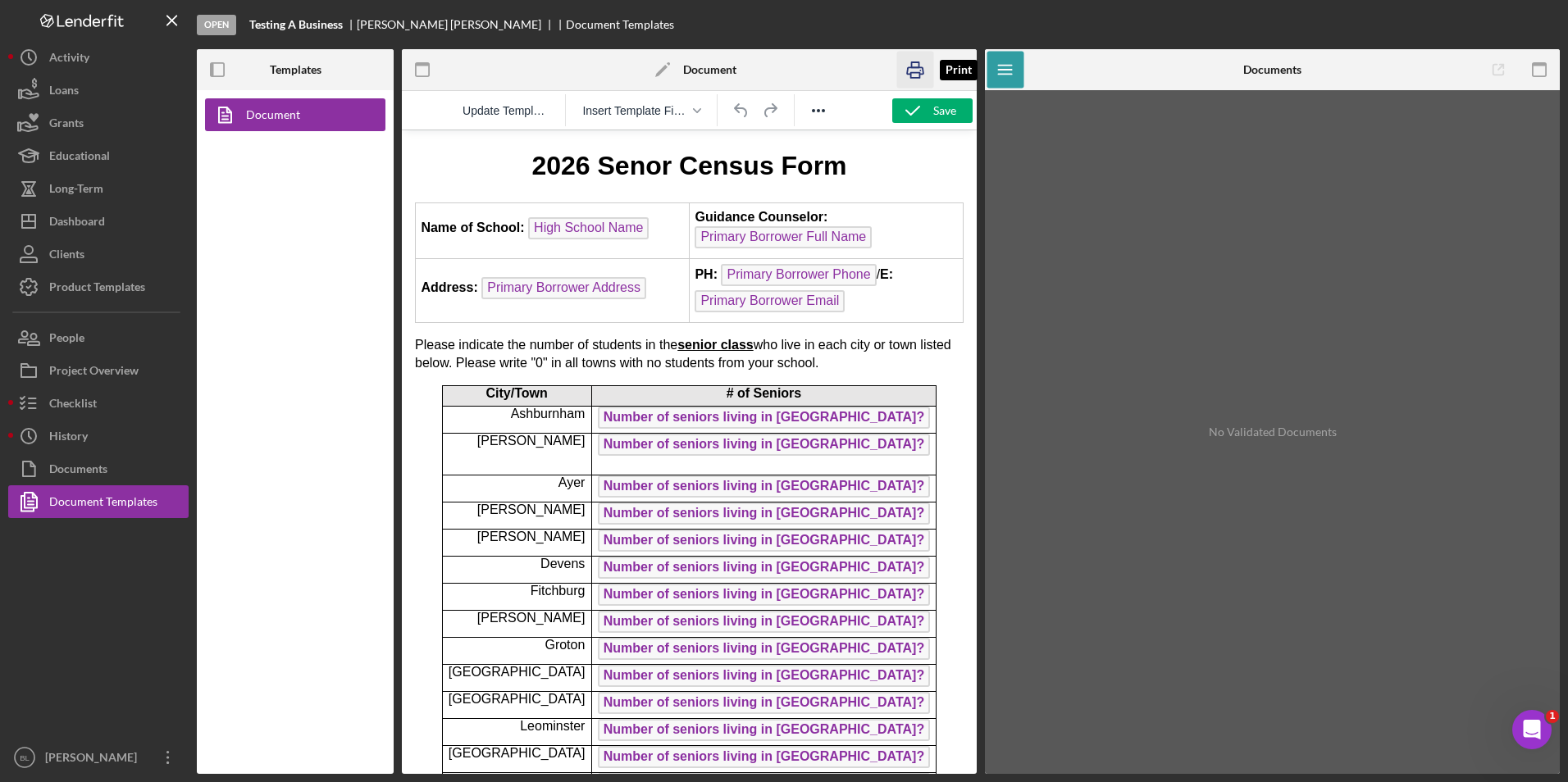
click at [913, 74] on icon "button" at bounding box center [916, 70] width 37 height 37
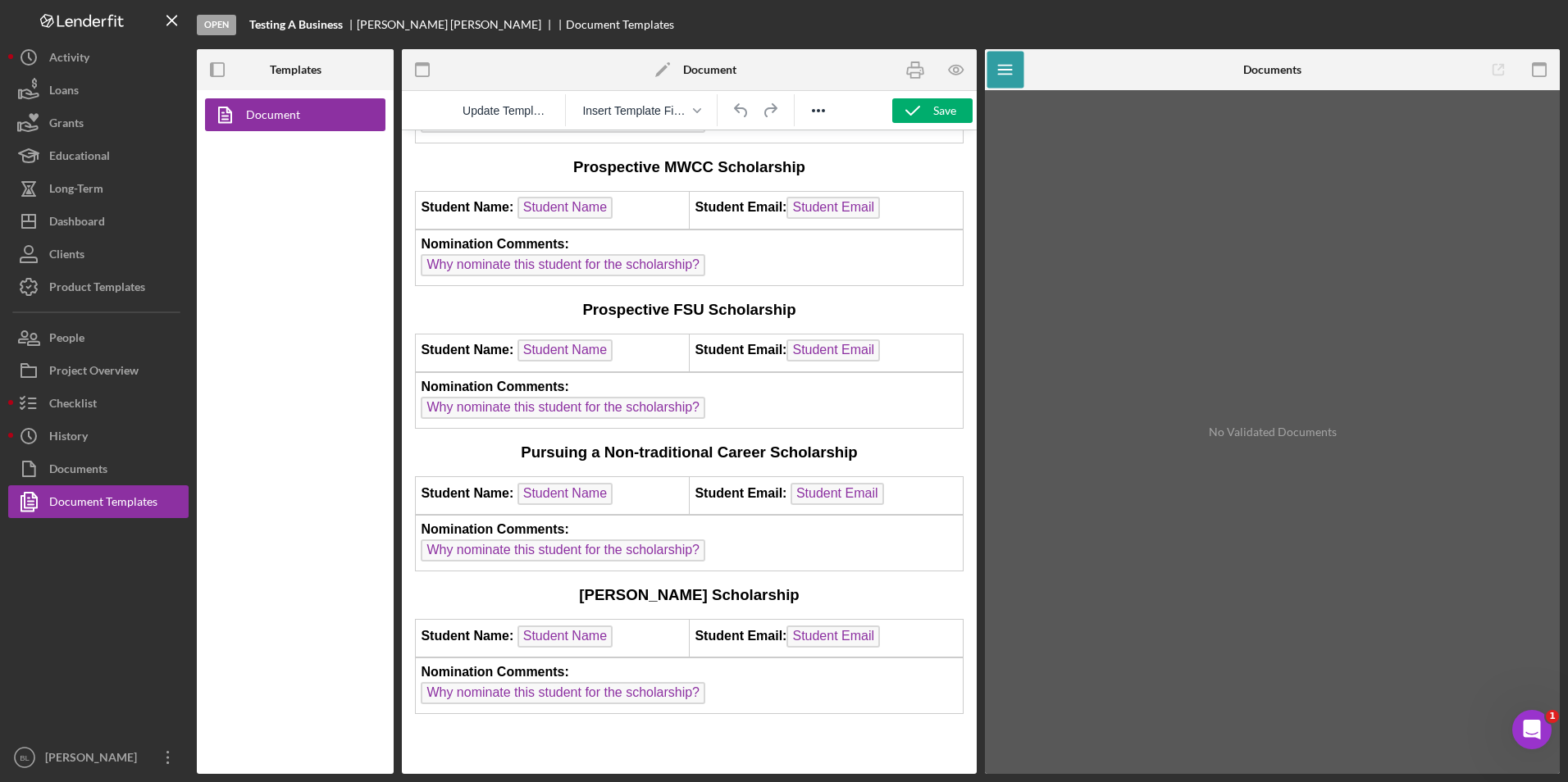
scroll to position [1755, 0]
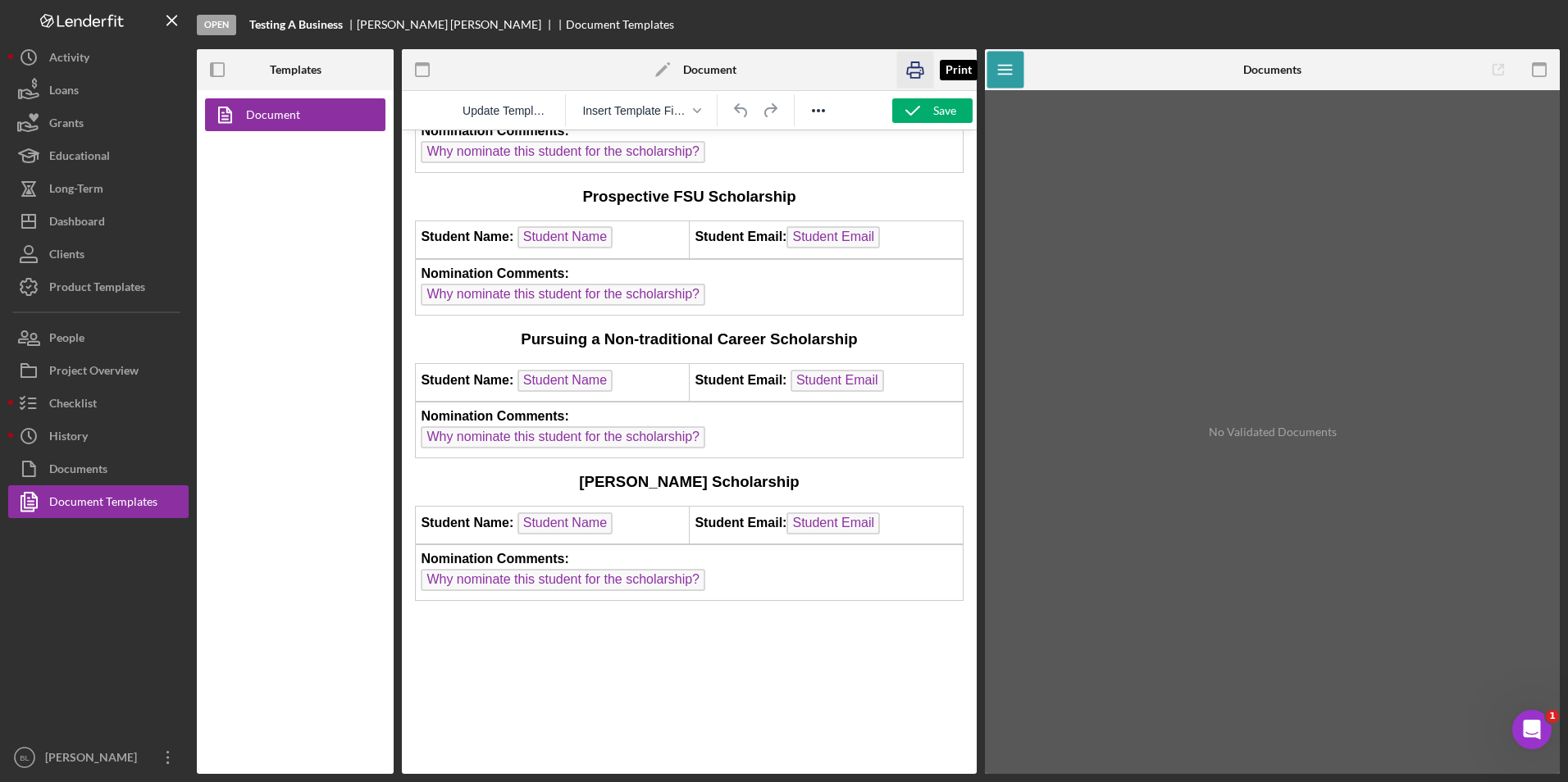
click at [911, 67] on icon "button" at bounding box center [915, 70] width 17 height 7
drag, startPoint x: 913, startPoint y: 72, endPoint x: 231, endPoint y: 686, distance: 917.7
click at [913, 73] on rect "button" at bounding box center [915, 75] width 9 height 5
click at [827, 117] on icon "Reveal or hide additional toolbar items" at bounding box center [818, 110] width 20 height 20
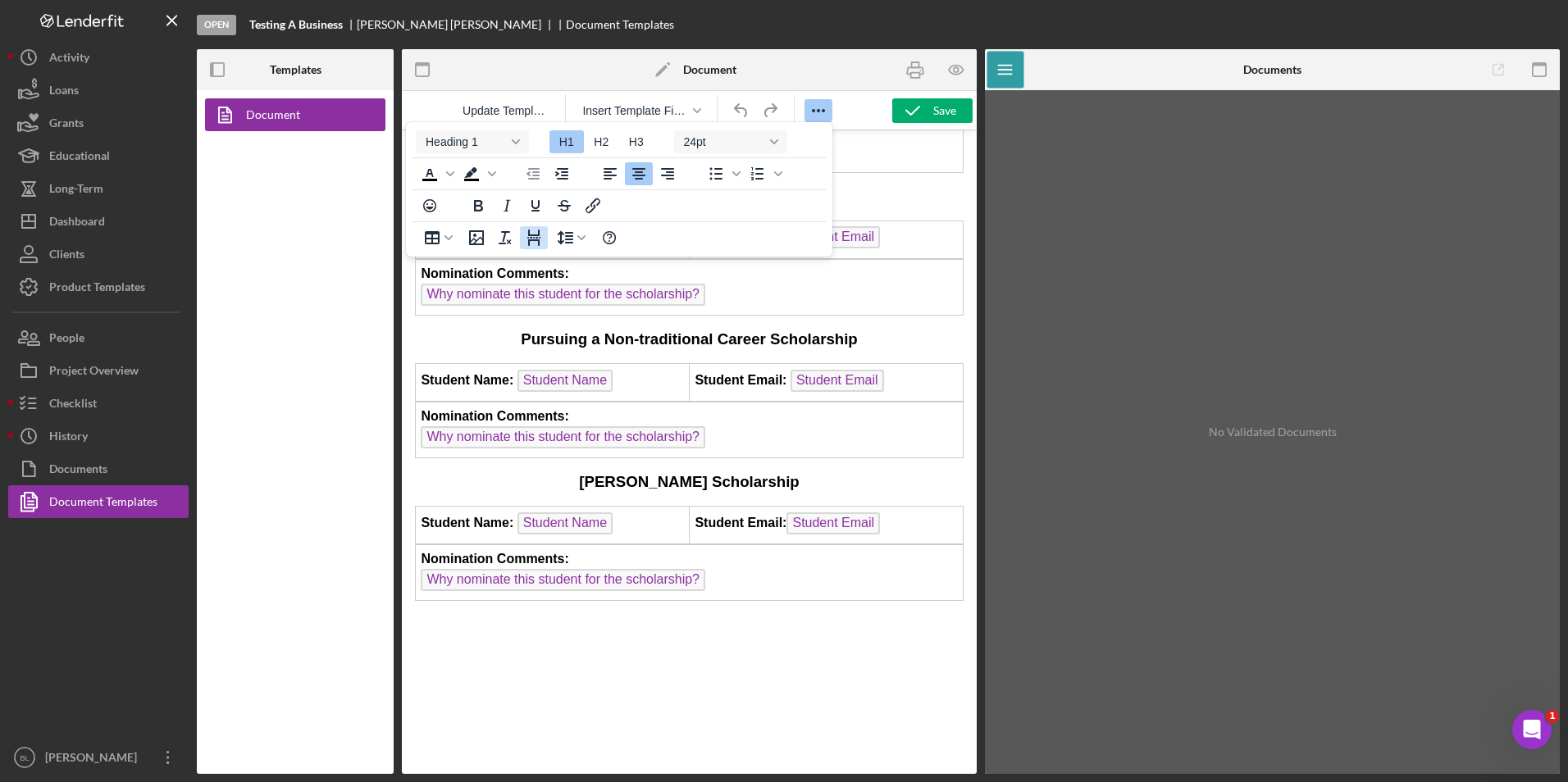
click at [534, 237] on icon "Page Break" at bounding box center [533, 238] width 20 height 20
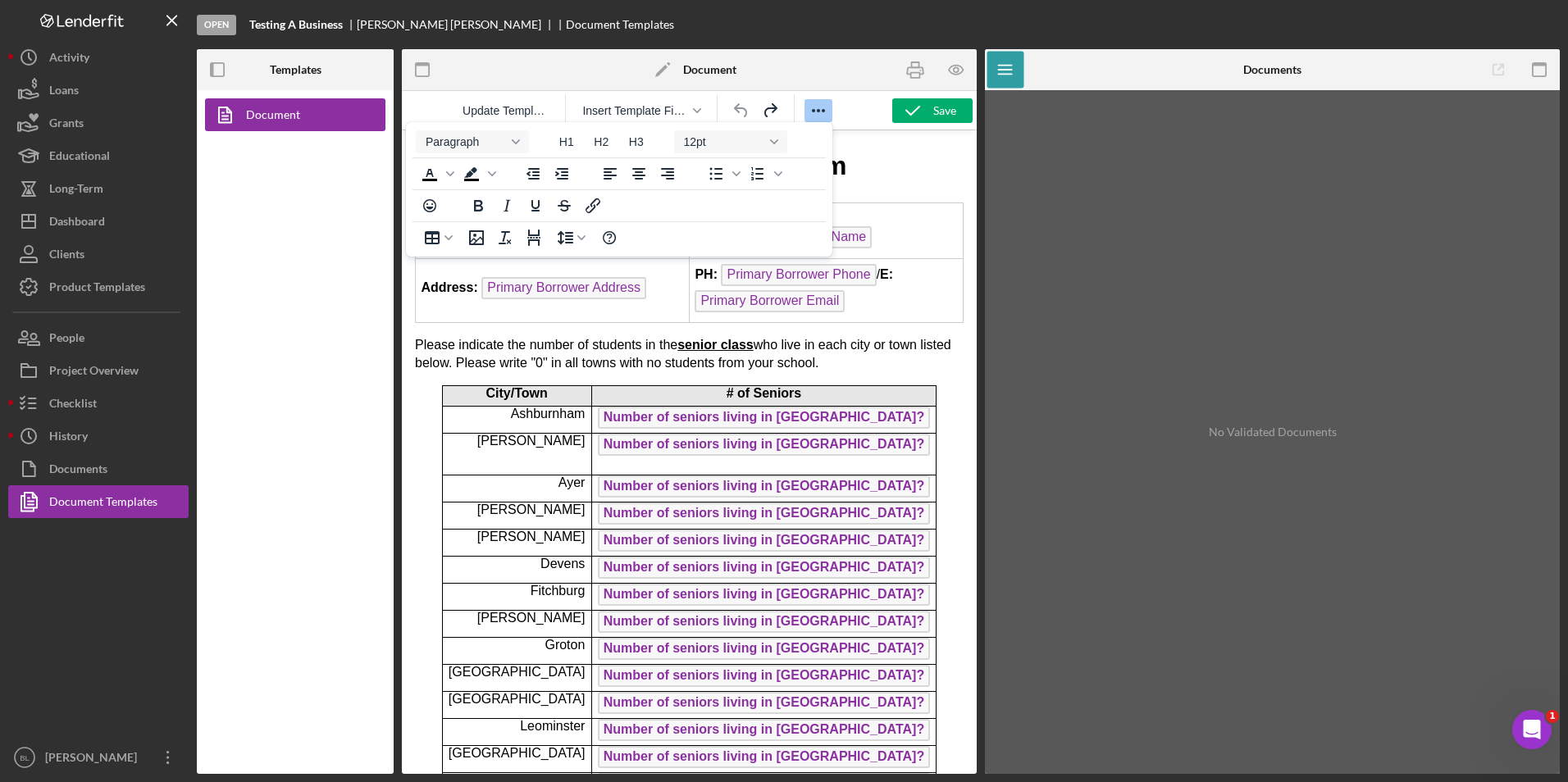
click at [824, 106] on icon "Reveal or hide additional toolbar items" at bounding box center [818, 110] width 20 height 20
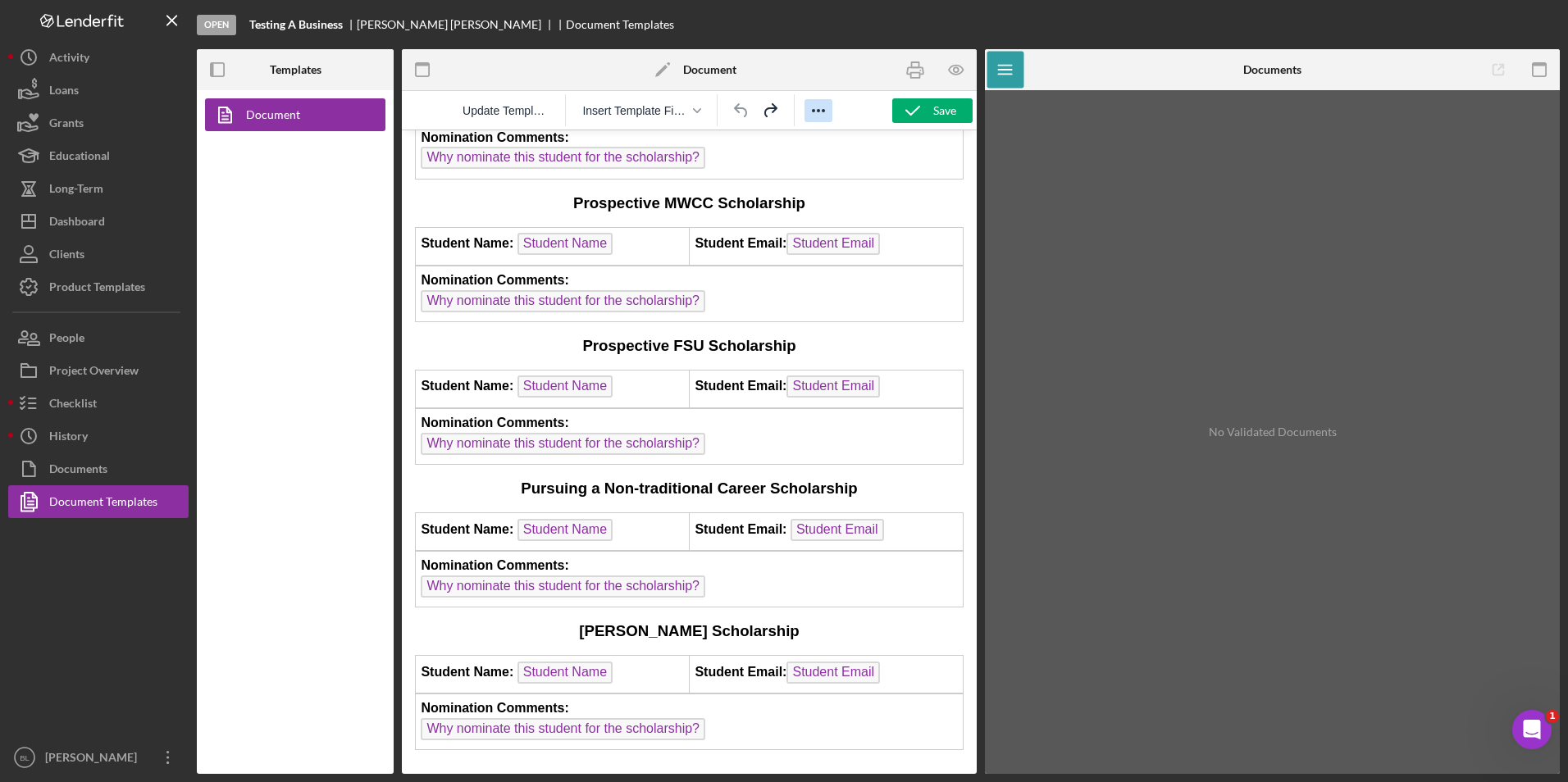
scroll to position [1640, 0]
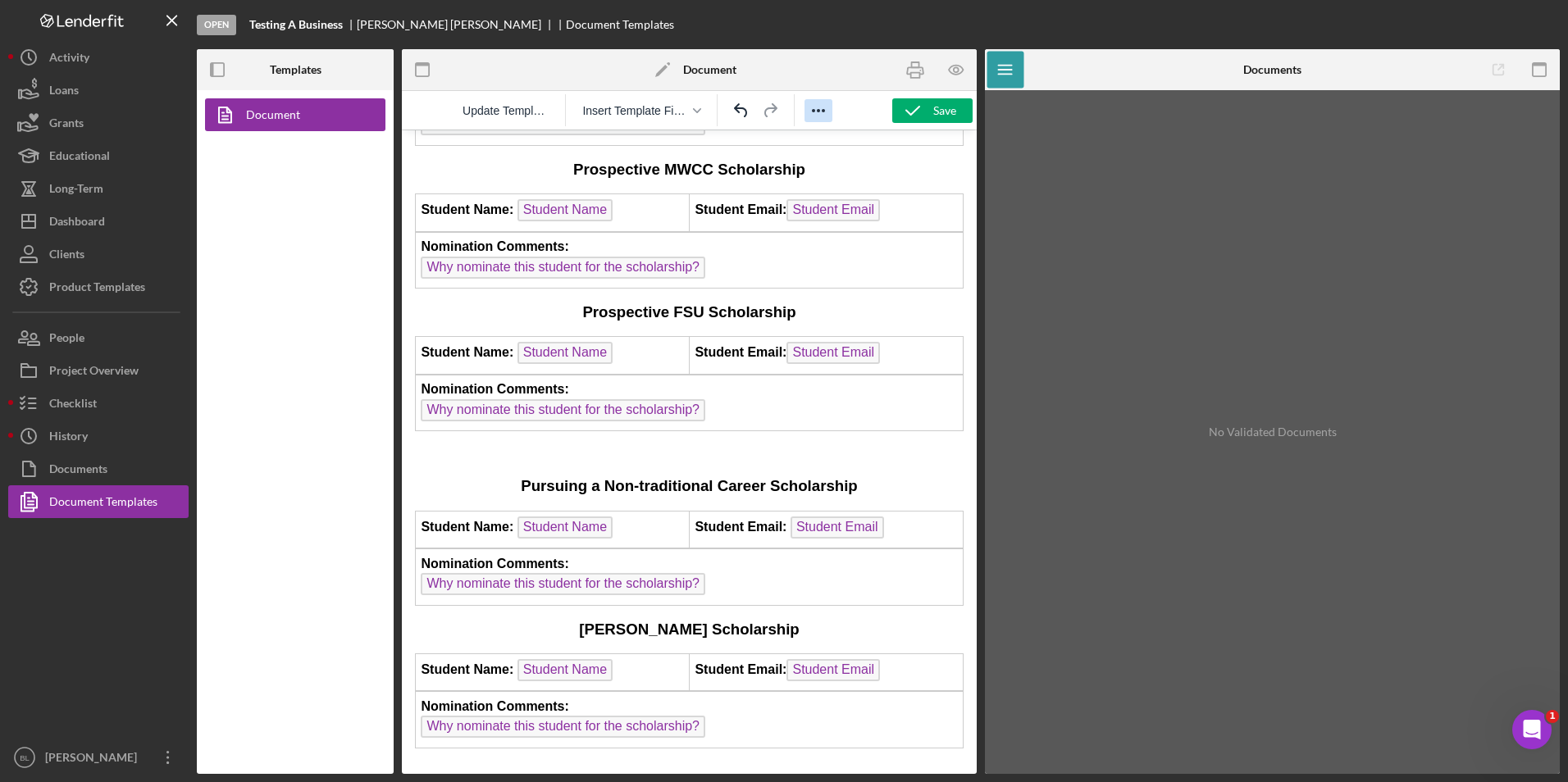
click at [819, 106] on icon "Reveal or hide additional toolbar items" at bounding box center [818, 110] width 20 height 20
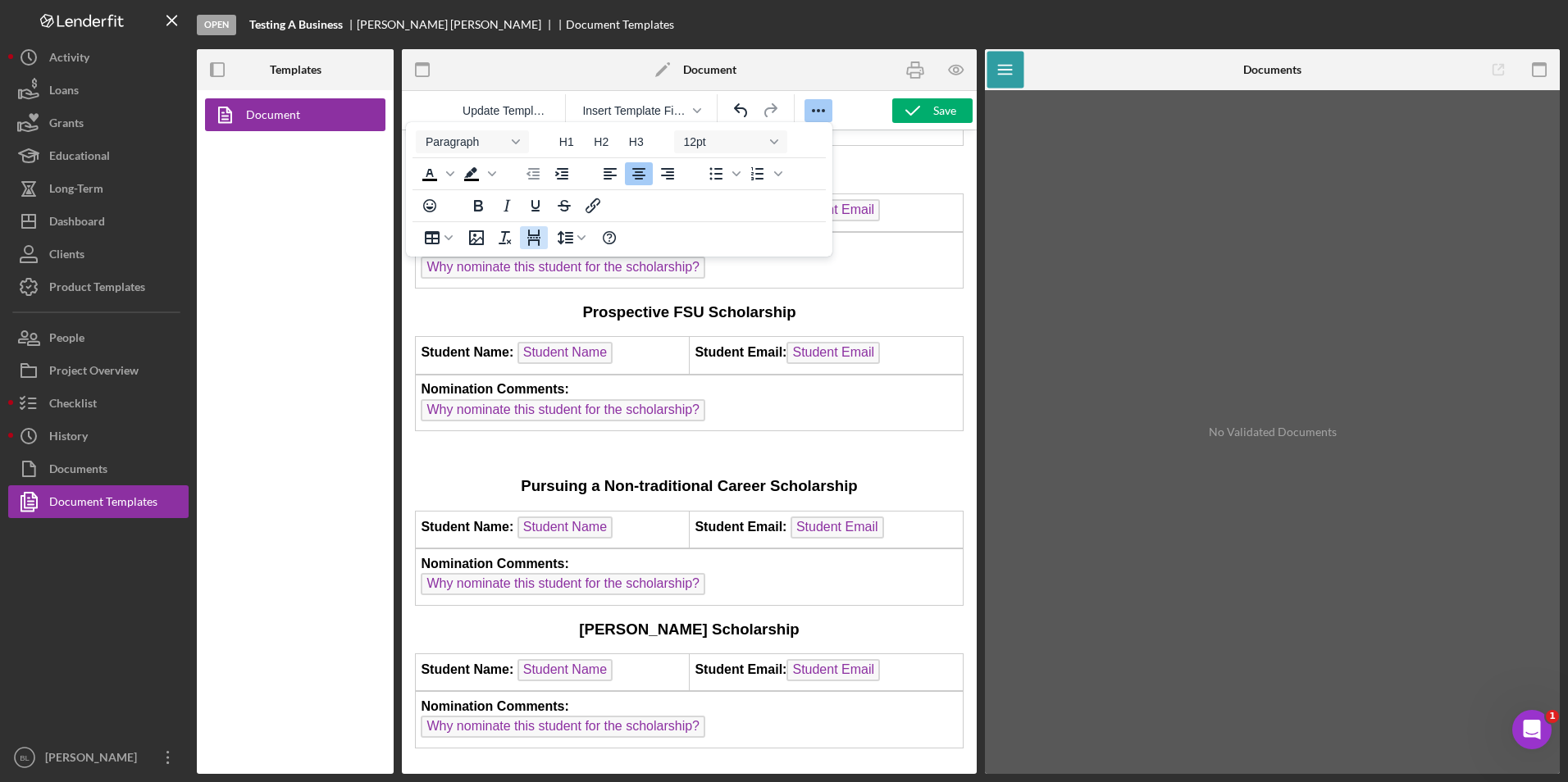
click at [533, 238] on icon "Page Break" at bounding box center [533, 237] width 13 height 17
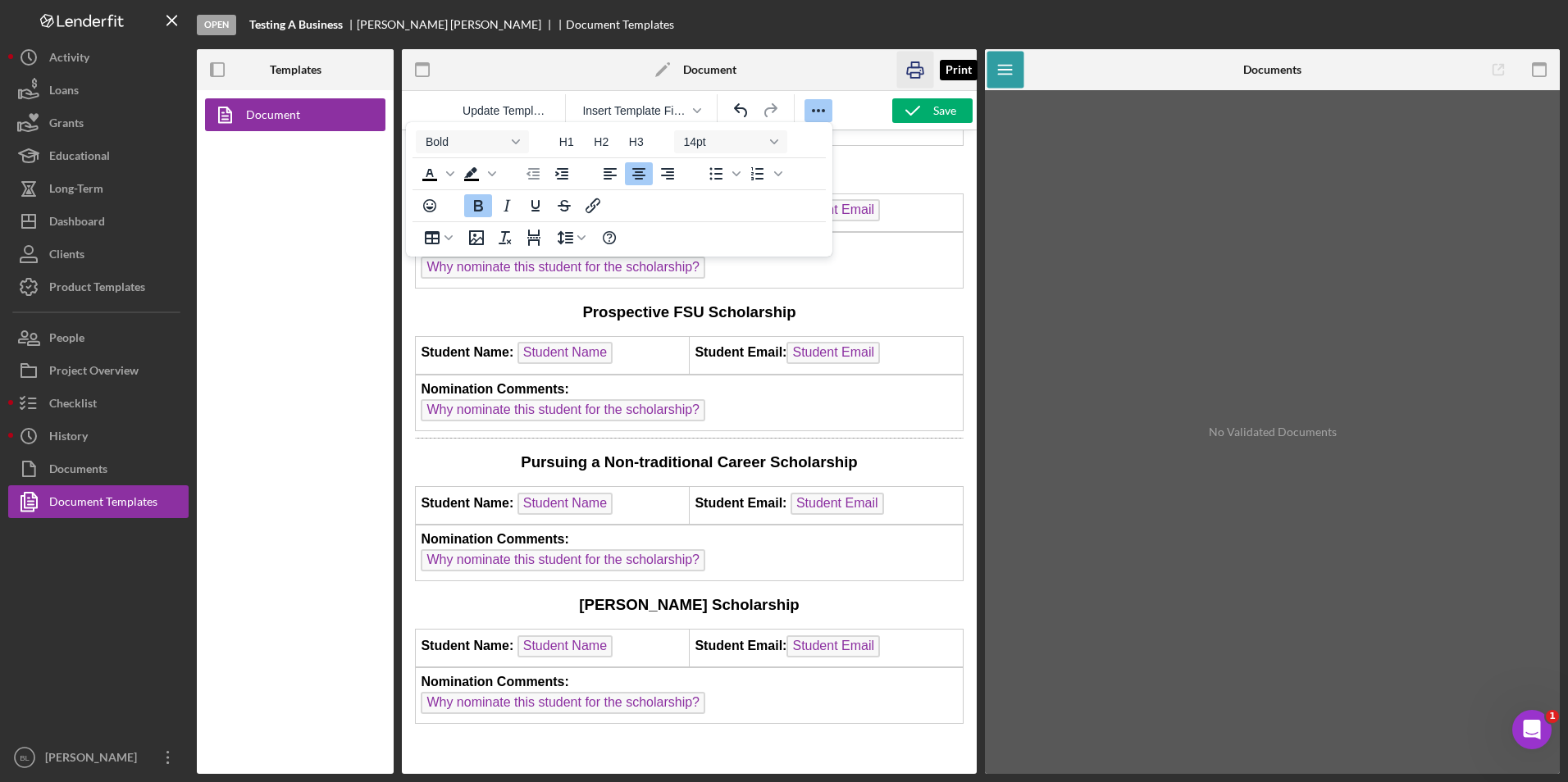
click at [913, 73] on rect "button" at bounding box center [915, 75] width 9 height 5
click at [920, 109] on icon "button" at bounding box center [913, 110] width 41 height 41
click at [911, 69] on icon "button" at bounding box center [916, 70] width 37 height 37
drag, startPoint x: 133, startPoint y: 481, endPoint x: 48, endPoint y: 532, distance: 99.1
click at [133, 481] on button "Documents" at bounding box center [98, 469] width 180 height 33
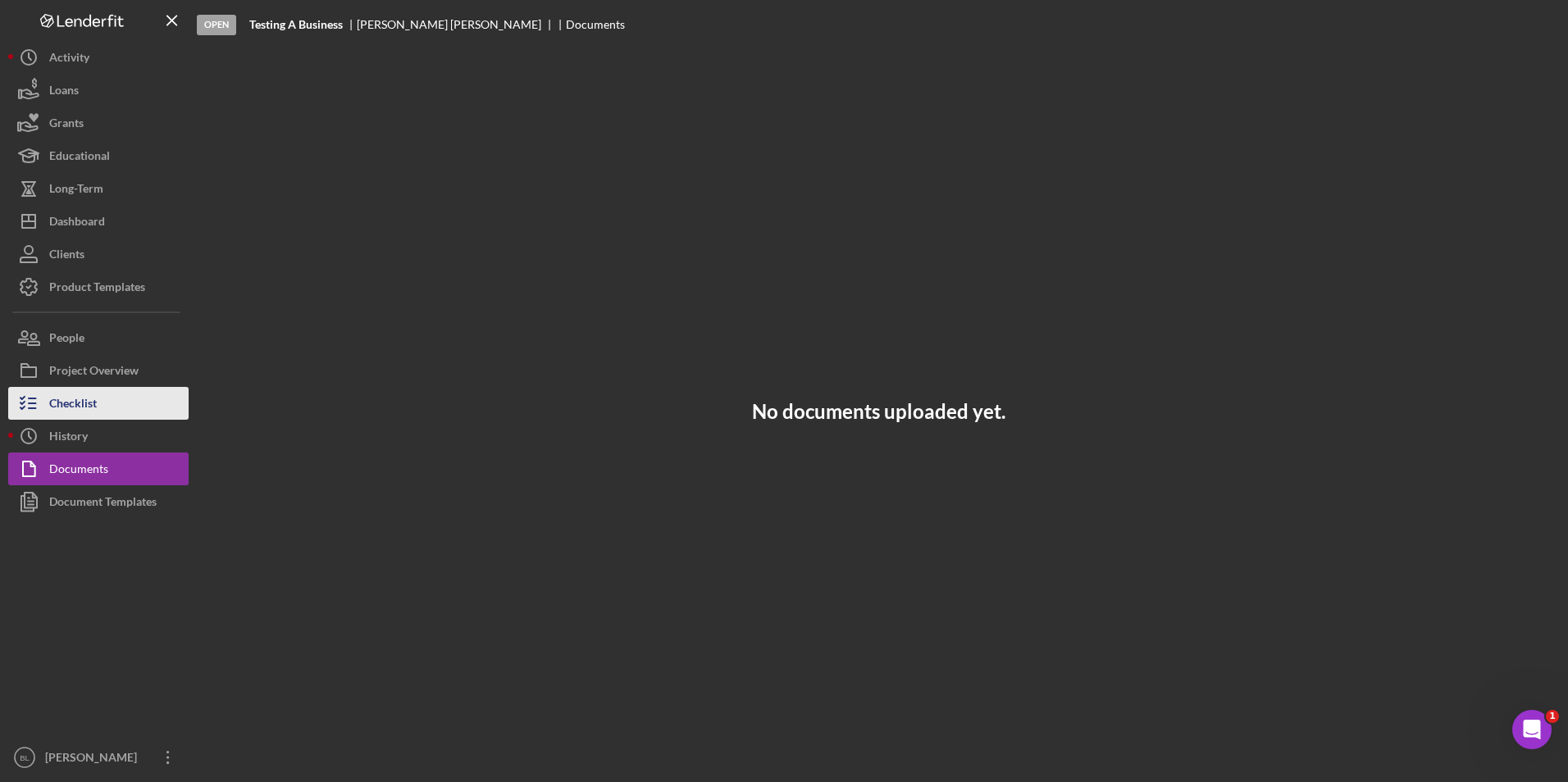
drag, startPoint x: 91, startPoint y: 409, endPoint x: 167, endPoint y: 400, distance: 76.5
click at [94, 408] on div "Checklist" at bounding box center [72, 406] width 48 height 37
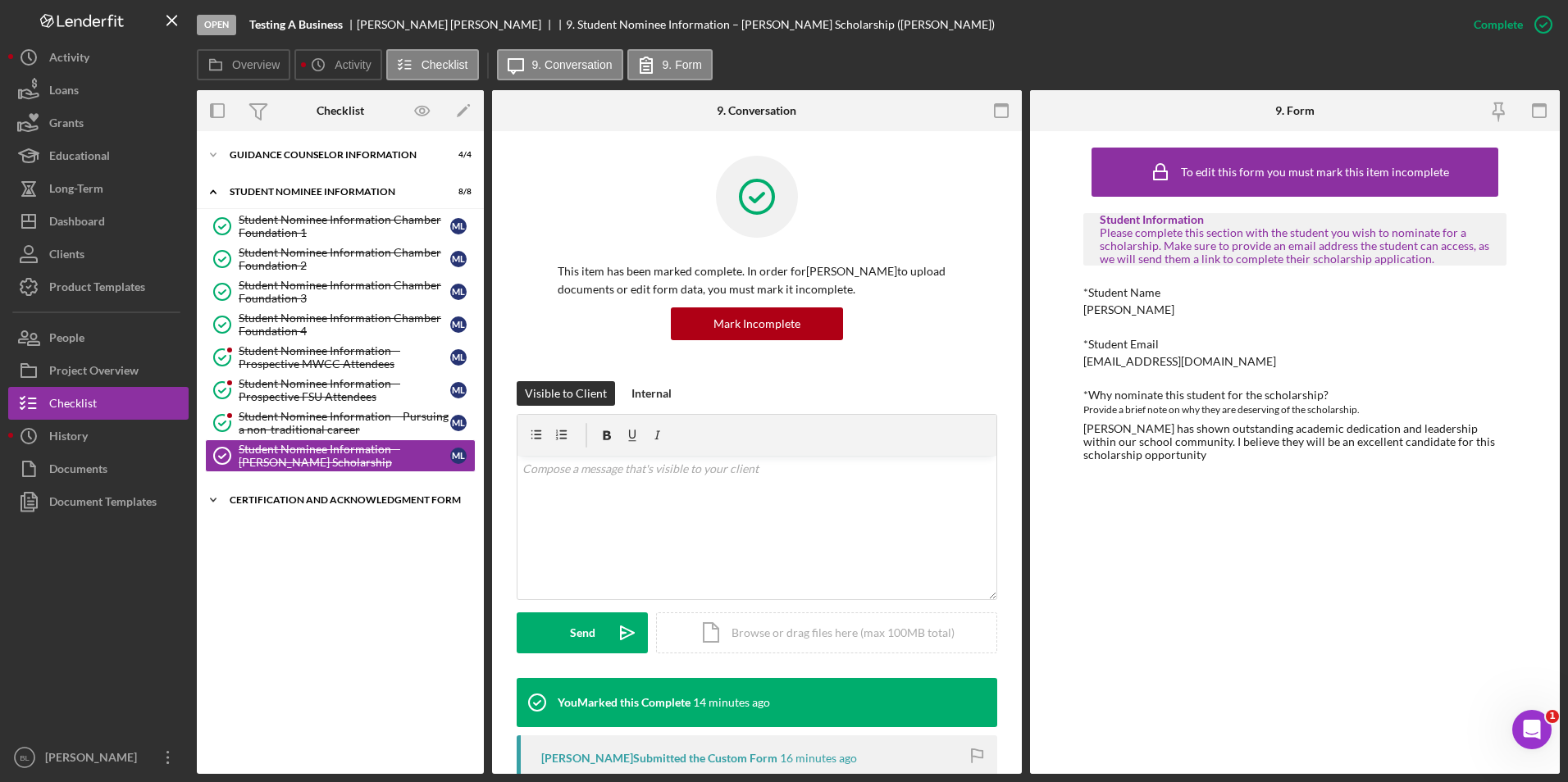
drag, startPoint x: 321, startPoint y: 497, endPoint x: 320, endPoint y: 509, distance: 12.0
click at [321, 497] on div "Certification and Acknowledgment Form" at bounding box center [346, 500] width 234 height 10
drag, startPoint x: 277, startPoint y: 534, endPoint x: 329, endPoint y: 543, distance: 52.8
click at [278, 534] on div "Signature Required" at bounding box center [344, 534] width 212 height 13
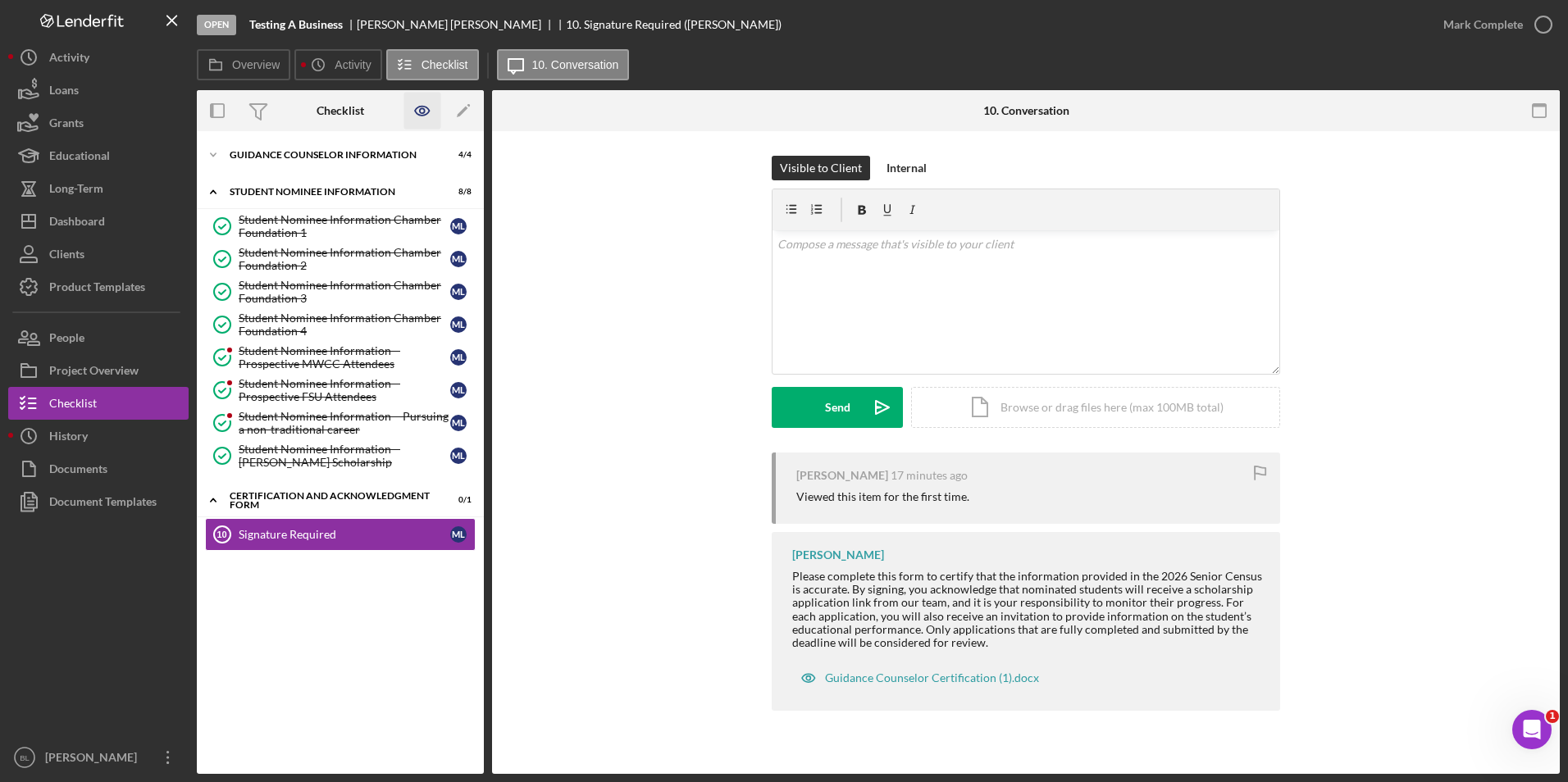
click at [422, 106] on icon "button" at bounding box center [421, 110] width 14 height 9
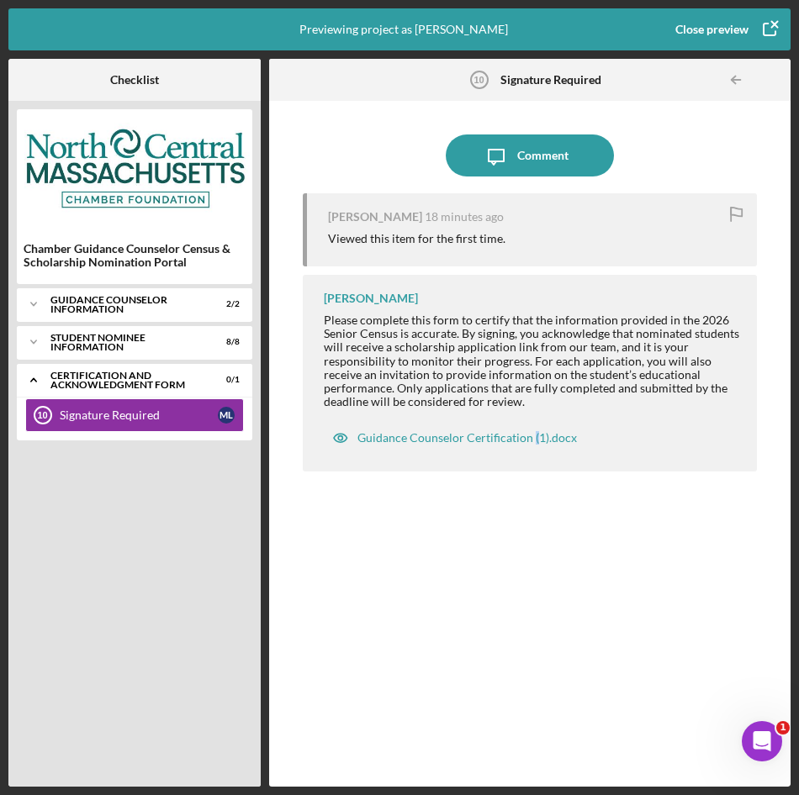
drag, startPoint x: 535, startPoint y: 673, endPoint x: 533, endPoint y: 657, distance: 16.1
click at [533, 664] on div "Mary Lee 18 minutes ago Viewed this item for the first time. Bea Lee Please com…" at bounding box center [530, 477] width 454 height 568
click at [462, 438] on div "Guidance Counselor Certification (1).docx" at bounding box center [466, 437] width 219 height 13
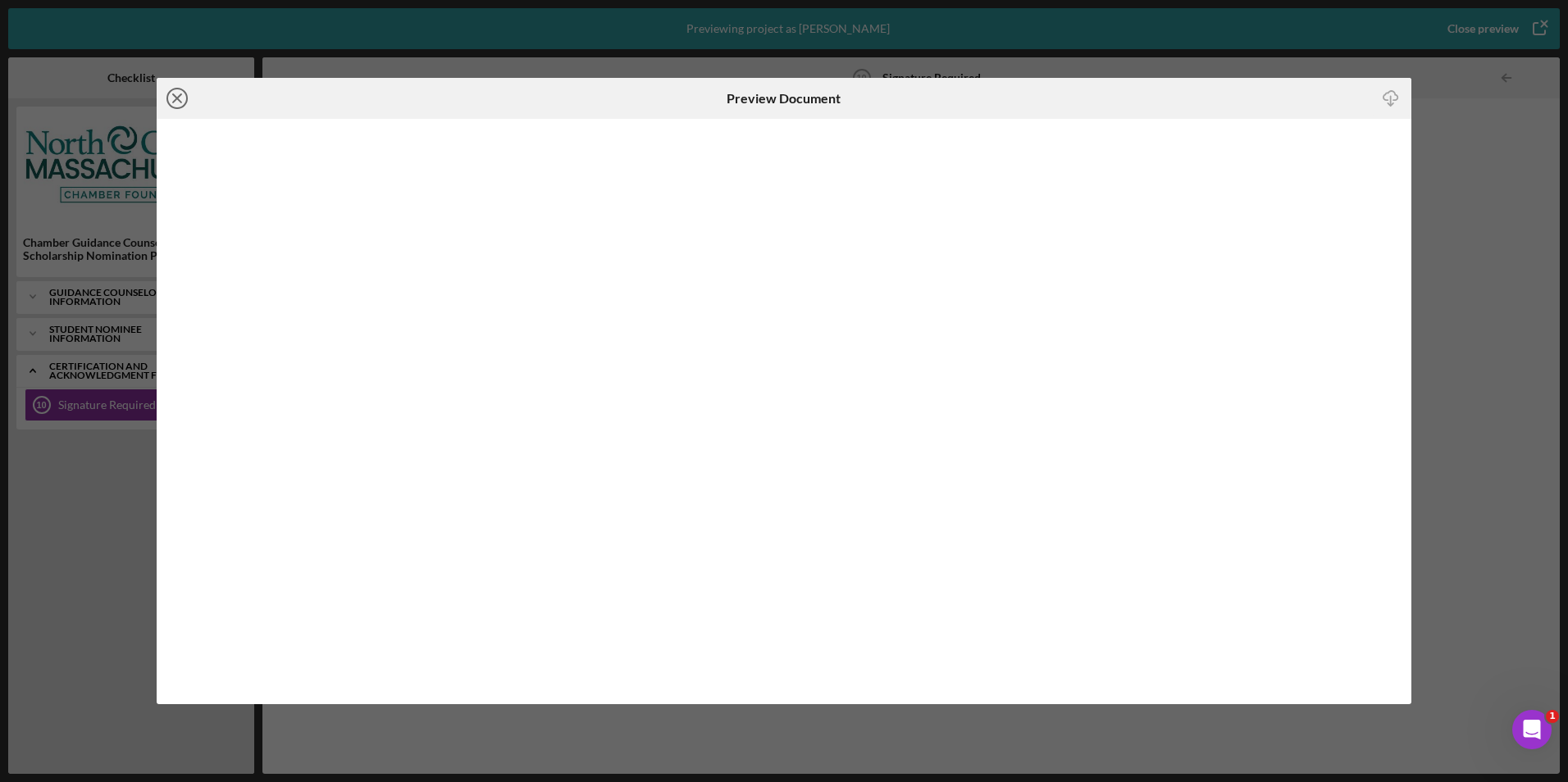
click at [182, 98] on icon "Icon/Close" at bounding box center [177, 98] width 41 height 41
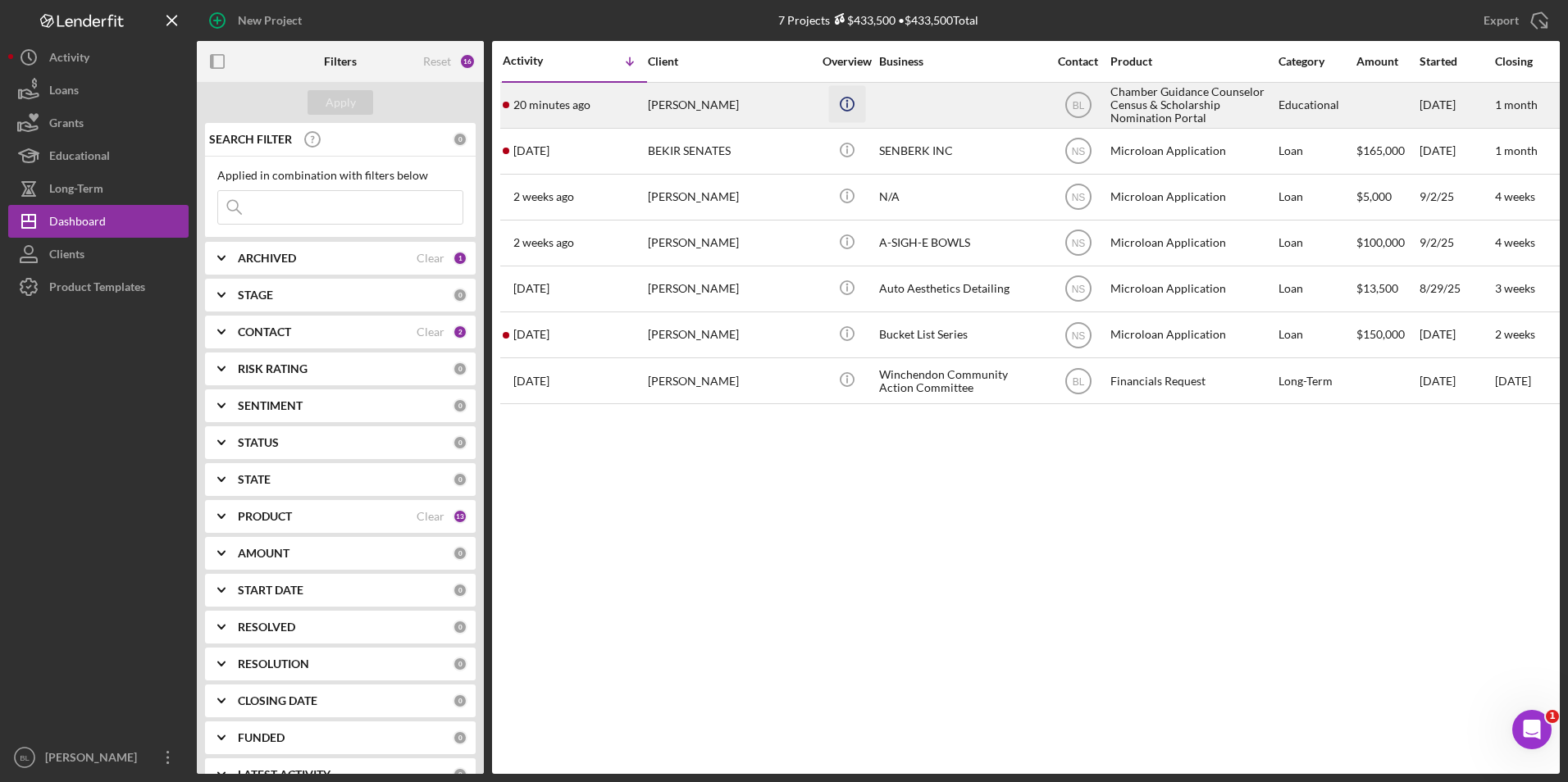
click at [864, 116] on div "Icon/Info" at bounding box center [846, 105] width 61 height 44
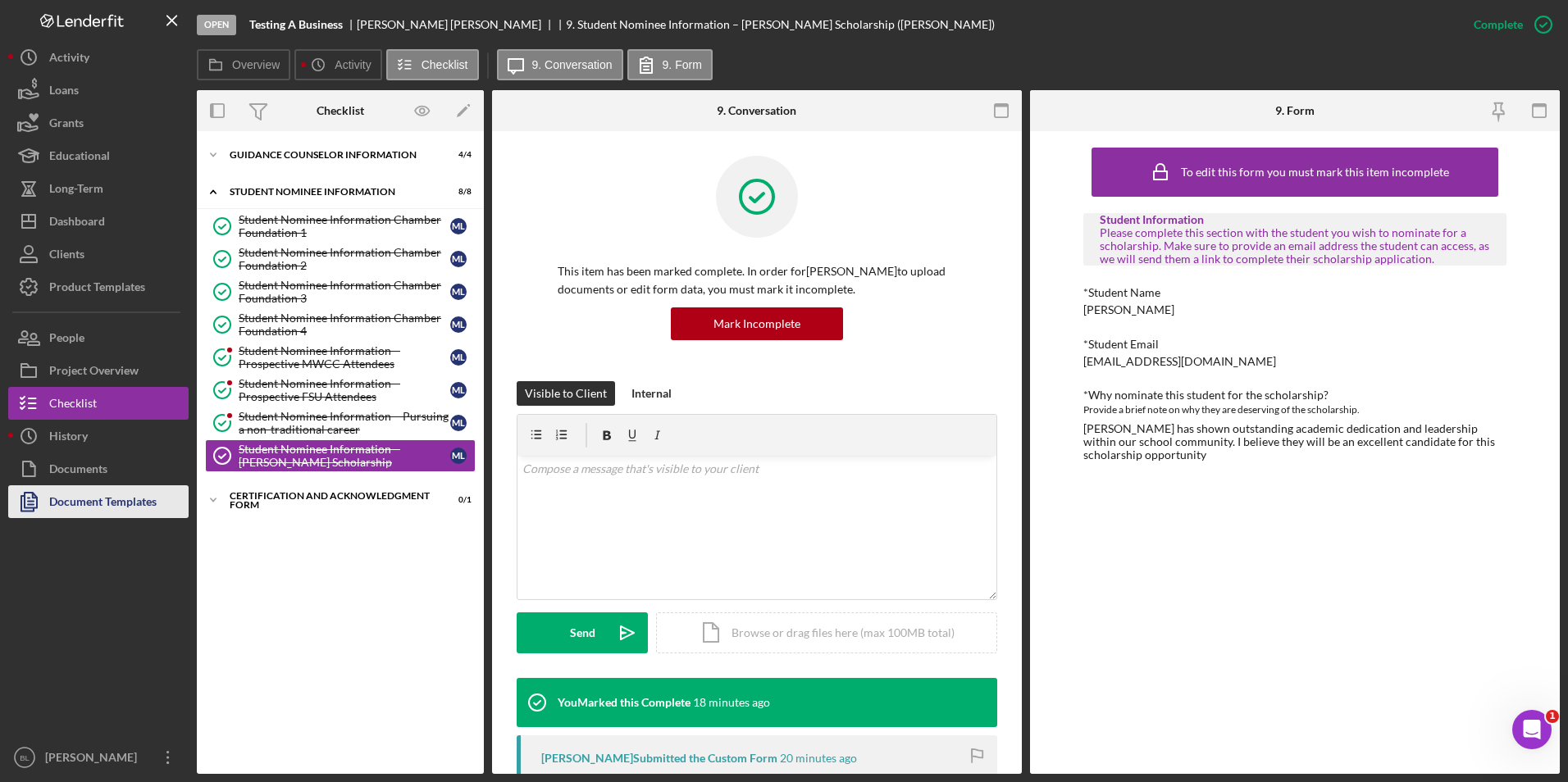
click at [106, 502] on div "Document Templates" at bounding box center [102, 504] width 107 height 37
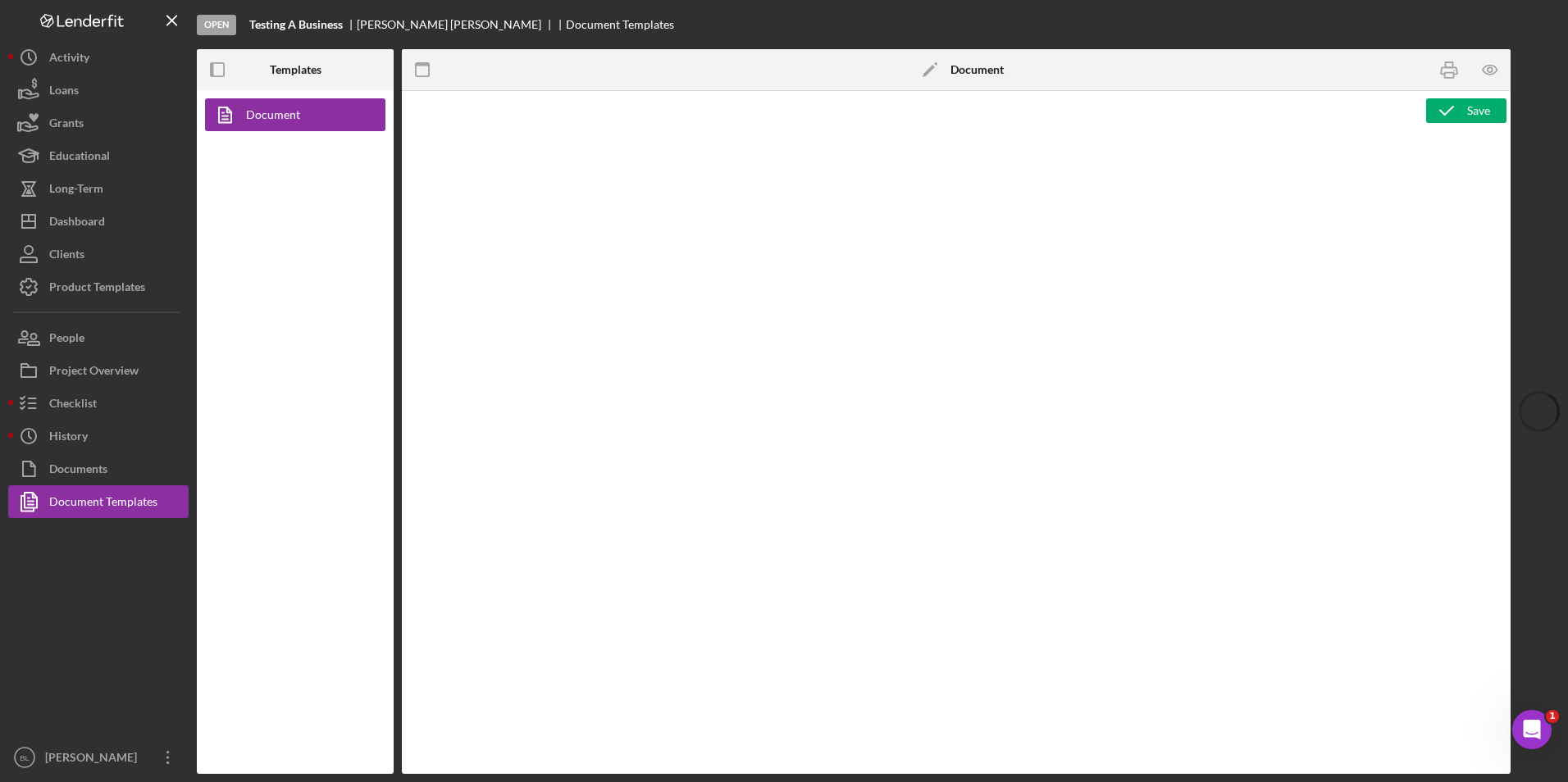
type textarea "<h1 style="text-align: center;"><span style="color: rgb(0, 0, 0); font-size: 24…"
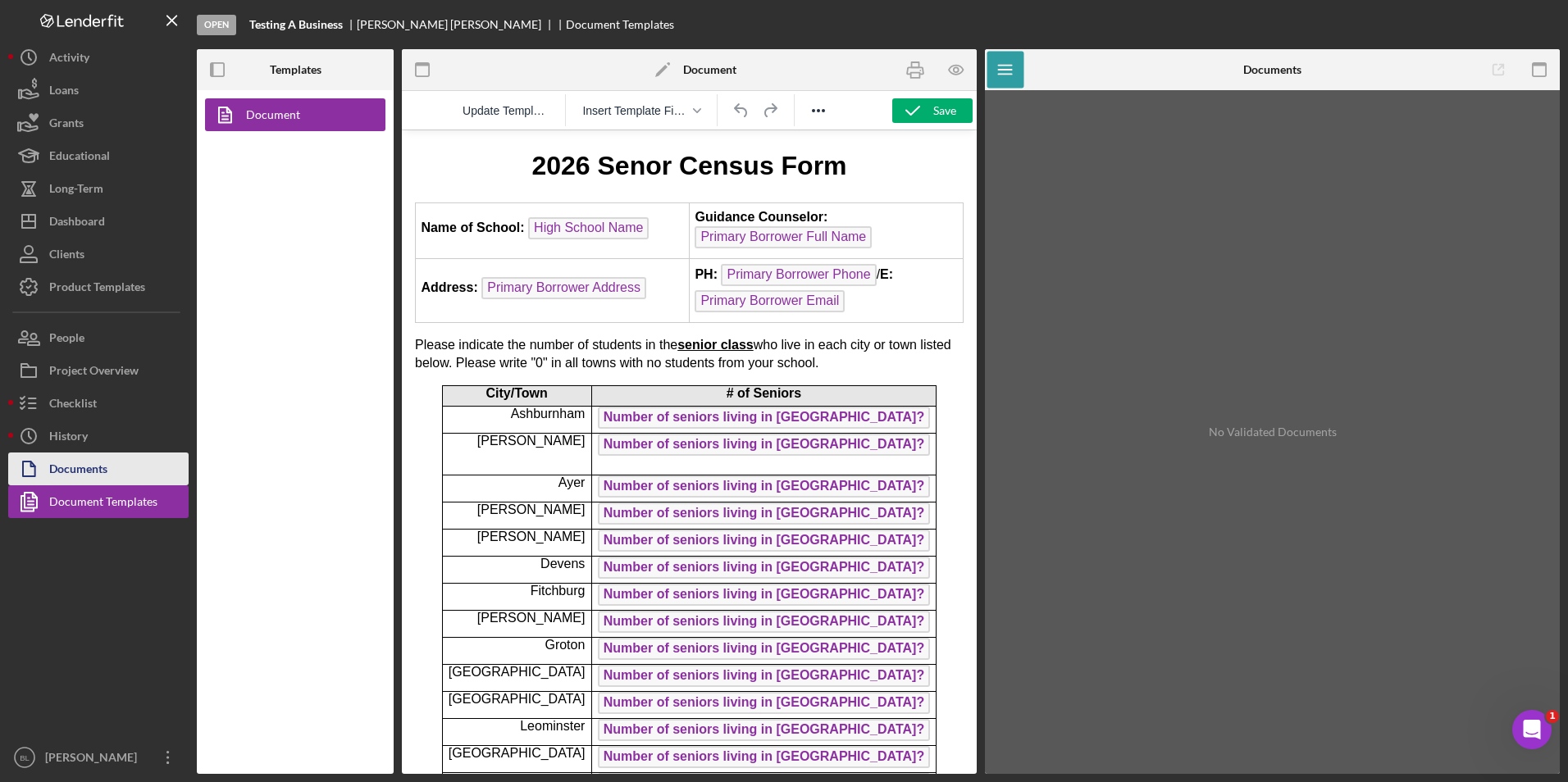
click at [131, 463] on button "Documents" at bounding box center [98, 469] width 180 height 33
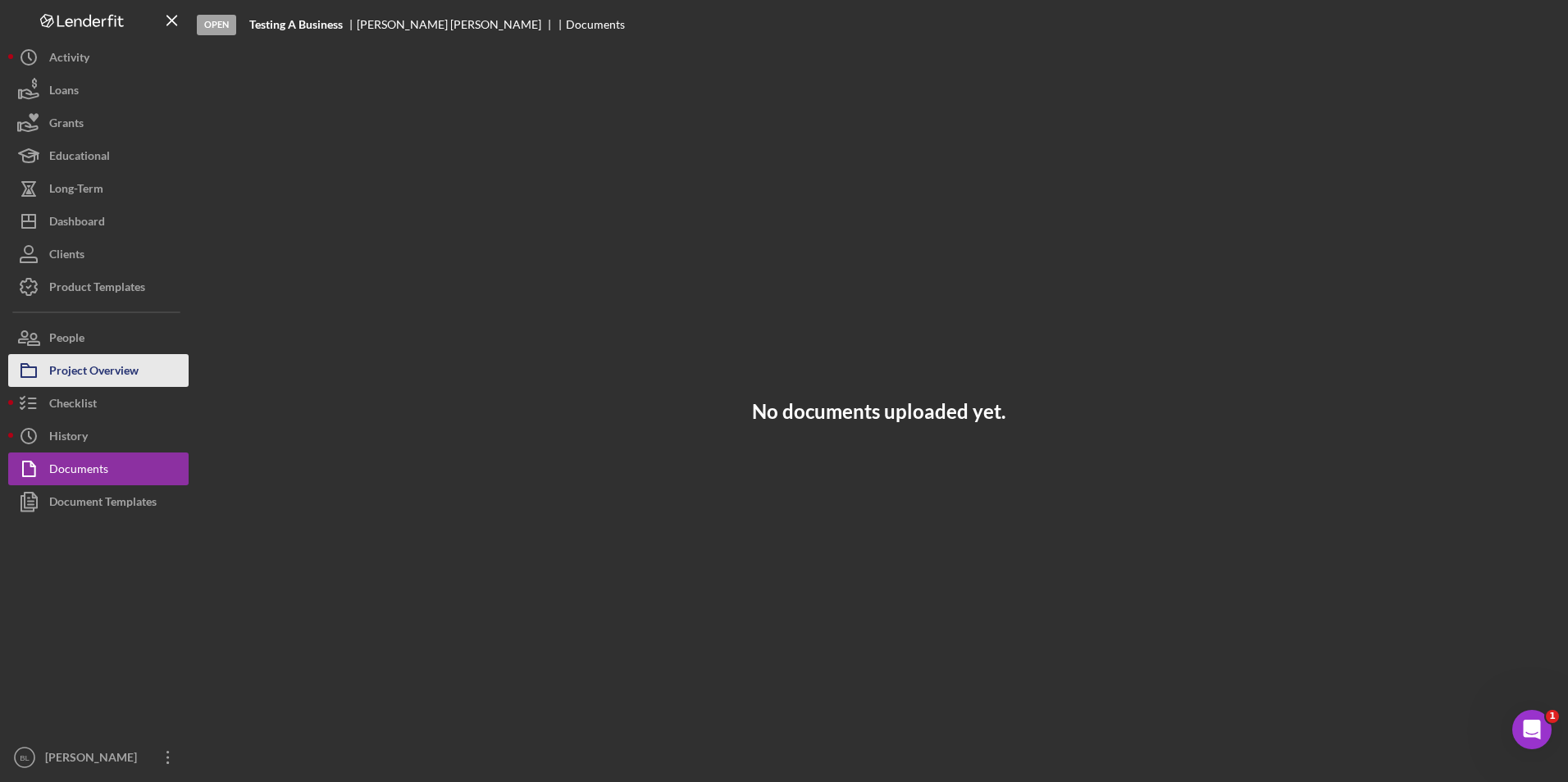
click at [80, 386] on div "Project Overview" at bounding box center [94, 372] width 90 height 37
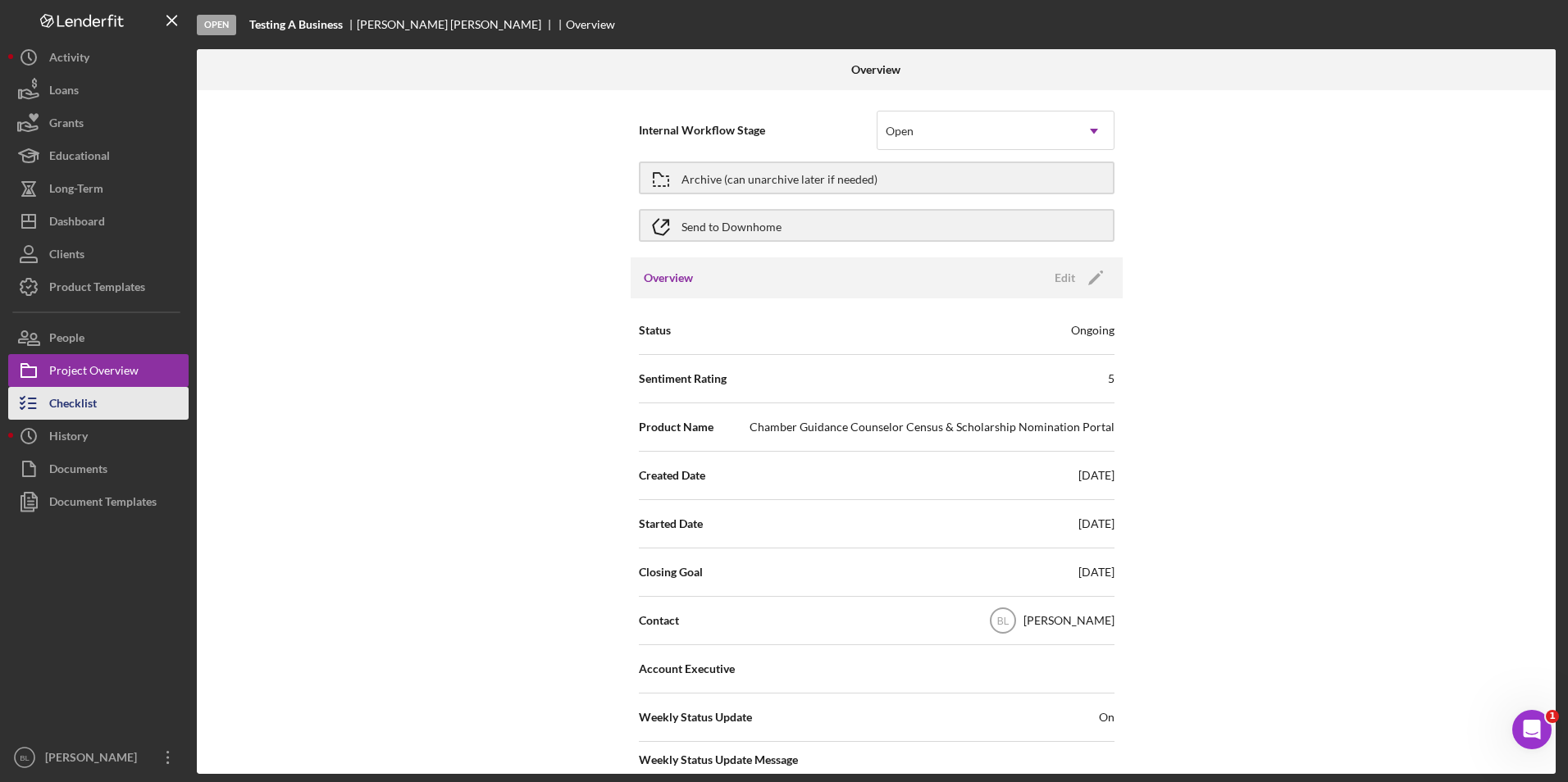
click at [79, 402] on div "Checklist" at bounding box center [72, 406] width 48 height 37
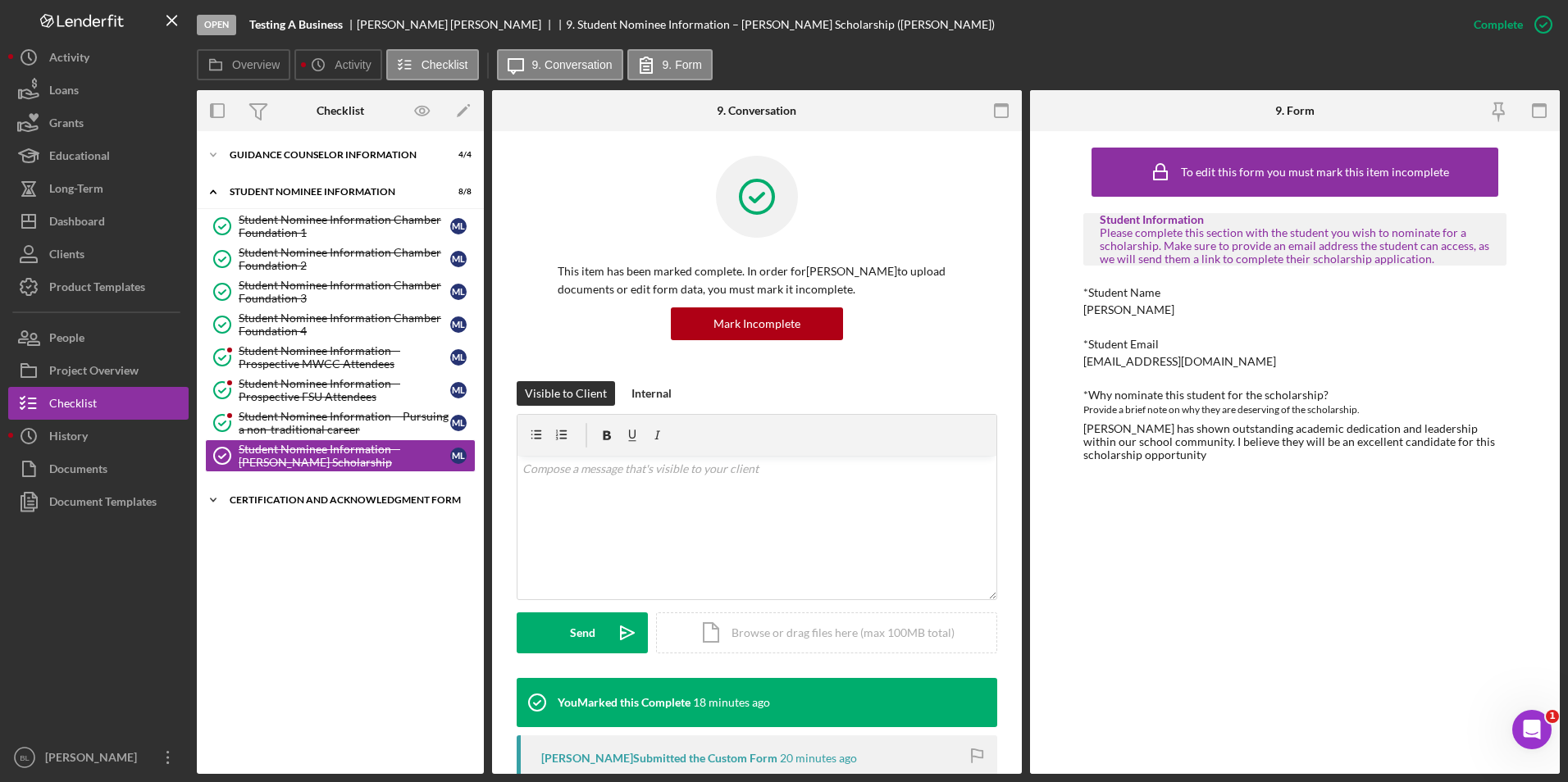
drag, startPoint x: 273, startPoint y: 500, endPoint x: 307, endPoint y: 491, distance: 35.2
click at [273, 500] on div "Certification and Acknowledgment Form" at bounding box center [346, 500] width 234 height 10
drag, startPoint x: 344, startPoint y: 538, endPoint x: 376, endPoint y: 536, distance: 32.1
click at [342, 538] on div "Signature Required" at bounding box center [344, 534] width 212 height 13
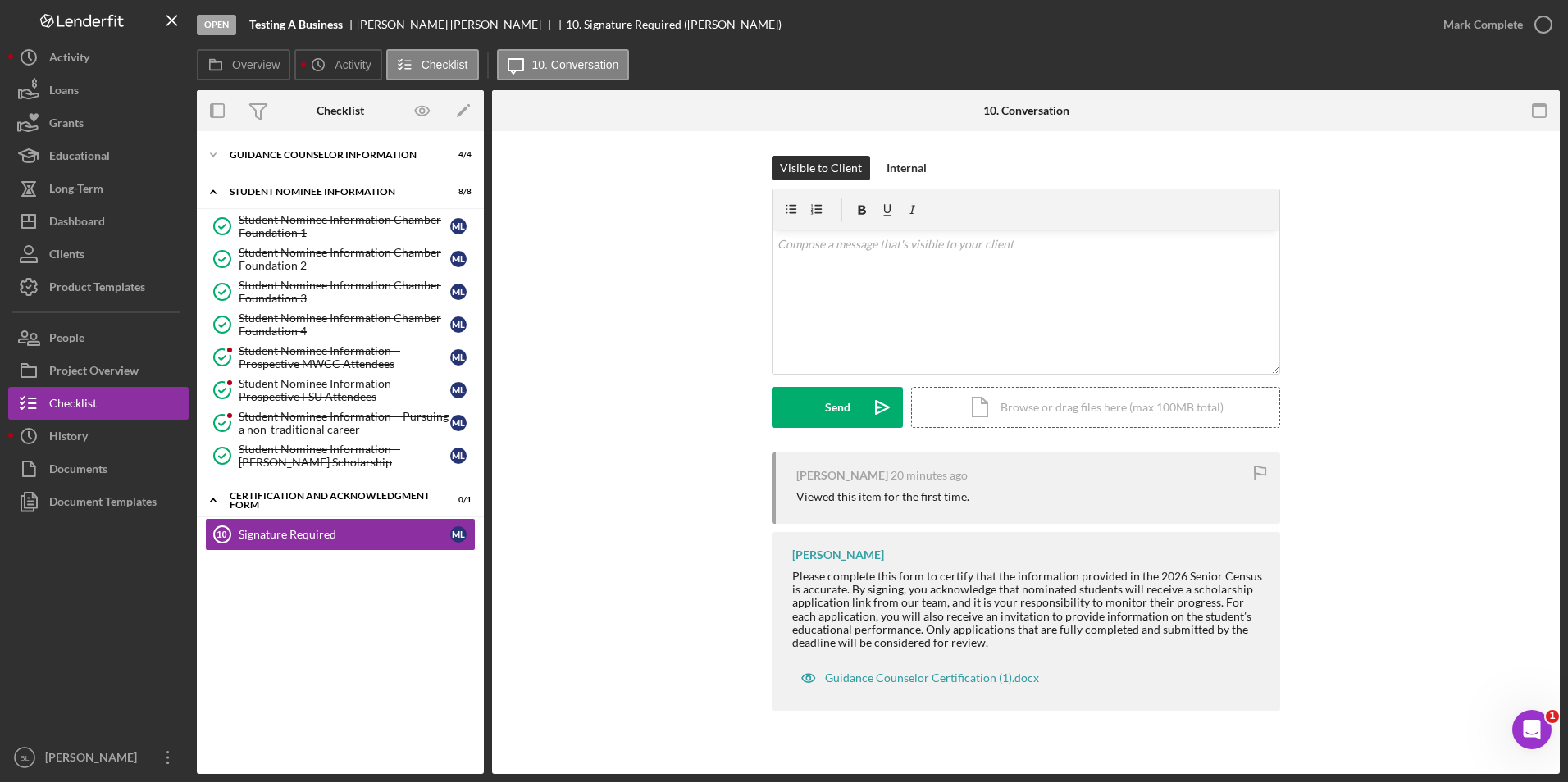
click at [1057, 414] on div "Icon/Document Browse or drag files here (max 100MB total) Tap to choose files o…" at bounding box center [1095, 408] width 369 height 41
click at [827, 400] on div "Upload" at bounding box center [838, 408] width 37 height 41
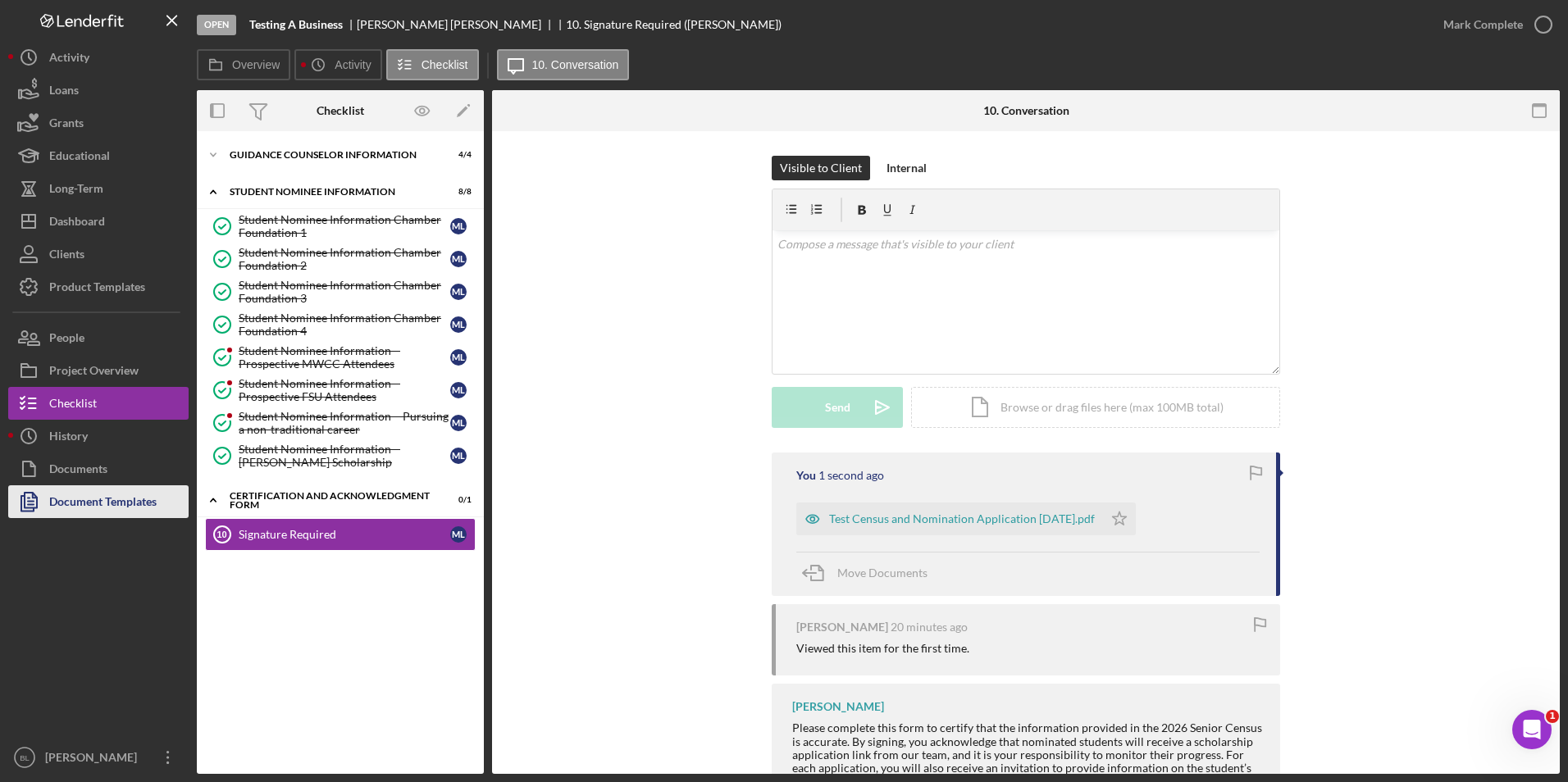
click at [121, 502] on div "Document Templates" at bounding box center [102, 504] width 107 height 37
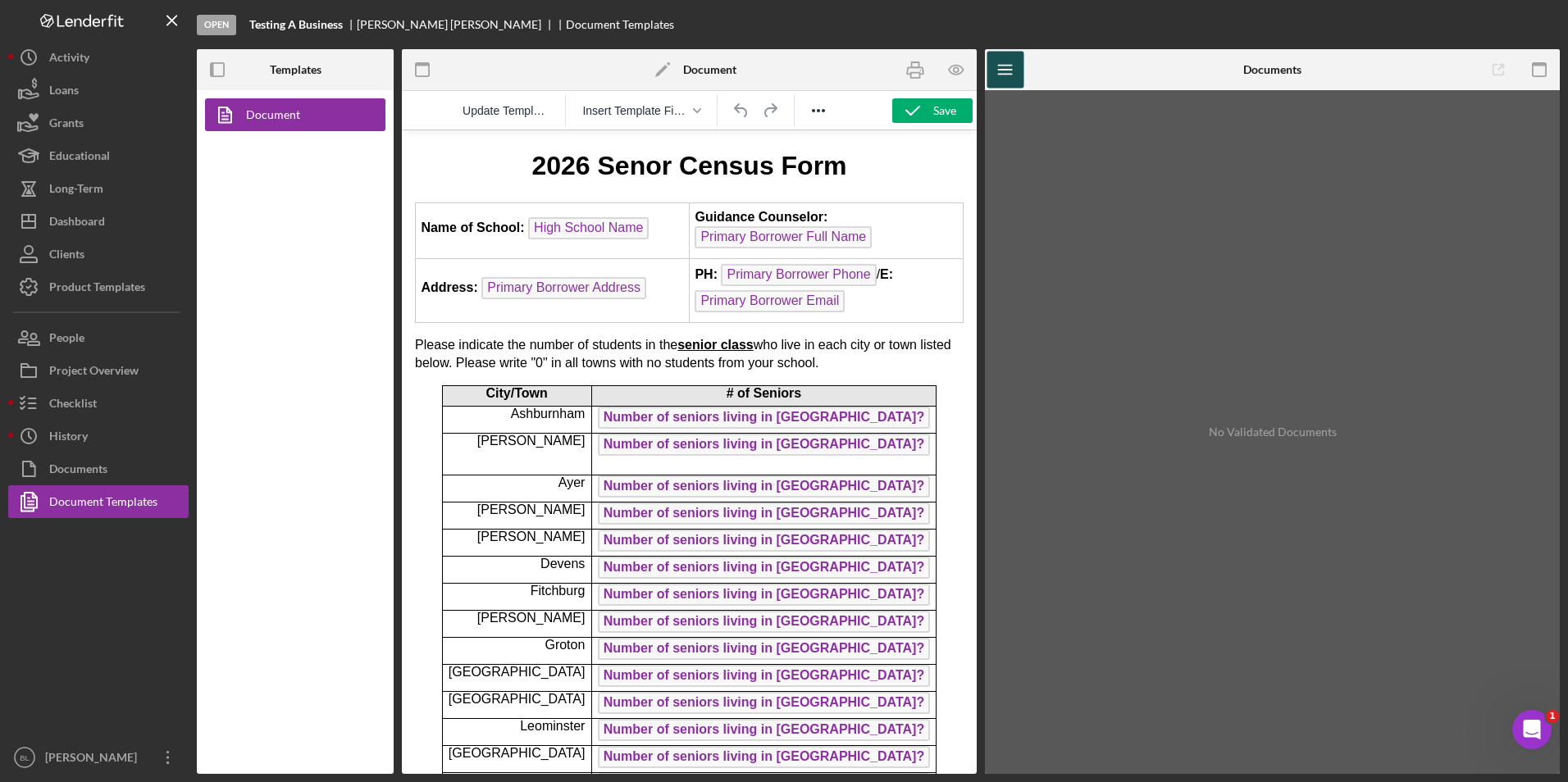
click at [1005, 70] on icon "Icon/Menu" at bounding box center [1005, 70] width 37 height 37
click at [1374, 206] on div "No Validated Documents" at bounding box center [1272, 432] width 559 height 667
